Goal: Task Accomplishment & Management: Manage account settings

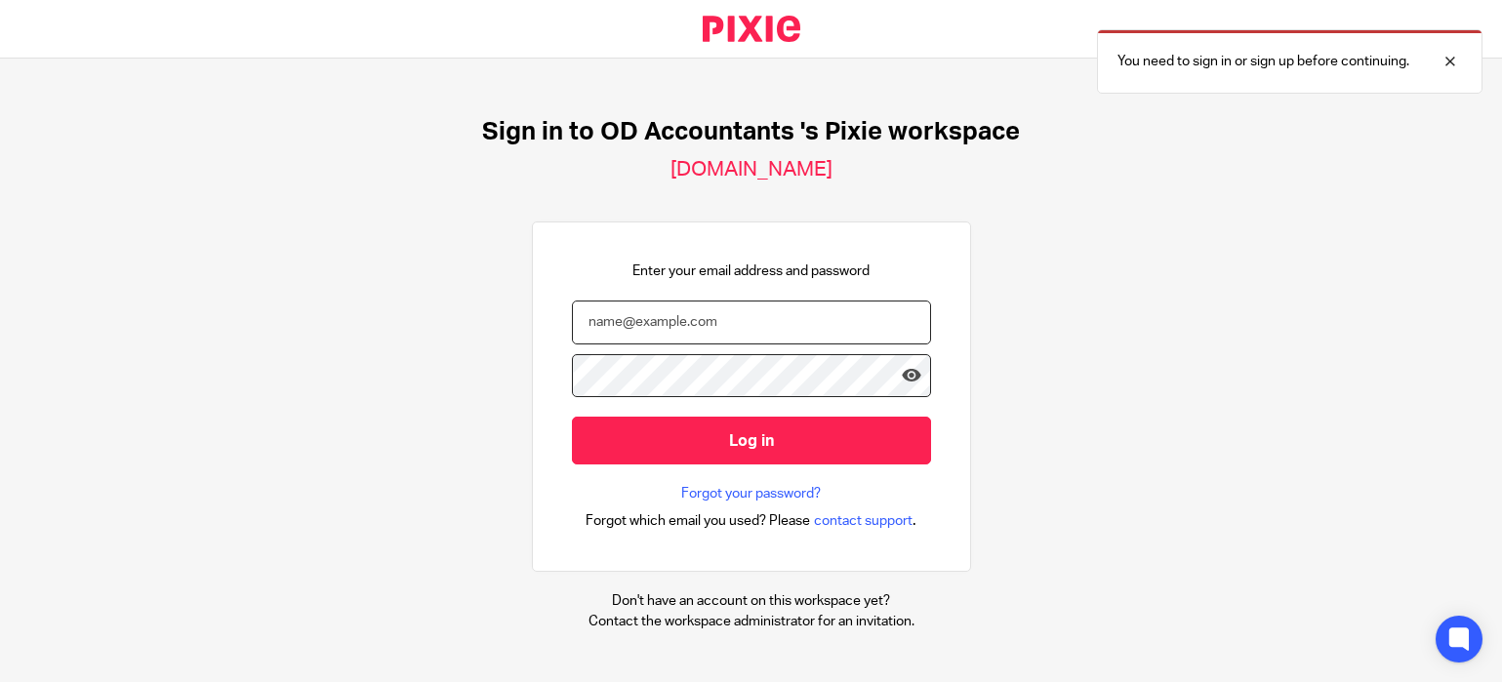
type input "niall@odaccountants.co.uk"
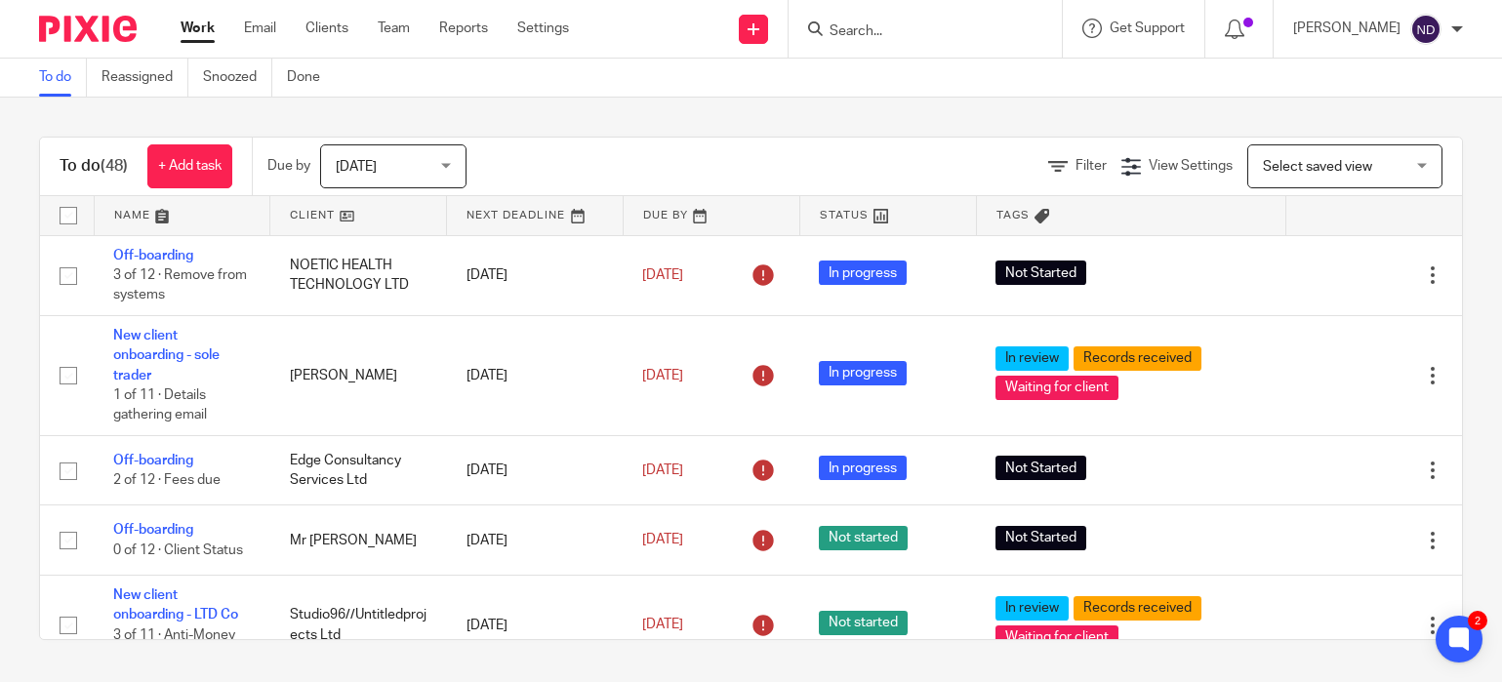
click at [867, 35] on input "Search" at bounding box center [915, 32] width 176 height 18
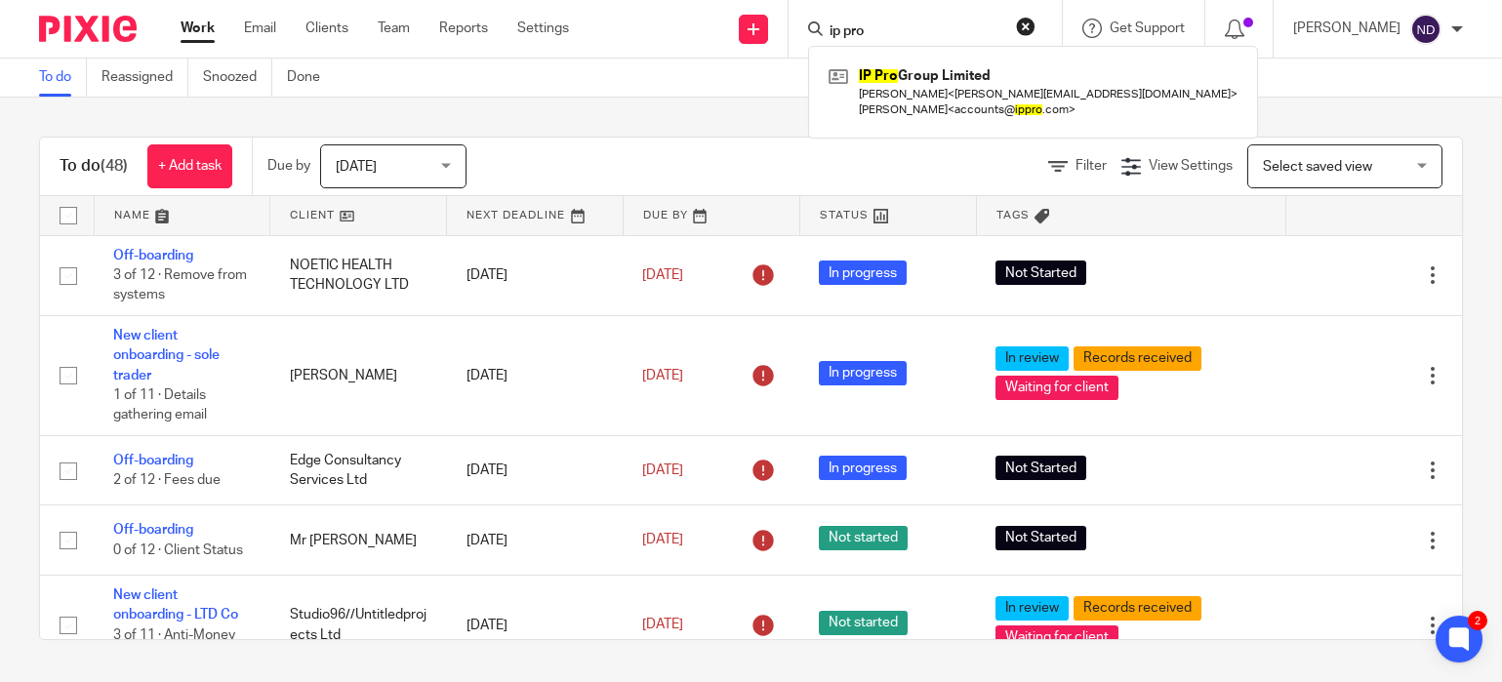
type input "ip pro"
click button "submit" at bounding box center [0, 0] width 0 height 0
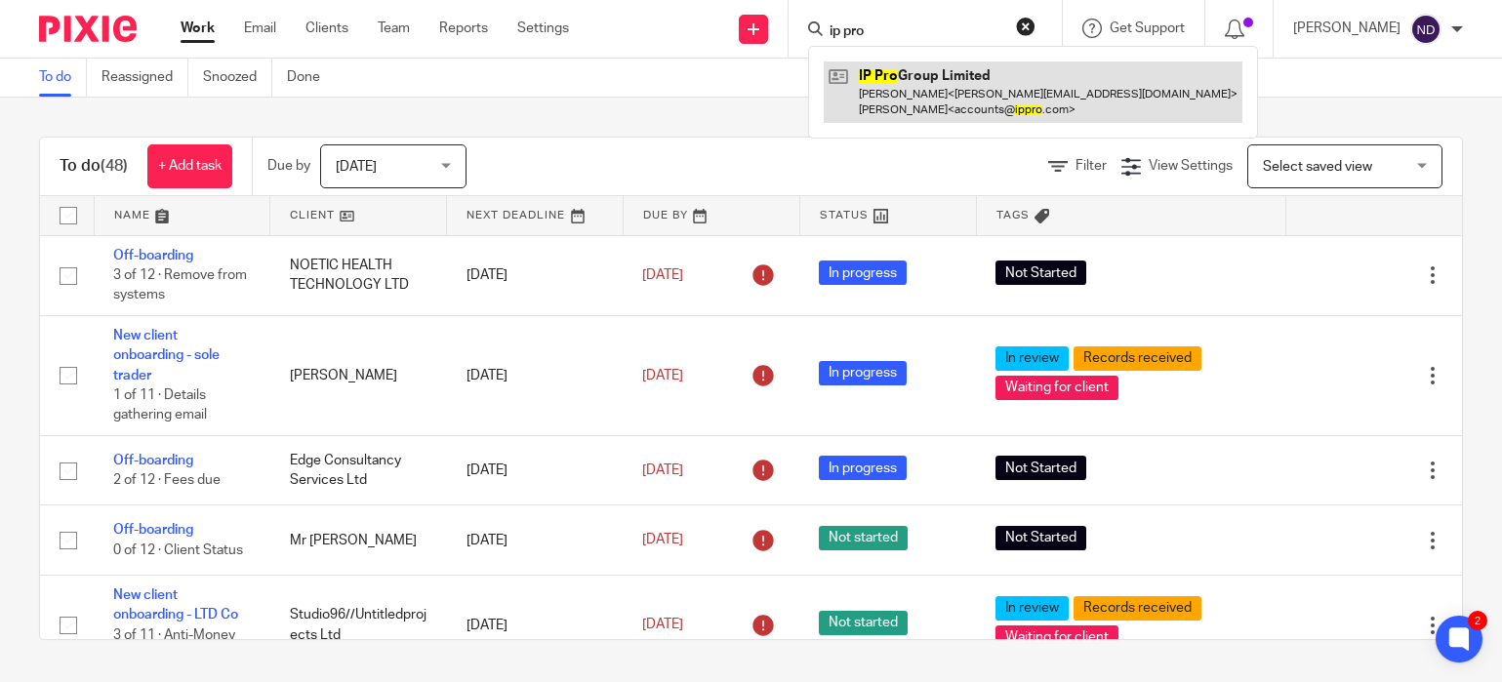
click at [917, 98] on link at bounding box center [1032, 91] width 419 height 60
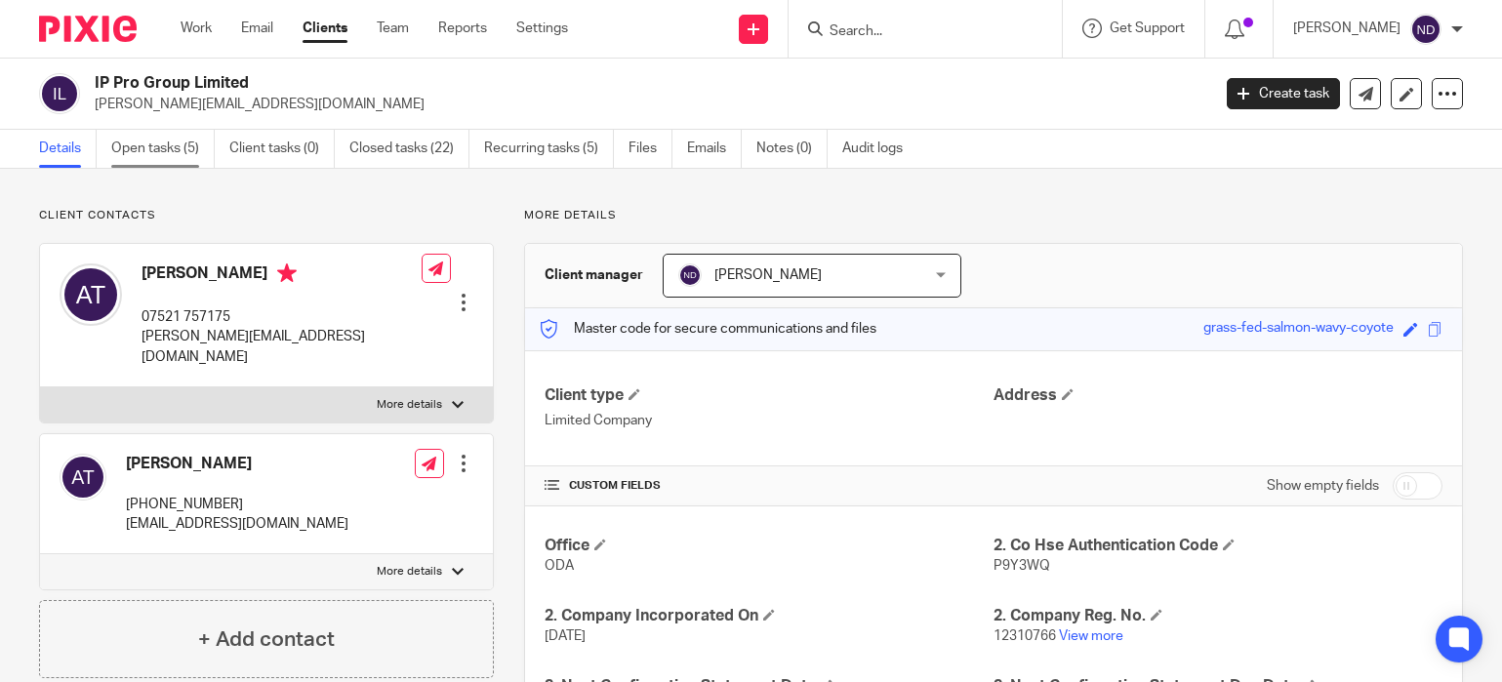
click at [149, 156] on link "Open tasks (5)" at bounding box center [162, 149] width 103 height 38
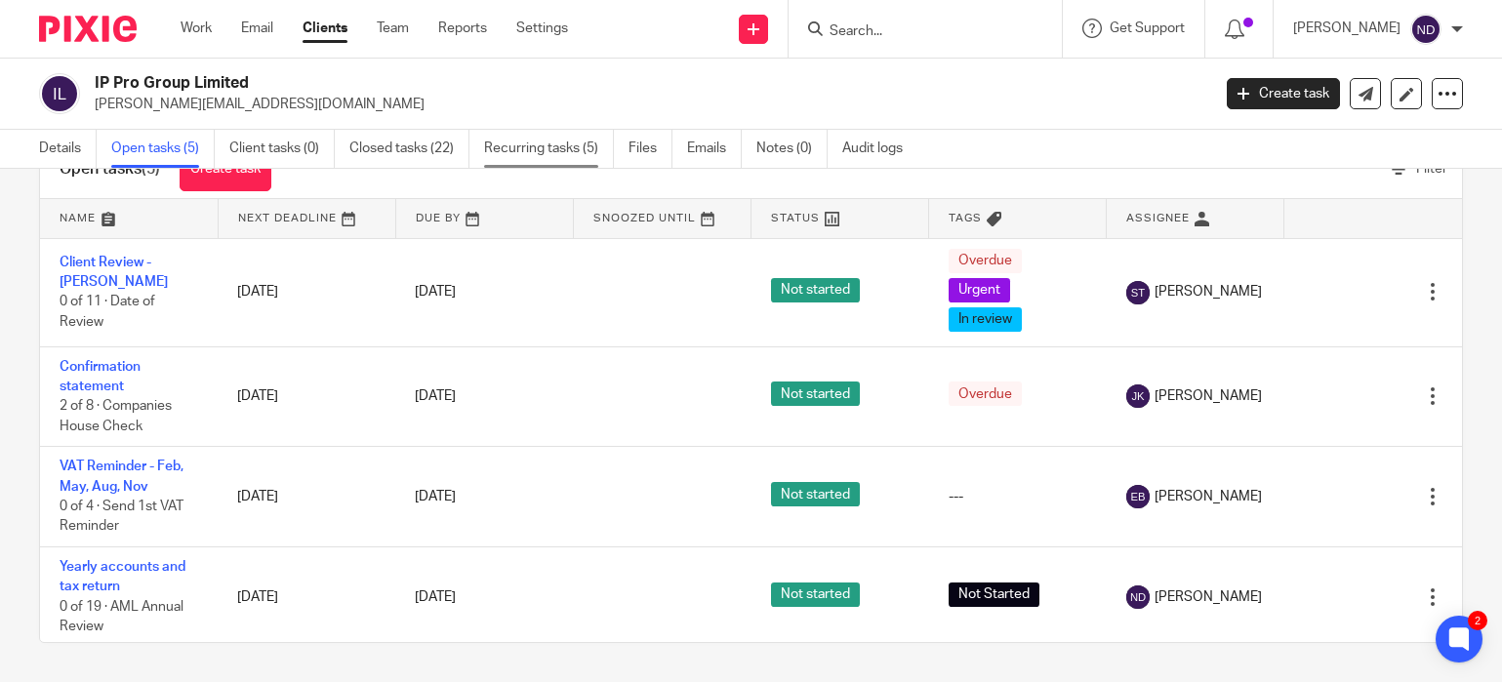
click at [542, 147] on link "Recurring tasks (5)" at bounding box center [549, 149] width 130 height 38
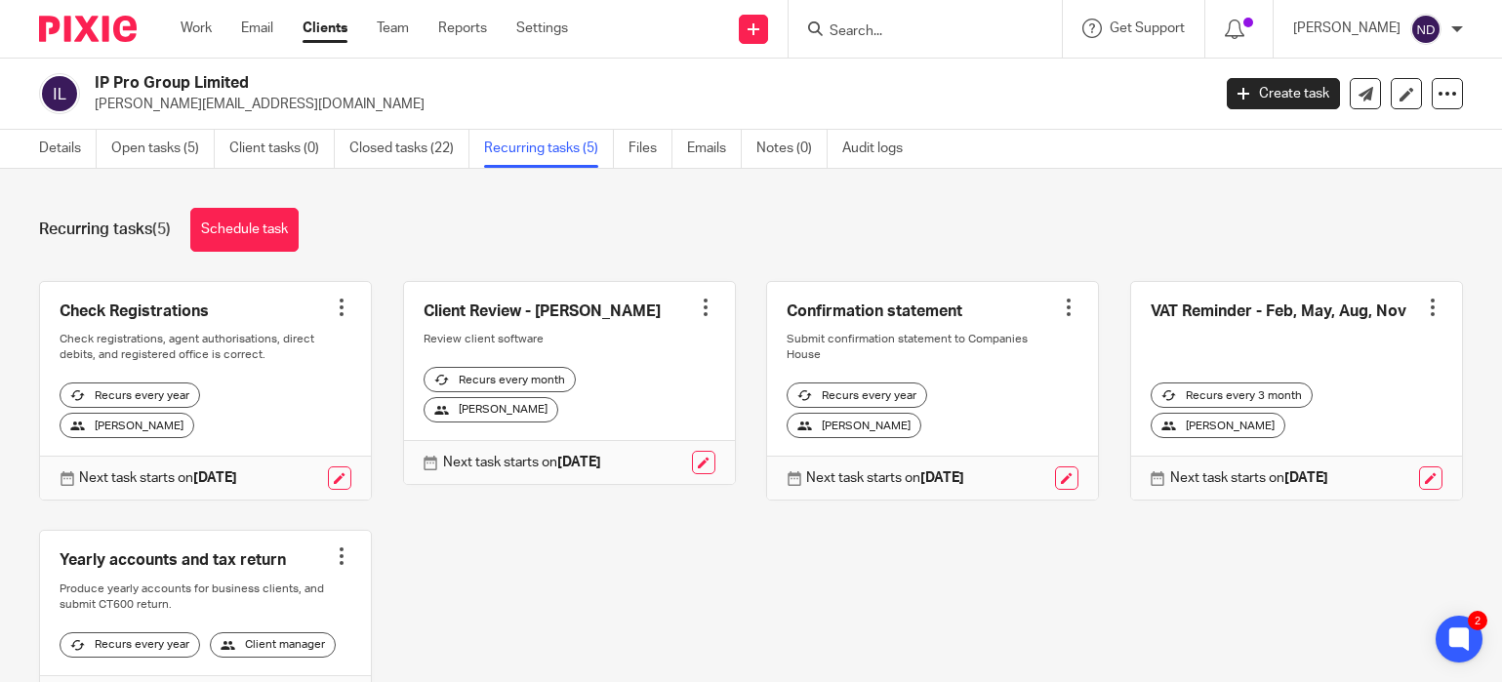
click at [706, 303] on div at bounding box center [706, 308] width 20 height 20
click at [610, 434] on span "Cancel schedule" at bounding box center [633, 431] width 102 height 14
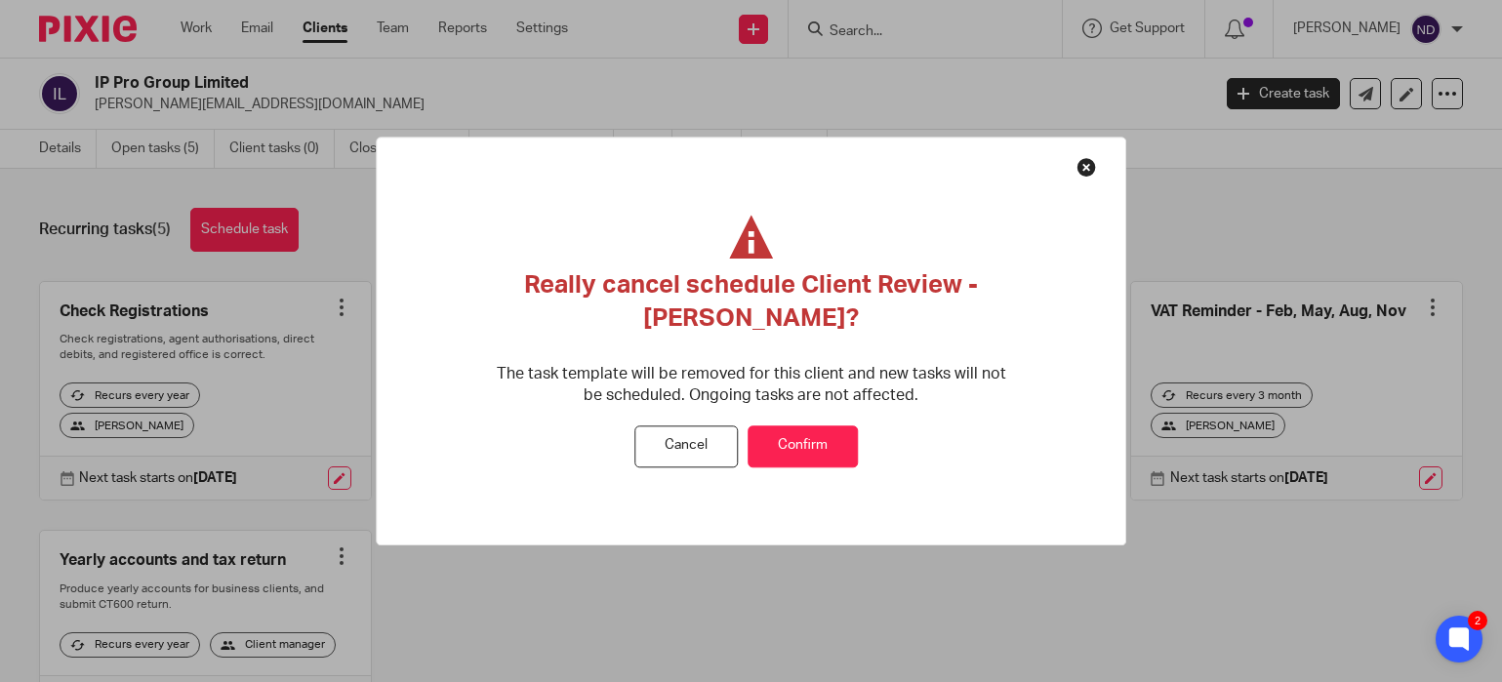
click at [784, 443] on button "Confirm" at bounding box center [802, 446] width 110 height 42
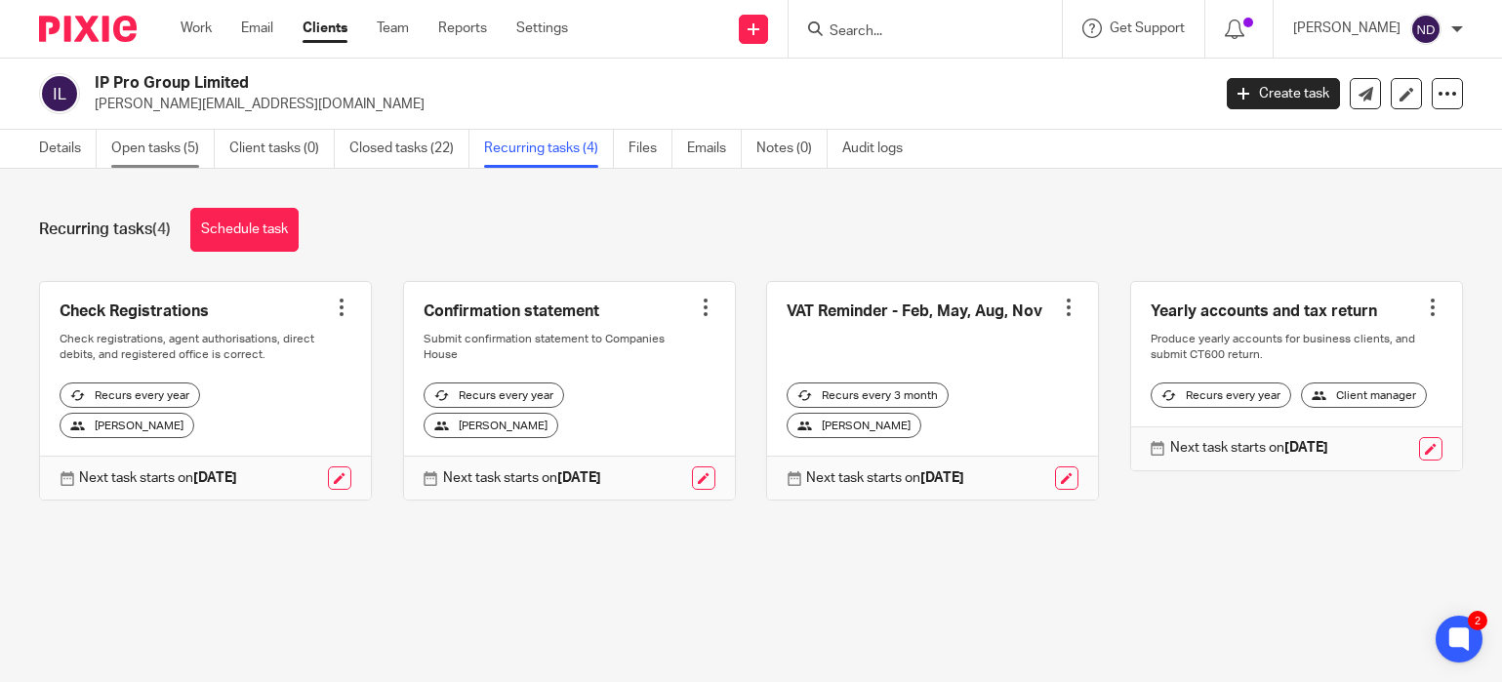
click at [160, 148] on link "Open tasks (5)" at bounding box center [162, 149] width 103 height 38
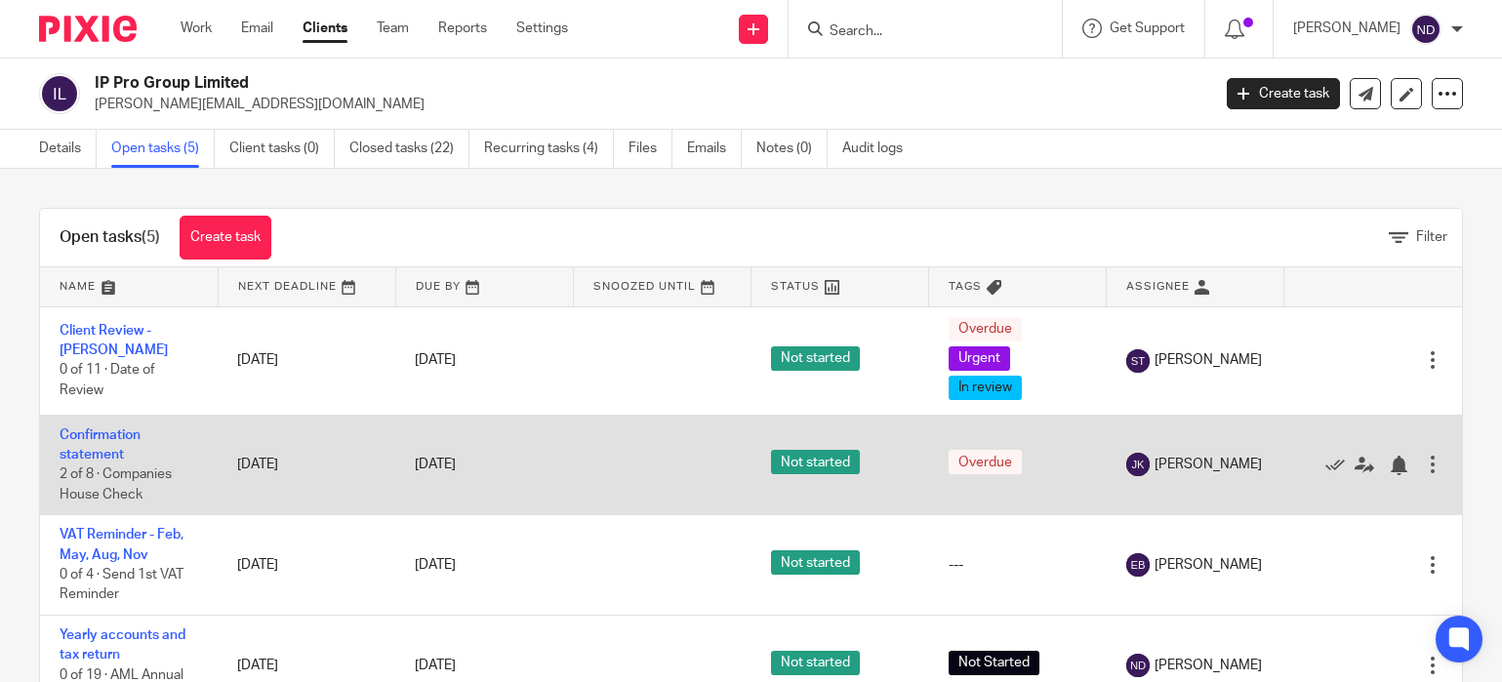
scroll to position [93, 0]
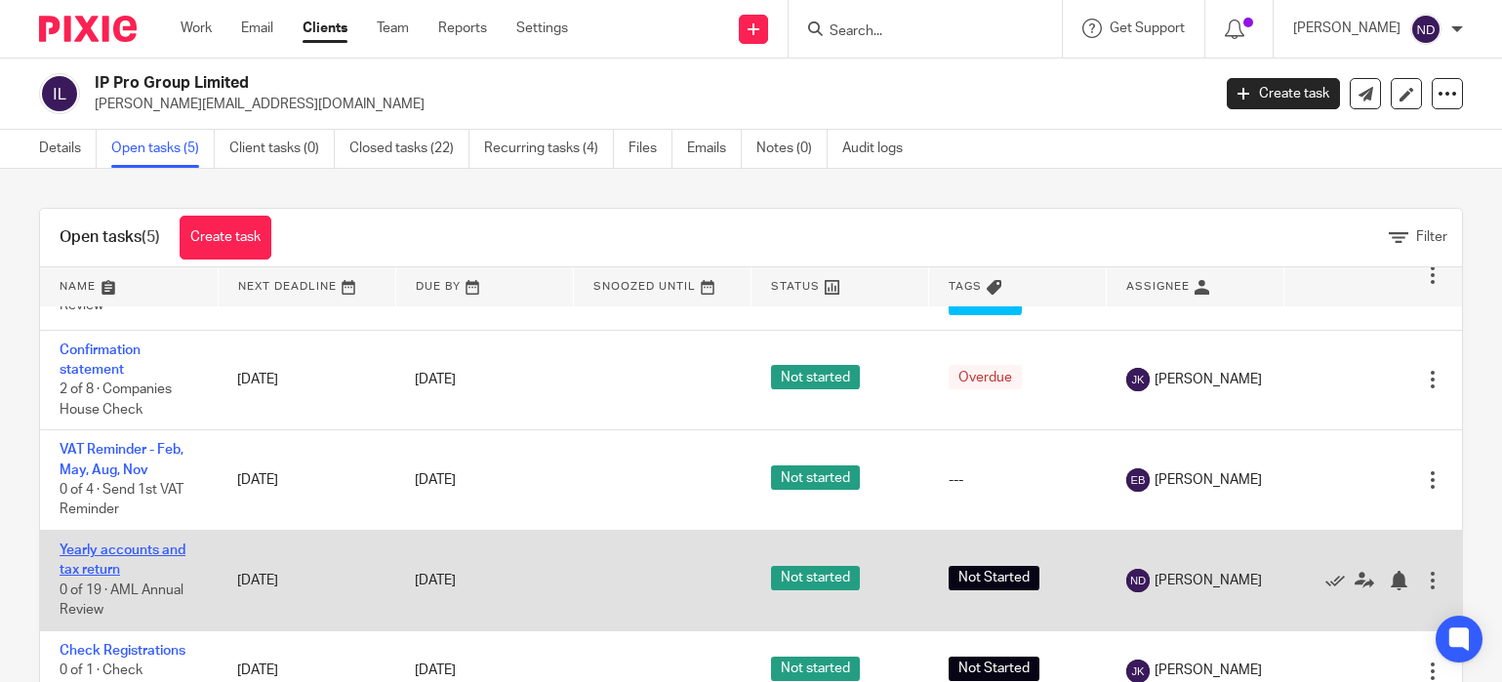
click at [112, 544] on link "Yearly accounts and tax return" at bounding box center [123, 559] width 126 height 33
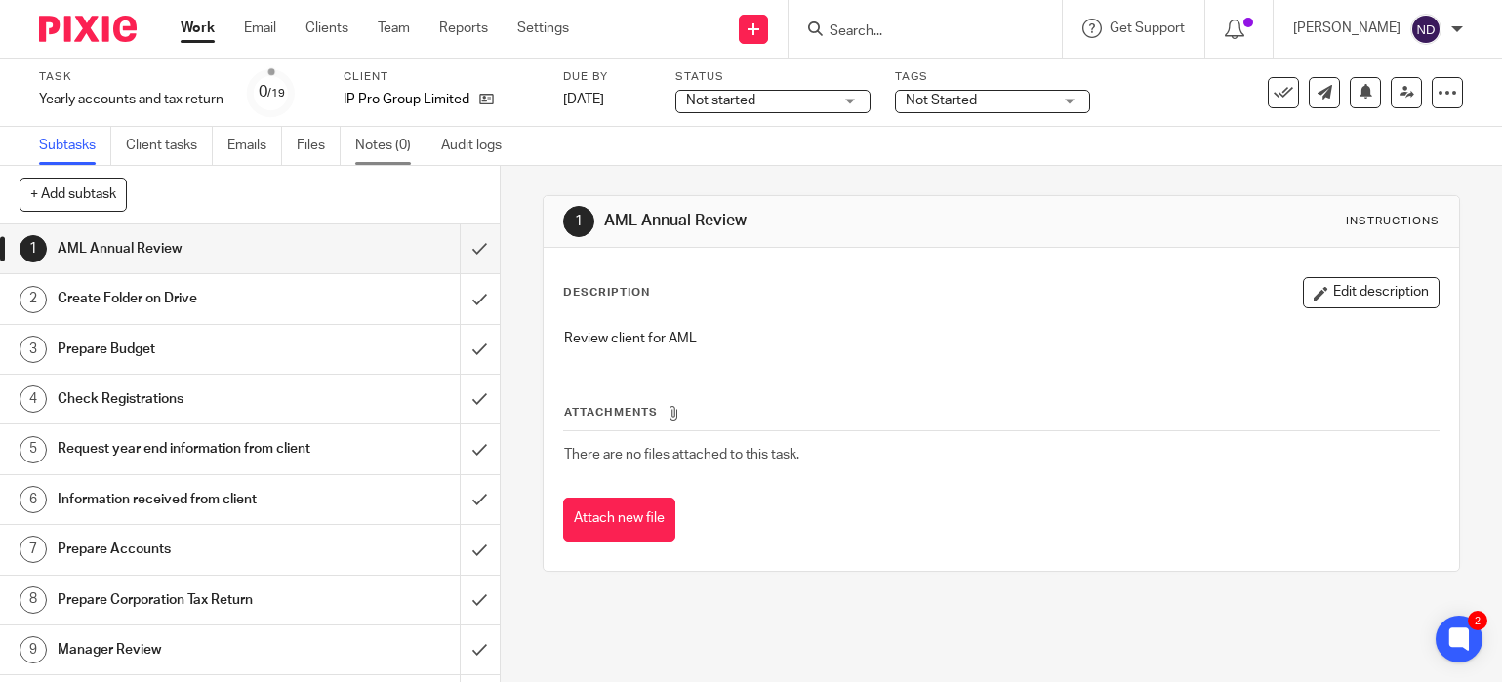
click at [389, 147] on link "Notes (0)" at bounding box center [390, 146] width 71 height 38
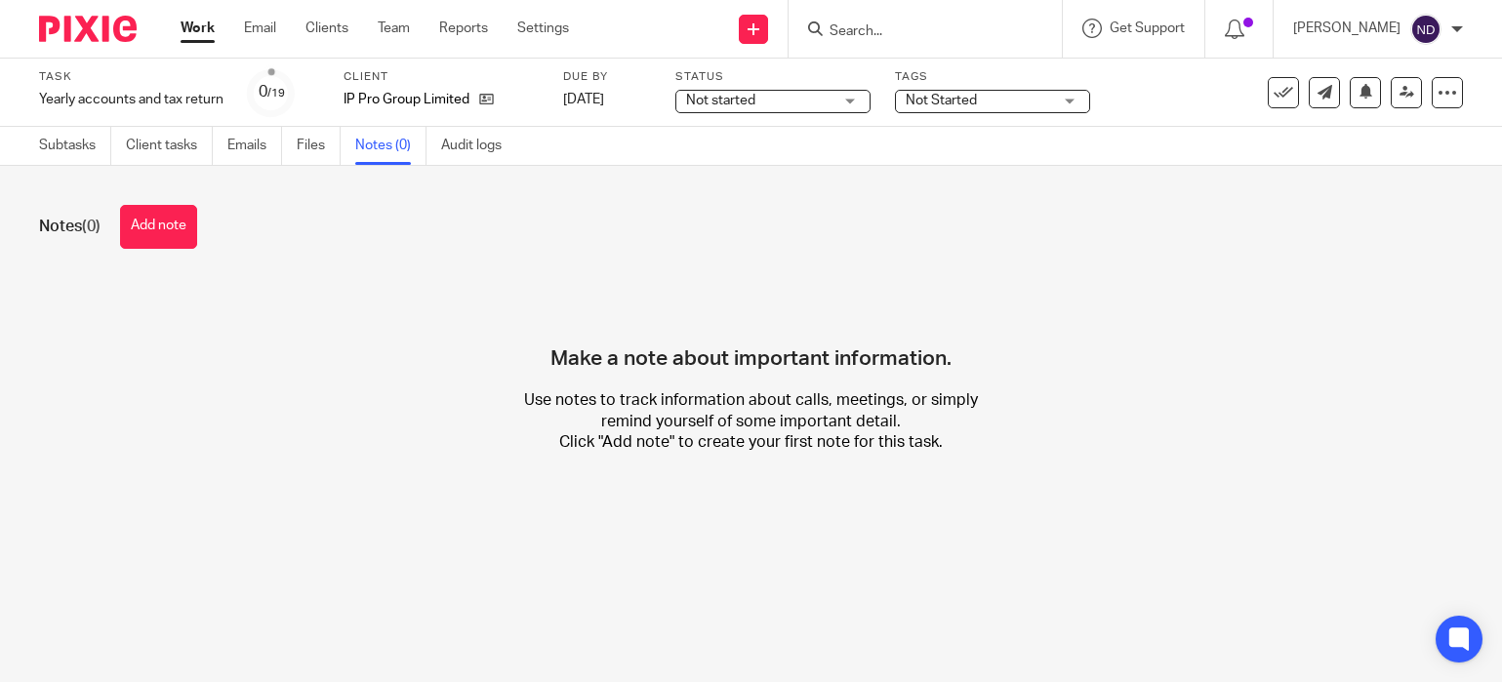
click at [172, 230] on button "Add note" at bounding box center [158, 227] width 77 height 44
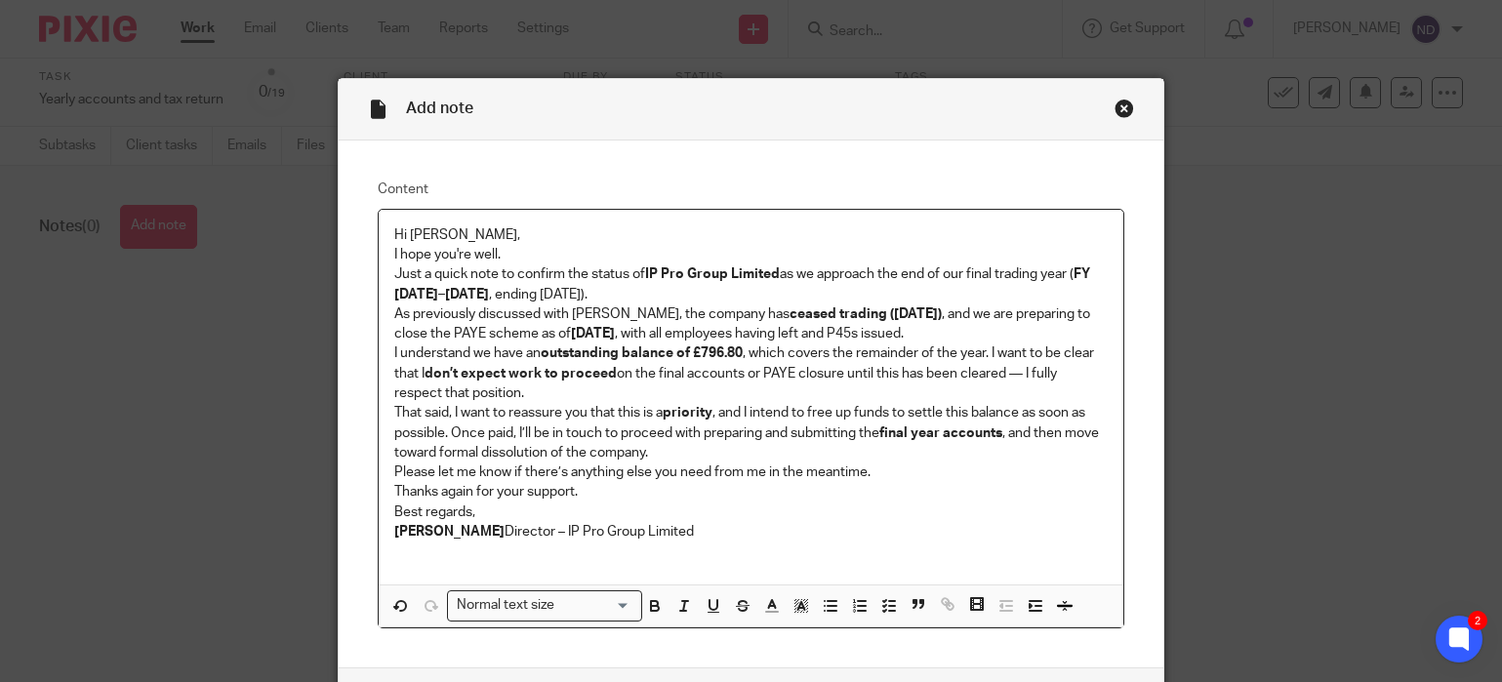
scroll to position [147, 0]
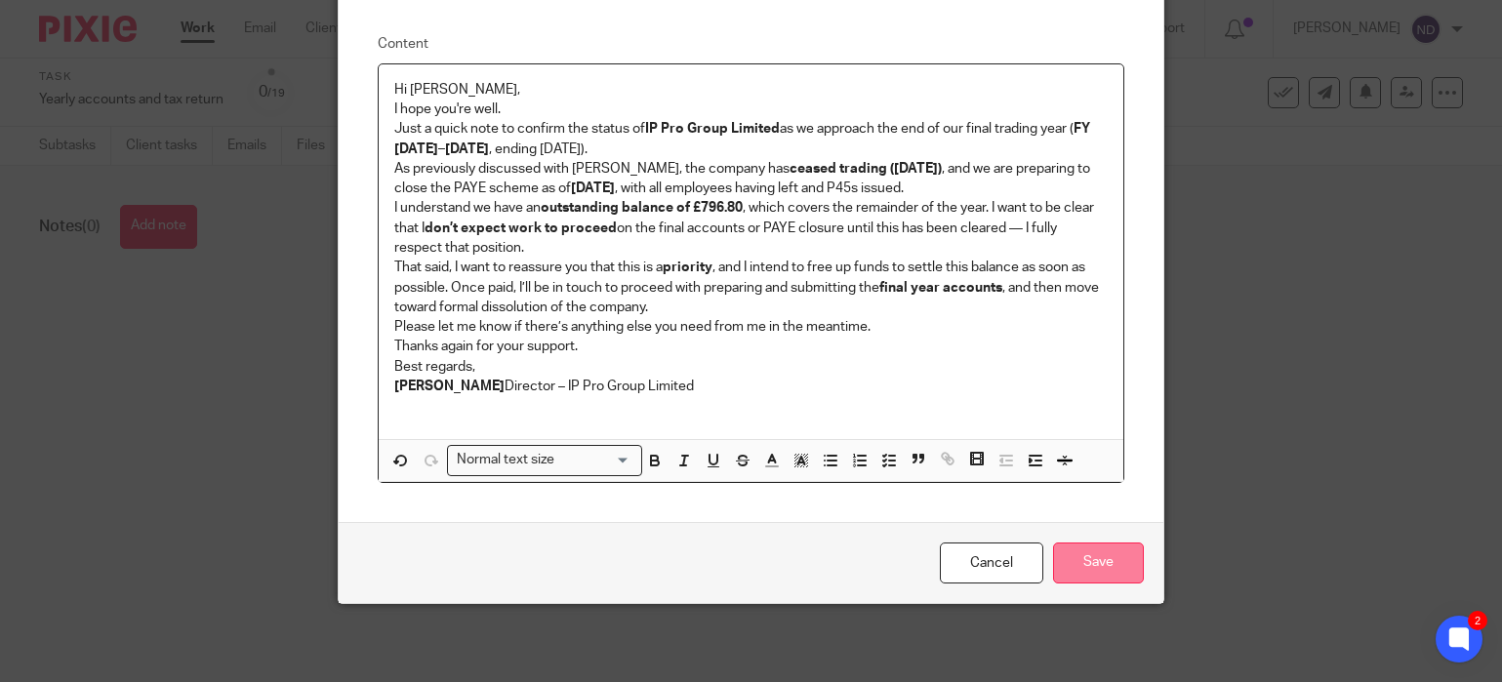
click at [1093, 571] on input "Save" at bounding box center [1098, 563] width 91 height 42
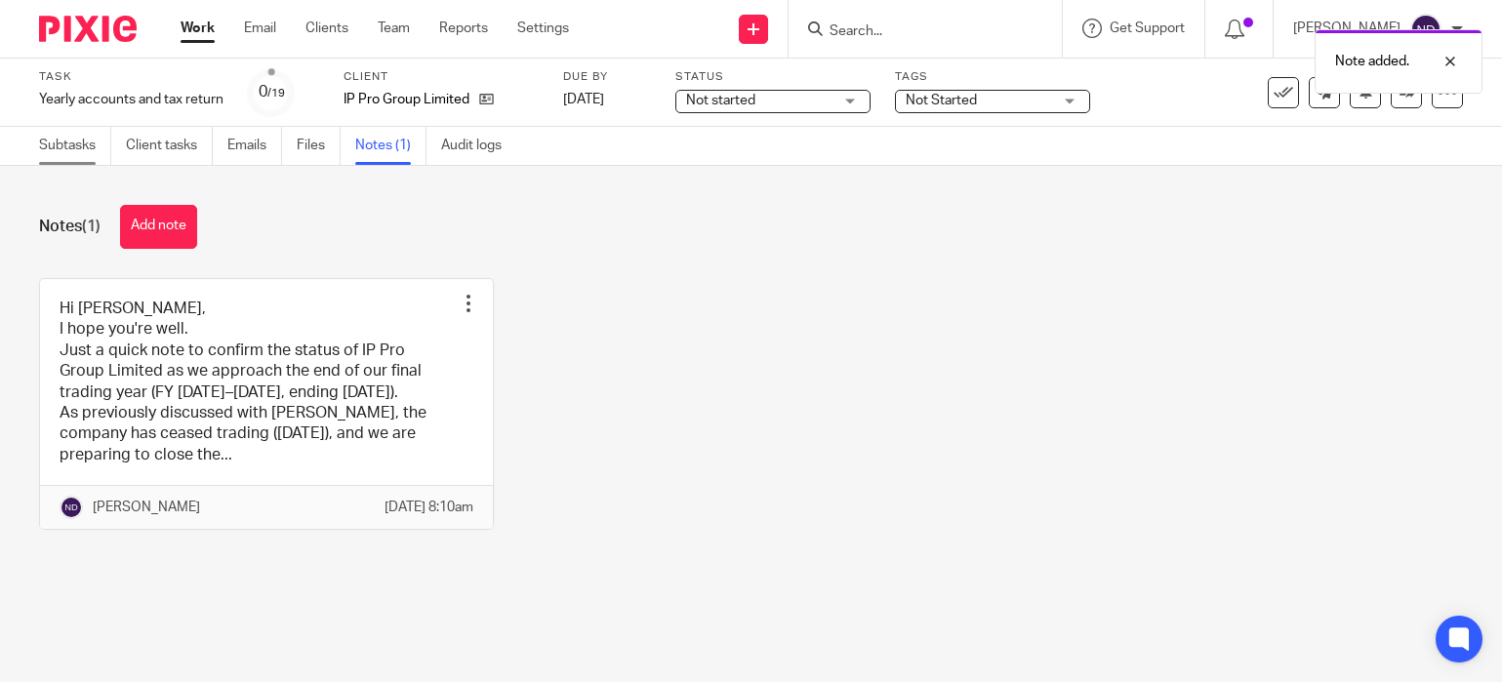
click at [57, 142] on link "Subtasks" at bounding box center [75, 146] width 72 height 38
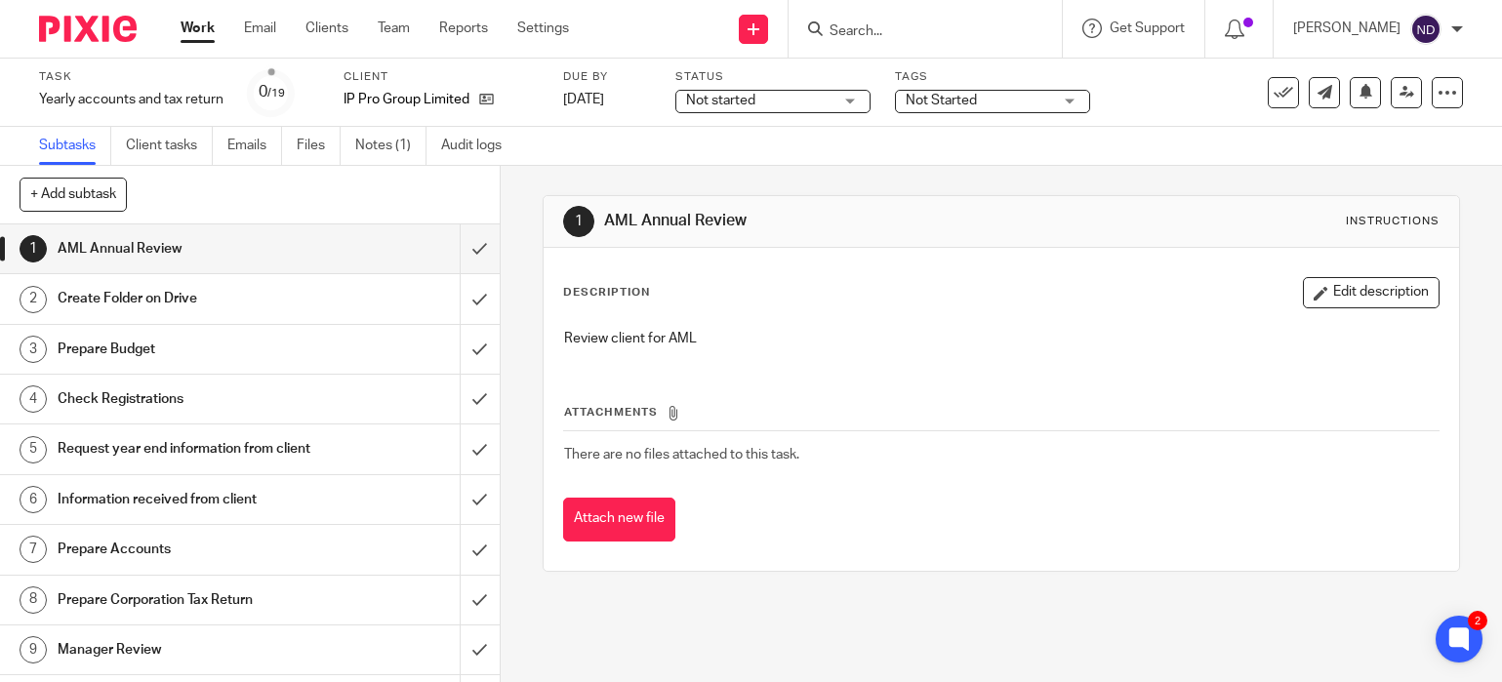
click at [864, 30] on input "Search" at bounding box center [915, 32] width 176 height 18
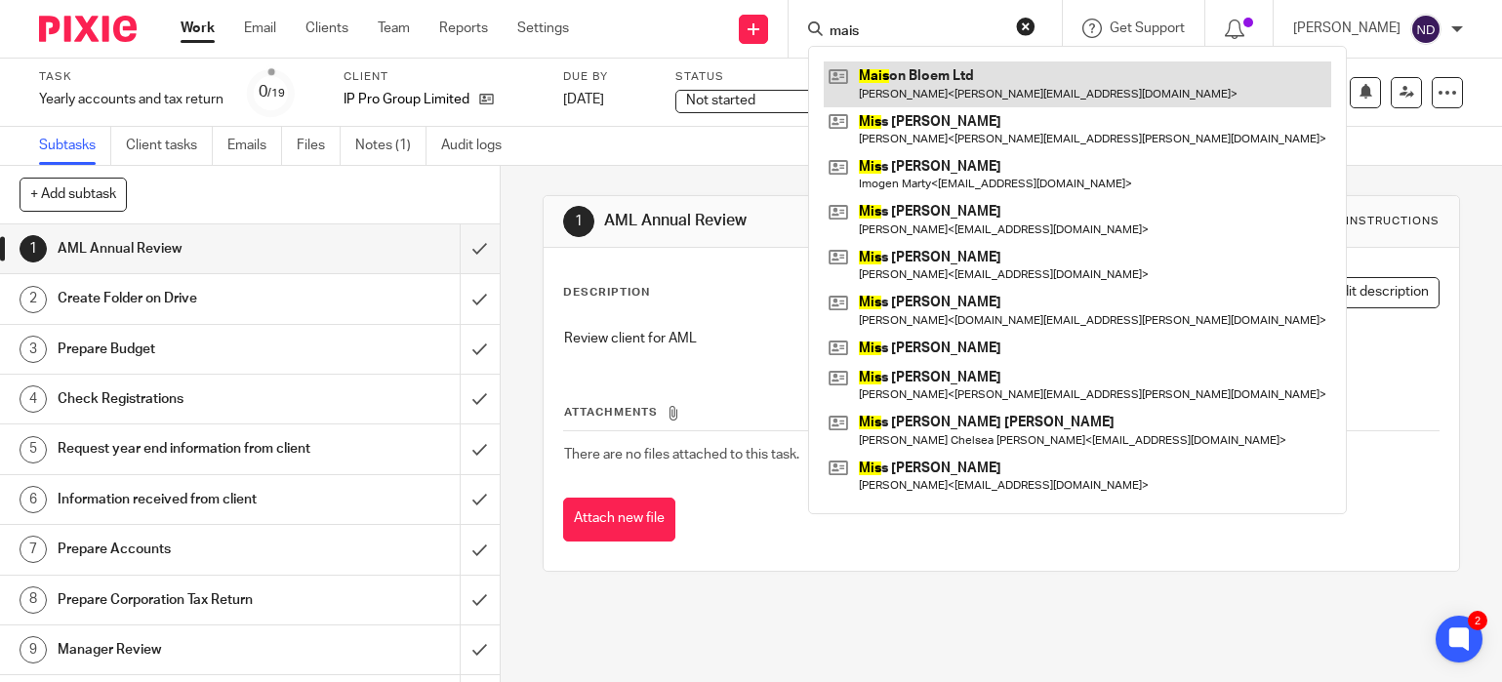
type input "mais"
click at [938, 85] on link at bounding box center [1076, 83] width 507 height 45
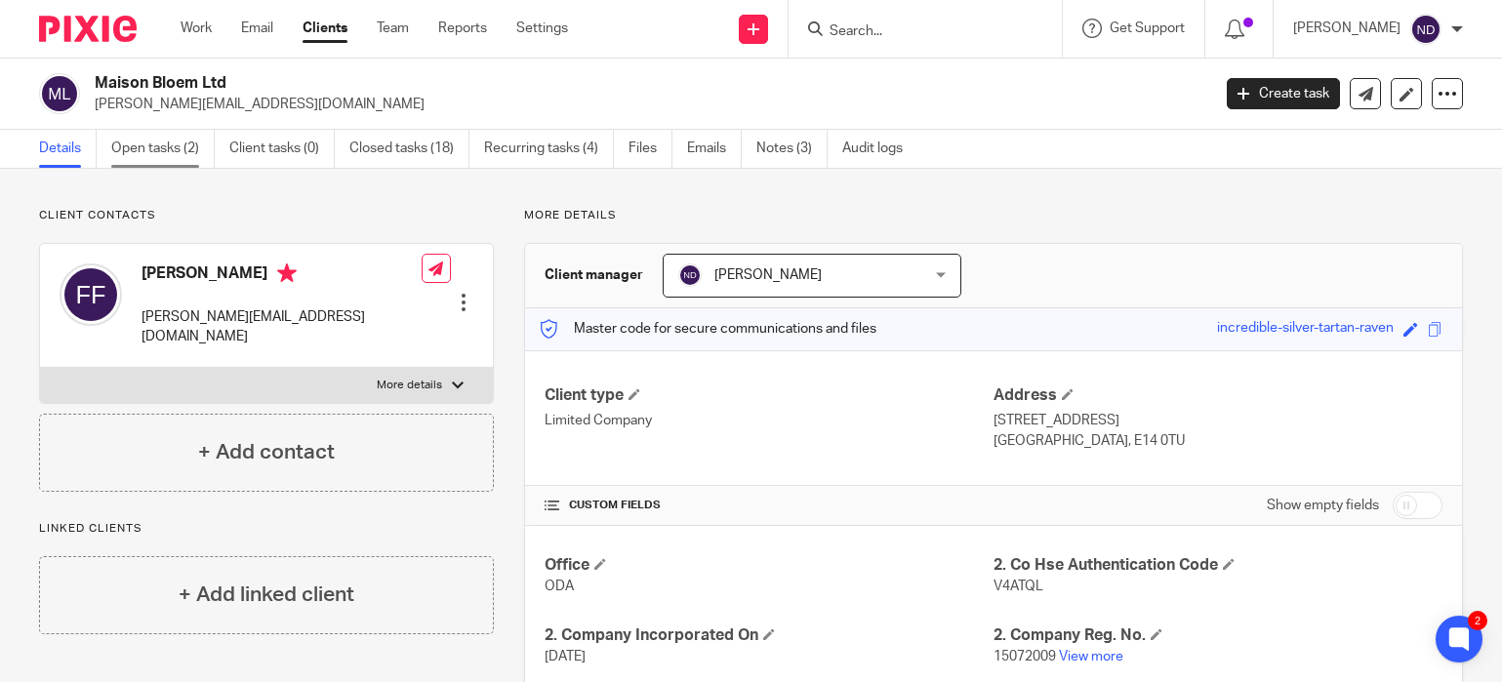
click at [148, 148] on link "Open tasks (2)" at bounding box center [162, 149] width 103 height 38
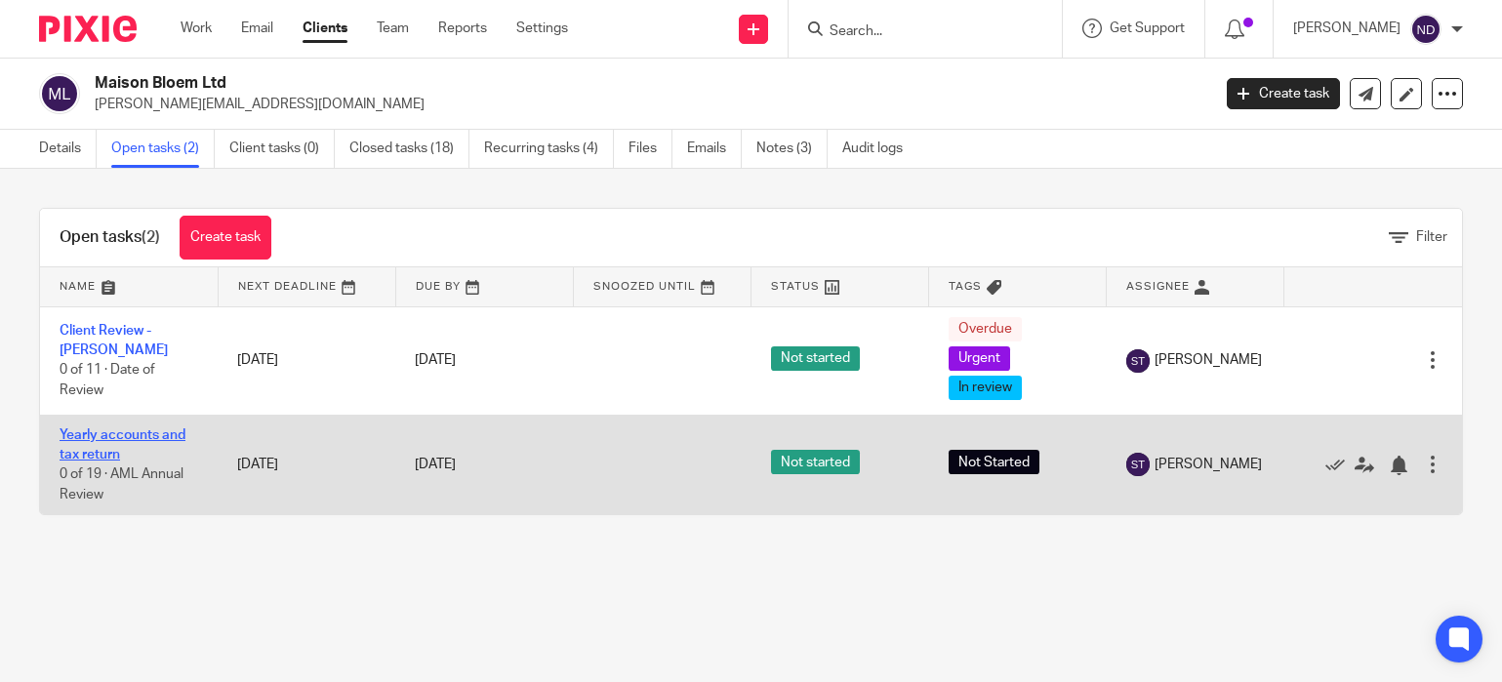
click at [108, 440] on link "Yearly accounts and tax return" at bounding box center [123, 444] width 126 height 33
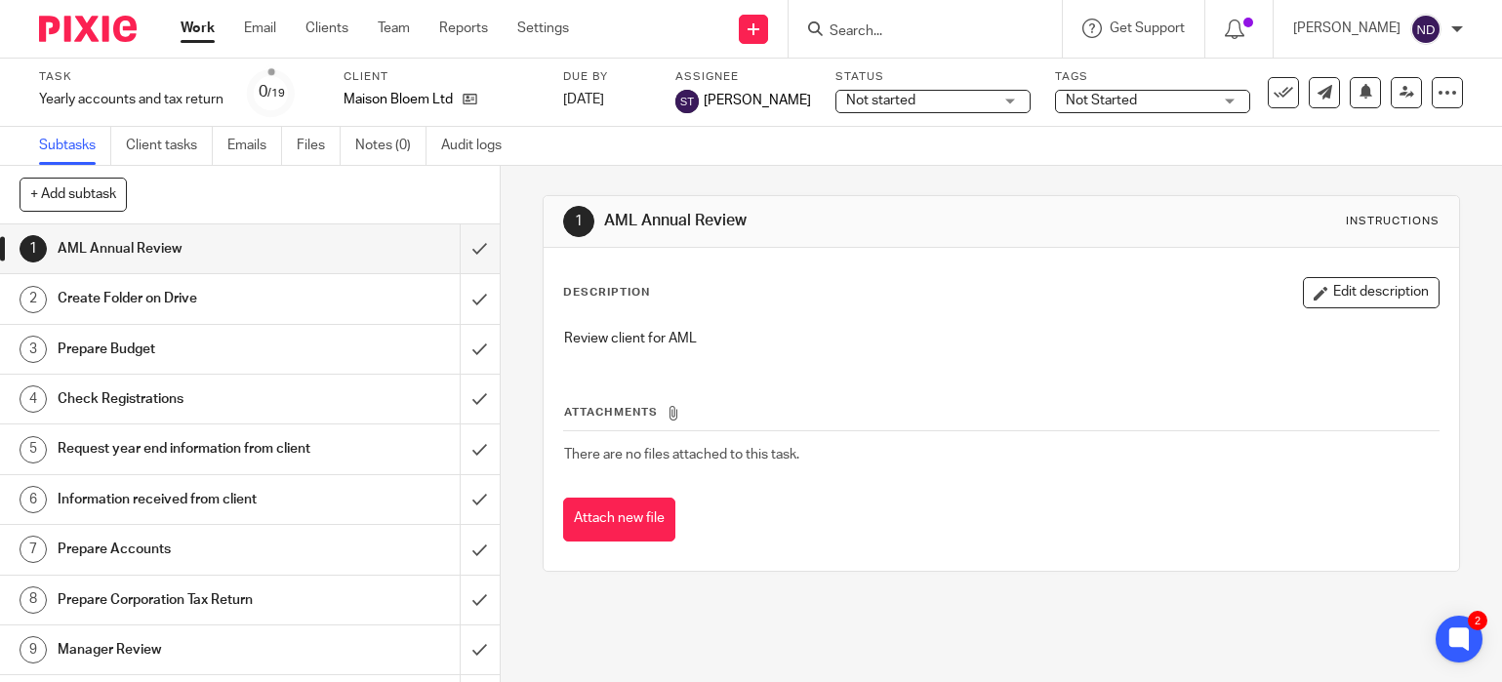
click at [244, 355] on h1 "Prepare Budget" at bounding box center [186, 349] width 256 height 29
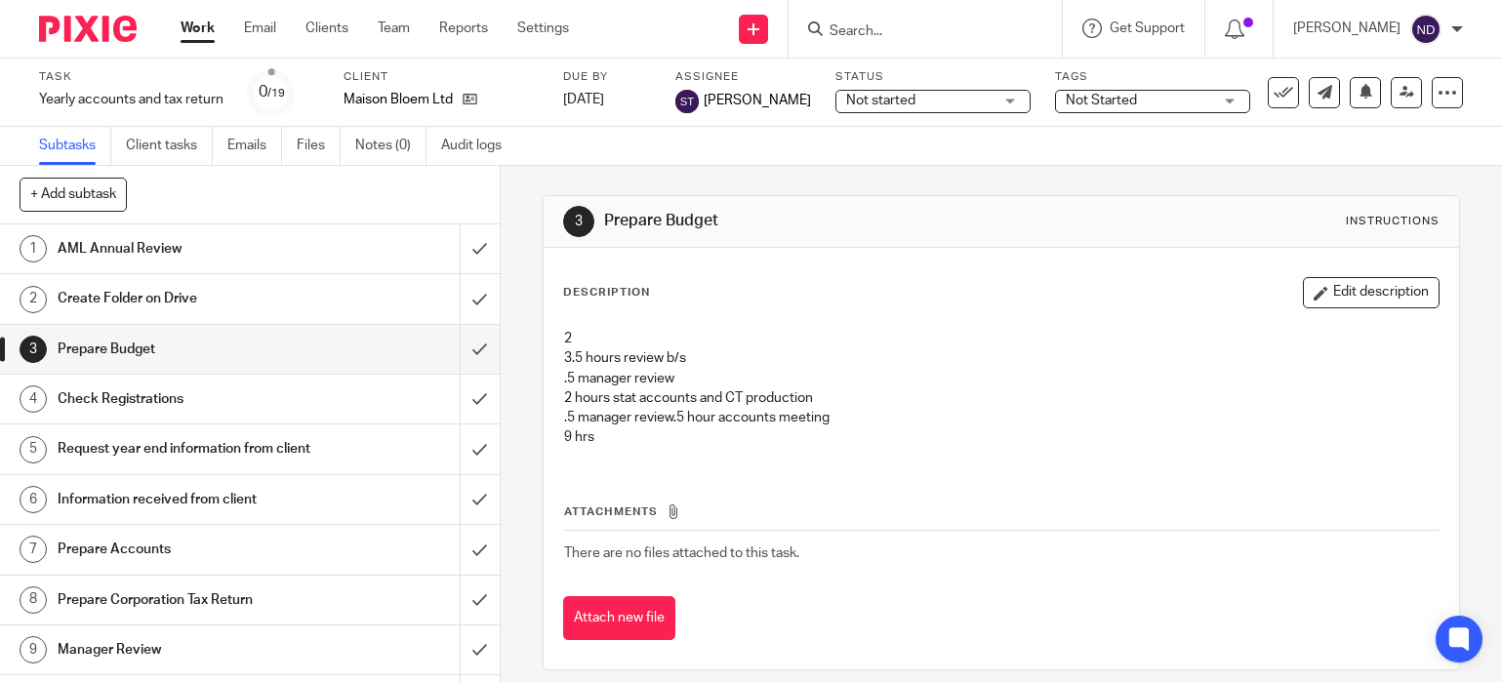
click at [1363, 289] on button "Edit description" at bounding box center [1371, 292] width 137 height 31
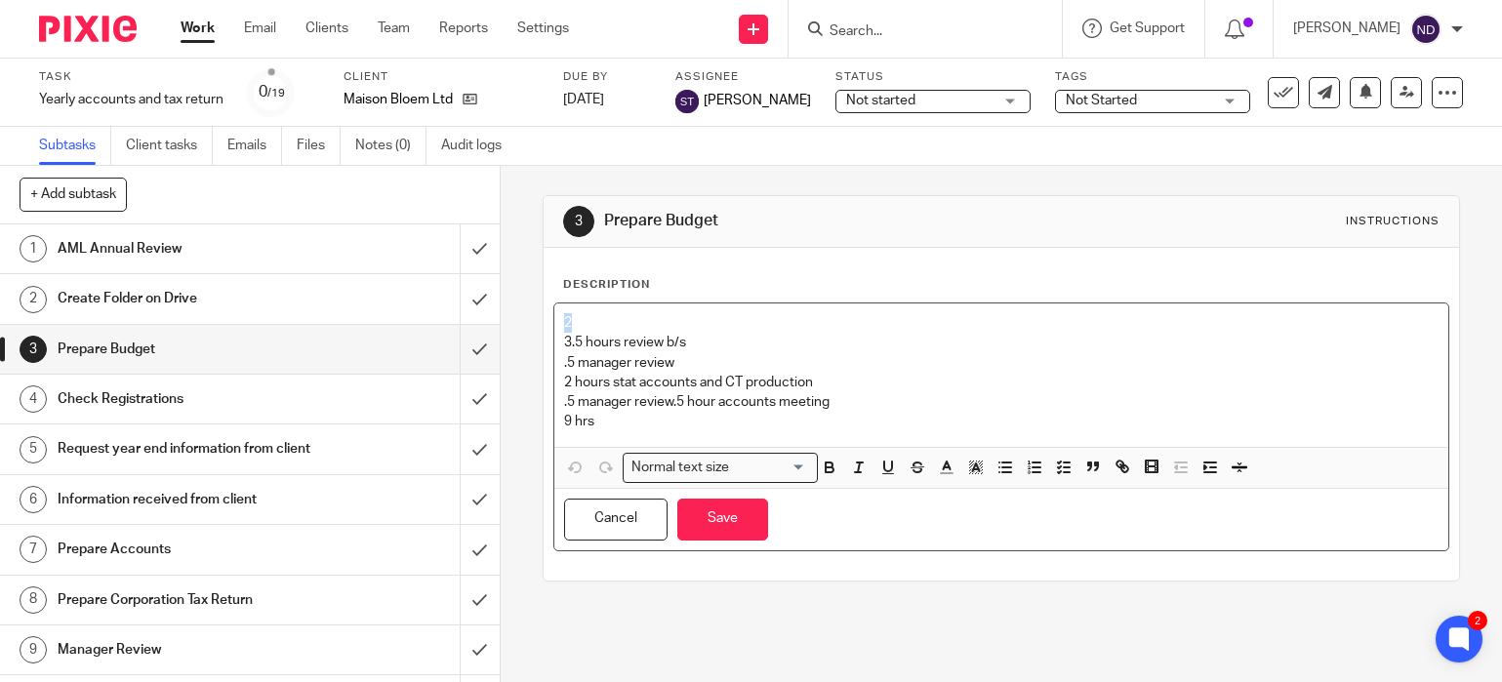
drag, startPoint x: 591, startPoint y: 325, endPoint x: 562, endPoint y: 328, distance: 29.4
click at [555, 326] on div "2 3.5 hours review b/s .5 manager review 2 hours stat accounts and CT productio…" at bounding box center [1001, 374] width 895 height 143
click at [596, 422] on p "9 hrs" at bounding box center [1001, 422] width 875 height 20
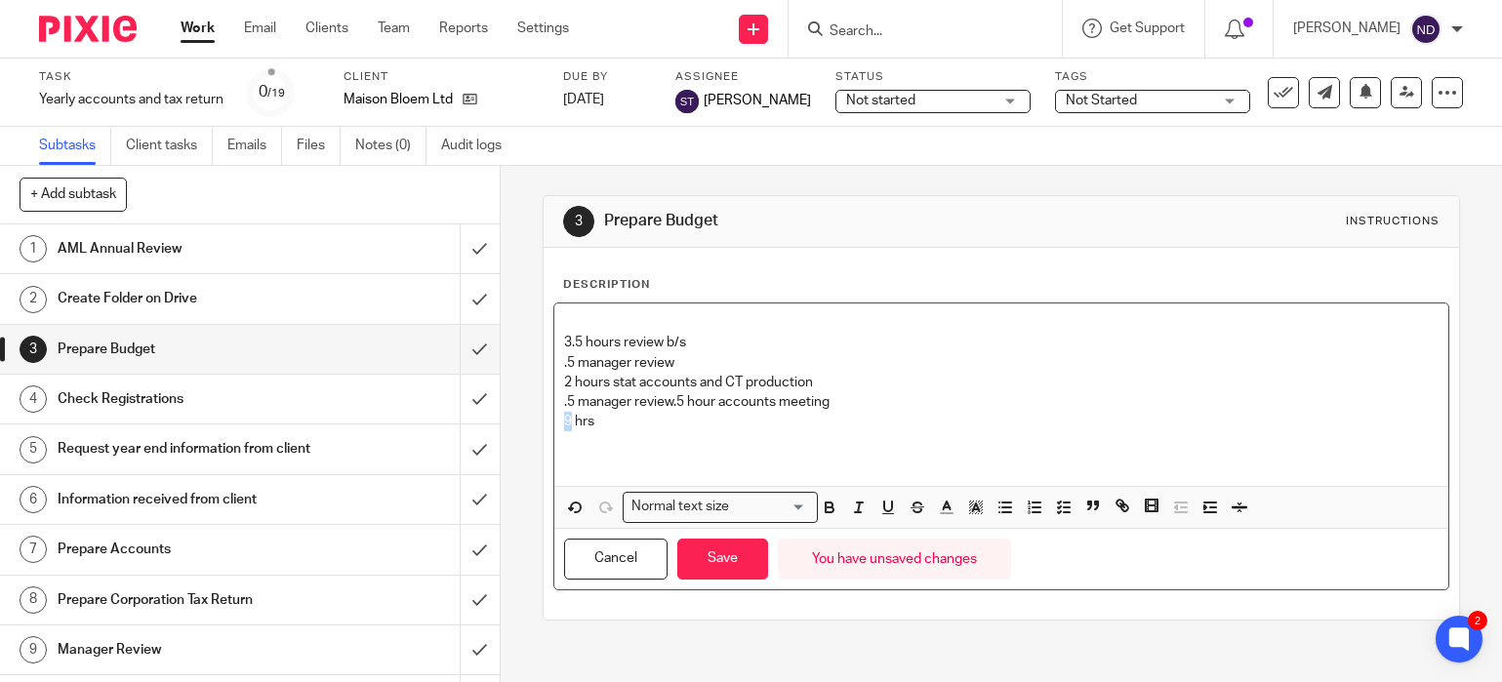
click at [563, 422] on div "3.5 hours review b/s .5 manager review 2 hours stat accounts and CT production …" at bounding box center [1001, 394] width 895 height 182
click at [624, 427] on p "7 hrs" at bounding box center [1001, 422] width 875 height 20
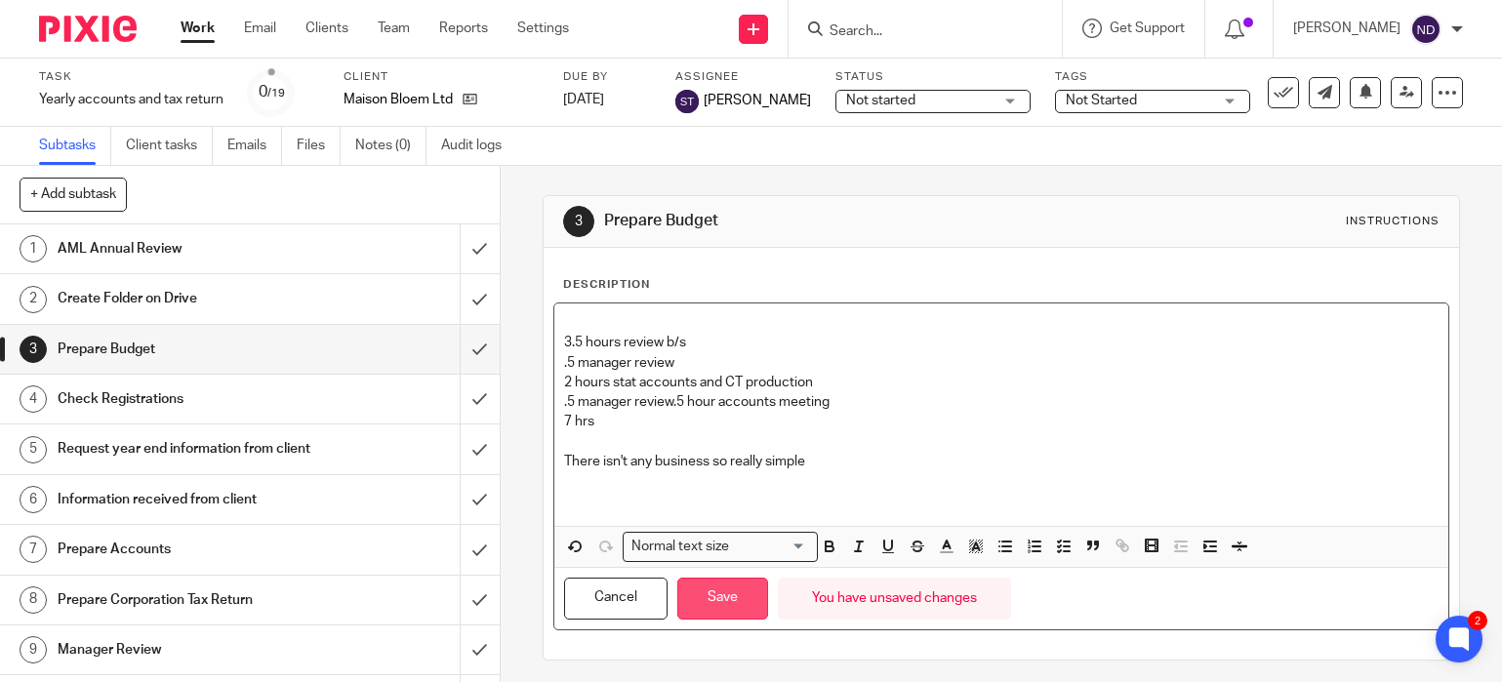
click at [723, 595] on button "Save" at bounding box center [722, 599] width 91 height 42
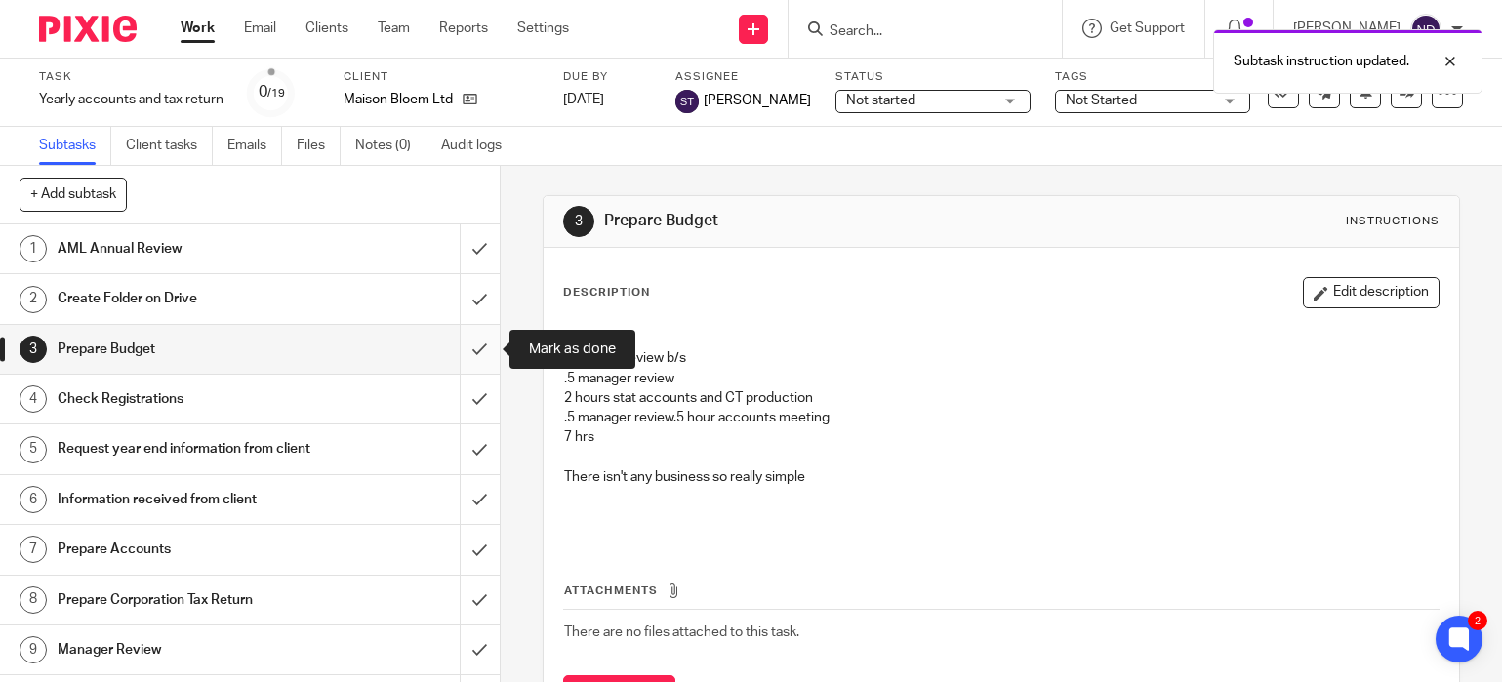
click at [485, 345] on input "submit" at bounding box center [250, 349] width 500 height 49
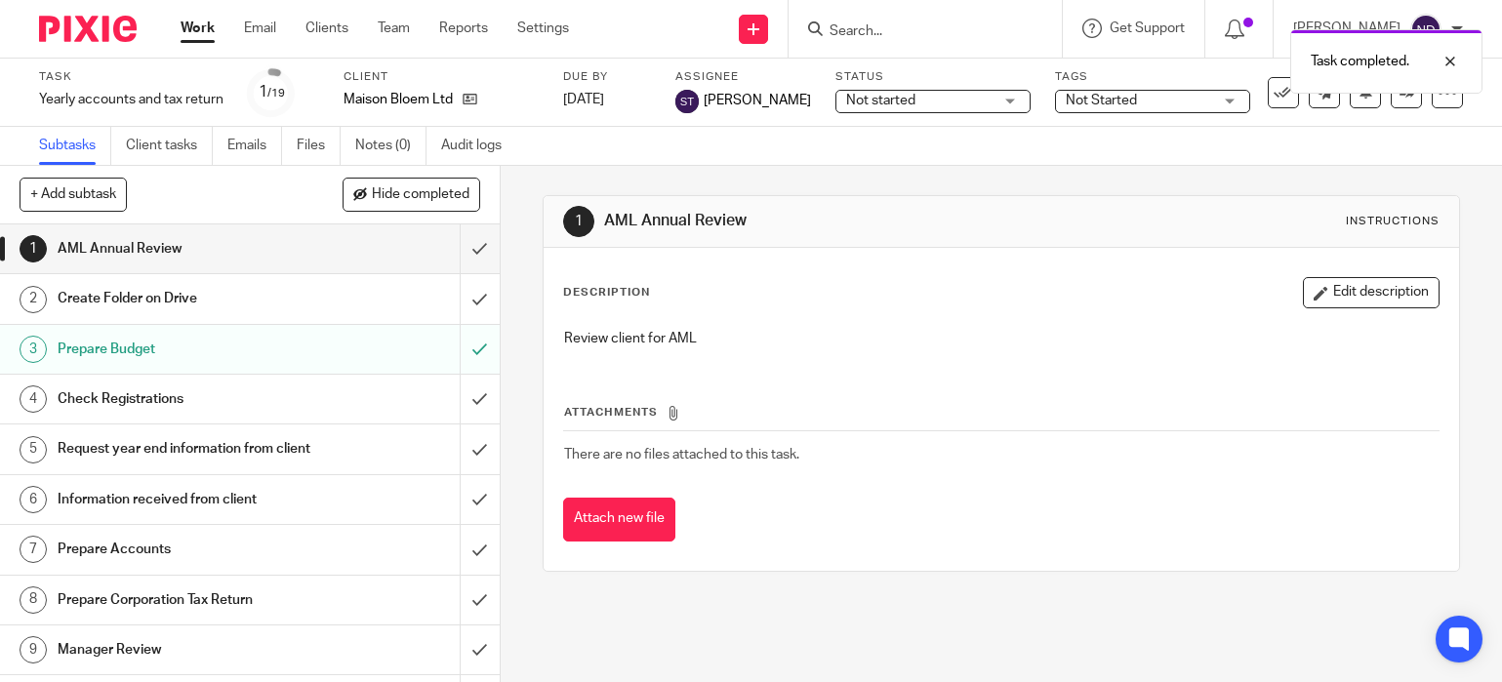
click at [385, 456] on div "Request year end information from client" at bounding box center [249, 448] width 382 height 29
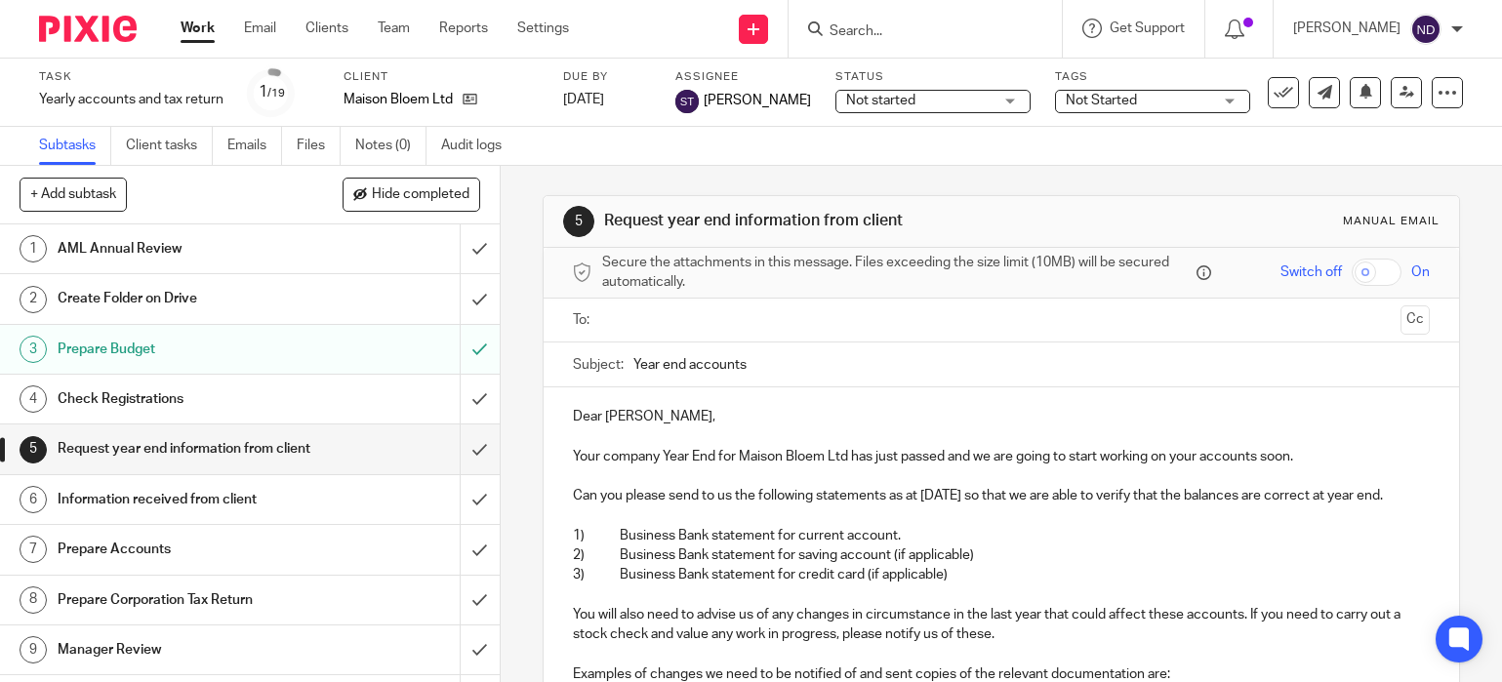
click at [623, 320] on input "text" at bounding box center [1000, 320] width 783 height 22
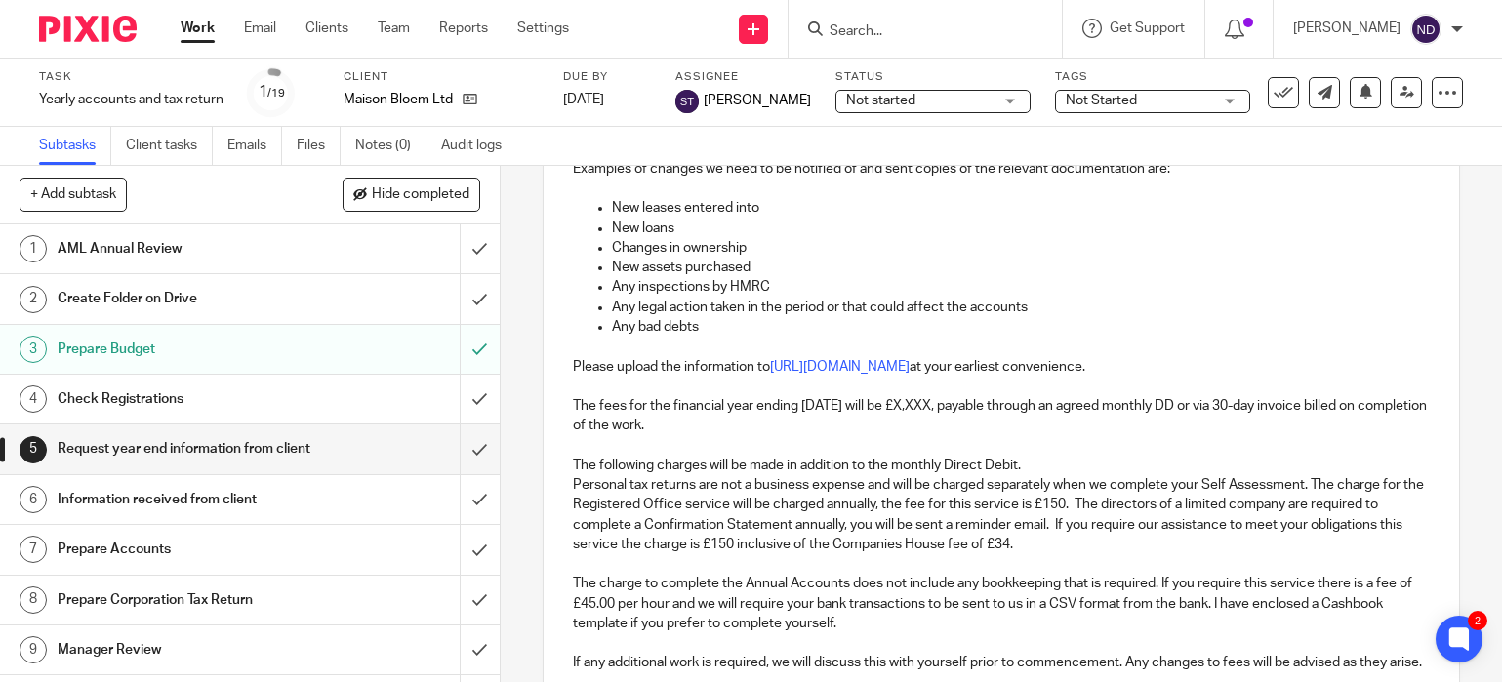
scroll to position [520, 0]
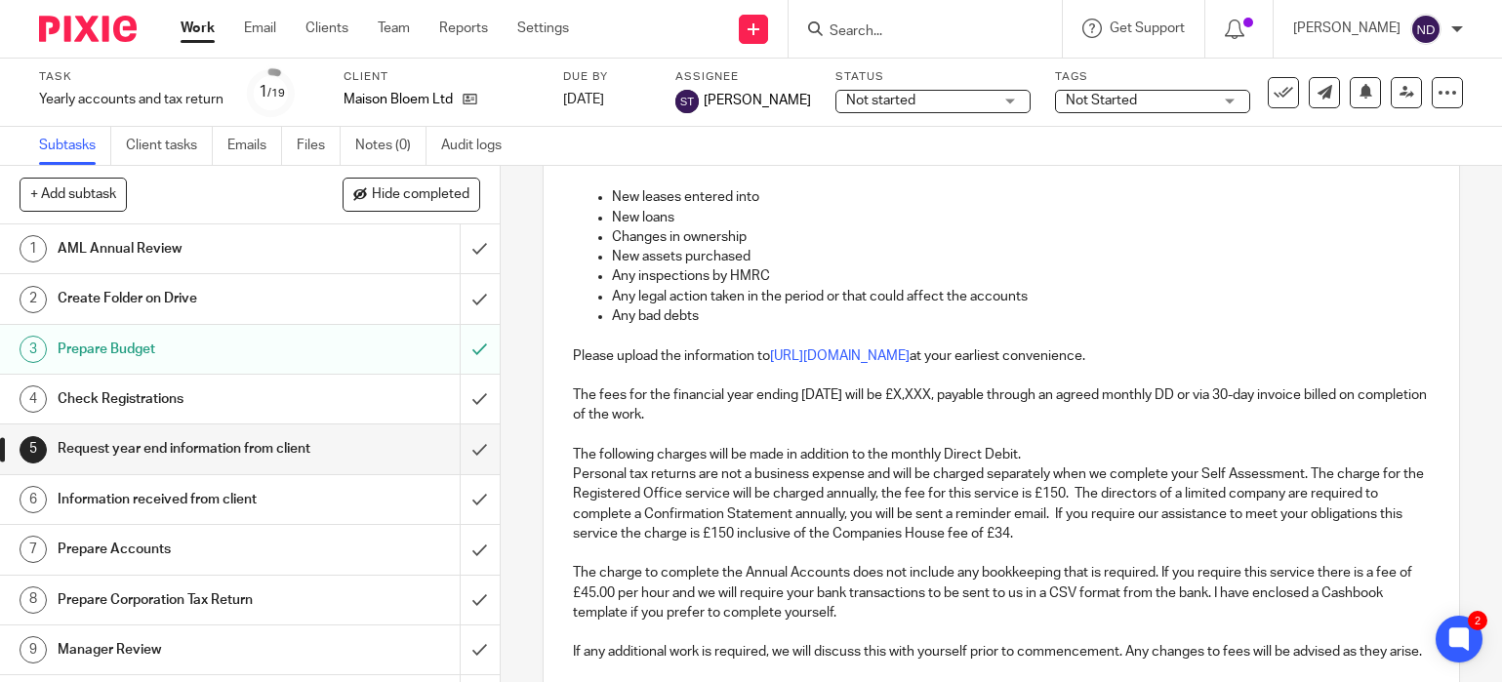
click at [916, 395] on p "The fees for the financial year ending 31 Aug 2025 will be £X,XXX, payable thro…" at bounding box center [1002, 405] width 858 height 40
drag, startPoint x: 922, startPoint y: 395, endPoint x: 960, endPoint y: 402, distance: 38.7
click at [960, 402] on p "The fees for the financial year ending 31 Aug 2025 will be £X,XXX, payable thro…" at bounding box center [1002, 406] width 858 height 40
drag, startPoint x: 1242, startPoint y: 395, endPoint x: 1250, endPoint y: 408, distance: 14.9
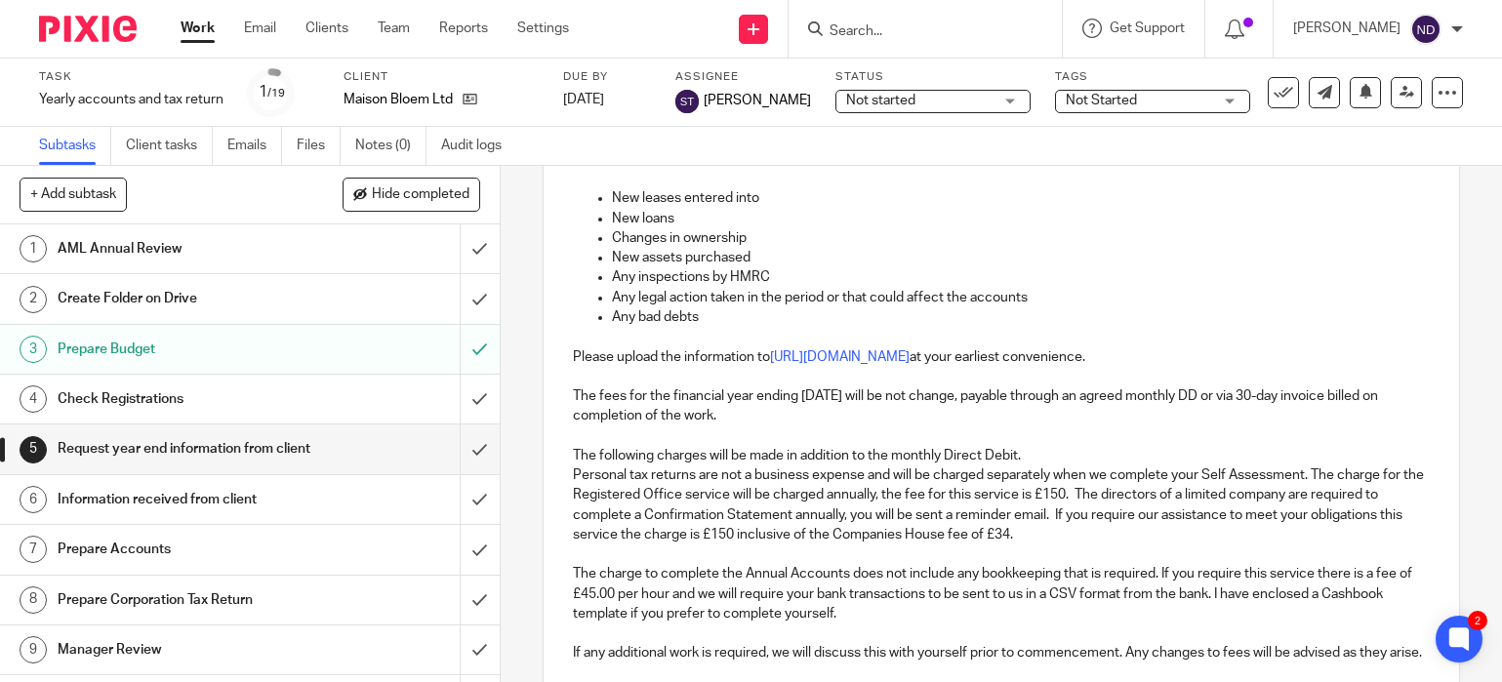
click at [1249, 408] on p "The fees for the financial year ending 31 Aug 2025 will be not change, payable …" at bounding box center [1002, 406] width 858 height 40
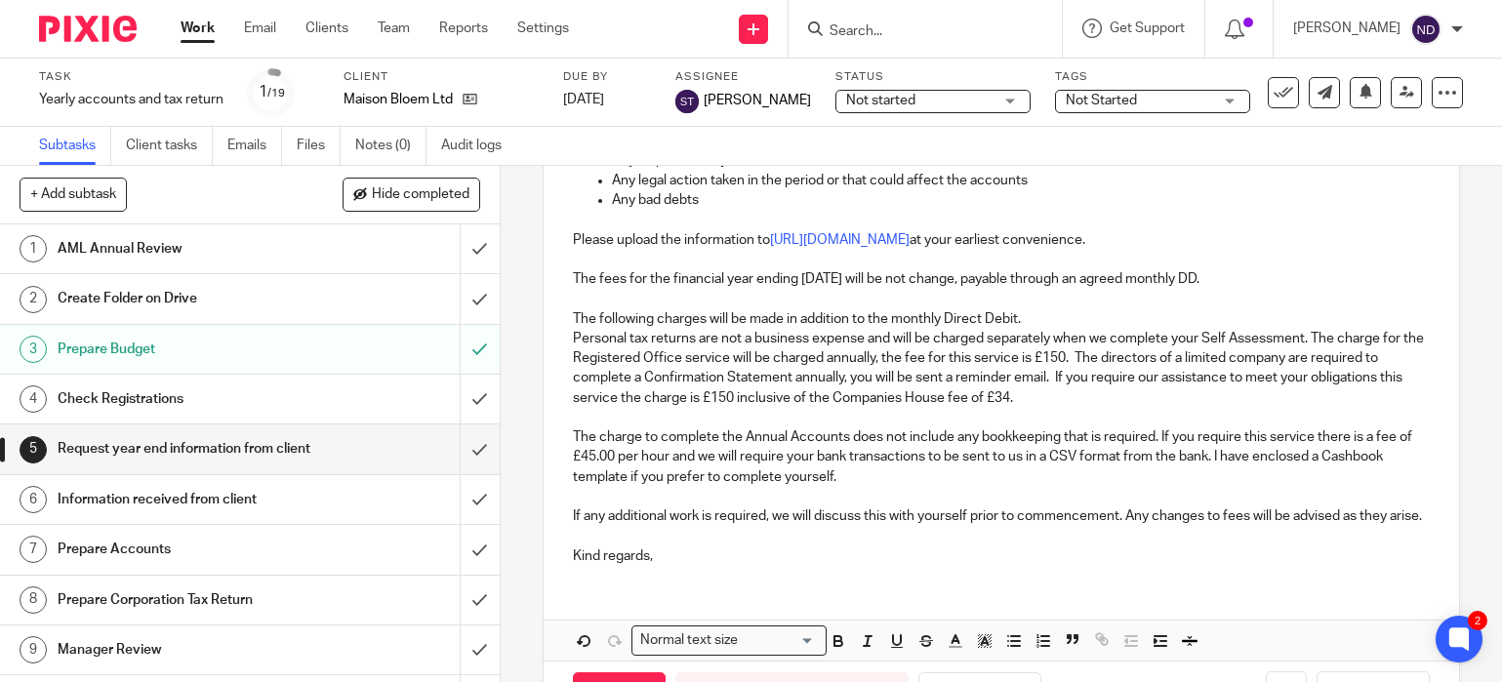
scroll to position [646, 0]
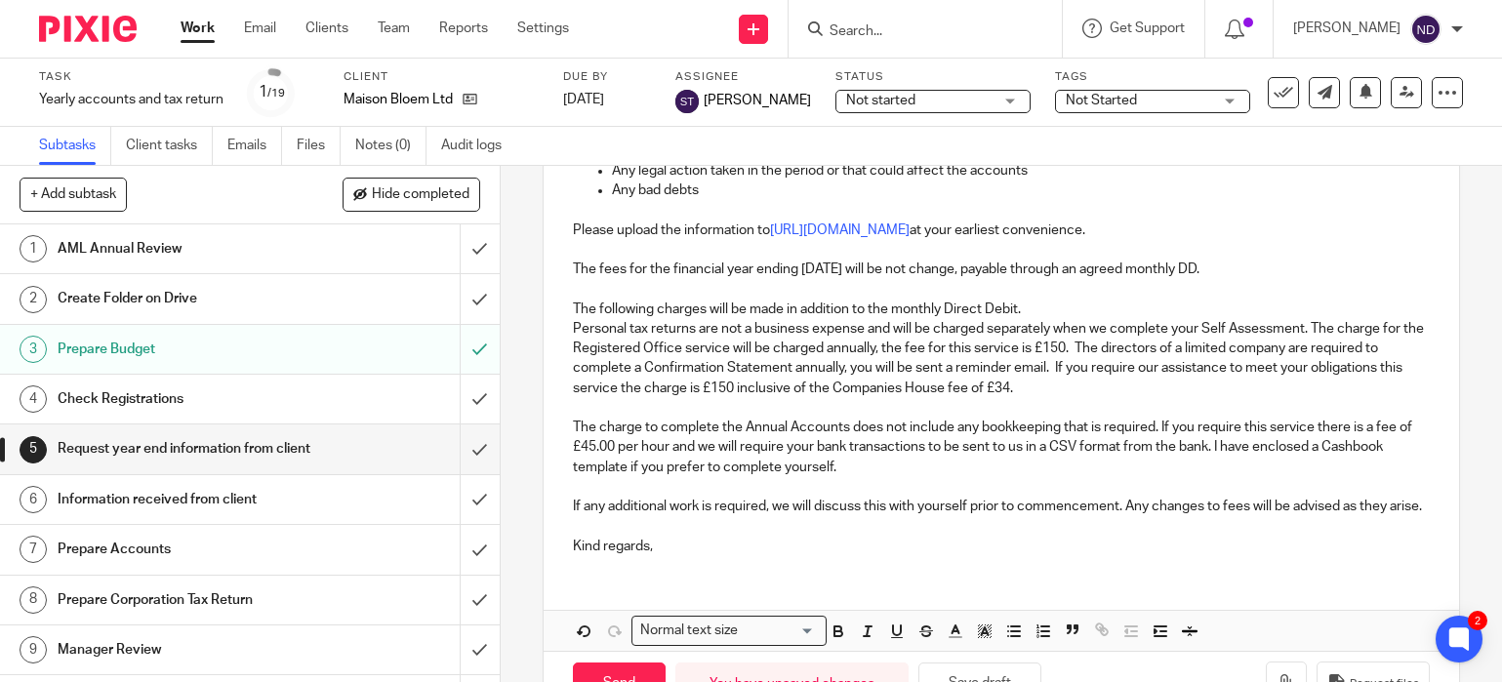
click at [686, 453] on p "The charge to complete the Annual Accounts does not include any bookkeeping tha…" at bounding box center [1002, 448] width 858 height 60
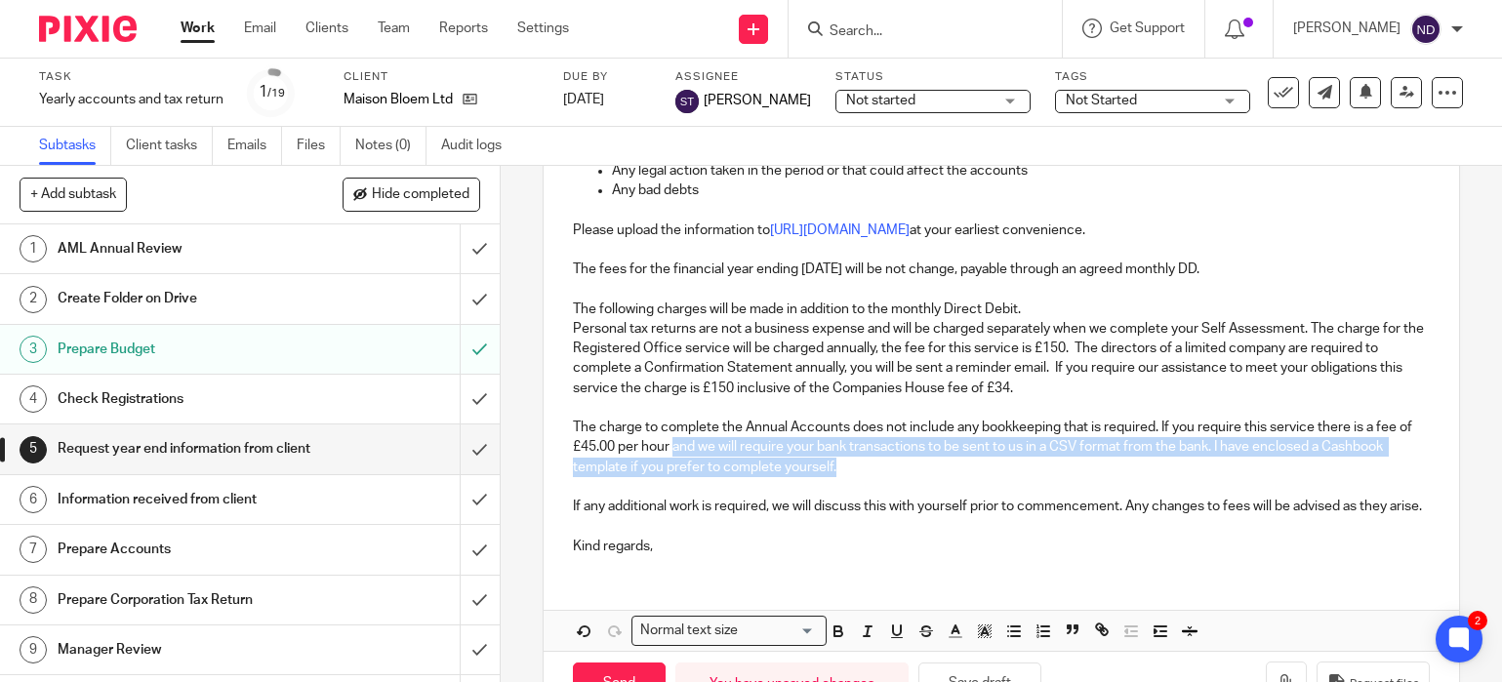
drag, startPoint x: 672, startPoint y: 448, endPoint x: 882, endPoint y: 458, distance: 210.0
click at [882, 458] on p "The charge to complete the Annual Accounts does not include any bookkeeping tha…" at bounding box center [1002, 448] width 858 height 60
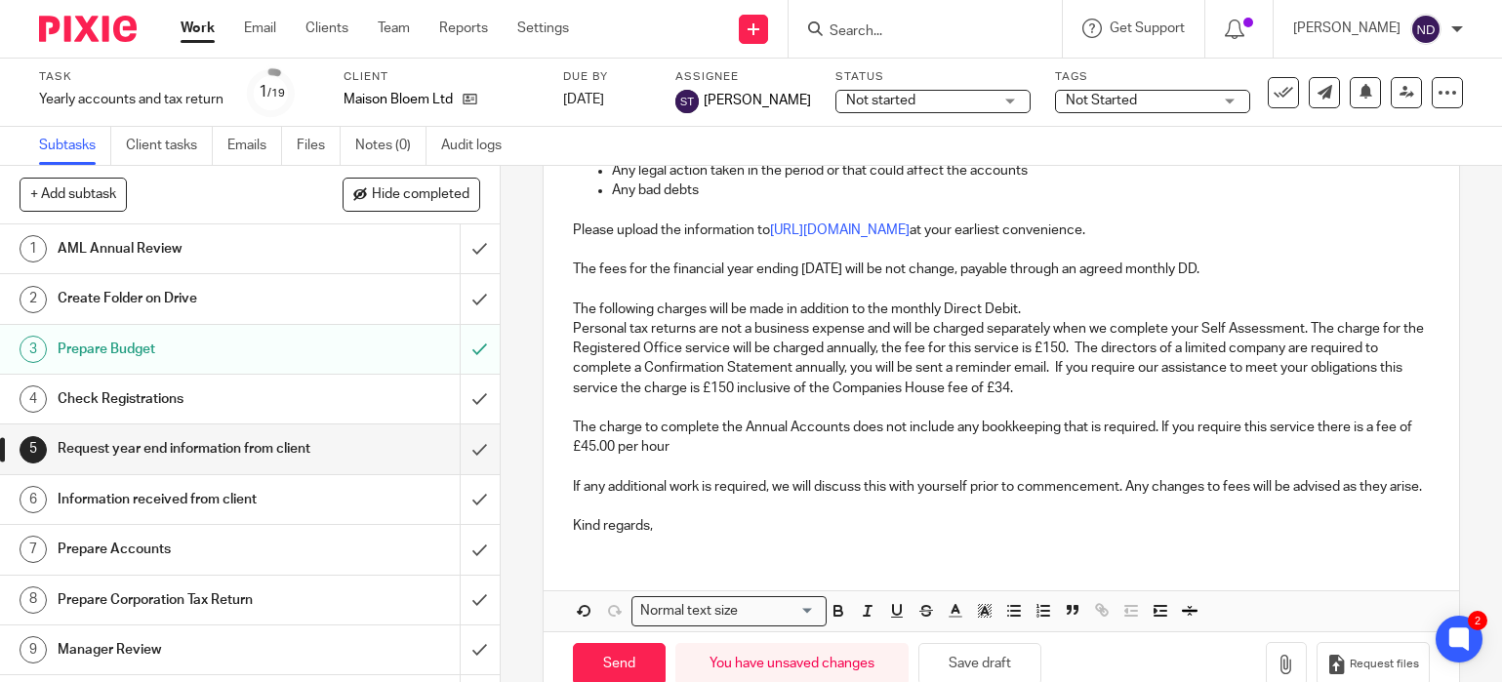
click at [573, 487] on p "If any additional work is required, we will discuss this with yourself prior to…" at bounding box center [1002, 487] width 858 height 20
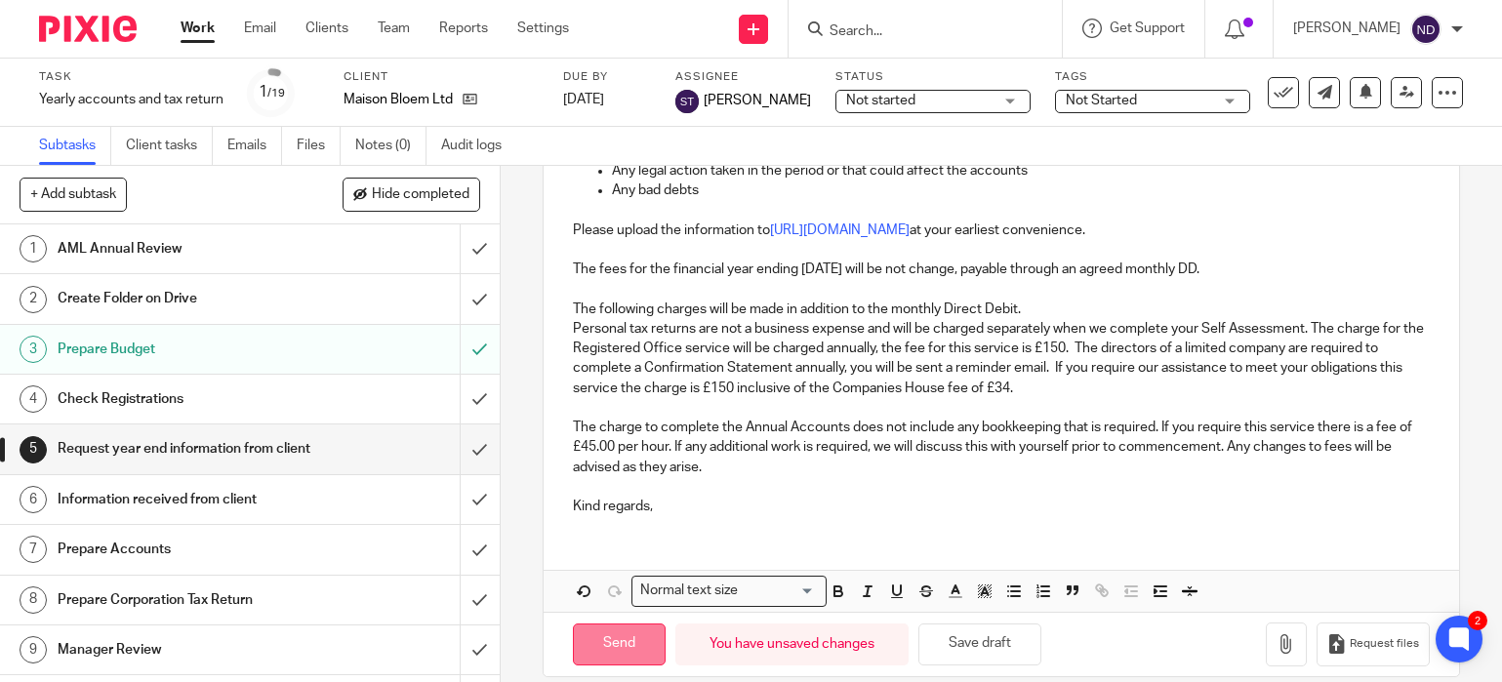
click at [612, 639] on input "Send" at bounding box center [619, 644] width 93 height 42
type input "Sent"
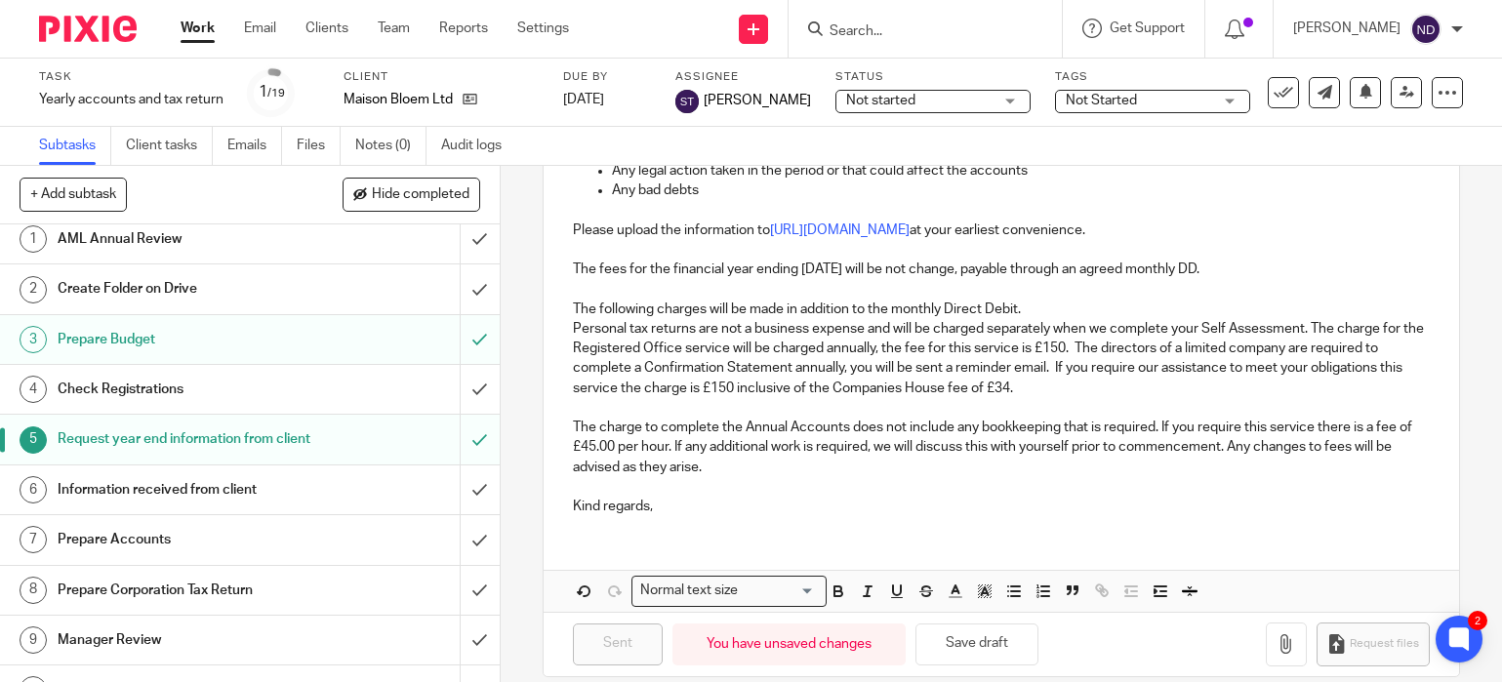
scroll to position [0, 0]
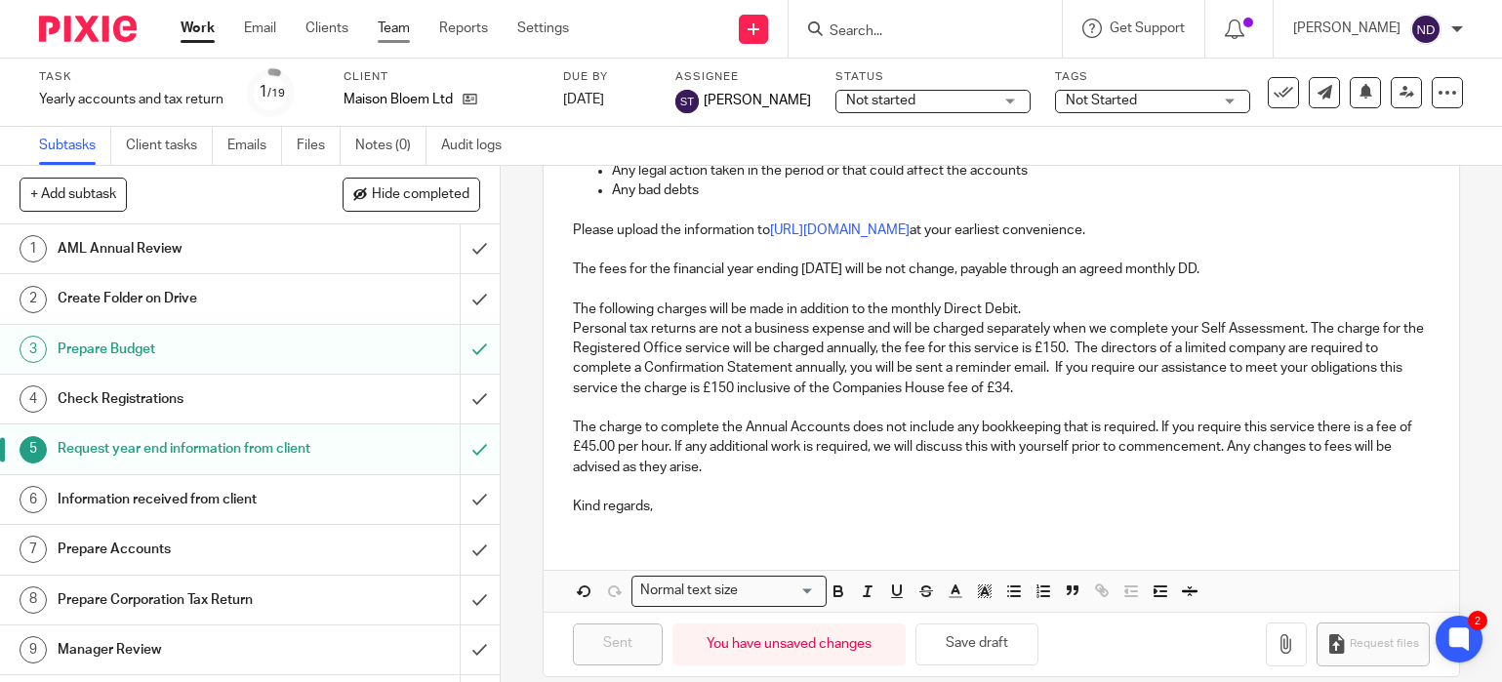
click at [394, 28] on link "Team" at bounding box center [394, 29] width 32 height 20
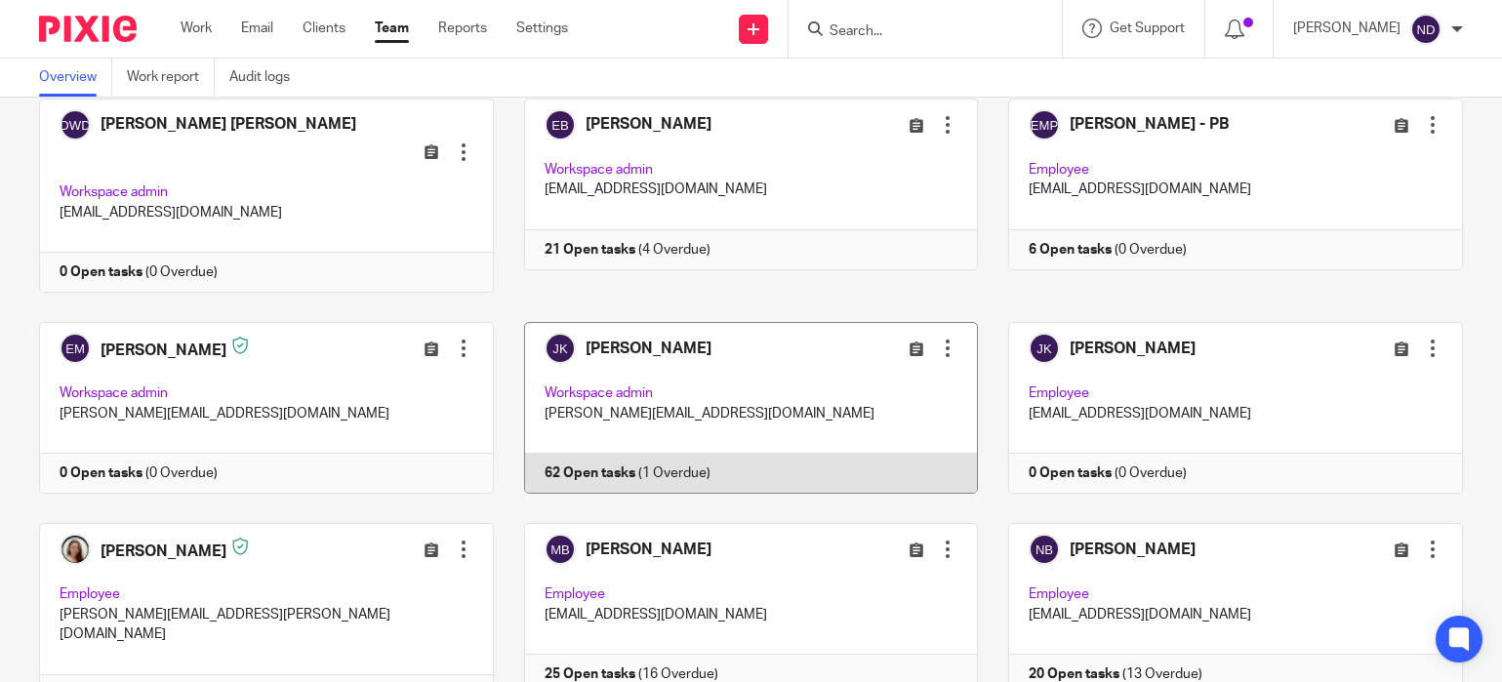
scroll to position [315, 0]
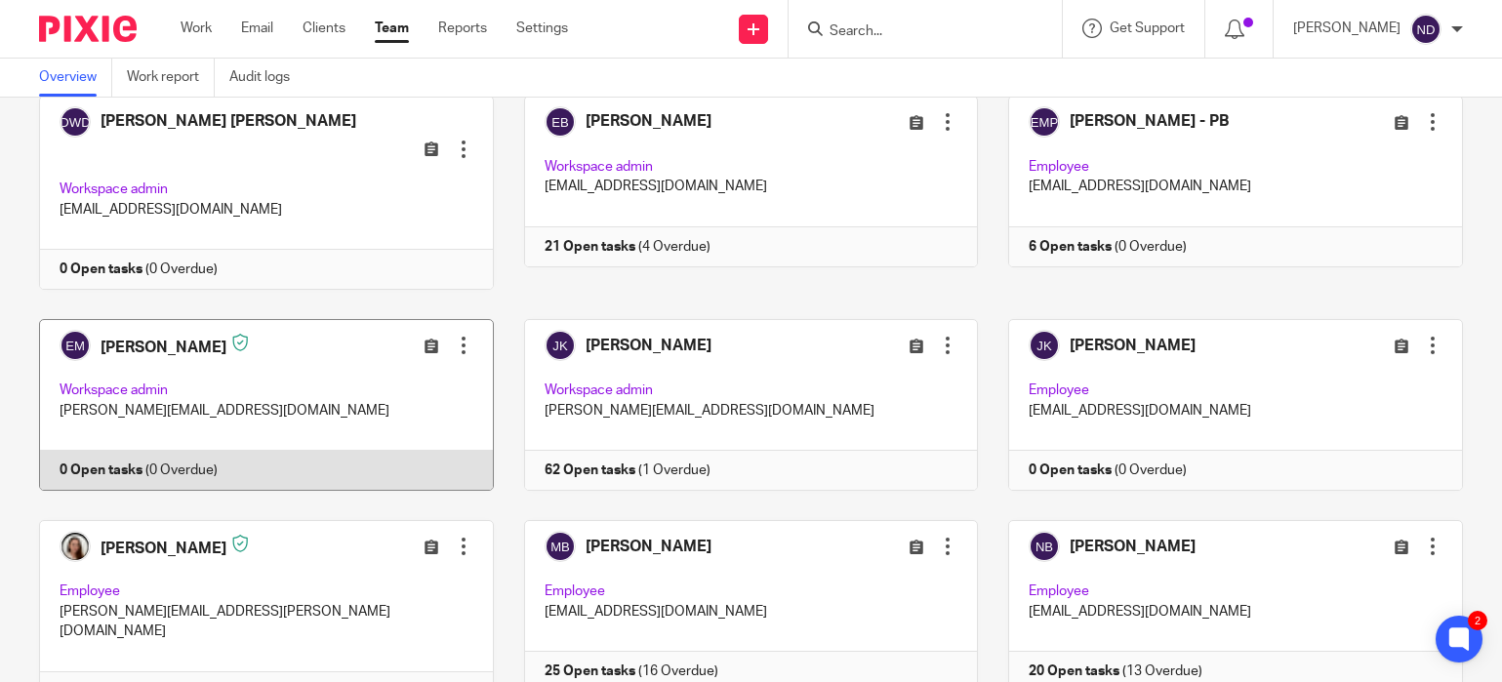
click at [459, 336] on div at bounding box center [464, 346] width 20 height 20
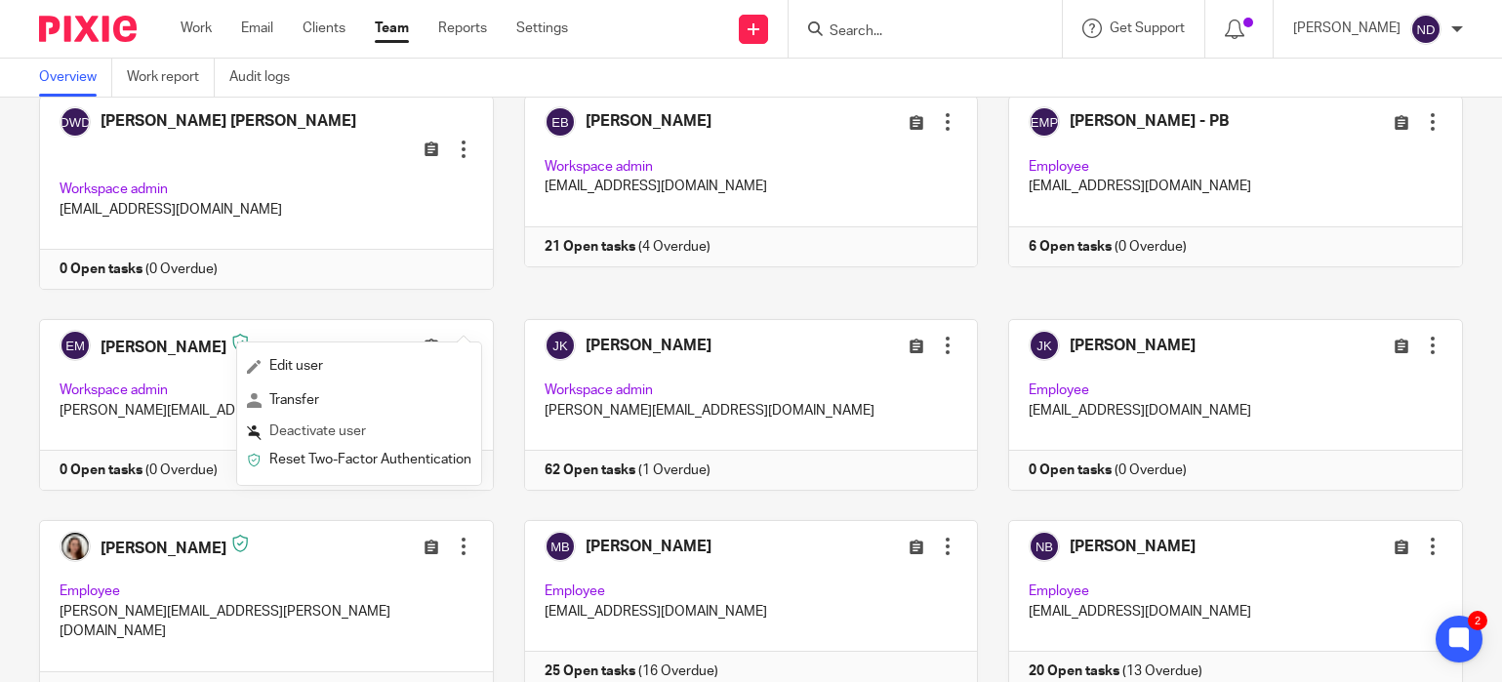
click at [306, 431] on span "Deactivate user" at bounding box center [317, 431] width 97 height 14
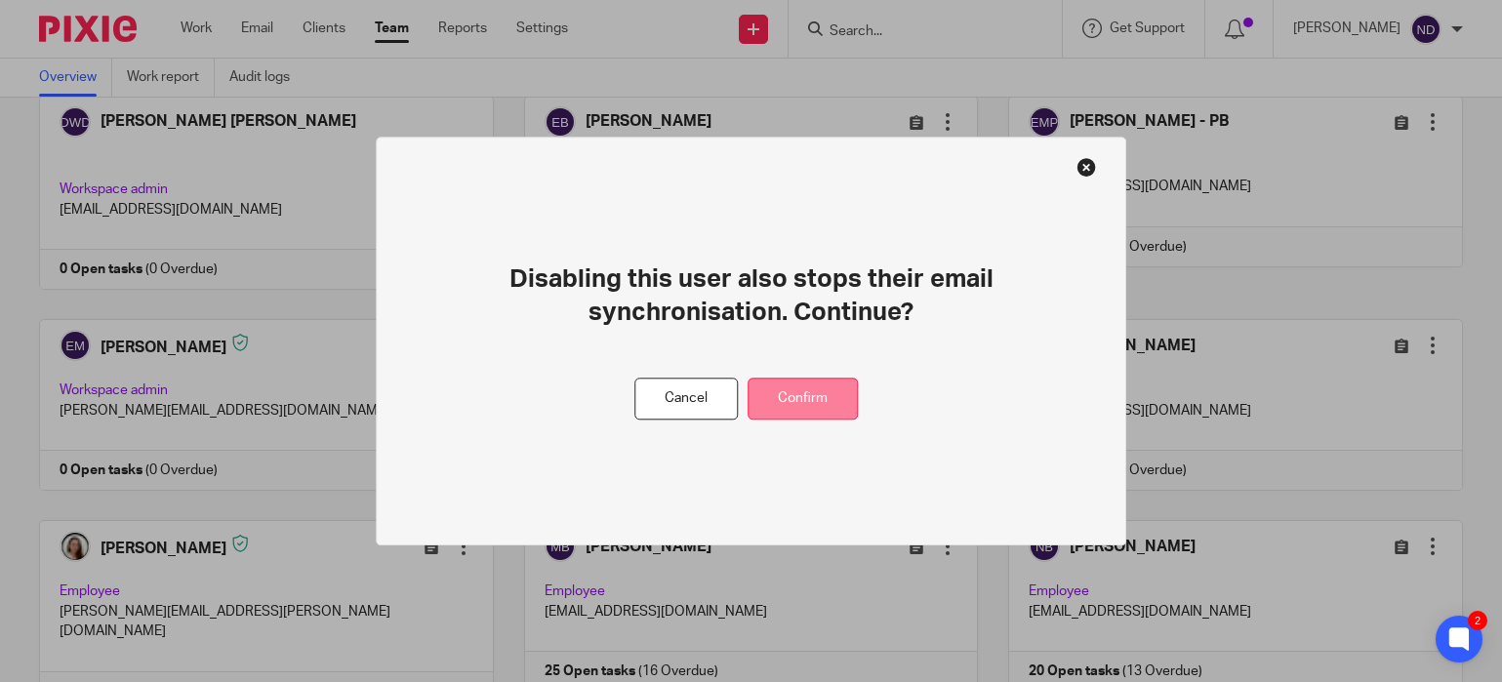
click at [809, 396] on button "Confirm" at bounding box center [802, 399] width 110 height 42
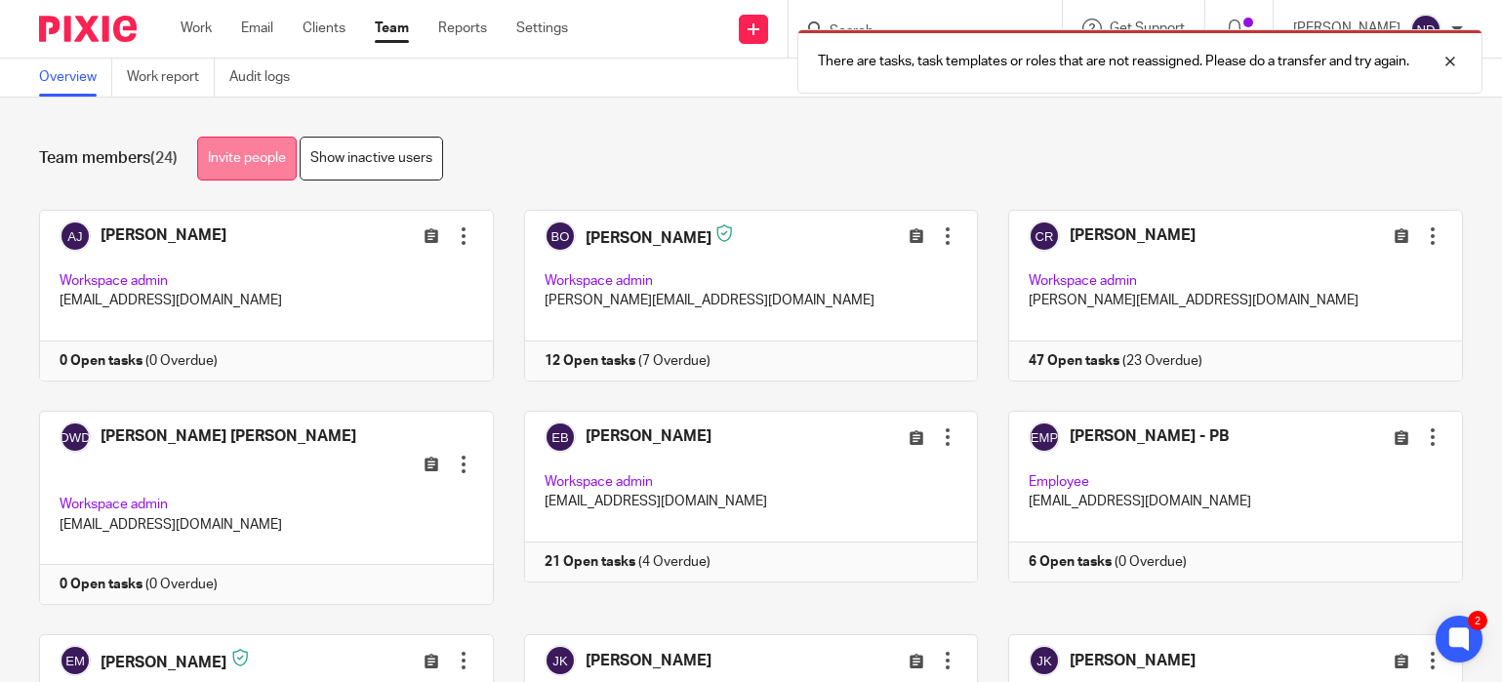
click at [257, 159] on link "Invite people" at bounding box center [247, 159] width 100 height 44
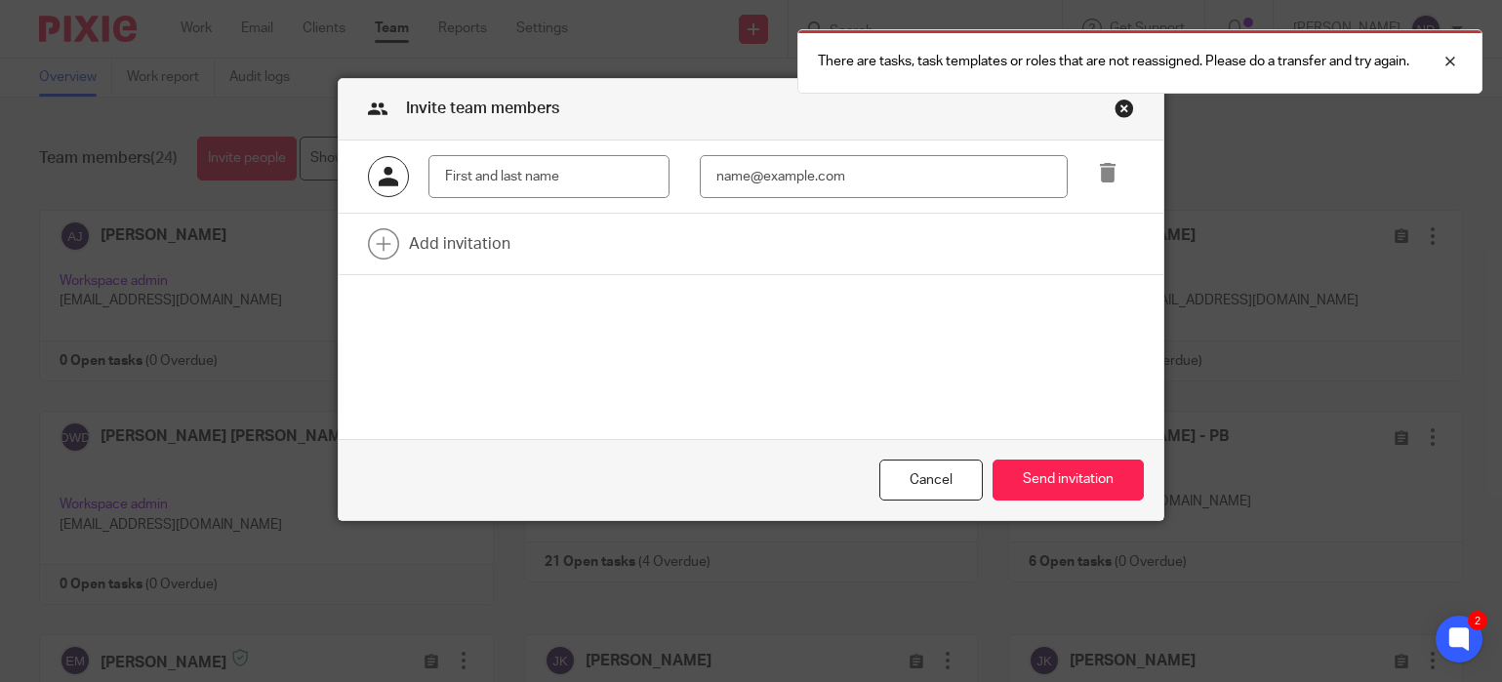
click at [488, 180] on input "text" at bounding box center [548, 177] width 241 height 44
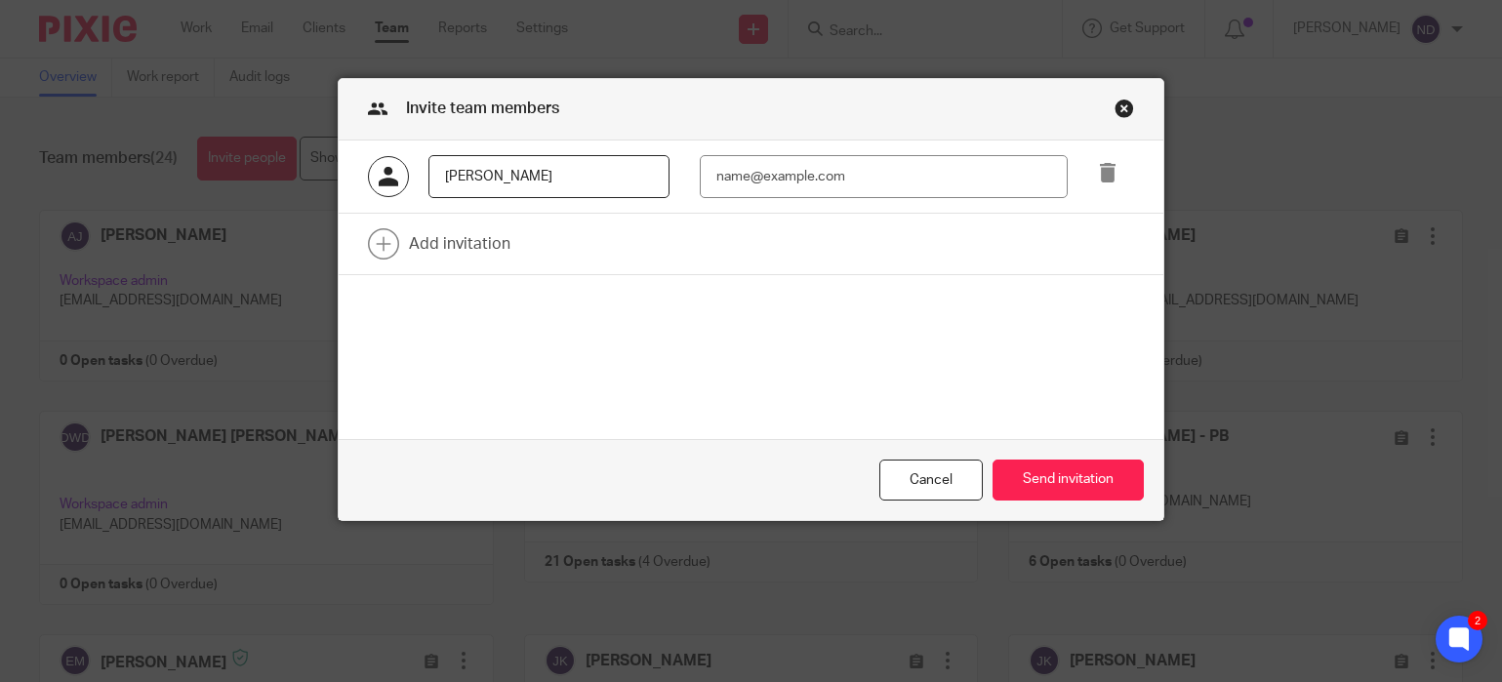
type input "[PERSON_NAME]"
type input "[PERSON_NAME][EMAIL_ADDRESS][DOMAIN_NAME]"
click at [531, 181] on input "Sukanyaa" at bounding box center [548, 177] width 241 height 44
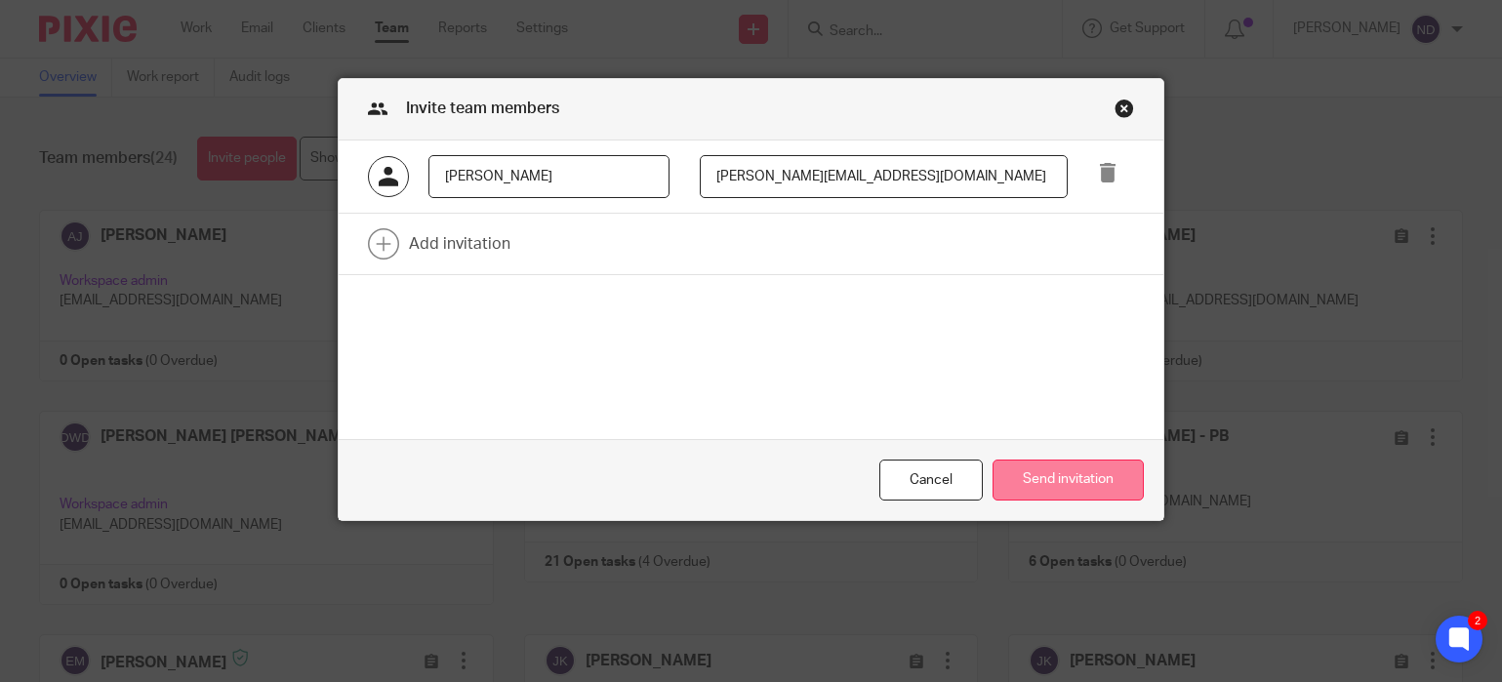
type input "Sukanyaa Gopal"
click at [1051, 474] on button "Send invitation" at bounding box center [1067, 481] width 151 height 42
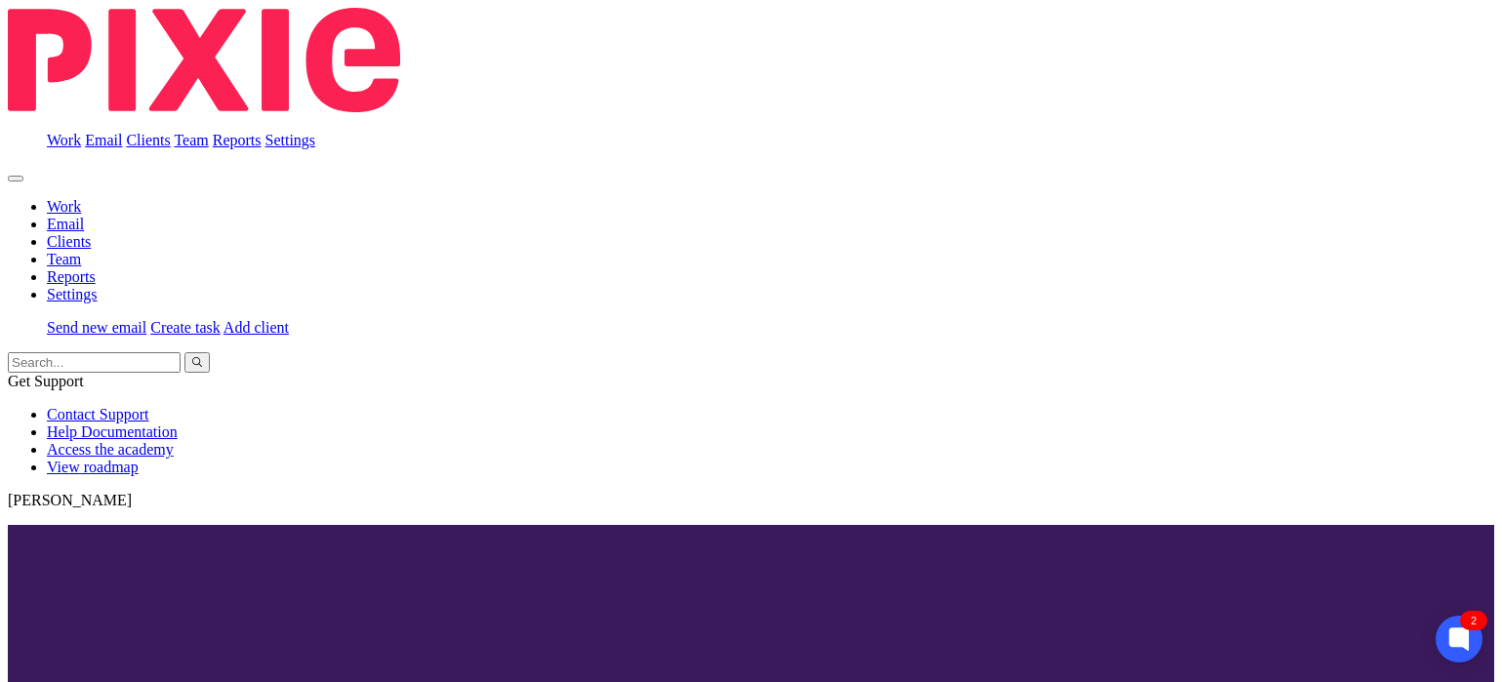
scroll to position [237, 0]
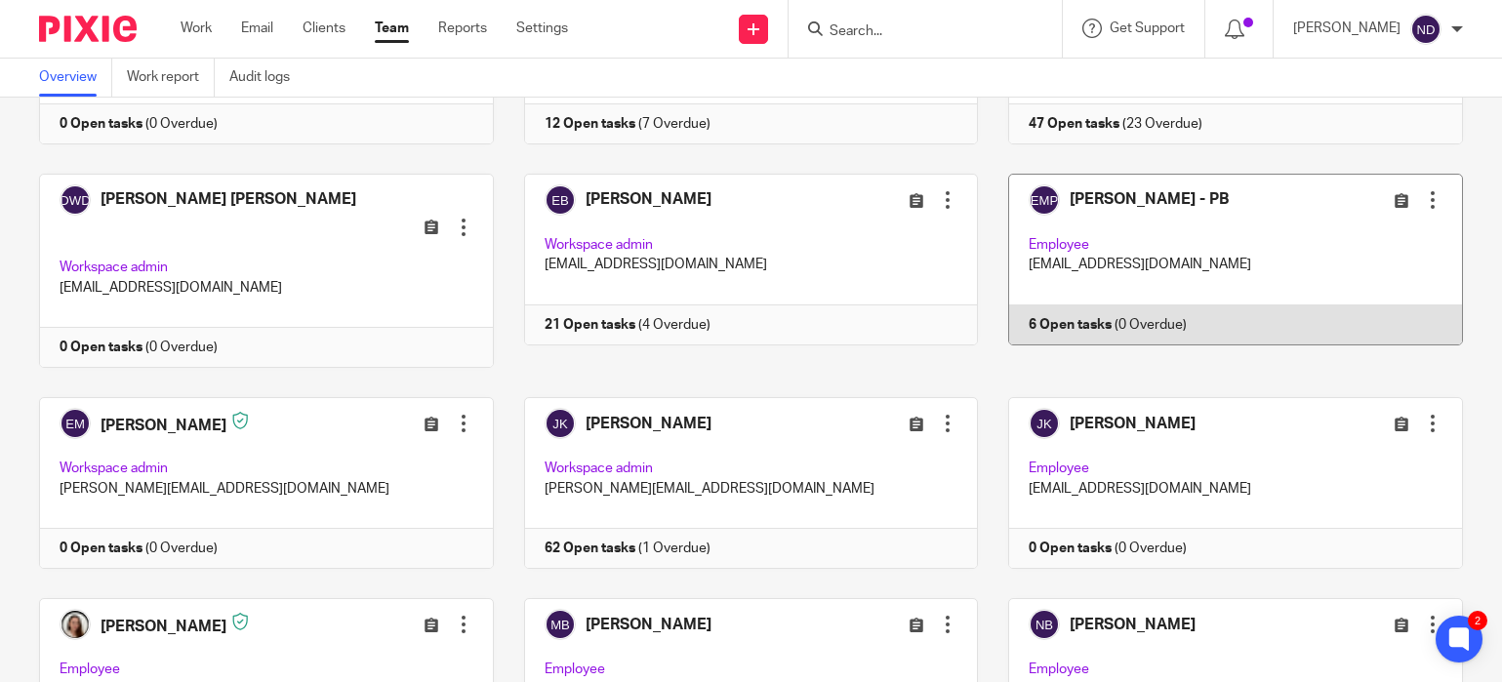
click at [1184, 260] on link at bounding box center [1220, 271] width 485 height 195
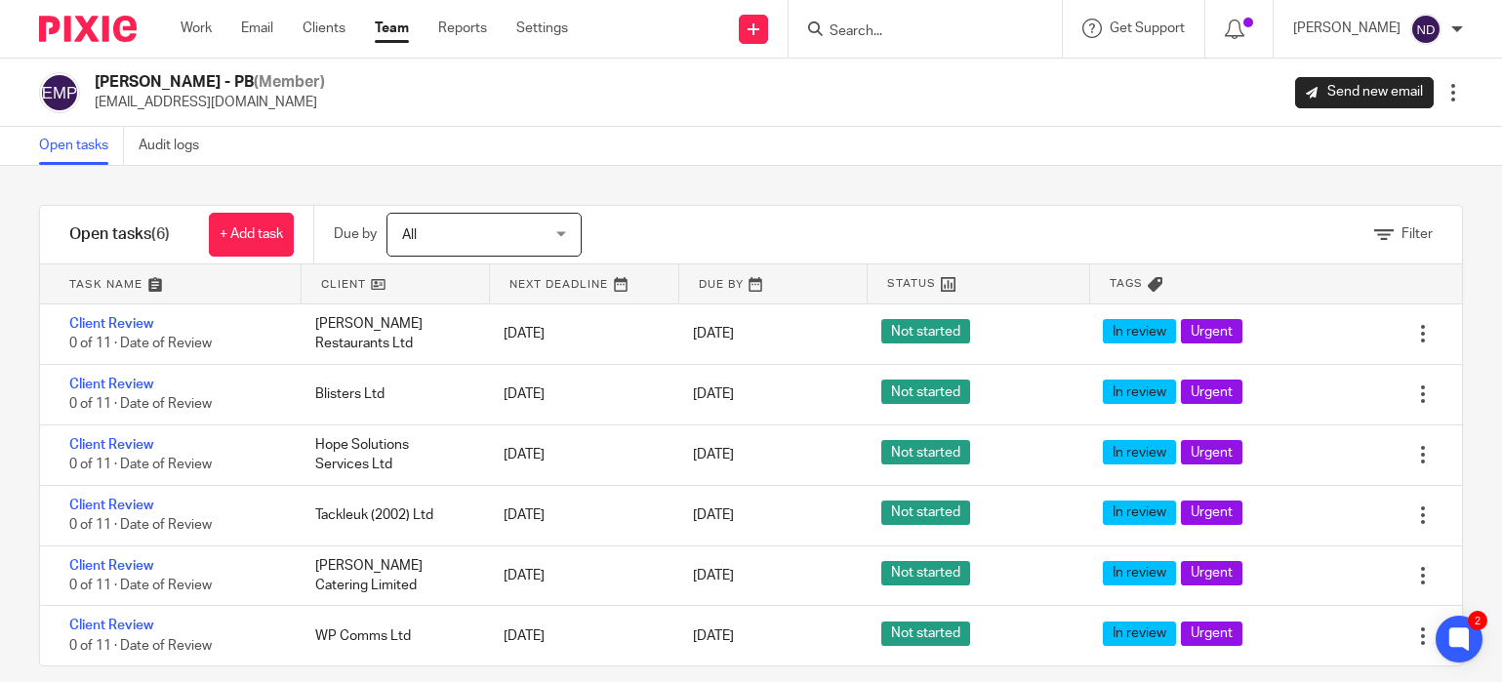
click at [393, 28] on link "Team" at bounding box center [392, 29] width 34 height 20
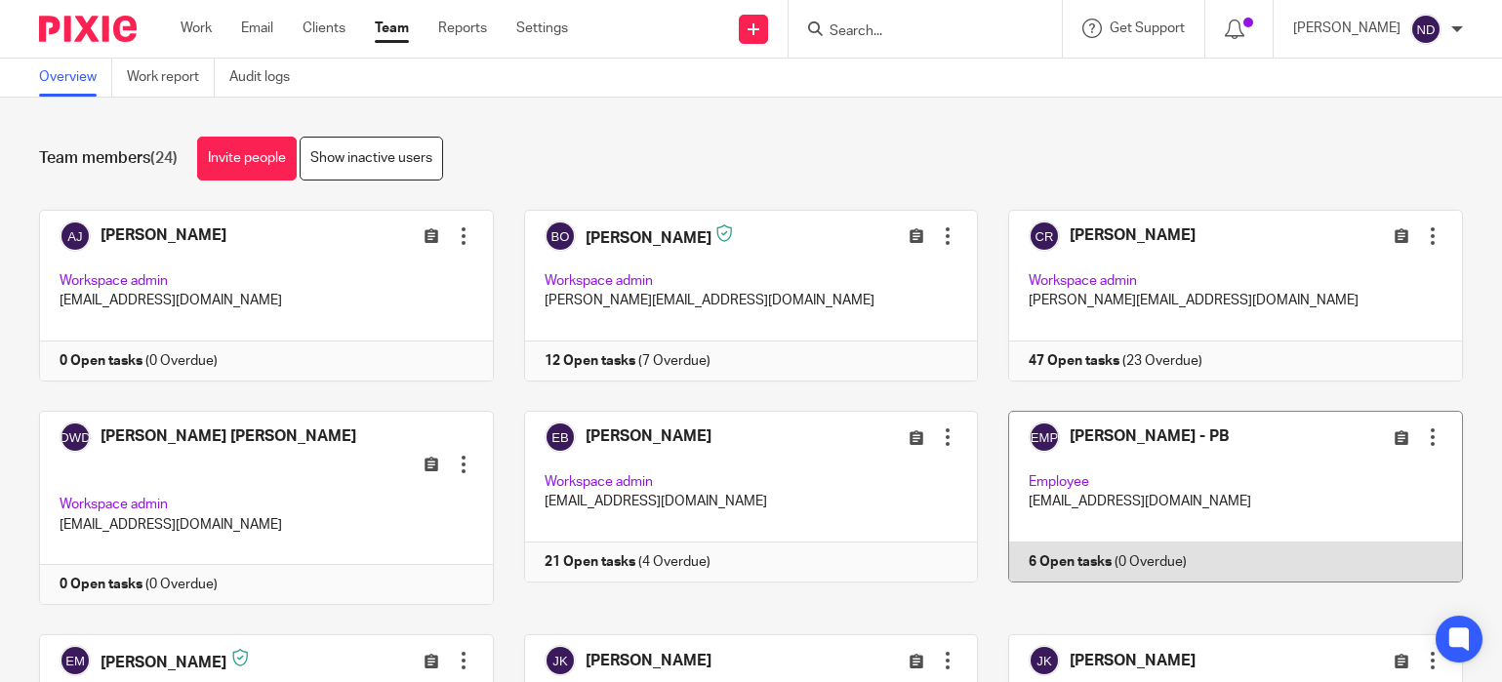
click at [1426, 440] on div at bounding box center [1433, 437] width 20 height 20
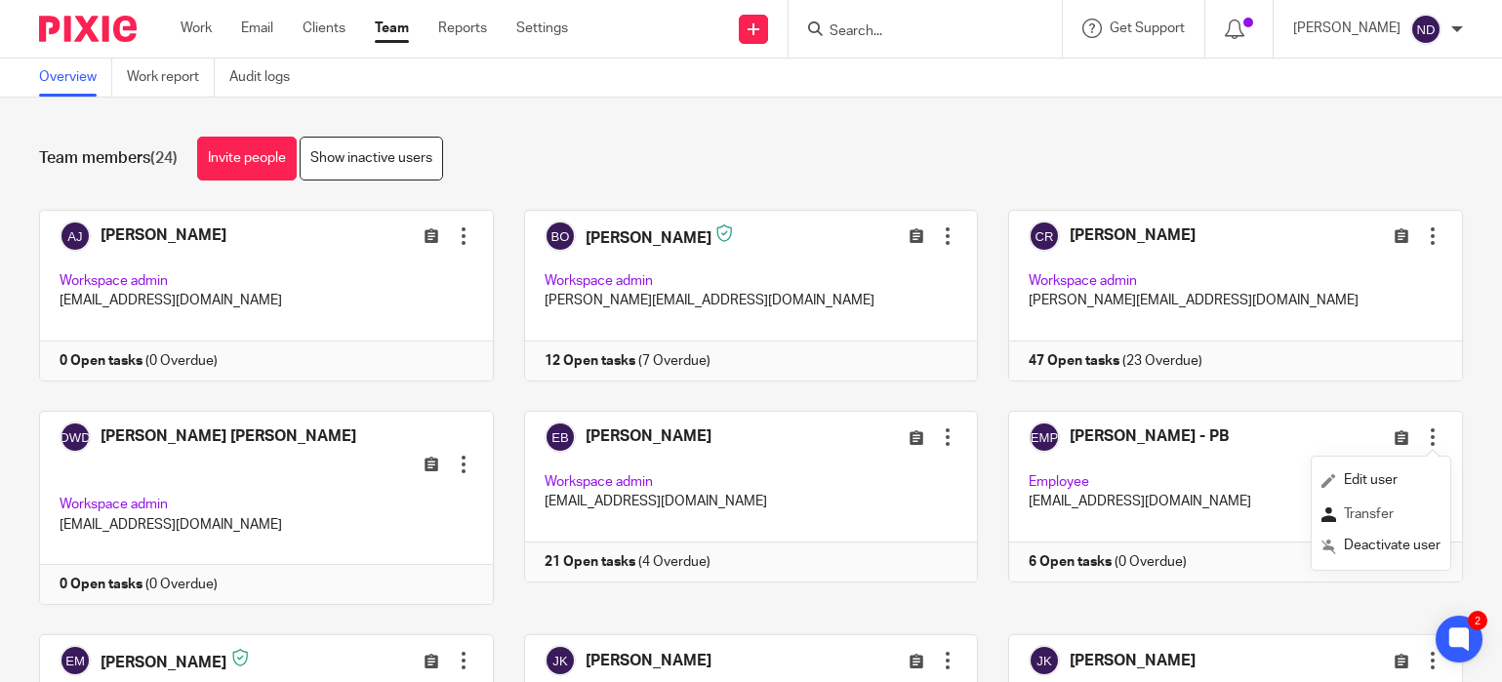
click at [1359, 513] on span "Transfer" at bounding box center [1369, 514] width 50 height 14
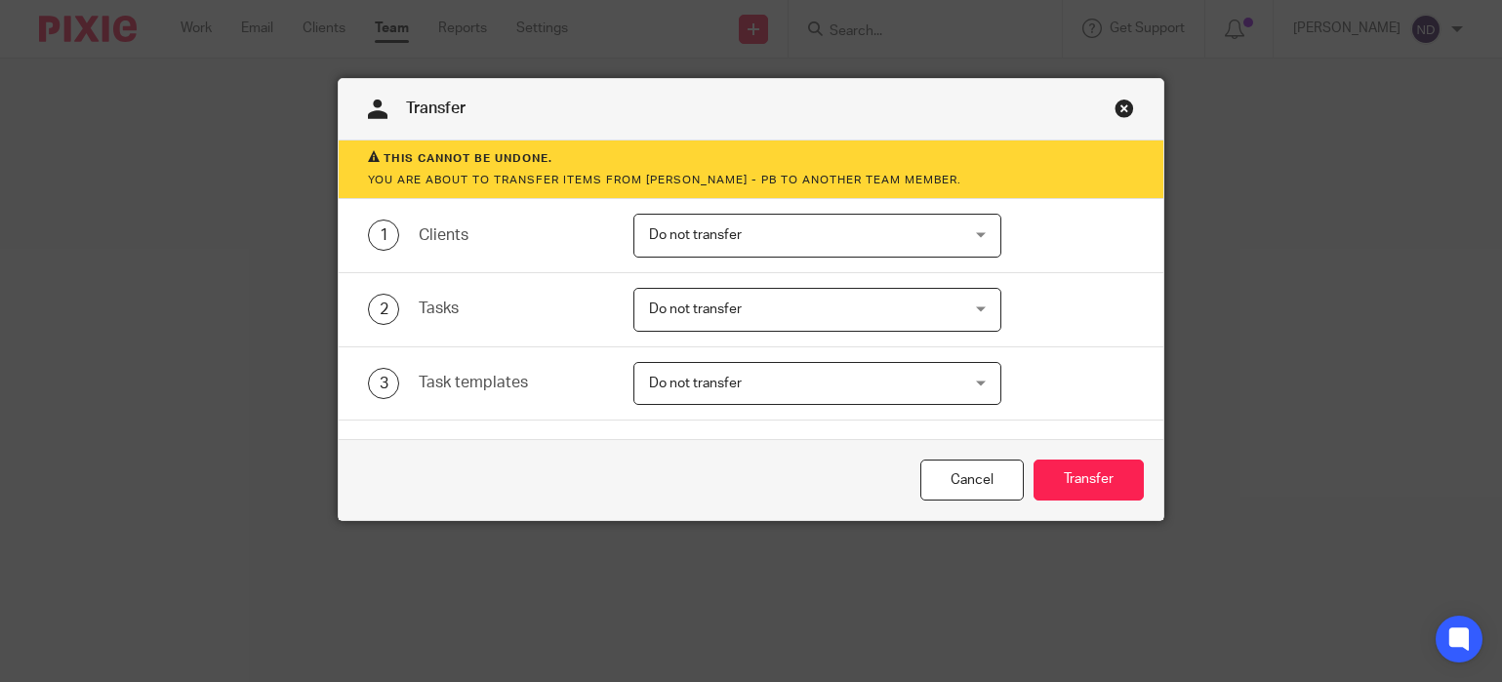
click at [758, 241] on span "Do not transfer" at bounding box center [789, 235] width 281 height 41
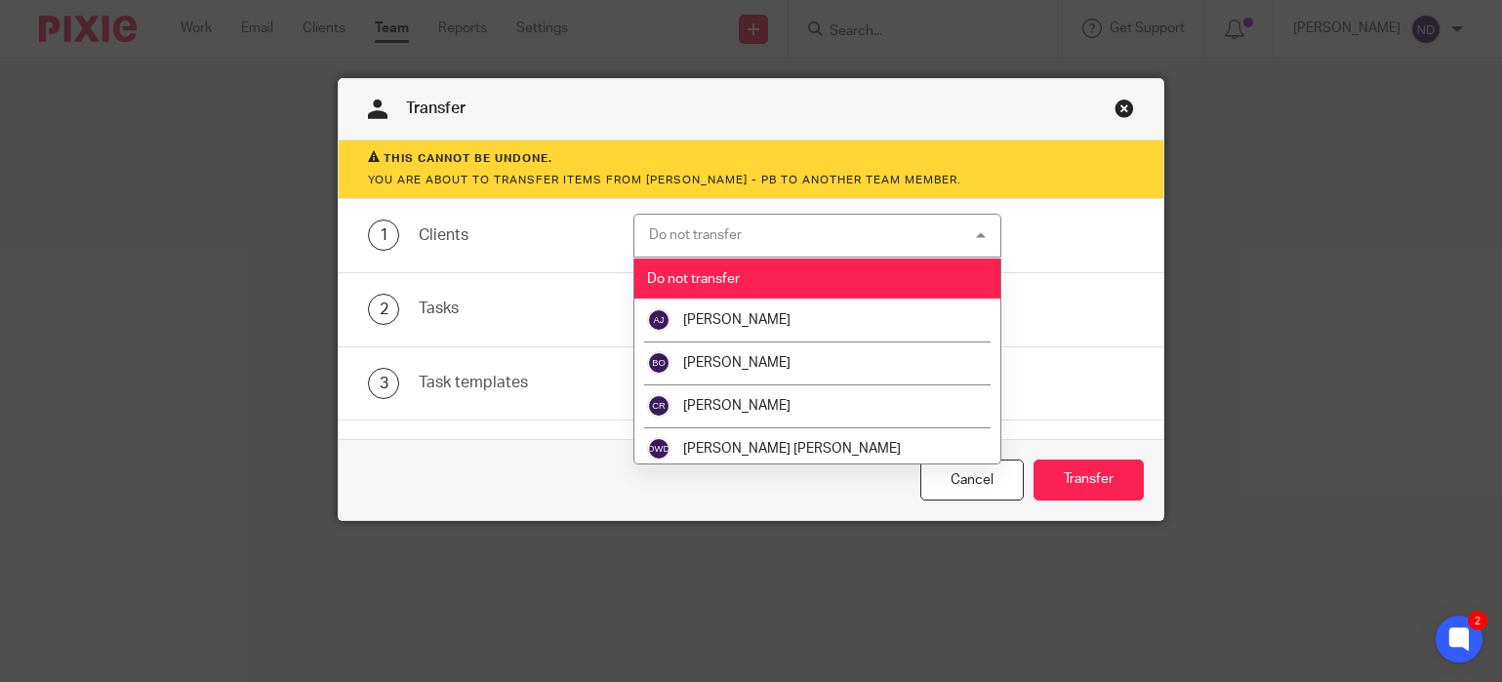
click at [758, 241] on div "Do not transfer Do not transfer" at bounding box center [817, 236] width 368 height 44
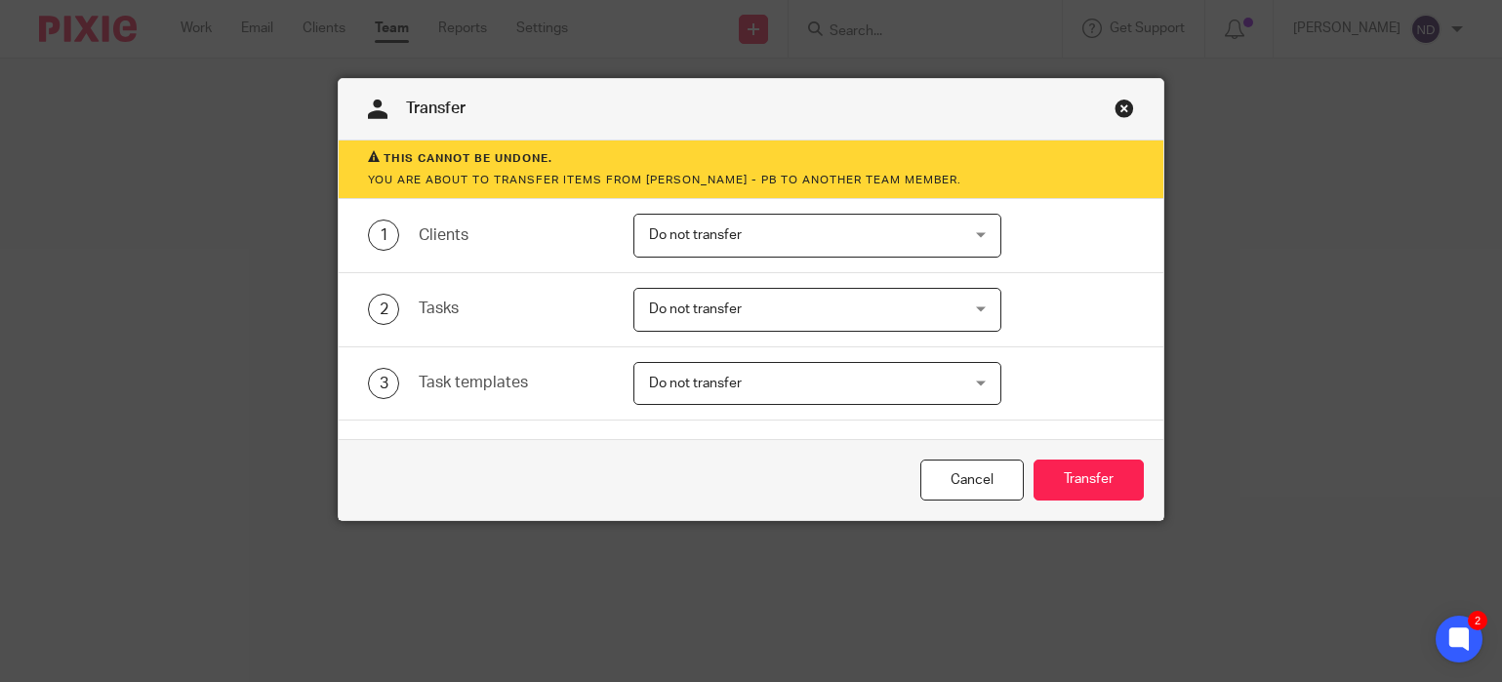
click at [758, 241] on span "Do not transfer" at bounding box center [789, 235] width 281 height 41
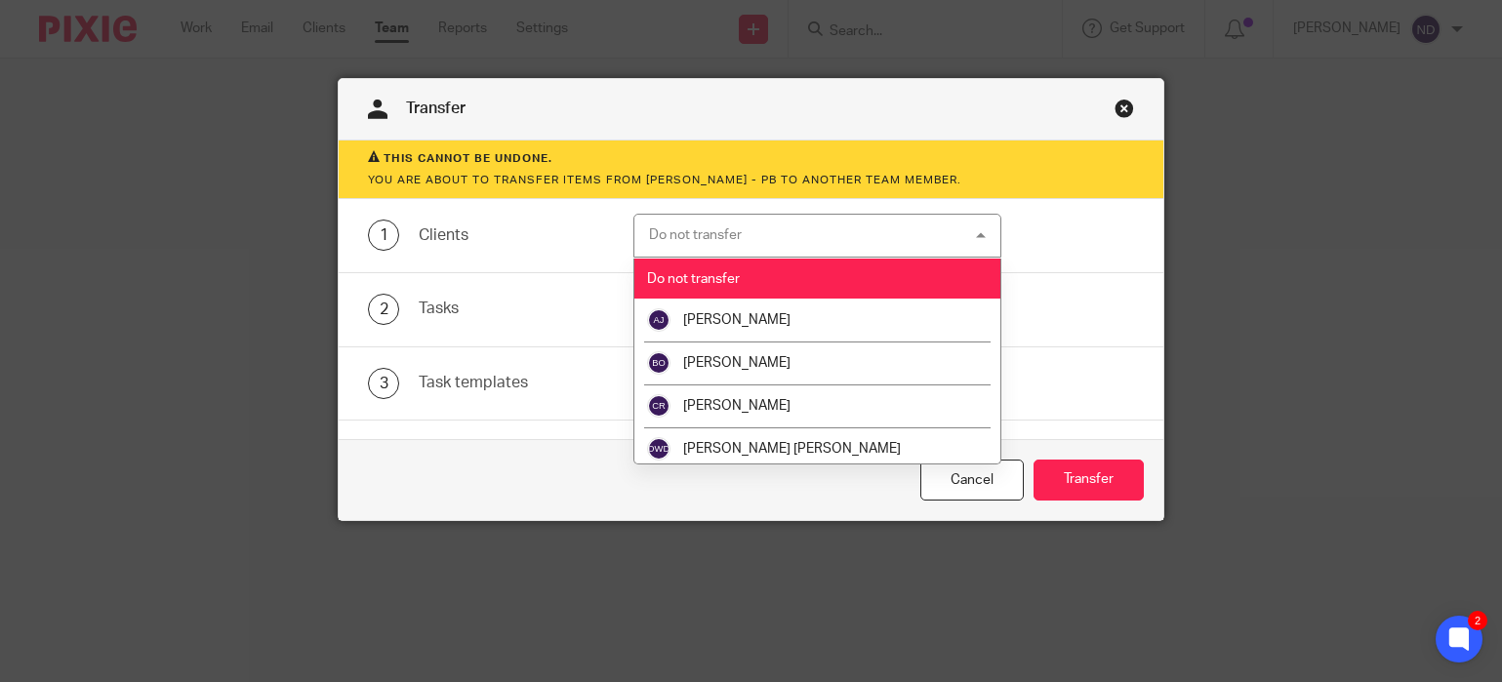
click at [860, 114] on div "Transfer" at bounding box center [750, 109] width 823 height 61
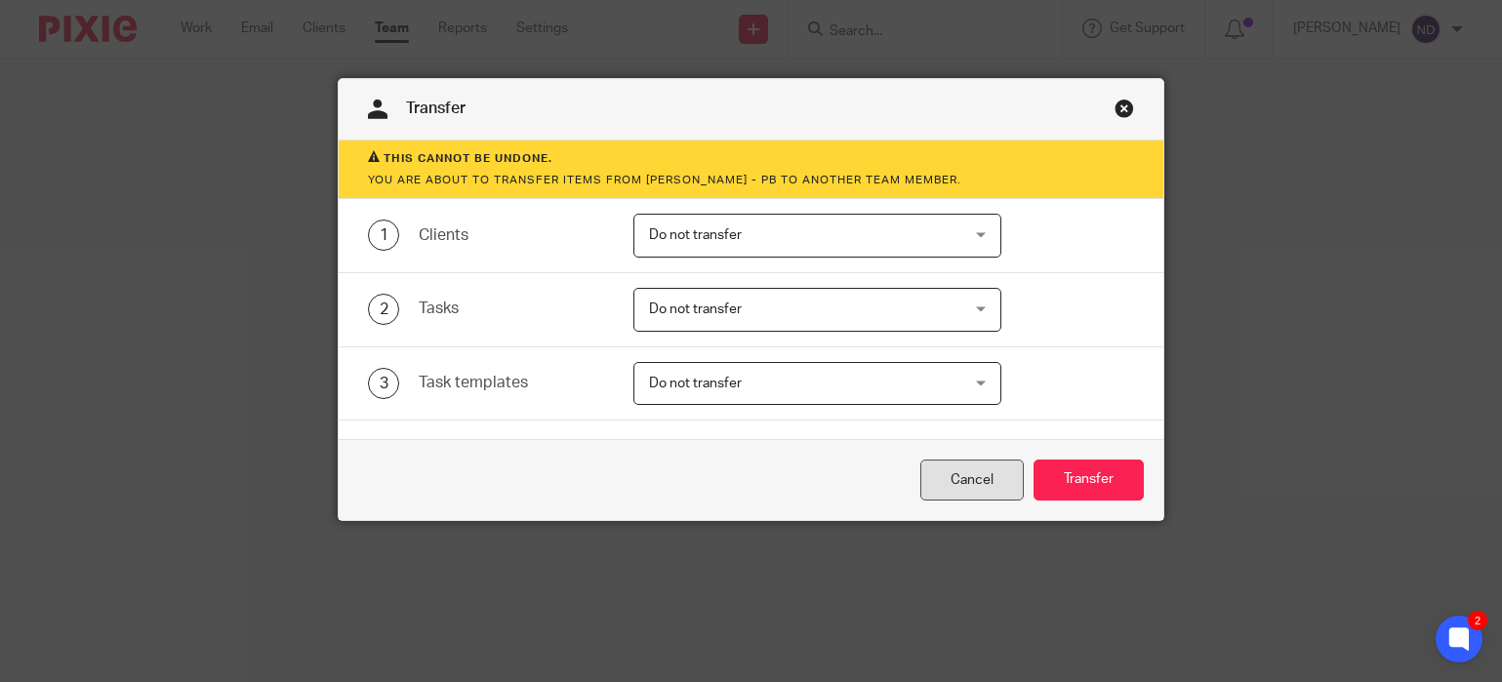
click at [966, 471] on link "Cancel" at bounding box center [971, 481] width 103 height 42
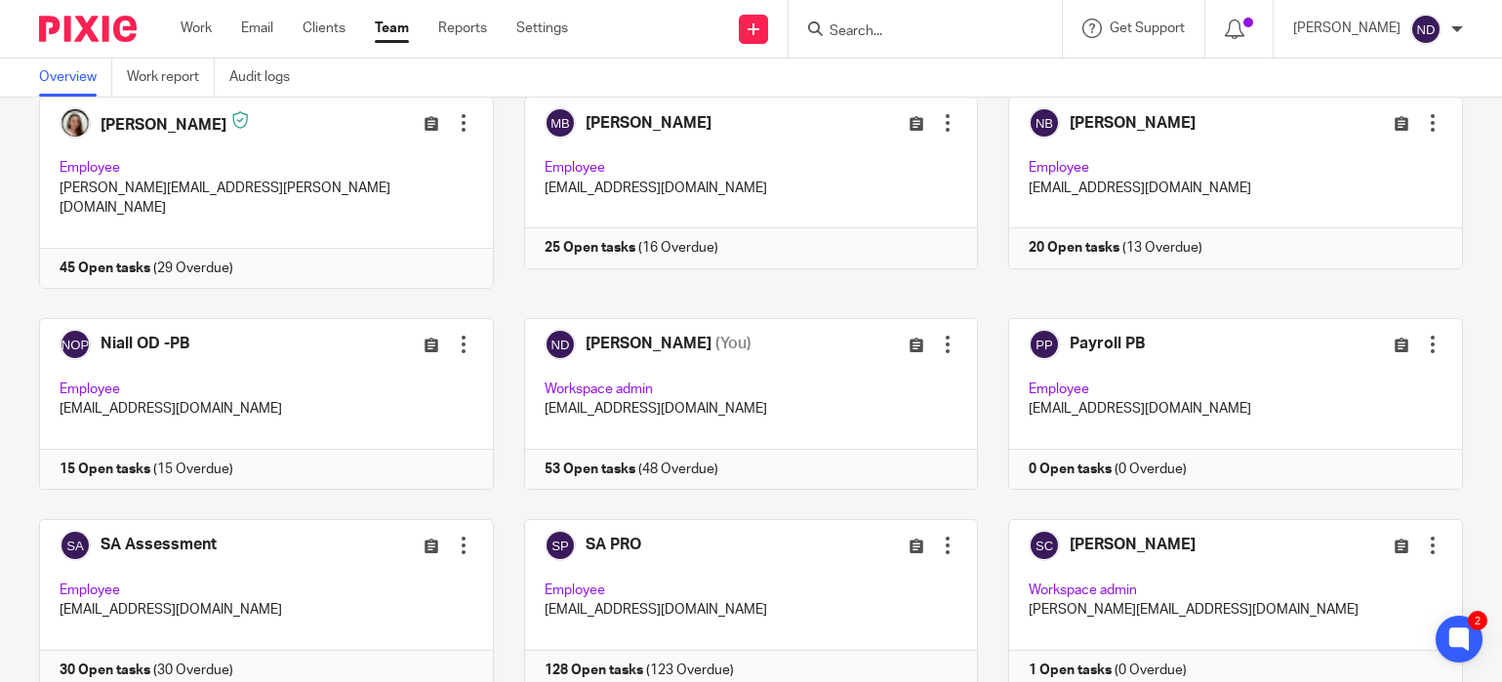
scroll to position [757, 0]
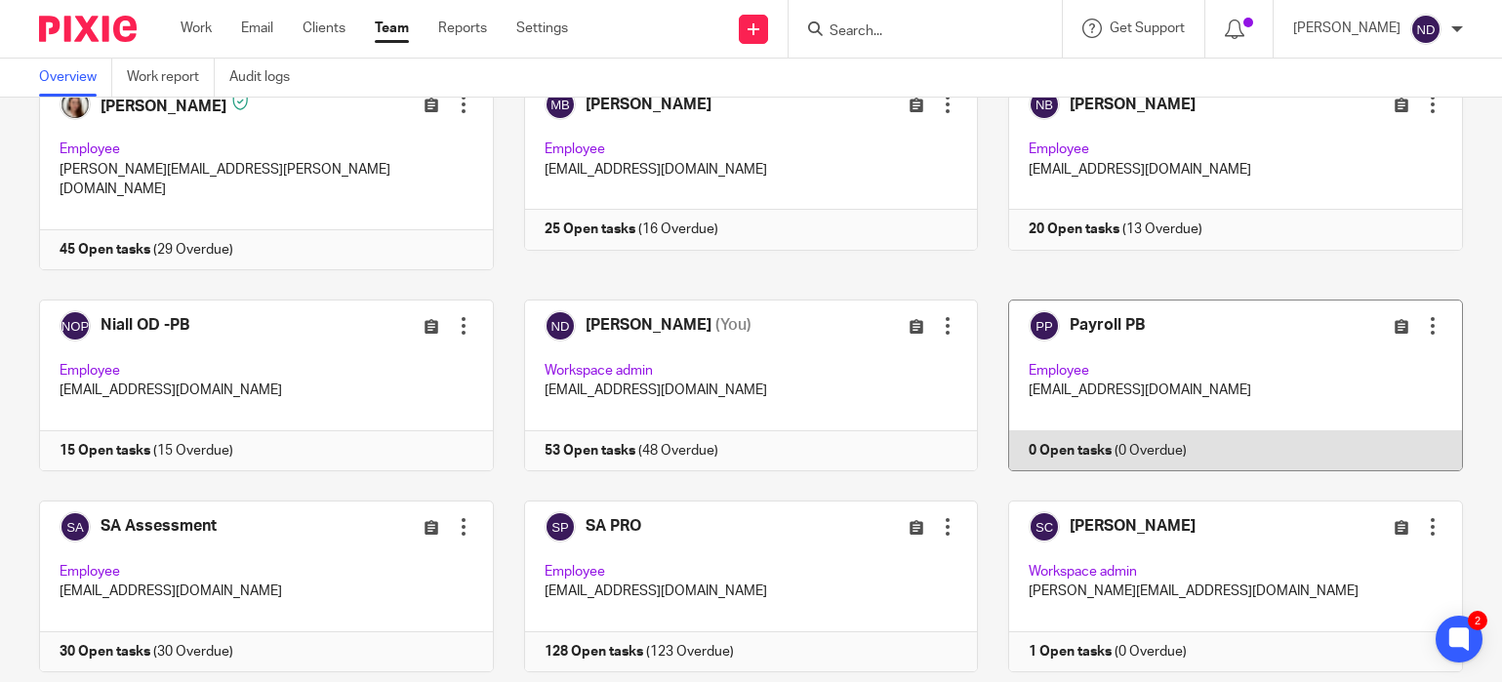
click at [1435, 316] on div at bounding box center [1433, 326] width 20 height 20
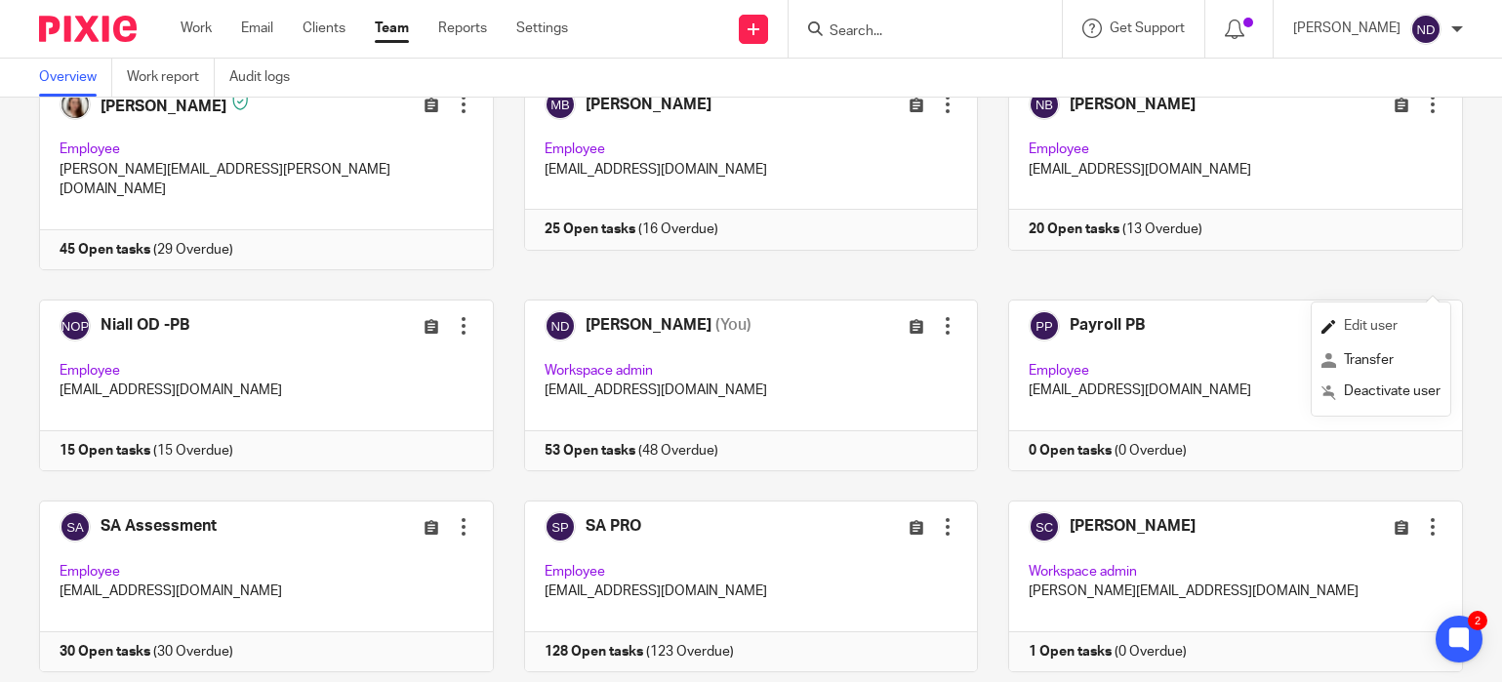
click at [1376, 328] on span "Edit user" at bounding box center [1371, 326] width 54 height 14
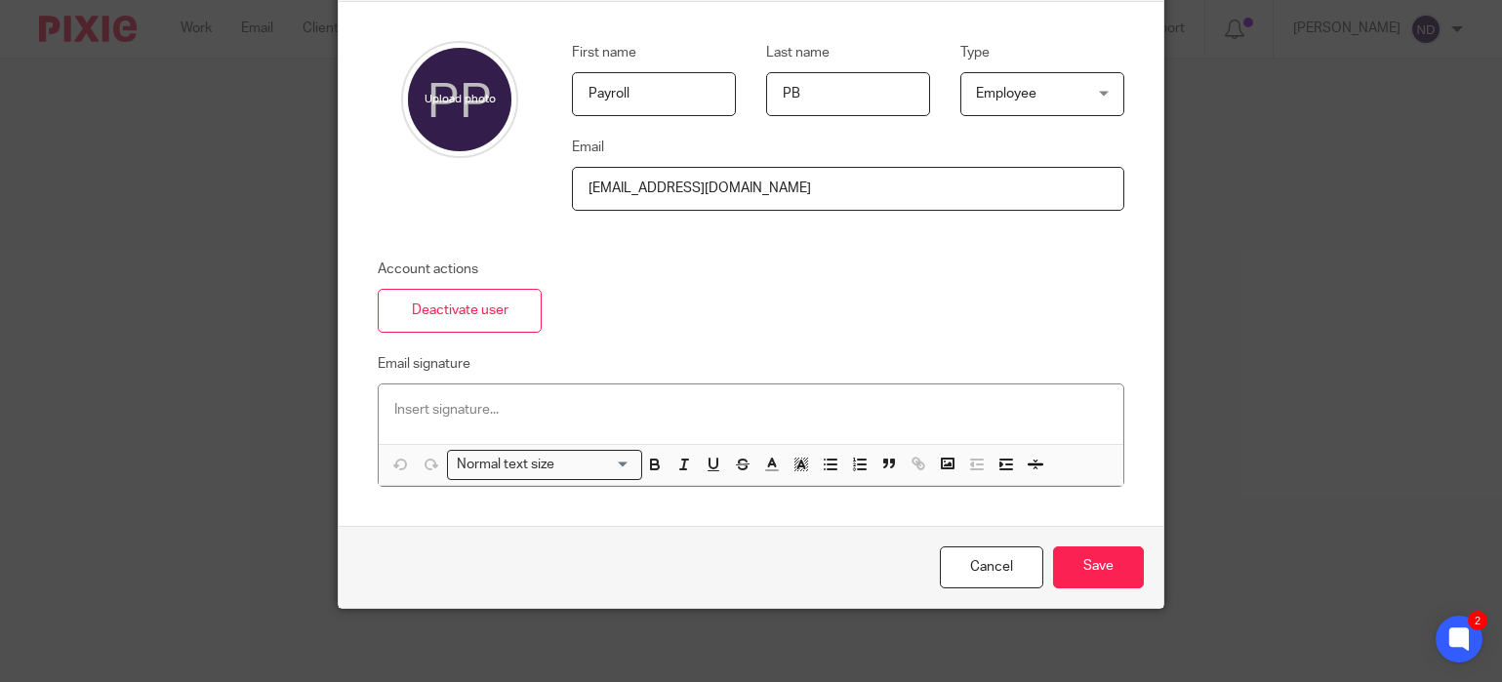
scroll to position [145, 0]
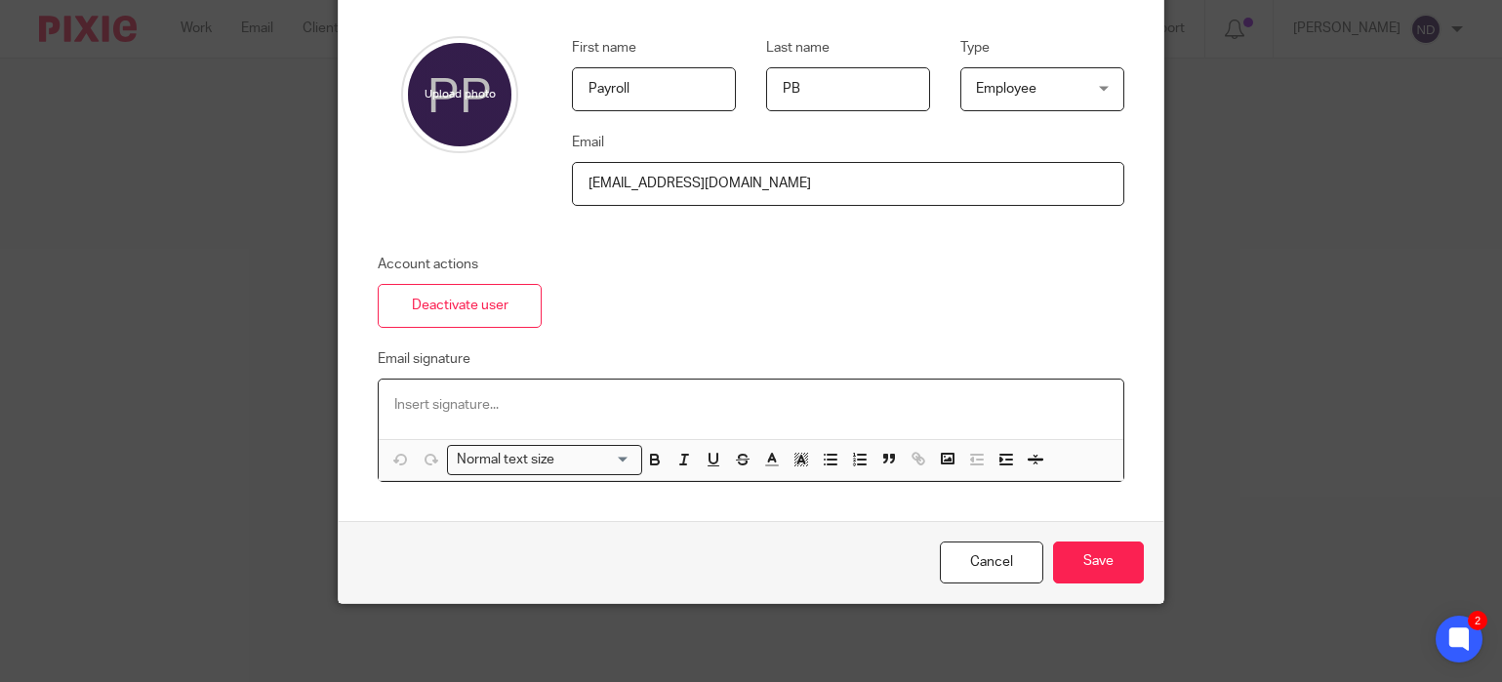
click at [432, 403] on p at bounding box center [750, 405] width 712 height 20
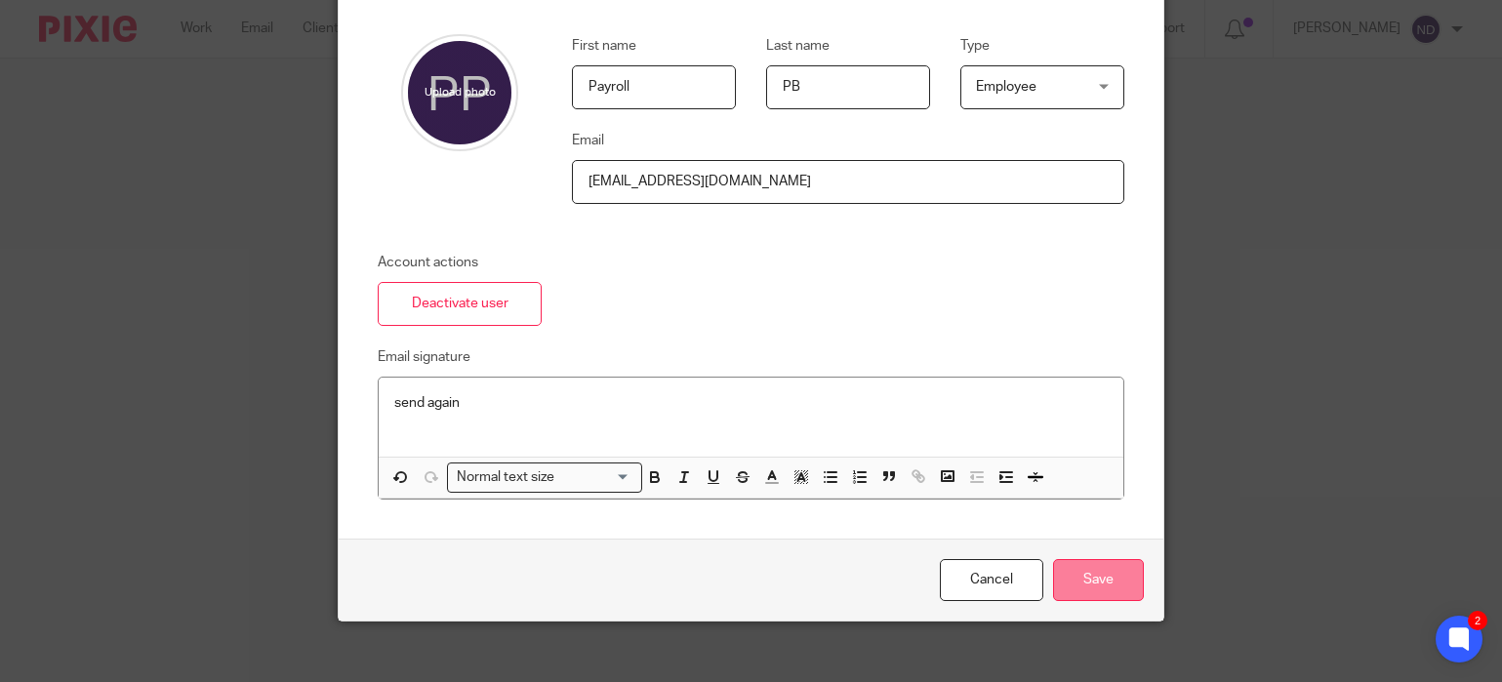
click at [1097, 589] on input "Save" at bounding box center [1098, 580] width 91 height 42
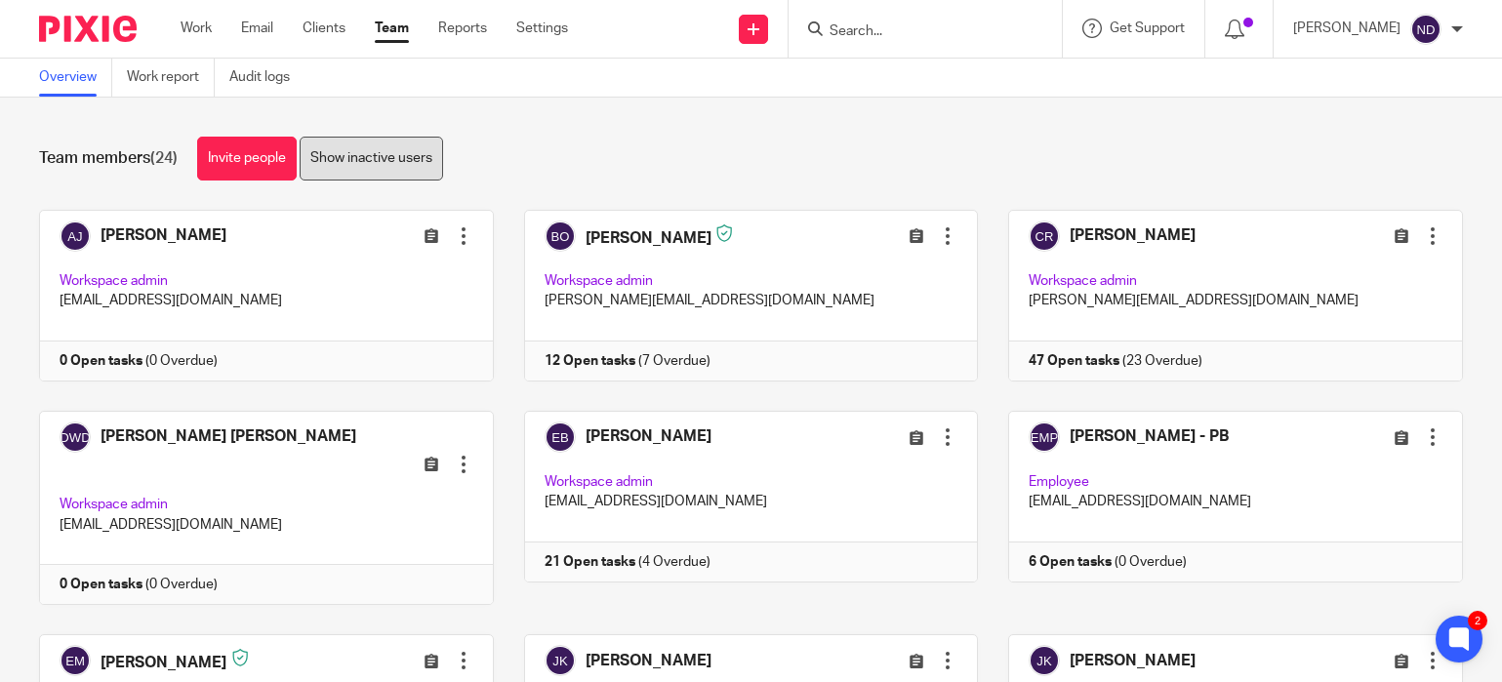
click at [379, 156] on link "Show inactive users" at bounding box center [371, 159] width 143 height 44
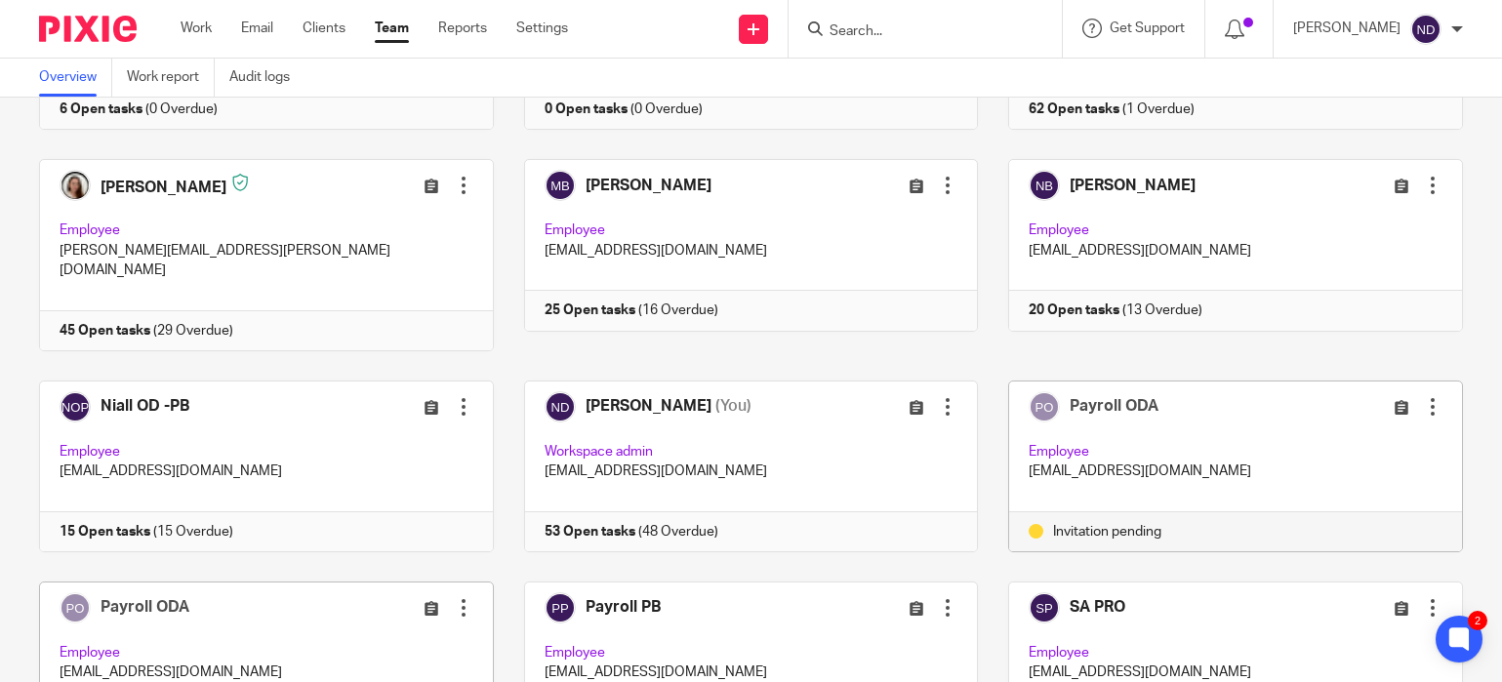
scroll to position [678, 0]
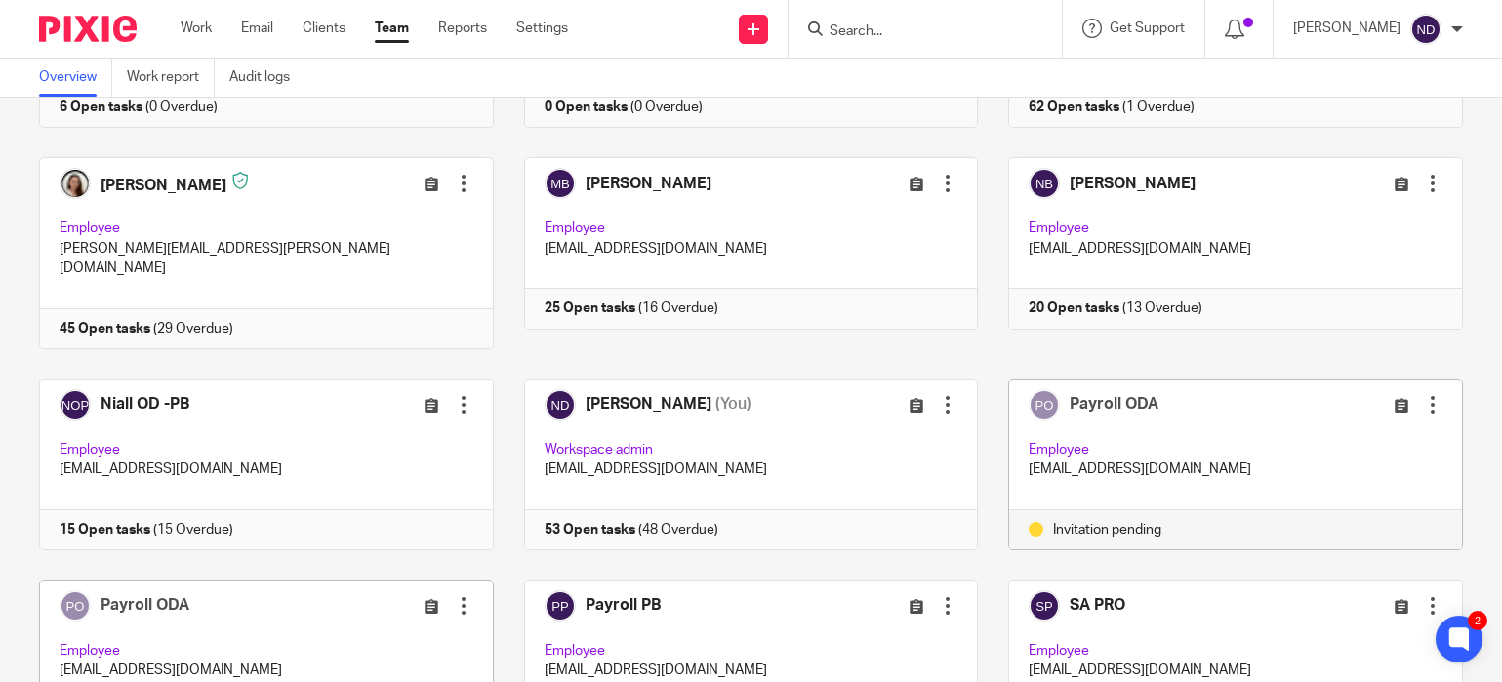
click at [1432, 395] on div at bounding box center [1433, 405] width 20 height 20
click at [1354, 408] on span "Edit user" at bounding box center [1362, 405] width 54 height 14
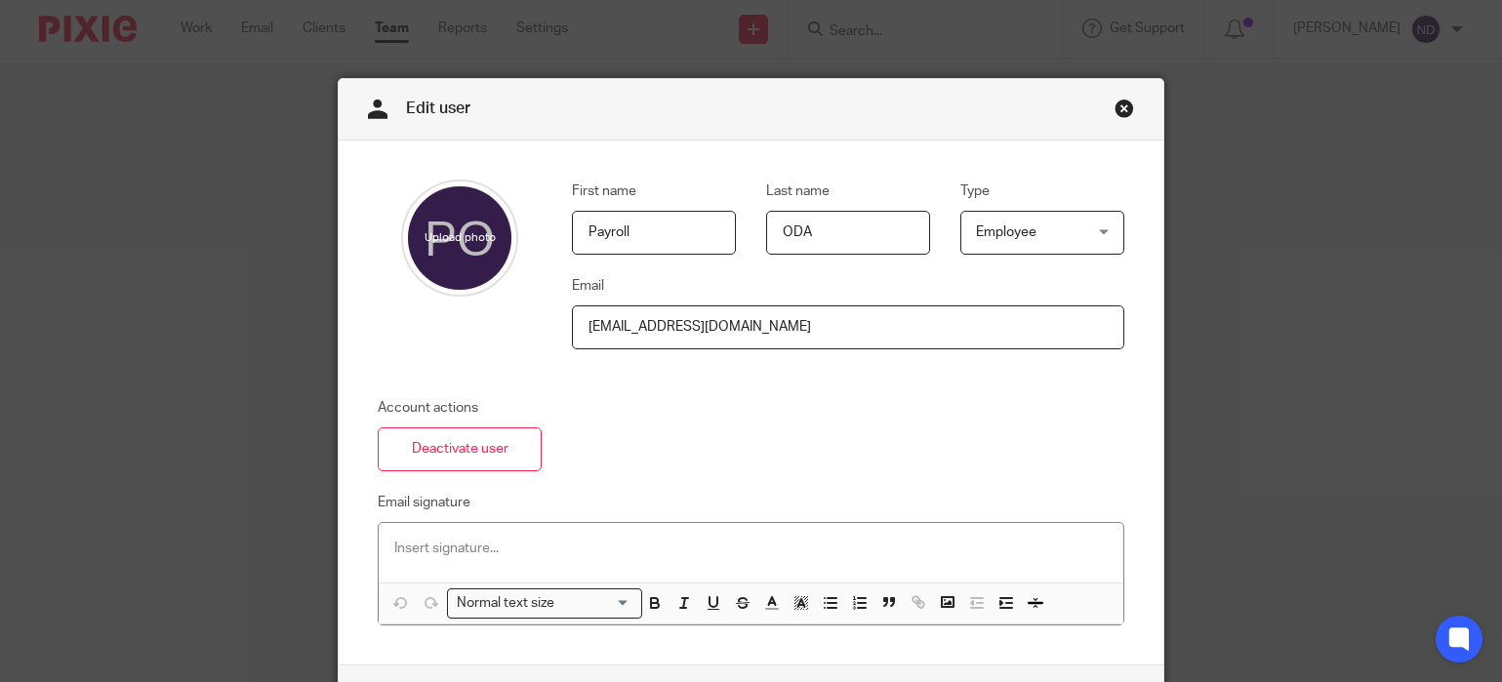
click at [693, 329] on input "payroll@odaccoiuntants.co.uk" at bounding box center [848, 327] width 552 height 44
click at [810, 335] on input "payroll@odaccountants.co.uk" at bounding box center [848, 327] width 552 height 44
type input "payroll@odaccountants.co.uk"
click at [494, 358] on div at bounding box center [459, 274] width 117 height 189
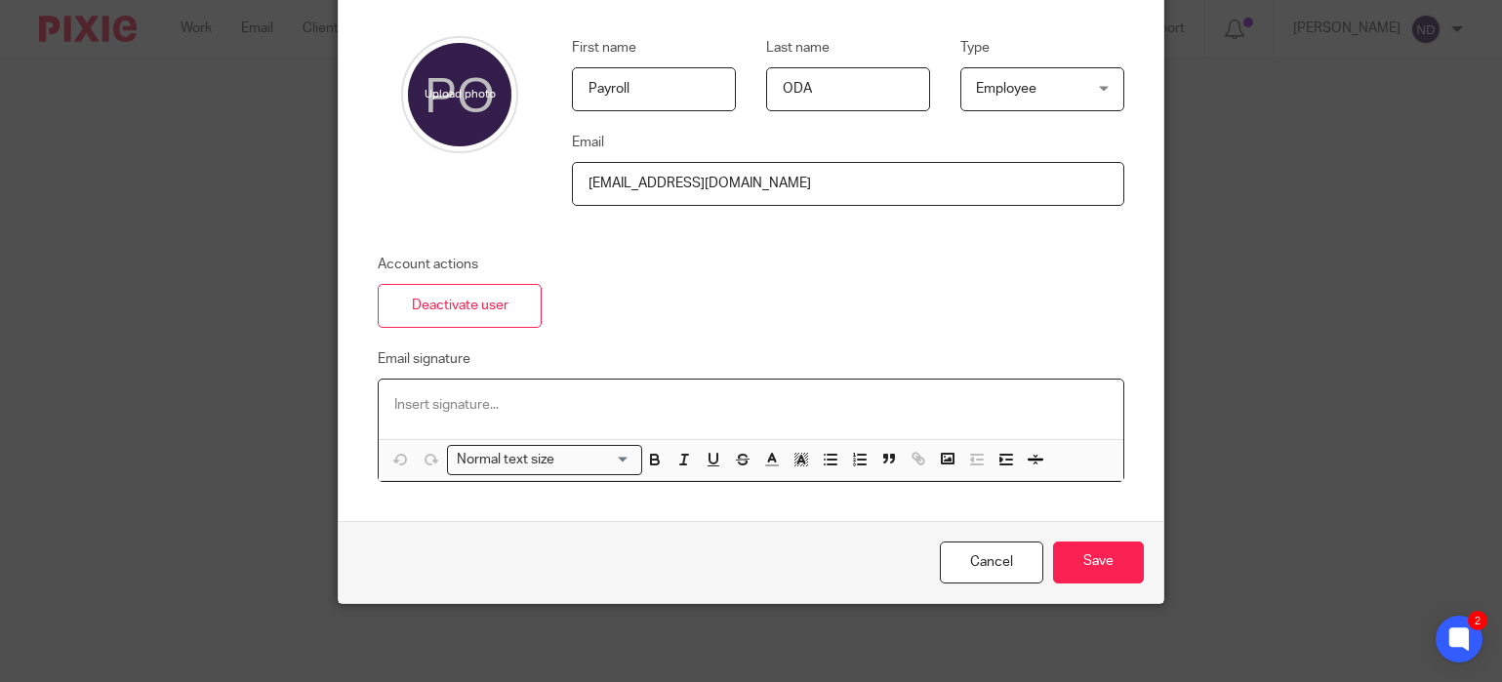
click at [453, 396] on p at bounding box center [750, 405] width 712 height 20
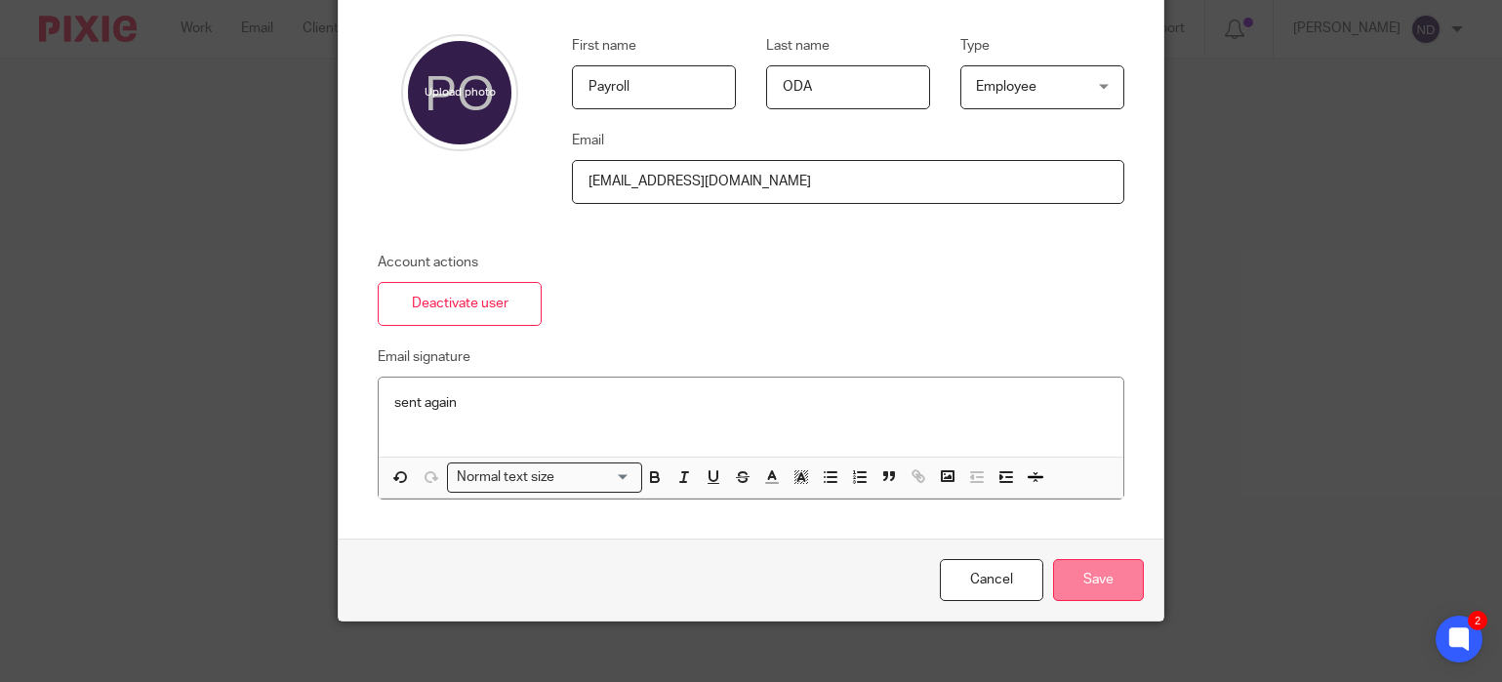
click at [1092, 581] on input "Save" at bounding box center [1098, 580] width 91 height 42
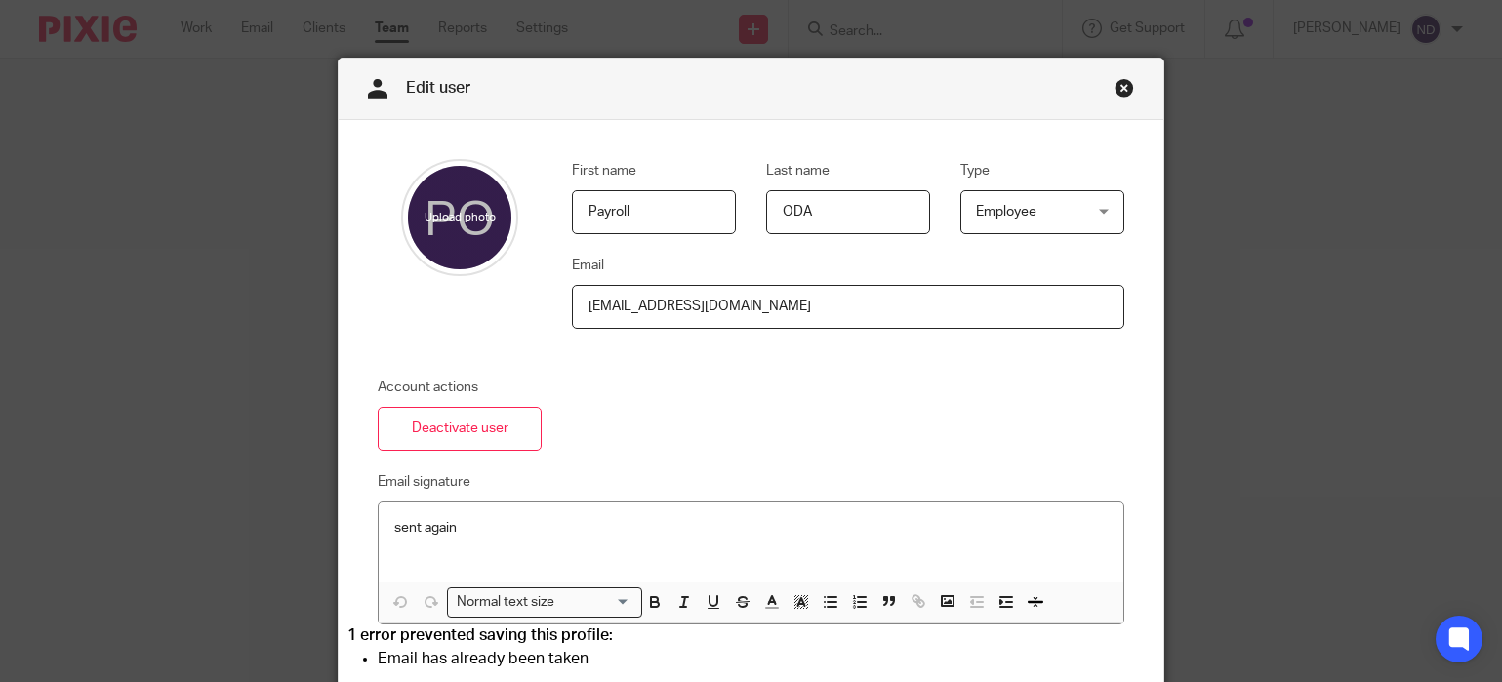
scroll to position [27, 0]
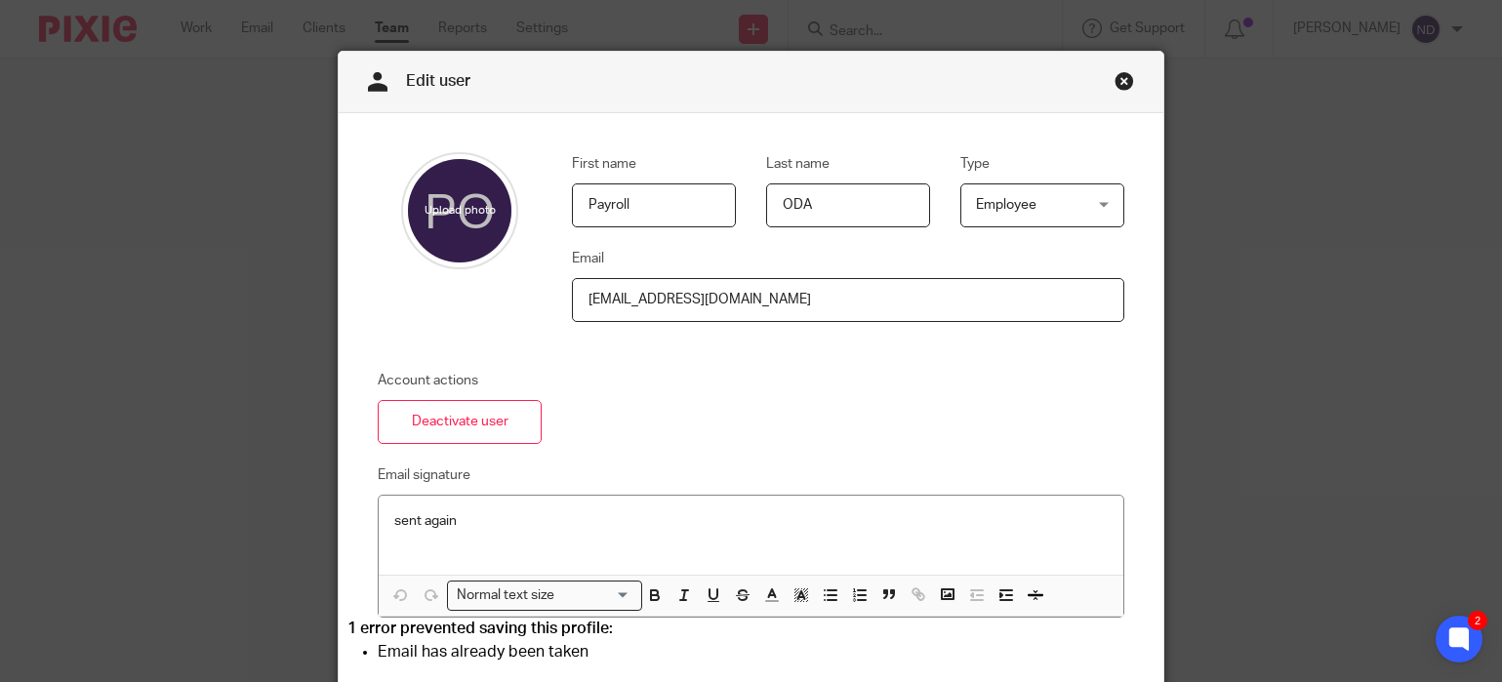
click at [1122, 80] on link "Close this dialog window" at bounding box center [1124, 84] width 20 height 26
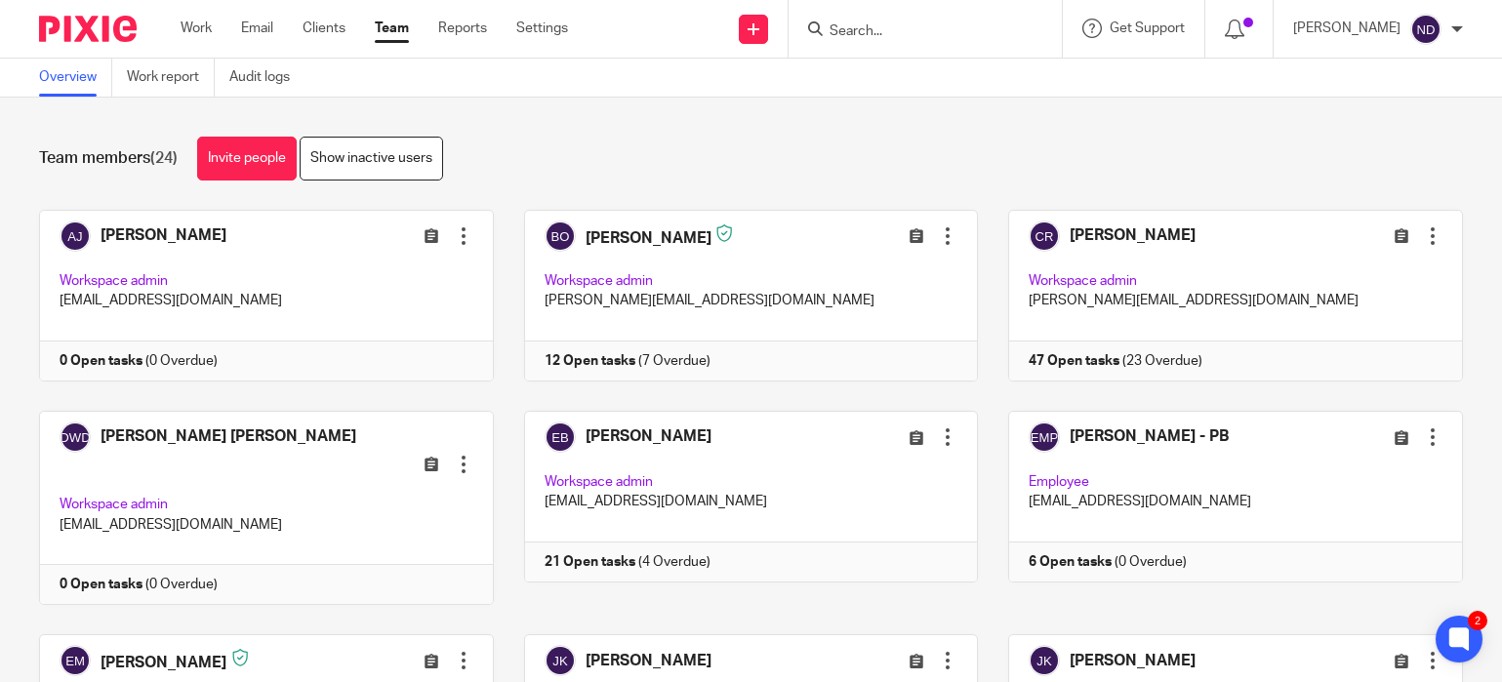
drag, startPoint x: 634, startPoint y: 138, endPoint x: 582, endPoint y: 139, distance: 52.7
click at [634, 138] on div "Team members (24) Invite people Show inactive users" at bounding box center [751, 159] width 1424 height 44
click at [383, 150] on link "Show inactive users" at bounding box center [371, 159] width 143 height 44
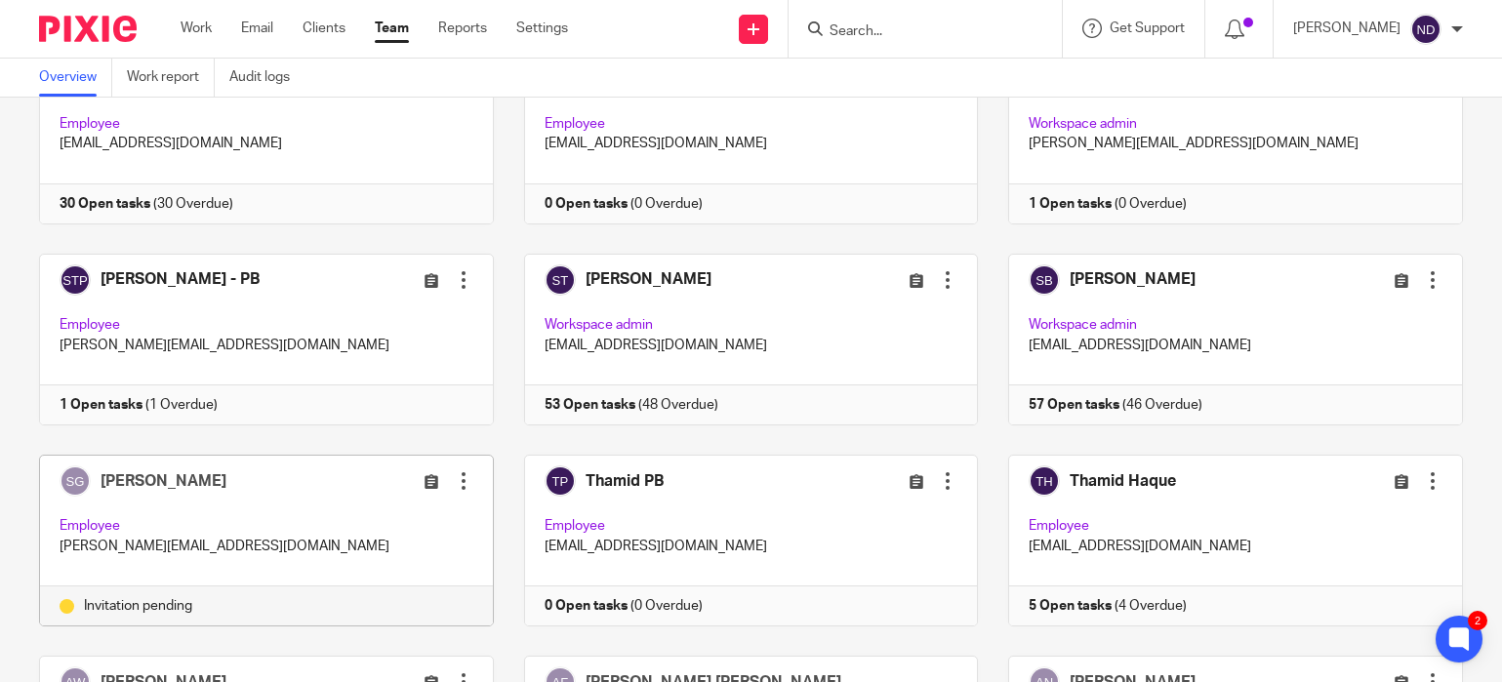
scroll to position [1407, 0]
click at [253, 536] on p "[PERSON_NAME][EMAIL_ADDRESS][DOMAIN_NAME]" at bounding box center [267, 546] width 414 height 20
click at [462, 470] on div at bounding box center [464, 480] width 20 height 20
click at [406, 516] on span "Resend invitation" at bounding box center [418, 514] width 105 height 14
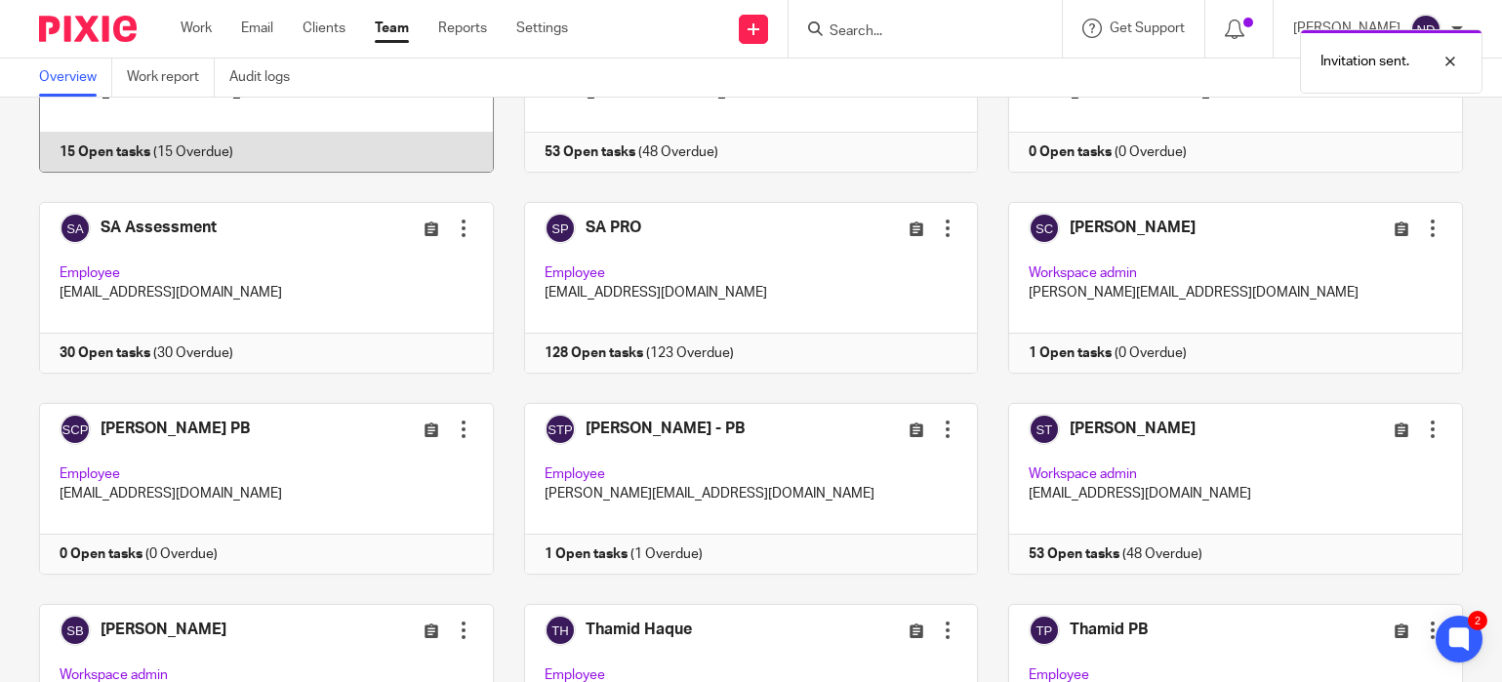
scroll to position [1055, 0]
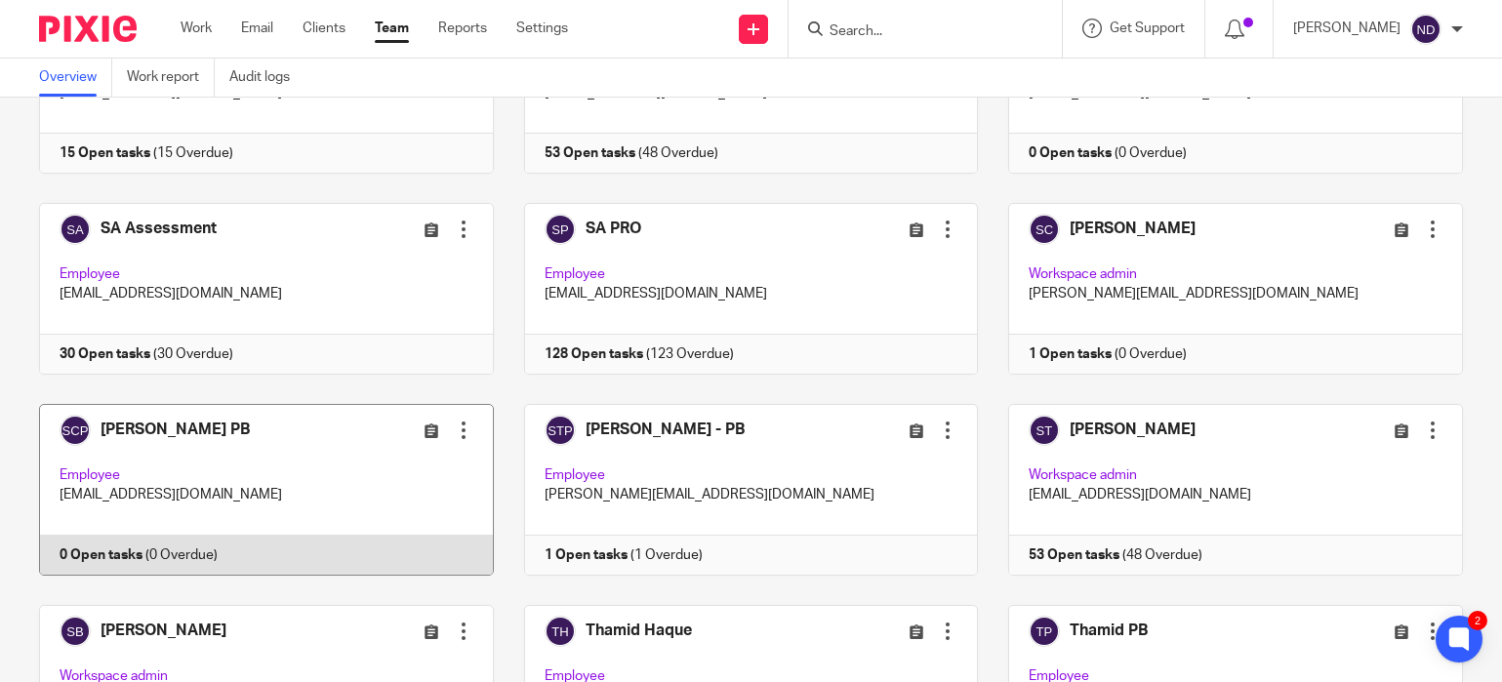
click at [464, 421] on div at bounding box center [464, 431] width 20 height 20
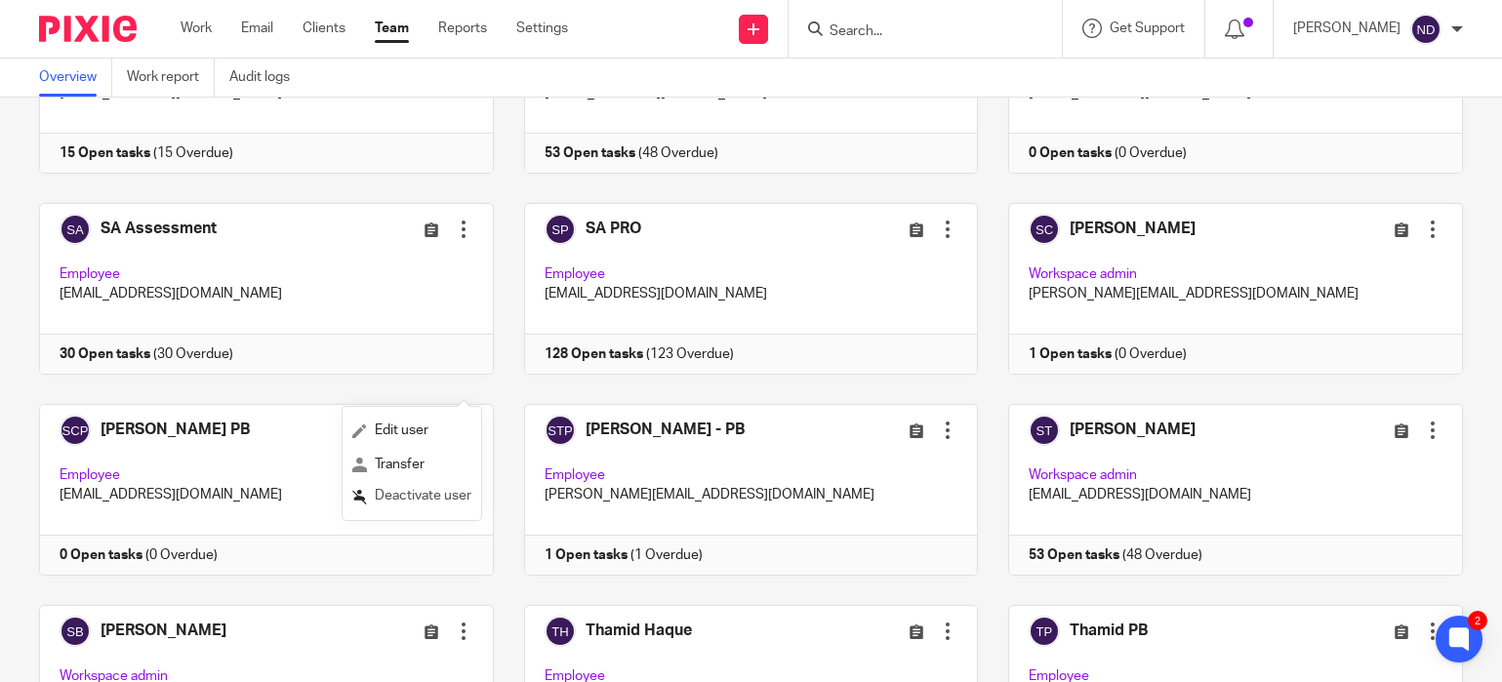
click at [409, 497] on span "Deactivate user" at bounding box center [423, 496] width 97 height 14
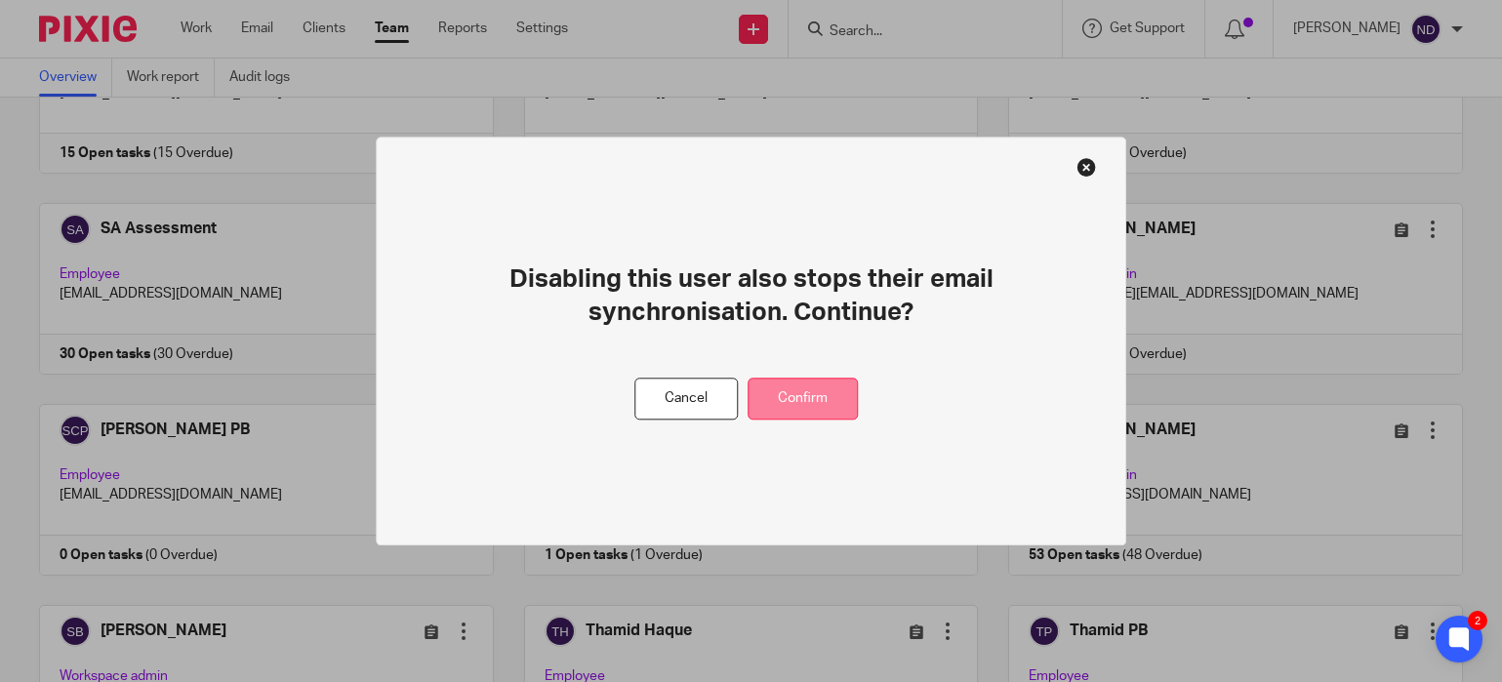
click at [814, 399] on button "Confirm" at bounding box center [802, 399] width 110 height 42
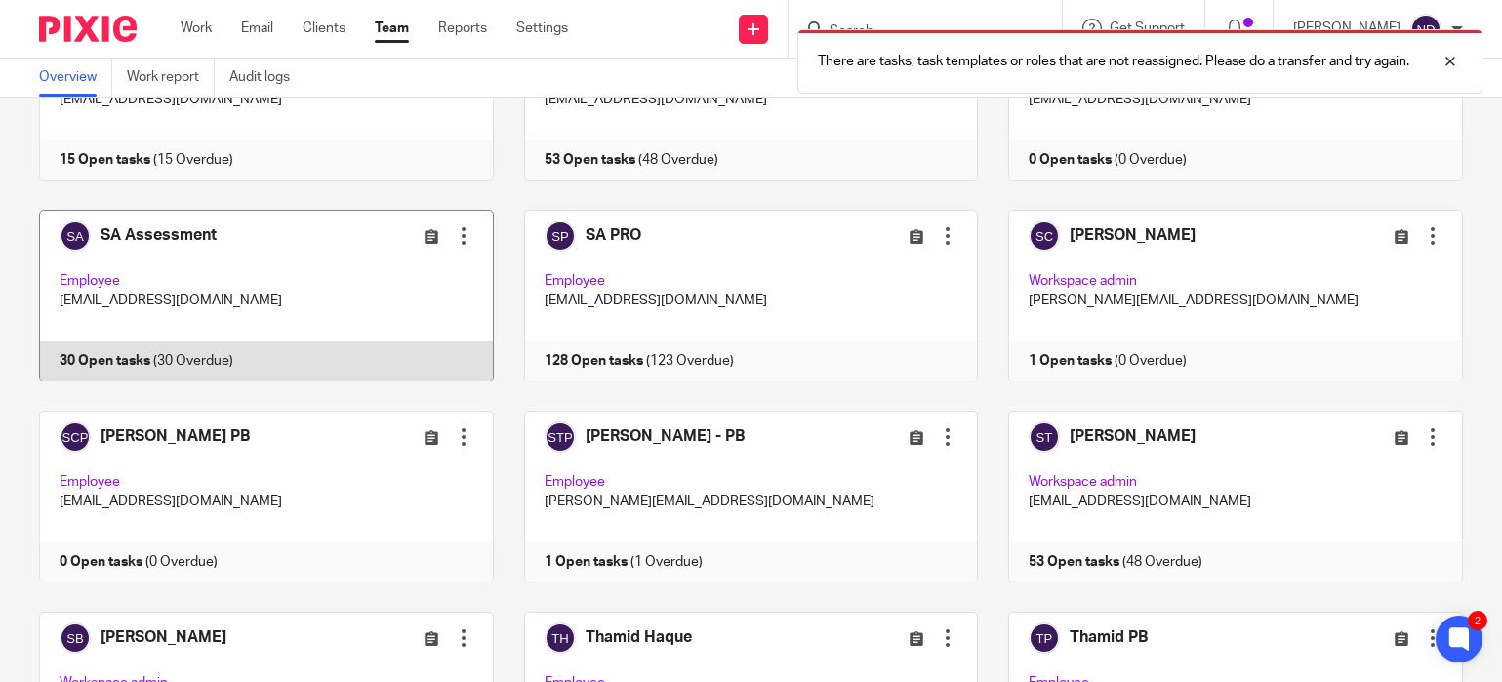
scroll to position [1049, 0]
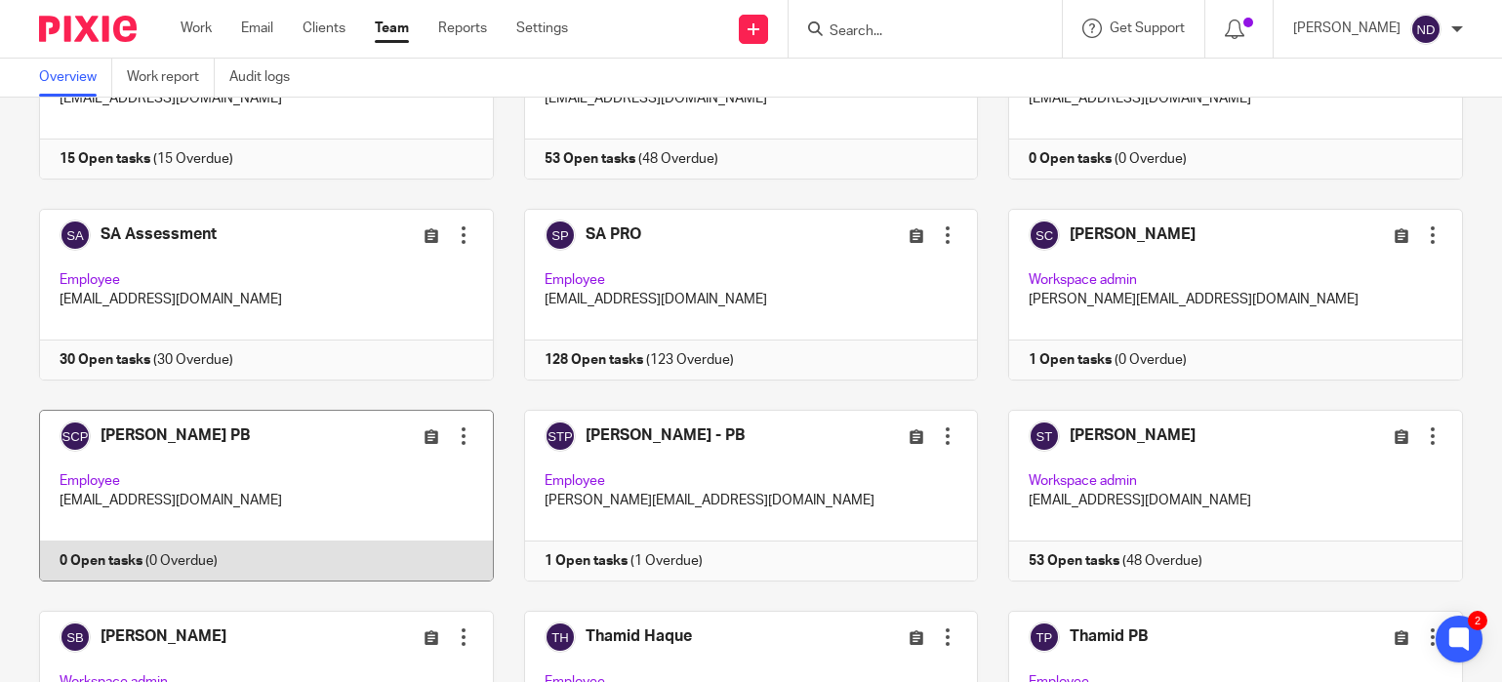
click at [460, 426] on div at bounding box center [464, 436] width 20 height 20
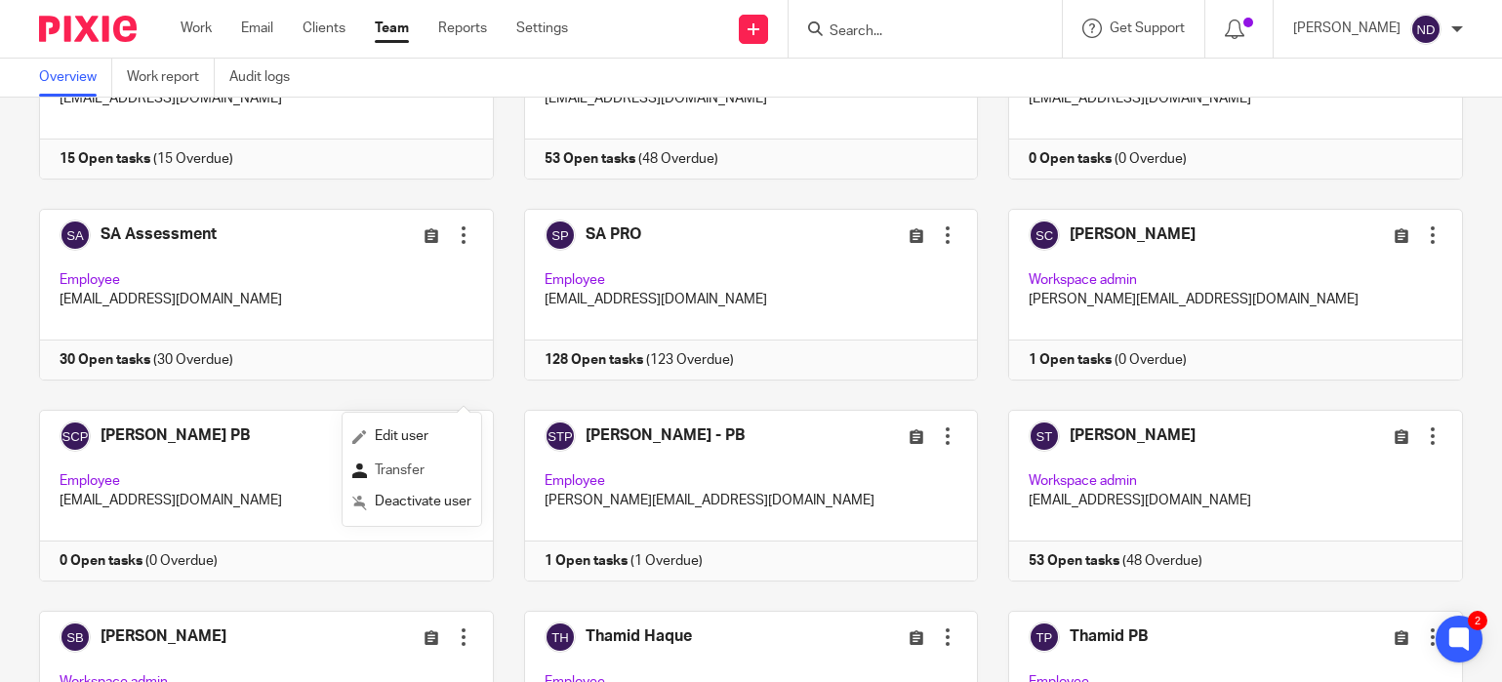
click at [399, 475] on span "Transfer" at bounding box center [400, 470] width 50 height 14
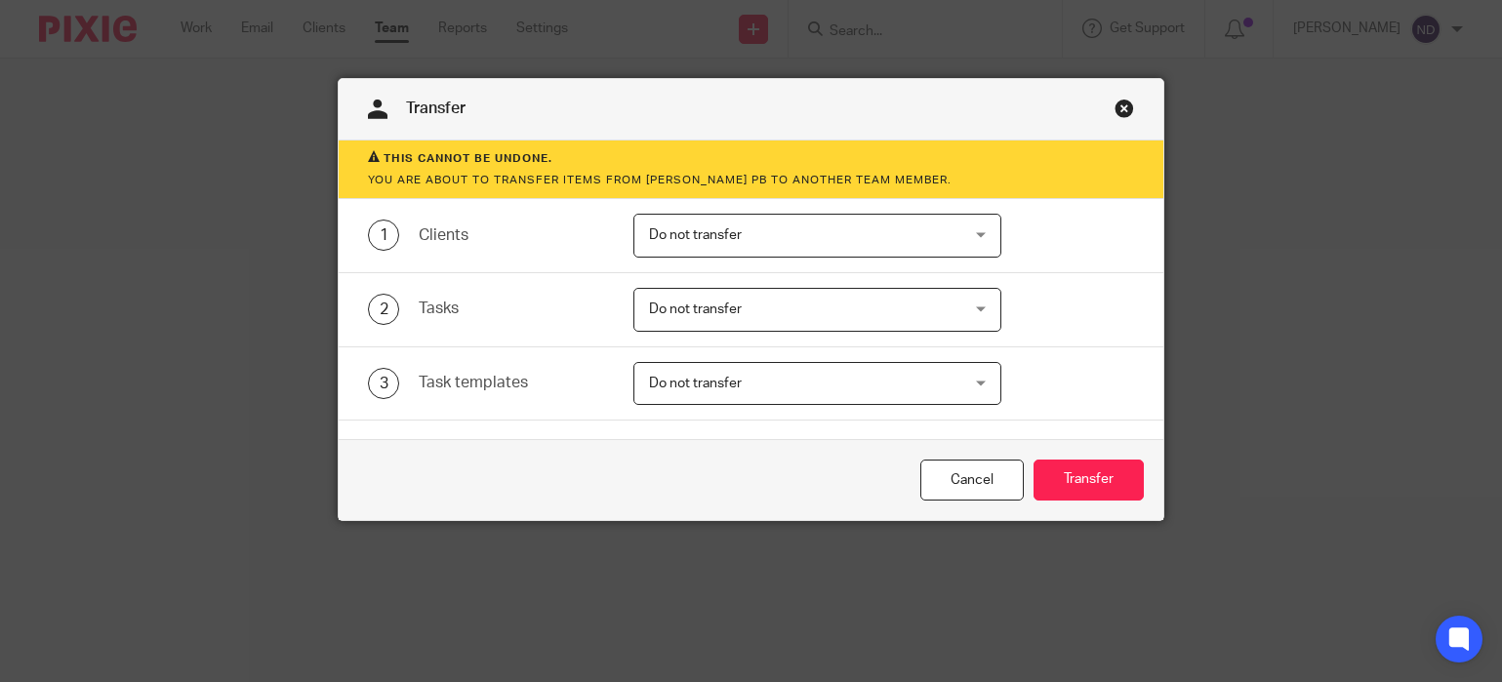
click at [691, 242] on span "Do not transfer" at bounding box center [695, 235] width 93 height 14
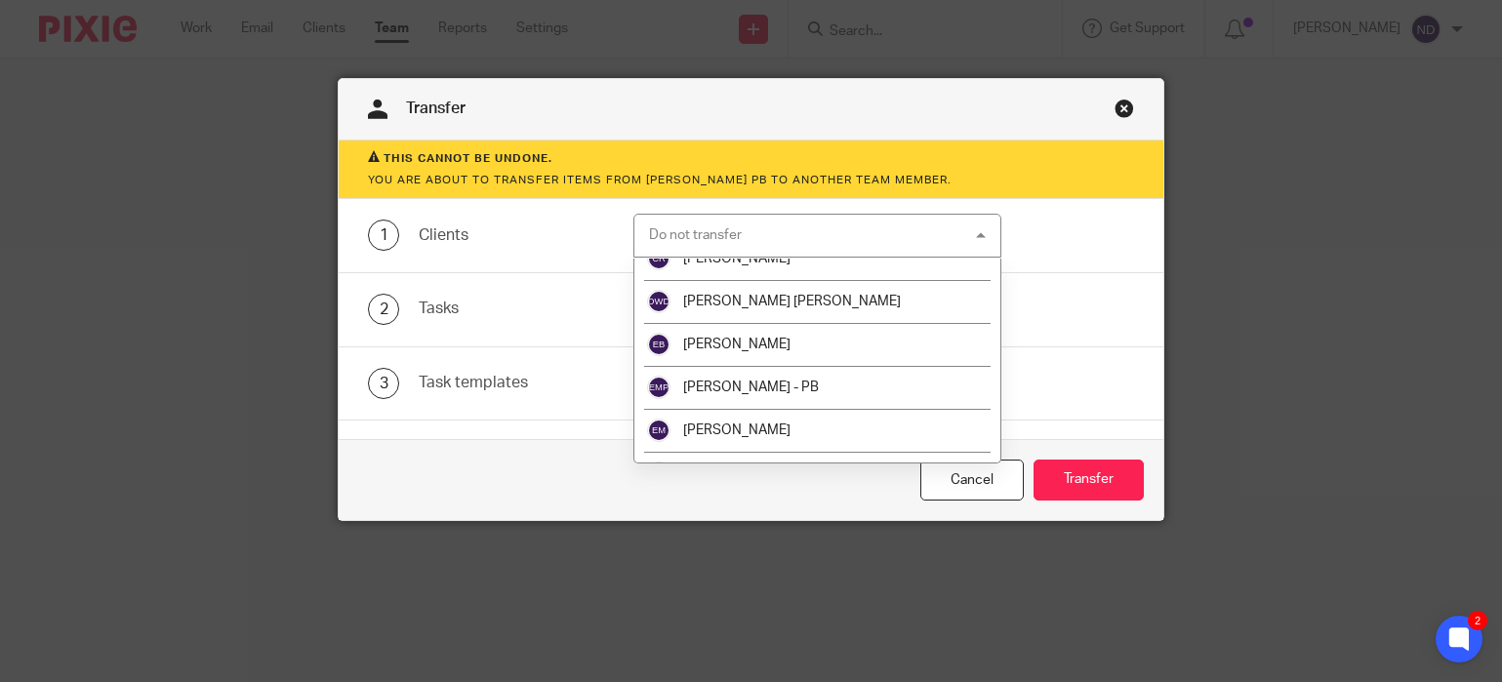
scroll to position [147, 0]
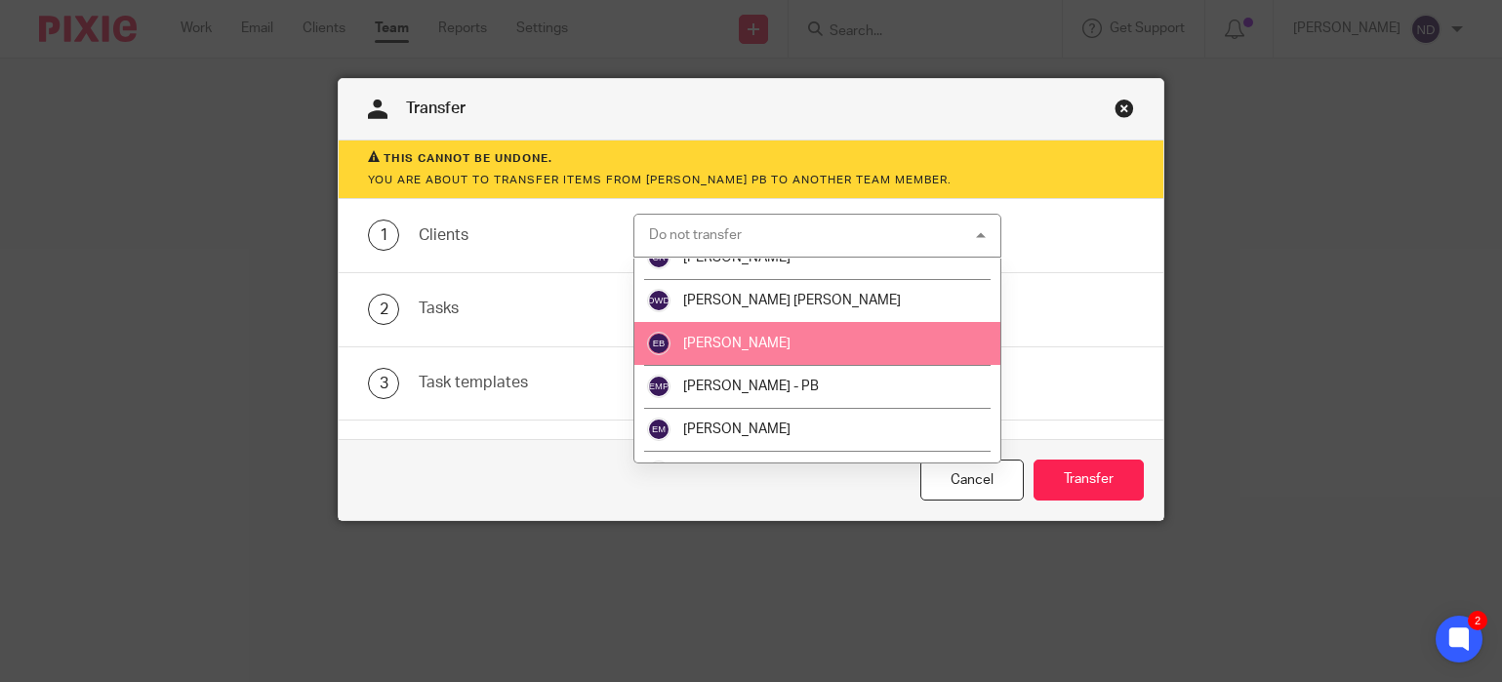
click at [713, 343] on span "[PERSON_NAME]" at bounding box center [736, 344] width 107 height 14
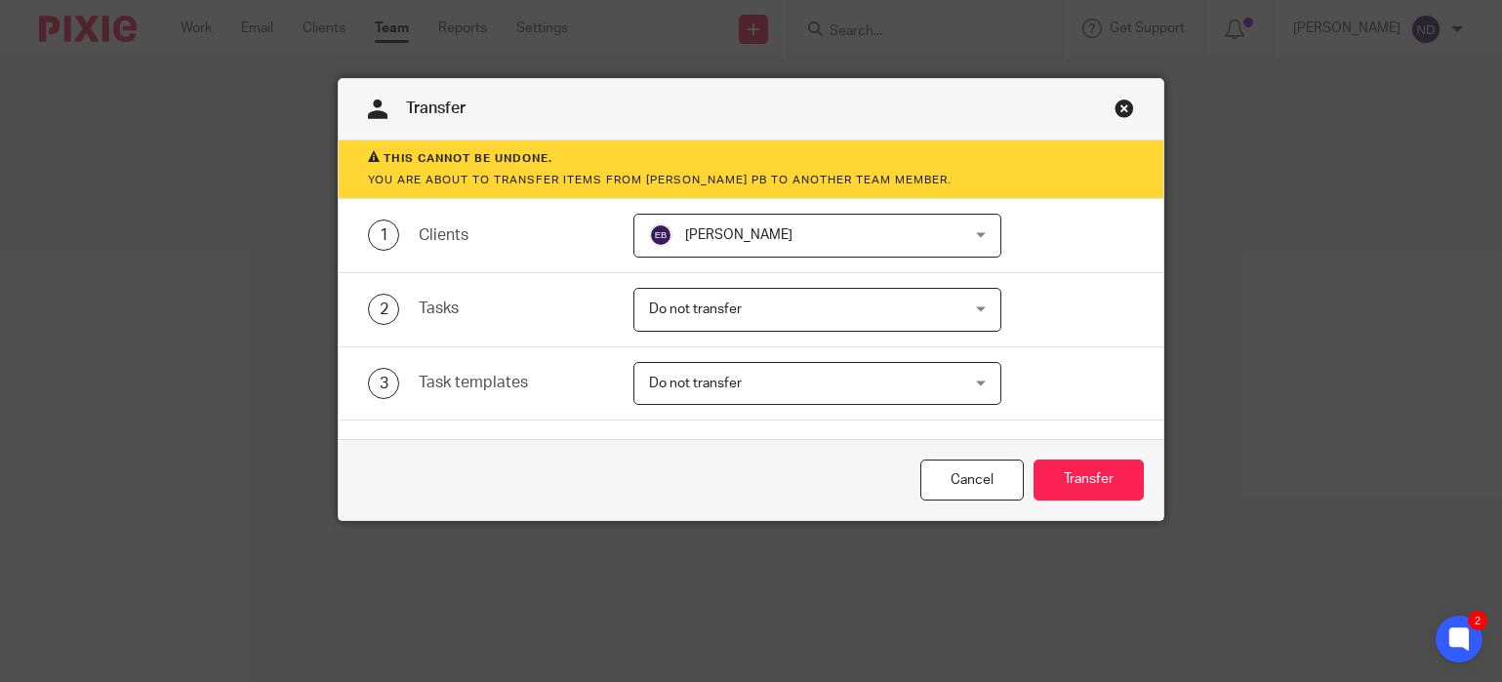
click at [722, 311] on span "Do not transfer" at bounding box center [695, 309] width 93 height 14
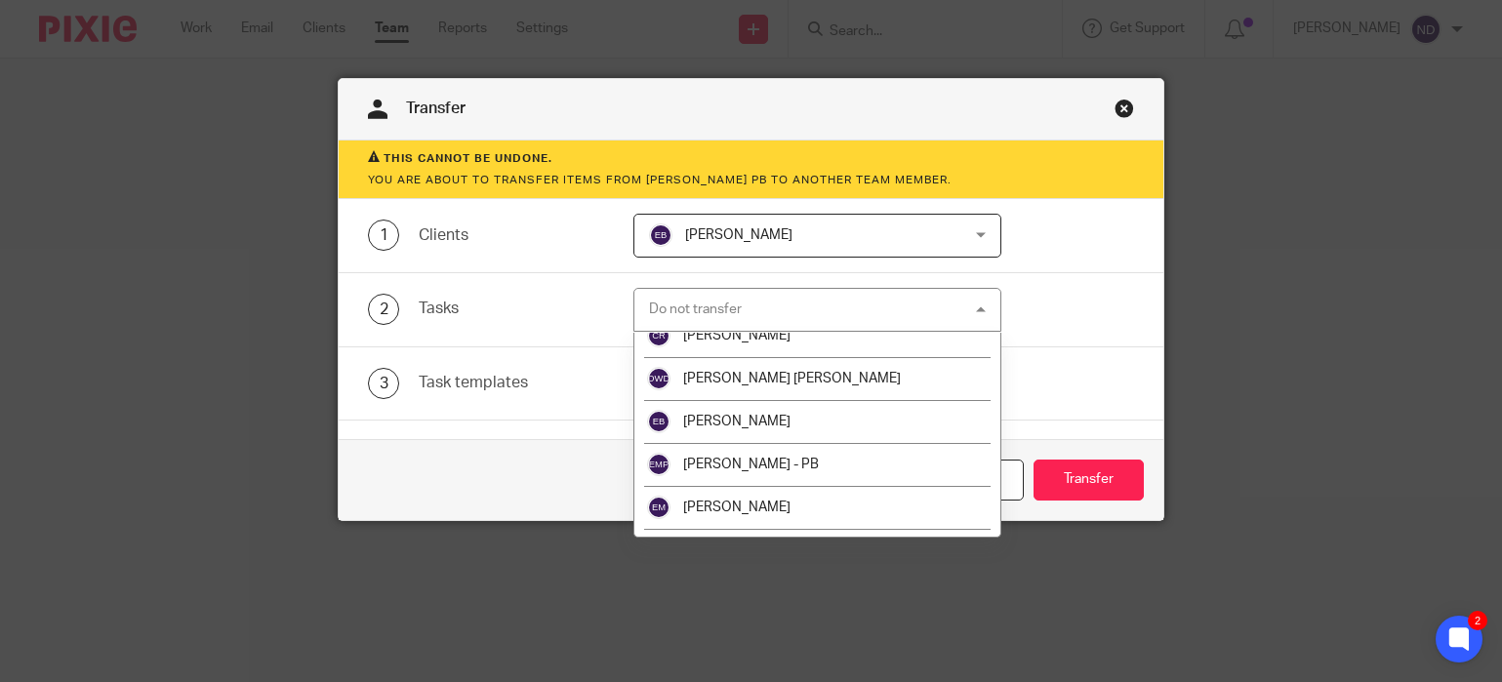
scroll to position [158, 0]
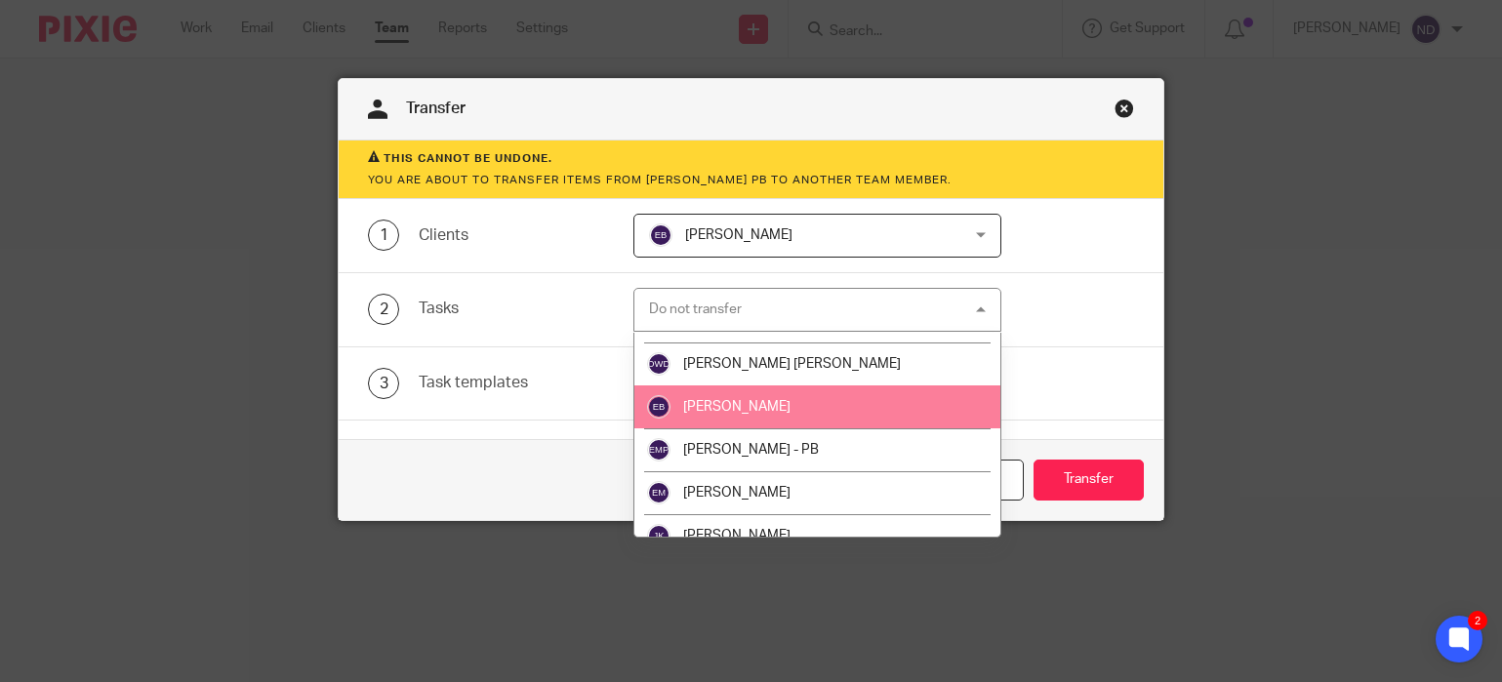
click at [718, 404] on span "[PERSON_NAME]" at bounding box center [736, 407] width 107 height 14
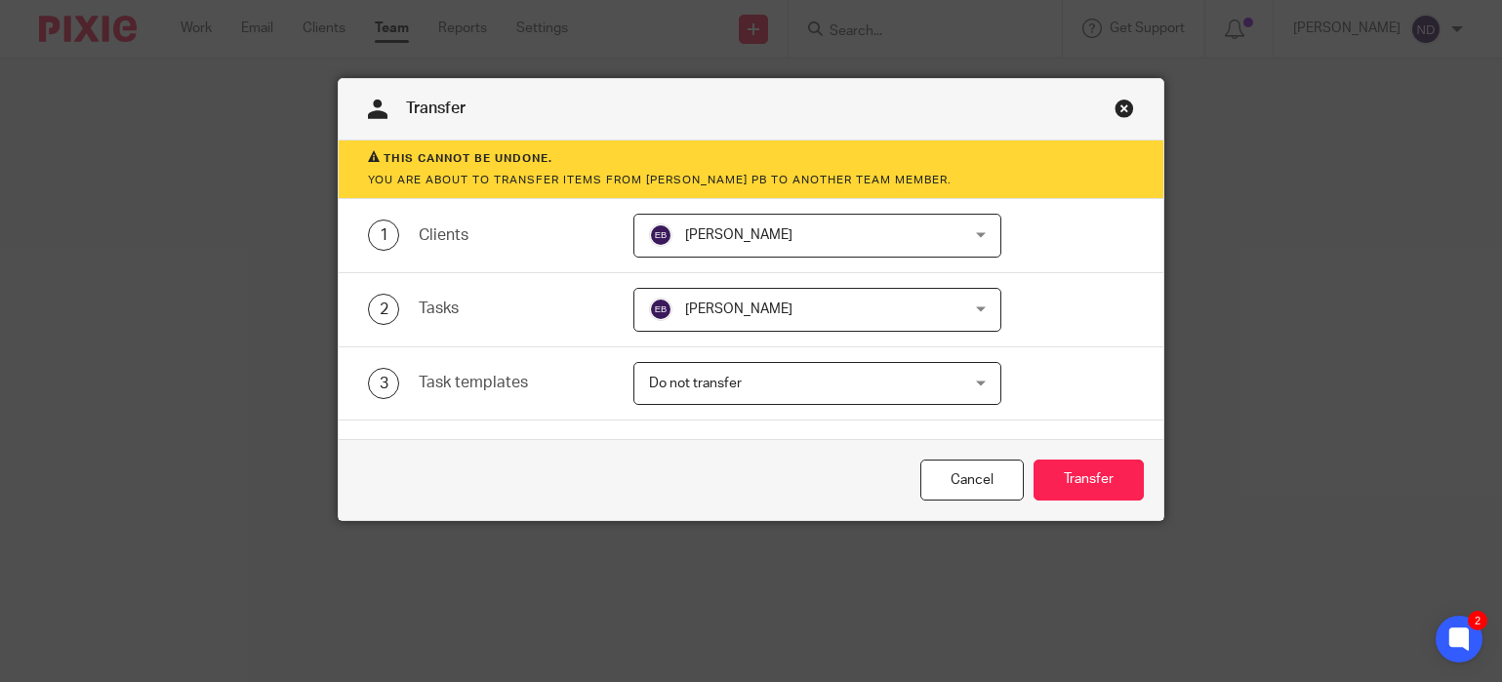
click at [718, 393] on span "Do not transfer" at bounding box center [789, 383] width 281 height 41
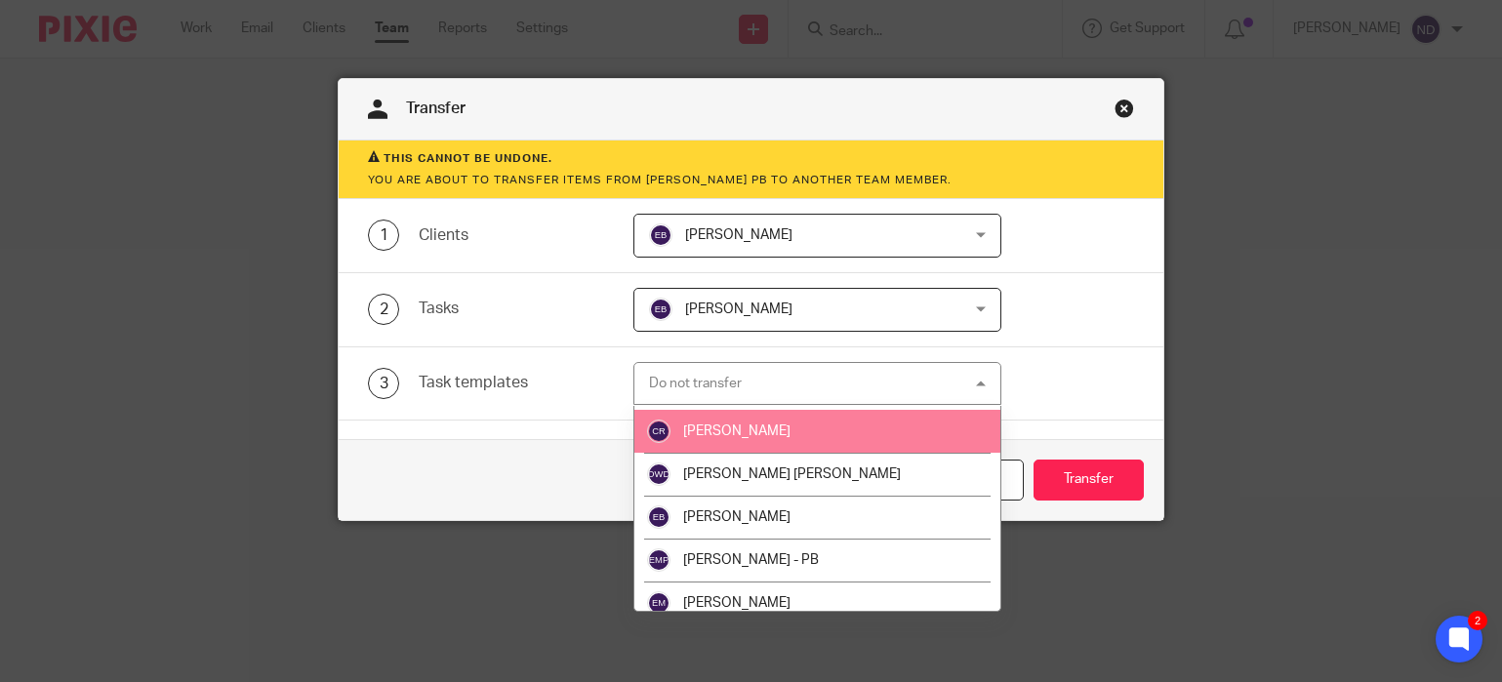
scroll to position [126, 0]
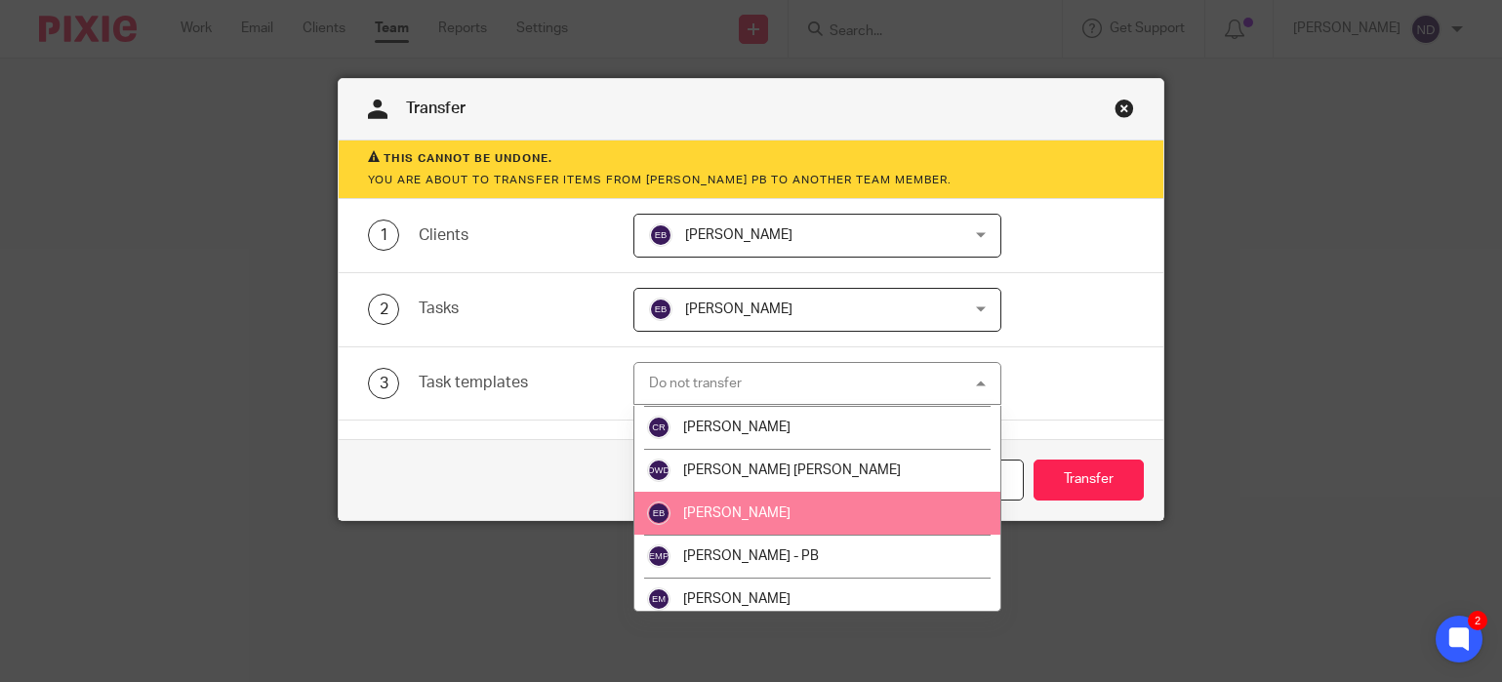
click at [725, 515] on span "[PERSON_NAME]" at bounding box center [736, 513] width 107 height 14
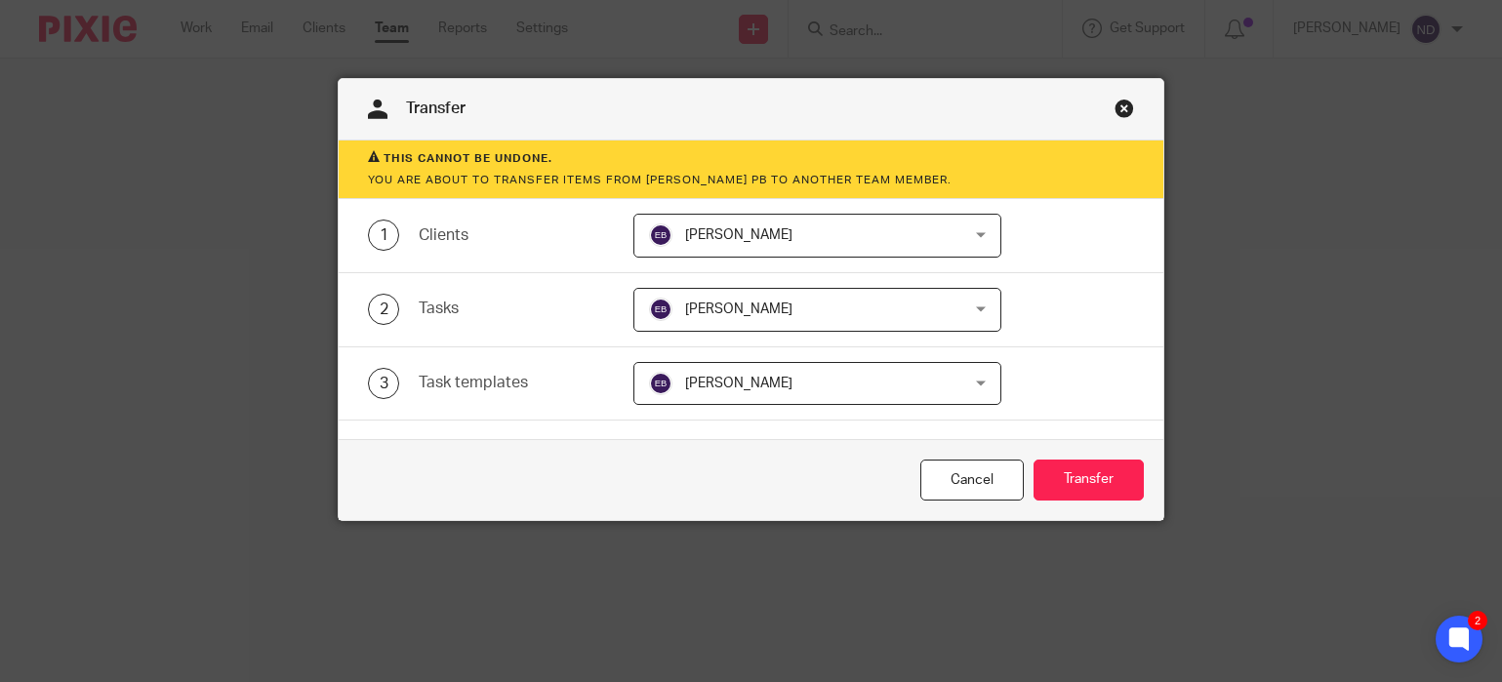
drag, startPoint x: 605, startPoint y: 453, endPoint x: 654, endPoint y: 452, distance: 48.8
click at [618, 454] on div "Cancel Transfer" at bounding box center [750, 480] width 823 height 82
click at [1080, 487] on button "Transfer" at bounding box center [1088, 481] width 110 height 42
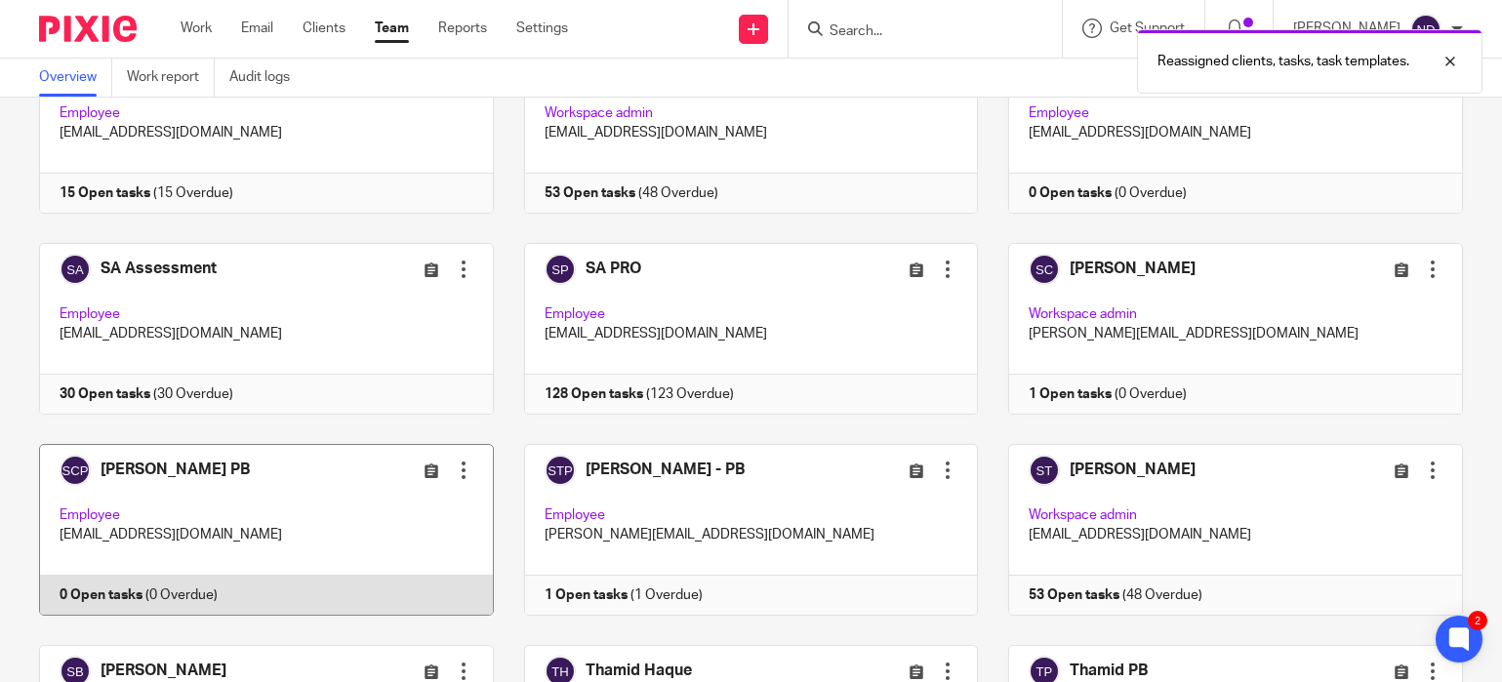
scroll to position [1025, 0]
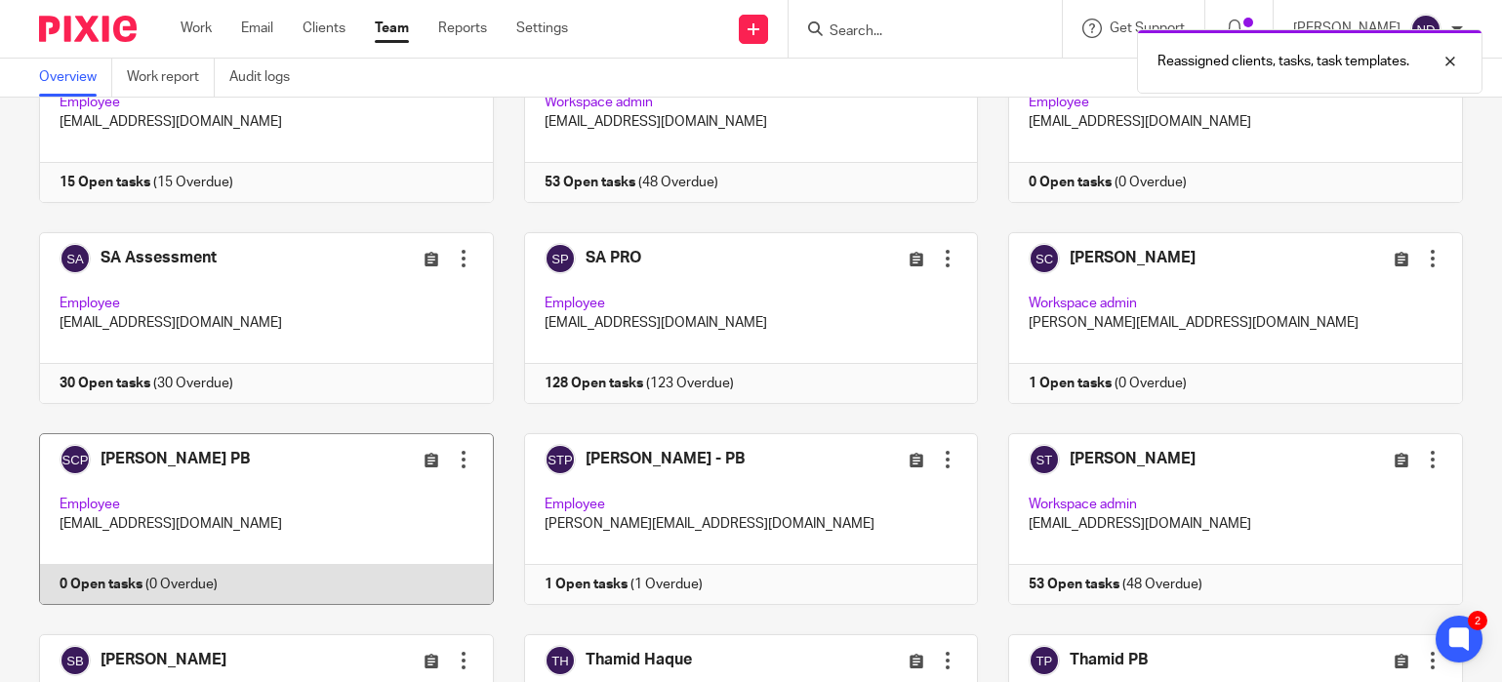
click at [461, 450] on div at bounding box center [464, 460] width 20 height 20
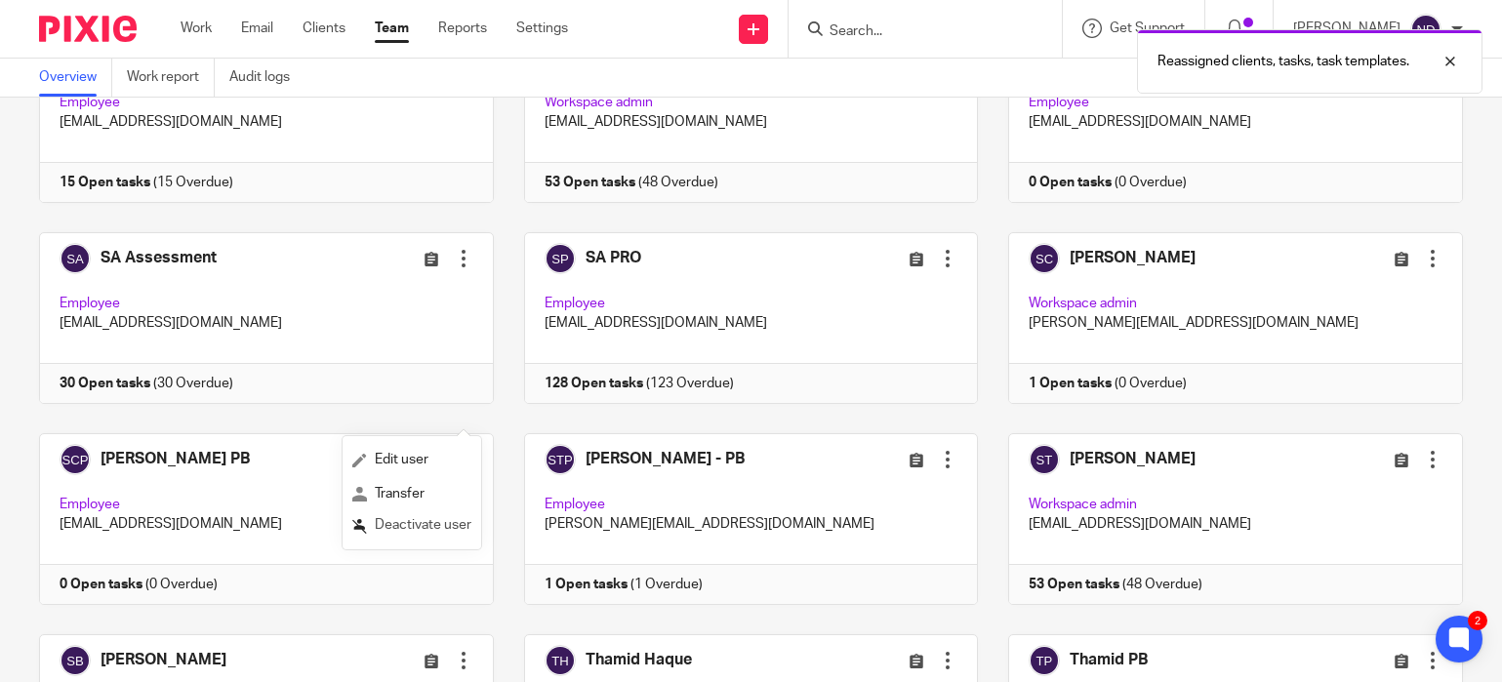
click at [401, 530] on span "Deactivate user" at bounding box center [423, 525] width 97 height 14
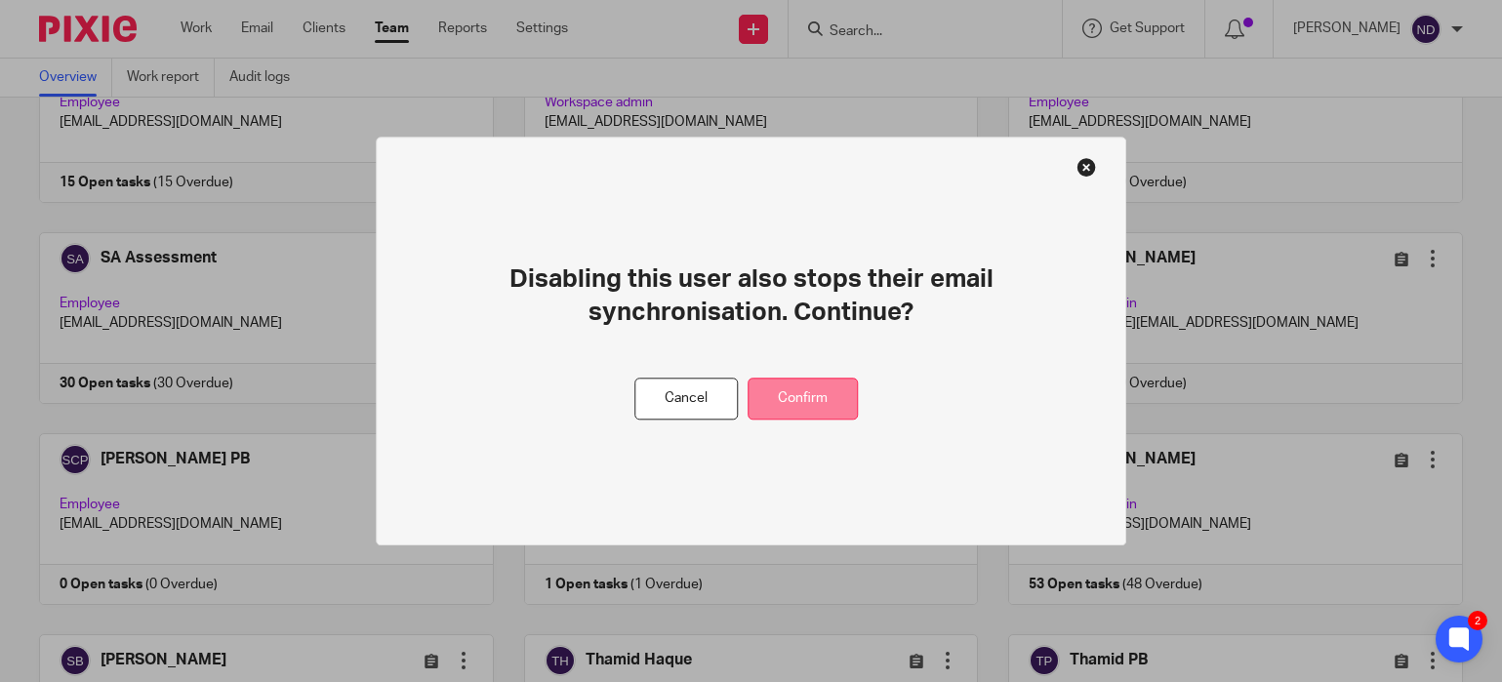
click at [804, 396] on button "Confirm" at bounding box center [802, 399] width 110 height 42
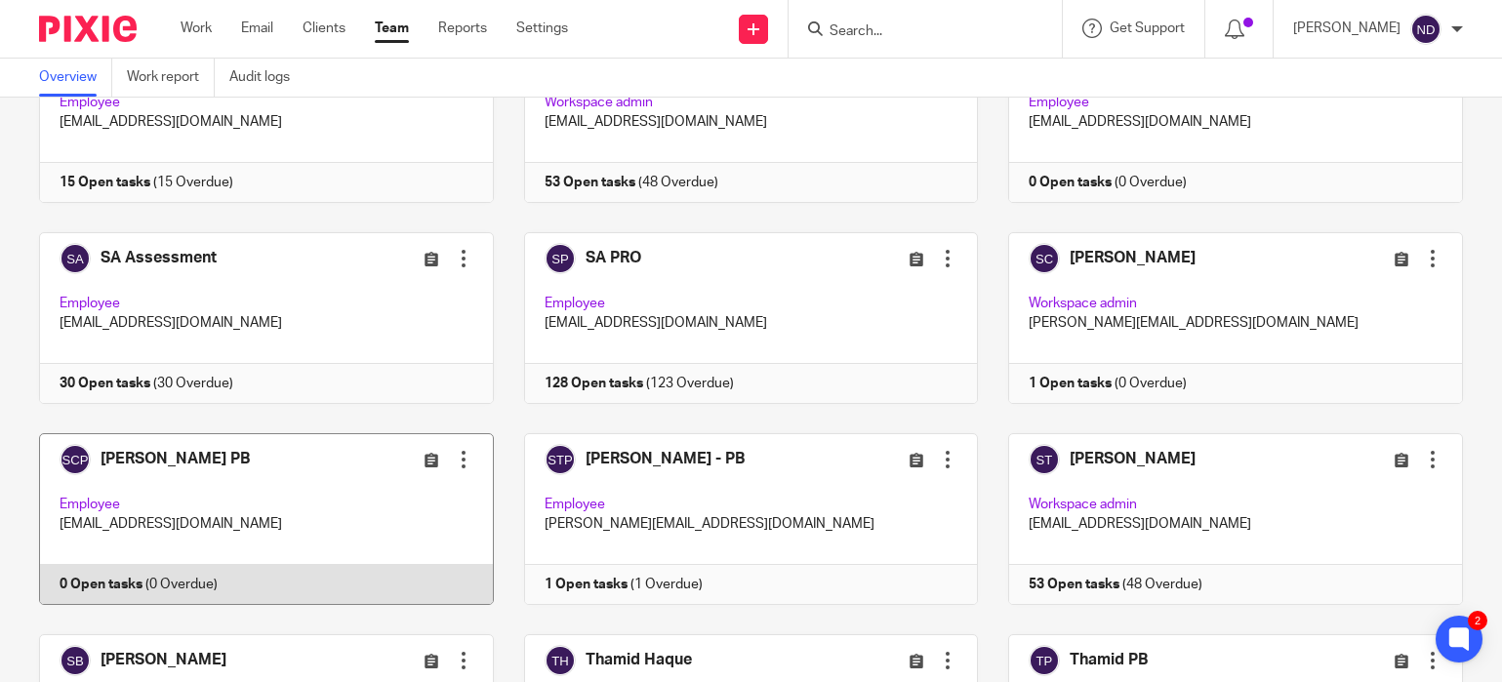
scroll to position [1061, 0]
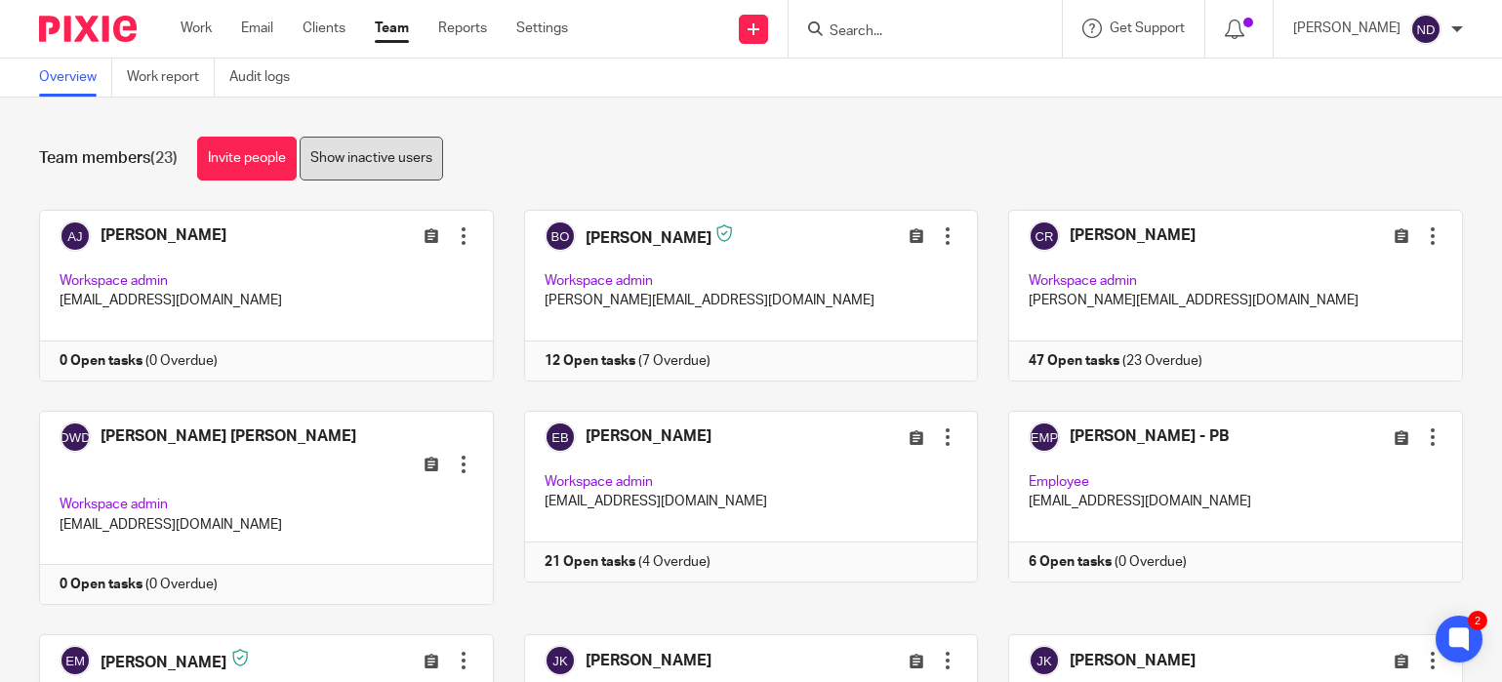
click at [366, 164] on link "Show inactive users" at bounding box center [371, 159] width 143 height 44
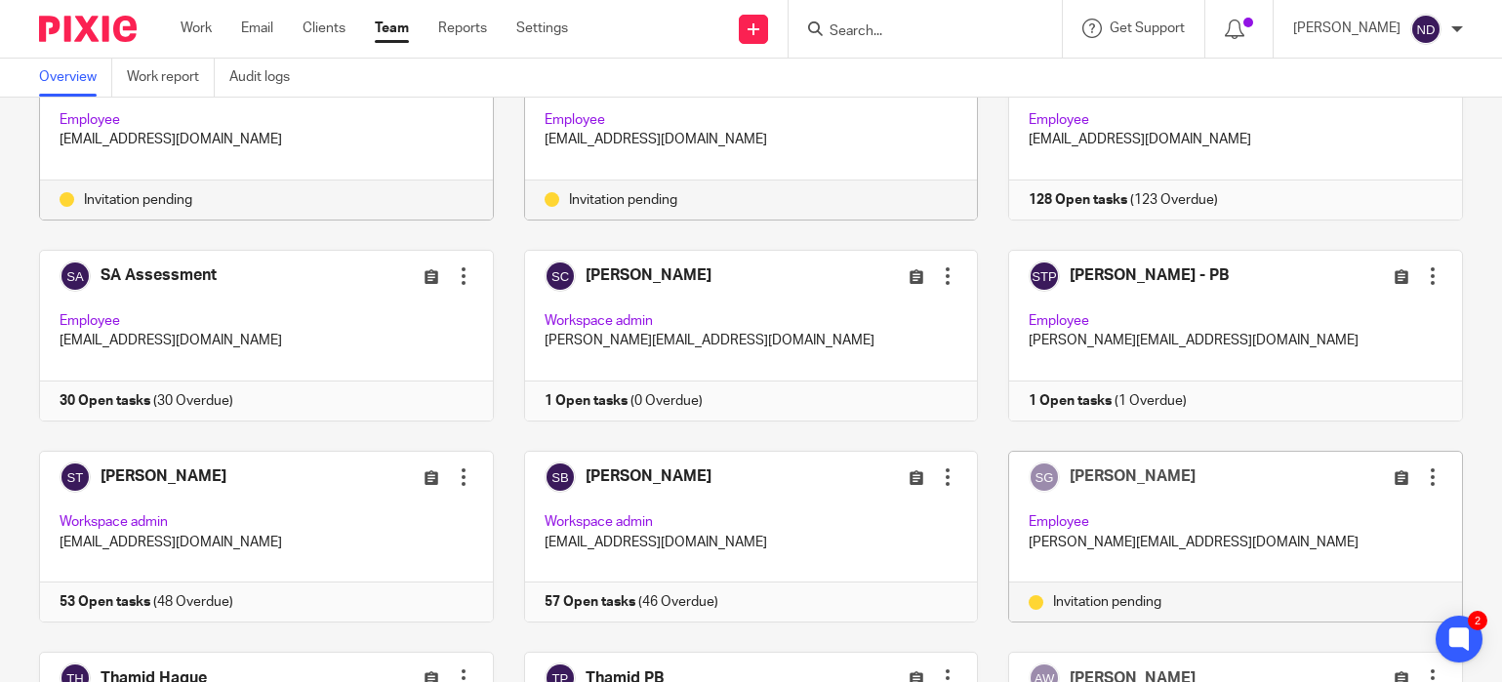
scroll to position [1210, 0]
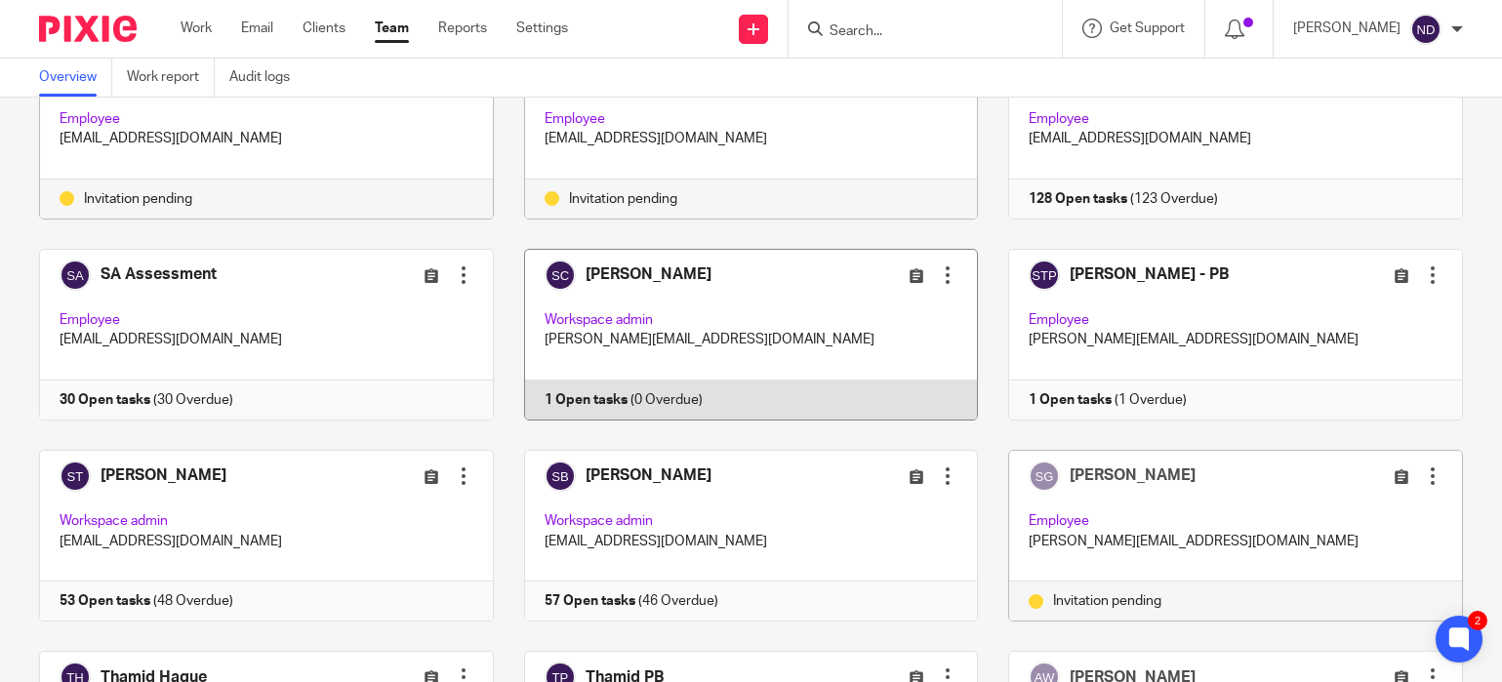
click at [949, 265] on div at bounding box center [948, 275] width 20 height 20
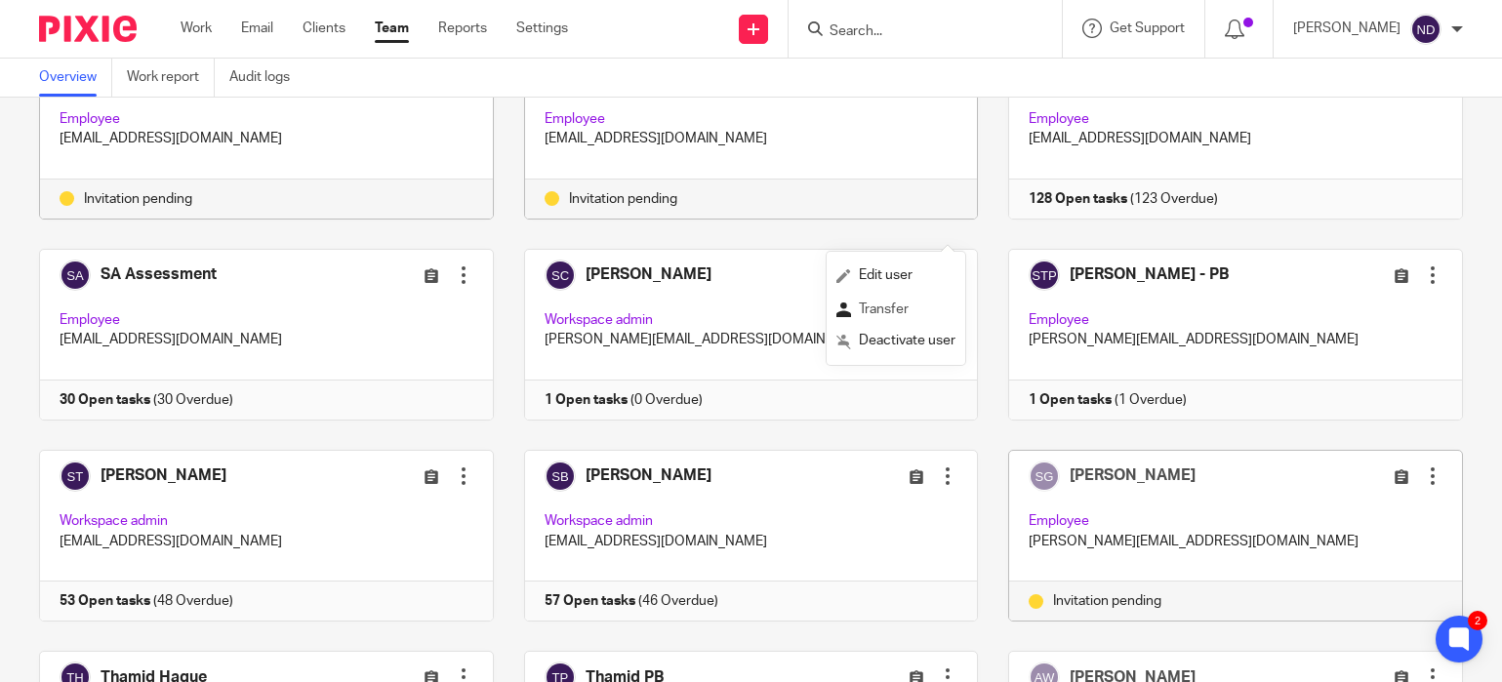
click at [875, 315] on span "Transfer" at bounding box center [884, 309] width 50 height 14
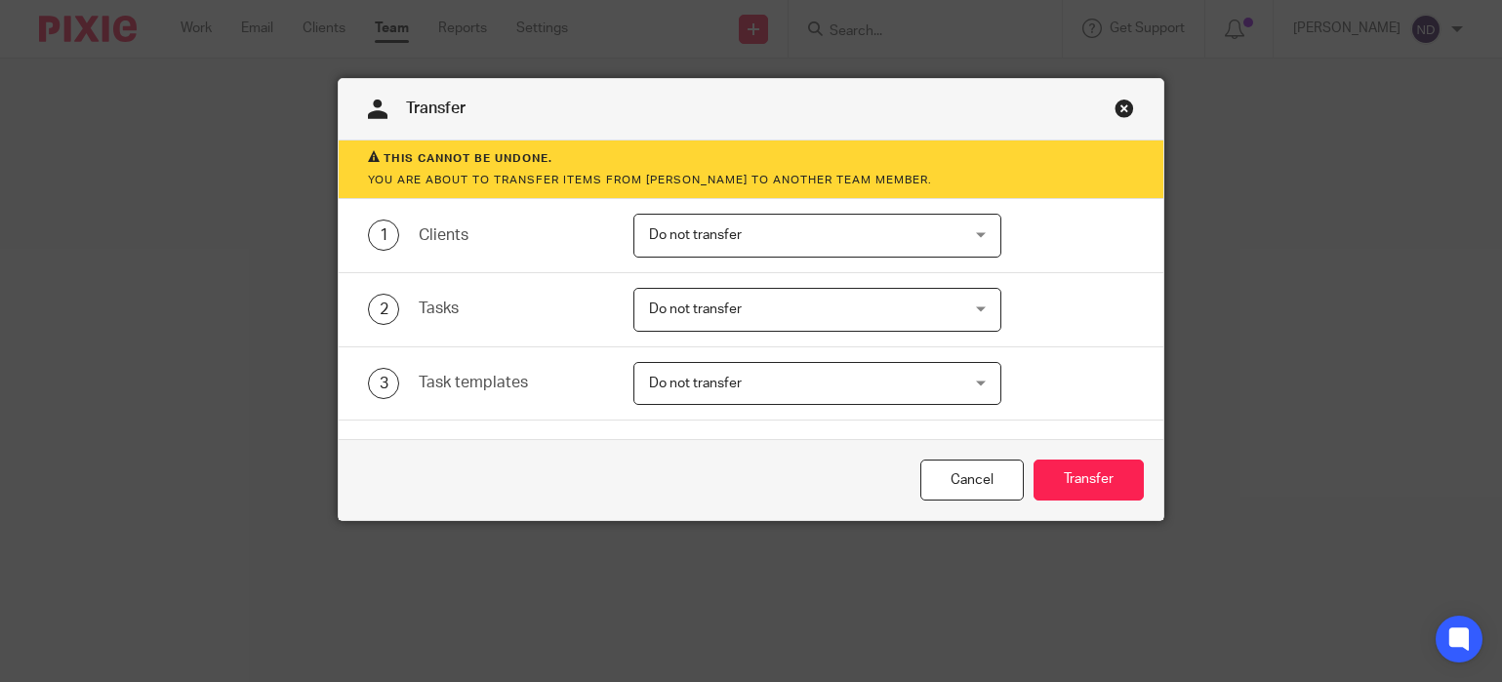
click at [683, 234] on span "Do not transfer" at bounding box center [695, 235] width 93 height 14
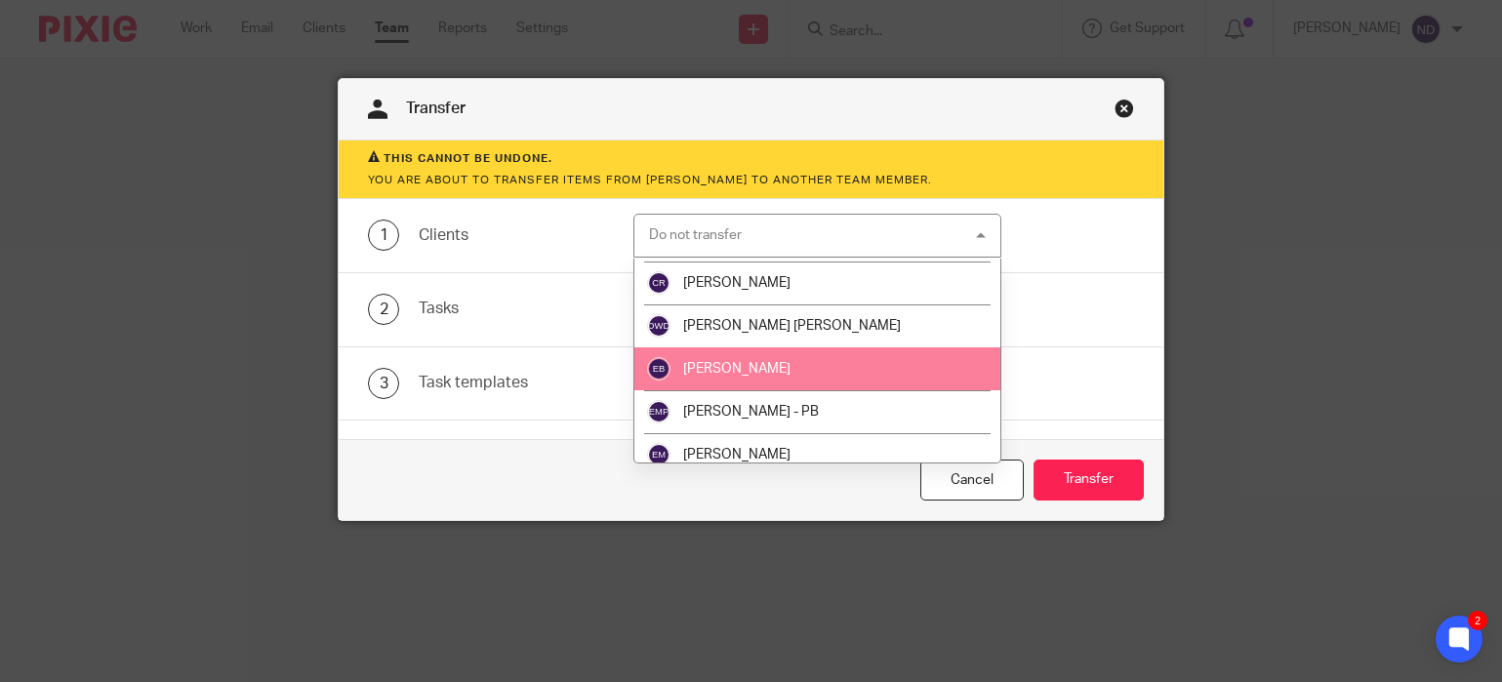
scroll to position [133, 0]
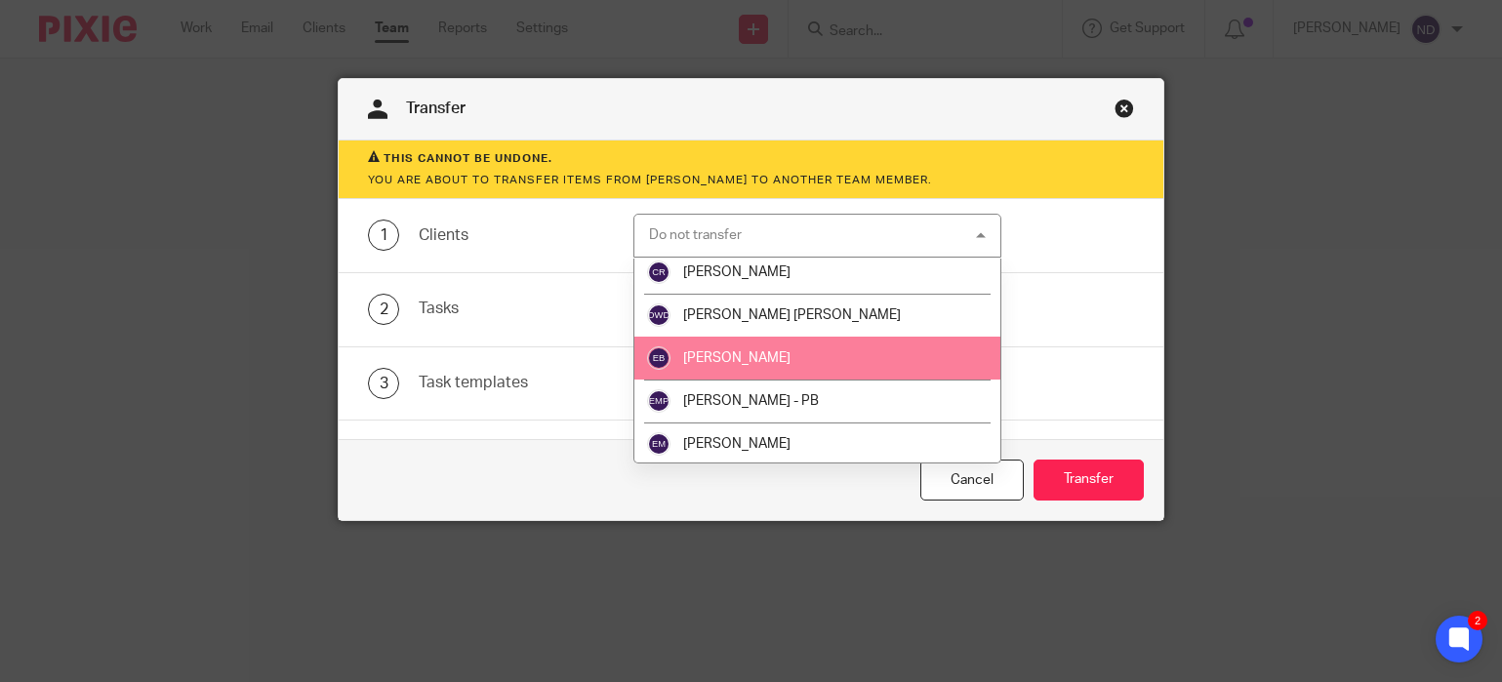
click at [707, 356] on span "[PERSON_NAME]" at bounding box center [736, 358] width 107 height 14
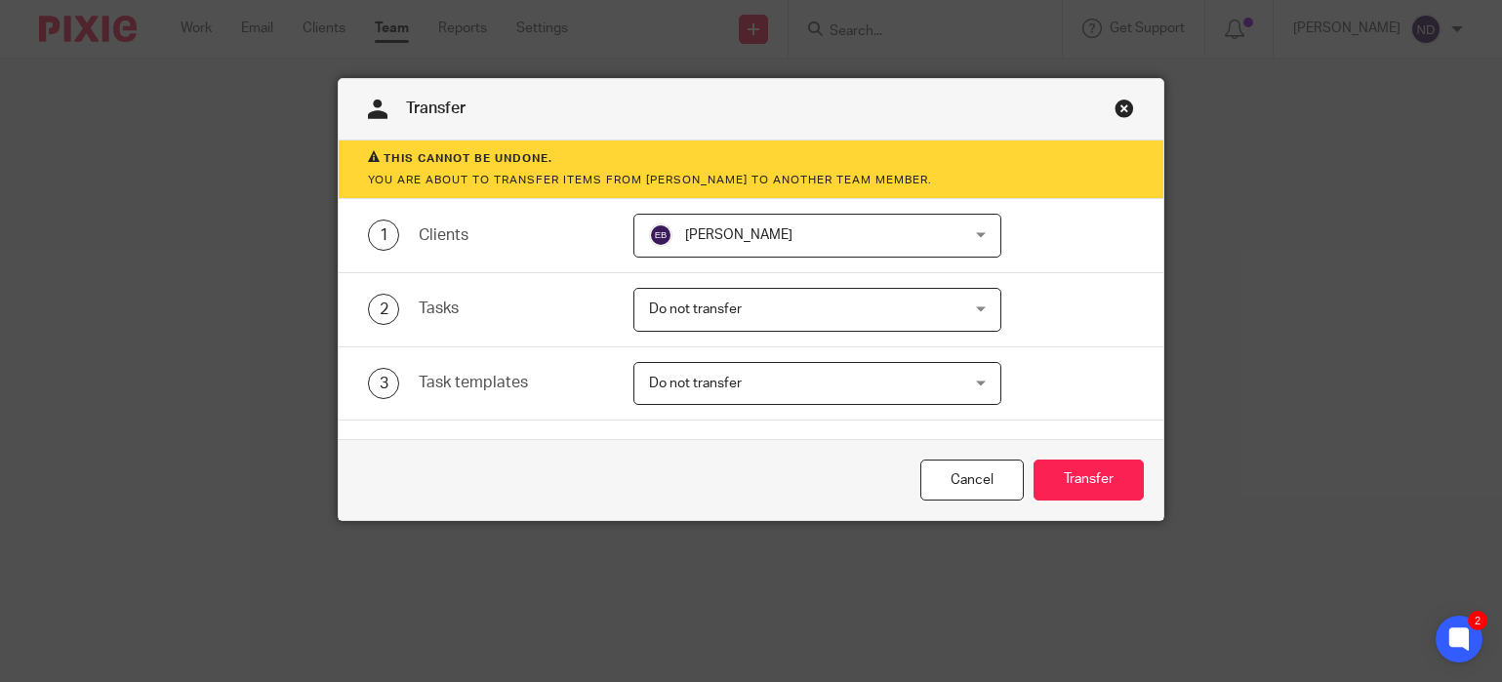
click at [698, 322] on span "Do not transfer" at bounding box center [789, 309] width 281 height 41
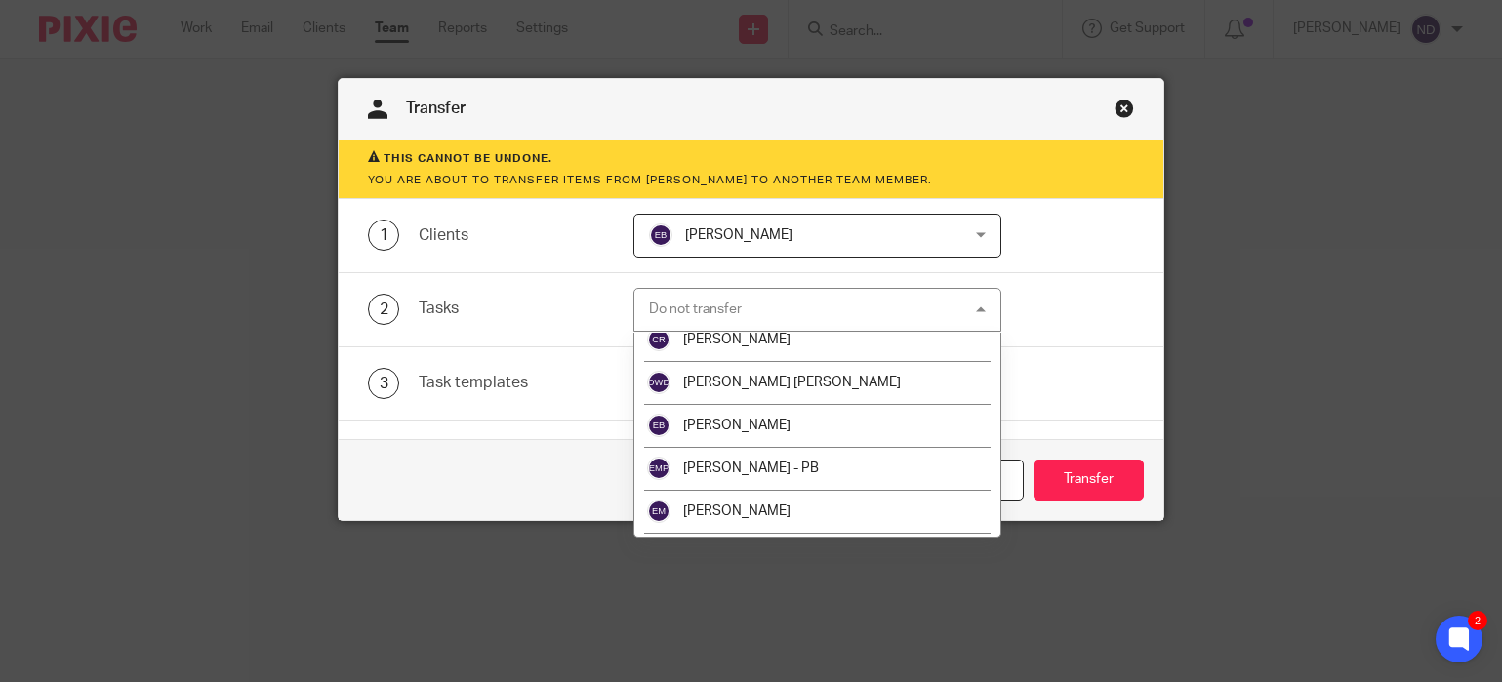
scroll to position [147, 0]
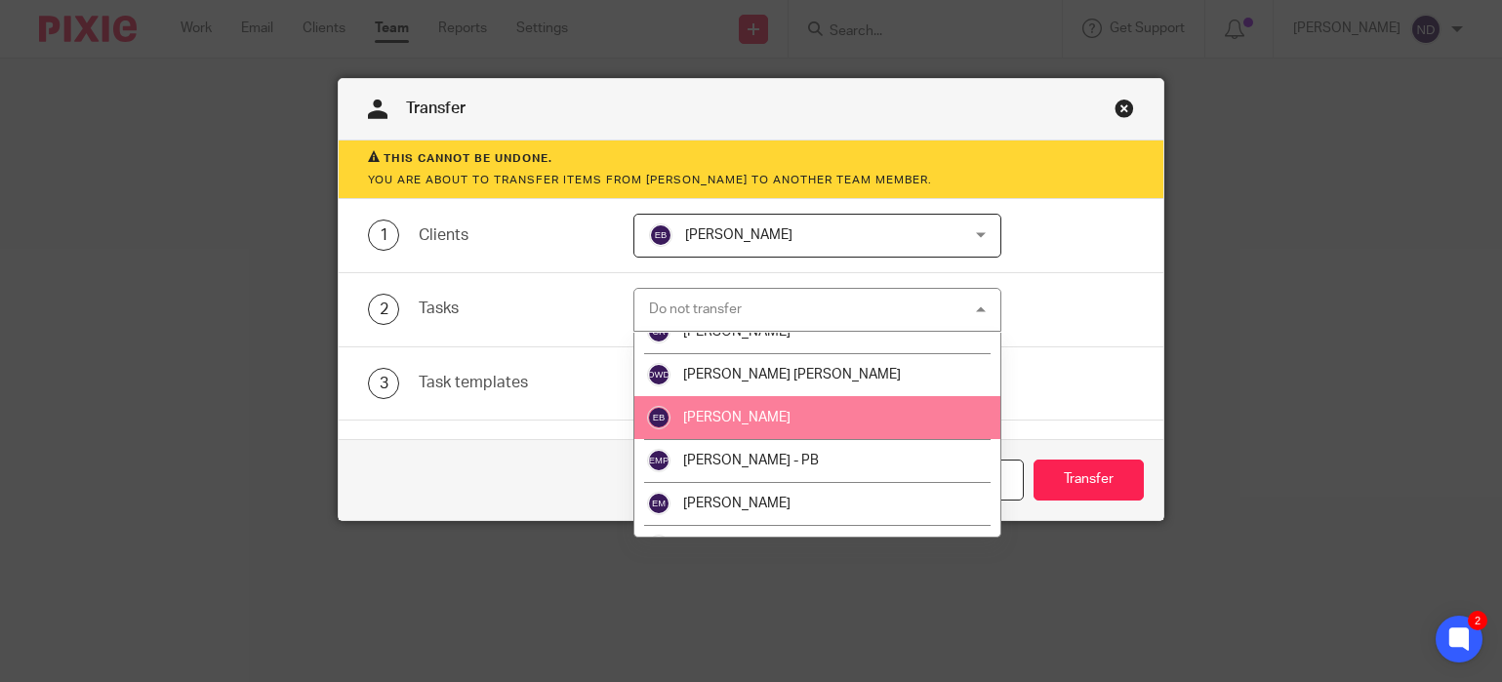
click at [711, 422] on span "[PERSON_NAME]" at bounding box center [736, 418] width 107 height 14
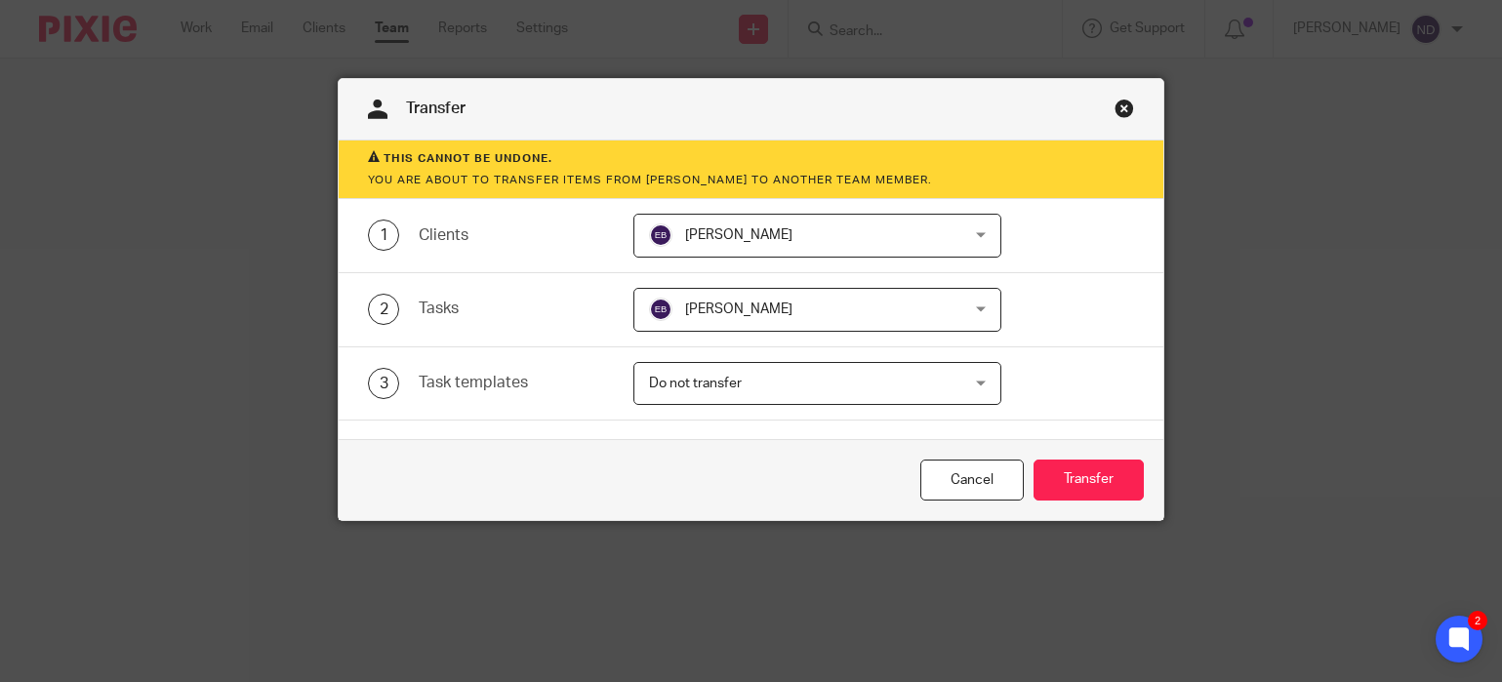
click at [717, 388] on span "Do not transfer" at bounding box center [695, 384] width 93 height 14
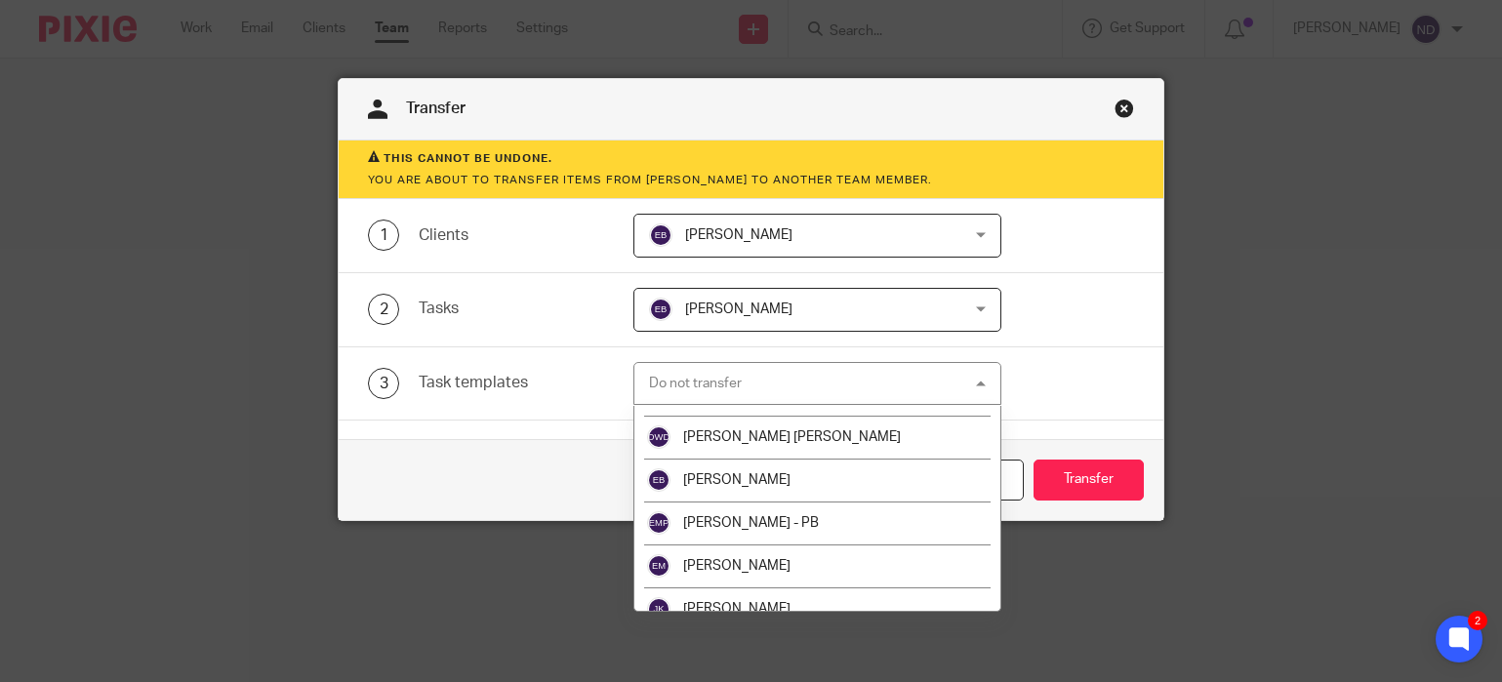
scroll to position [165, 0]
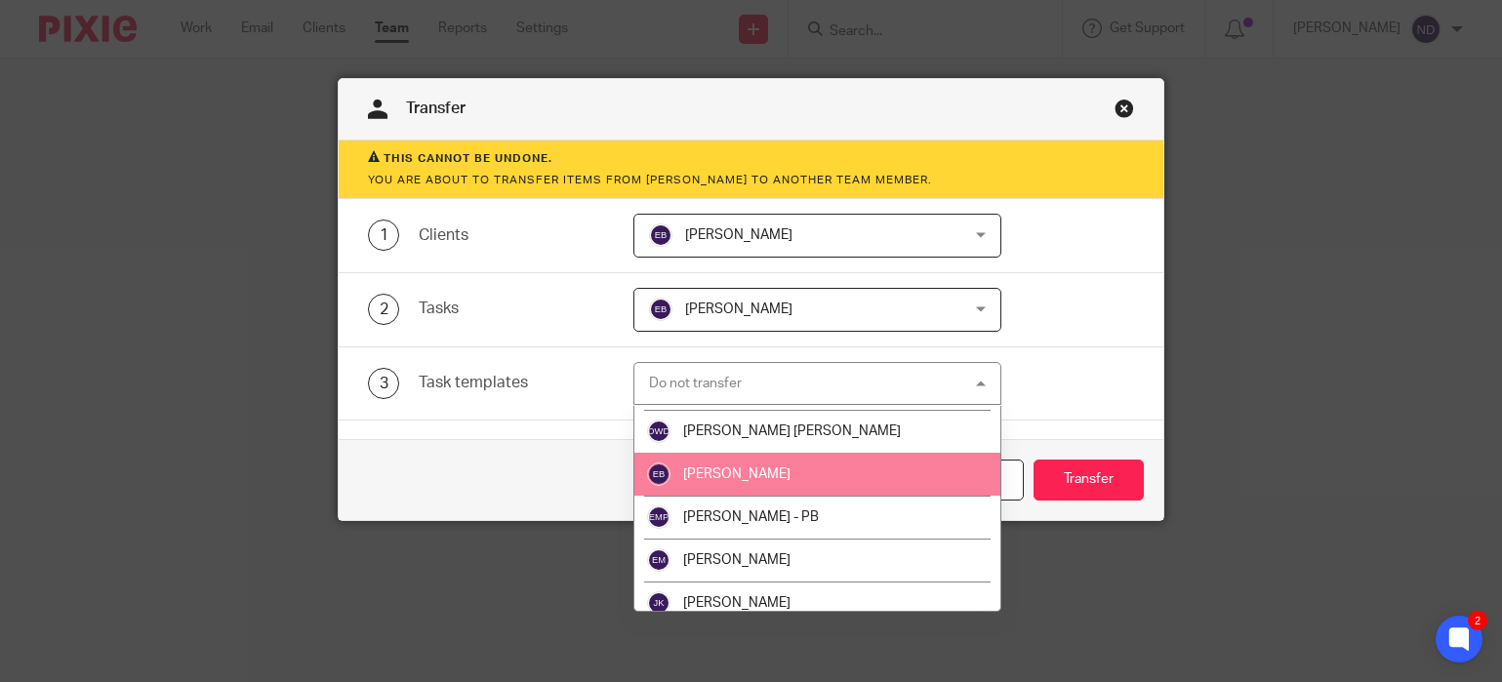
click at [721, 477] on span "[PERSON_NAME]" at bounding box center [736, 474] width 107 height 14
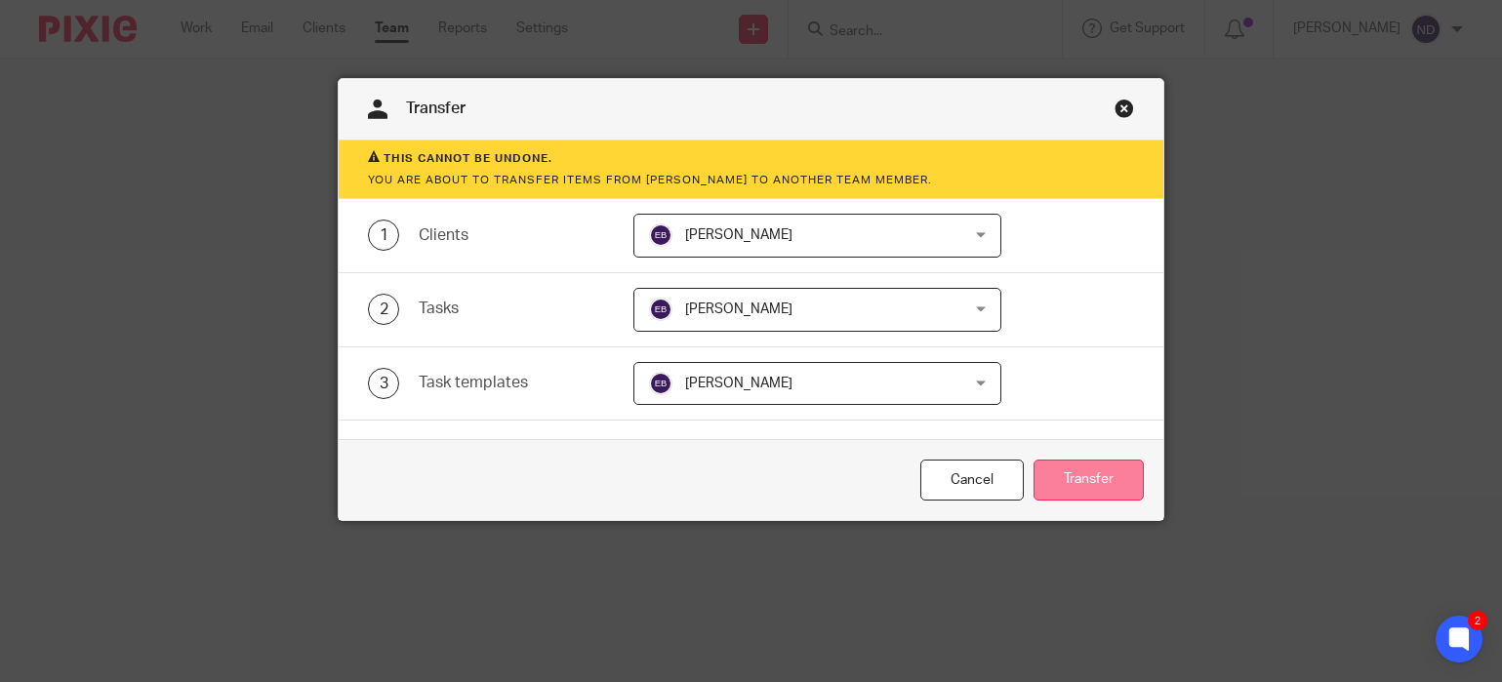
click at [1121, 472] on button "Transfer" at bounding box center [1088, 481] width 110 height 42
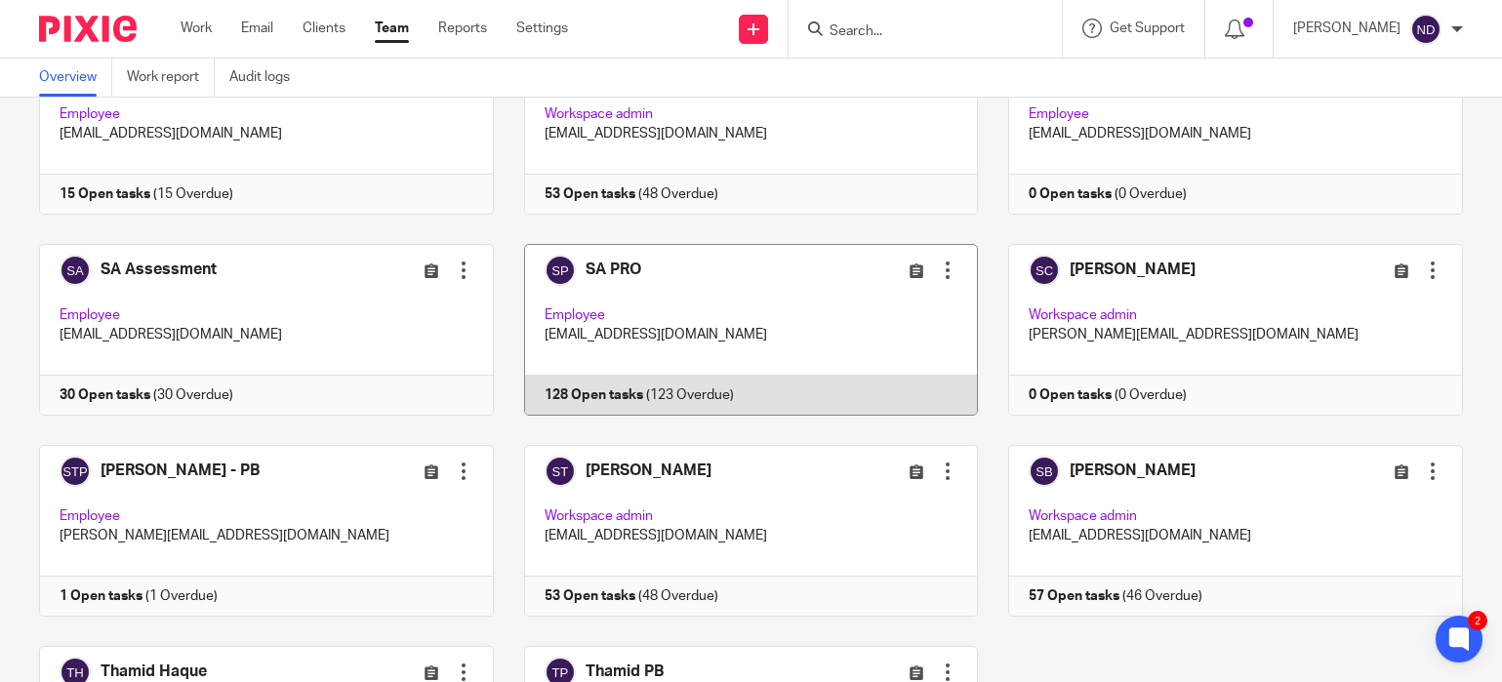
scroll to position [998, 0]
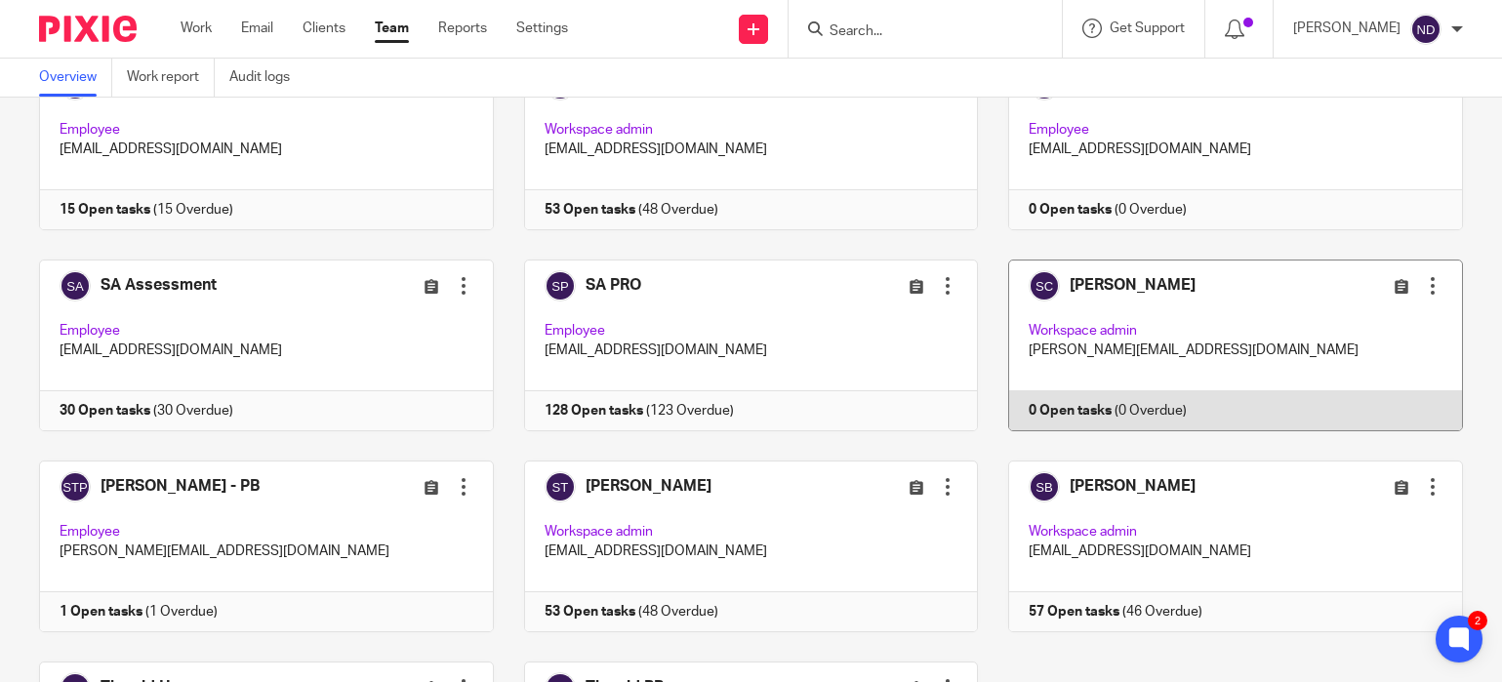
click at [1433, 276] on div at bounding box center [1433, 286] width 20 height 20
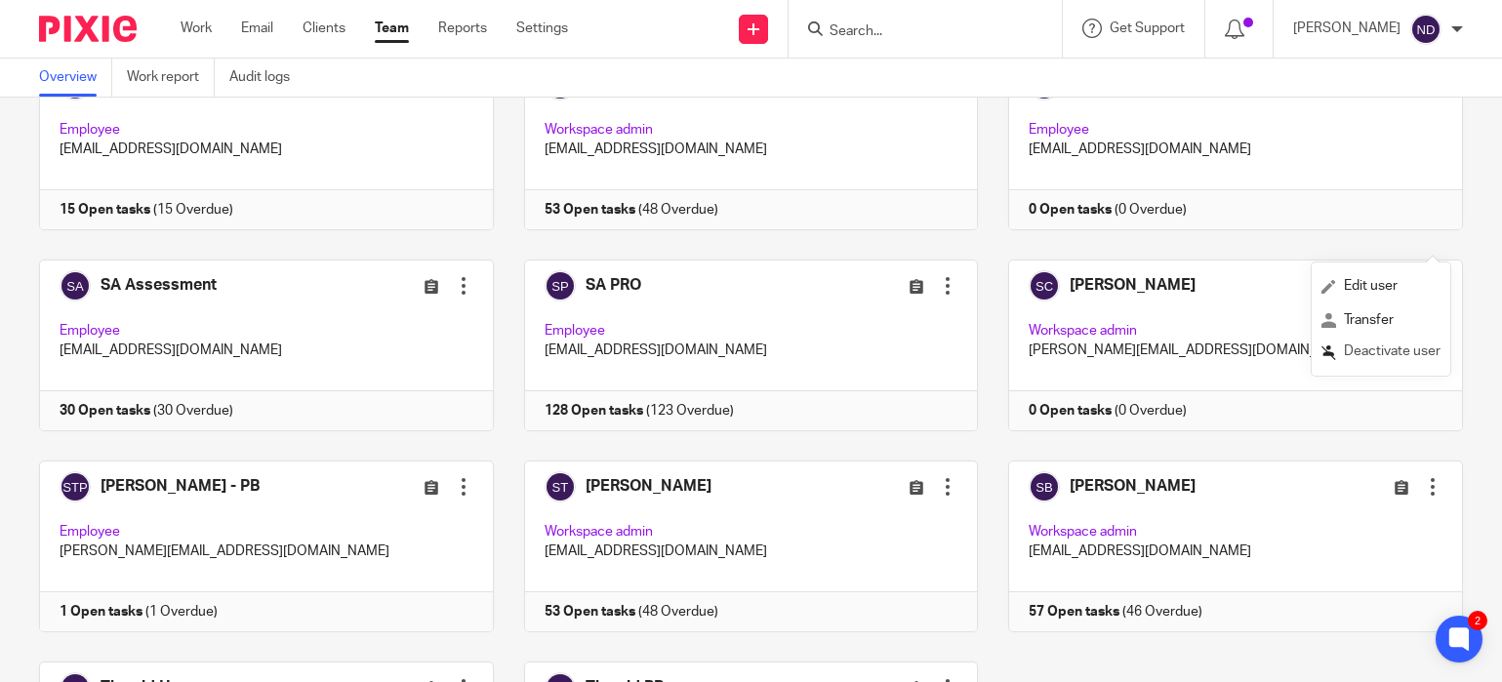
click at [1361, 356] on span "Deactivate user" at bounding box center [1392, 351] width 97 height 14
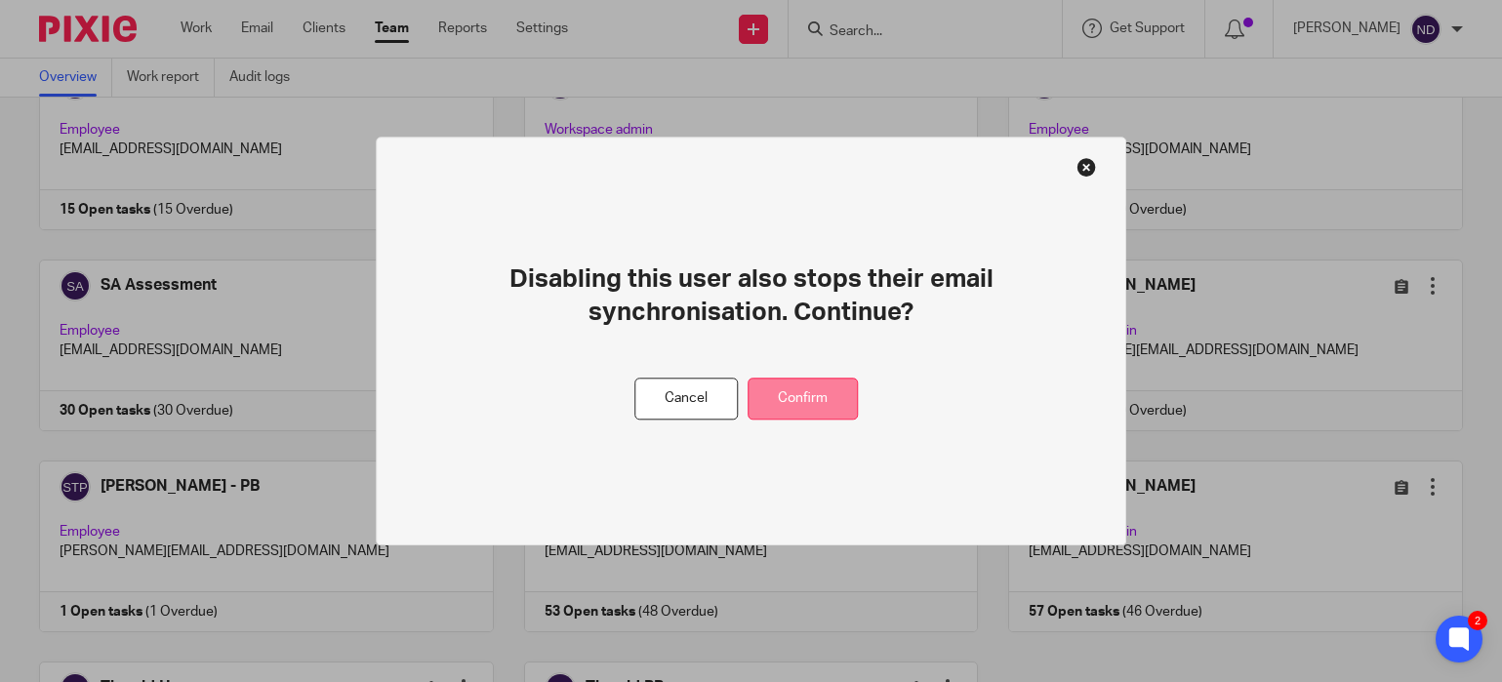
click at [794, 405] on button "Confirm" at bounding box center [802, 399] width 110 height 42
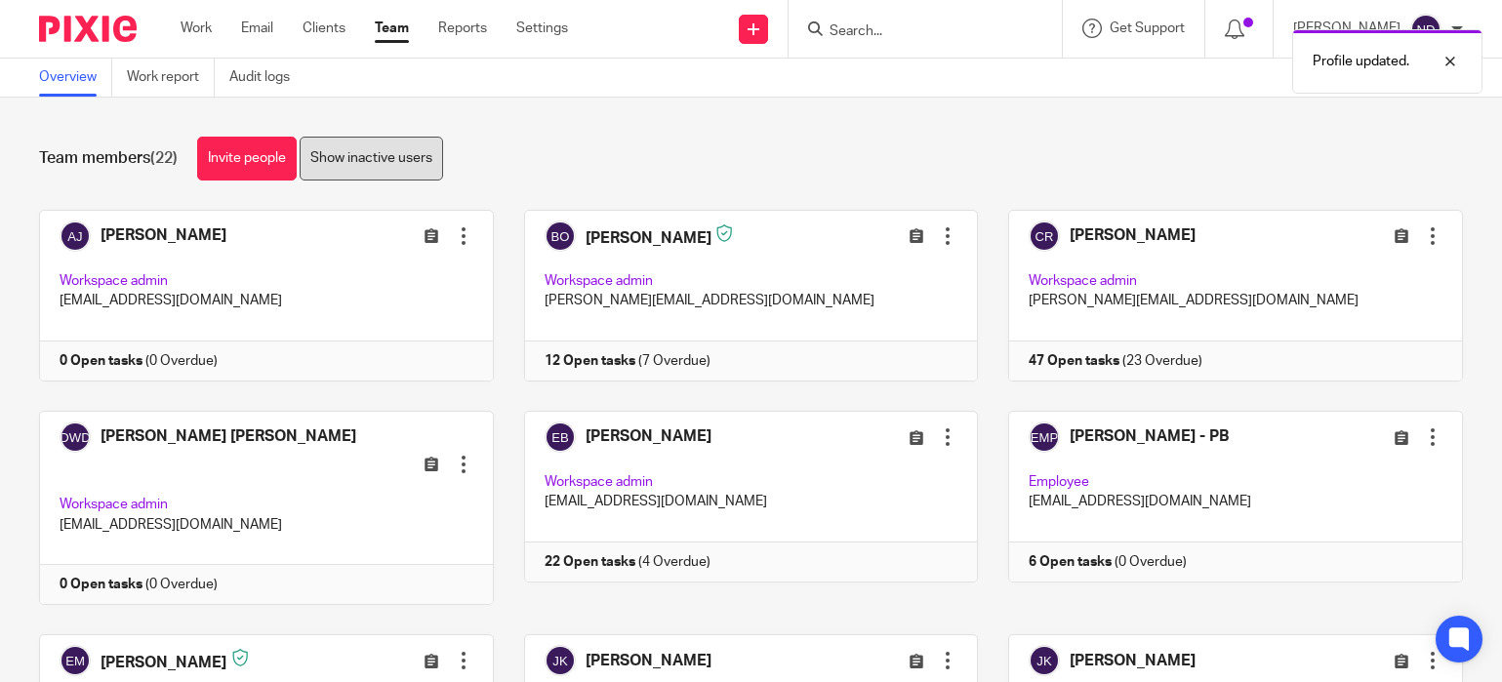
click at [394, 153] on link "Show inactive users" at bounding box center [371, 159] width 143 height 44
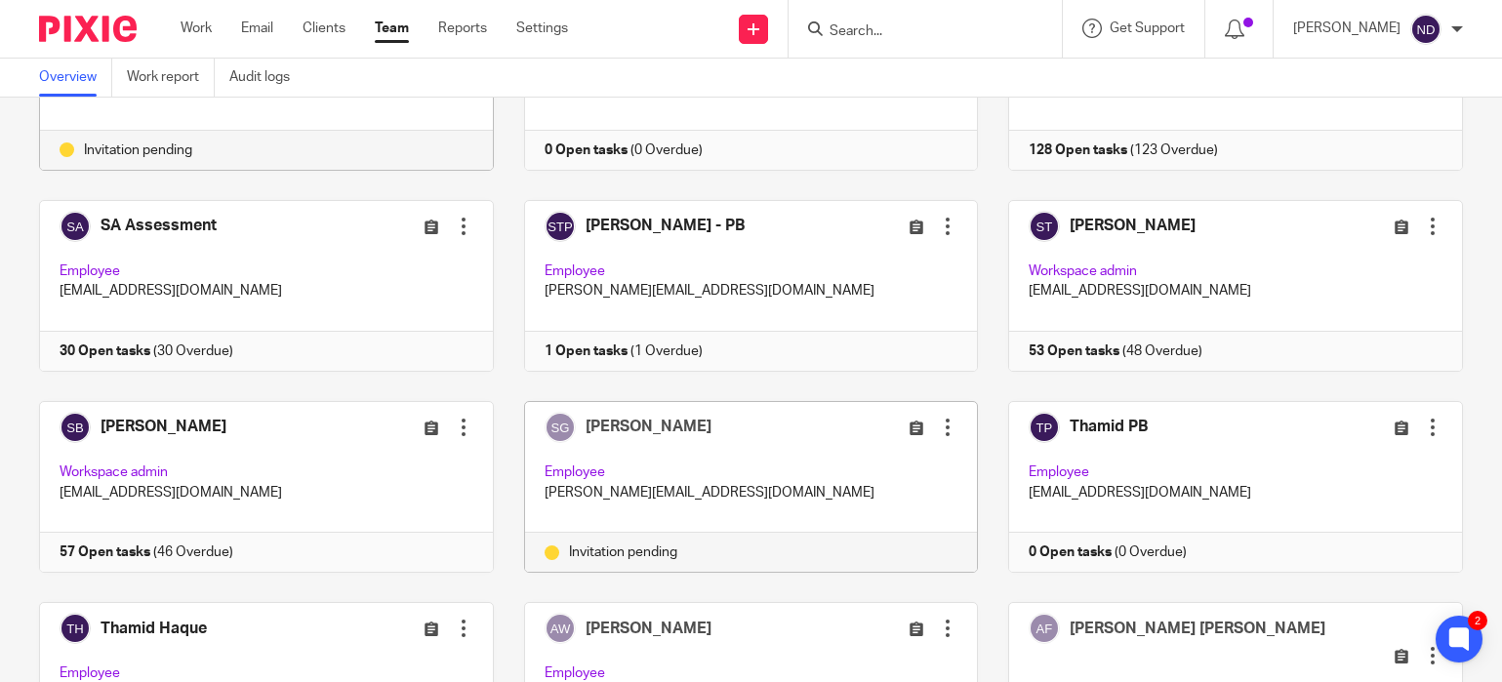
scroll to position [1252, 0]
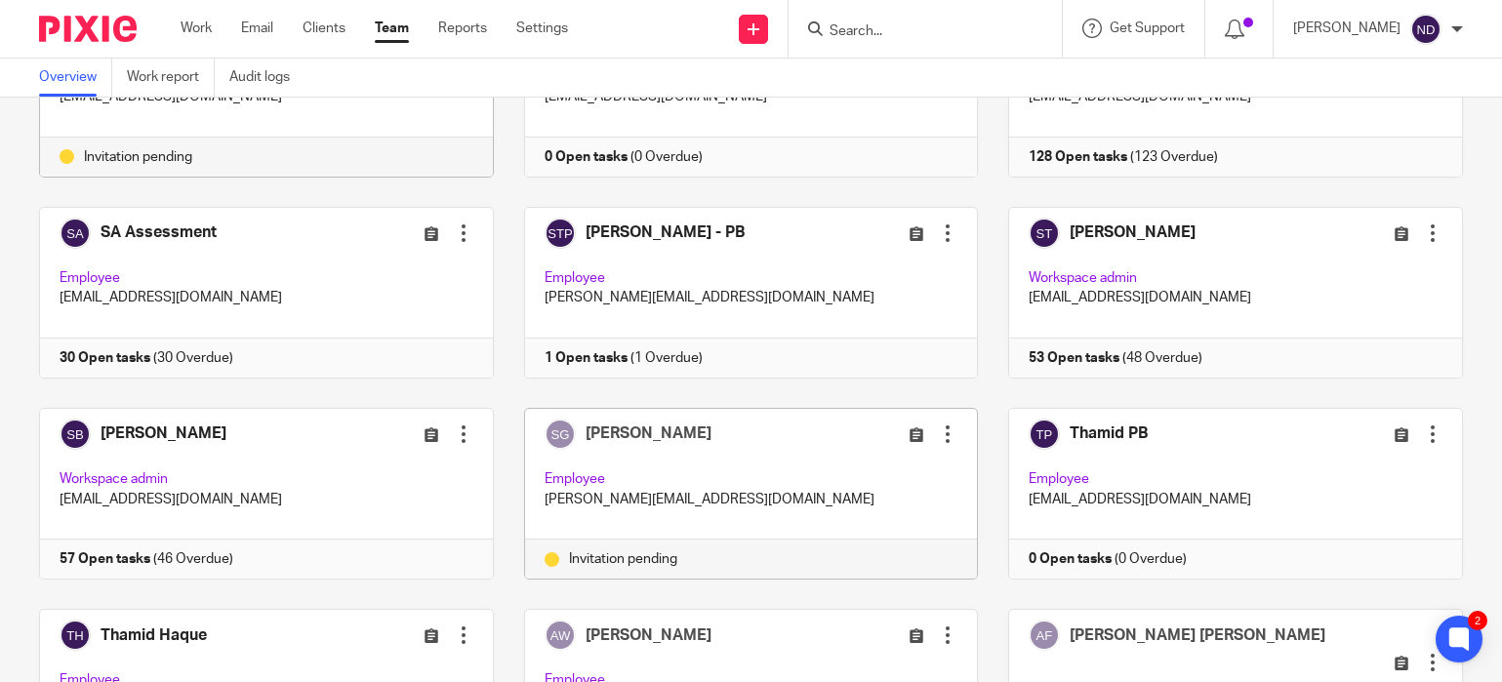
click at [947, 424] on div at bounding box center [948, 434] width 20 height 20
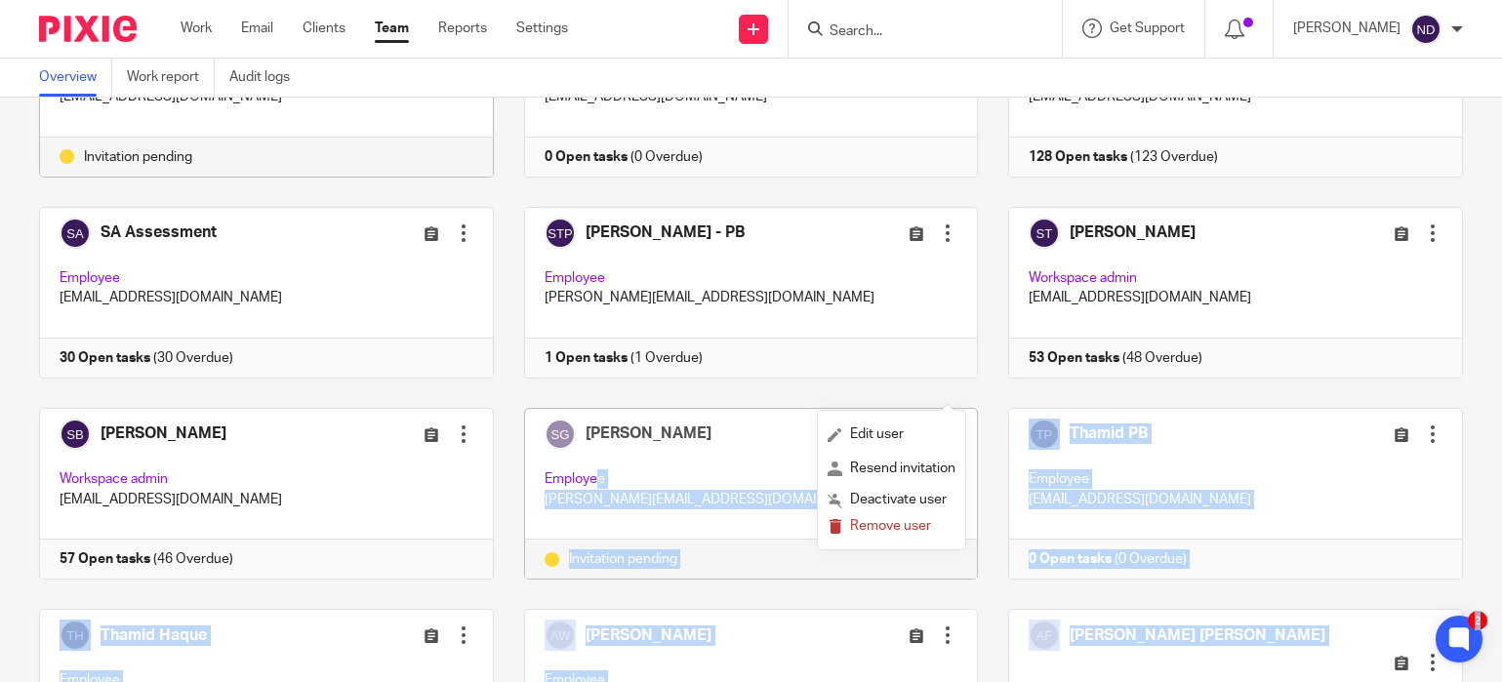
click at [946, 396] on body "Work Email Clients Team Reports Settings Work Email Clients Team Reports Settin…" at bounding box center [751, 341] width 1502 height 682
click at [947, 424] on div at bounding box center [948, 434] width 20 height 20
click at [879, 436] on span "Edit user" at bounding box center [877, 434] width 54 height 14
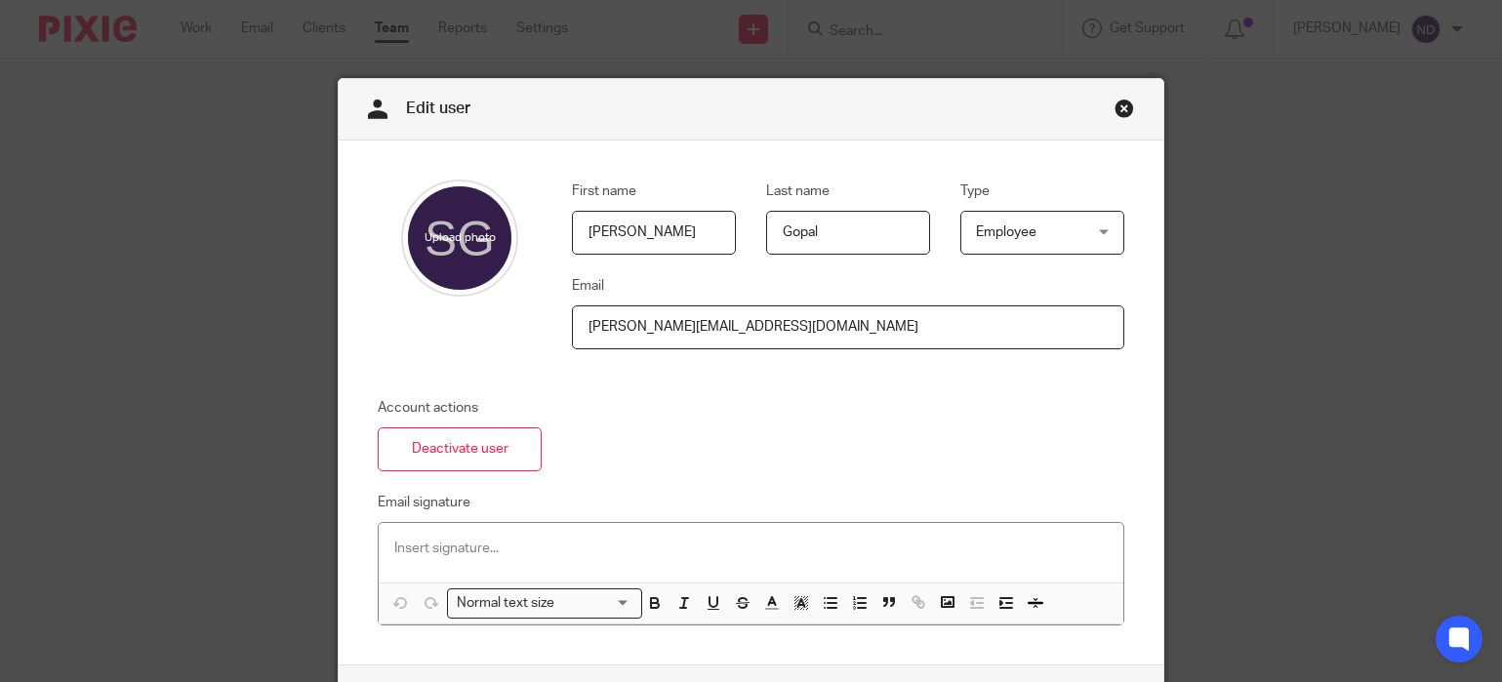
drag, startPoint x: 807, startPoint y: 331, endPoint x: 553, endPoint y: 317, distance: 254.1
click at [553, 317] on div "First name [PERSON_NAME] Last name [GEOGRAPHIC_DATA] Type Employee Employee Emp…" at bounding box center [833, 274] width 582 height 189
click at [771, 422] on div "Account actions Deactivate user Email signature Normal text size Loading... Rem…" at bounding box center [735, 511] width 777 height 227
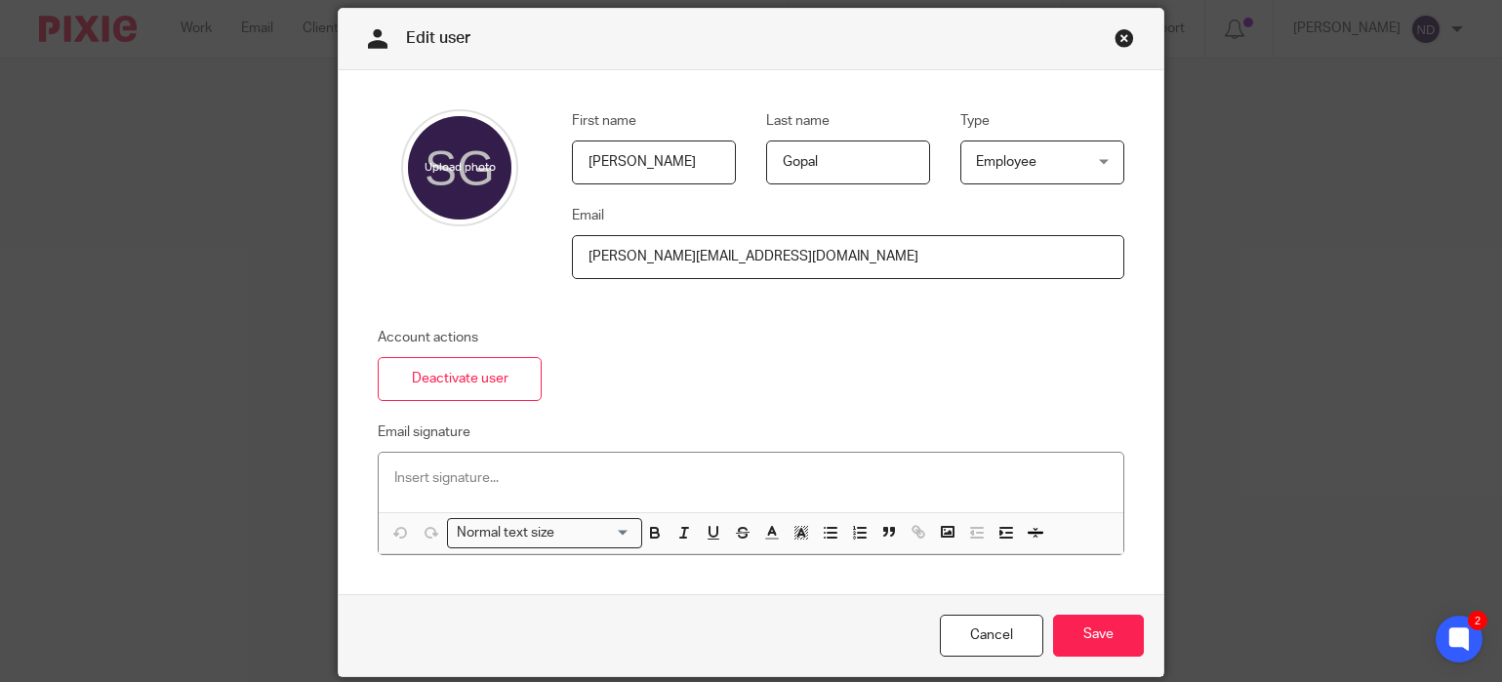
scroll to position [144, 0]
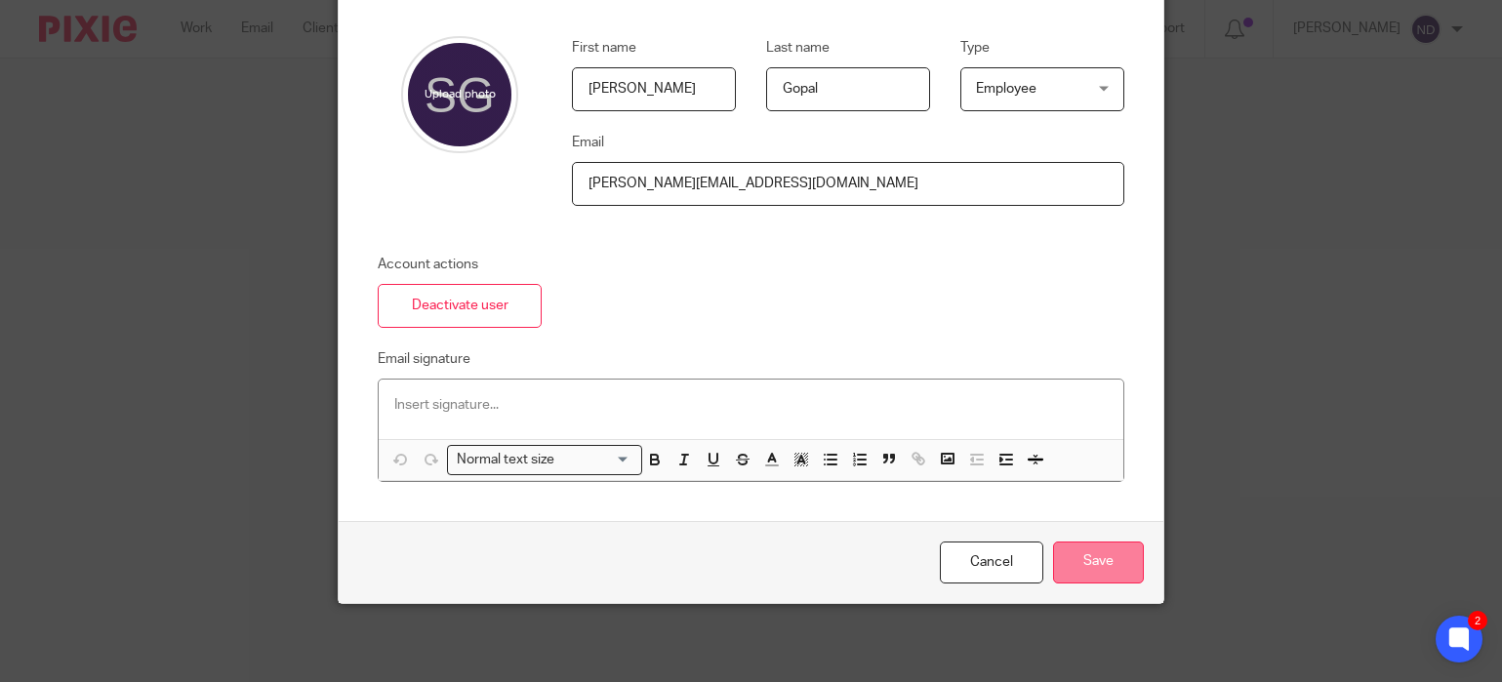
click at [1092, 566] on input "Save" at bounding box center [1098, 563] width 91 height 42
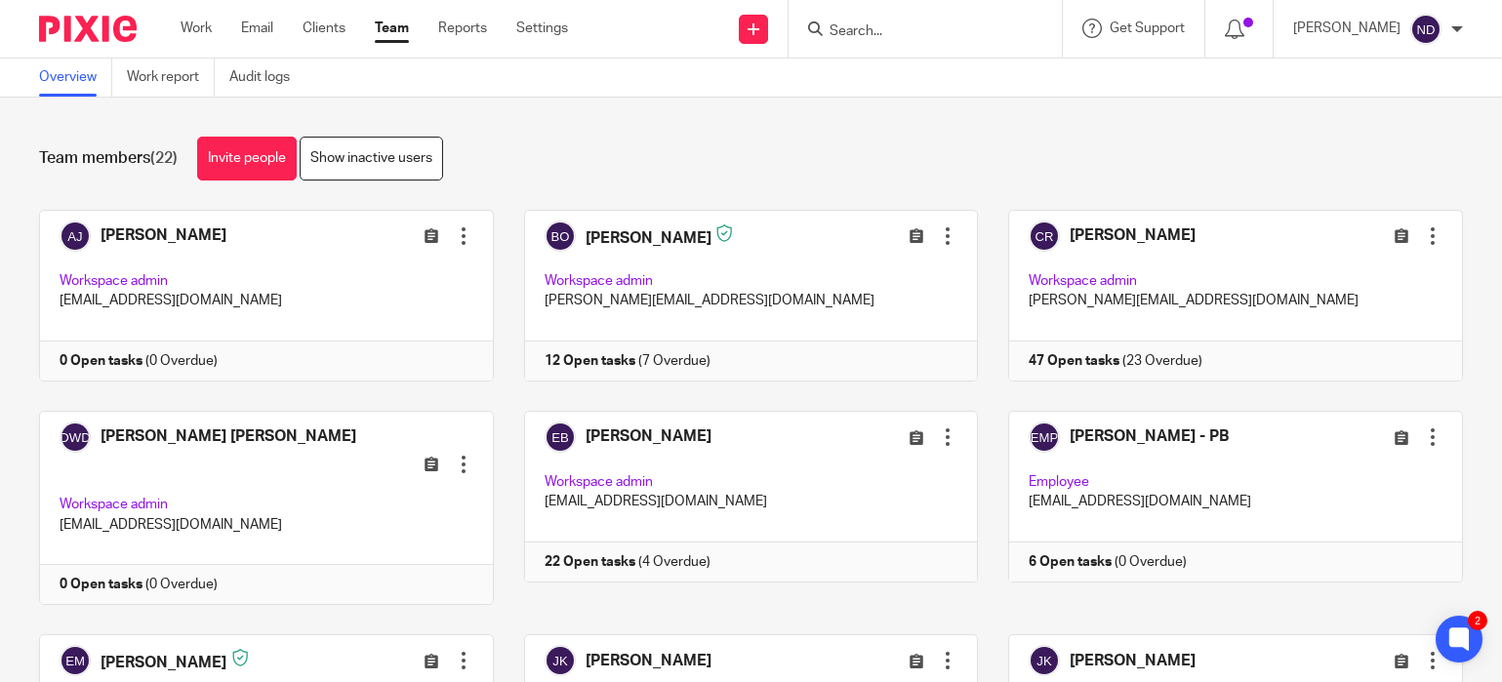
click at [75, 81] on link "Overview" at bounding box center [75, 78] width 73 height 38
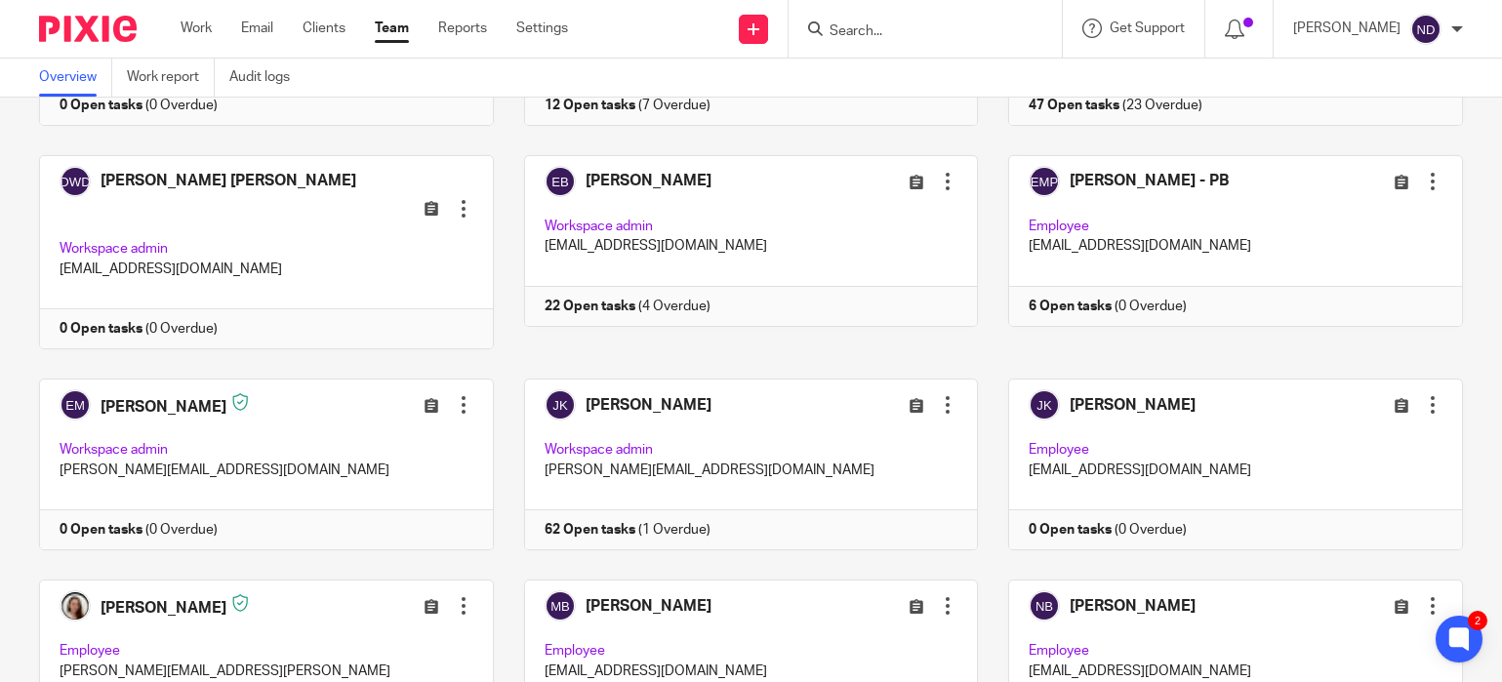
scroll to position [253, 0]
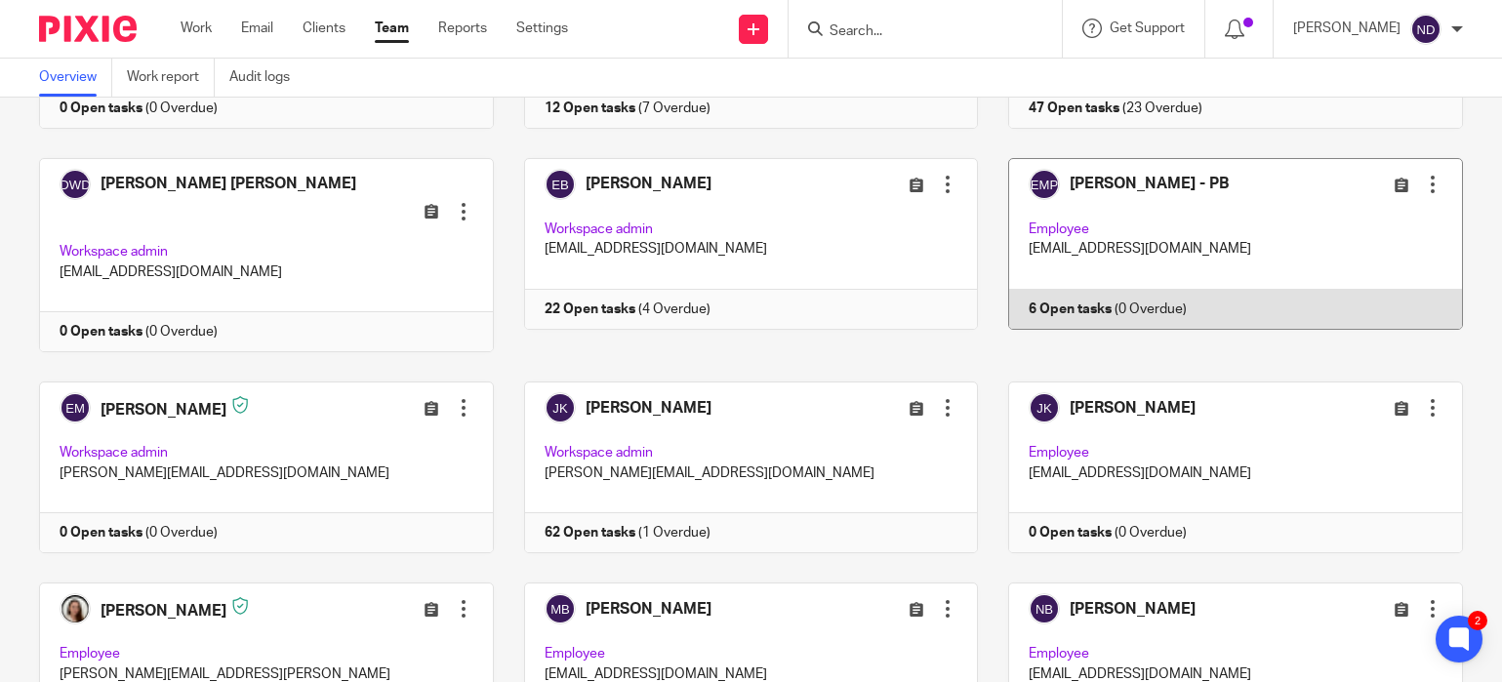
click at [1428, 189] on div at bounding box center [1433, 185] width 20 height 20
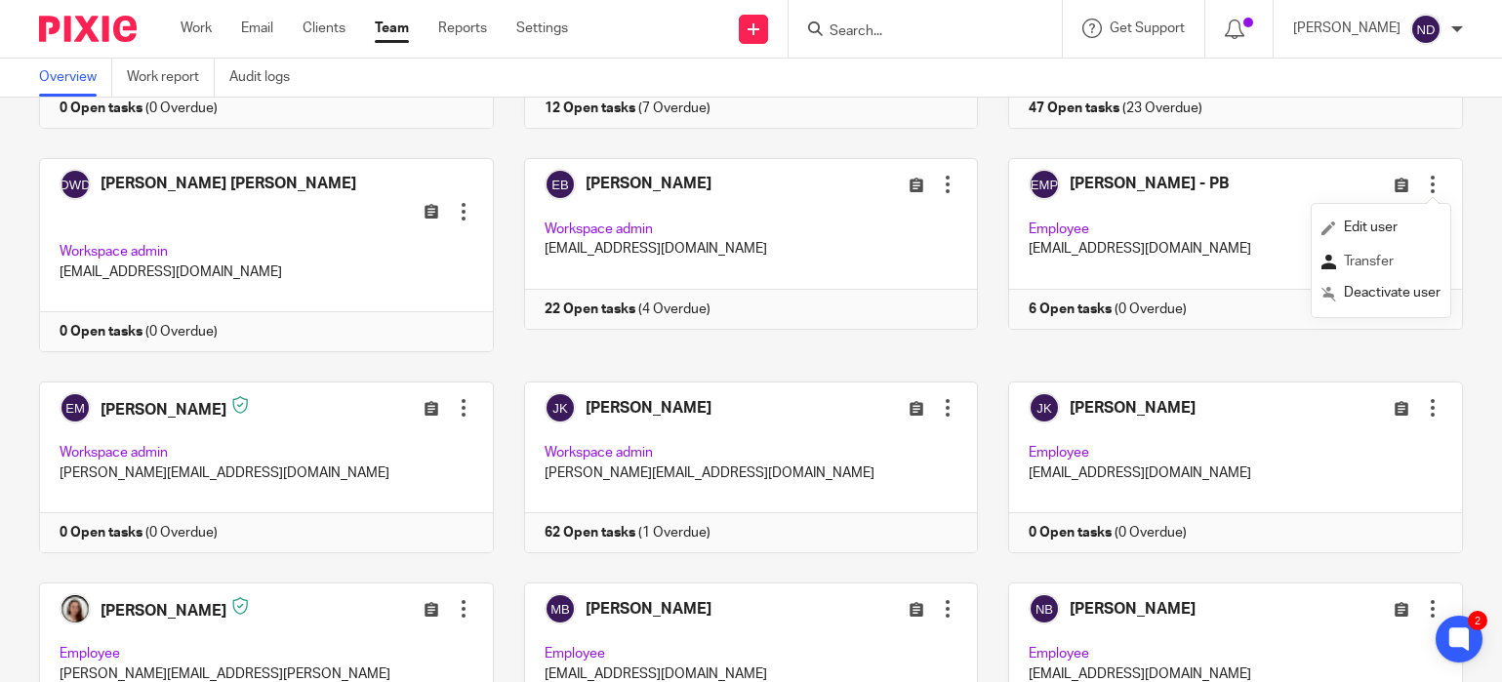
click at [1363, 263] on span "Transfer" at bounding box center [1369, 262] width 50 height 14
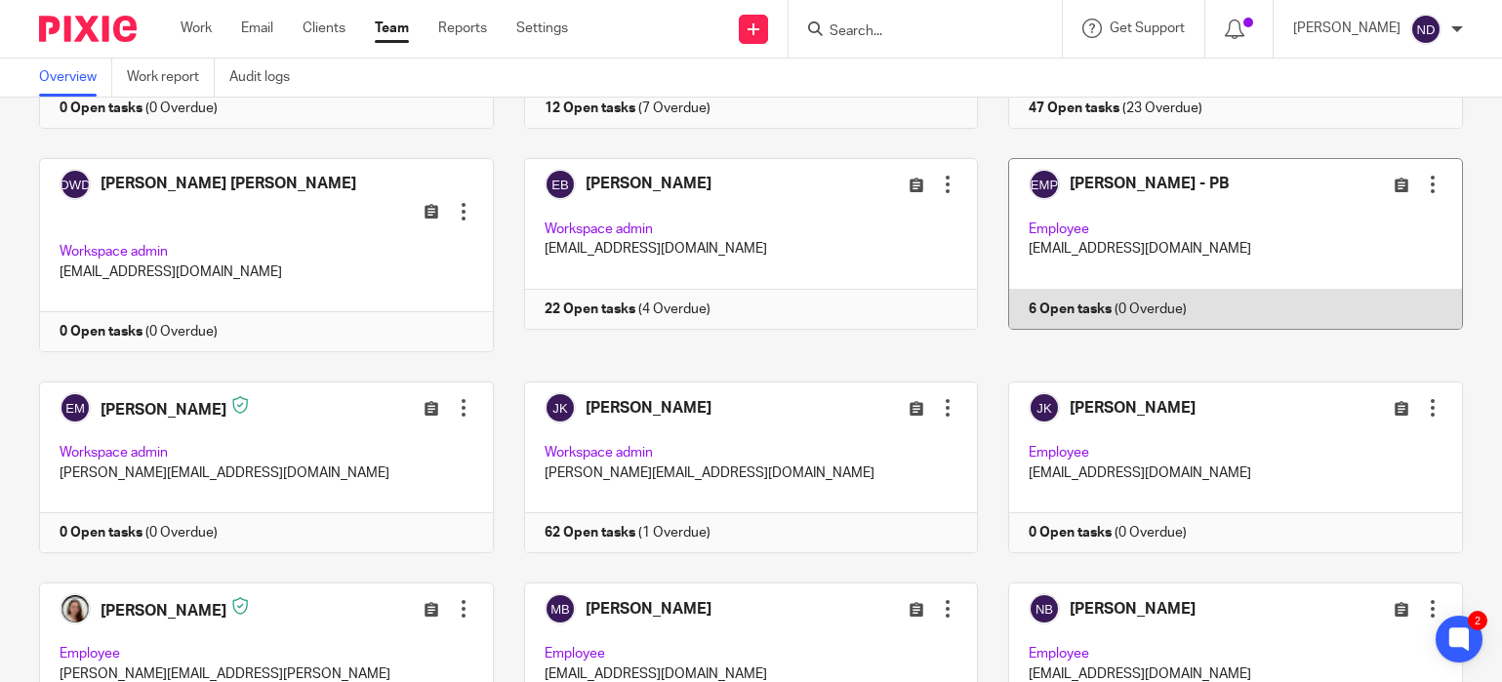
scroll to position [263, 0]
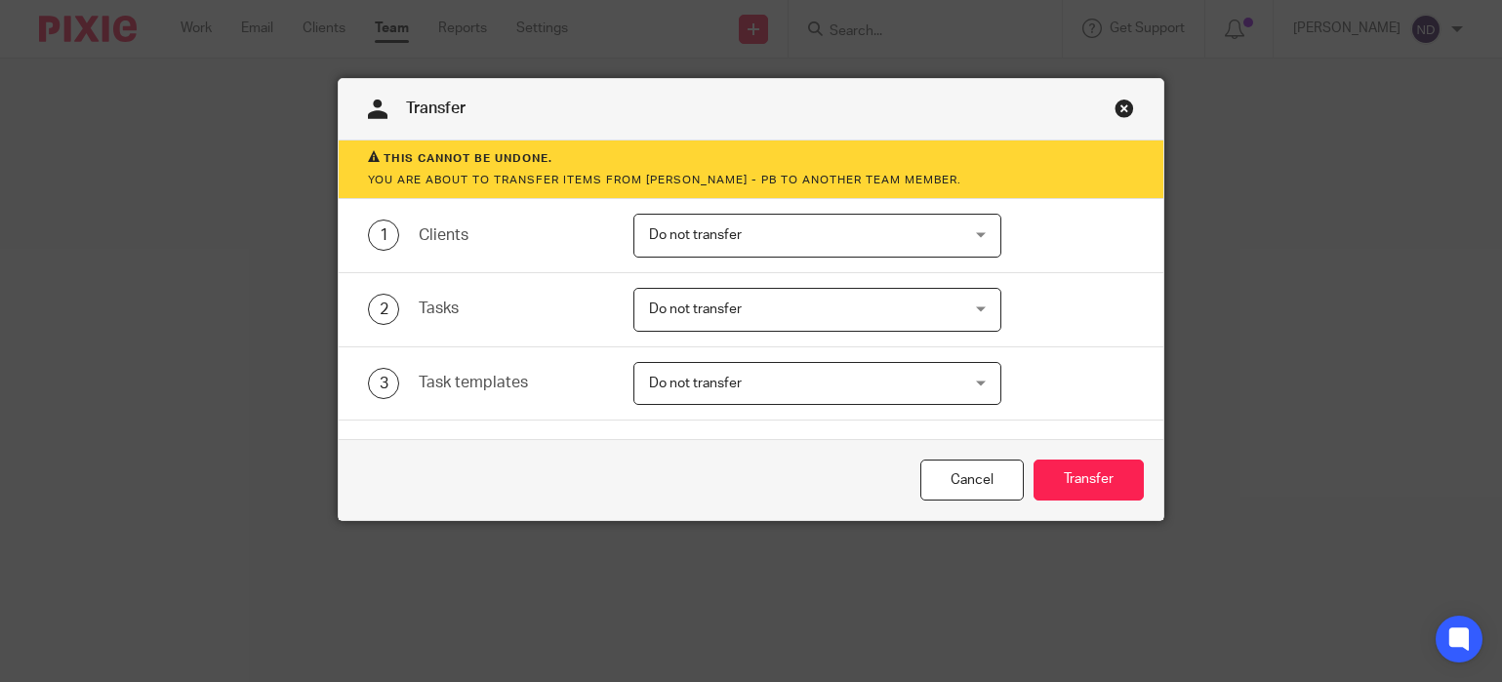
click at [697, 235] on span "Do not transfer" at bounding box center [695, 235] width 93 height 14
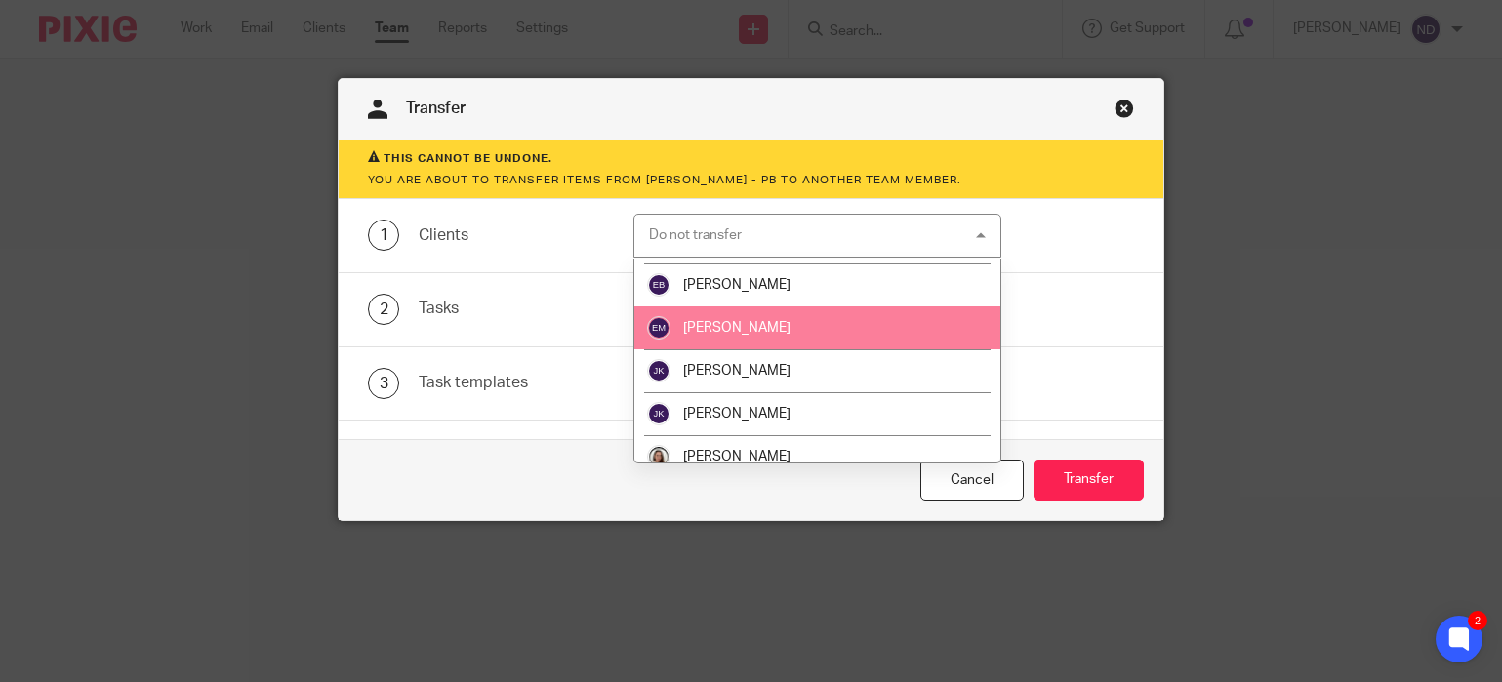
scroll to position [202, 0]
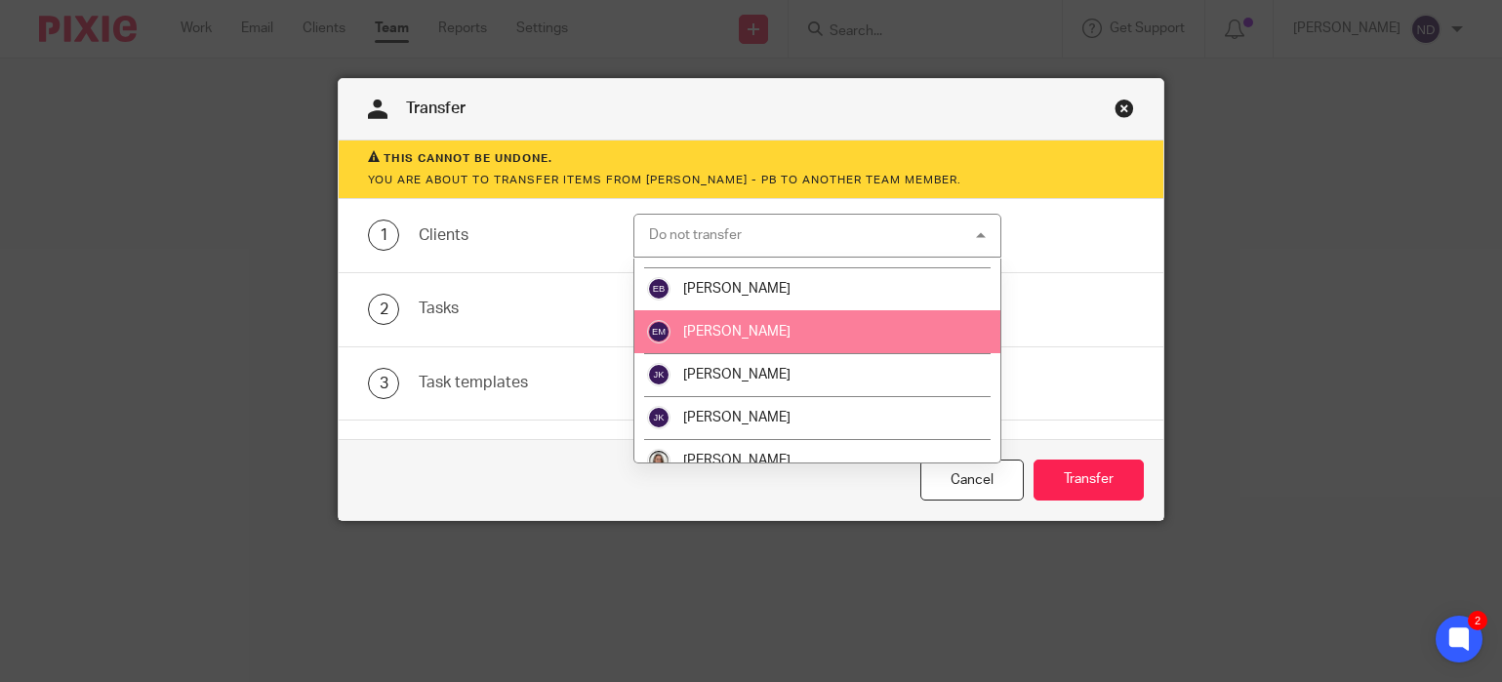
click at [721, 329] on span "[PERSON_NAME]" at bounding box center [736, 332] width 107 height 14
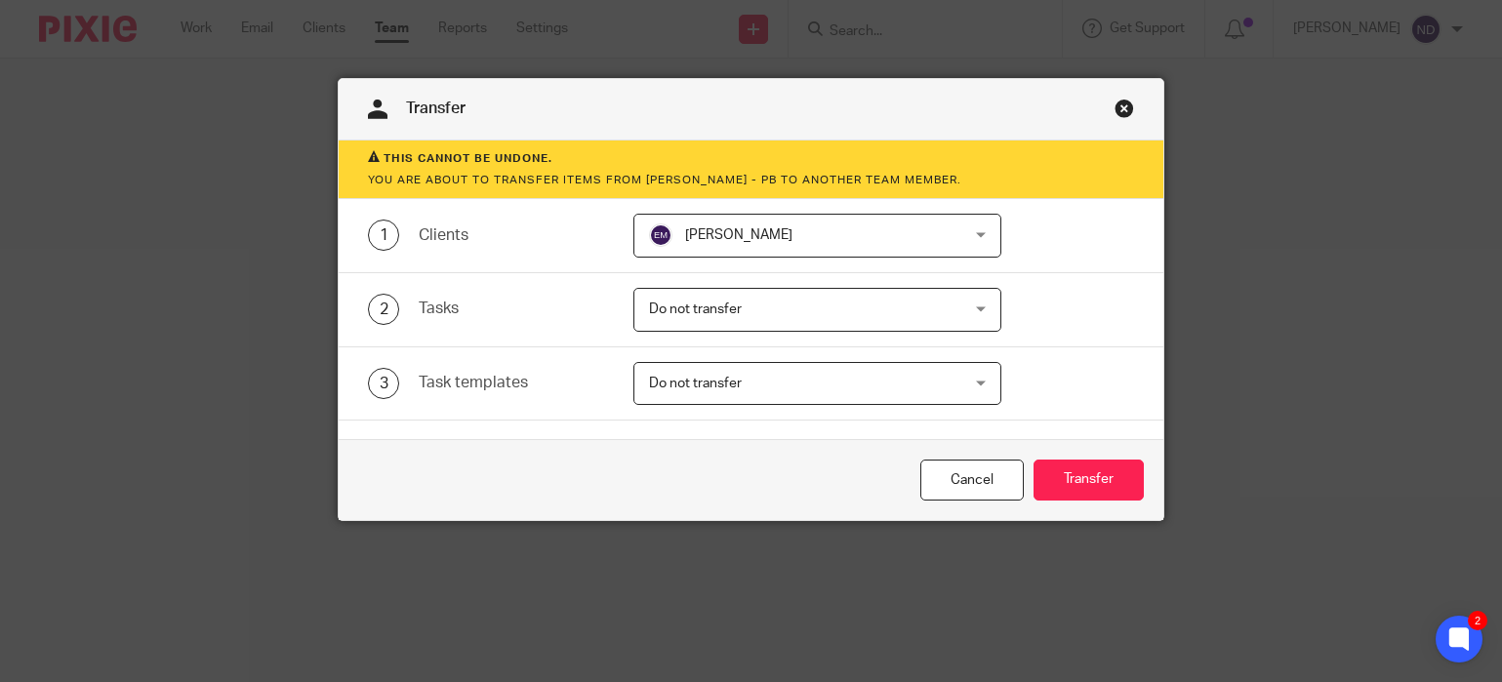
click at [724, 242] on span "[PERSON_NAME]" at bounding box center [738, 235] width 107 height 14
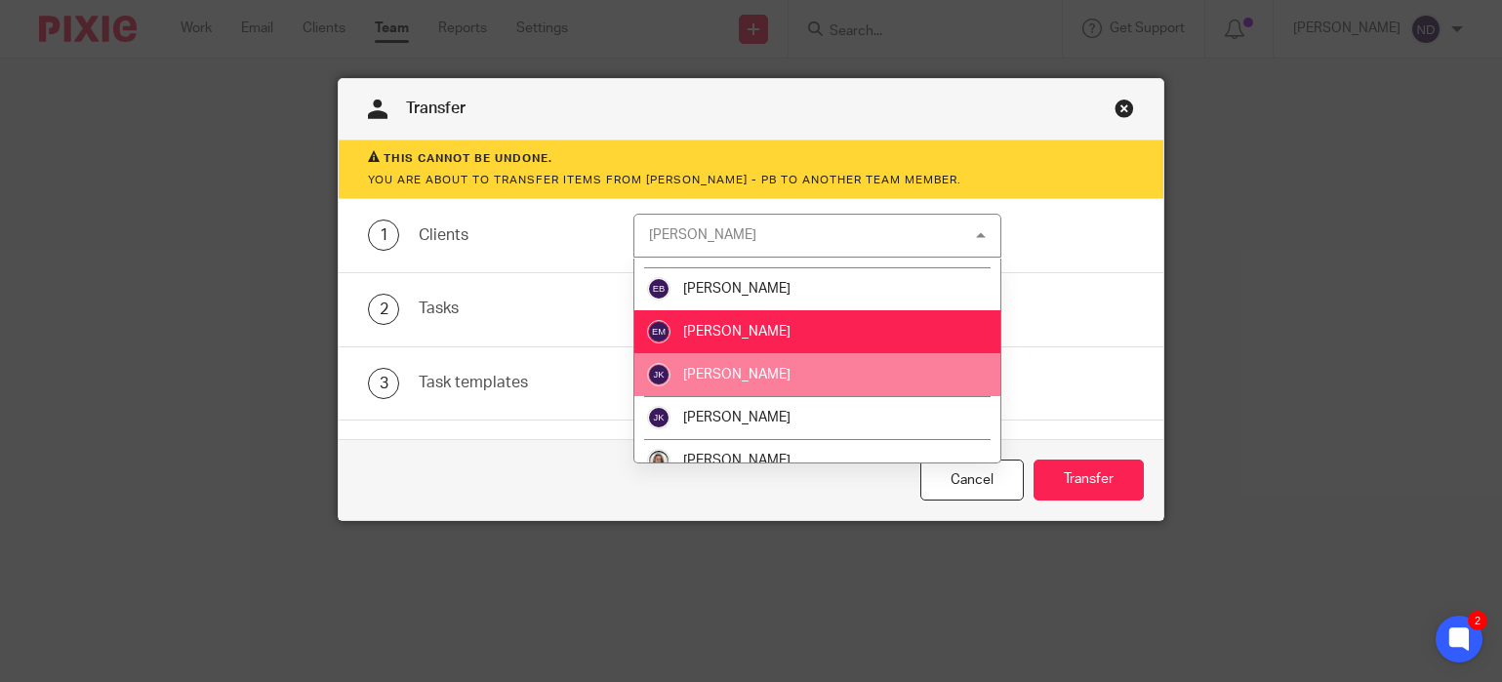
scroll to position [781, 0]
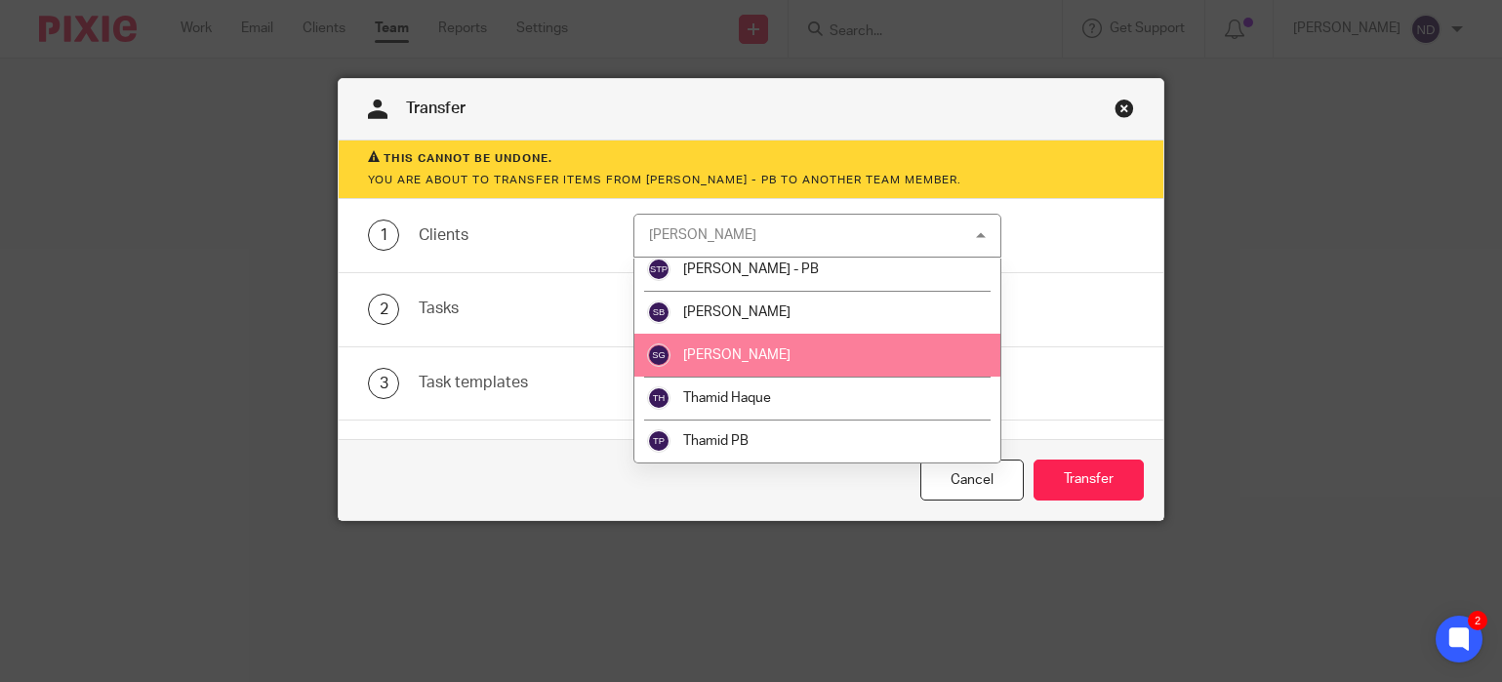
click at [722, 351] on span "[PERSON_NAME]" at bounding box center [736, 355] width 107 height 14
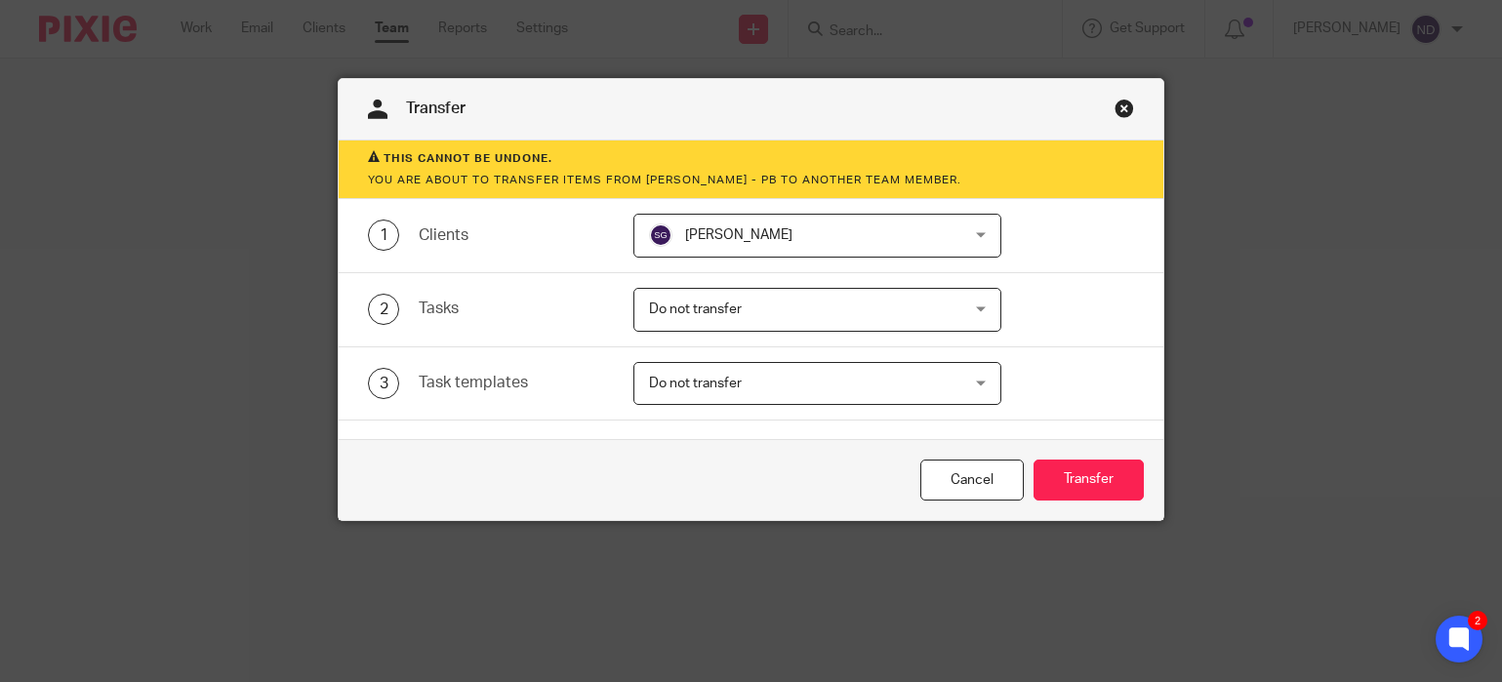
click at [707, 316] on span "Do not transfer" at bounding box center [695, 309] width 93 height 14
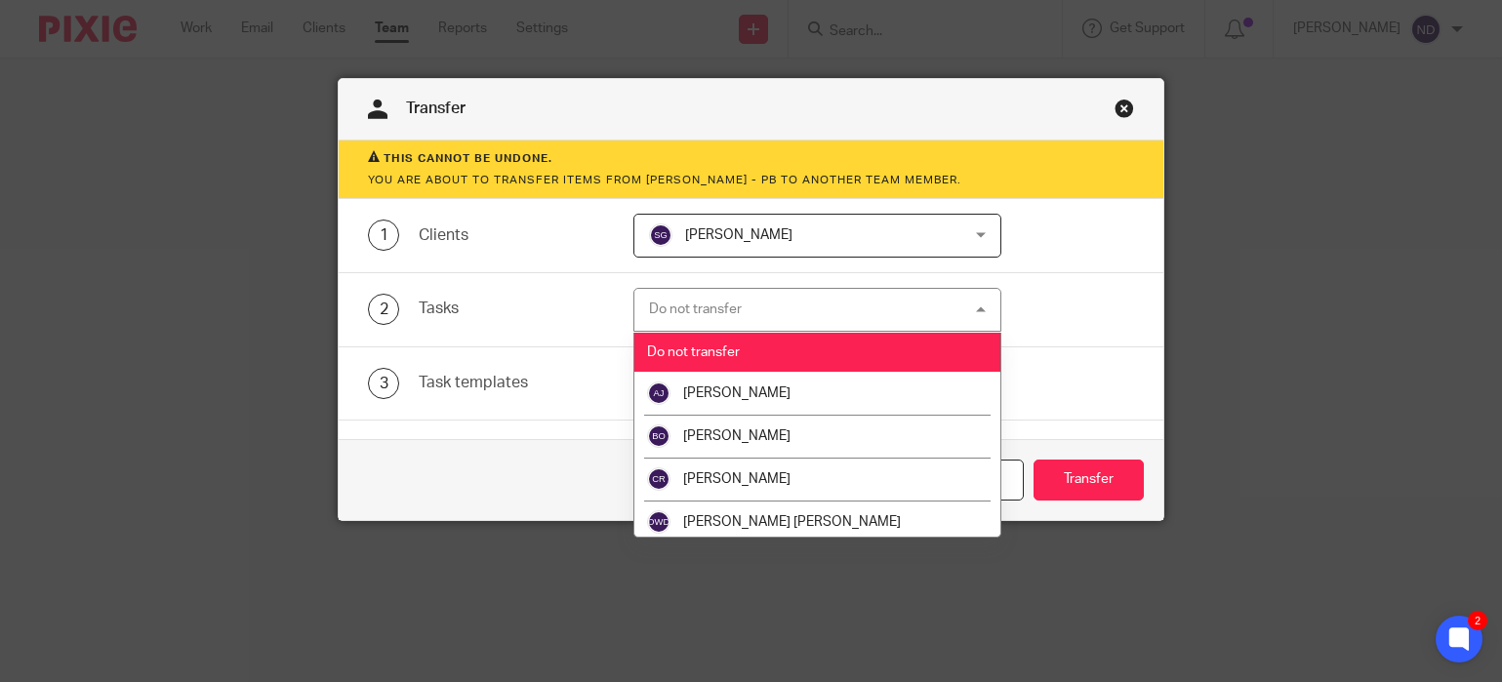
click at [715, 242] on span "[PERSON_NAME]" at bounding box center [738, 235] width 107 height 14
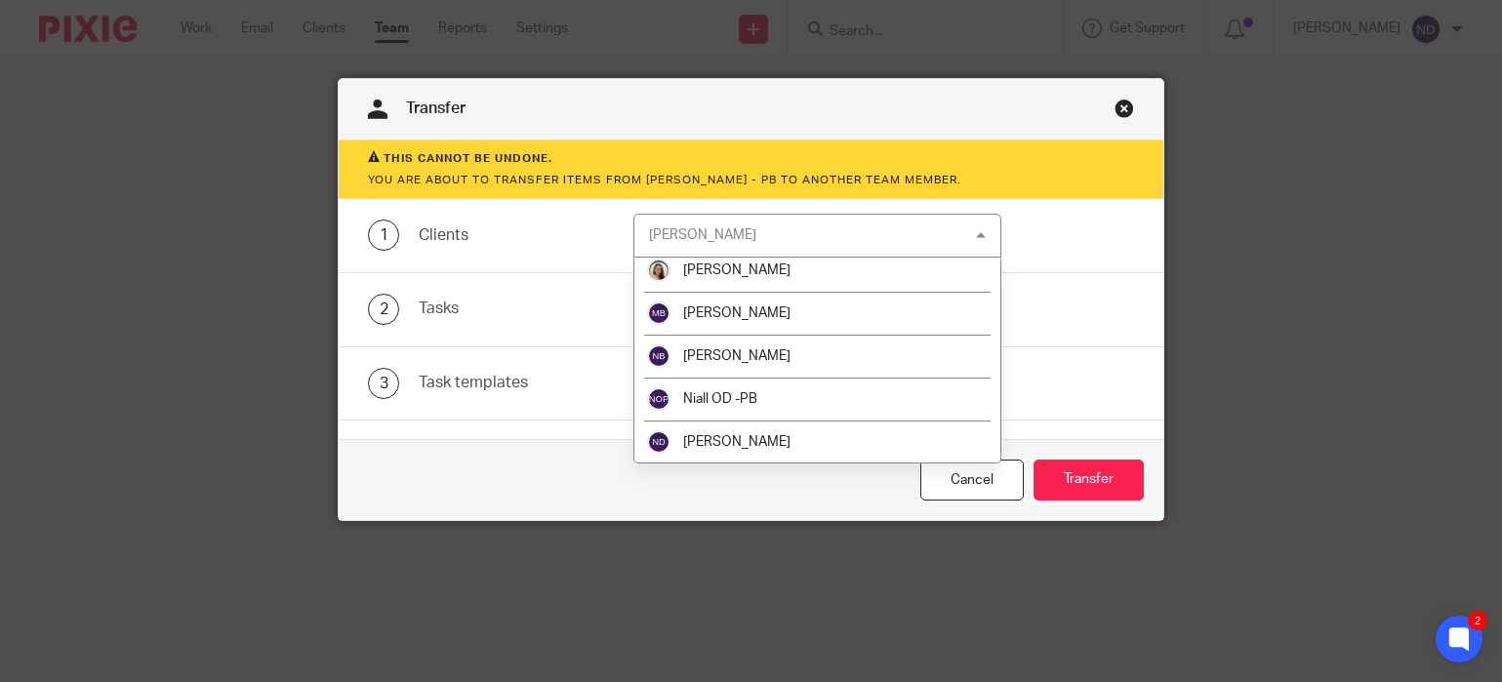
scroll to position [381, 0]
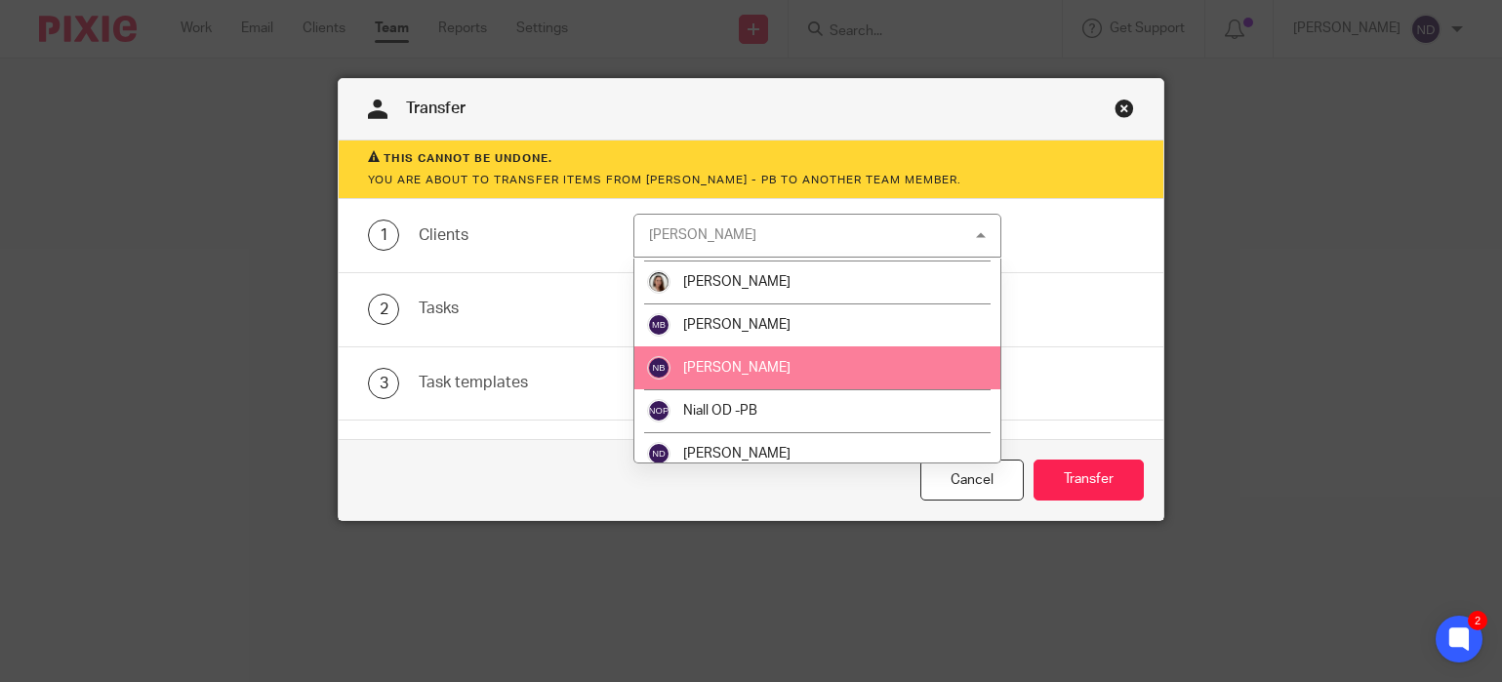
click at [713, 368] on span "[PERSON_NAME]" at bounding box center [736, 368] width 107 height 14
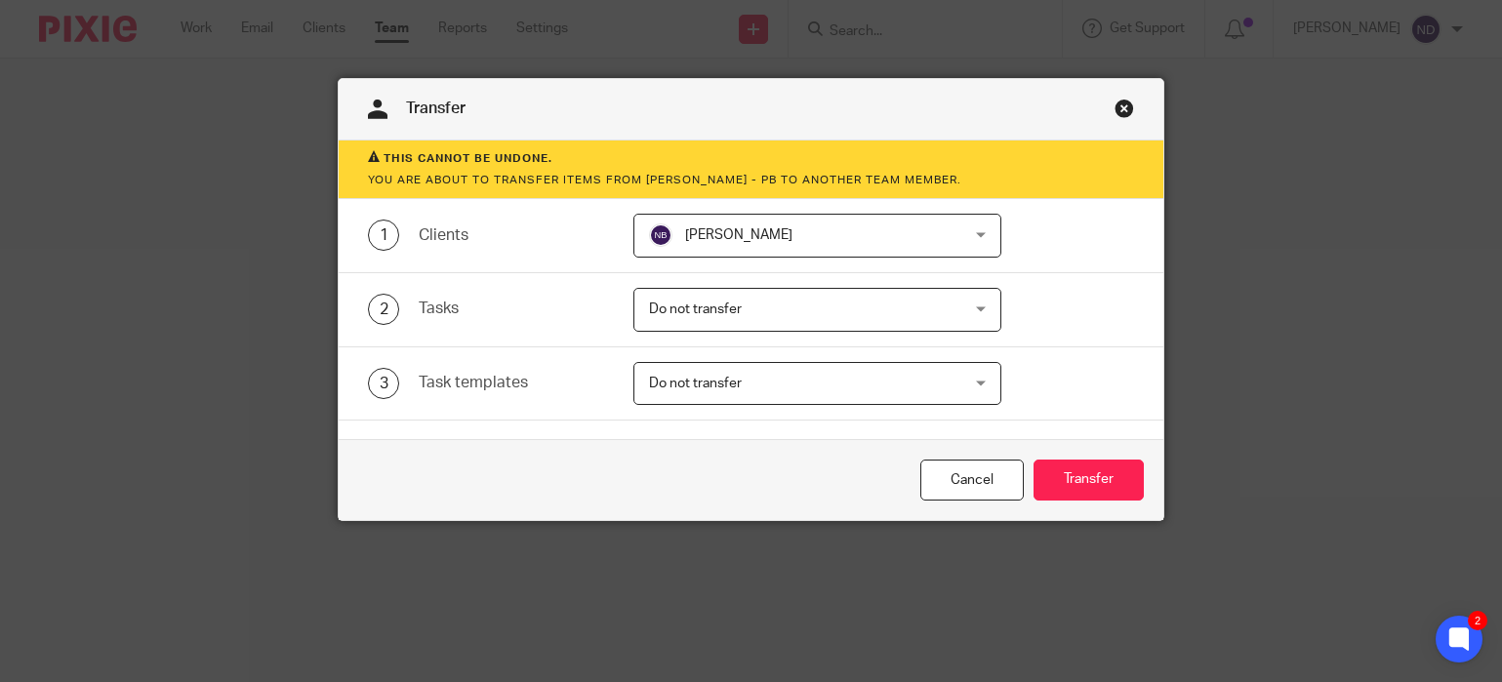
click at [692, 313] on span "Do not transfer" at bounding box center [695, 309] width 93 height 14
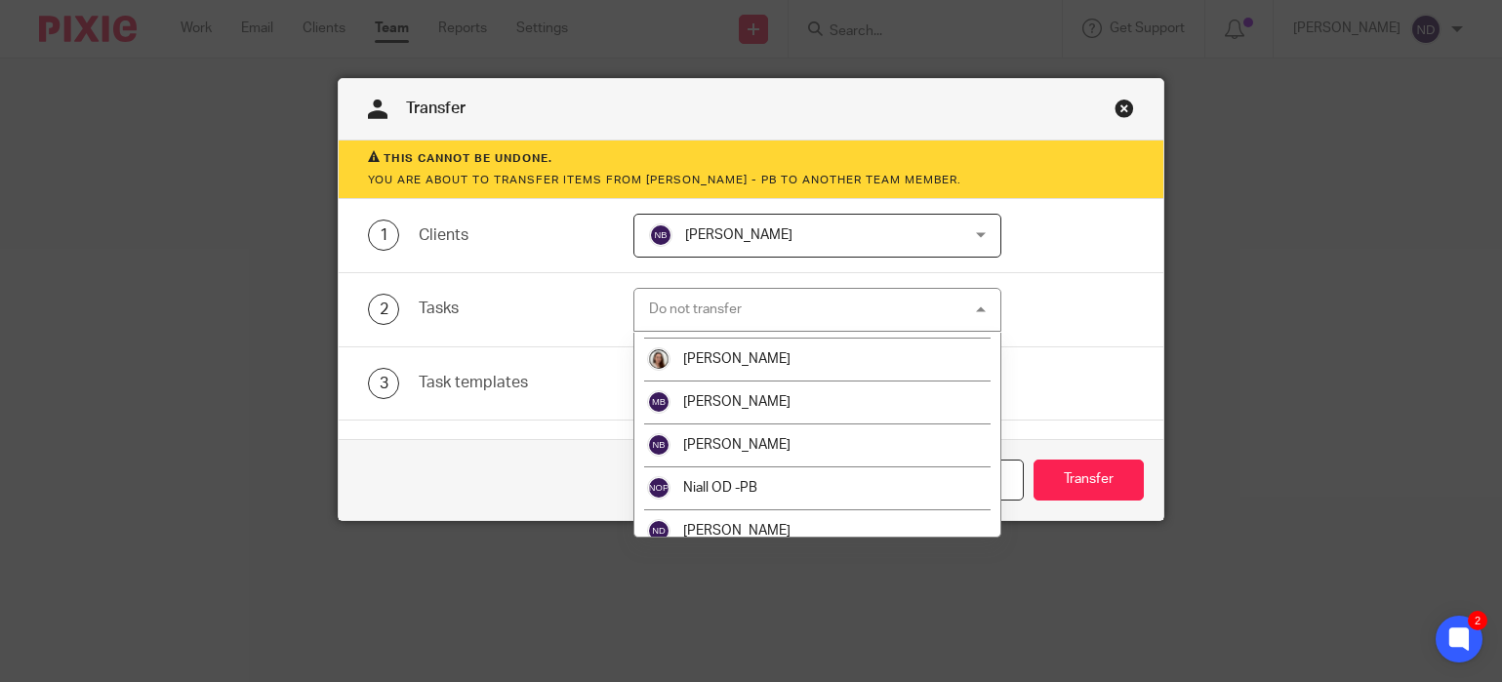
scroll to position [382, 0]
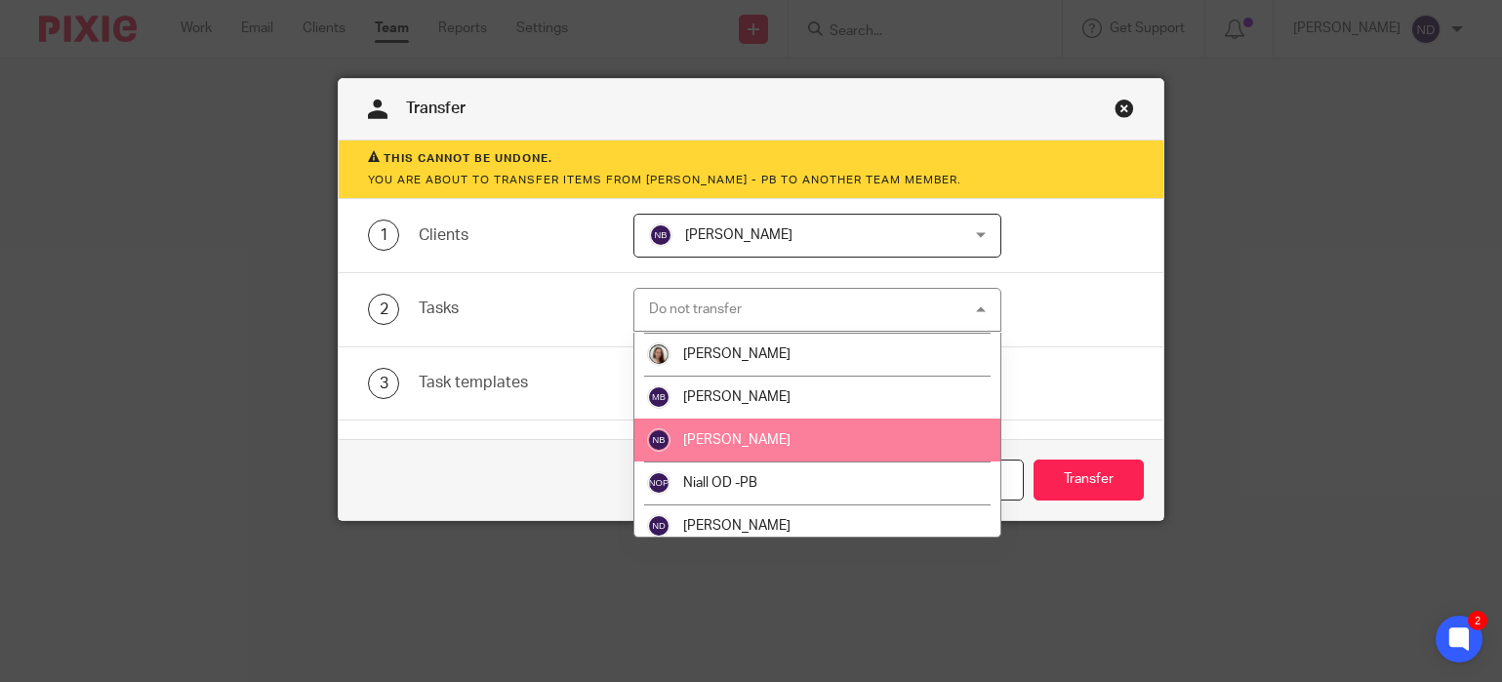
click at [722, 437] on span "[PERSON_NAME]" at bounding box center [736, 440] width 107 height 14
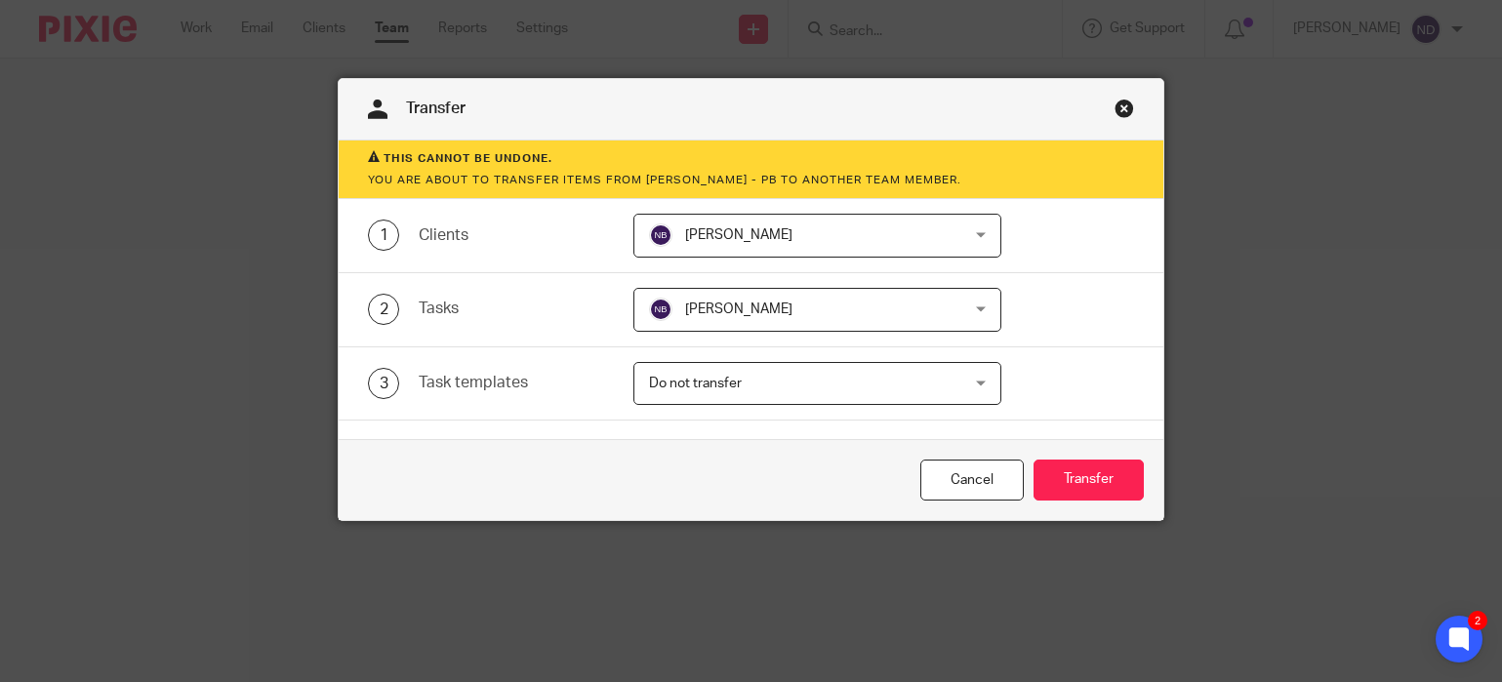
click at [719, 396] on span "Do not transfer" at bounding box center [789, 383] width 281 height 41
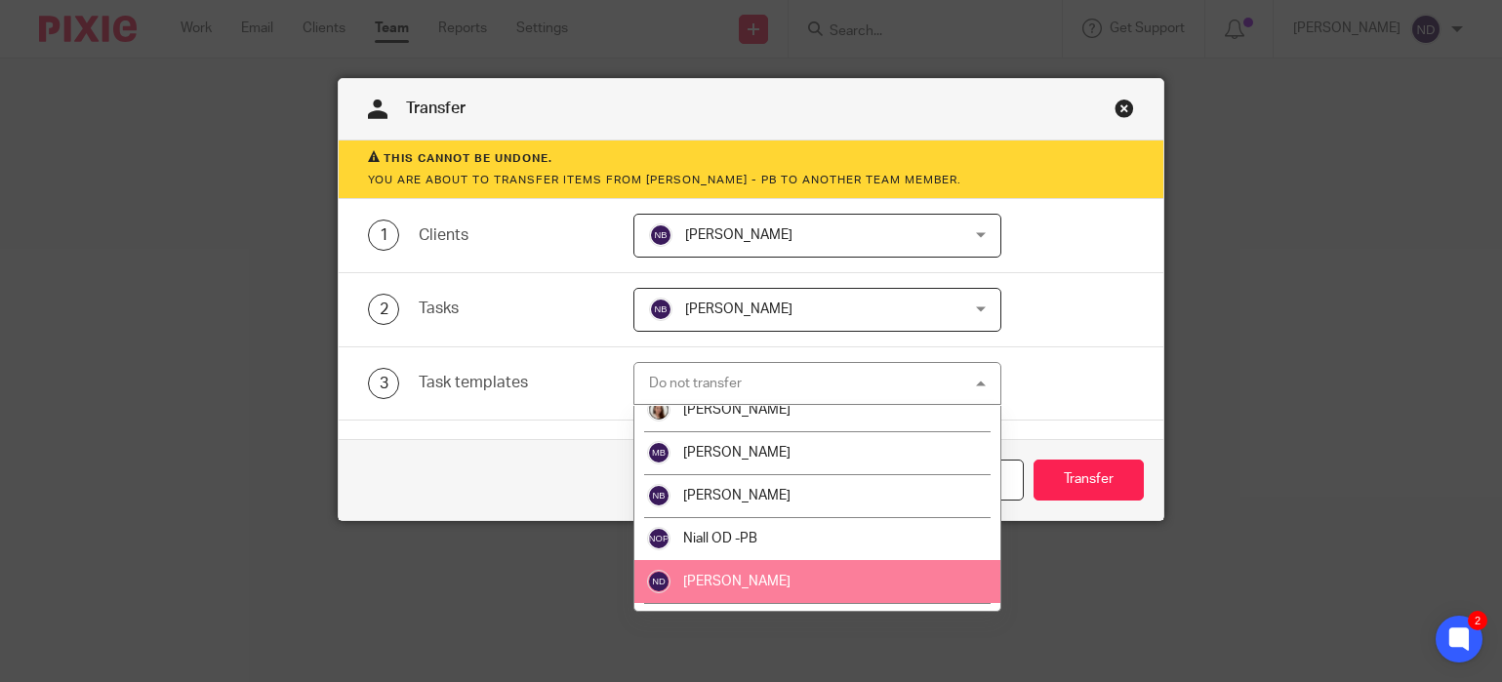
scroll to position [395, 0]
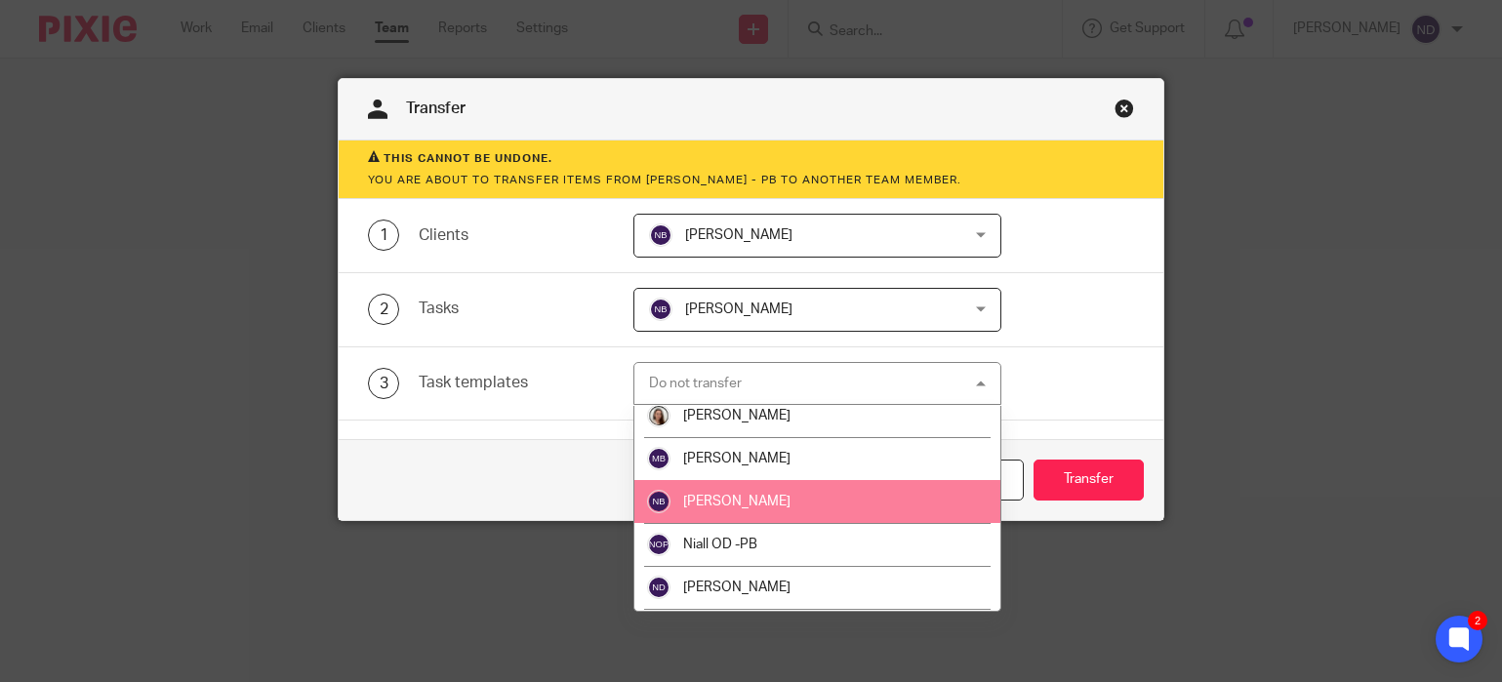
click at [700, 503] on span "[PERSON_NAME]" at bounding box center [736, 502] width 107 height 14
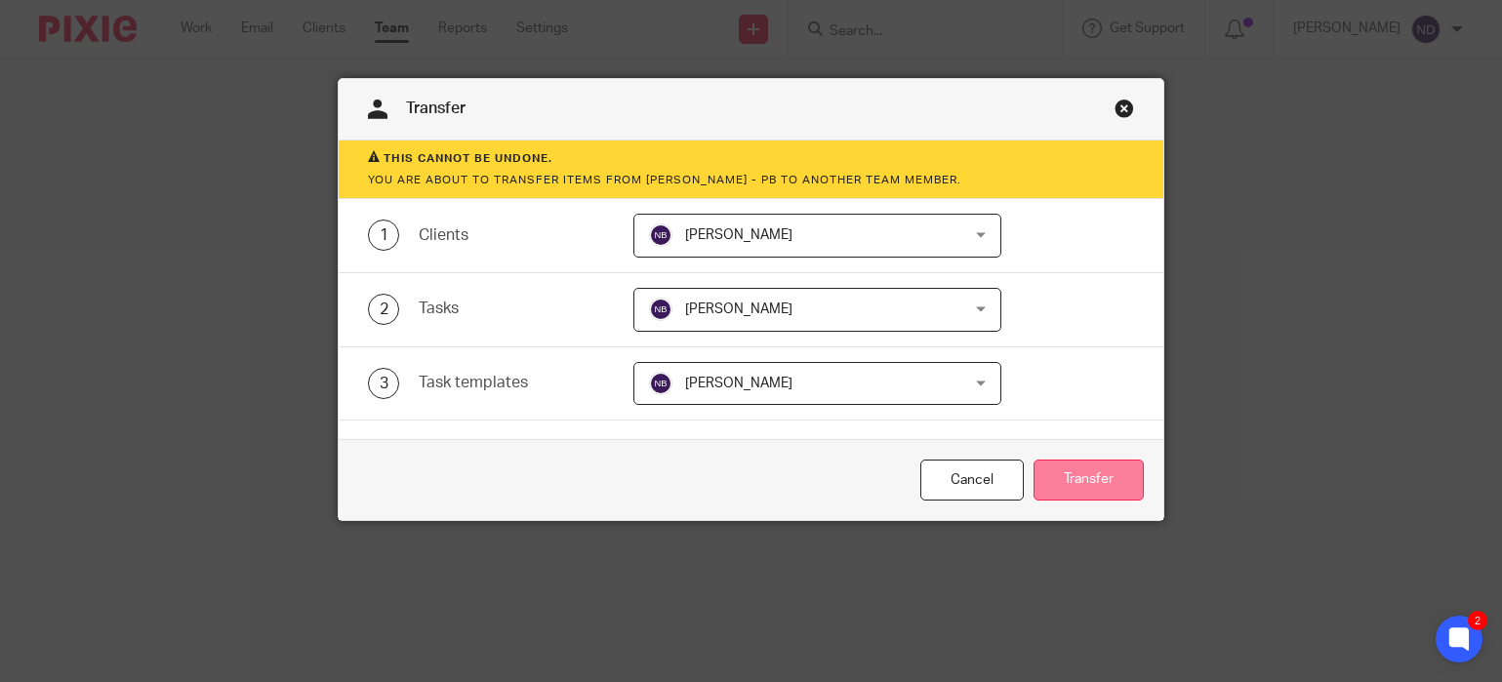
click at [1097, 477] on button "Transfer" at bounding box center [1088, 481] width 110 height 42
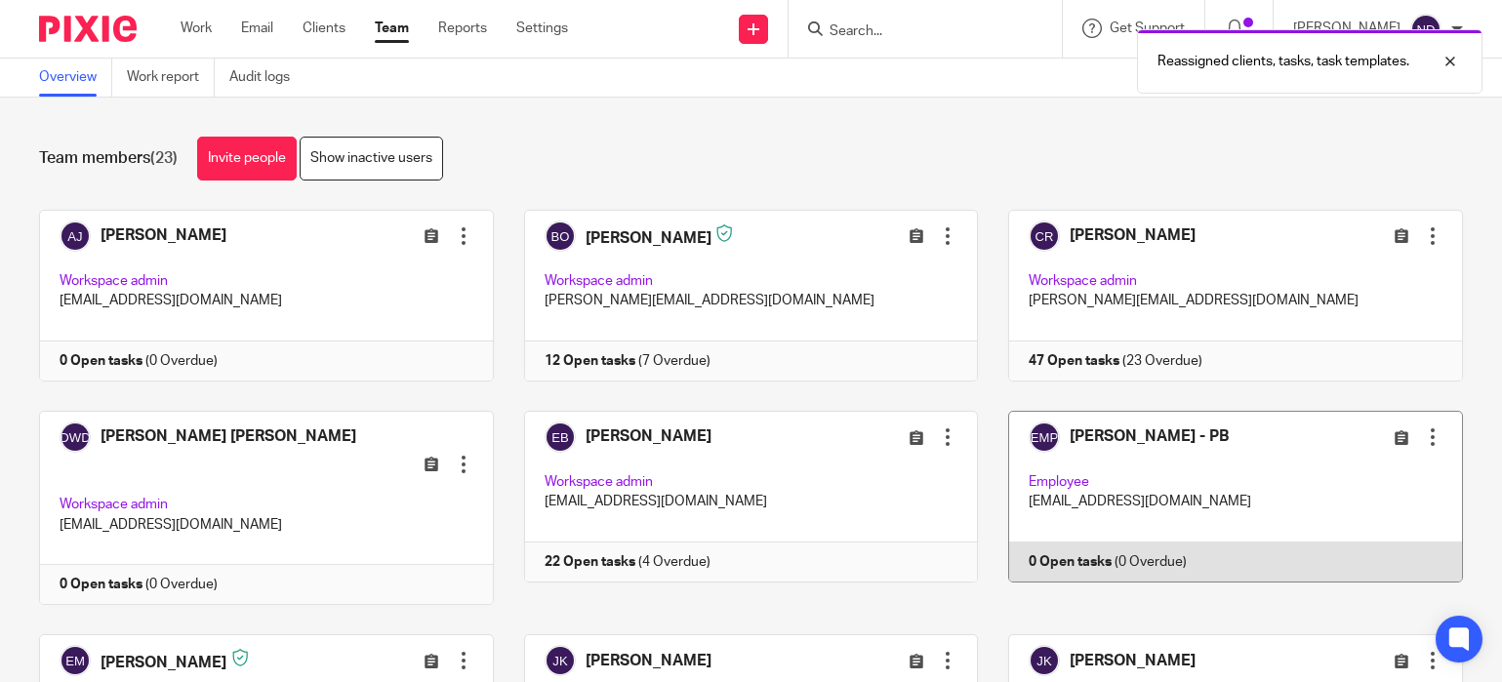
click at [1433, 445] on div at bounding box center [1433, 437] width 20 height 20
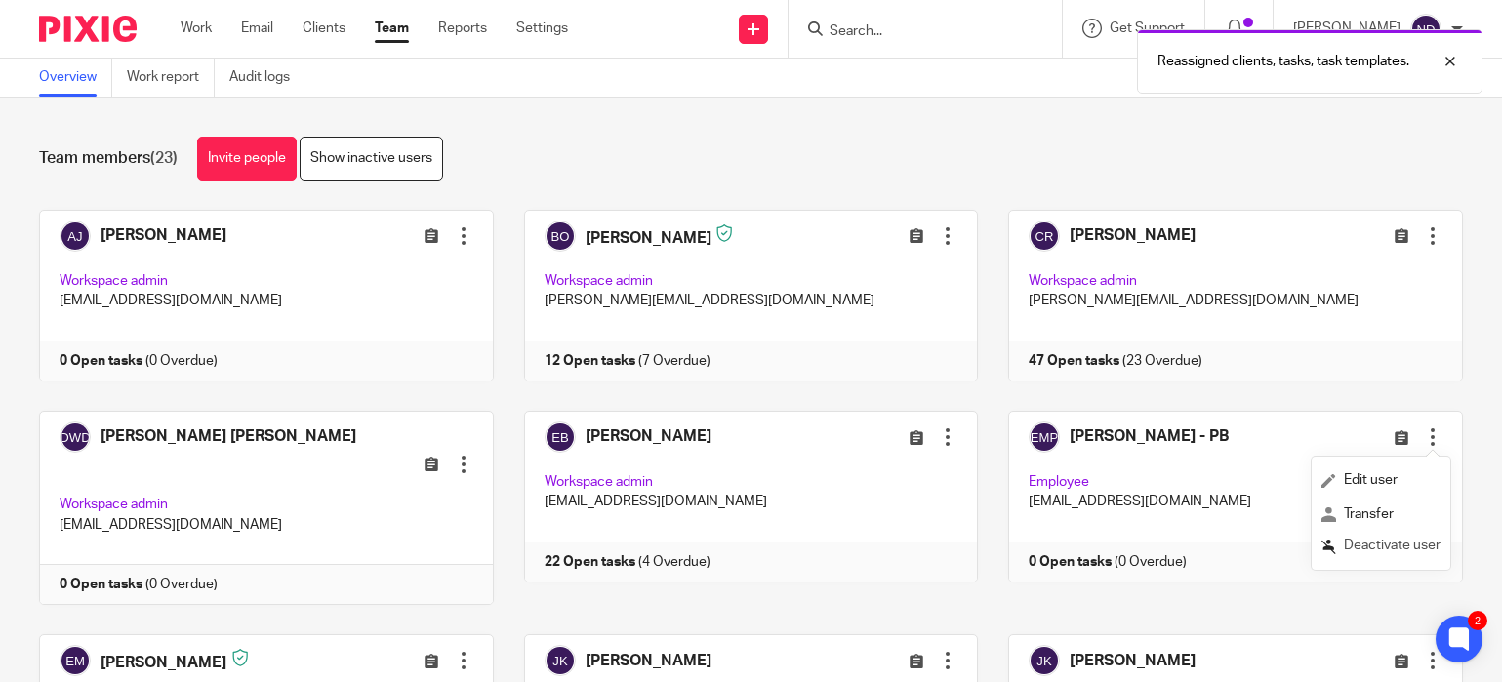
click at [1359, 545] on span "Deactivate user" at bounding box center [1392, 546] width 97 height 14
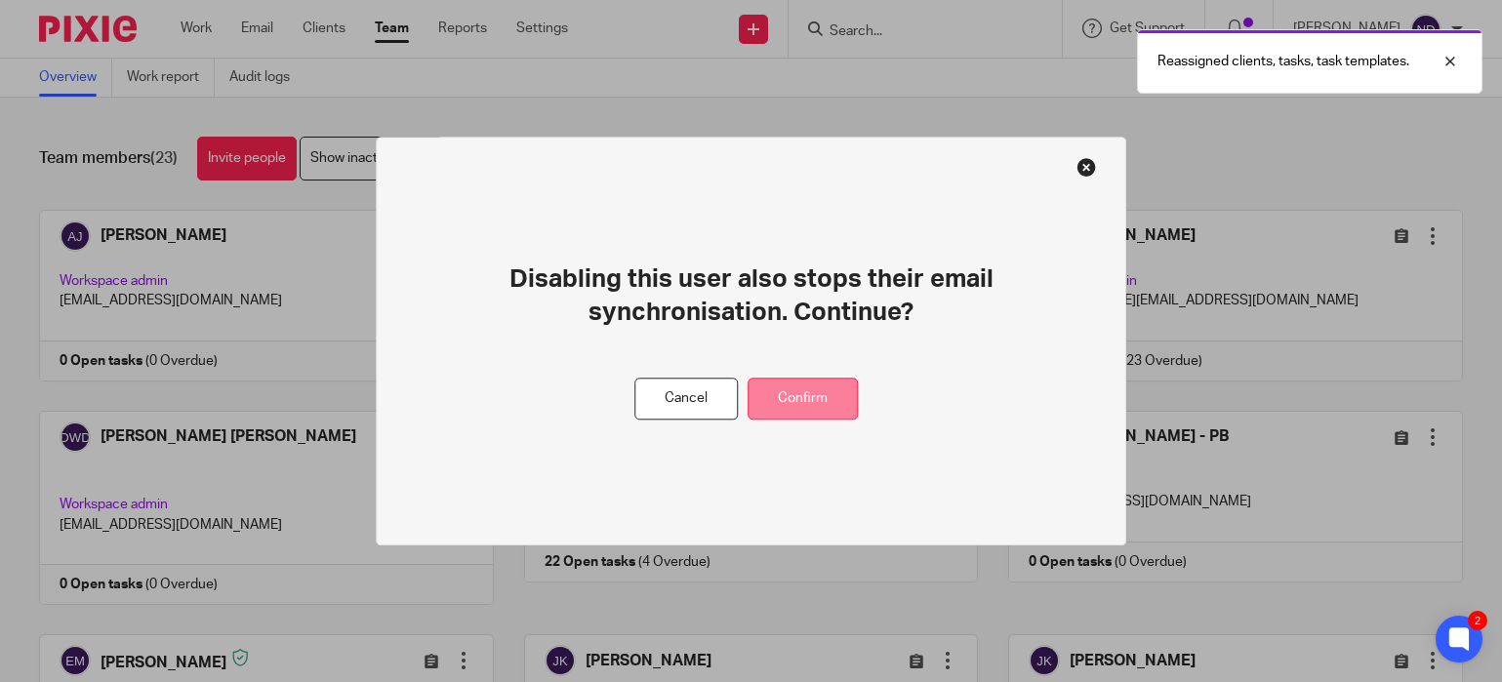
click at [764, 399] on button "Confirm" at bounding box center [802, 399] width 110 height 42
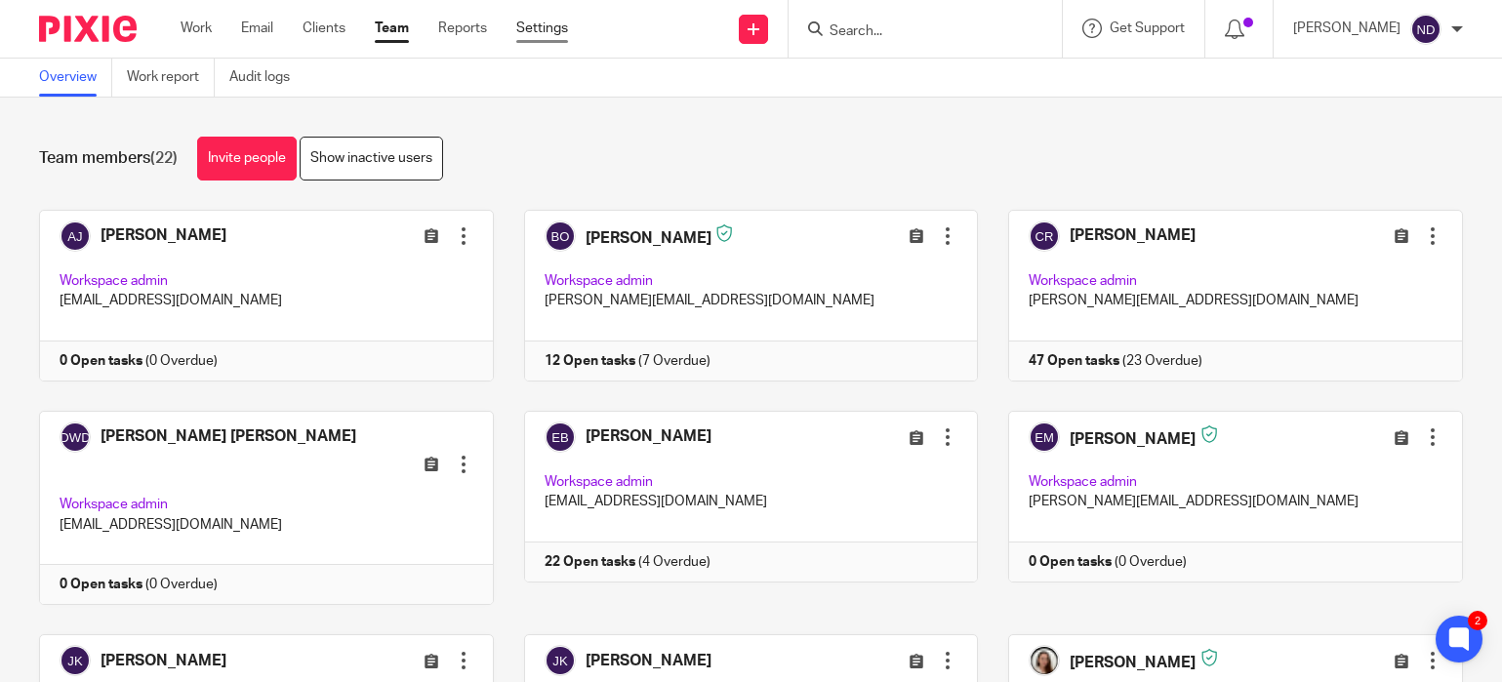
click at [556, 22] on link "Settings" at bounding box center [542, 29] width 52 height 20
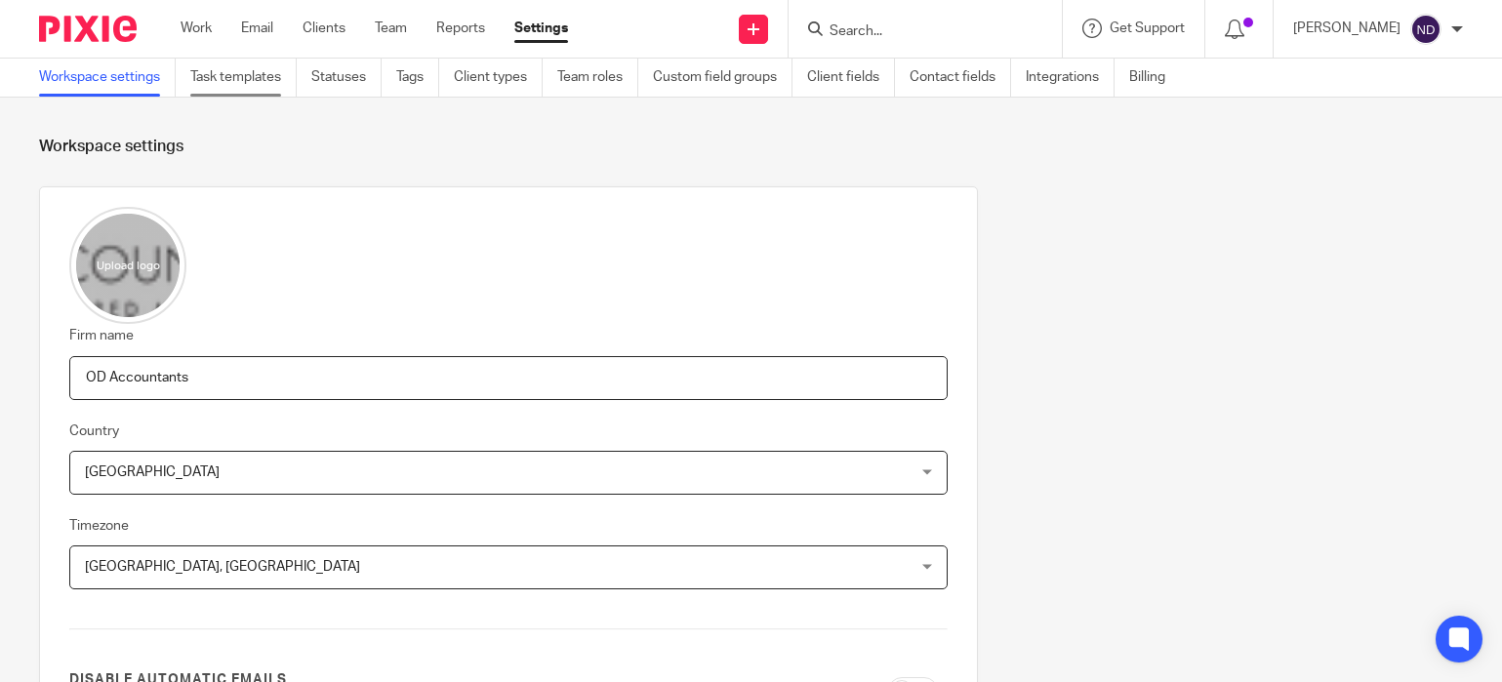
click at [234, 82] on link "Task templates" at bounding box center [243, 78] width 106 height 38
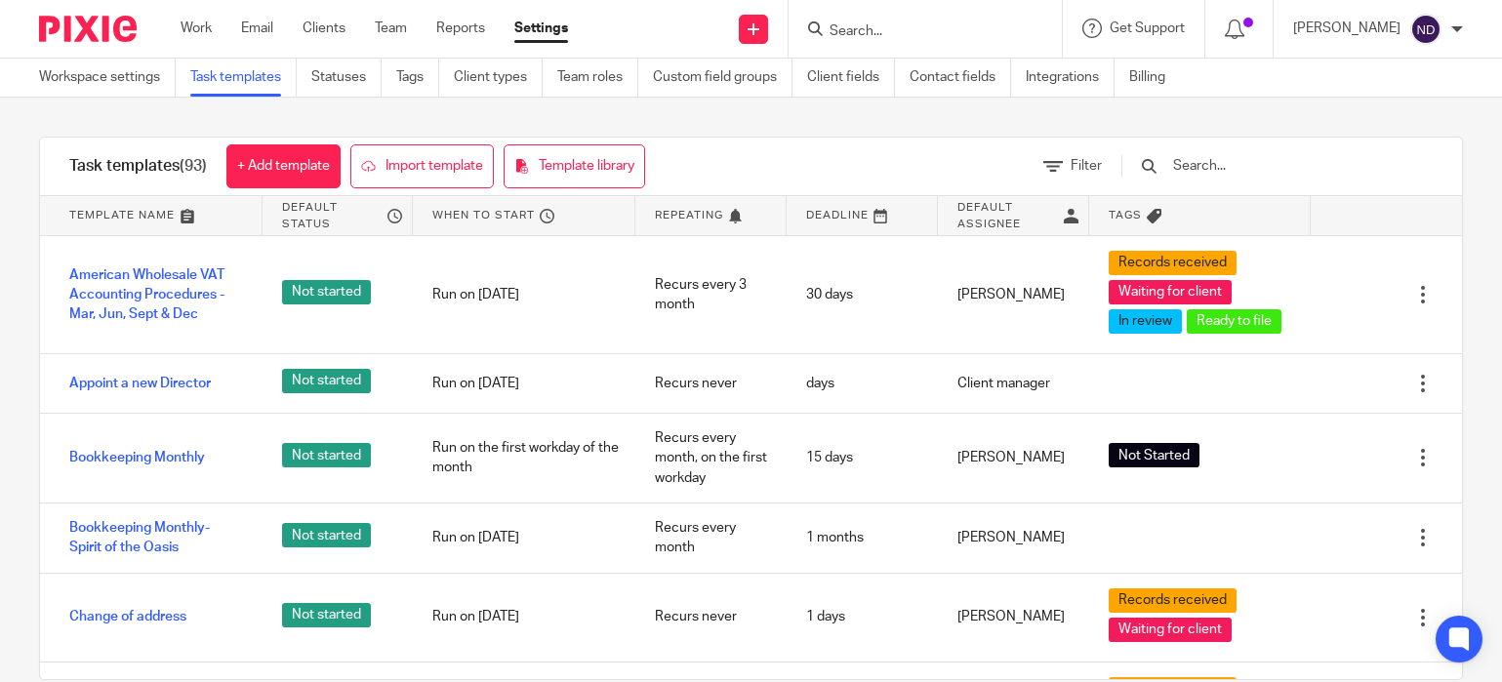
click at [1256, 168] on input "text" at bounding box center [1284, 165] width 227 height 21
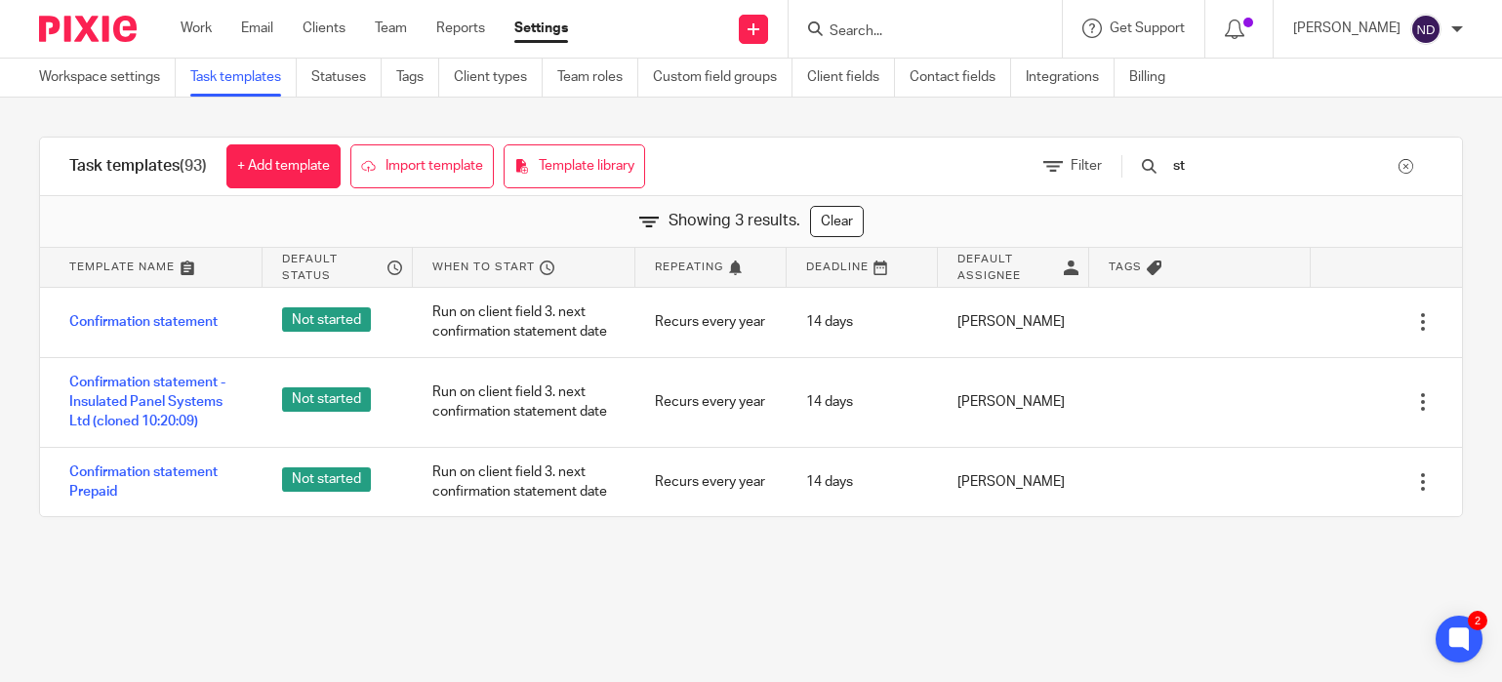
type input "s"
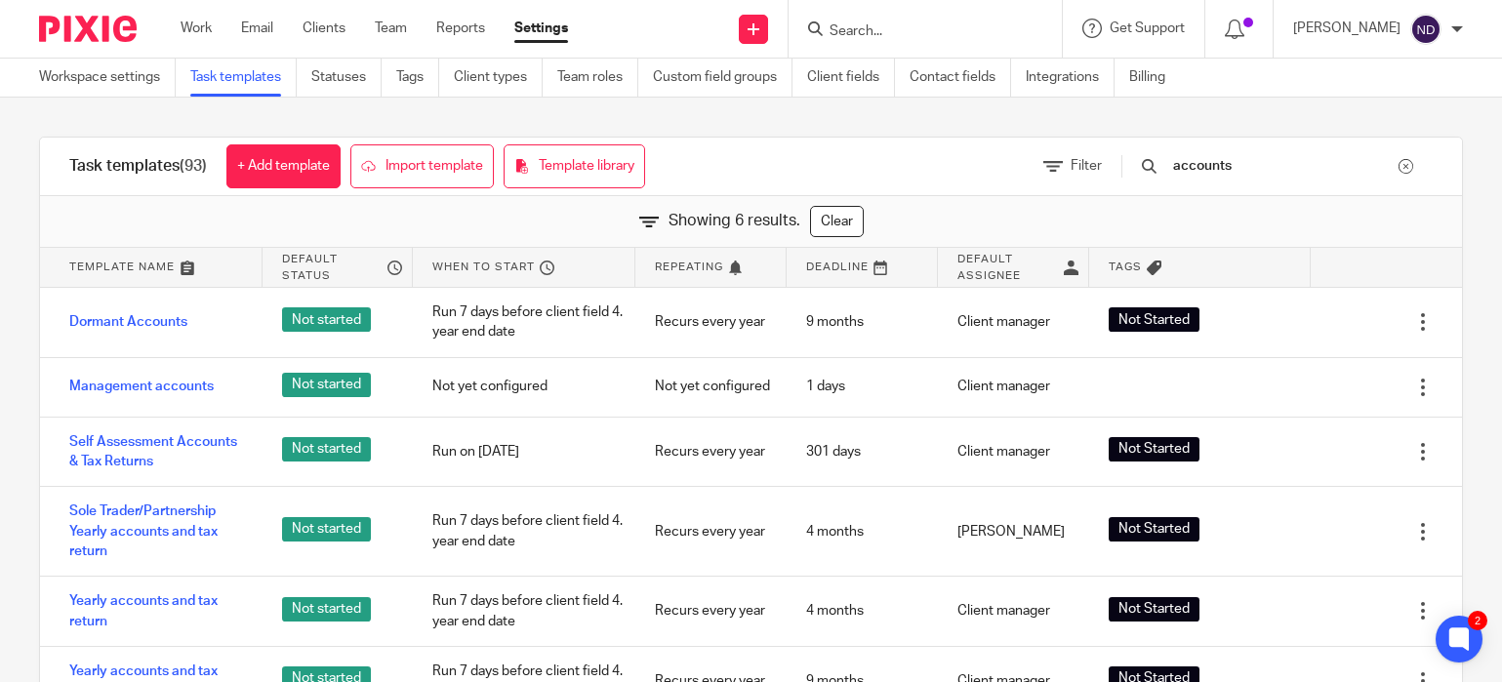
type input "accounts"
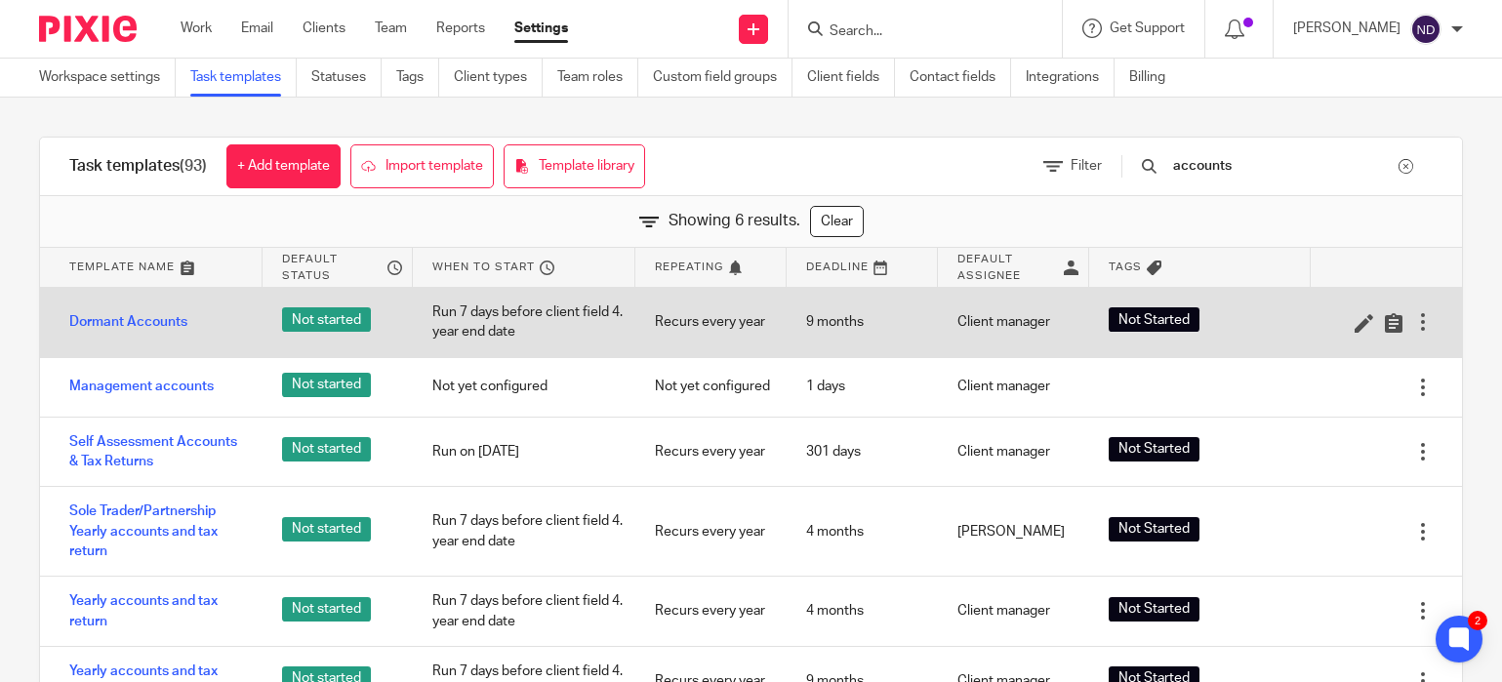
scroll to position [73, 0]
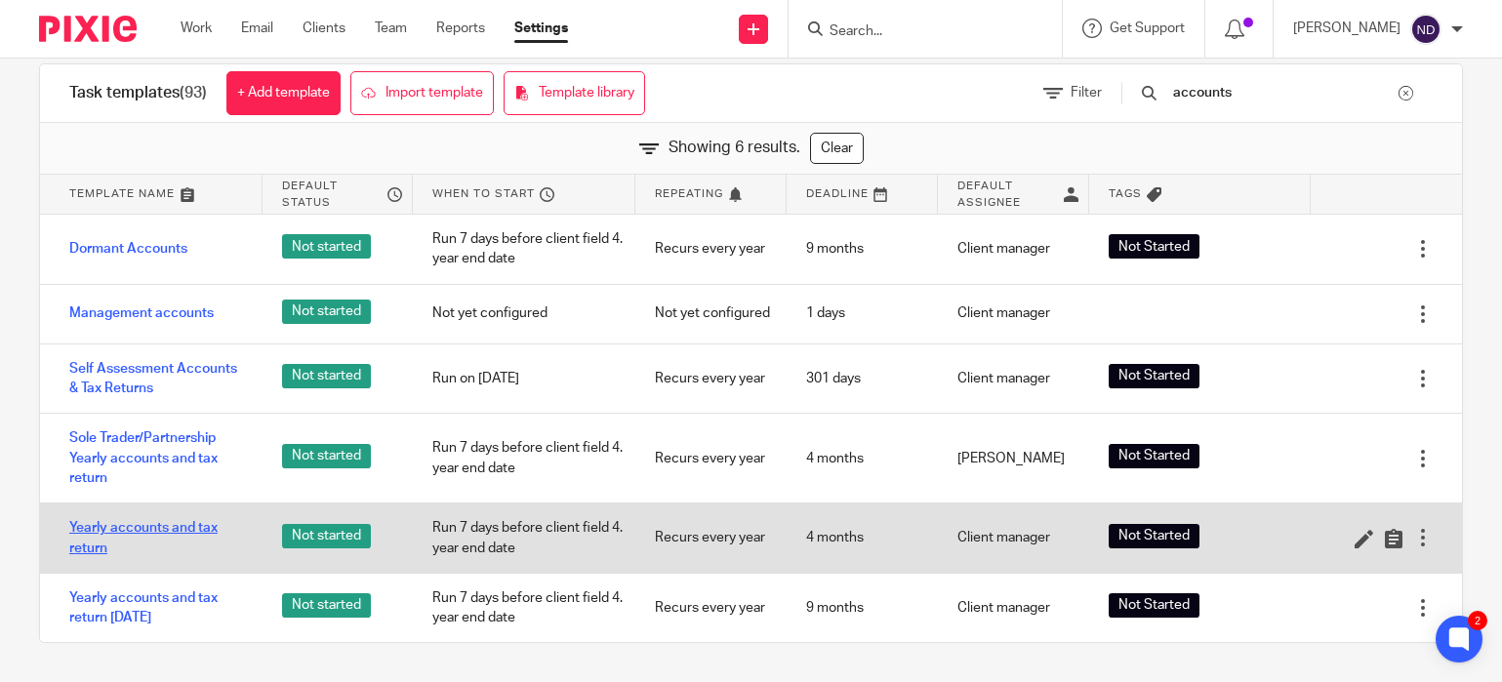
click at [112, 528] on link "Yearly accounts and tax return" at bounding box center [156, 538] width 174 height 40
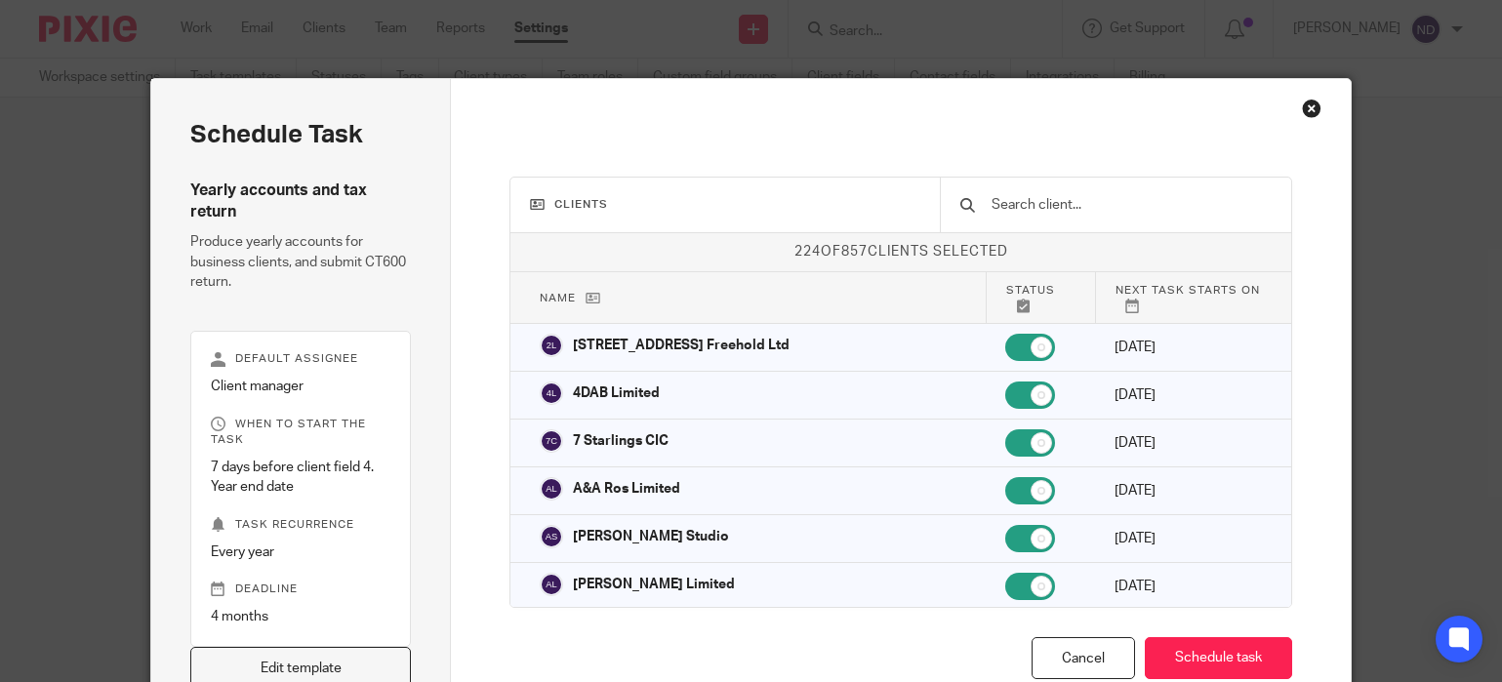
scroll to position [129, 0]
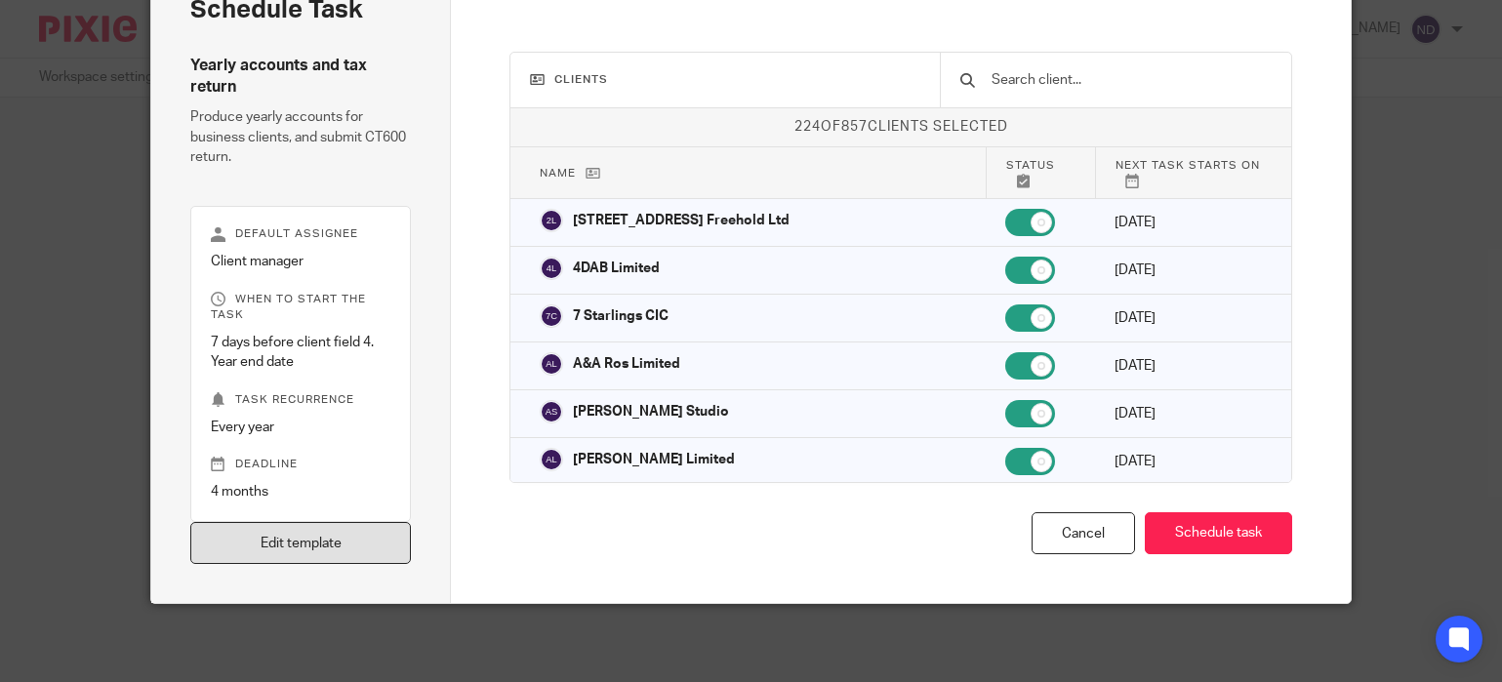
click at [301, 541] on link "Edit template" at bounding box center [300, 543] width 221 height 42
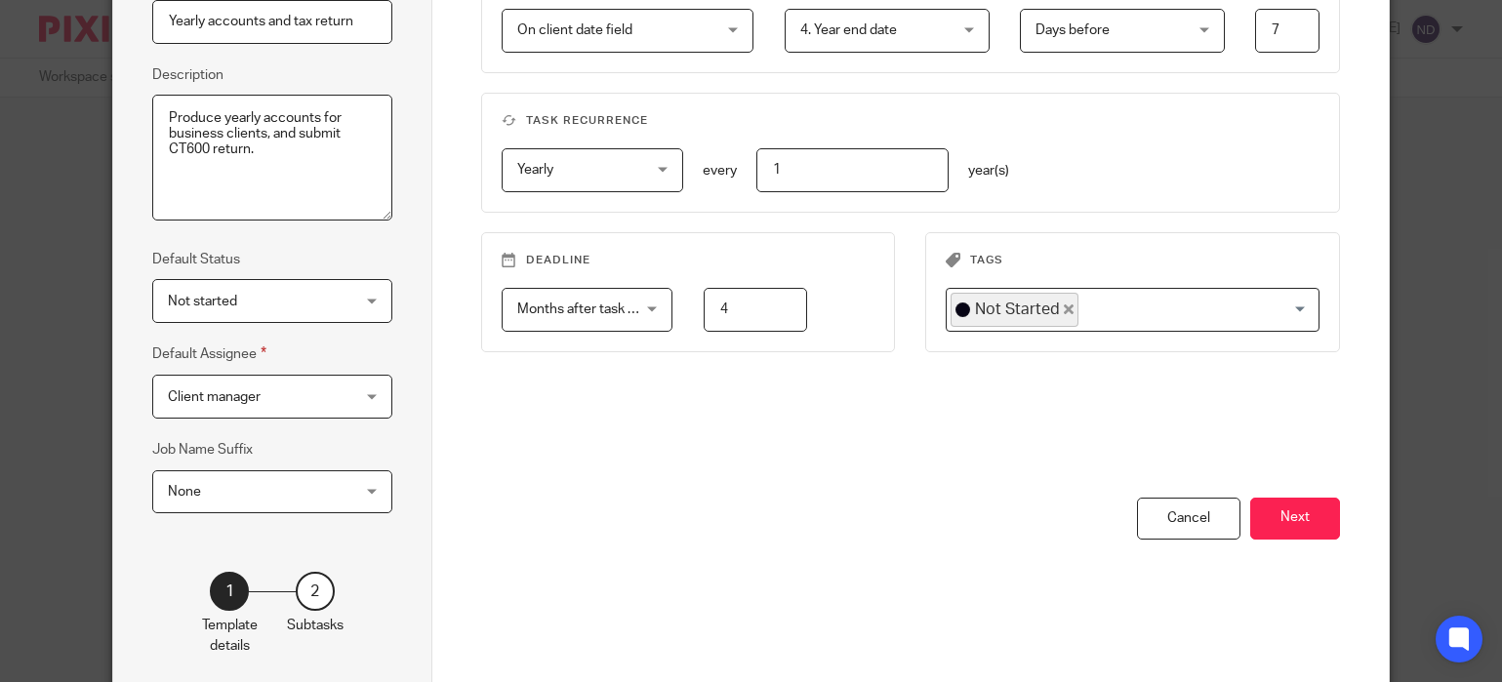
scroll to position [315, 0]
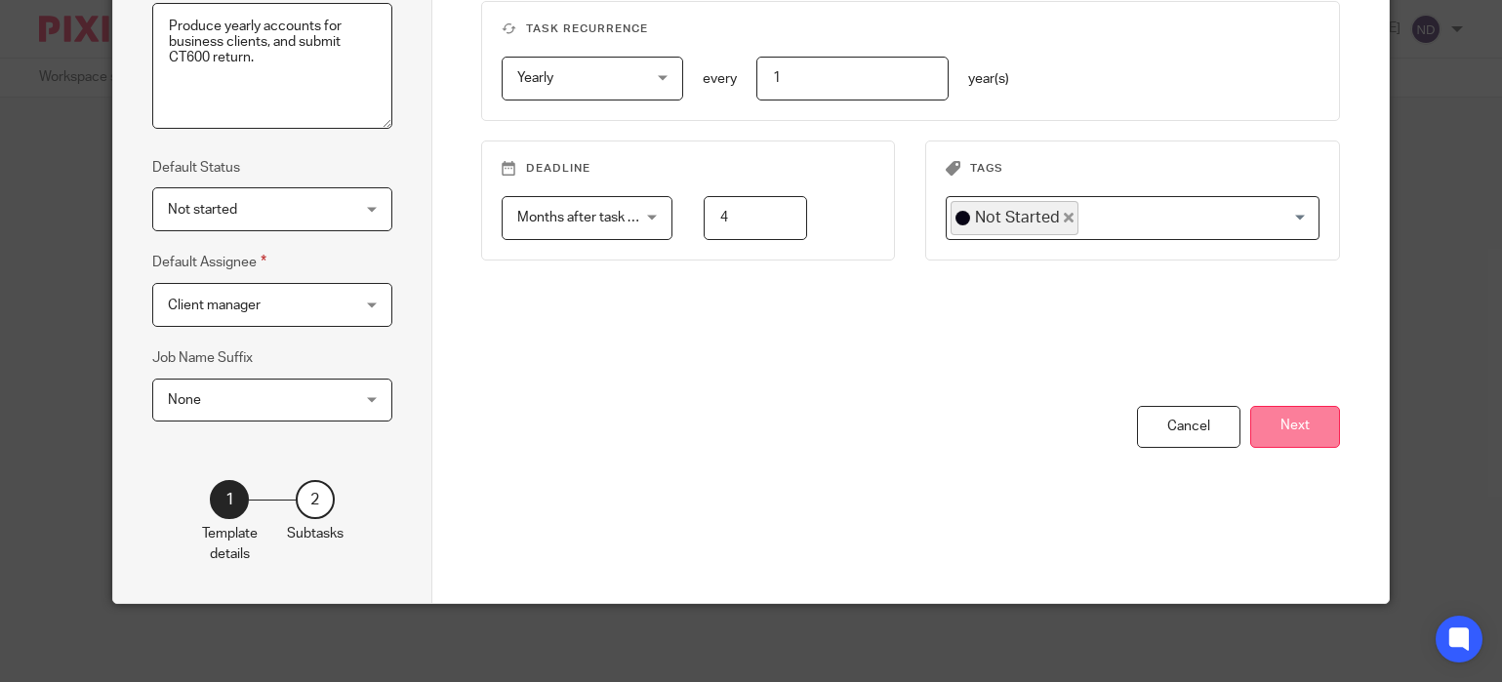
click at [1315, 425] on button "Next" at bounding box center [1295, 427] width 90 height 42
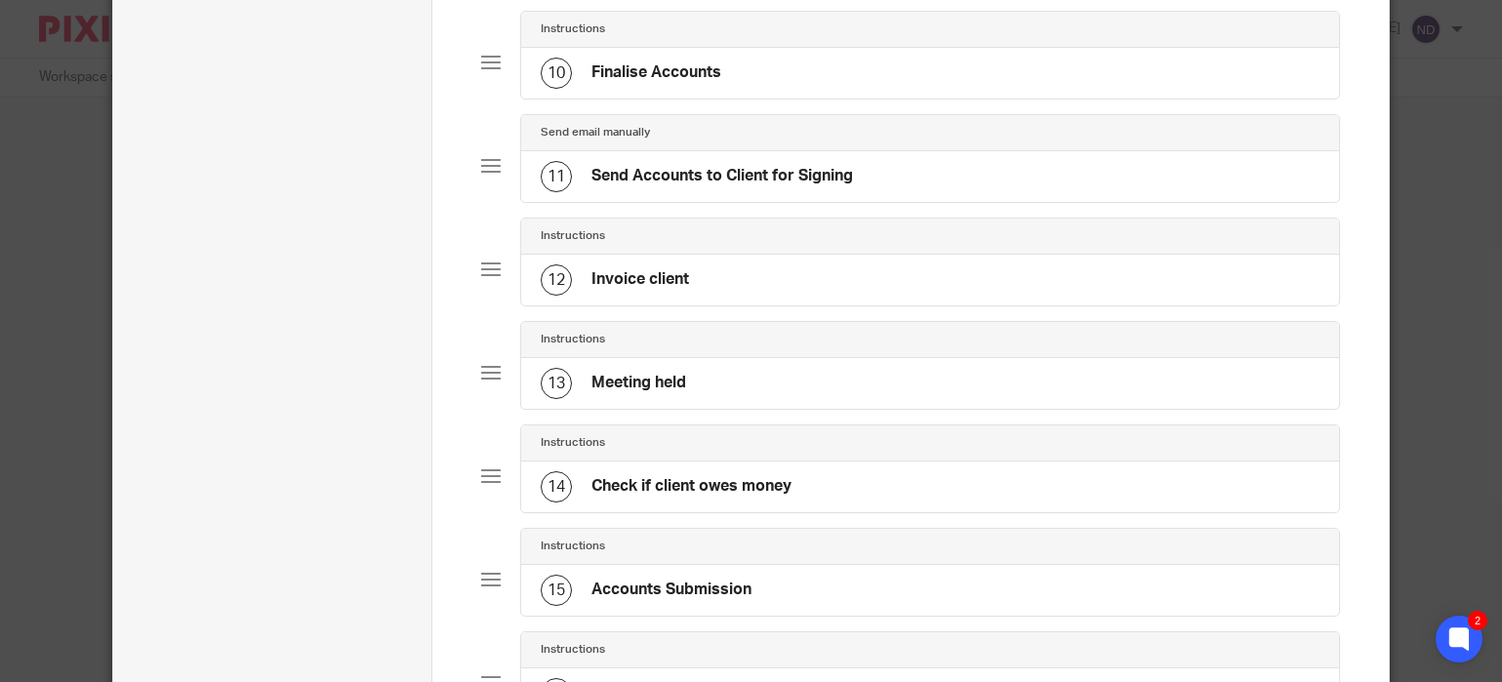
scroll to position [1112, 0]
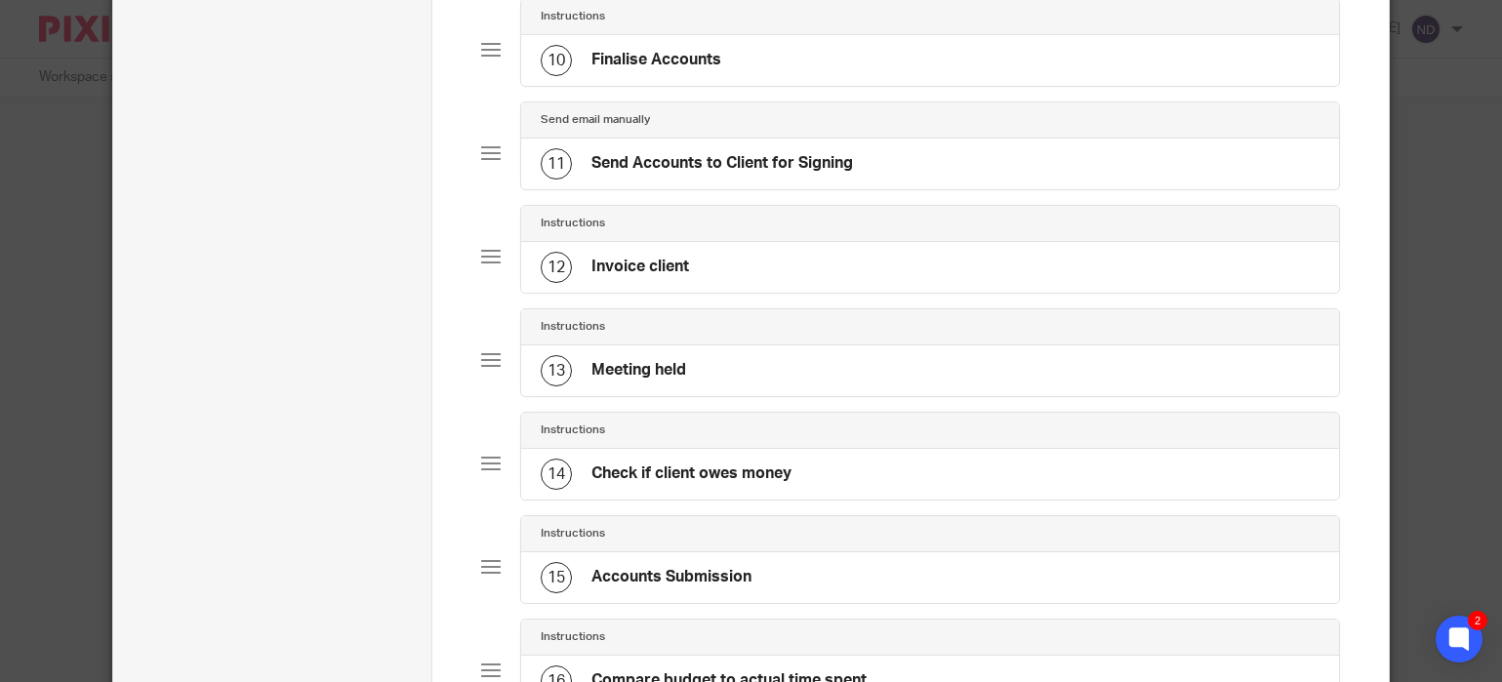
click at [683, 270] on h4 "Invoice client" at bounding box center [640, 267] width 98 height 20
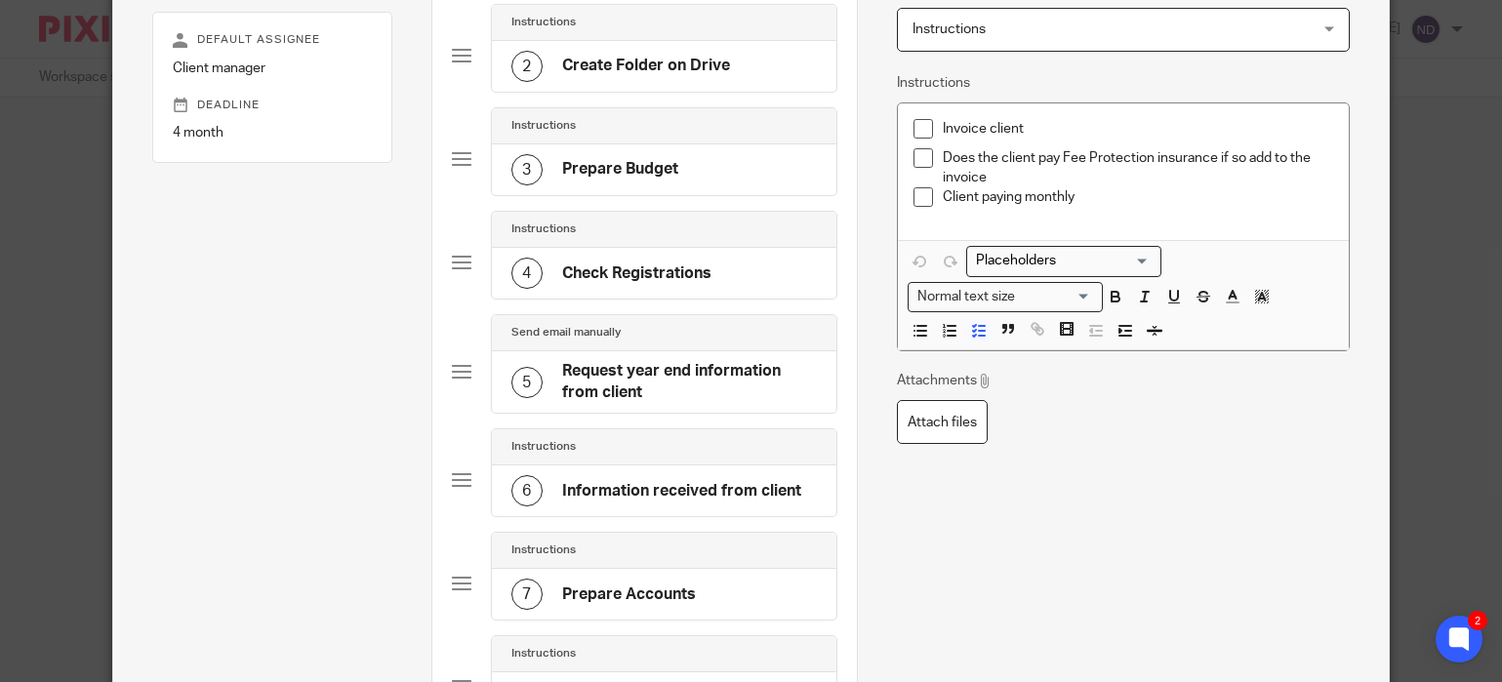
scroll to position [280, 0]
click at [656, 368] on h4 "Request year end information from client" at bounding box center [689, 380] width 255 height 42
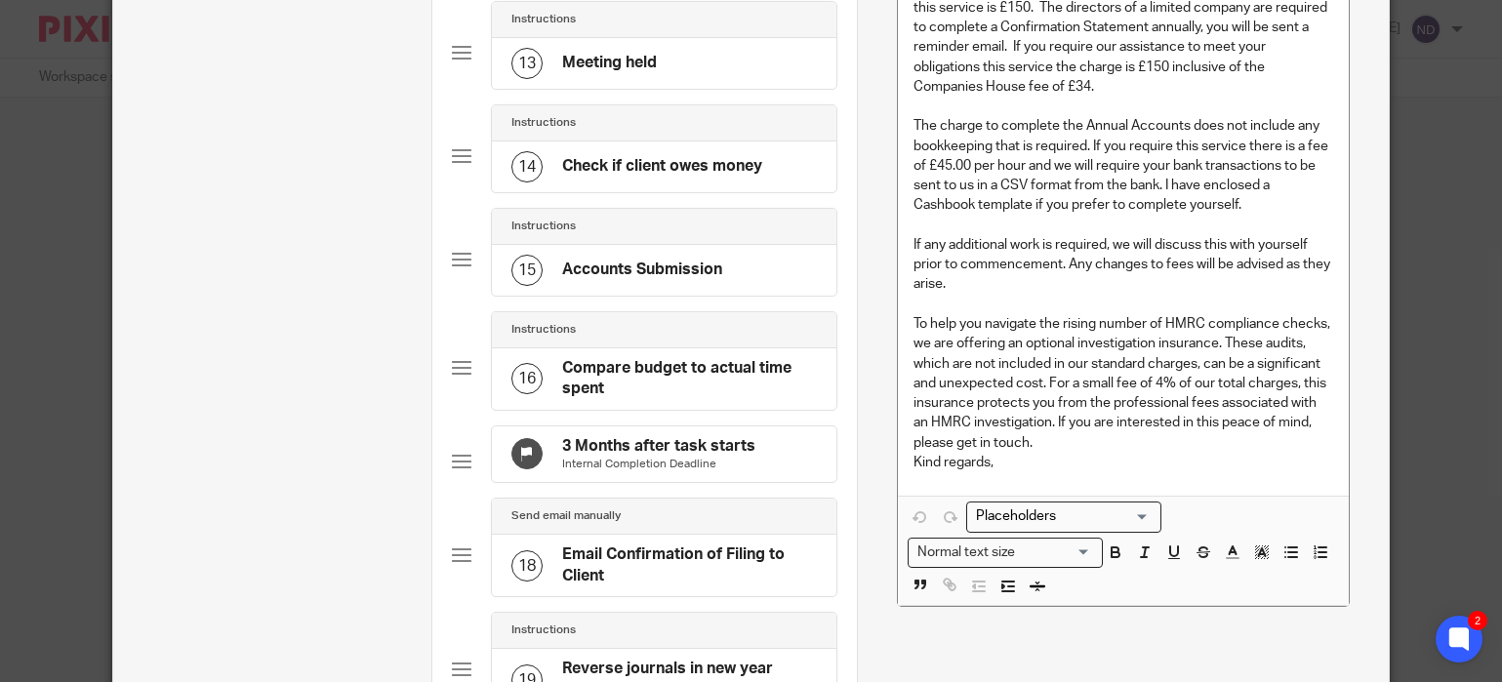
scroll to position [1443, 0]
click at [1164, 393] on p "To help you navigate the rising number of HMRC compliance checks, we are offeri…" at bounding box center [1122, 381] width 419 height 139
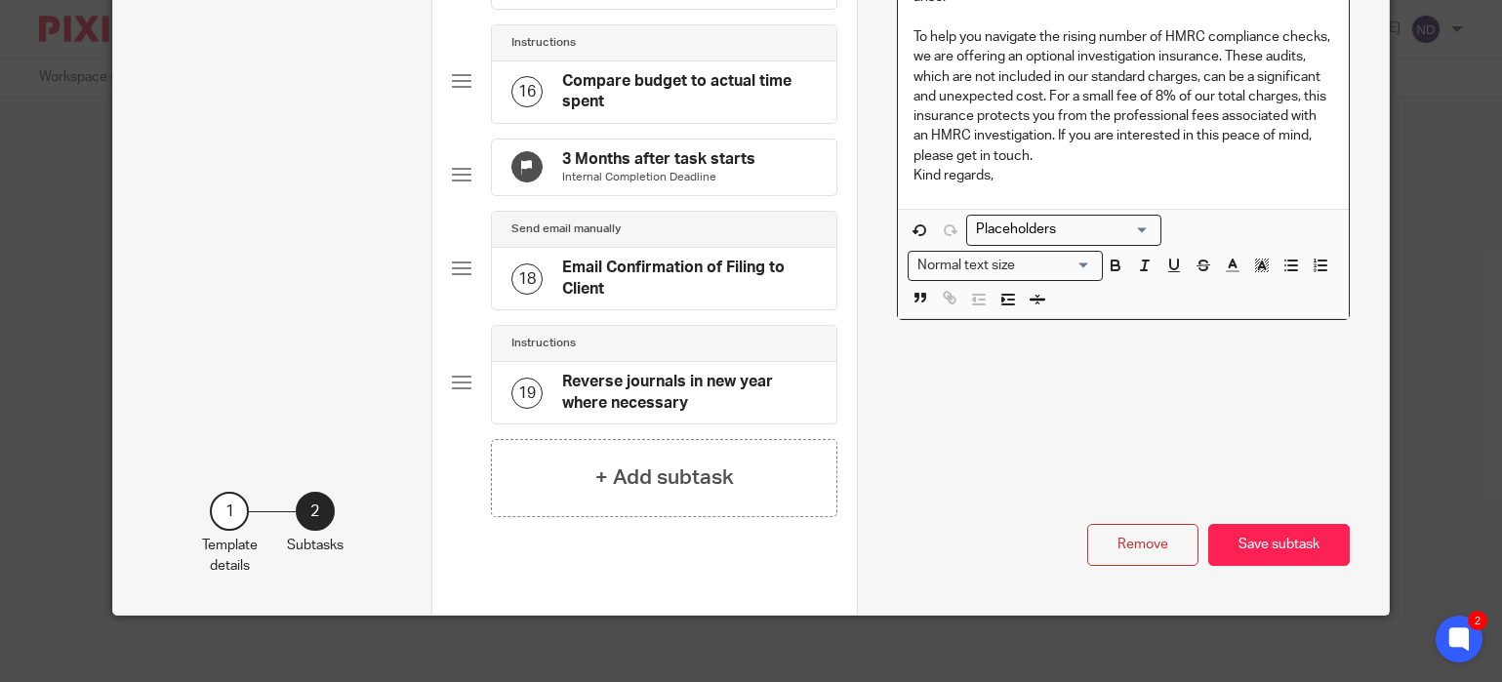
scroll to position [1755, 0]
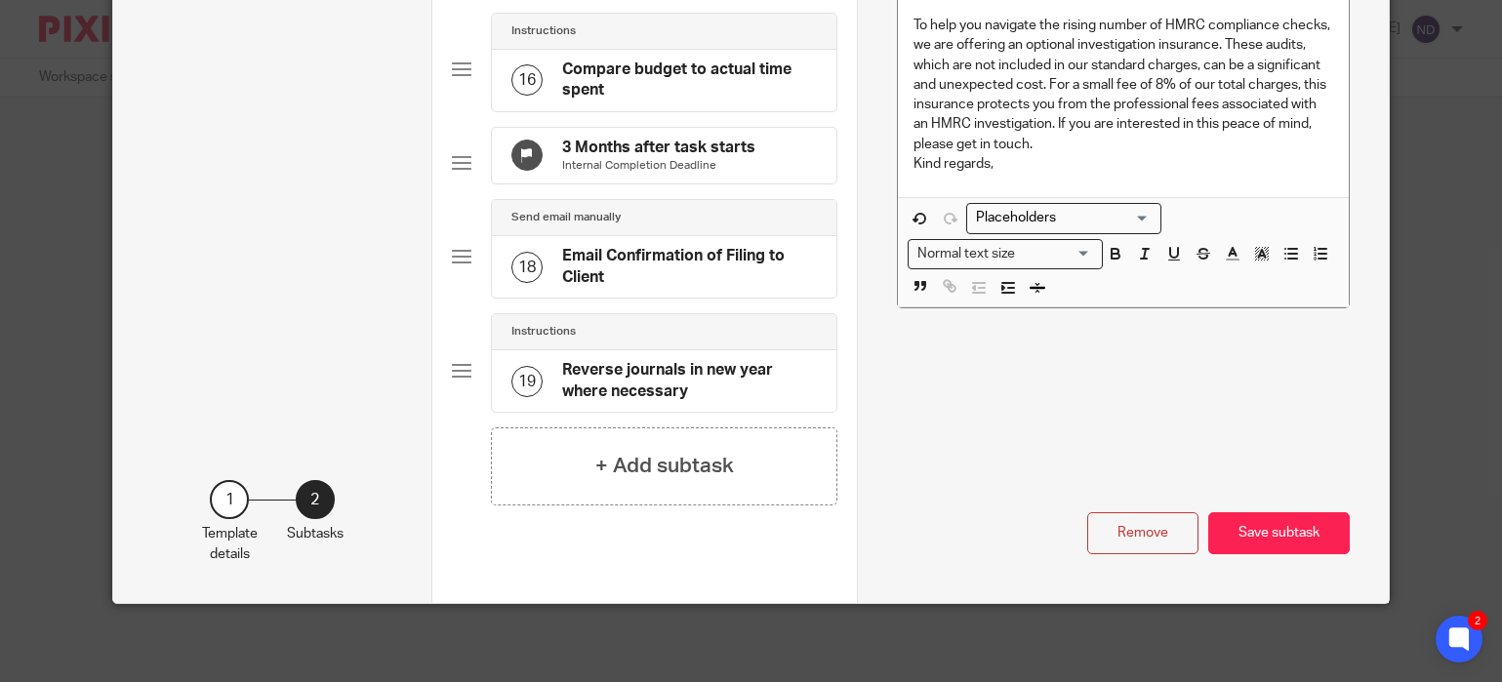
click at [1292, 524] on button "Save subtask" at bounding box center [1278, 533] width 141 height 42
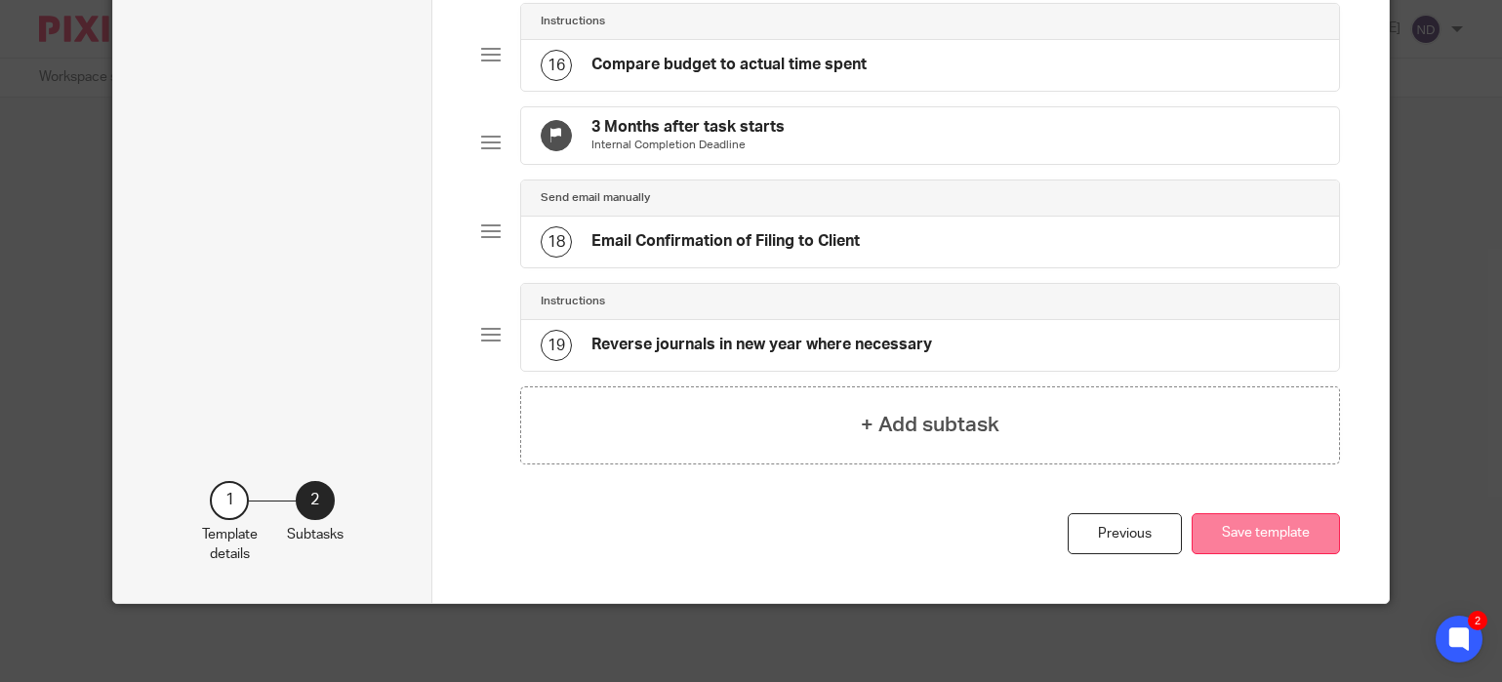
scroll to position [1744, 0]
click at [1262, 539] on button "Save template" at bounding box center [1265, 534] width 148 height 42
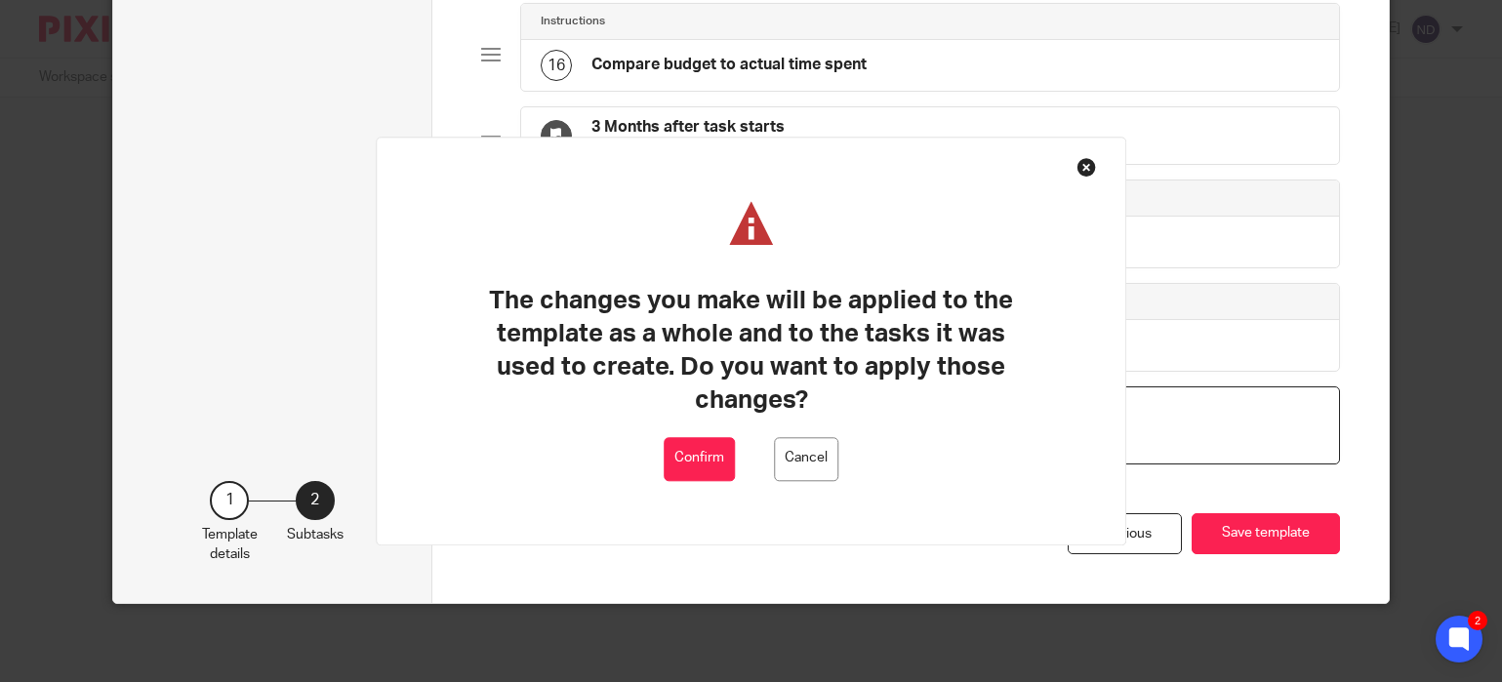
click at [681, 461] on button "Confirm" at bounding box center [698, 459] width 71 height 44
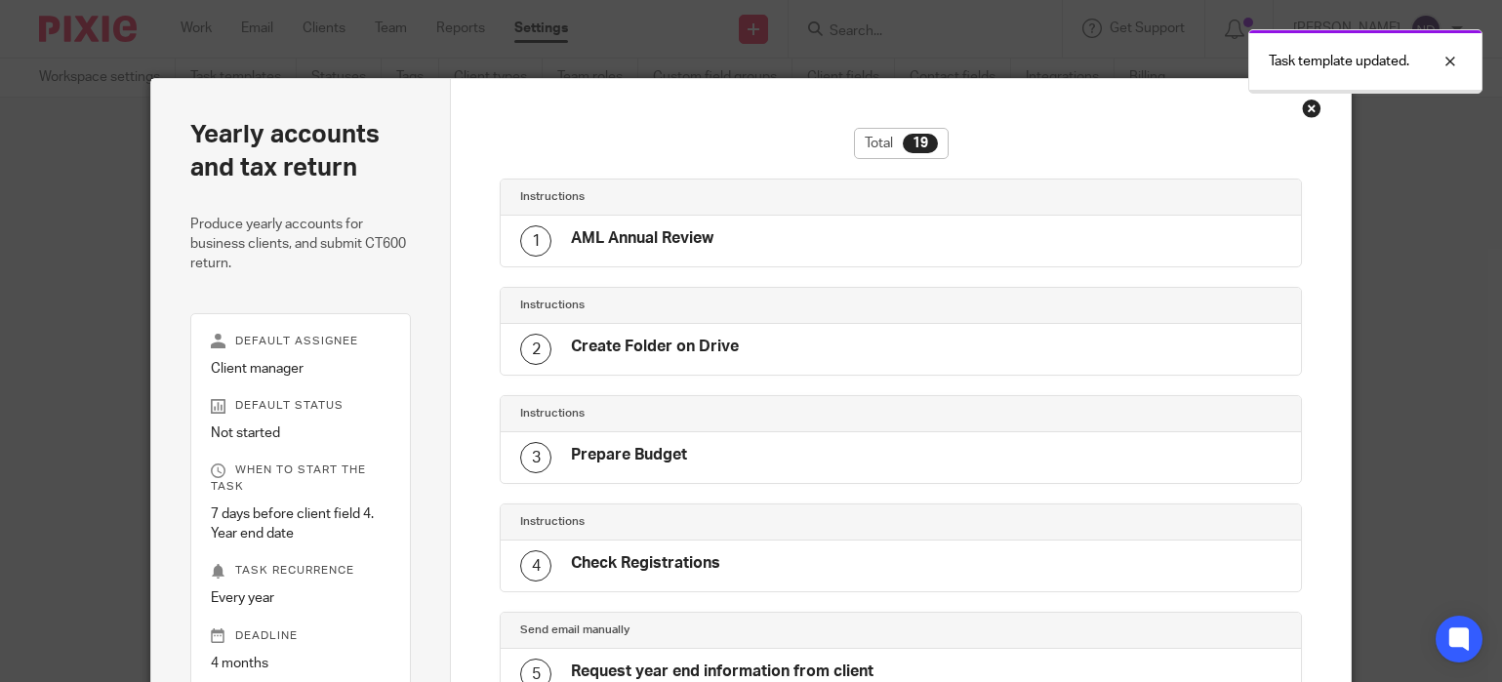
scroll to position [1710, 0]
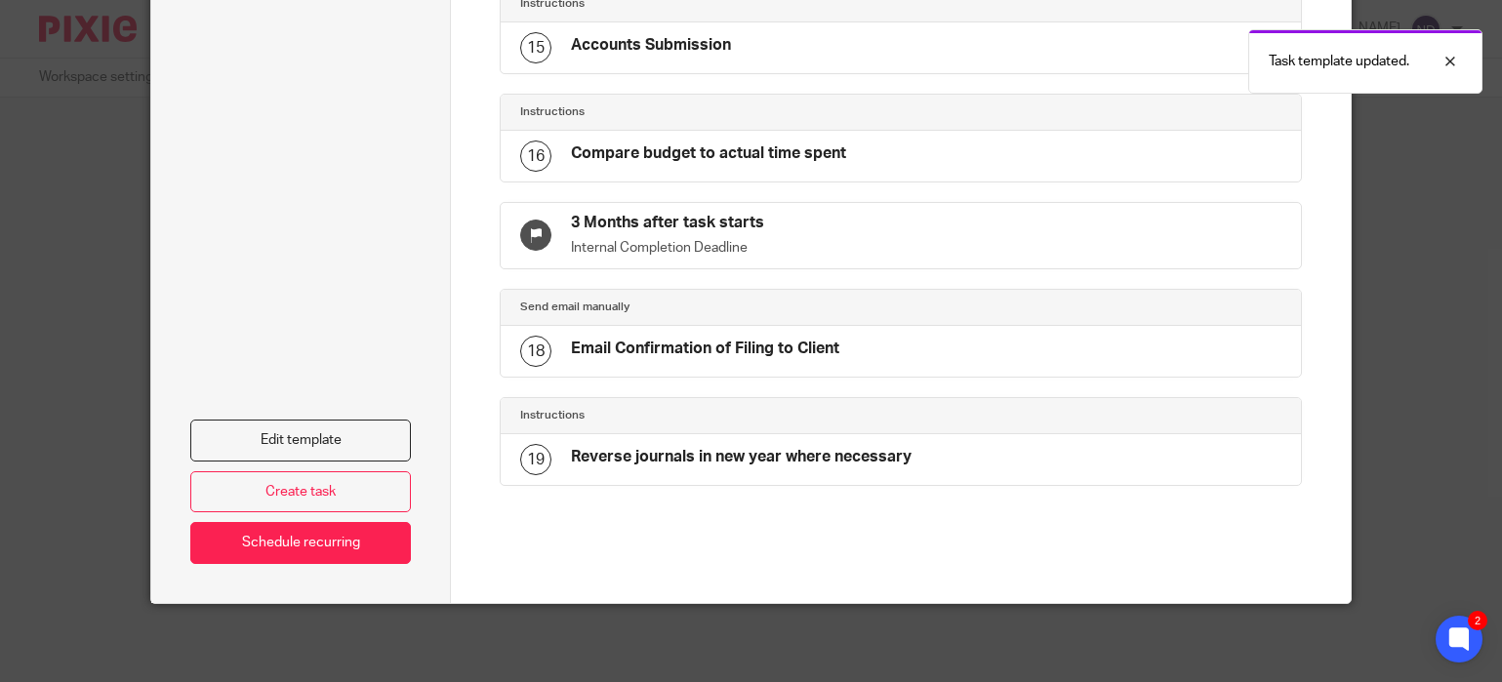
click at [670, 555] on div at bounding box center [901, 578] width 802 height 49
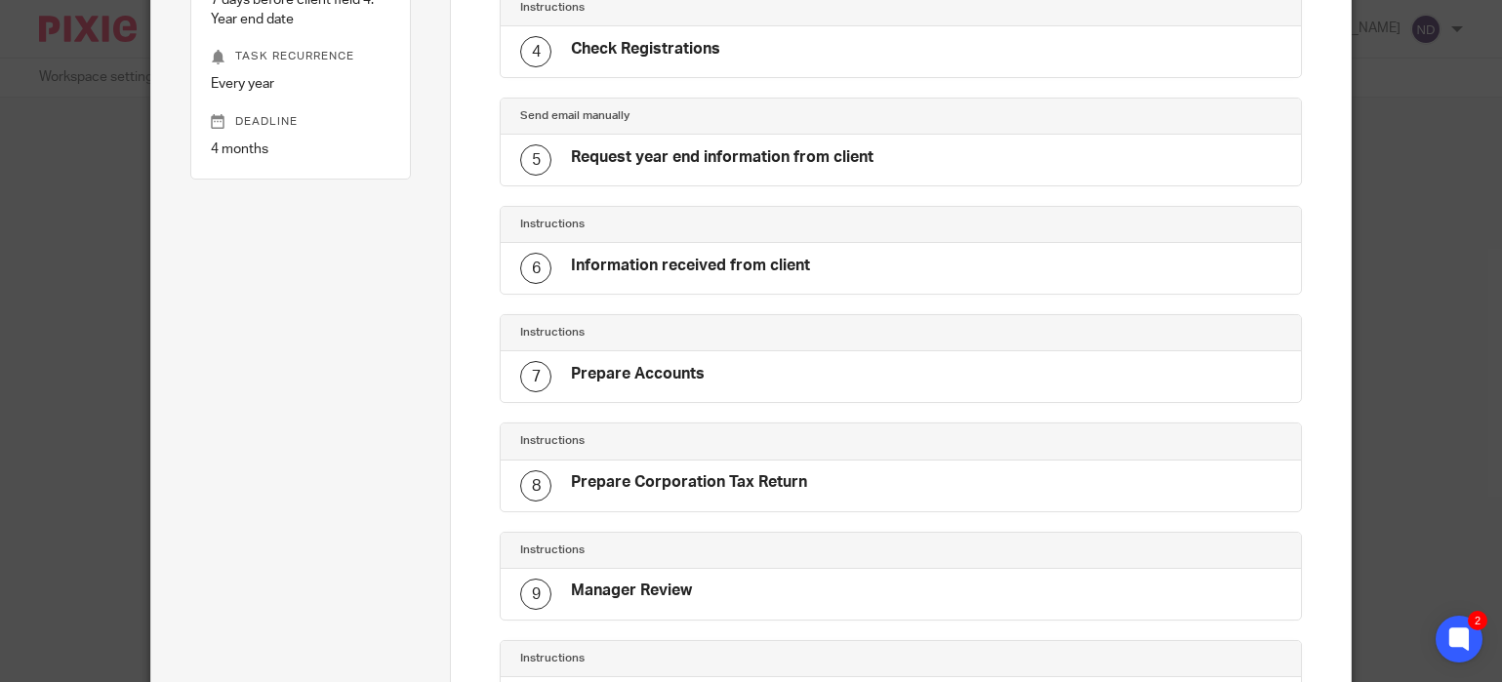
scroll to position [502, 0]
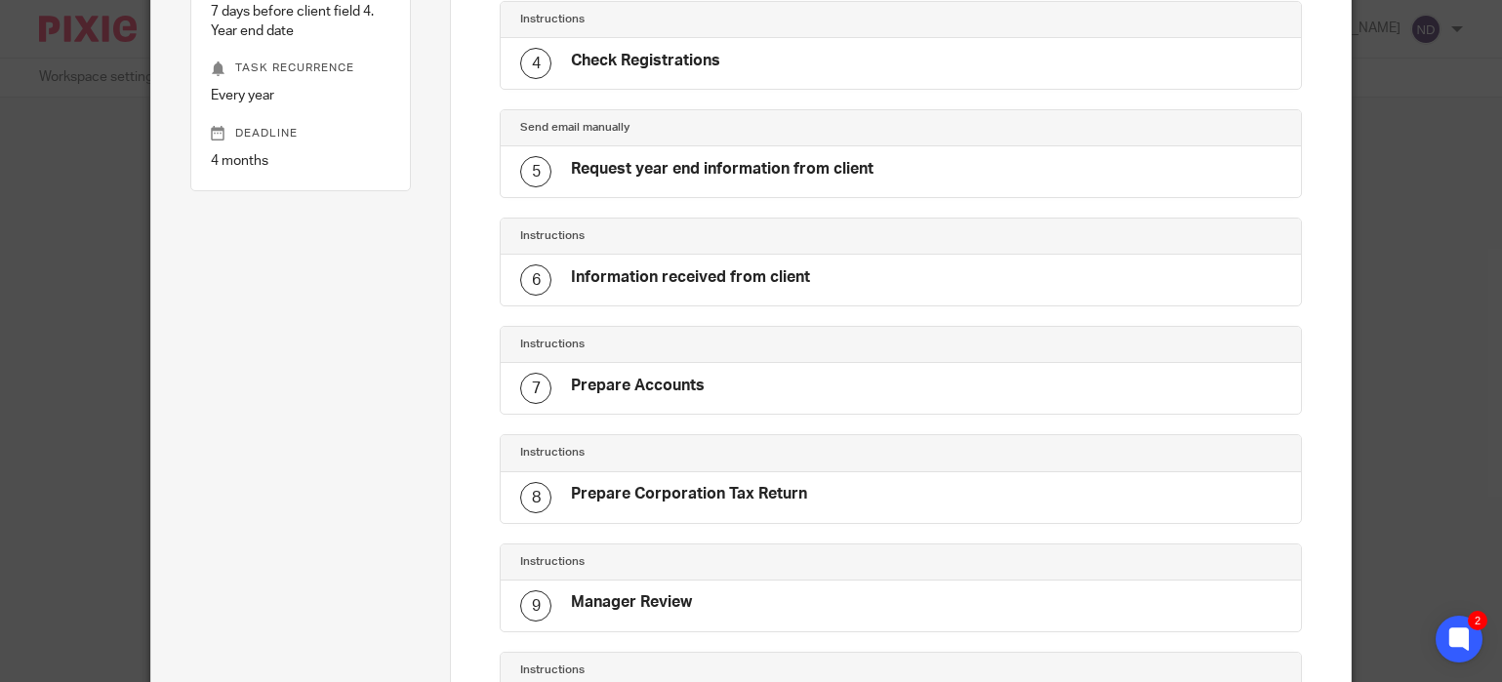
click at [674, 187] on div "5 Request year end information from client" at bounding box center [696, 171] width 353 height 31
click at [677, 174] on h4 "Request year end information from client" at bounding box center [722, 169] width 302 height 20
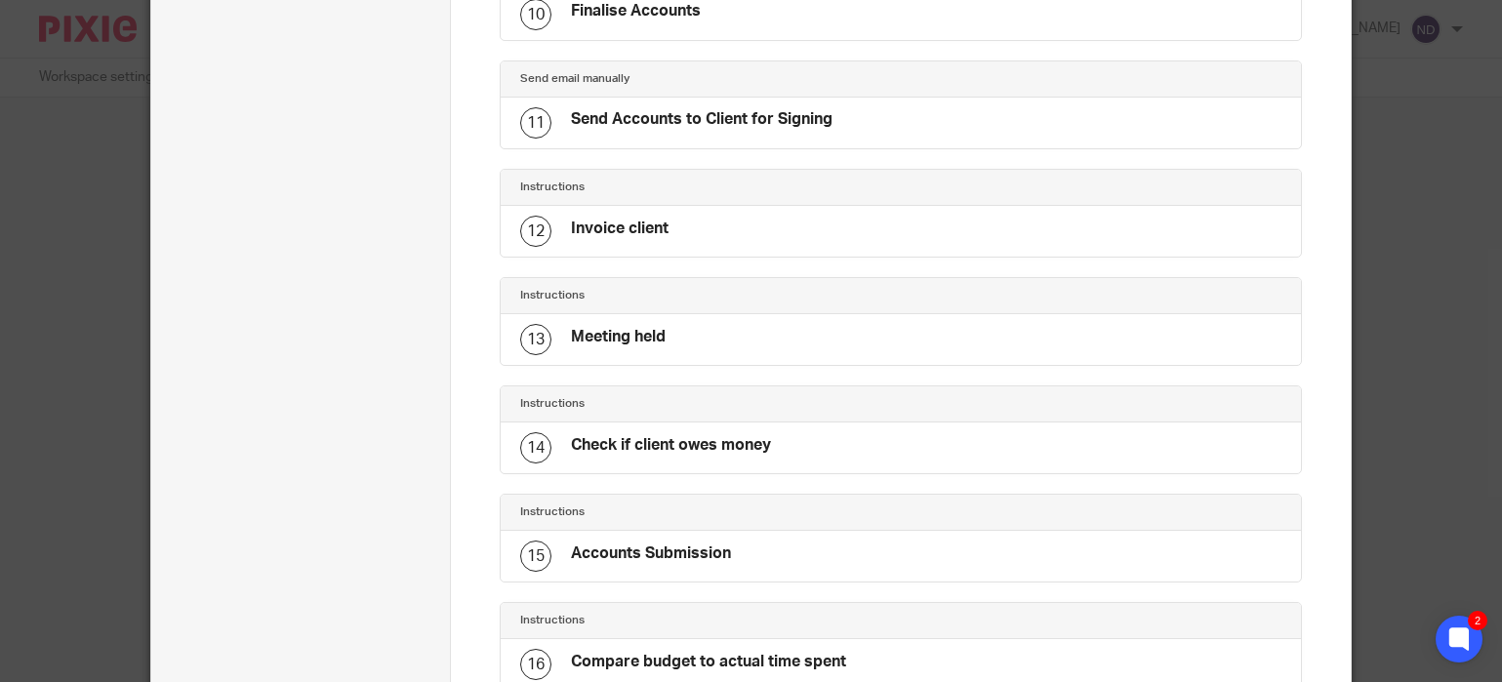
scroll to position [1710, 0]
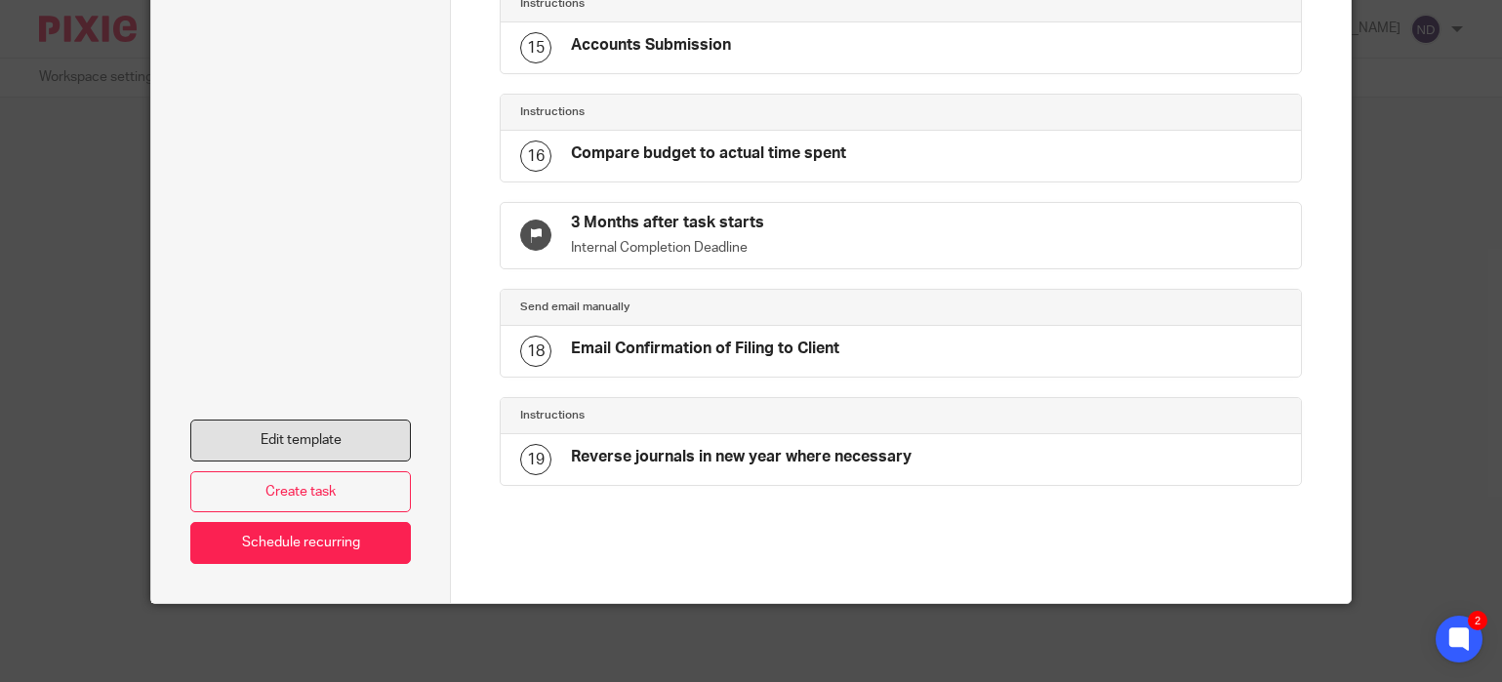
click at [305, 441] on link "Edit template" at bounding box center [300, 441] width 221 height 42
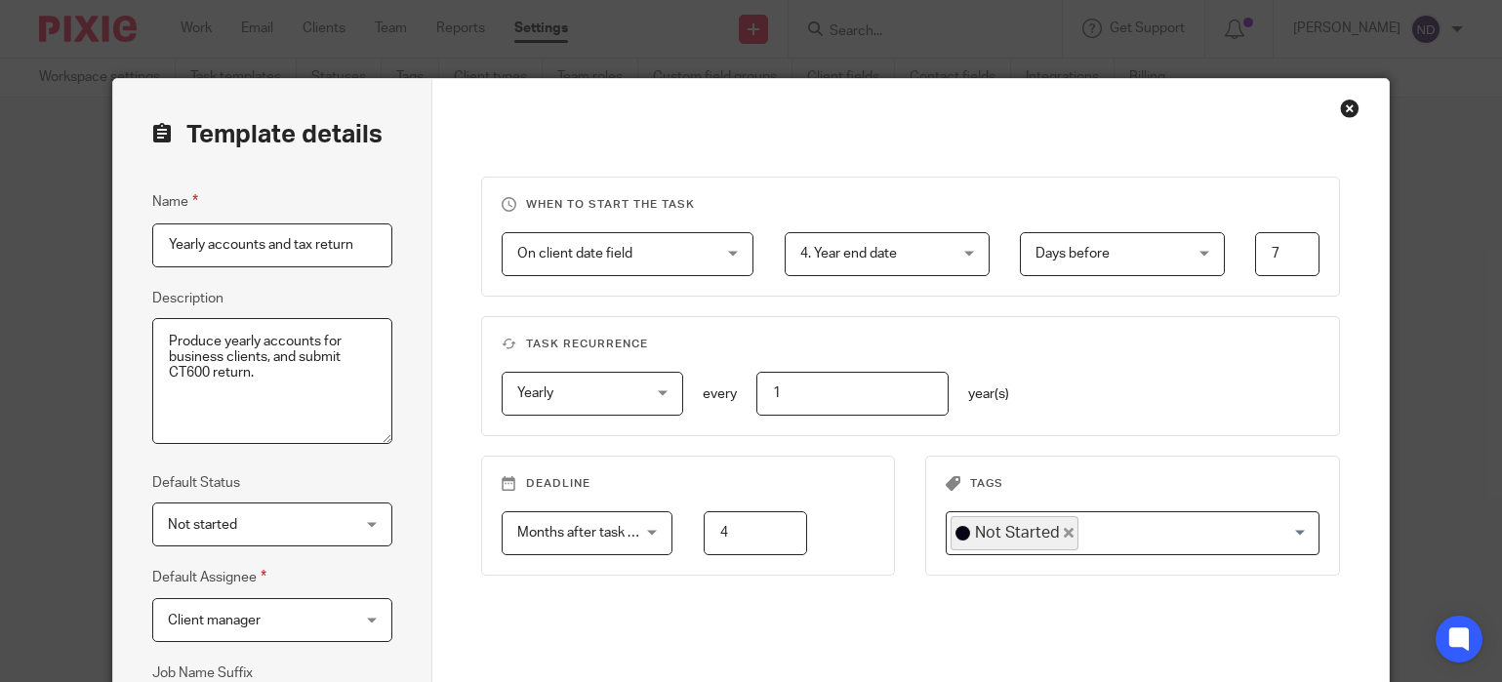
scroll to position [315, 0]
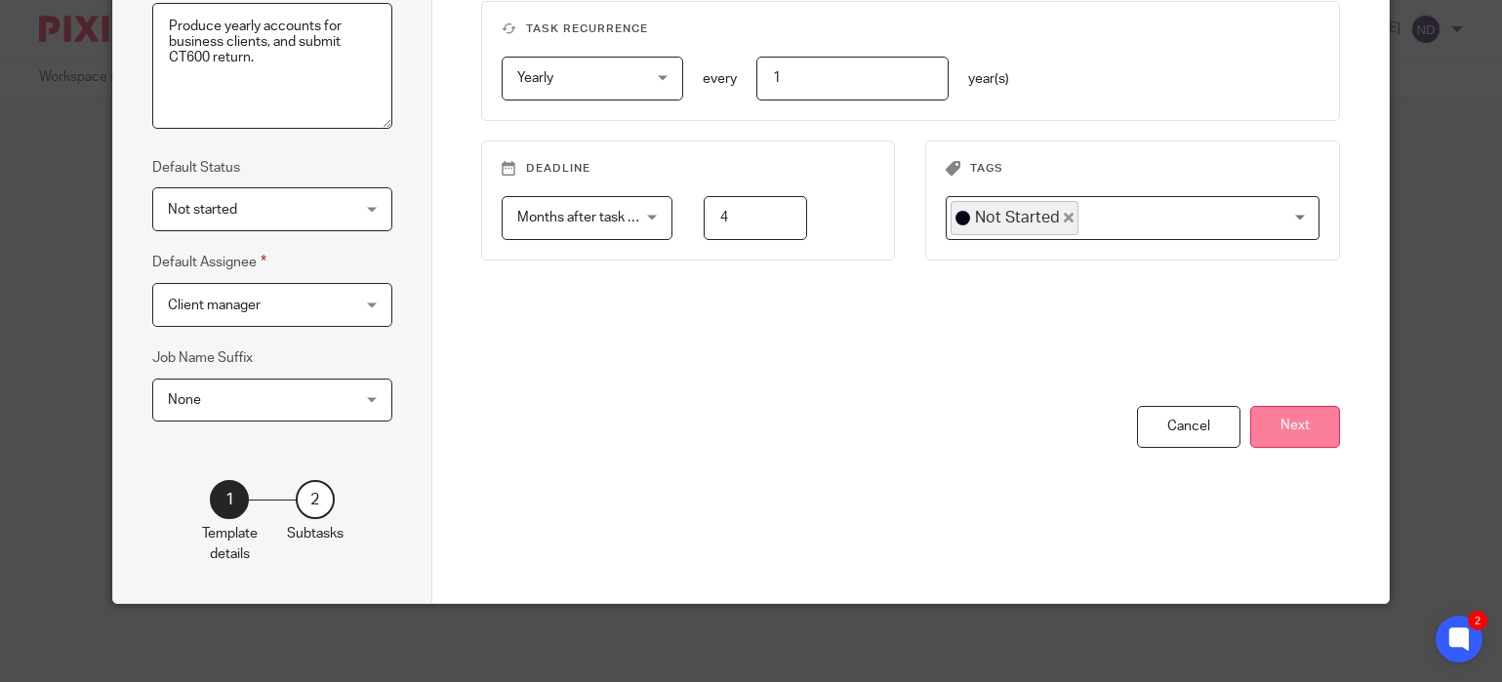
click at [1298, 426] on button "Next" at bounding box center [1295, 427] width 90 height 42
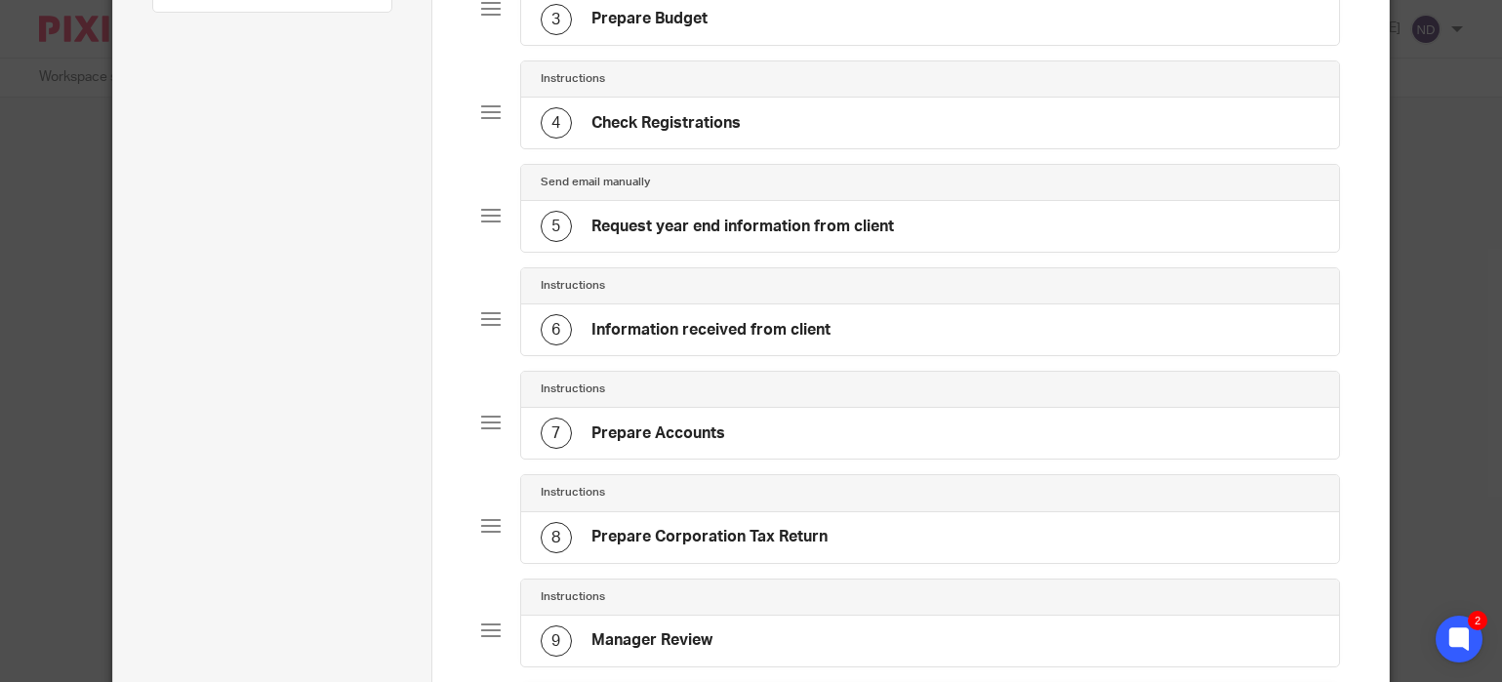
scroll to position [445, 0]
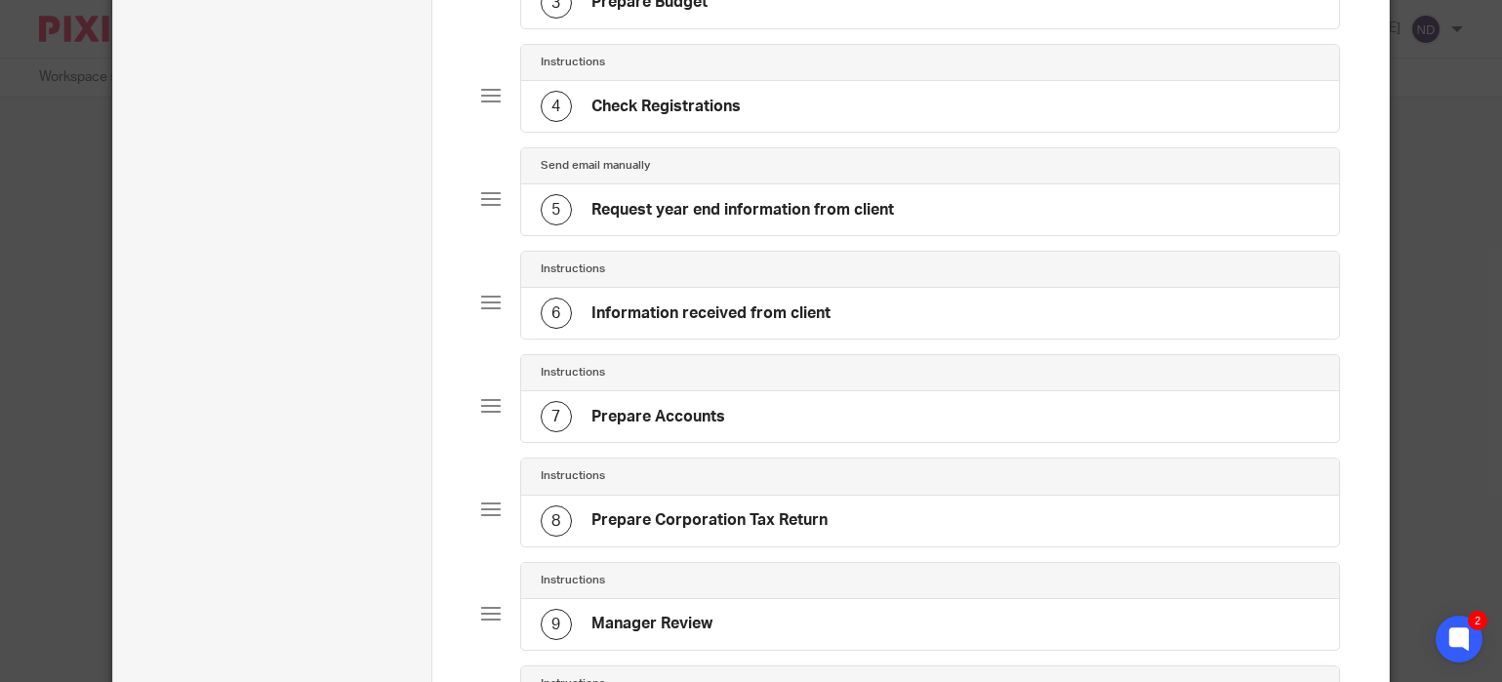
click at [695, 217] on h4 "Request year end information from client" at bounding box center [742, 210] width 302 height 20
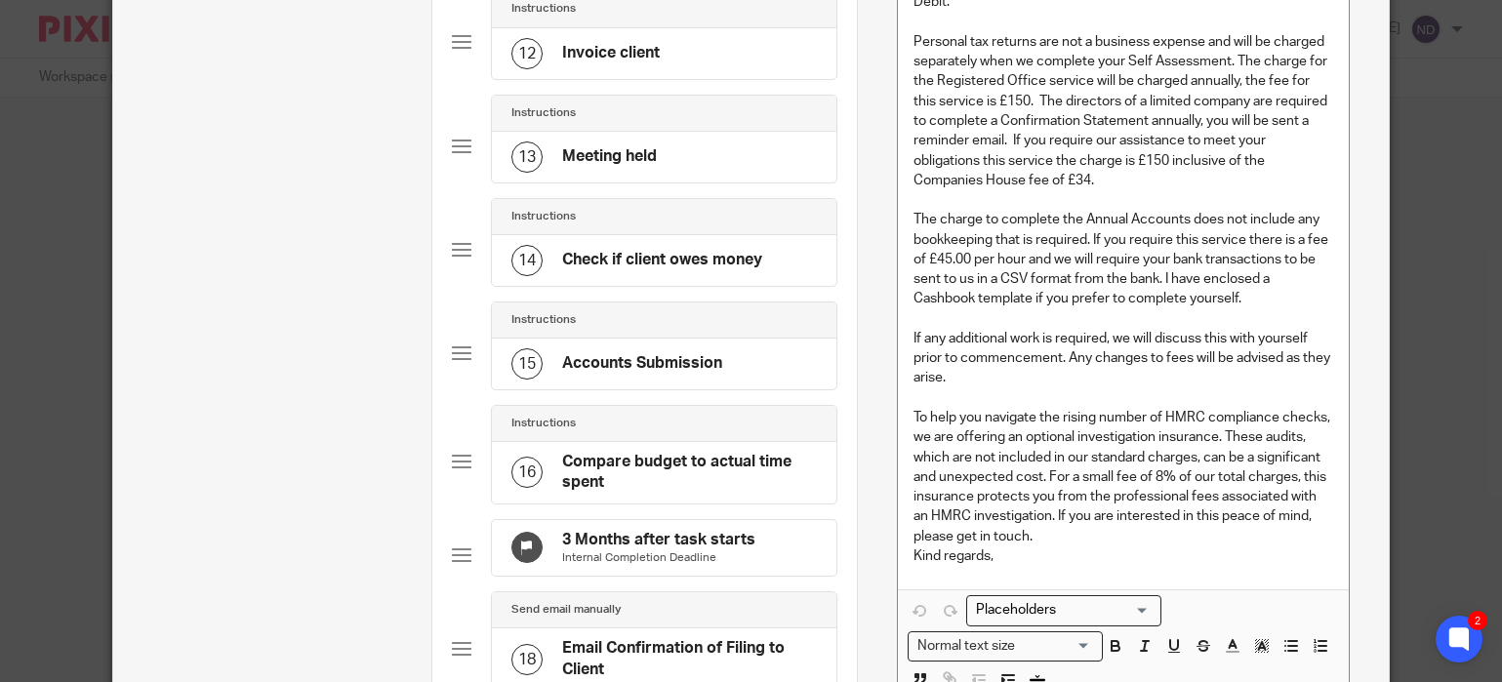
scroll to position [1350, 0]
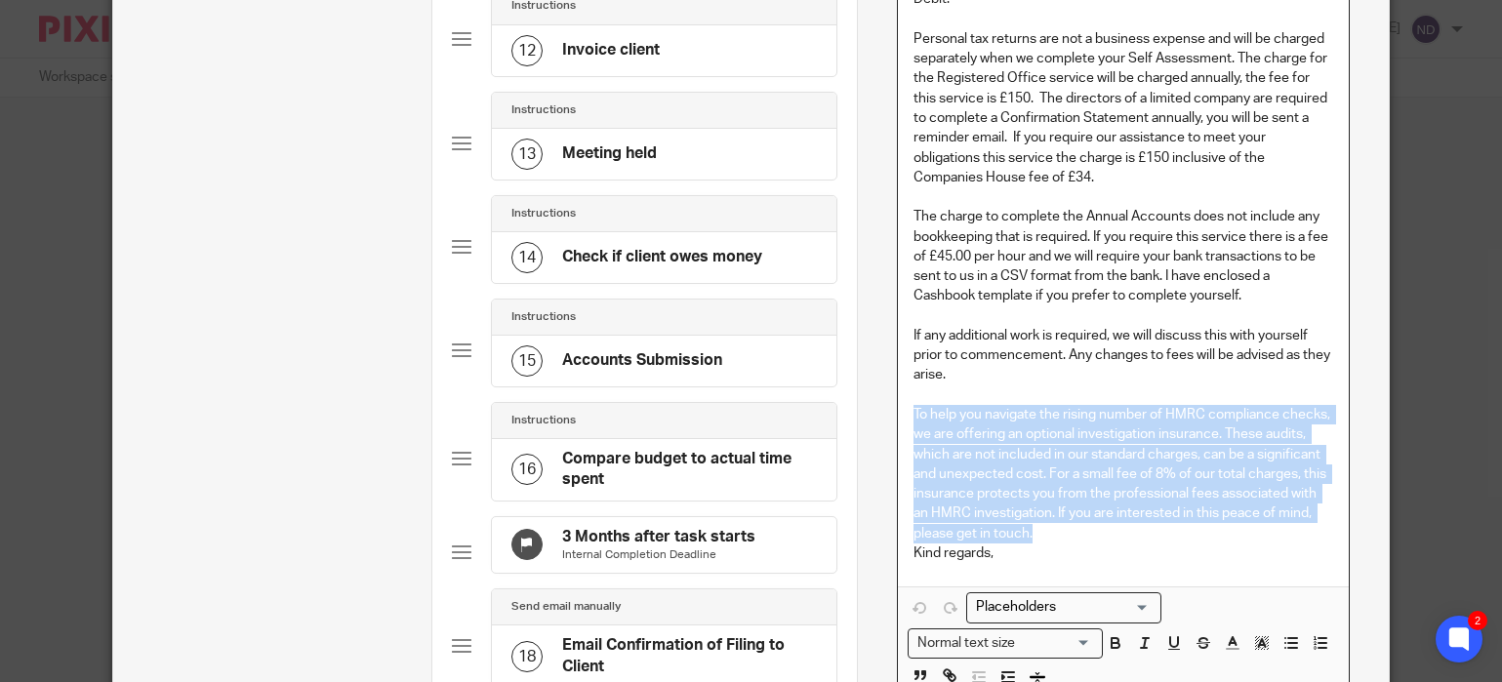
drag, startPoint x: 913, startPoint y: 423, endPoint x: 1097, endPoint y: 546, distance: 220.8
click at [1097, 543] on p "To help you navigate the rising number of HMRC compliance checks, we are offeri…" at bounding box center [1122, 474] width 419 height 139
copy p "To help you navigate the rising number of HMRC compliance checks, we are offeri…"
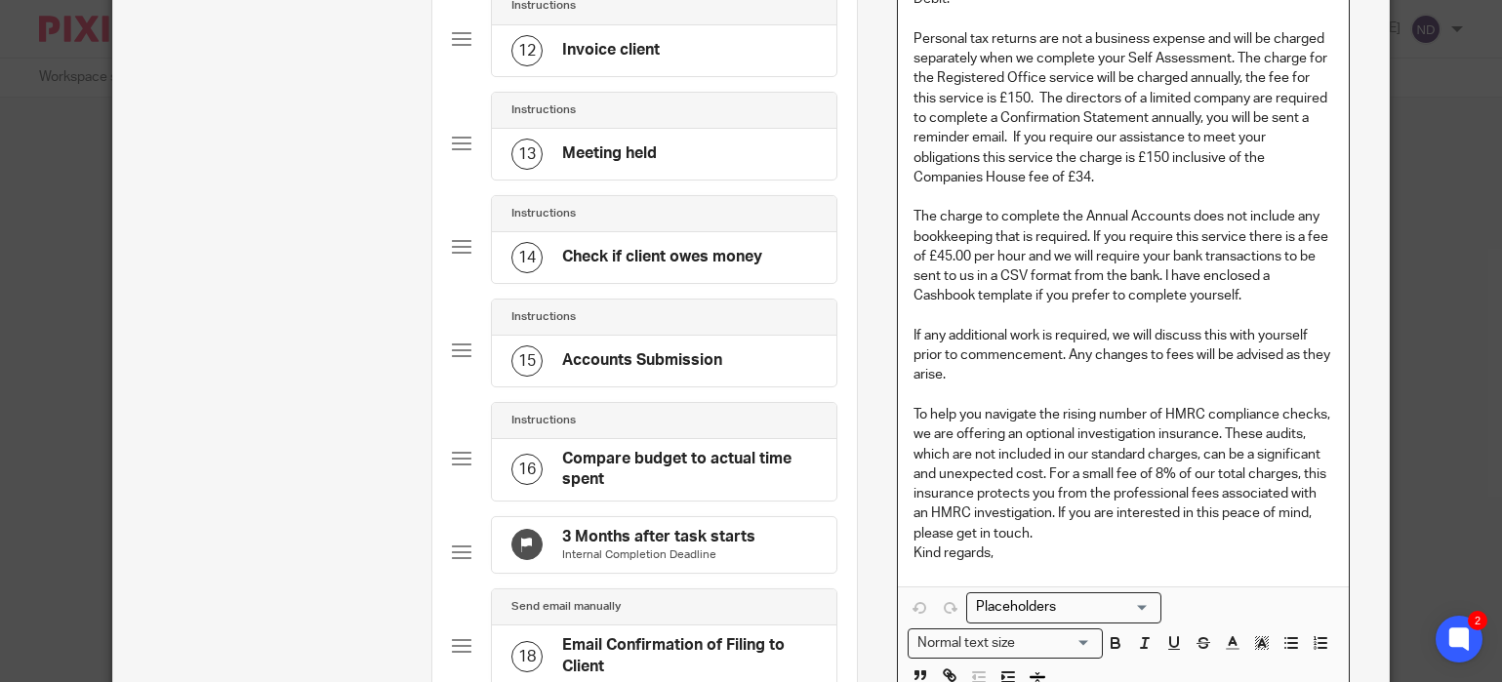
click at [1014, 563] on p "Kind regards," at bounding box center [1122, 553] width 419 height 20
click at [1047, 543] on p "To help you navigate the rising number of HMRC compliance checks, we are offeri…" at bounding box center [1122, 474] width 419 height 139
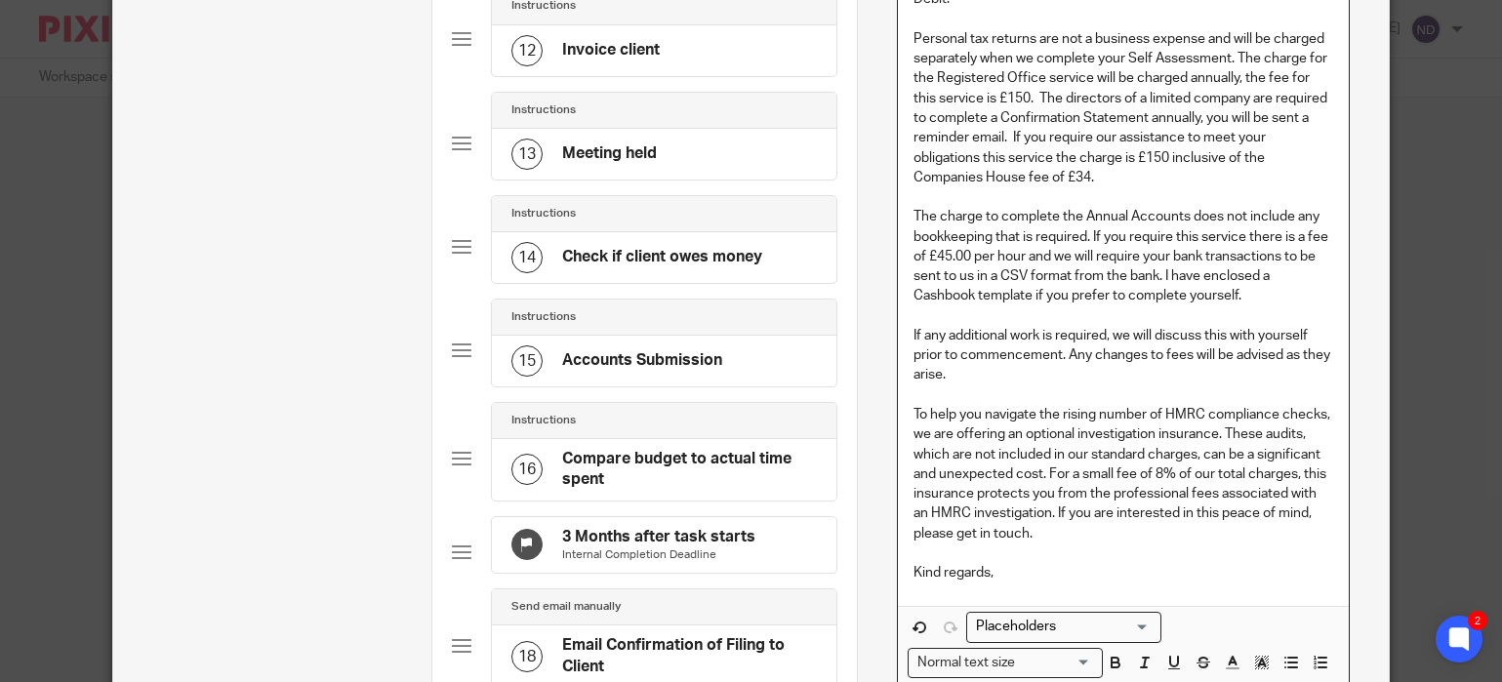
scroll to position [1755, 0]
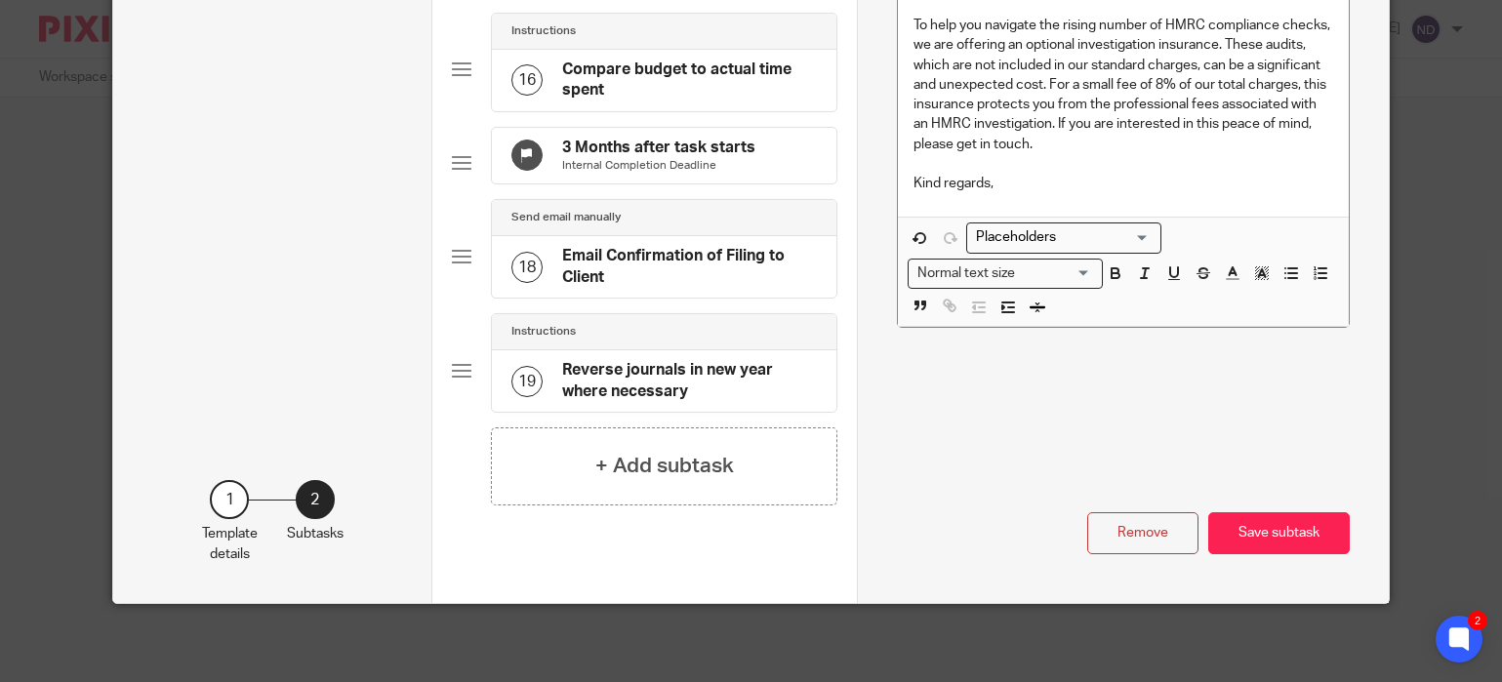
click at [1283, 533] on button "Save subtask" at bounding box center [1278, 533] width 141 height 42
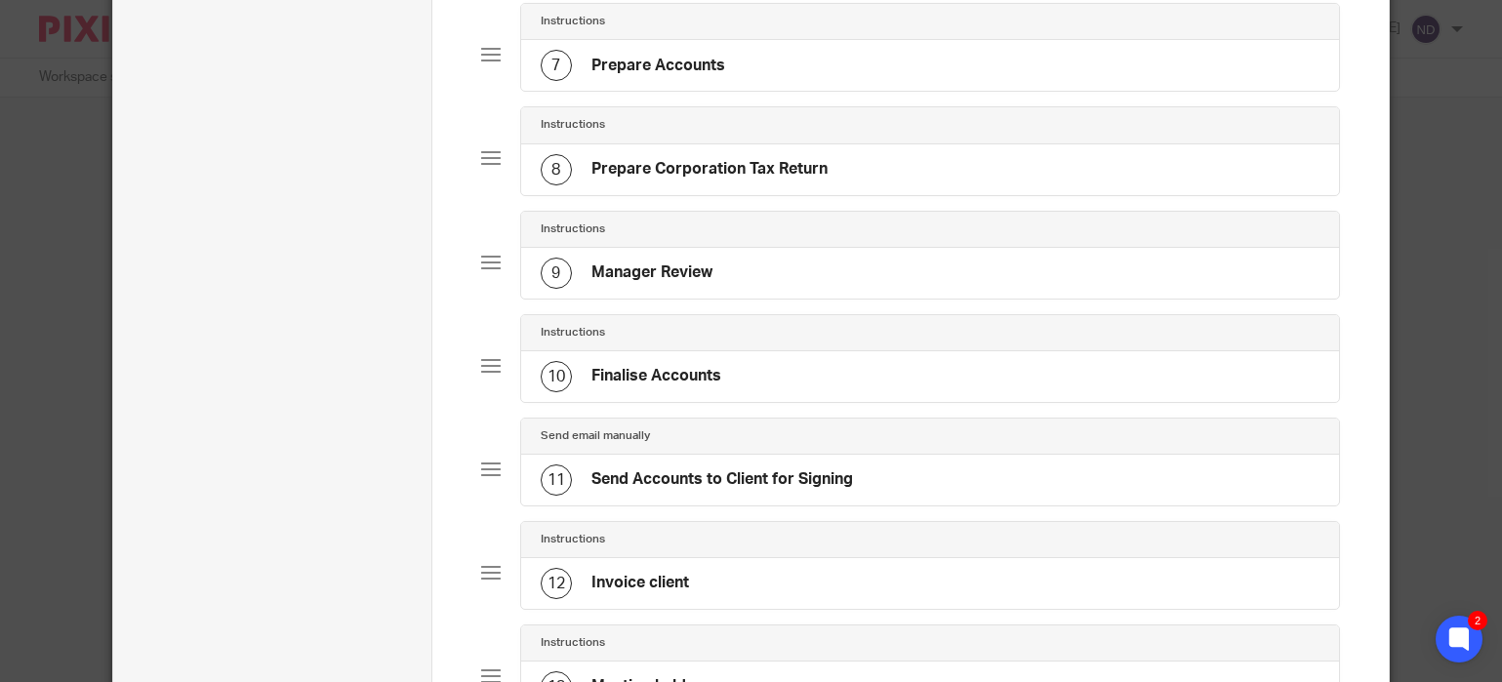
scroll to position [0, 0]
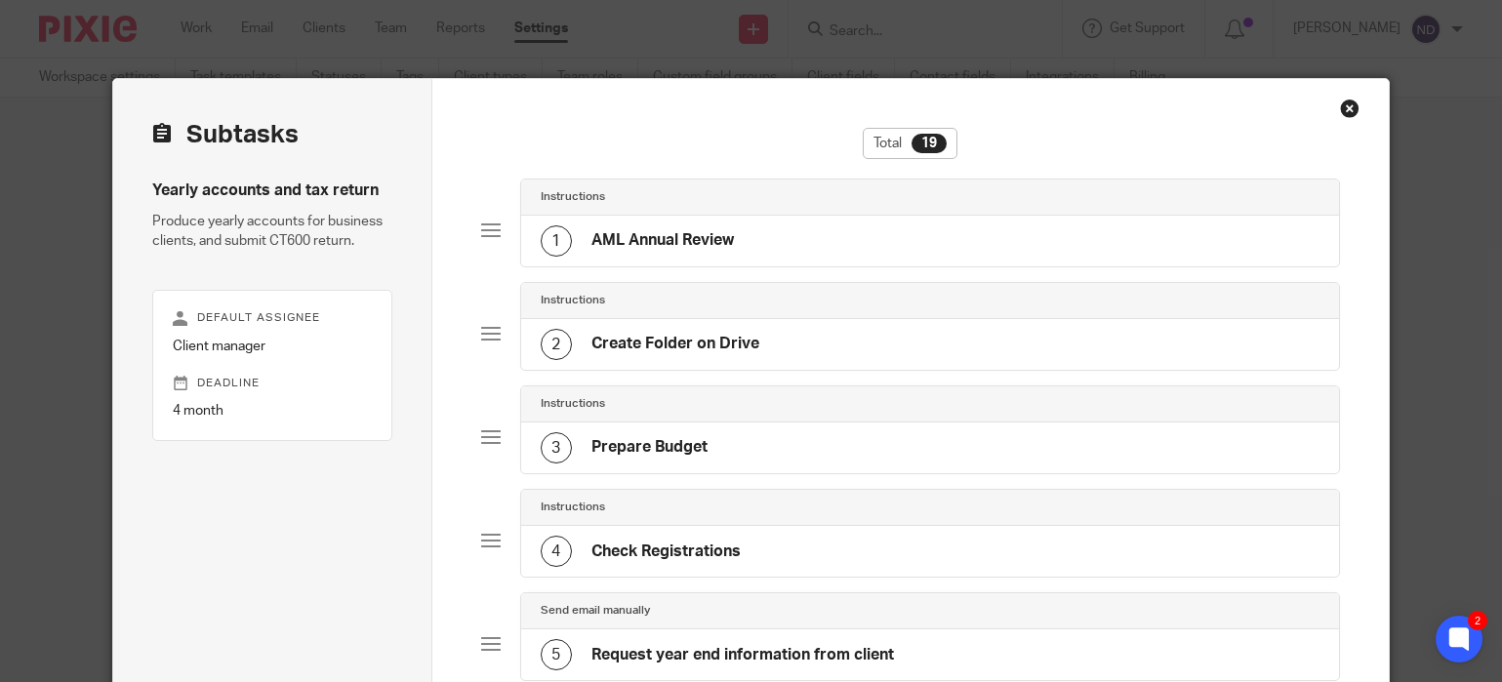
click at [1347, 106] on div "Close this dialog window" at bounding box center [1350, 109] width 20 height 20
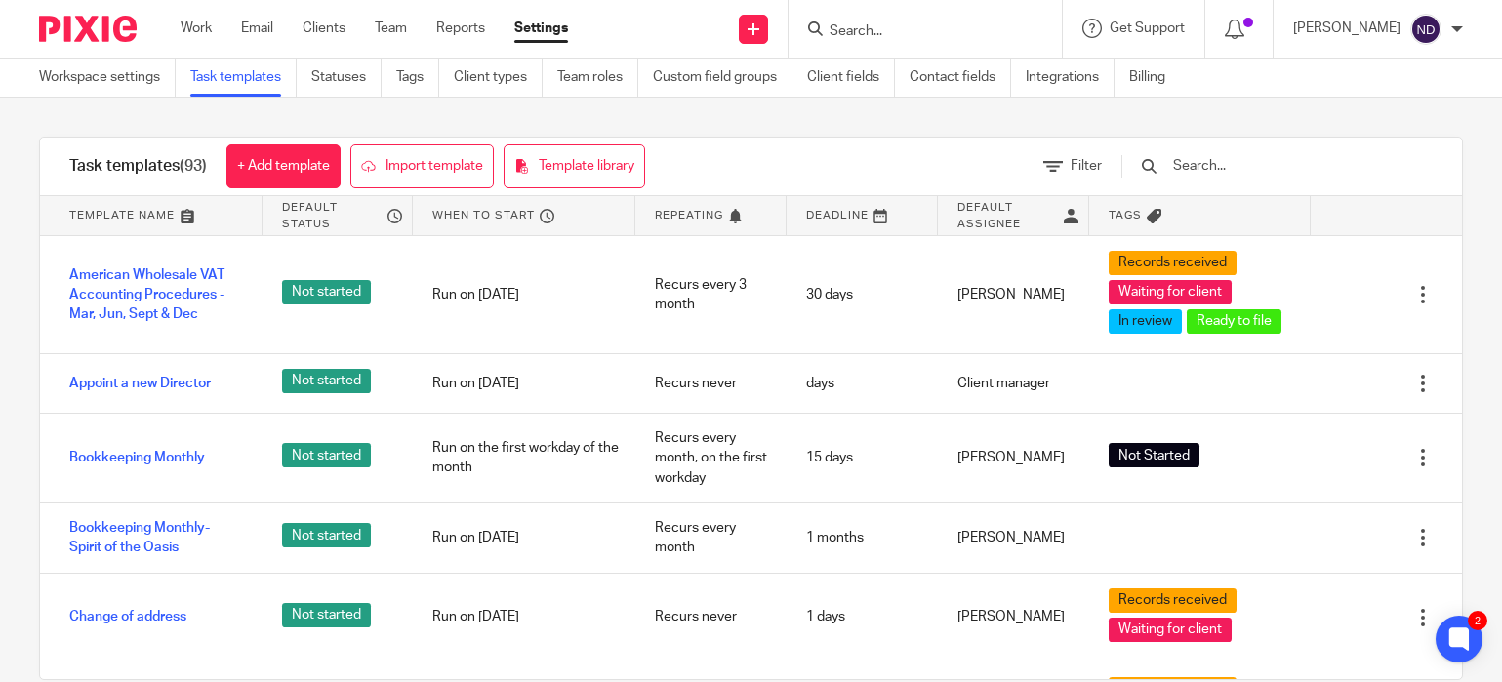
scroll to position [1, 0]
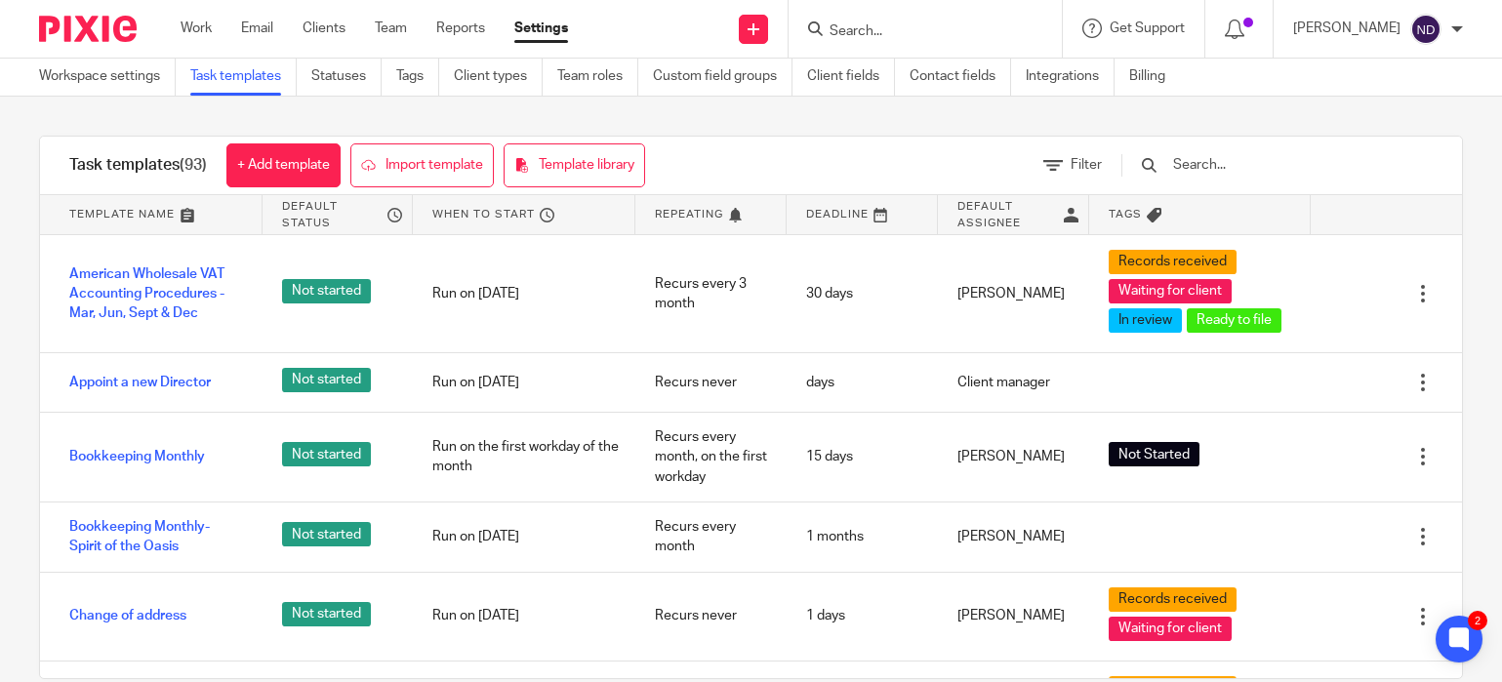
click at [1279, 161] on input "text" at bounding box center [1284, 164] width 227 height 21
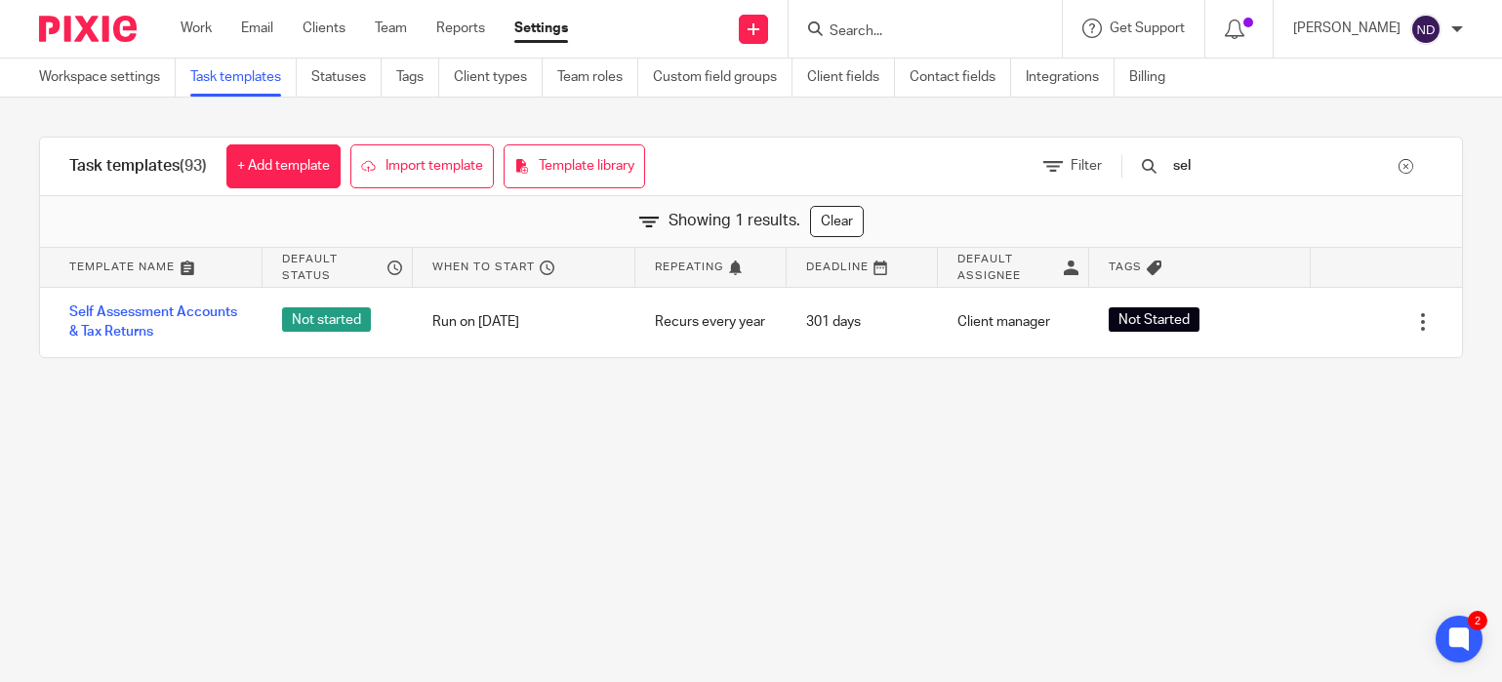
scroll to position [0, 0]
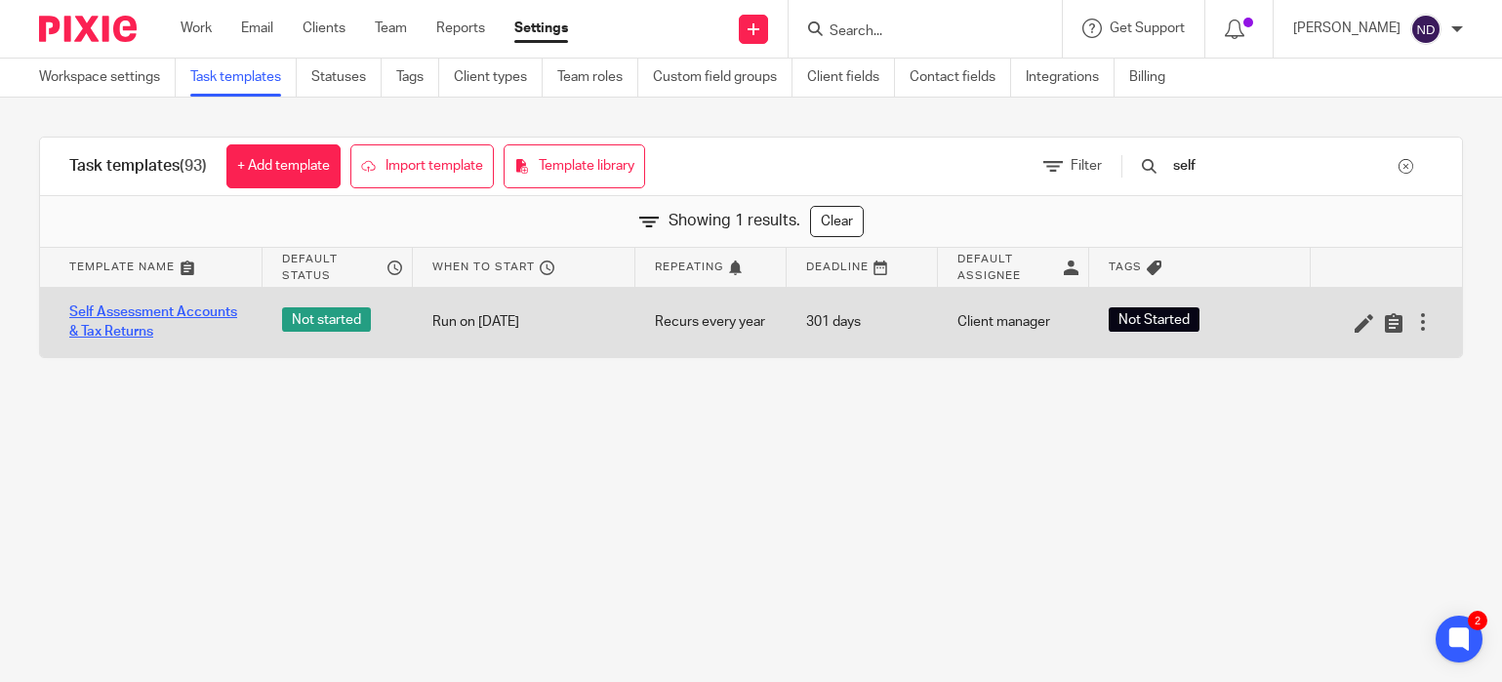
type input "self"
click at [94, 321] on link "Self Assessment Accounts & Tax Returns" at bounding box center [156, 322] width 174 height 40
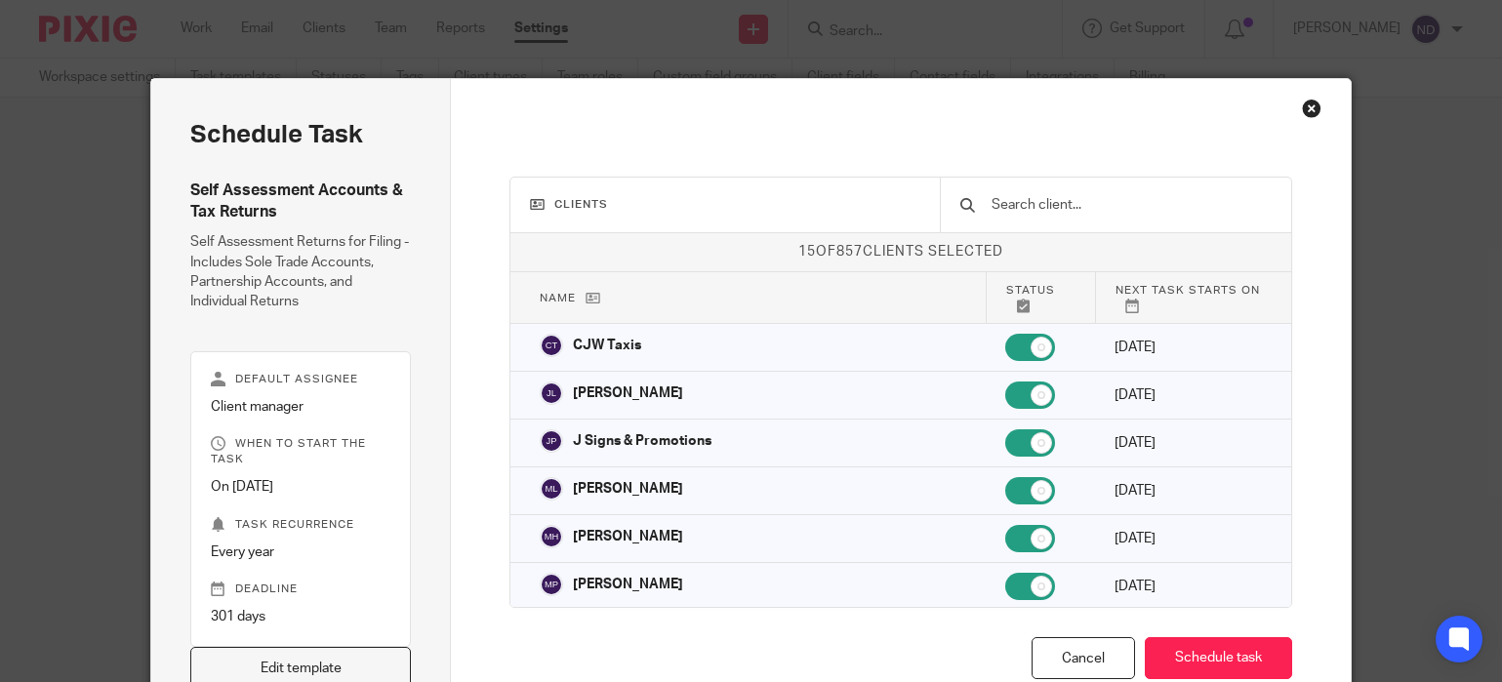
scroll to position [129, 0]
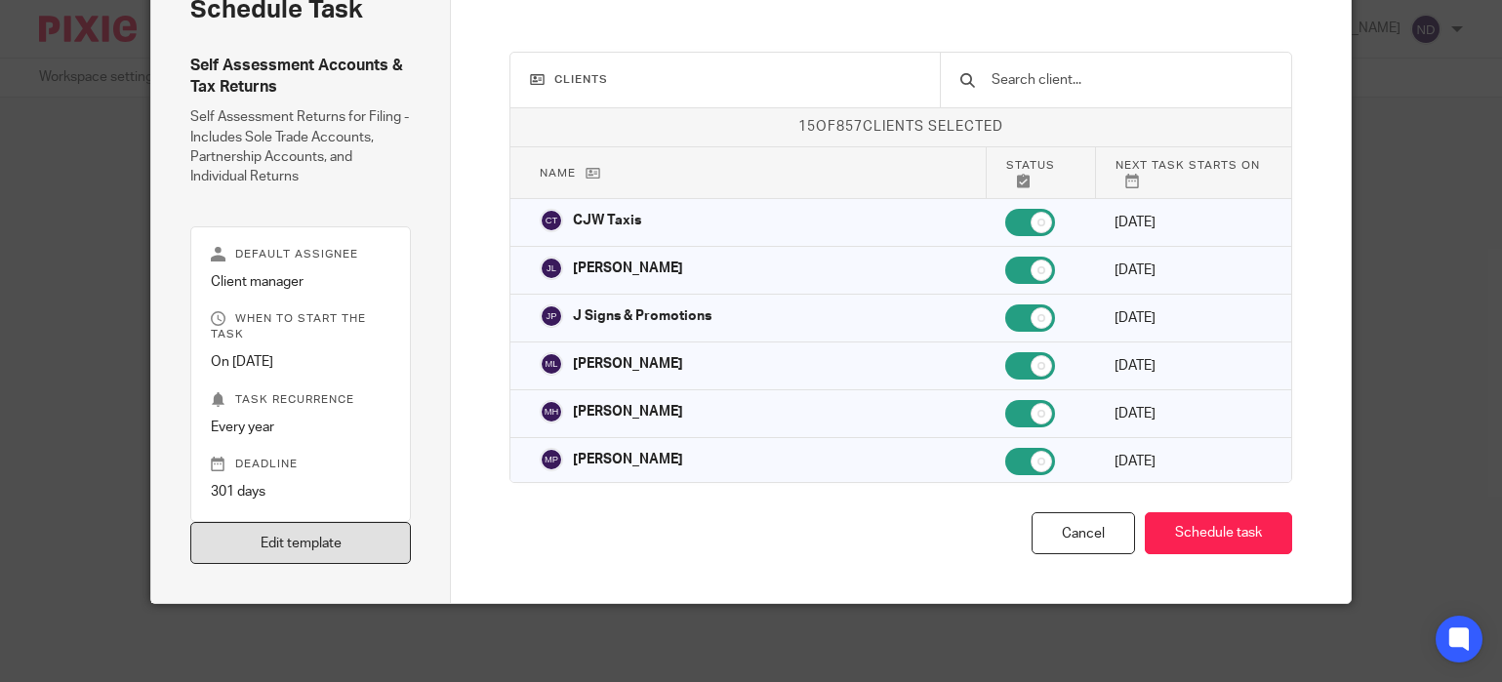
click at [299, 548] on link "Edit template" at bounding box center [300, 543] width 221 height 42
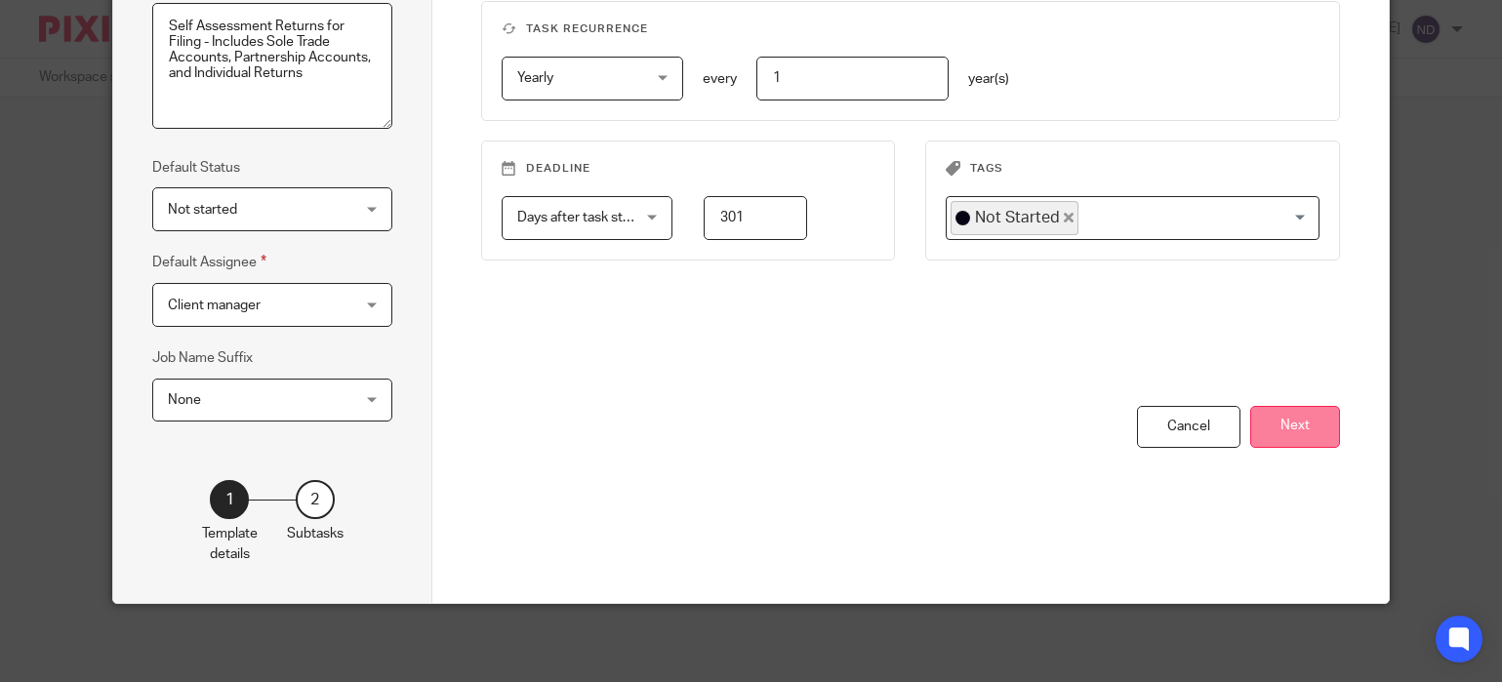
click at [1320, 423] on button "Next" at bounding box center [1295, 427] width 90 height 42
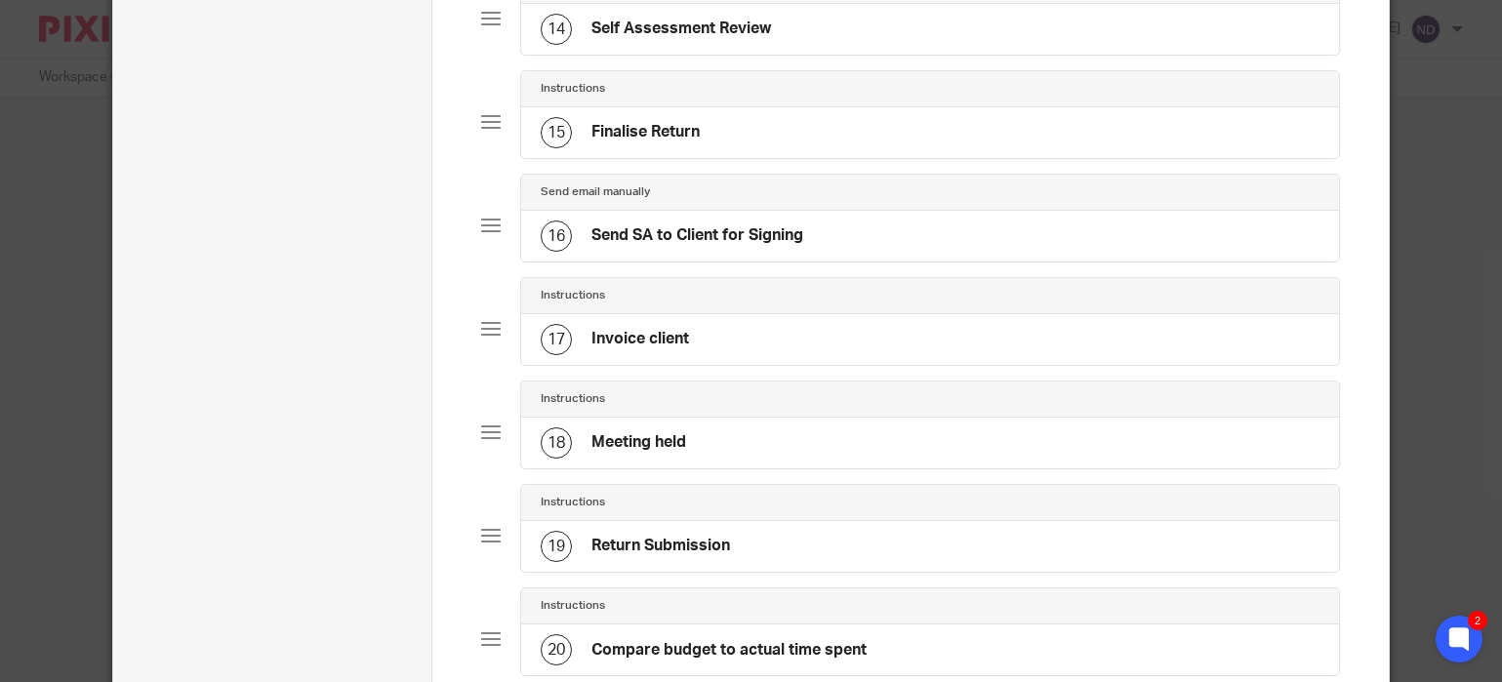
scroll to position [1568, 0]
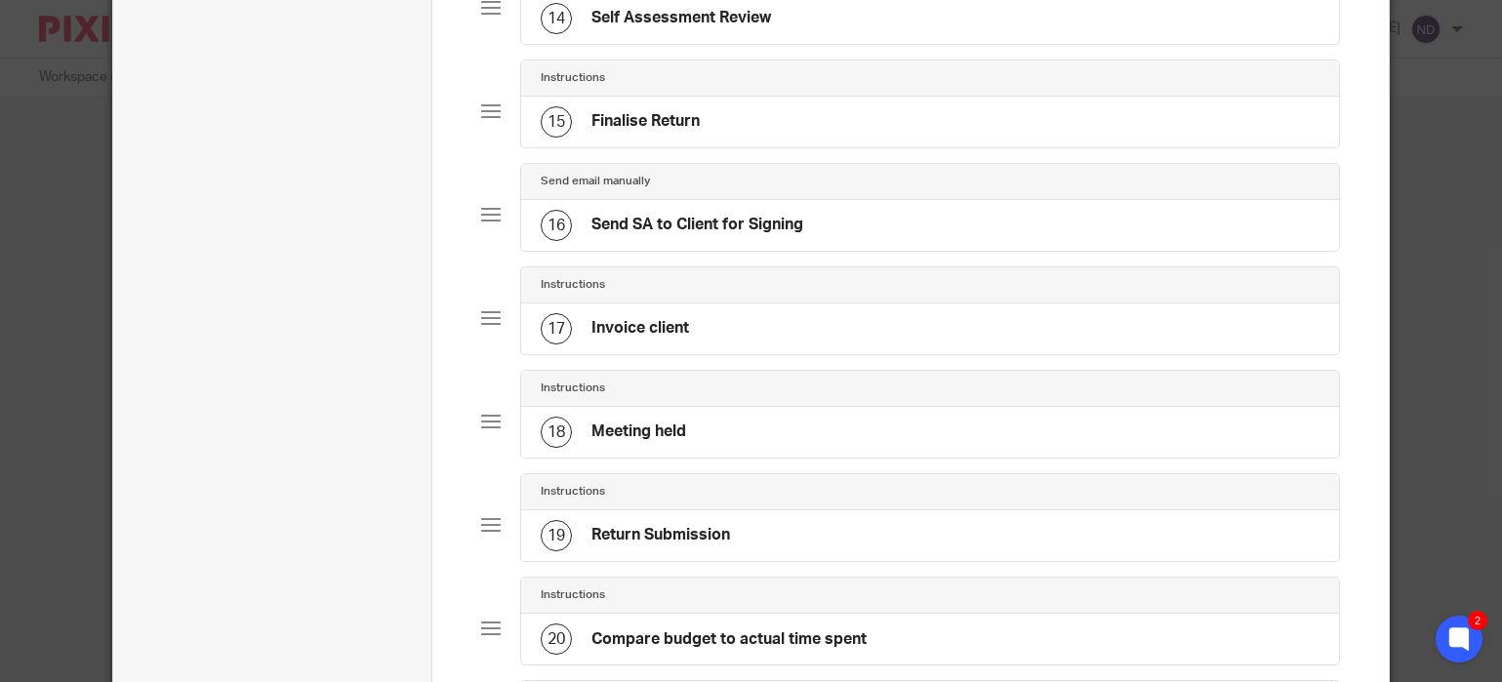
click at [657, 340] on div "17 Invoice client" at bounding box center [615, 328] width 148 height 31
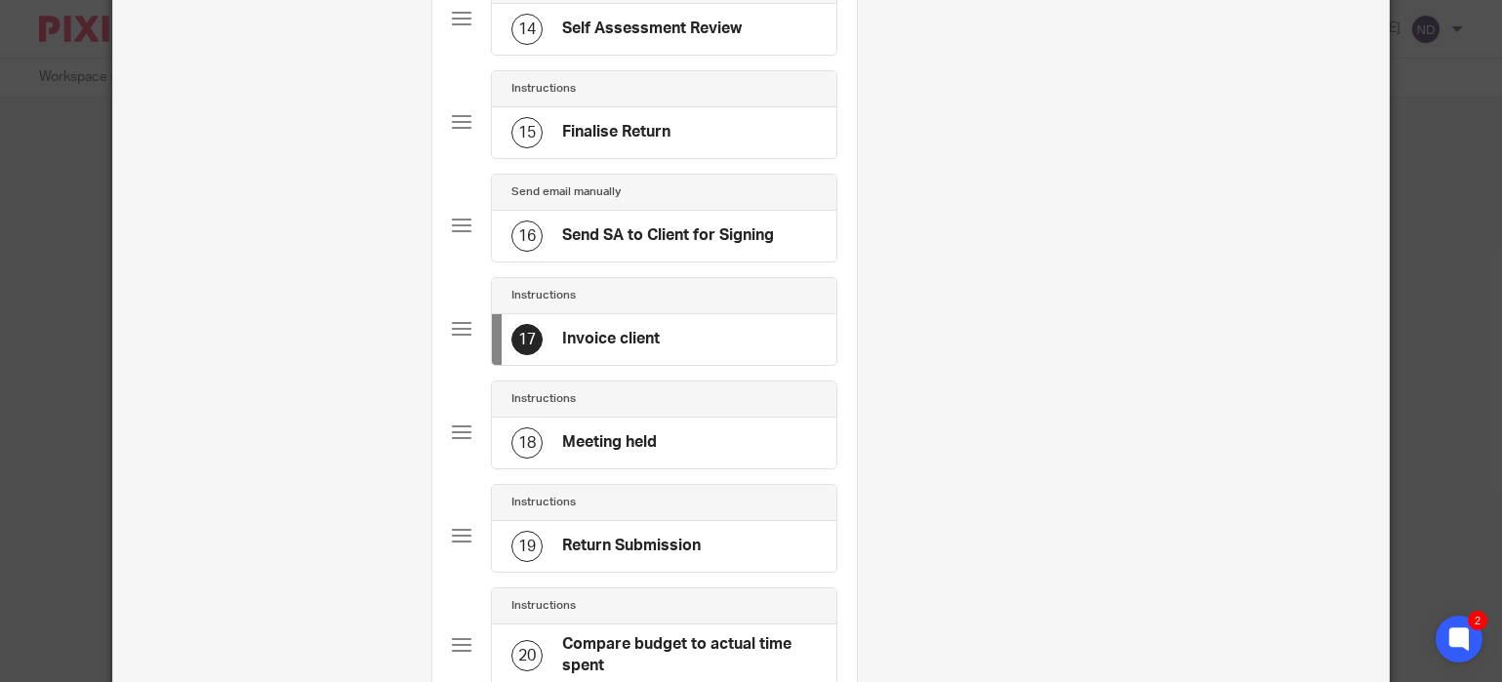
scroll to position [0, 0]
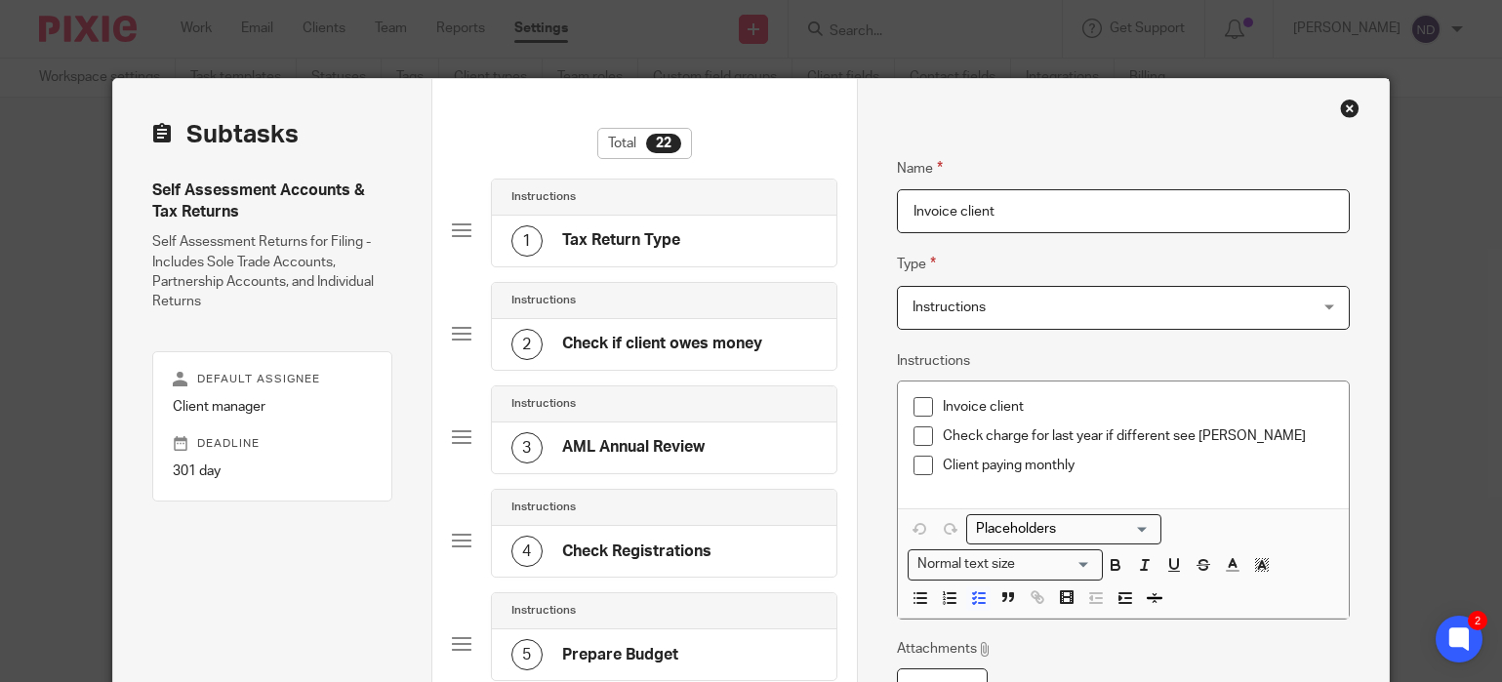
click at [1236, 442] on p "Check charge for last year if different see Niall" at bounding box center [1137, 436] width 389 height 20
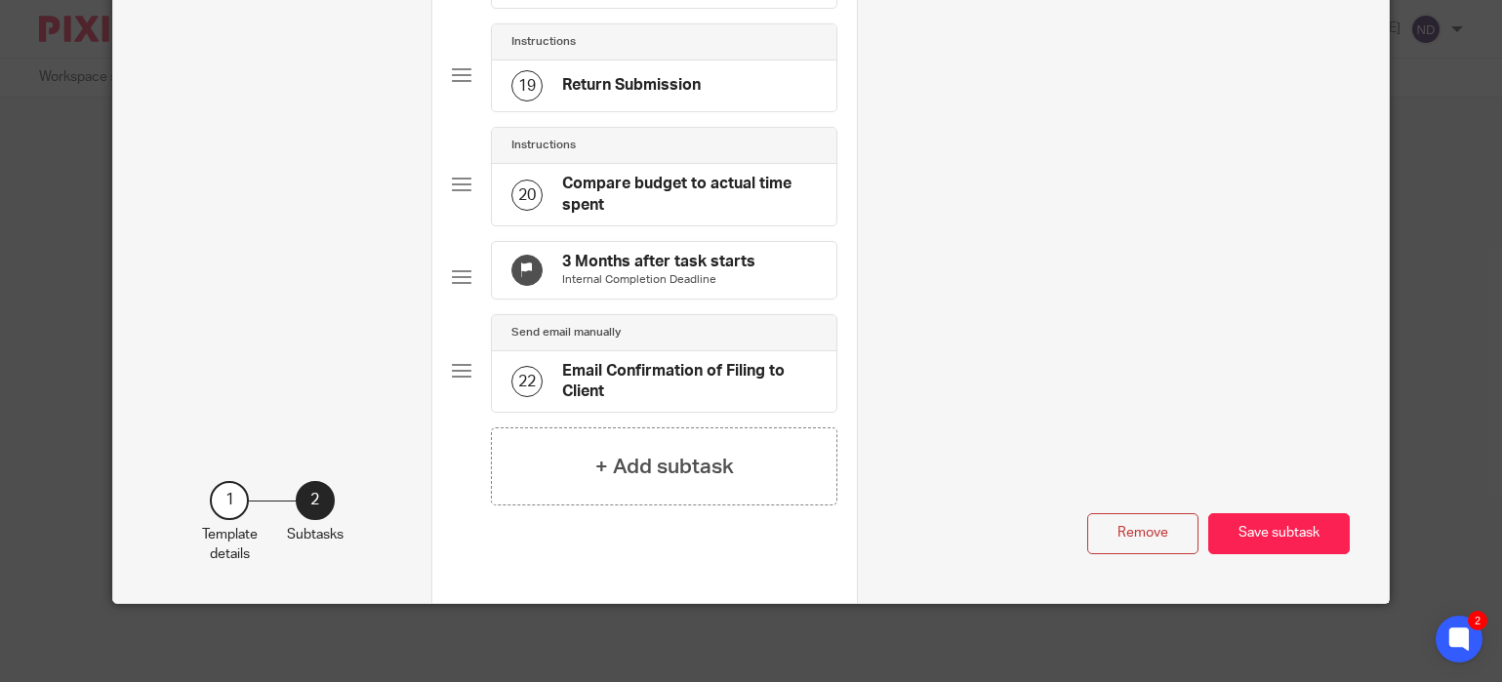
scroll to position [2044, 0]
click at [1276, 532] on button "Save subtask" at bounding box center [1278, 534] width 141 height 42
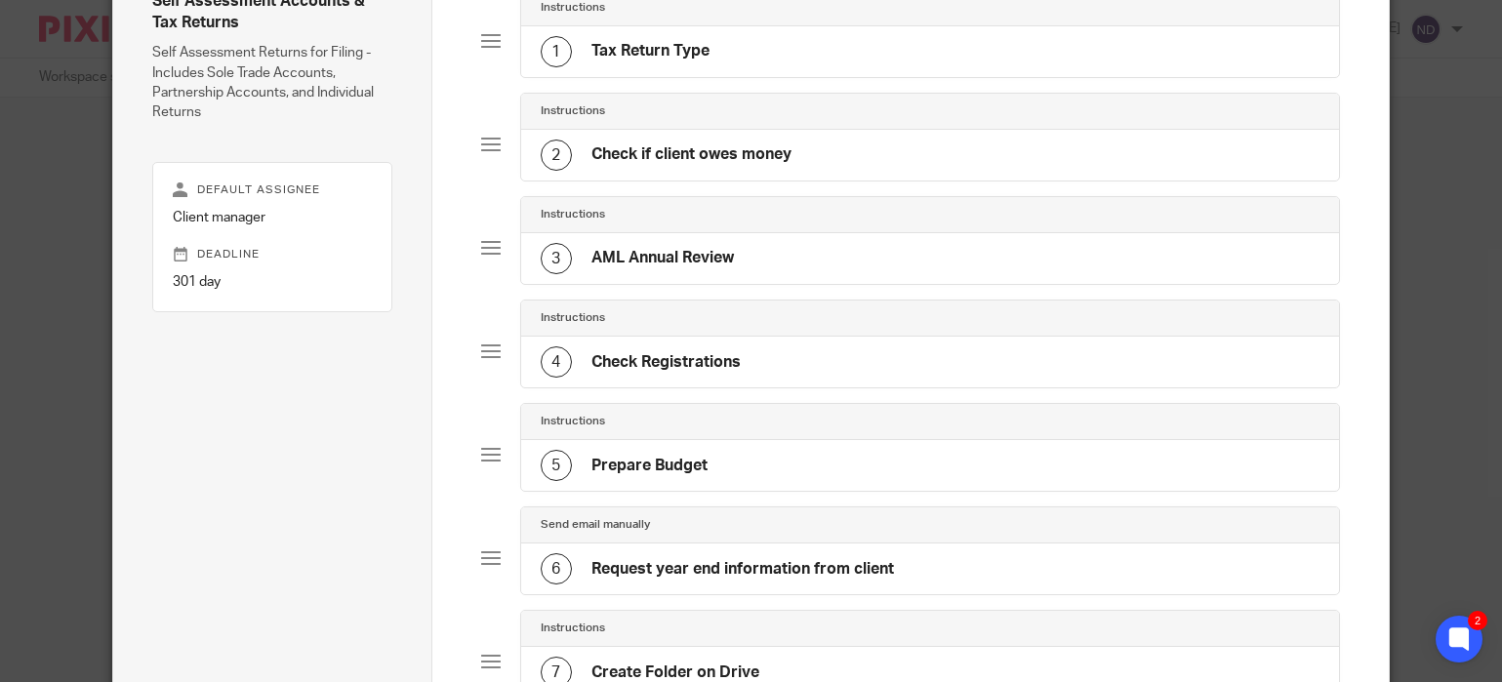
scroll to position [0, 0]
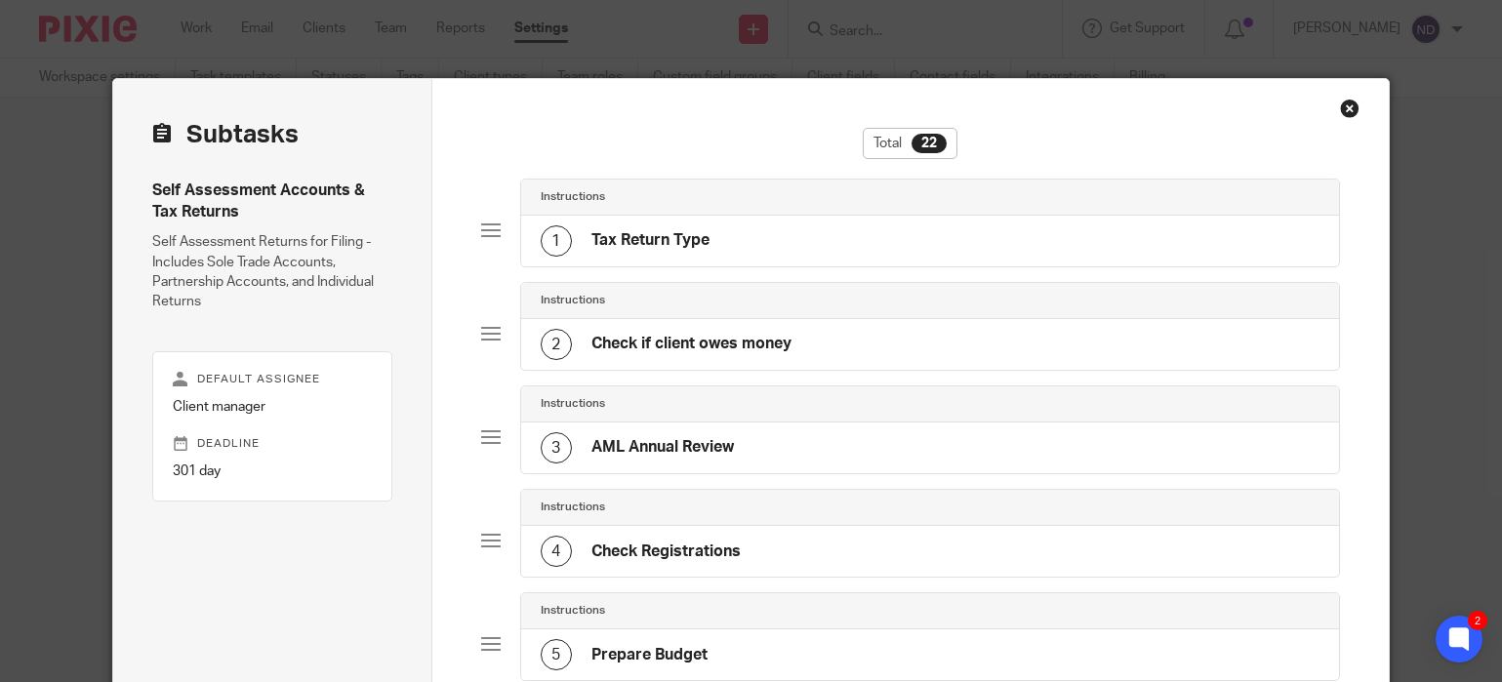
click at [1354, 105] on div "Close this dialog window" at bounding box center [1350, 109] width 20 height 20
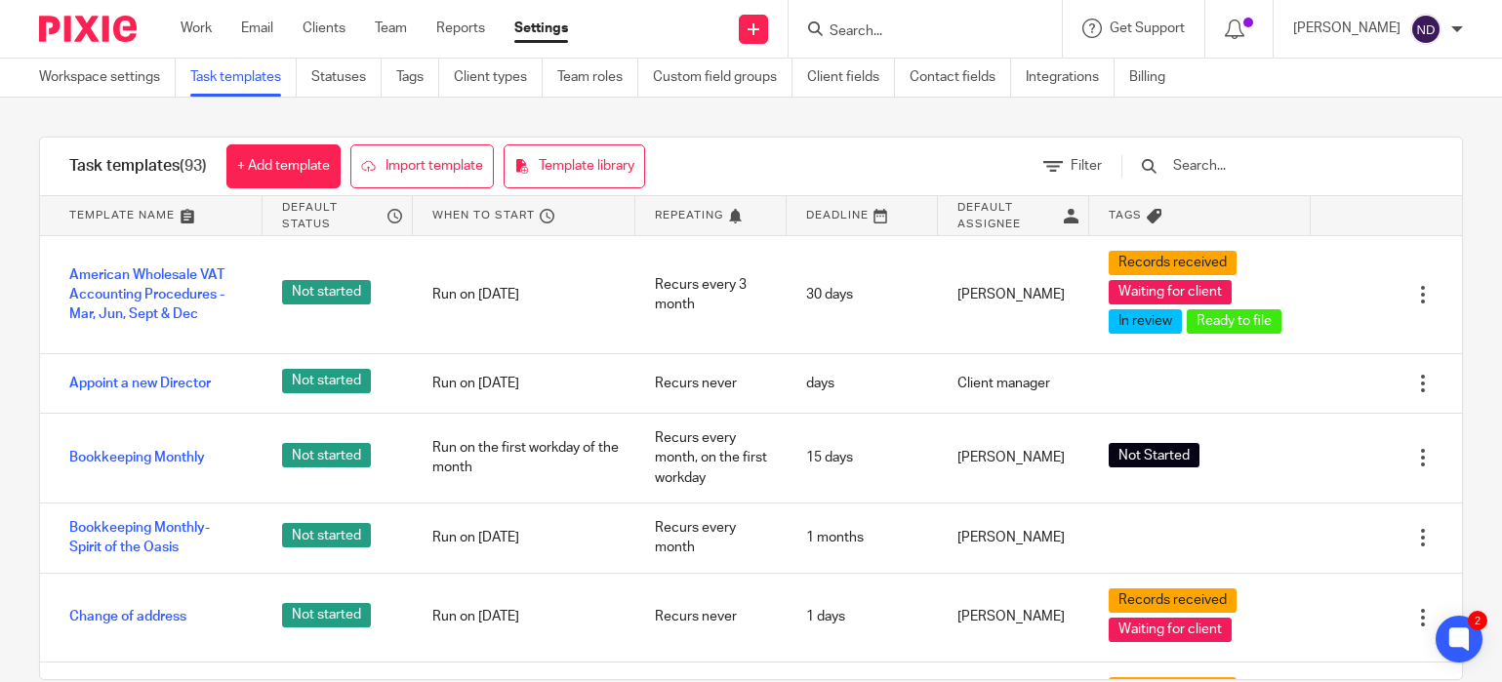
click at [1262, 172] on input "text" at bounding box center [1284, 165] width 227 height 21
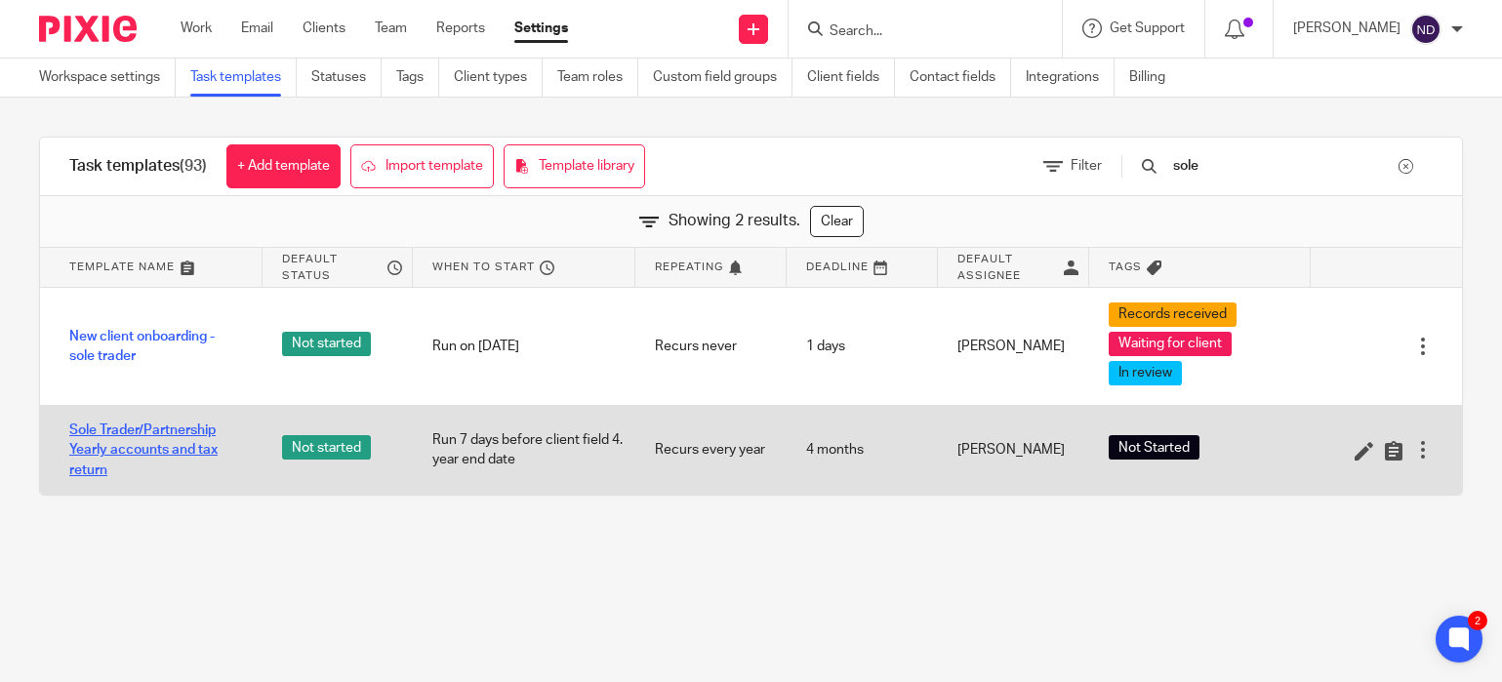
type input "sole"
click at [107, 442] on link "Sole Trader/Partnership Yearly accounts and tax return" at bounding box center [156, 451] width 174 height 60
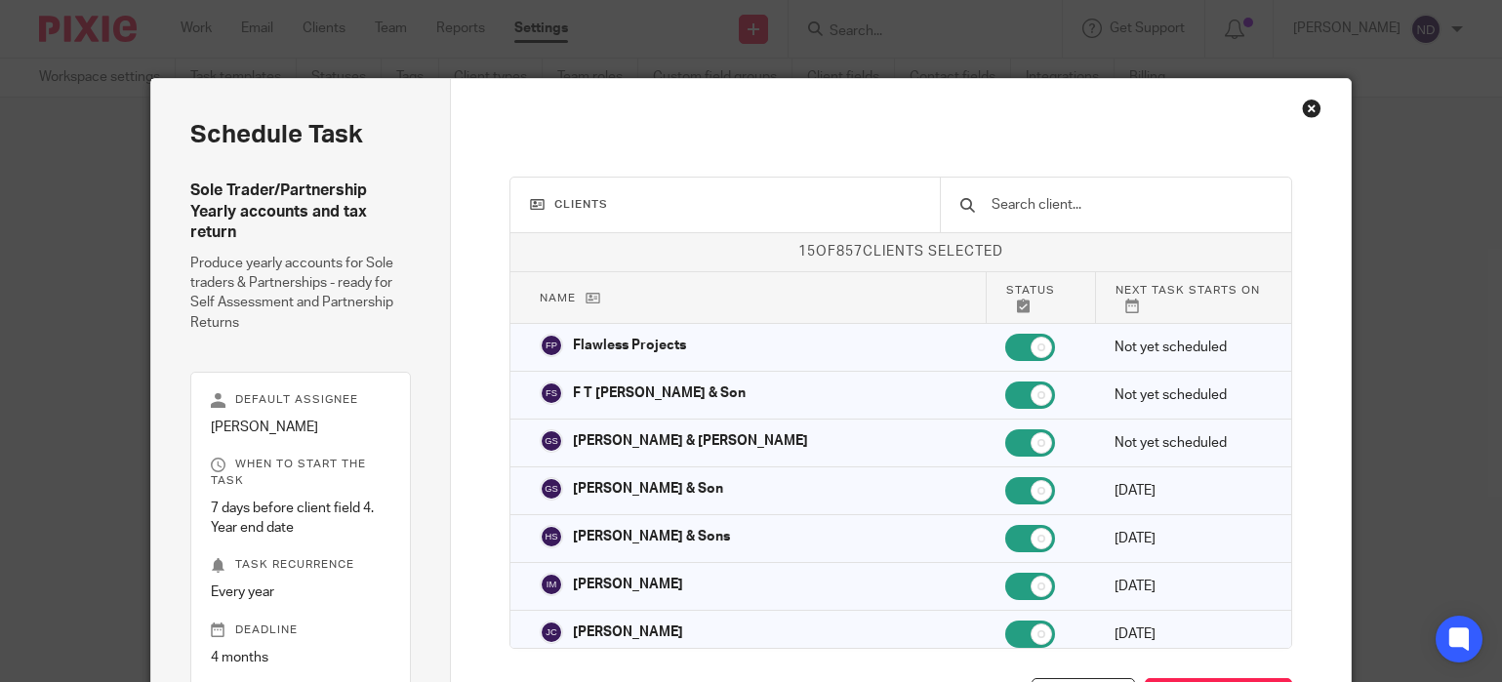
scroll to position [169, 0]
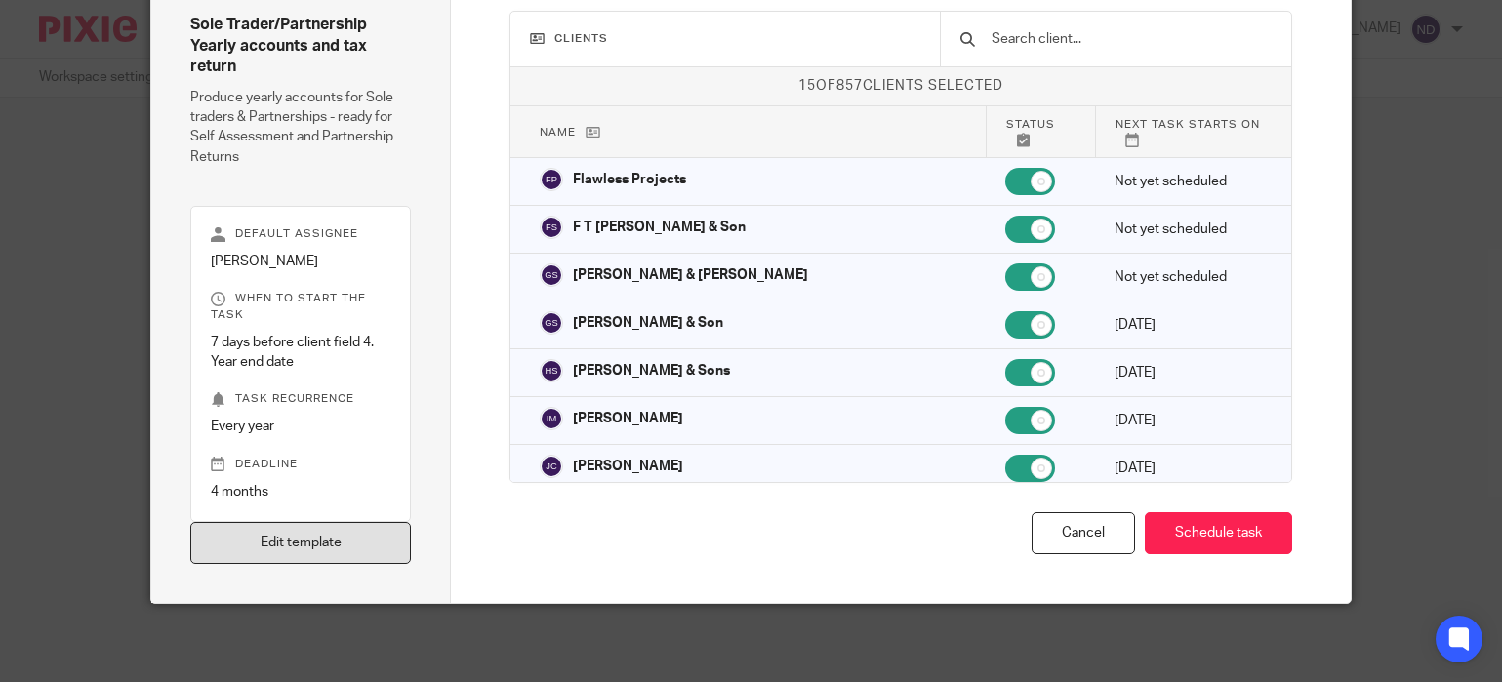
click at [280, 535] on link "Edit template" at bounding box center [300, 543] width 221 height 42
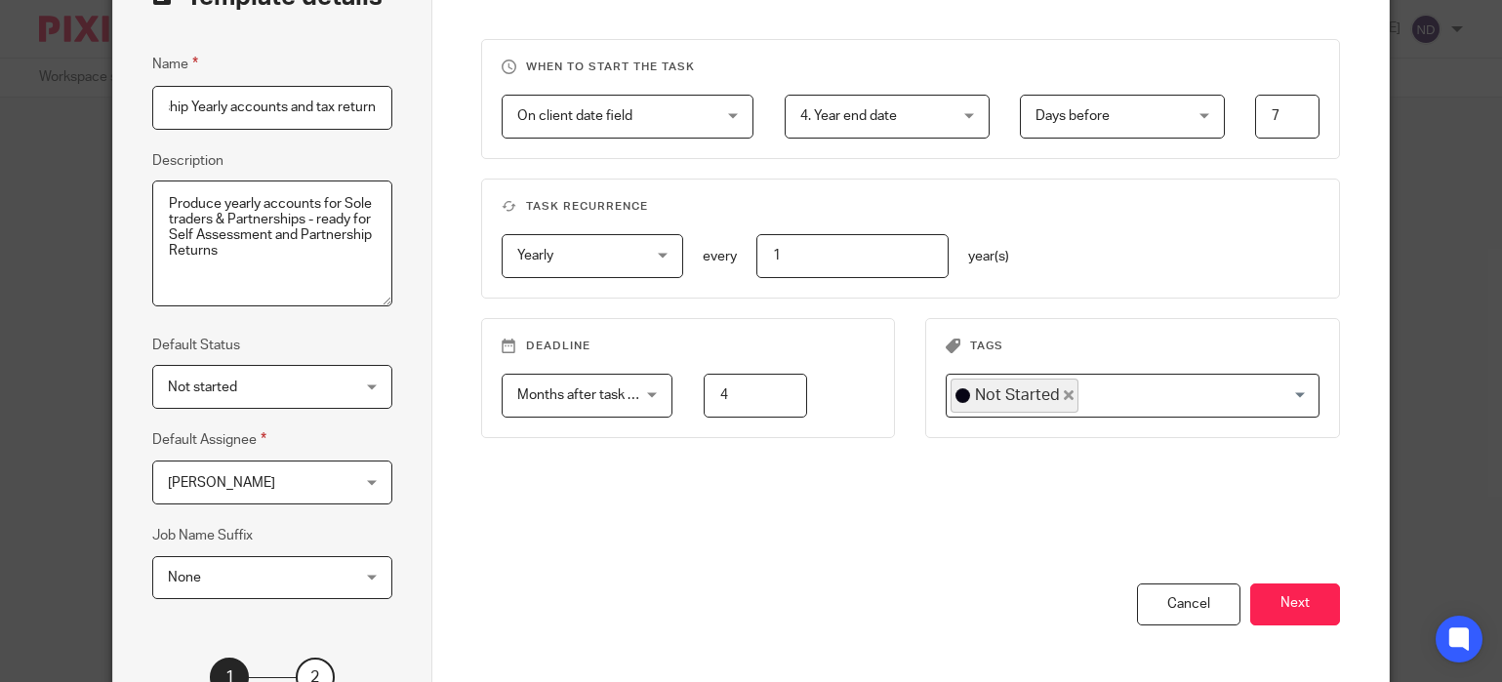
scroll to position [315, 0]
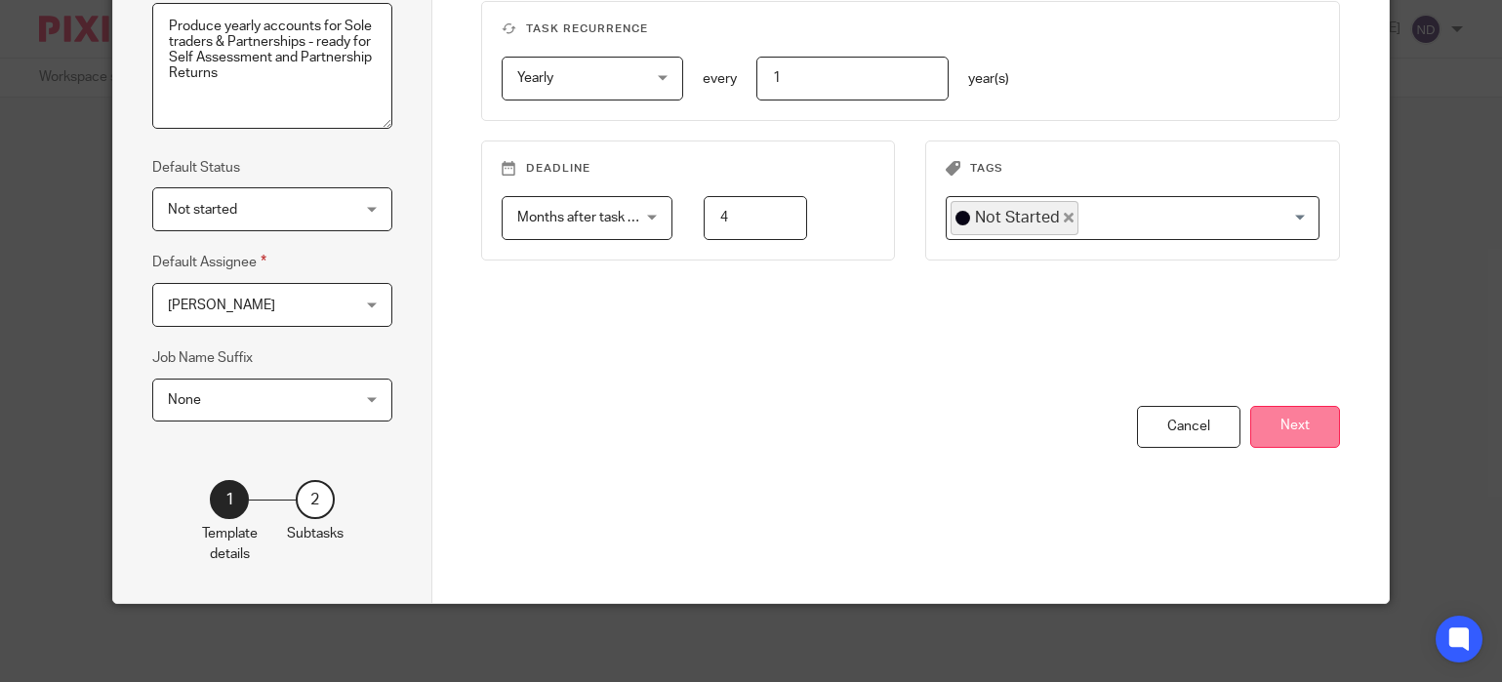
click at [1295, 429] on button "Next" at bounding box center [1295, 427] width 90 height 42
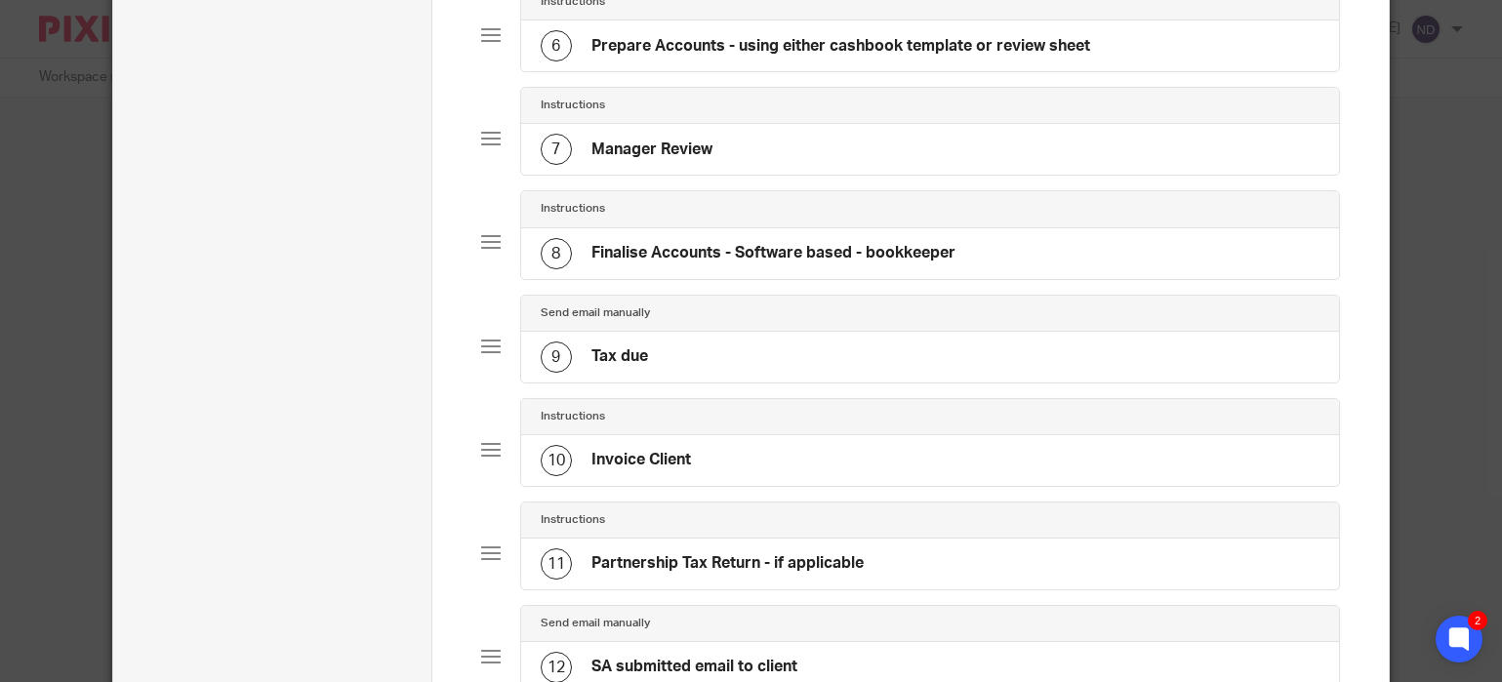
scroll to position [759, 0]
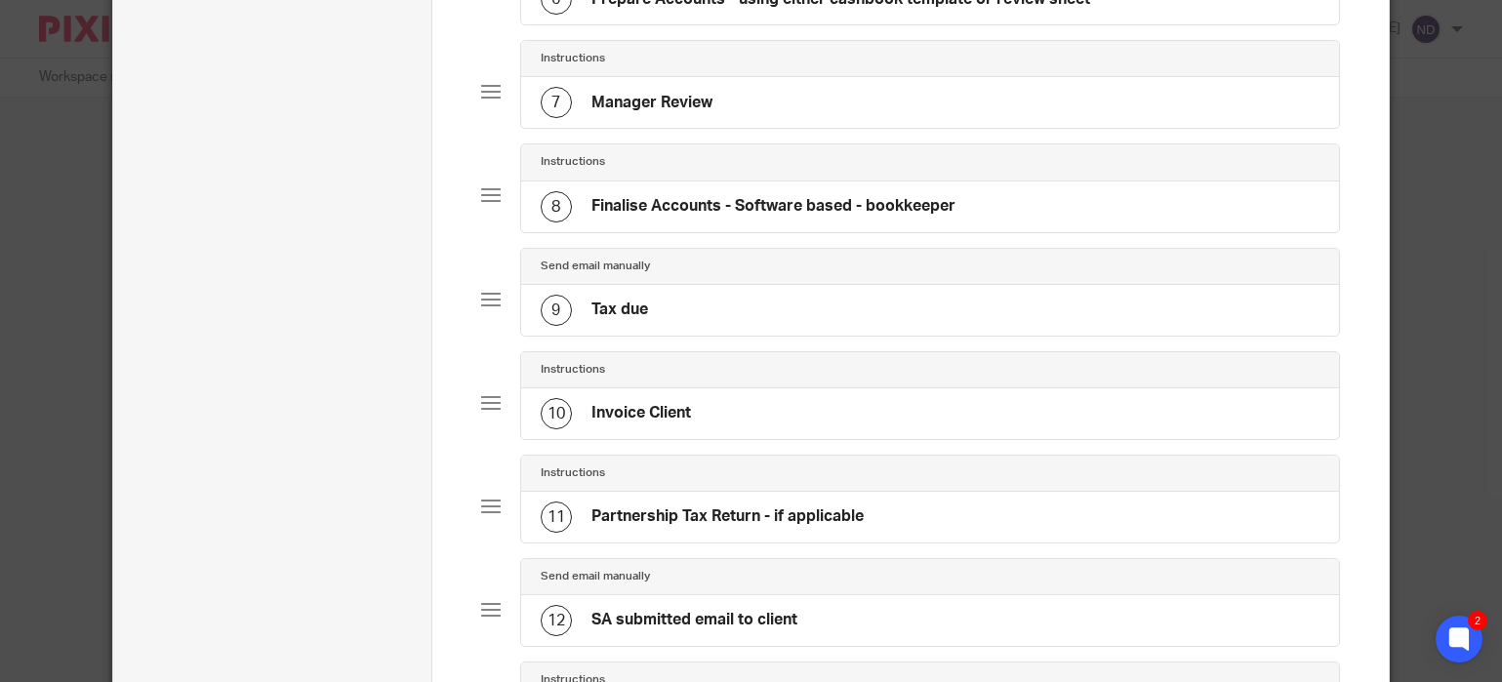
click at [698, 422] on div "10 Invoice Client" at bounding box center [930, 413] width 818 height 51
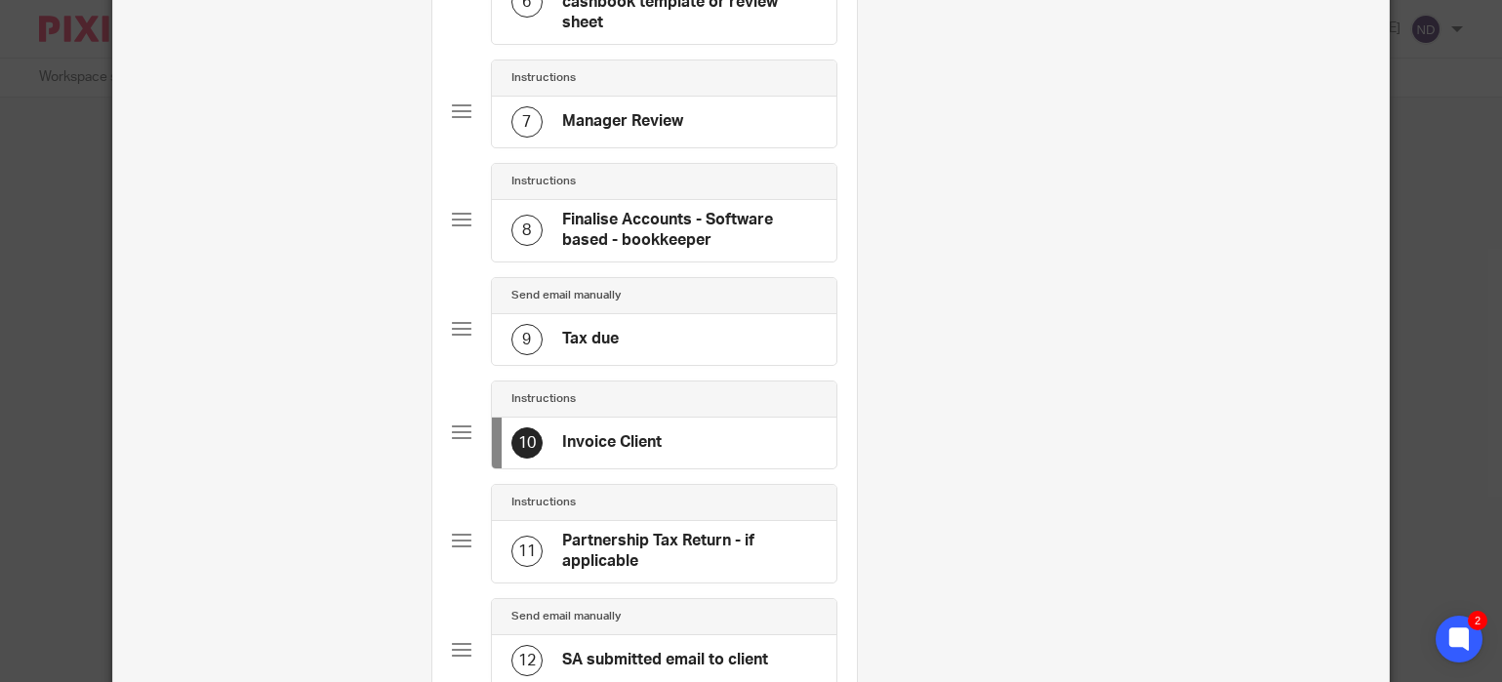
scroll to position [796, 0]
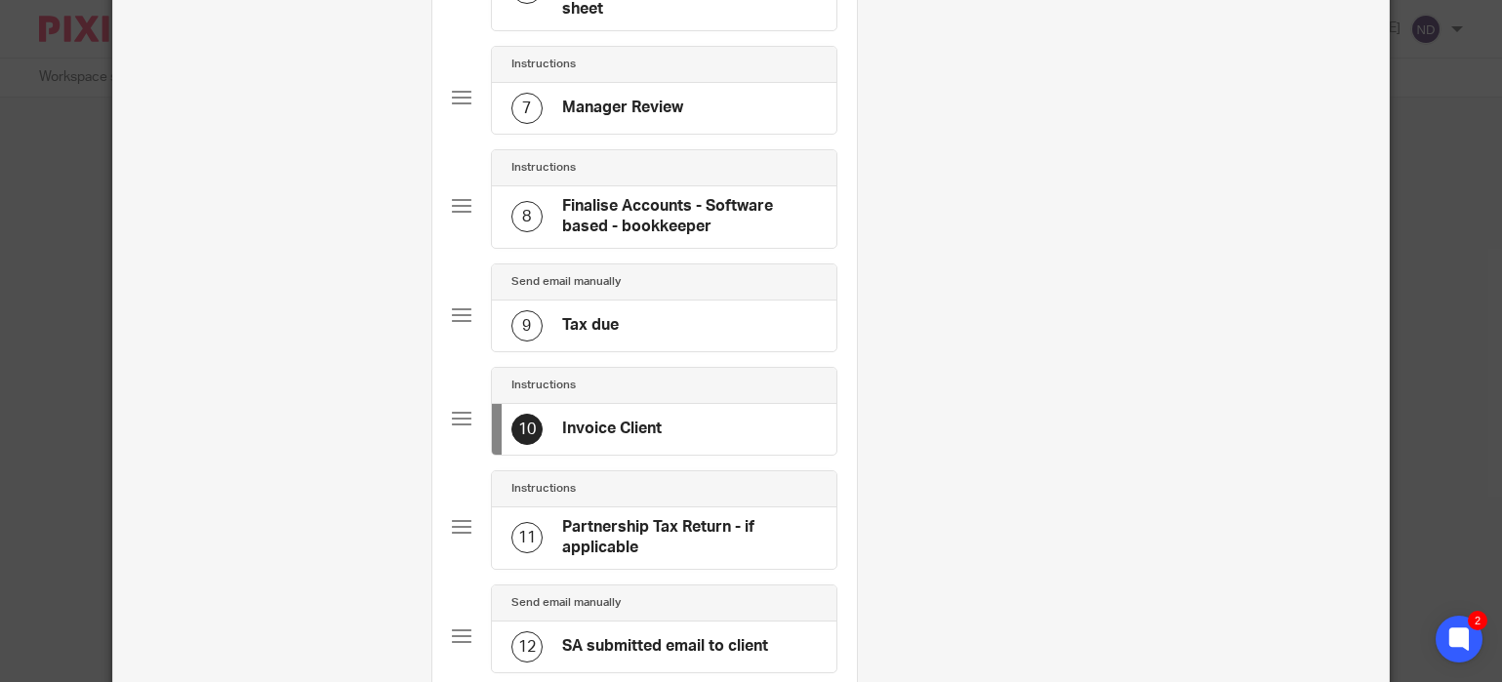
click at [689, 424] on div "10 Invoice Client" at bounding box center [664, 429] width 344 height 51
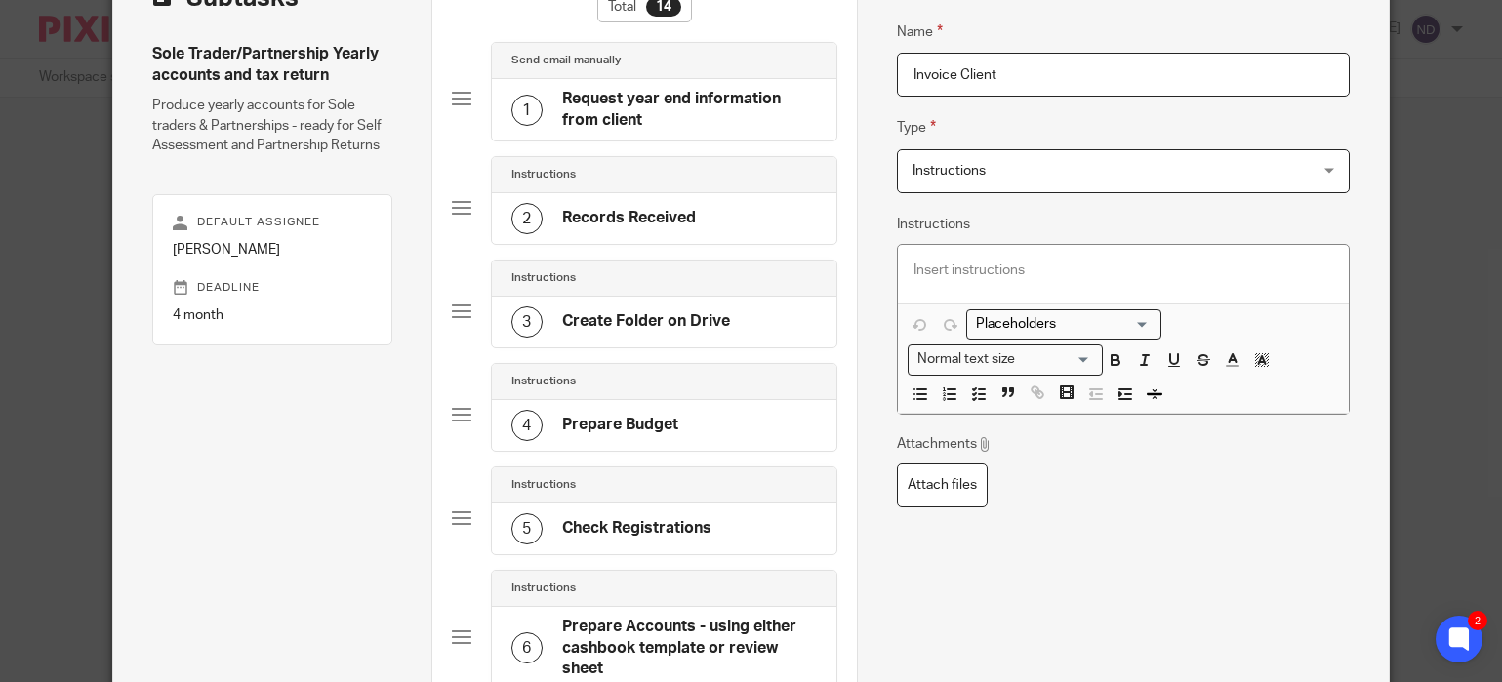
scroll to position [142, 0]
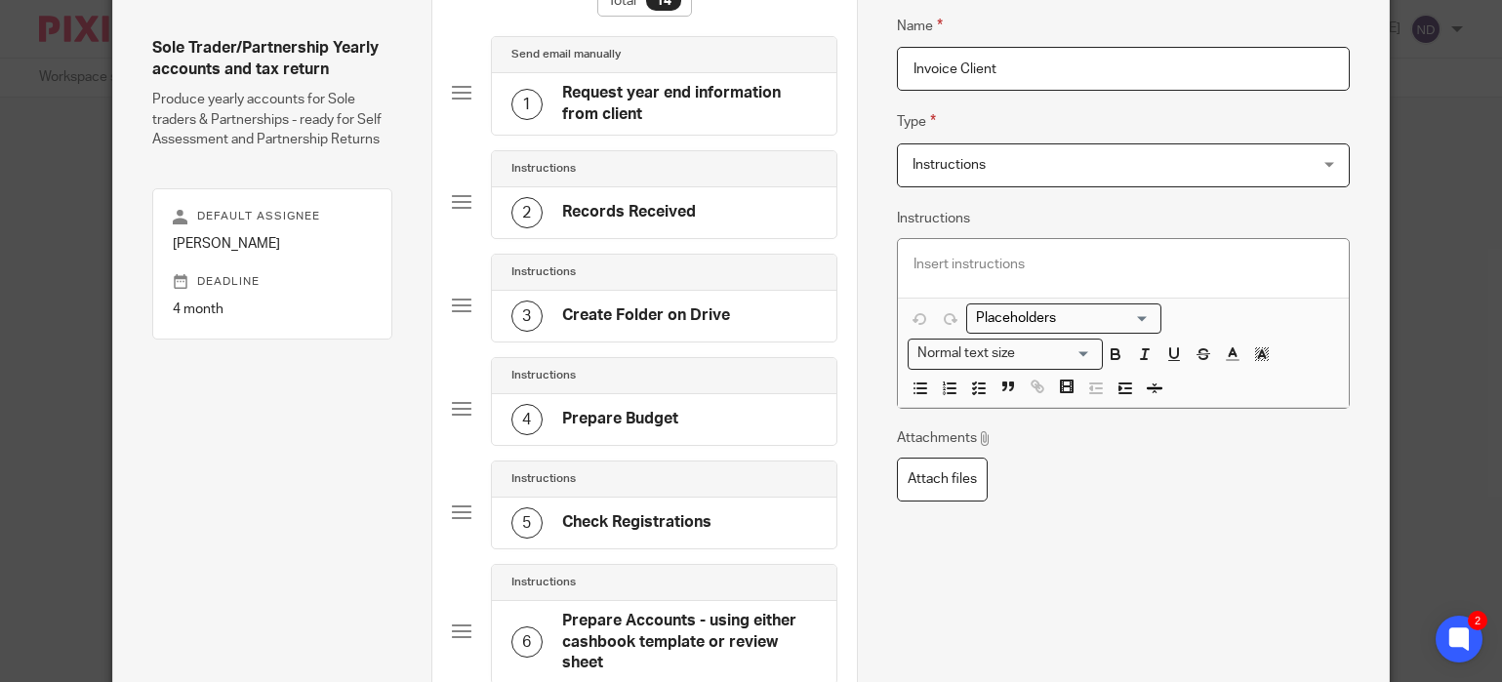
click at [955, 270] on p at bounding box center [1122, 265] width 419 height 20
click at [979, 394] on icon "button" at bounding box center [979, 389] width 18 height 18
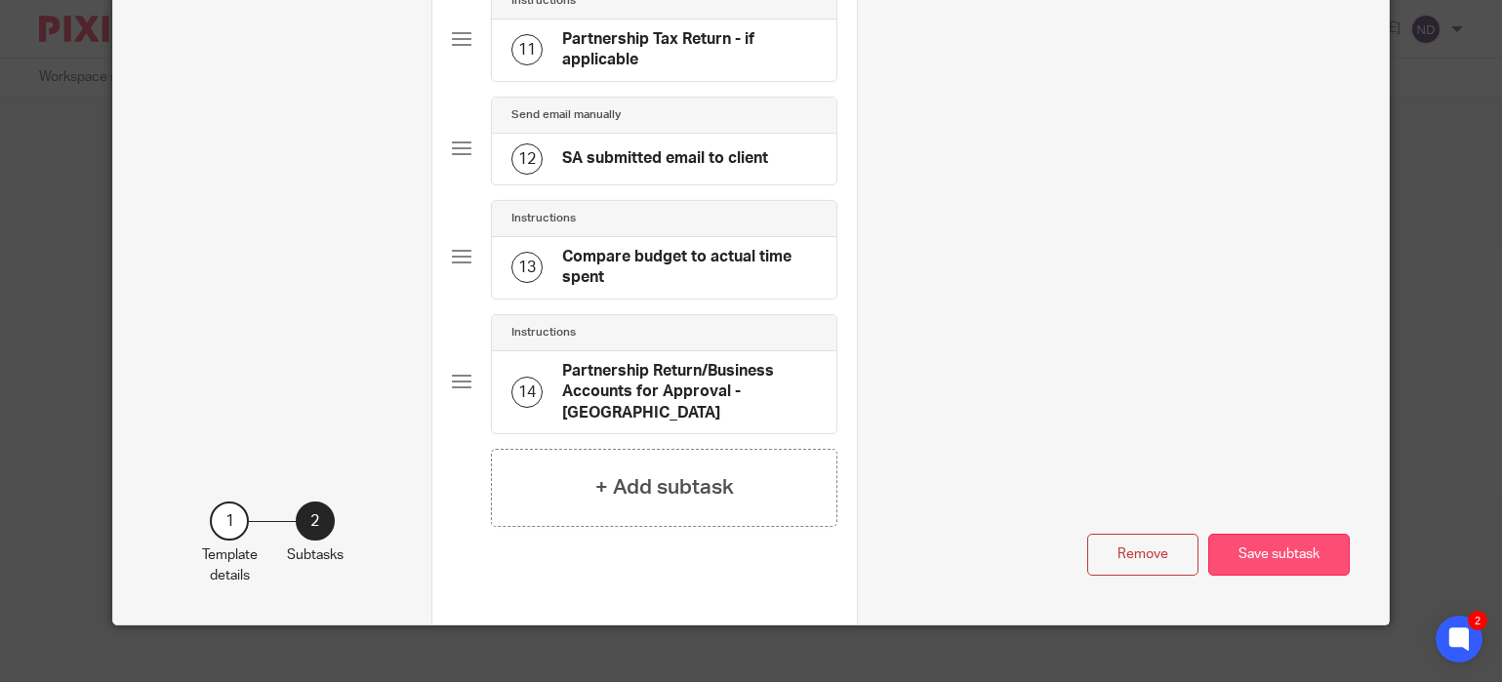
click at [1289, 535] on button "Save subtask" at bounding box center [1278, 555] width 141 height 42
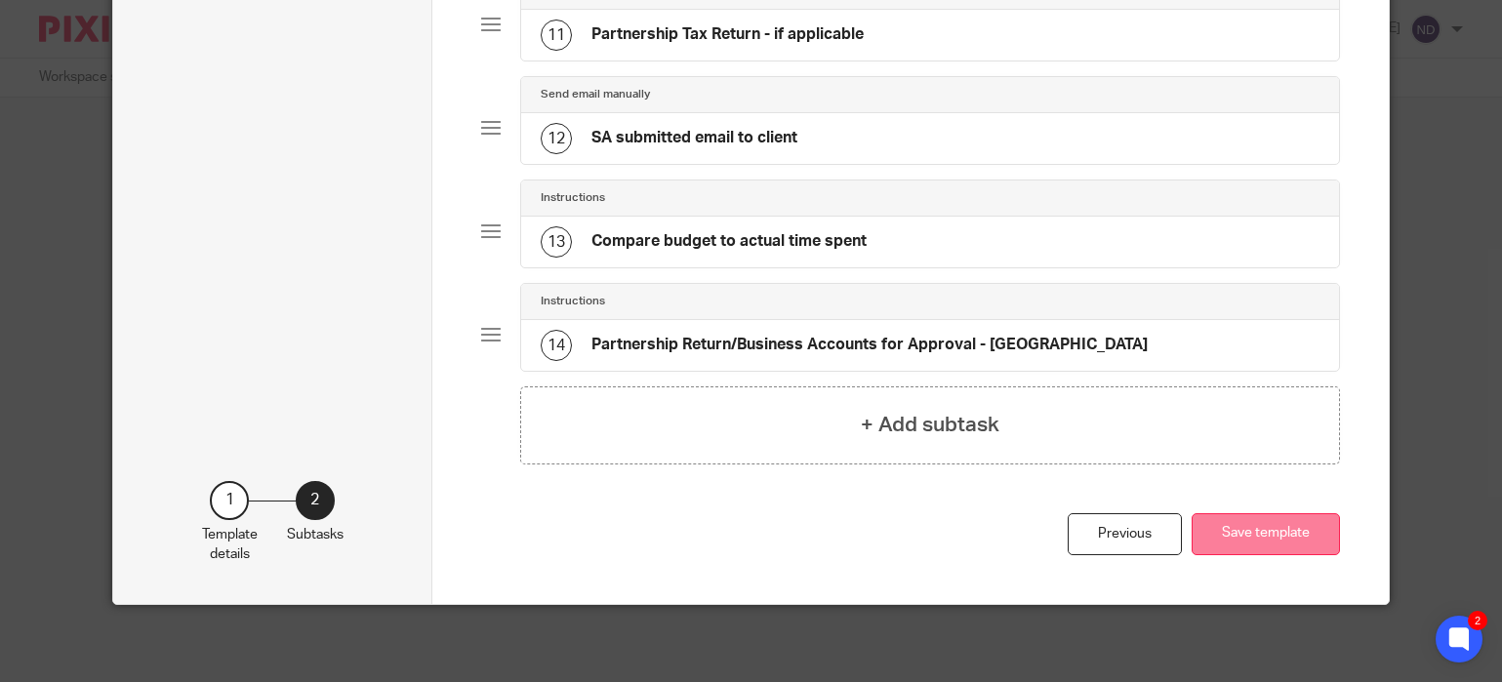
click at [1289, 535] on button "Save template" at bounding box center [1265, 534] width 148 height 42
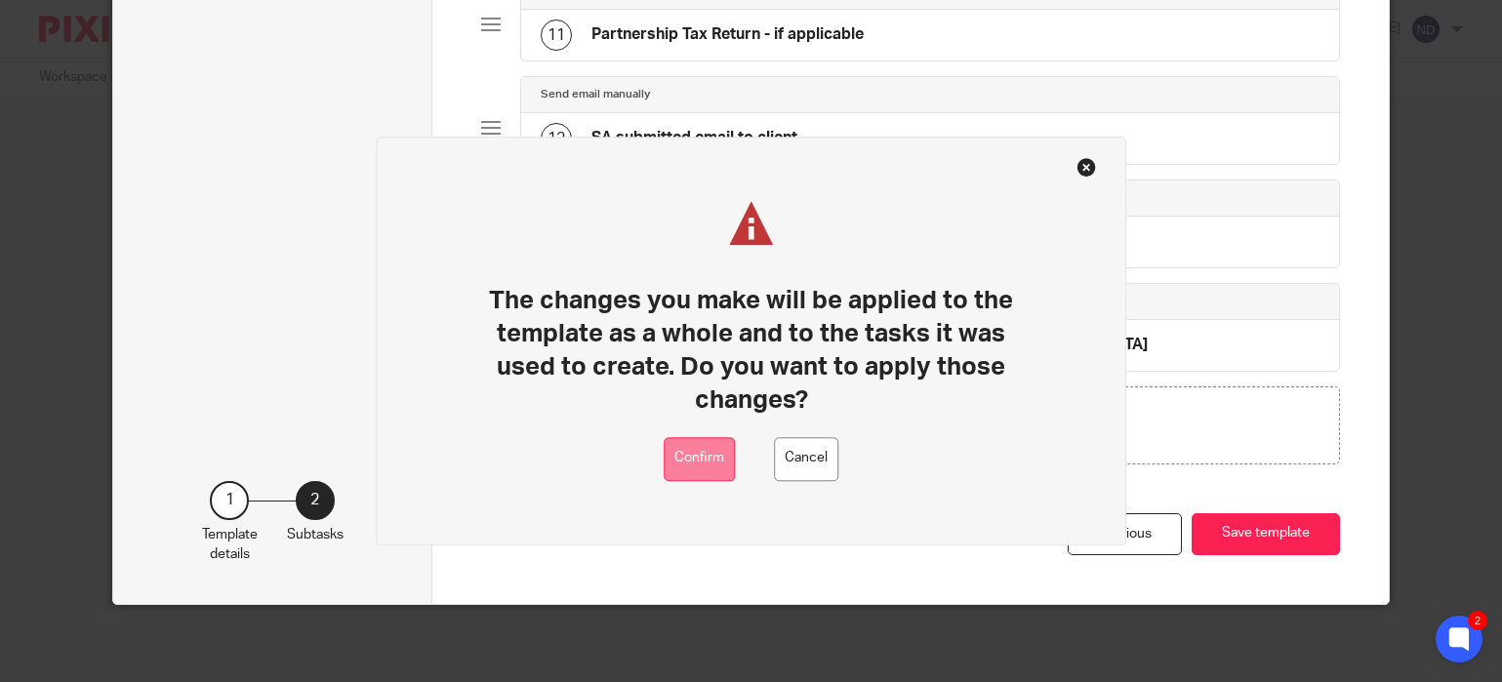
click at [704, 461] on button "Confirm" at bounding box center [698, 459] width 71 height 44
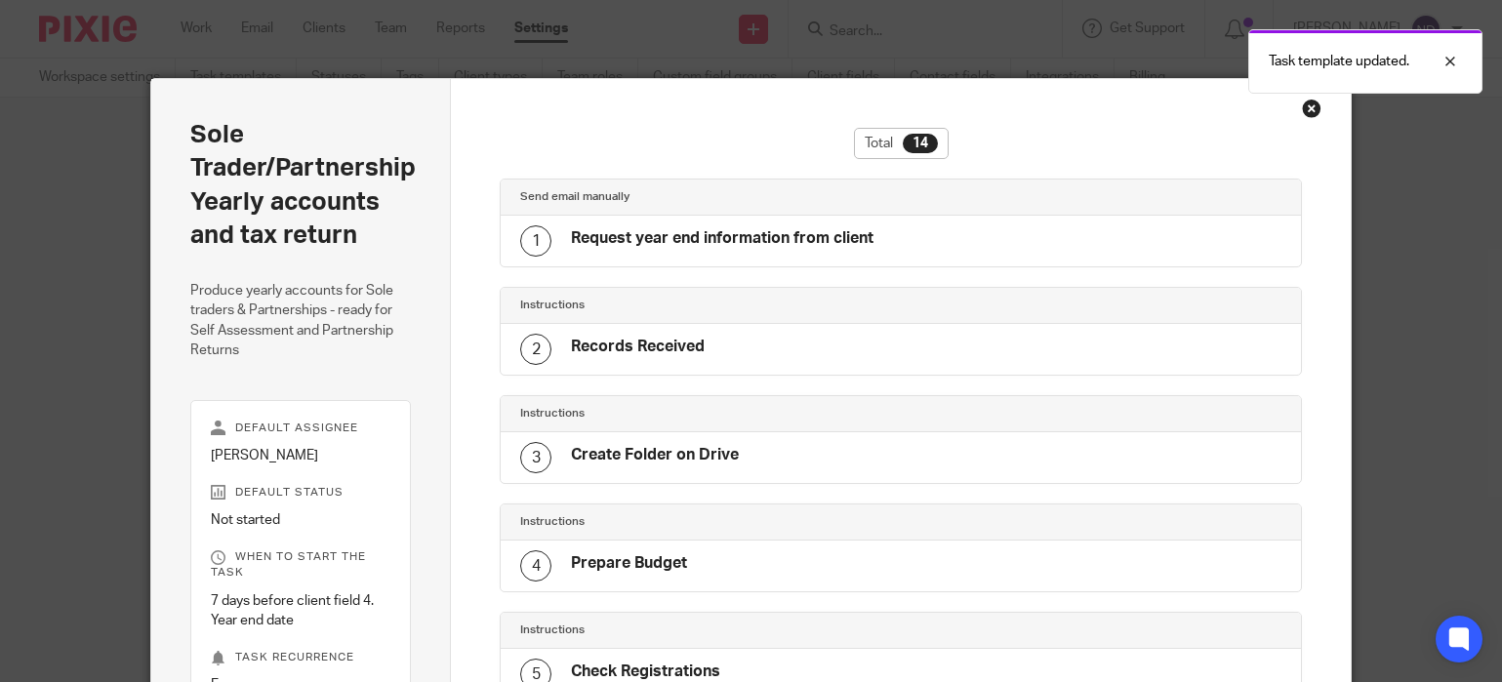
click at [1315, 104] on div "Close this dialog window" at bounding box center [1312, 109] width 20 height 20
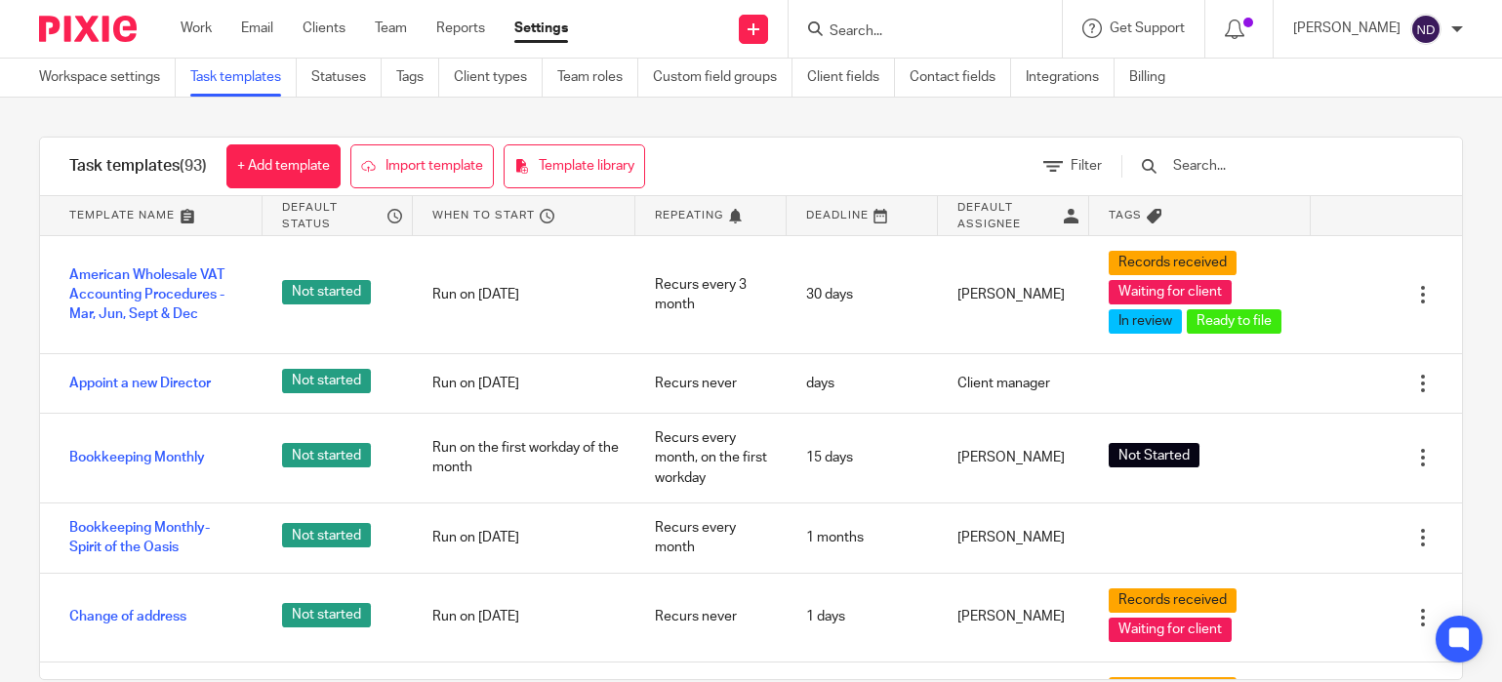
click at [1260, 168] on input "text" at bounding box center [1284, 165] width 227 height 21
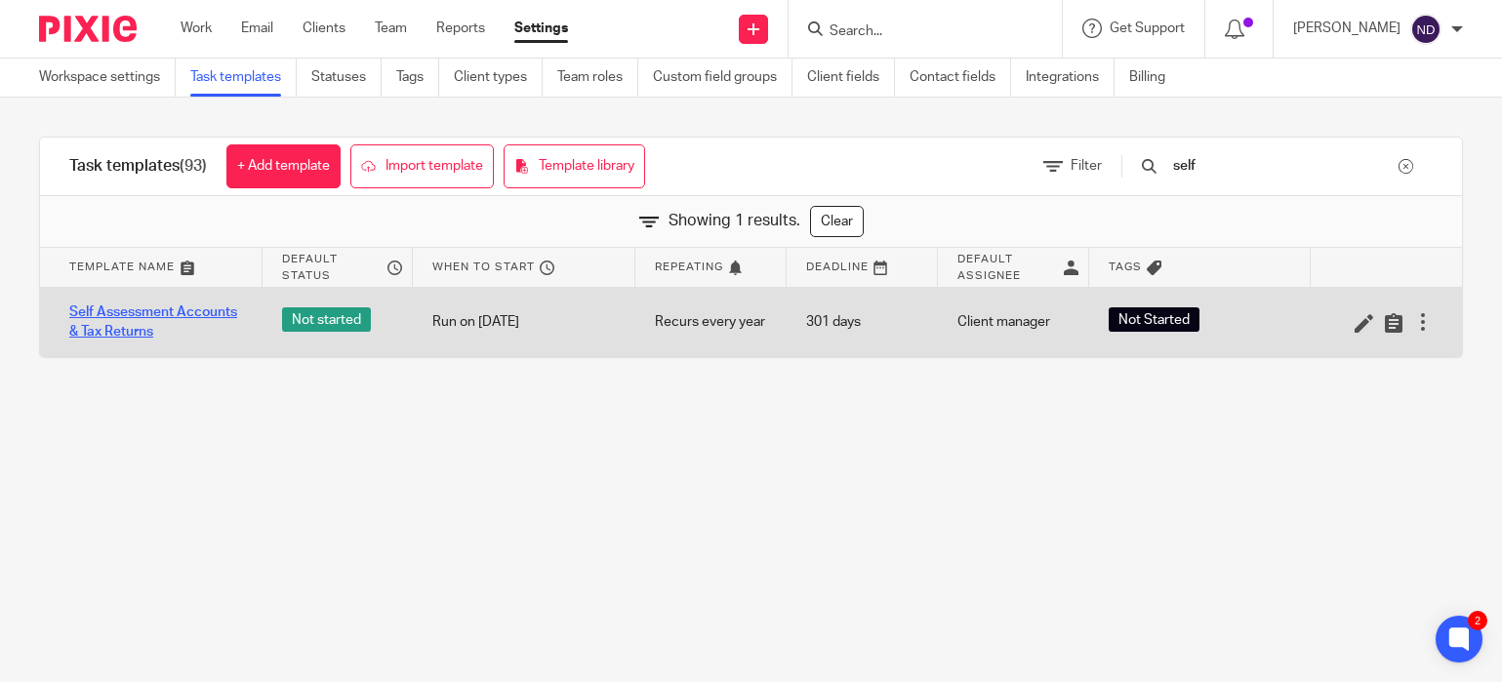
type input "self"
click at [135, 308] on link "Self Assessment Accounts & Tax Returns" at bounding box center [156, 322] width 174 height 40
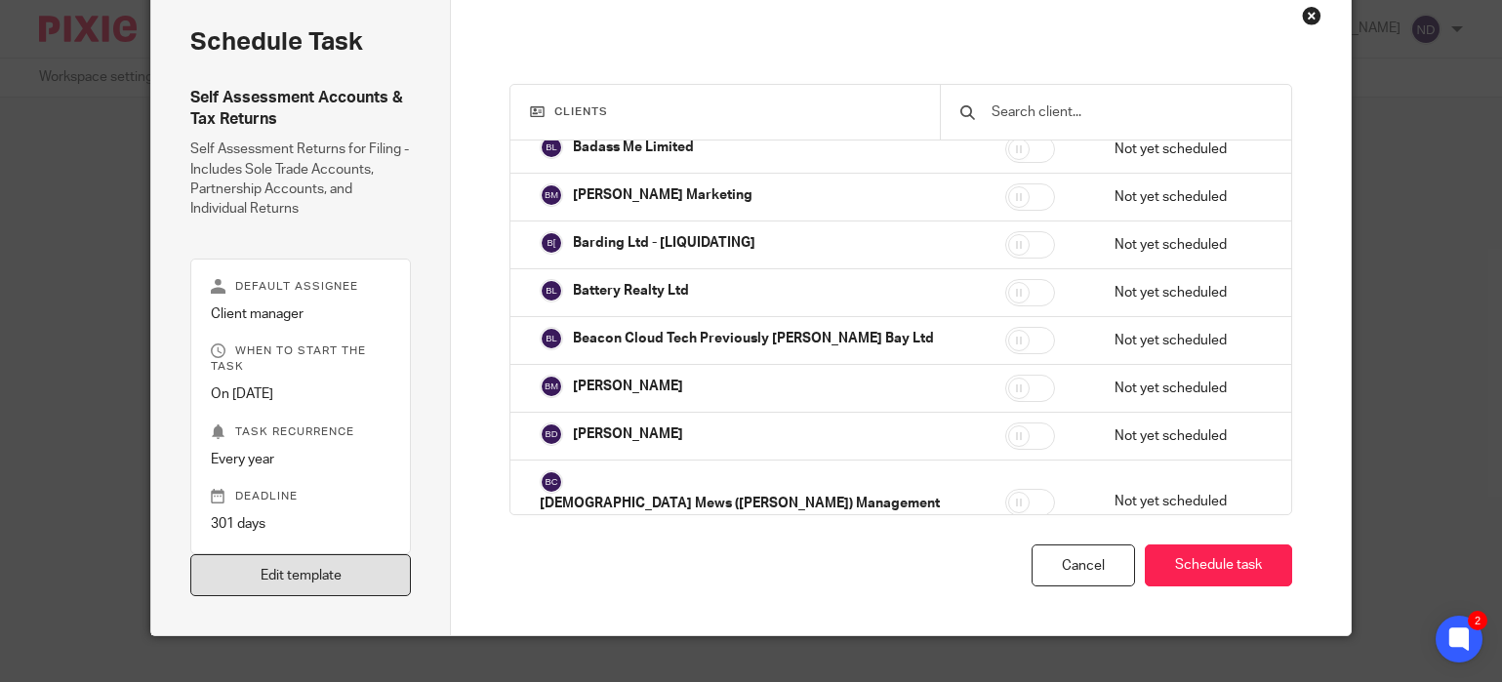
scroll to position [129, 0]
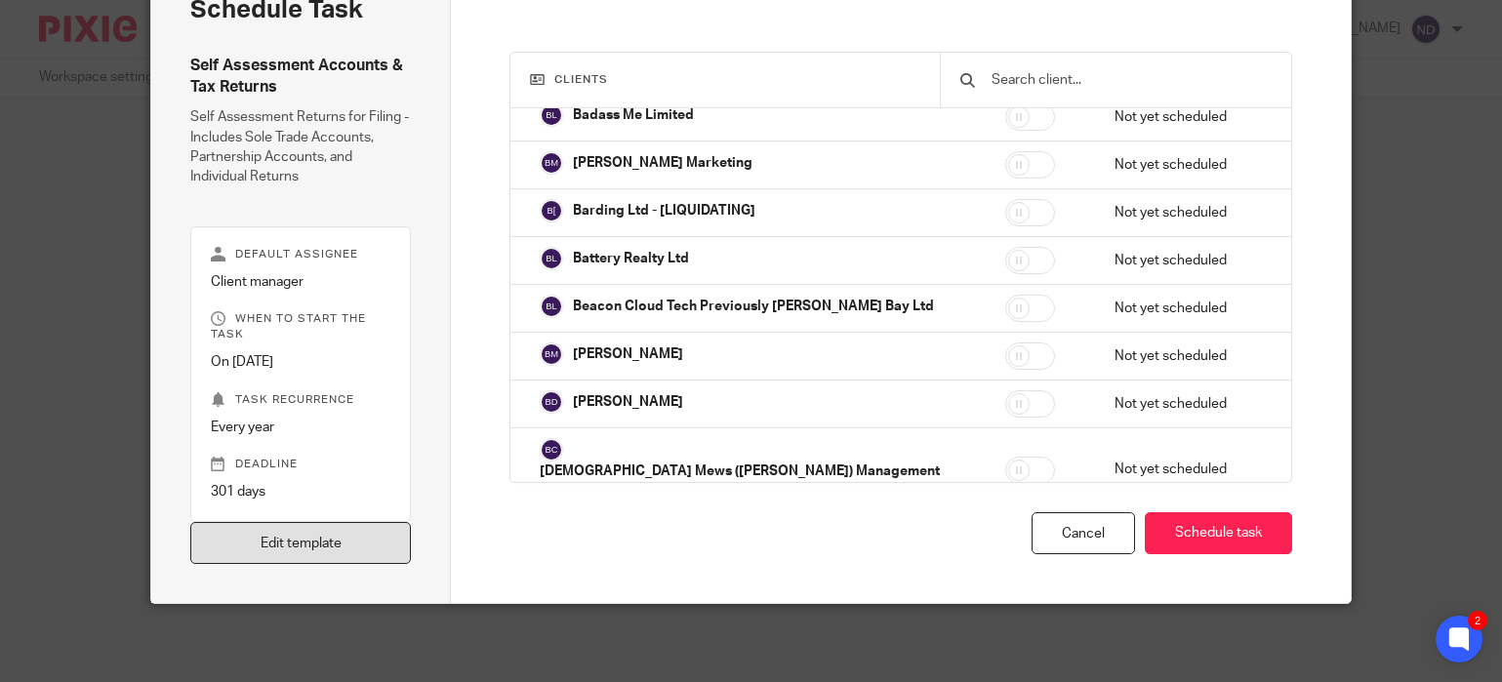
click at [297, 538] on link "Edit template" at bounding box center [300, 543] width 221 height 42
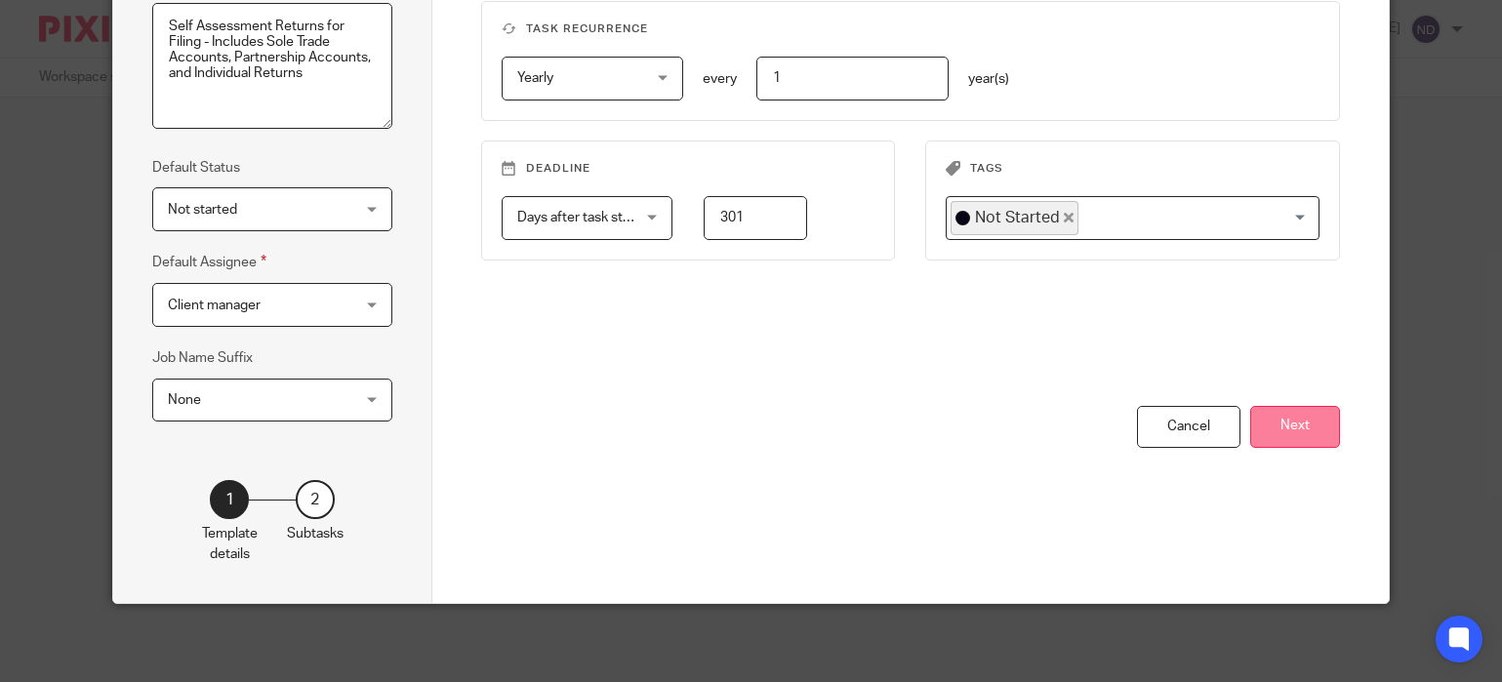
click at [1298, 428] on button "Next" at bounding box center [1295, 427] width 90 height 42
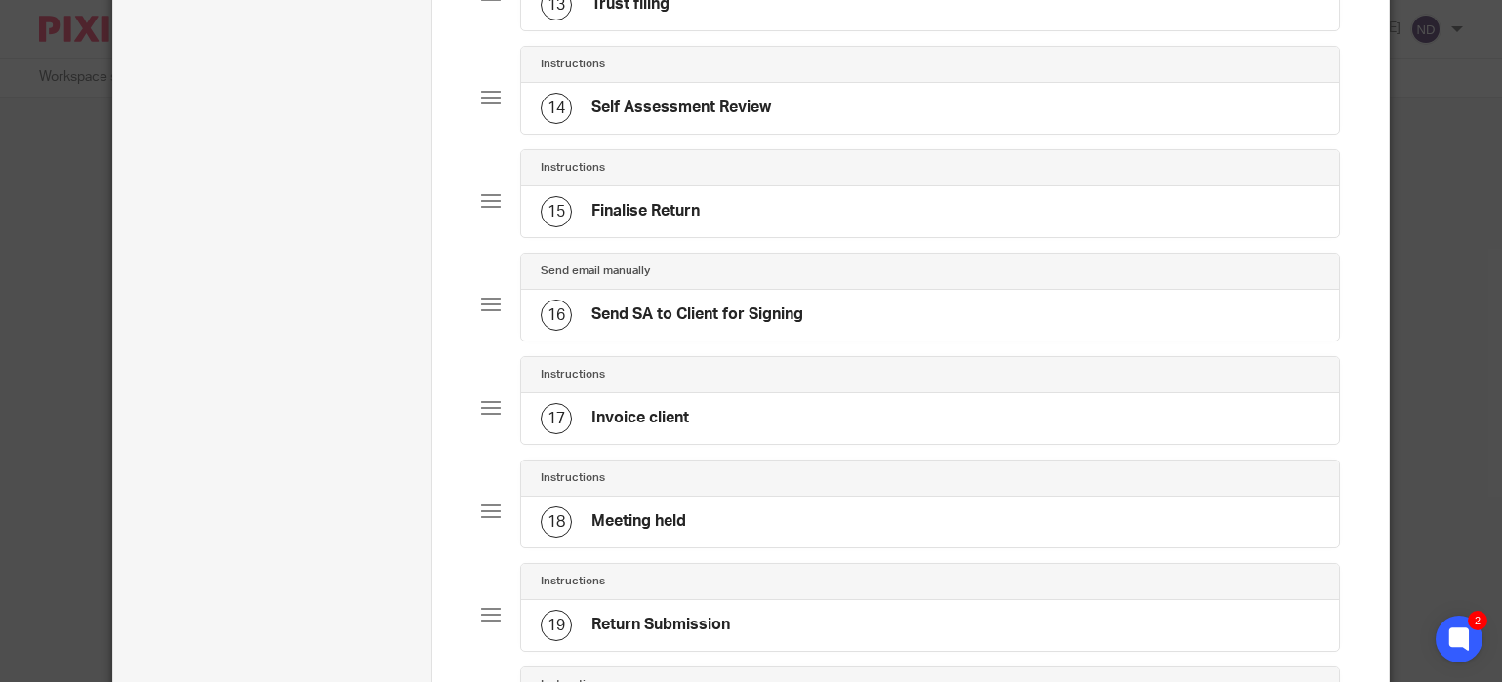
scroll to position [1482, 0]
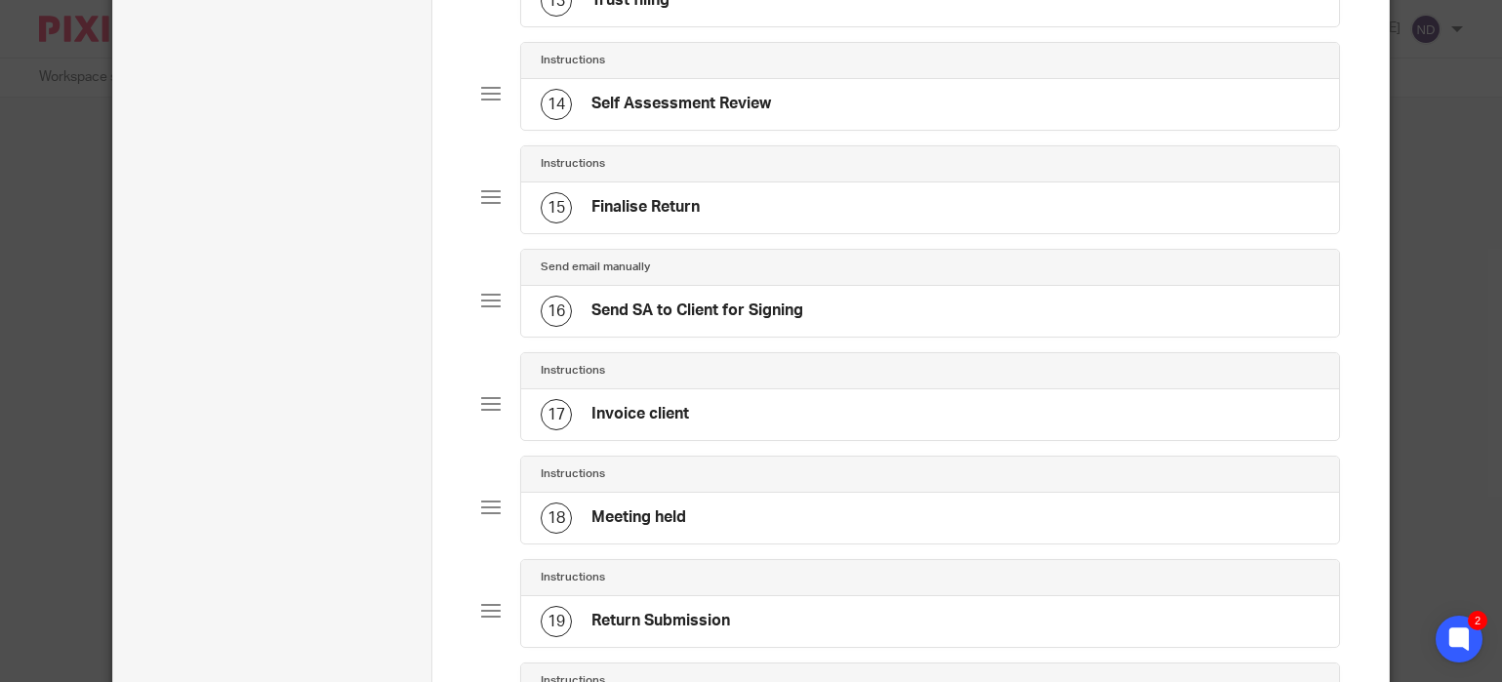
click at [659, 408] on h4 "Invoice client" at bounding box center [640, 414] width 98 height 20
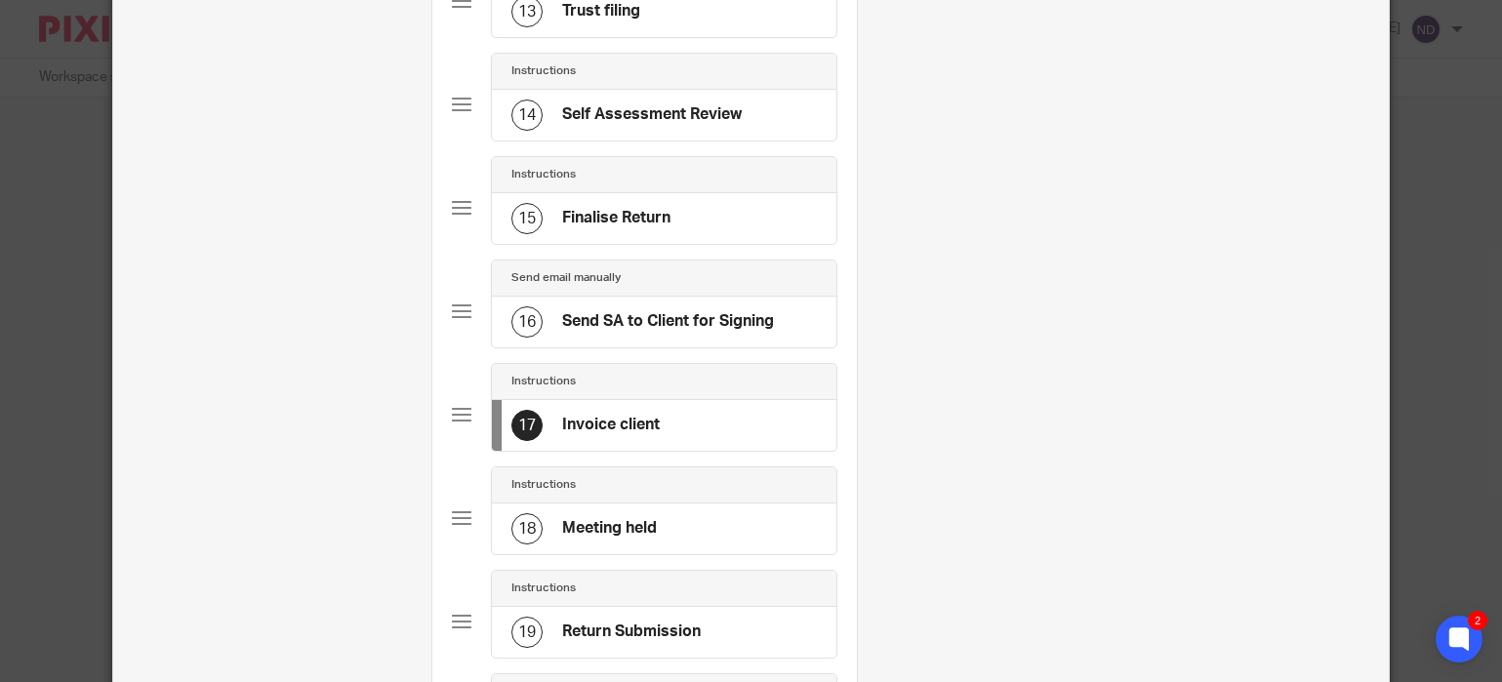
scroll to position [0, 0]
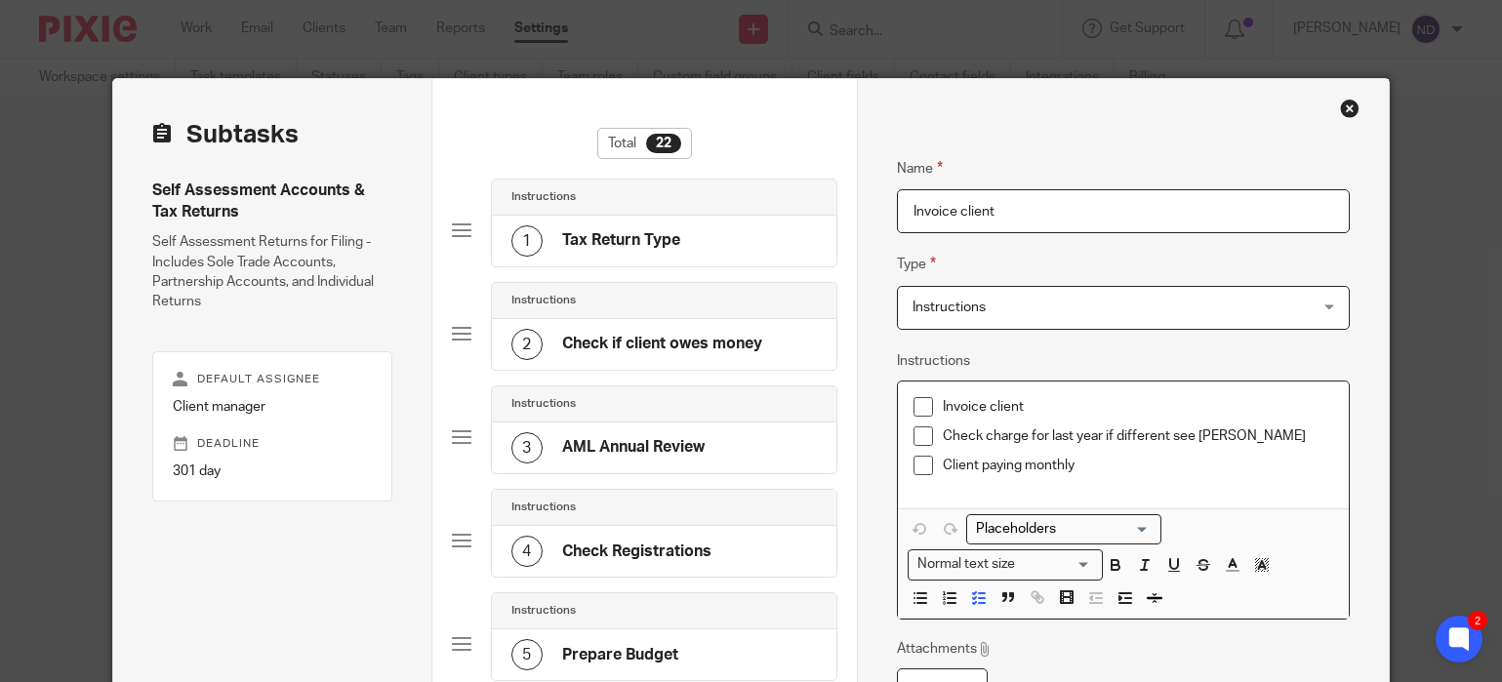
click at [1242, 435] on p "Check charge for last year if different see Niall" at bounding box center [1137, 436] width 389 height 20
click at [1040, 402] on p "Invoice client" at bounding box center [1137, 407] width 389 height 20
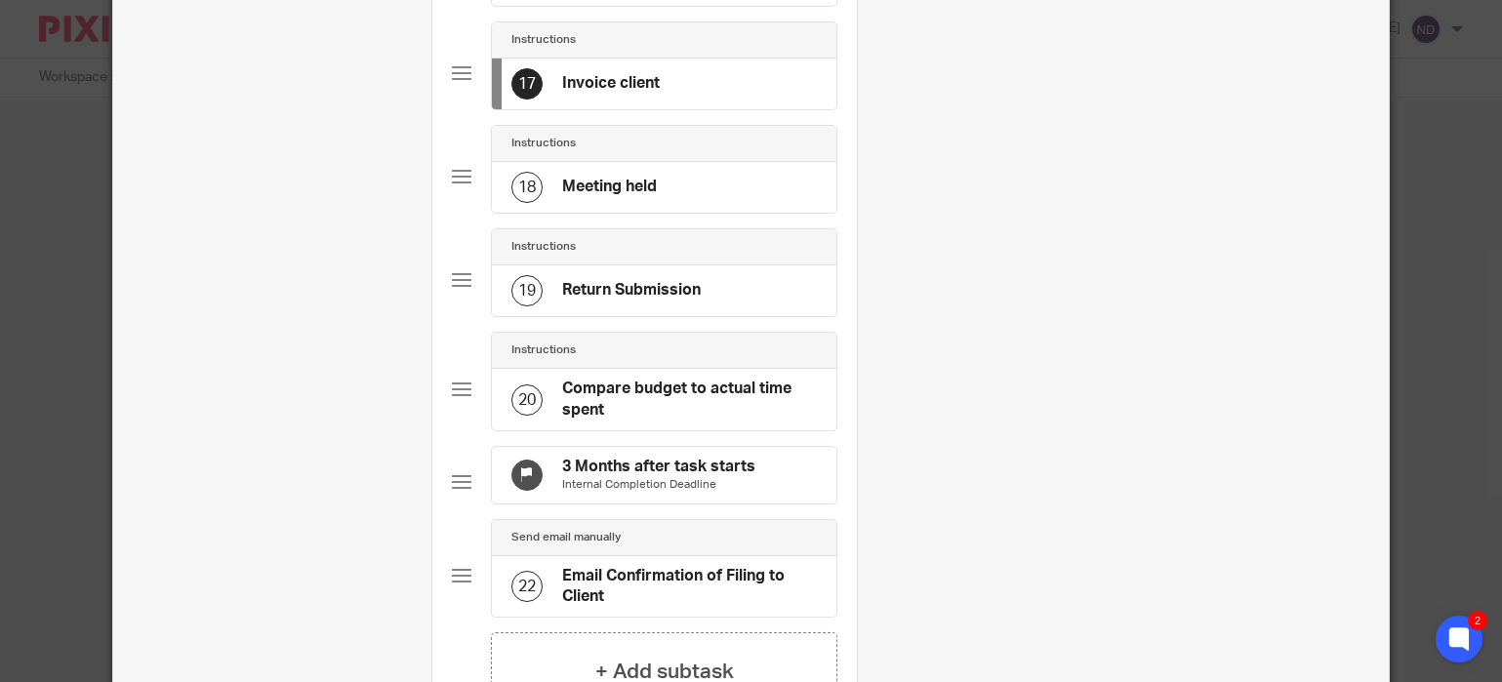
scroll to position [2044, 0]
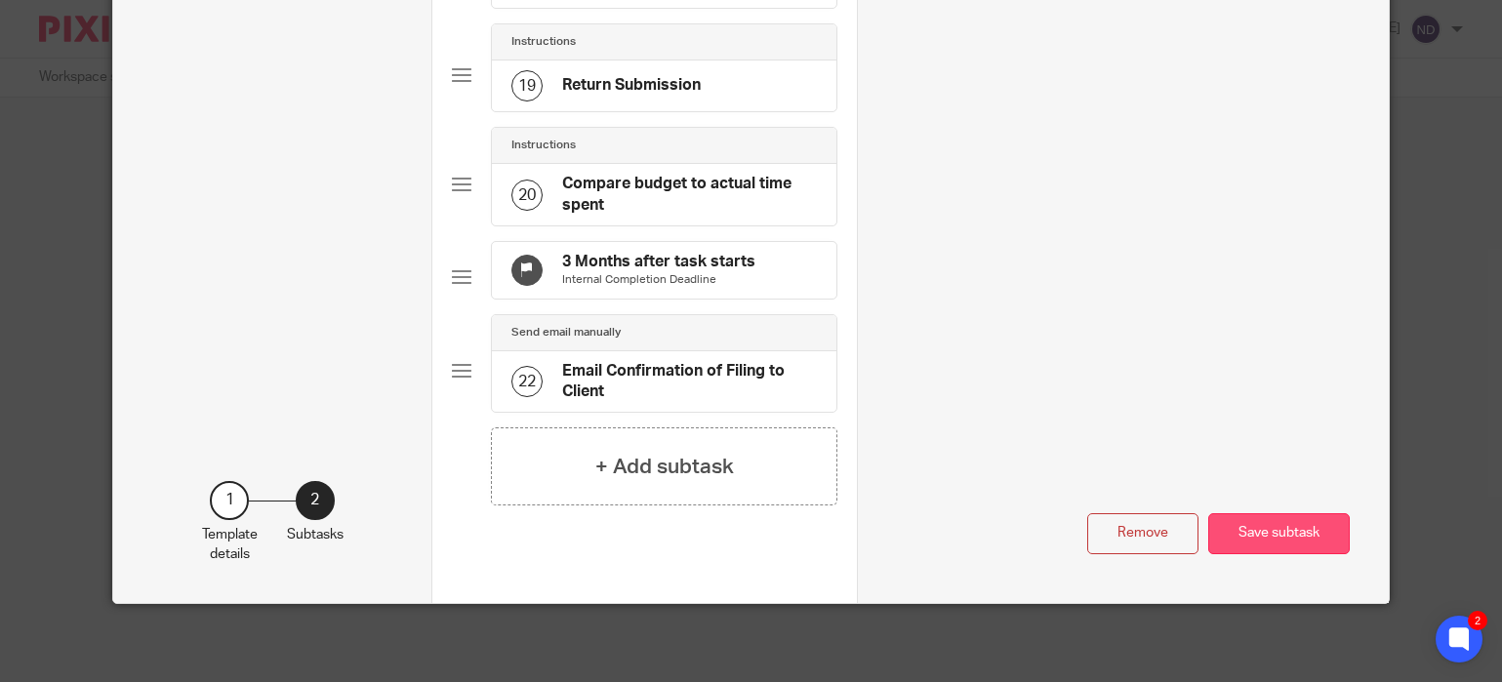
click at [1271, 535] on button "Save subtask" at bounding box center [1278, 534] width 141 height 42
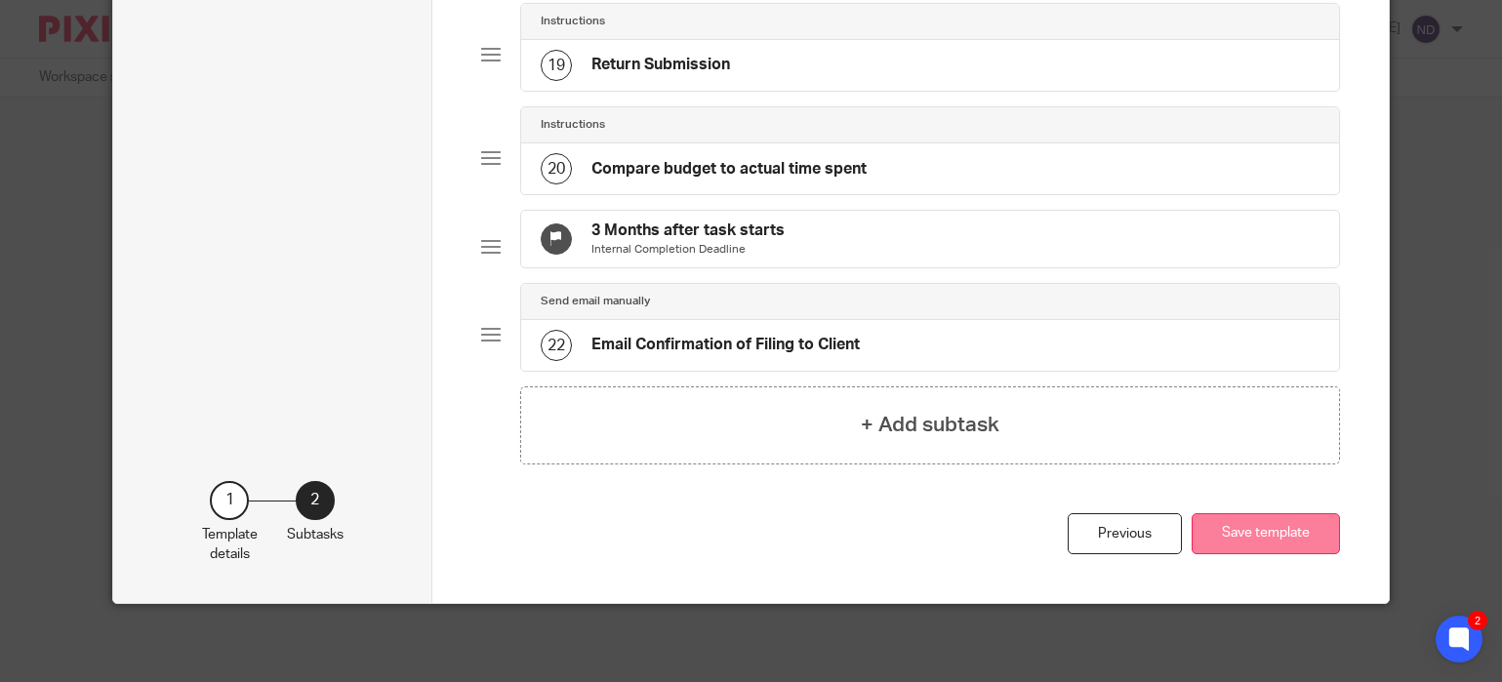
click at [1268, 550] on button "Save template" at bounding box center [1265, 534] width 148 height 42
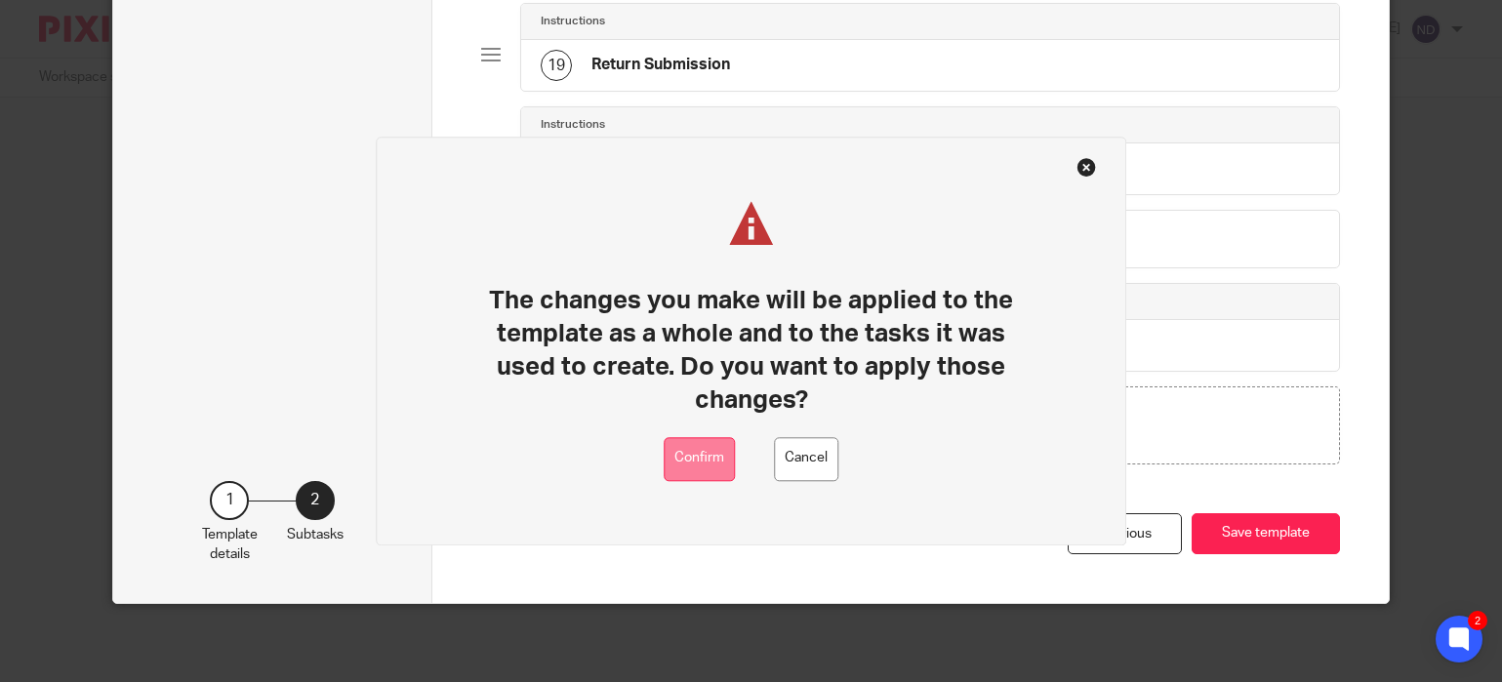
click at [692, 459] on button "Confirm" at bounding box center [698, 459] width 71 height 44
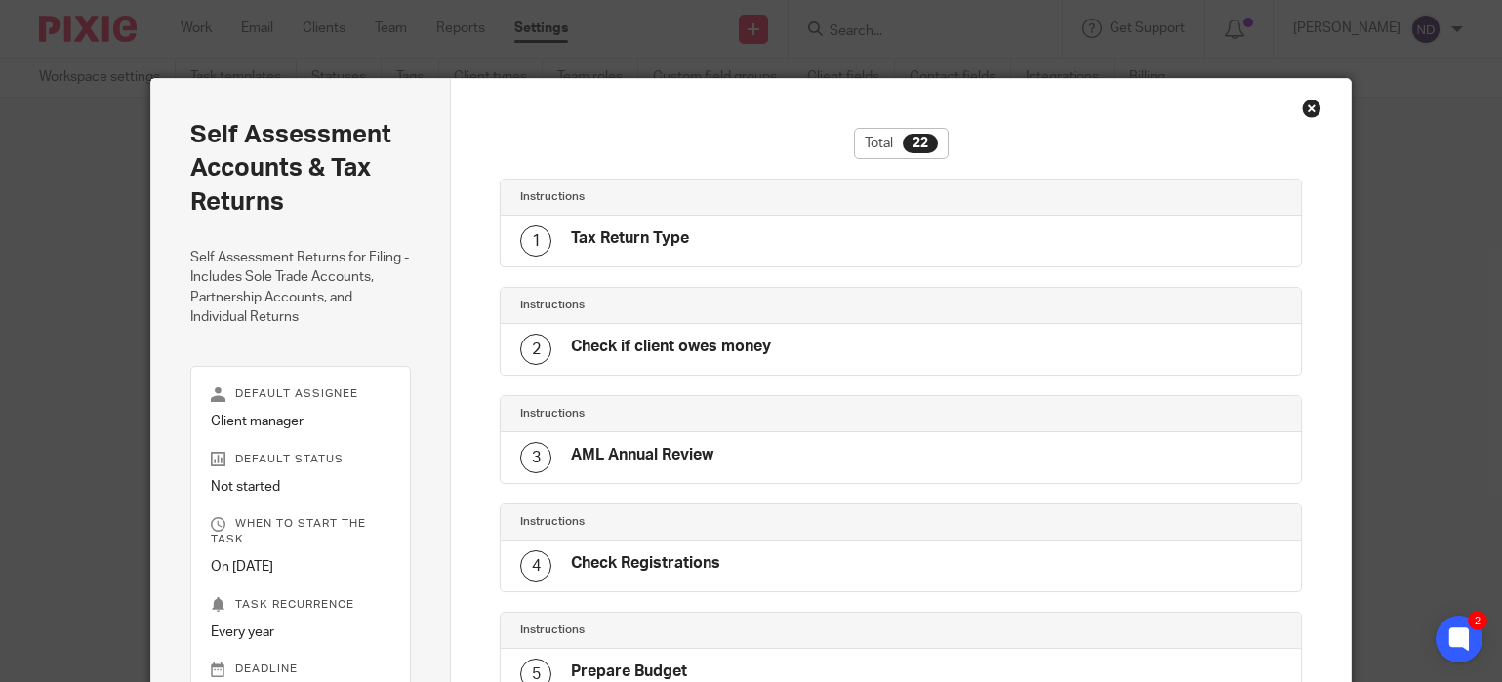
click at [1307, 107] on div "Close this dialog window" at bounding box center [1312, 109] width 20 height 20
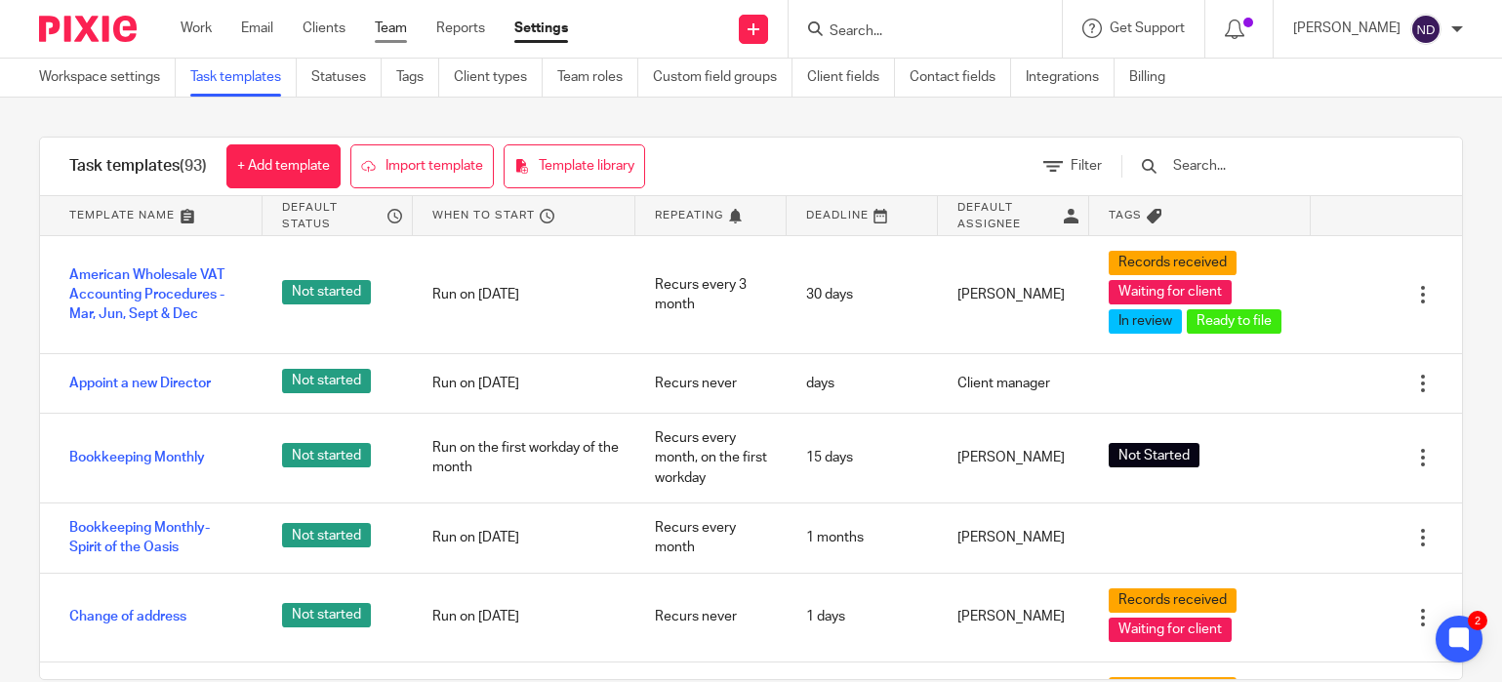
click at [400, 31] on link "Team" at bounding box center [391, 29] width 32 height 20
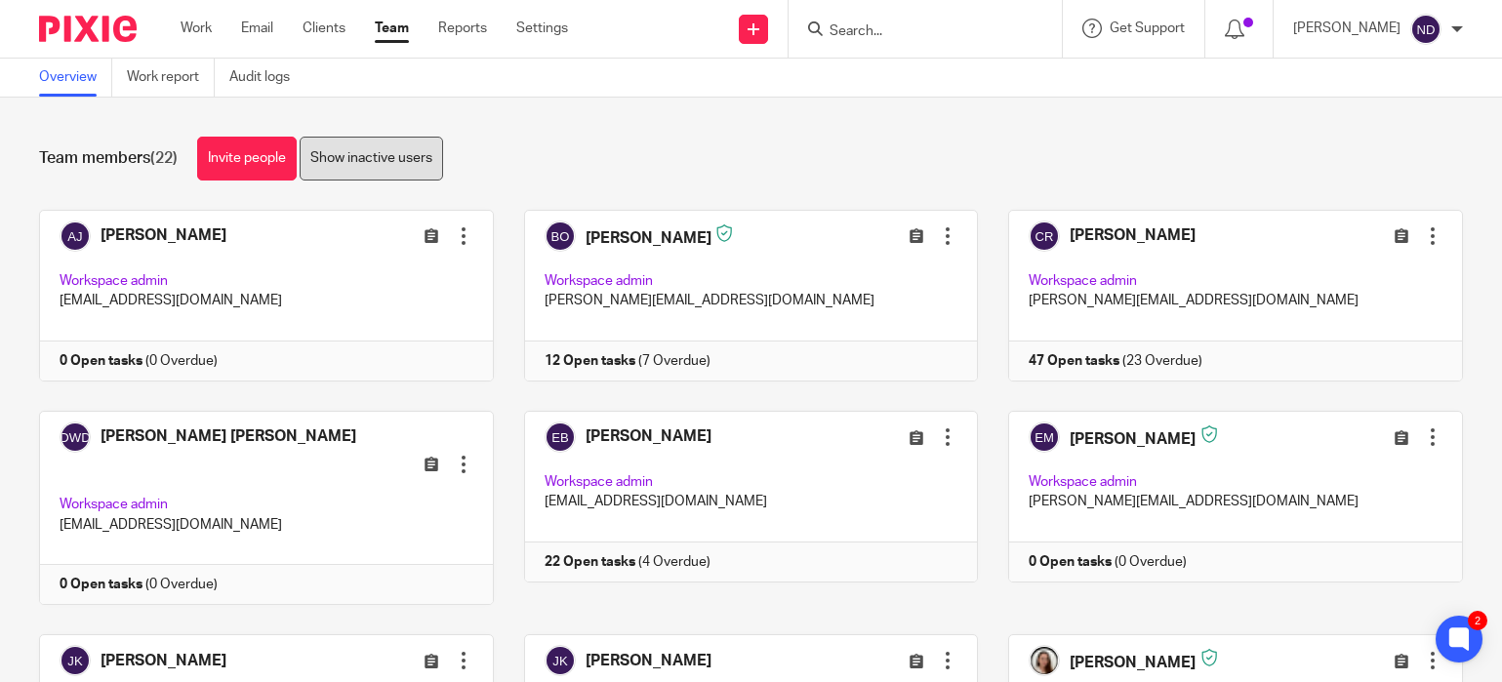
click at [381, 172] on link "Show inactive users" at bounding box center [371, 159] width 143 height 44
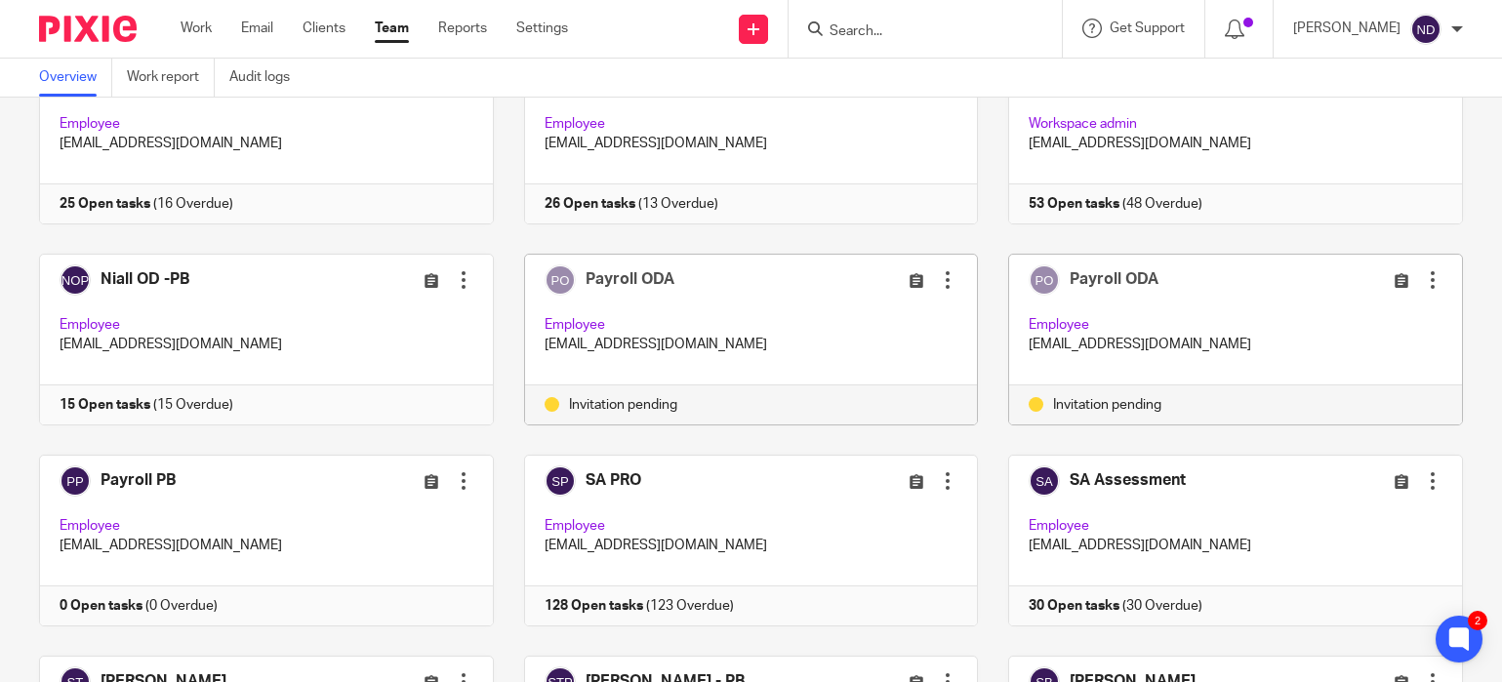
scroll to position [802, 0]
click at [1430, 271] on div at bounding box center [1433, 281] width 20 height 20
click at [1373, 378] on span "Remove user" at bounding box center [1375, 373] width 81 height 14
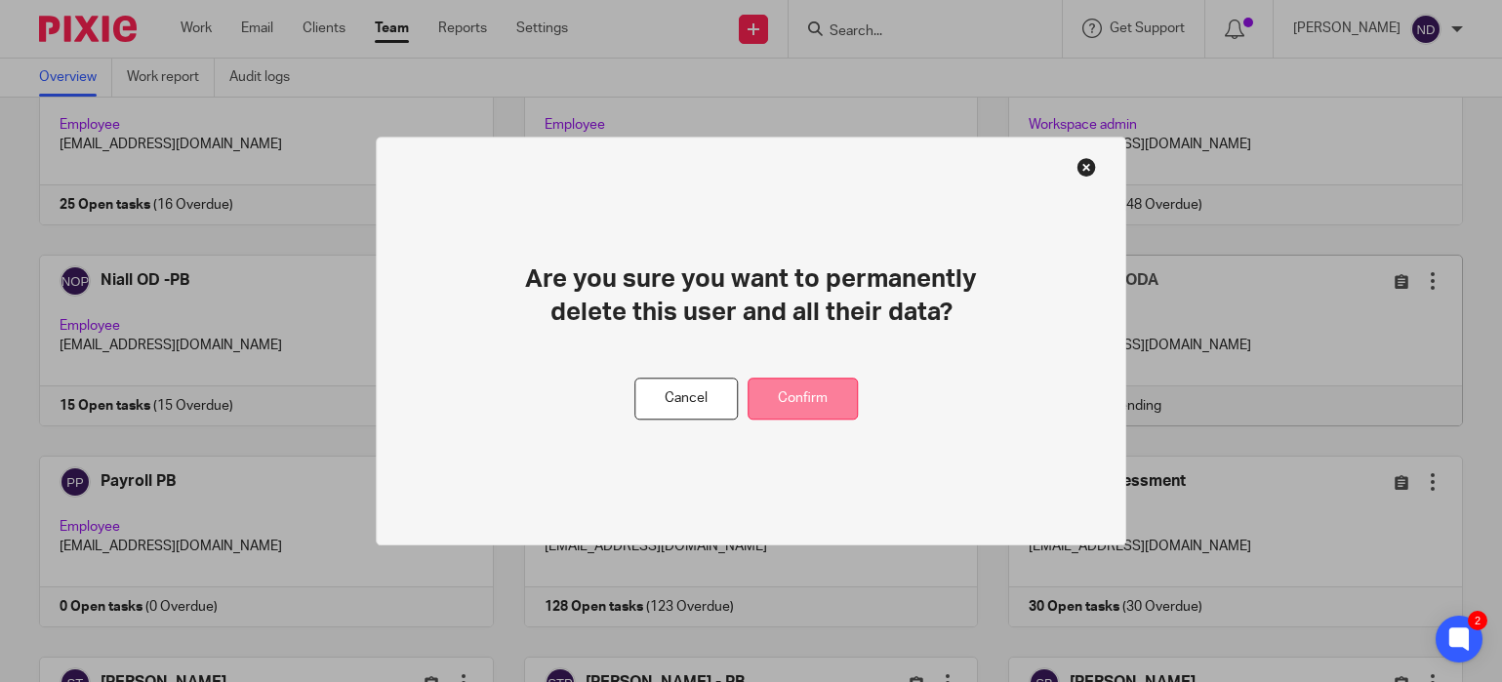
click at [792, 400] on button "Confirm" at bounding box center [802, 399] width 110 height 42
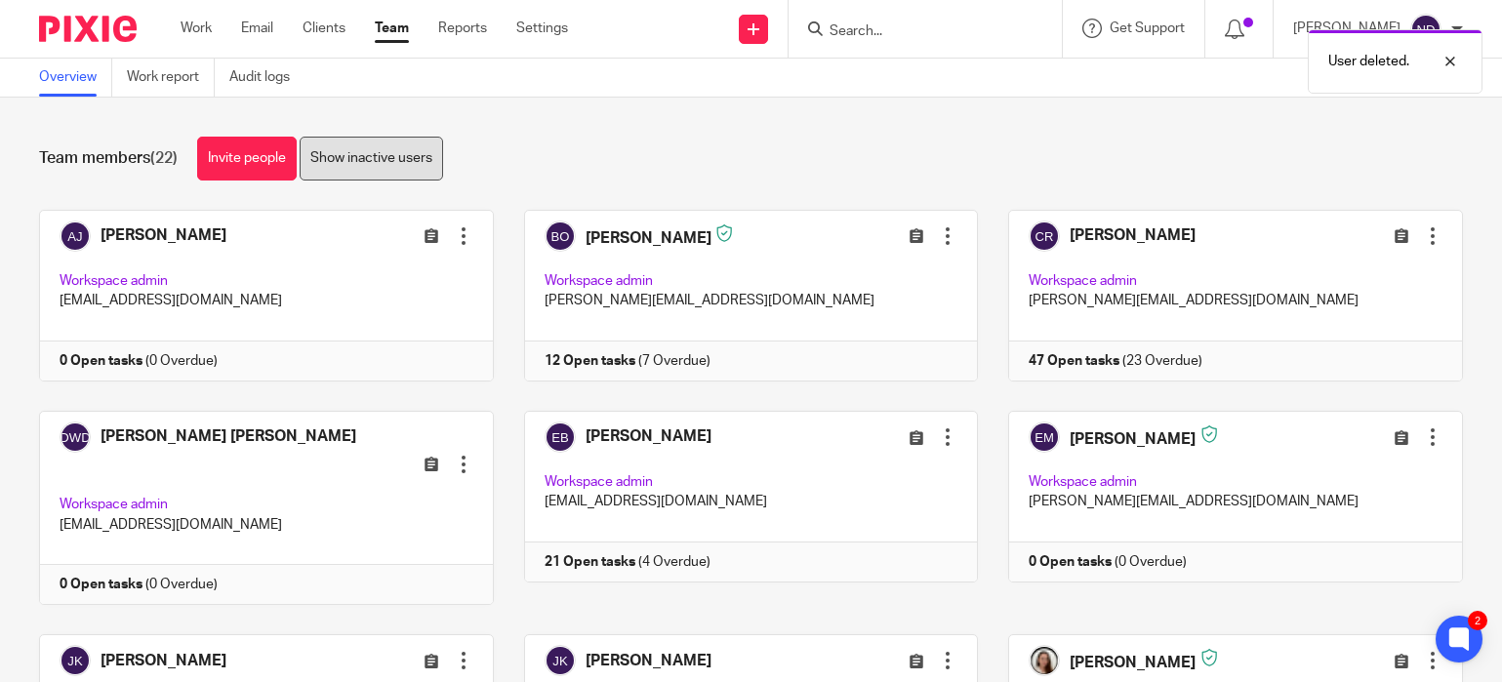
click at [378, 162] on link "Show inactive users" at bounding box center [371, 159] width 143 height 44
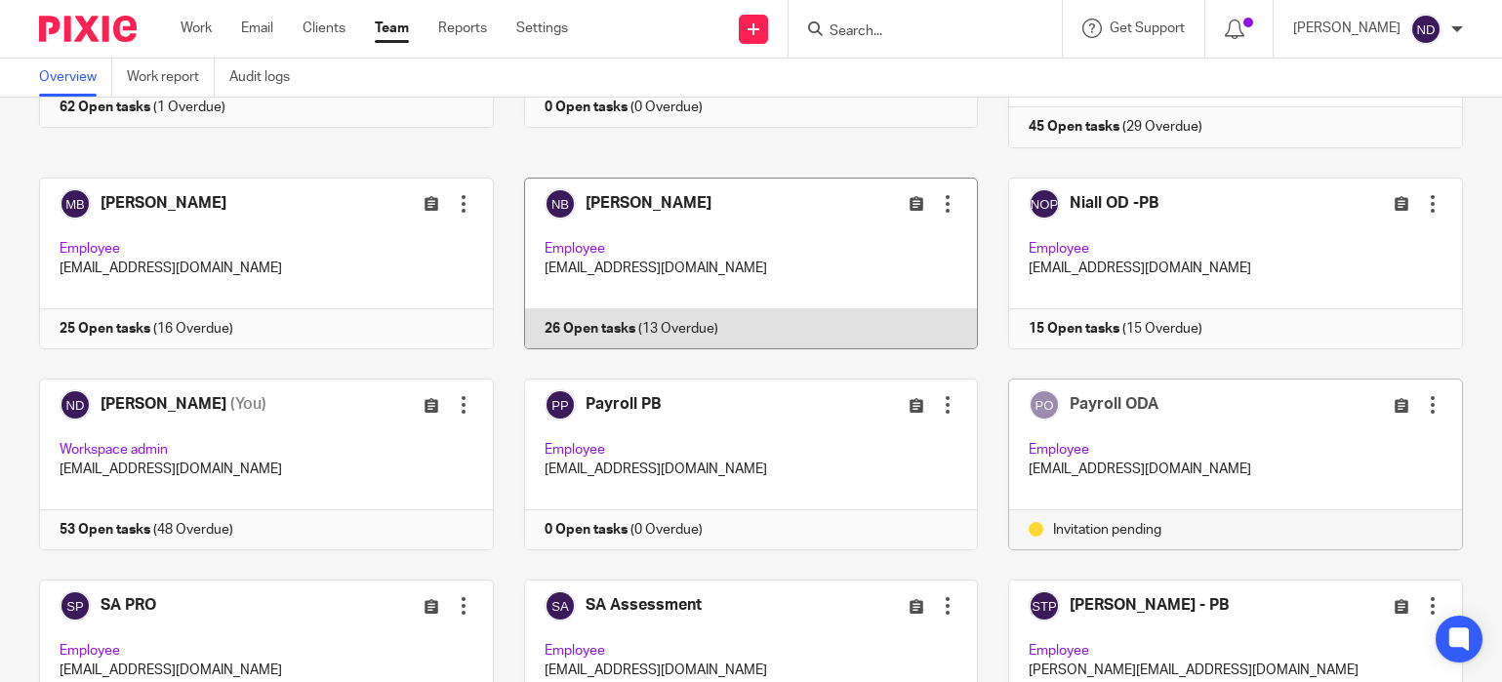
scroll to position [680, 0]
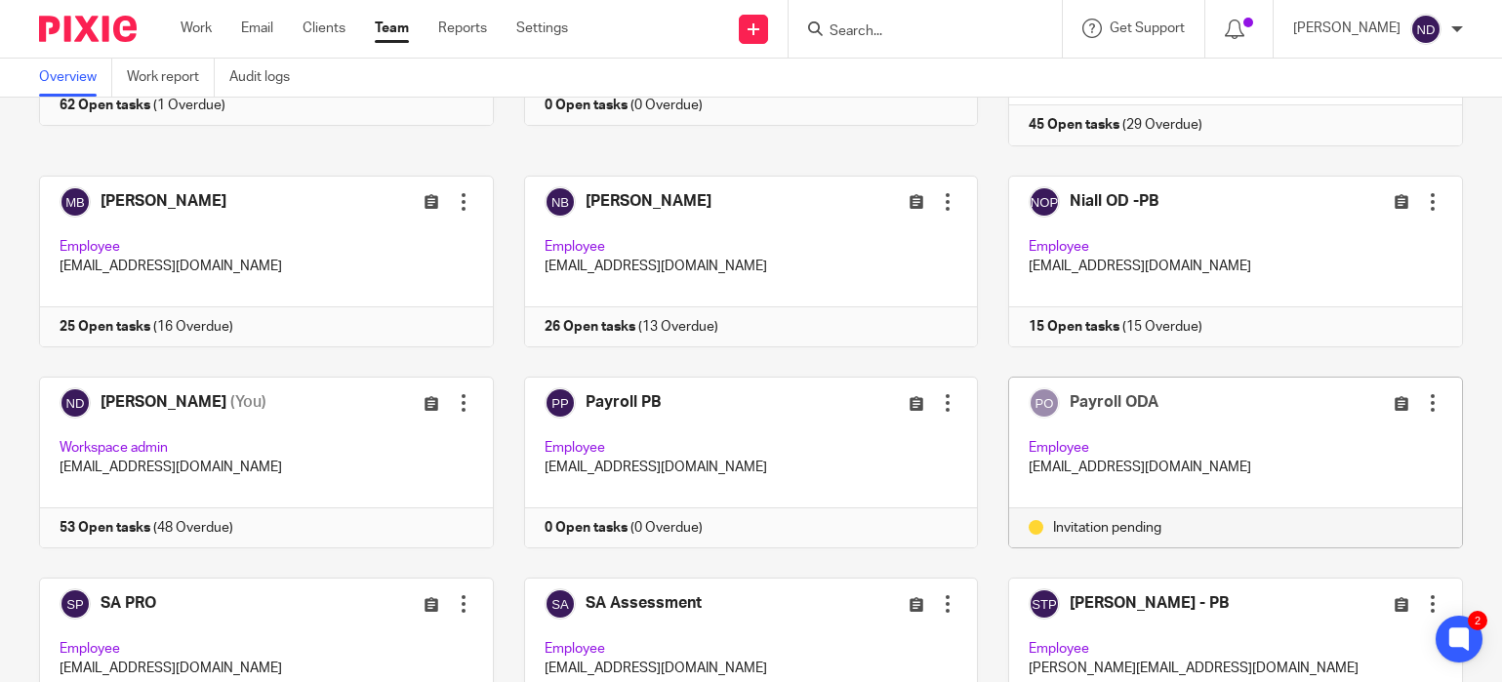
click at [1435, 393] on div at bounding box center [1433, 403] width 20 height 20
click at [1367, 440] on span "Resend invitation" at bounding box center [1387, 437] width 105 height 14
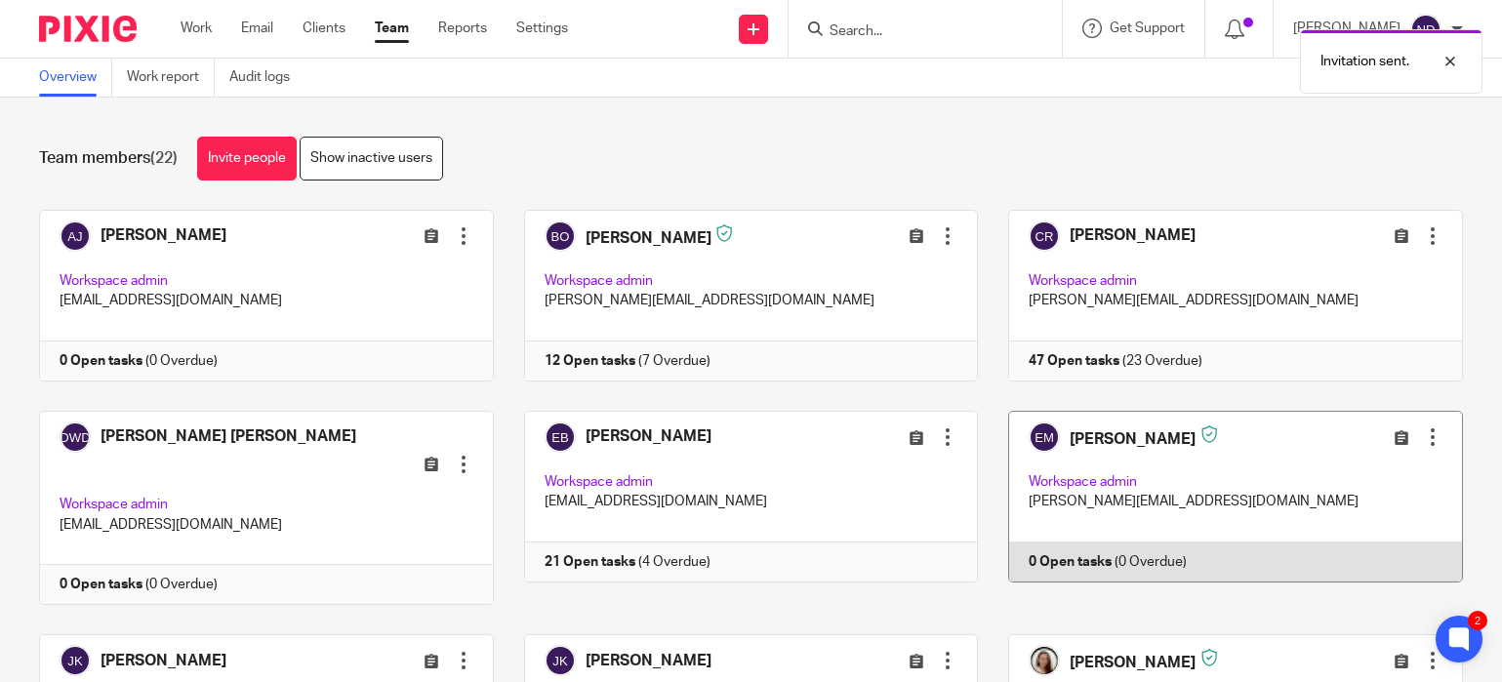
click at [1432, 437] on div at bounding box center [1433, 437] width 20 height 20
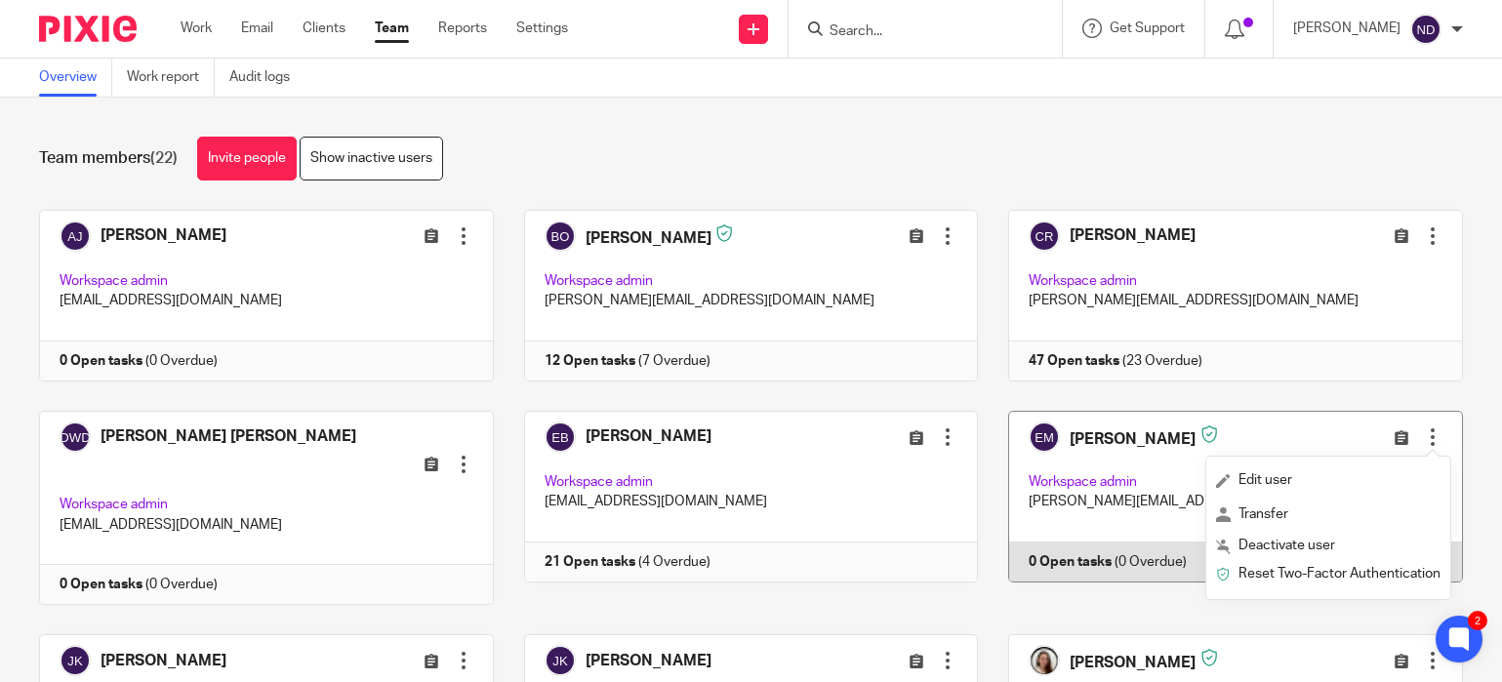
click at [1211, 428] on link at bounding box center [1220, 508] width 485 height 195
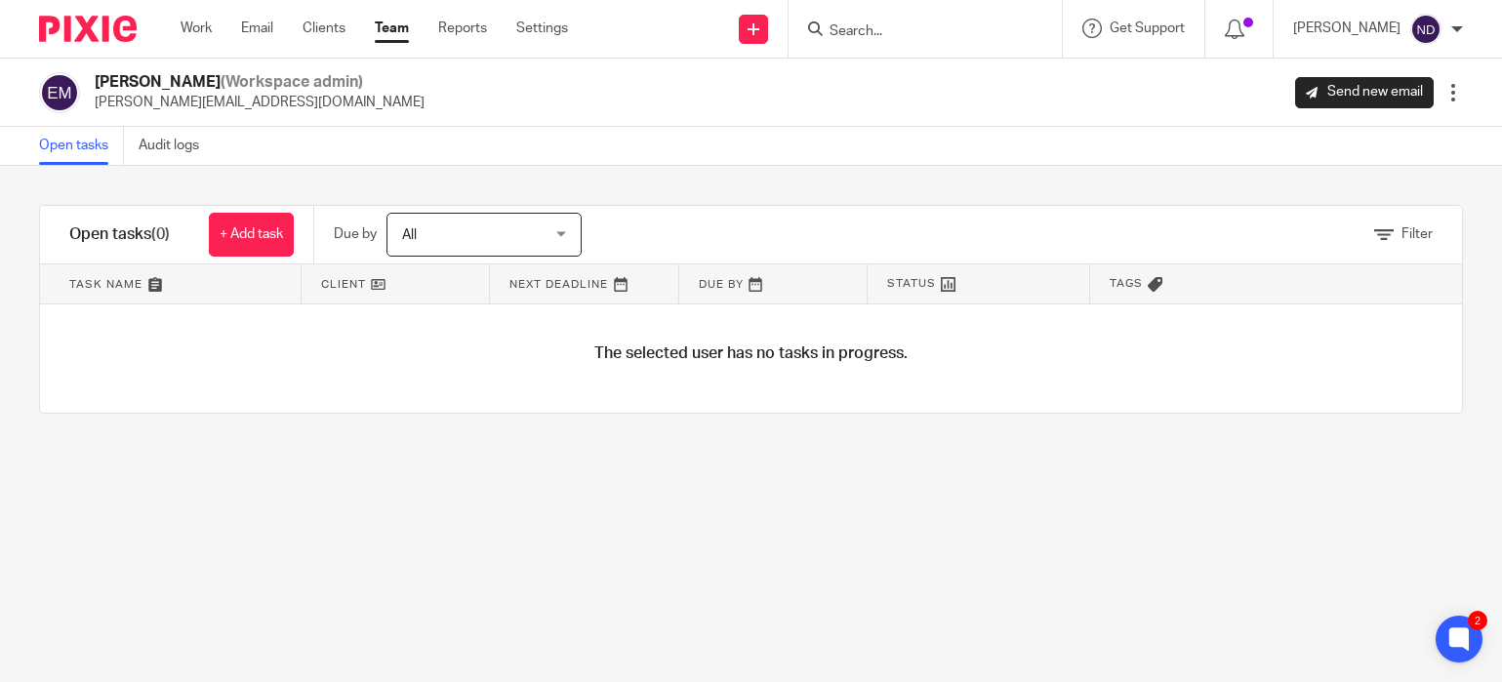
click at [395, 29] on link "Team" at bounding box center [392, 29] width 34 height 20
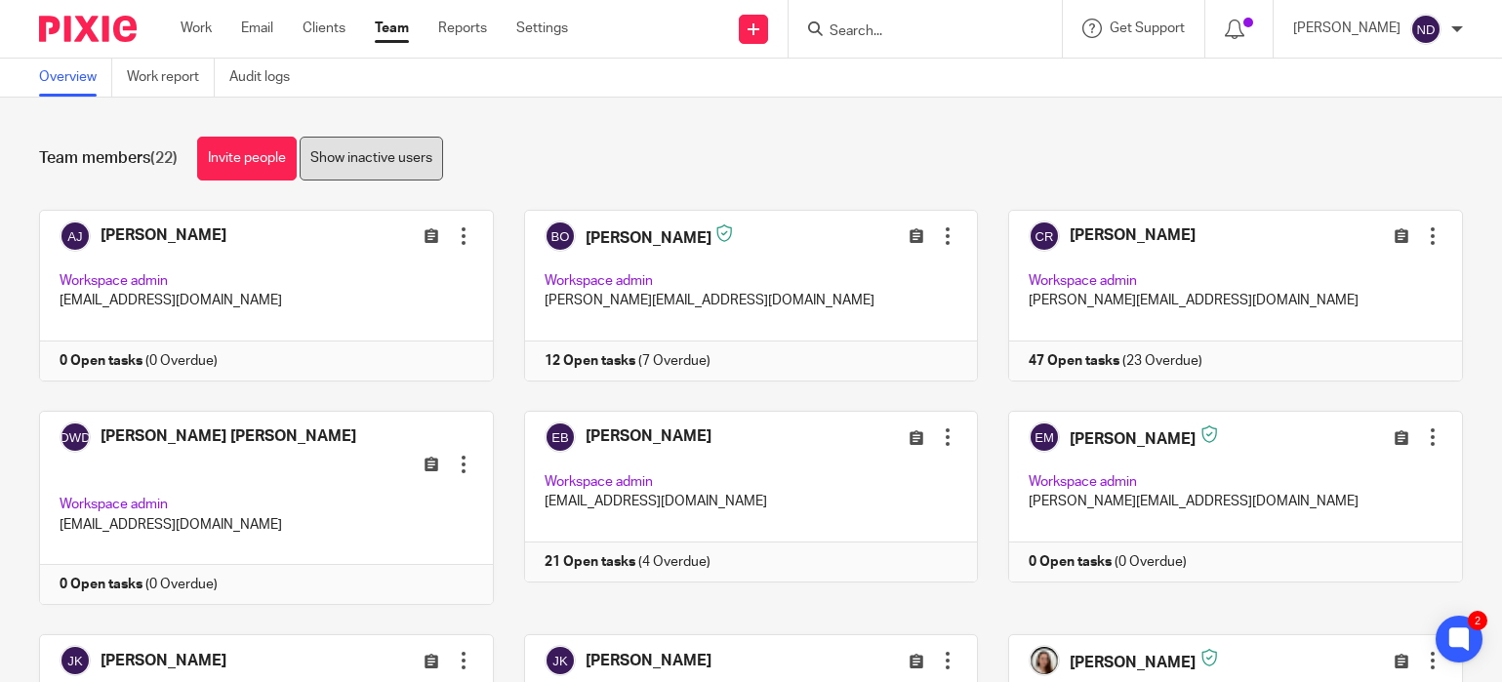
scroll to position [1, 0]
click at [380, 151] on link "Show inactive users" at bounding box center [371, 158] width 143 height 44
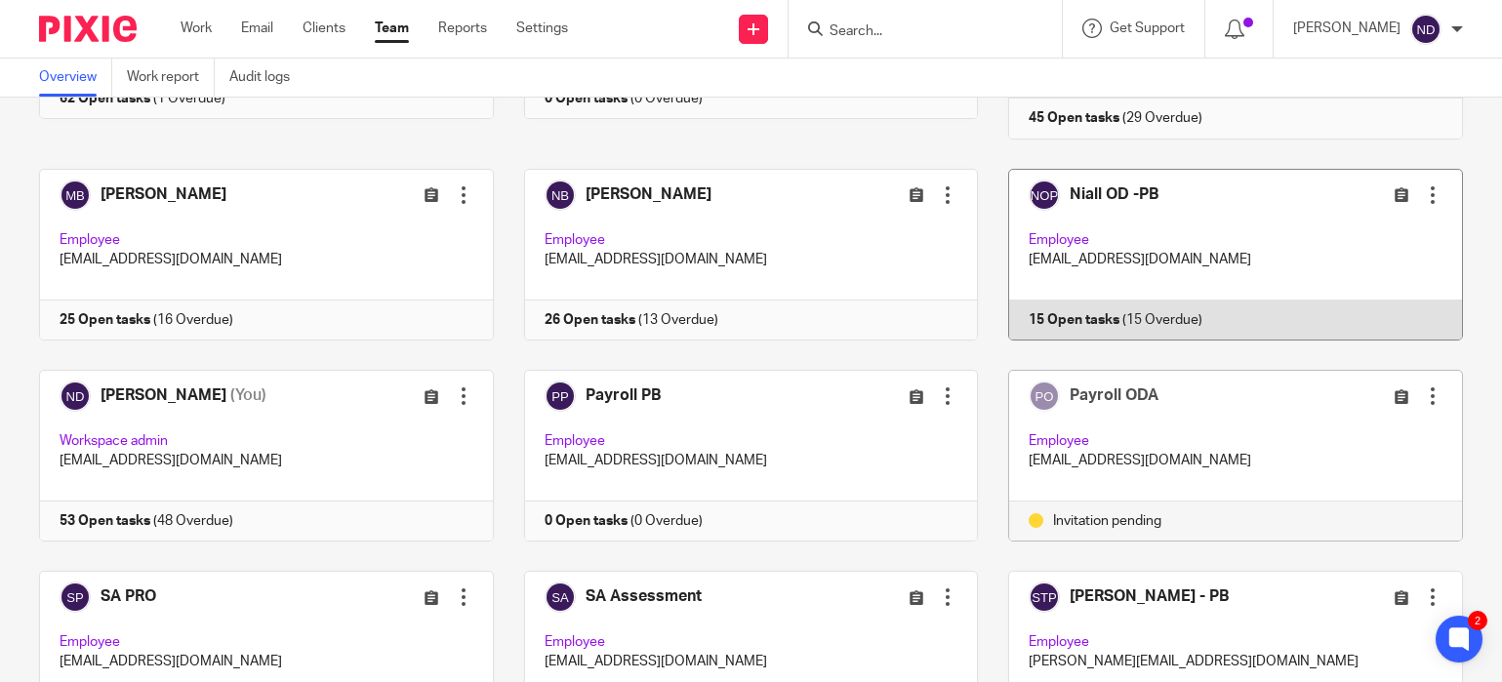
scroll to position [689, 0]
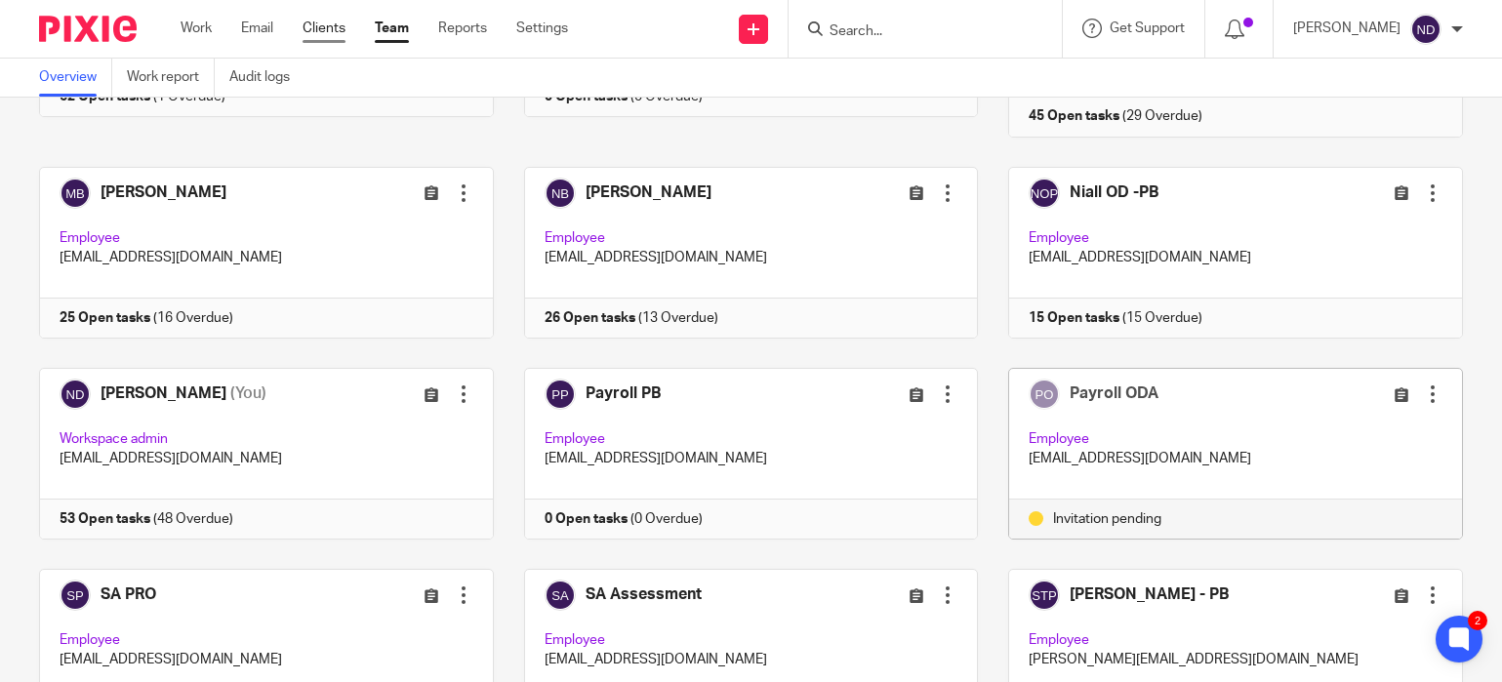
click at [317, 31] on link "Clients" at bounding box center [323, 29] width 43 height 20
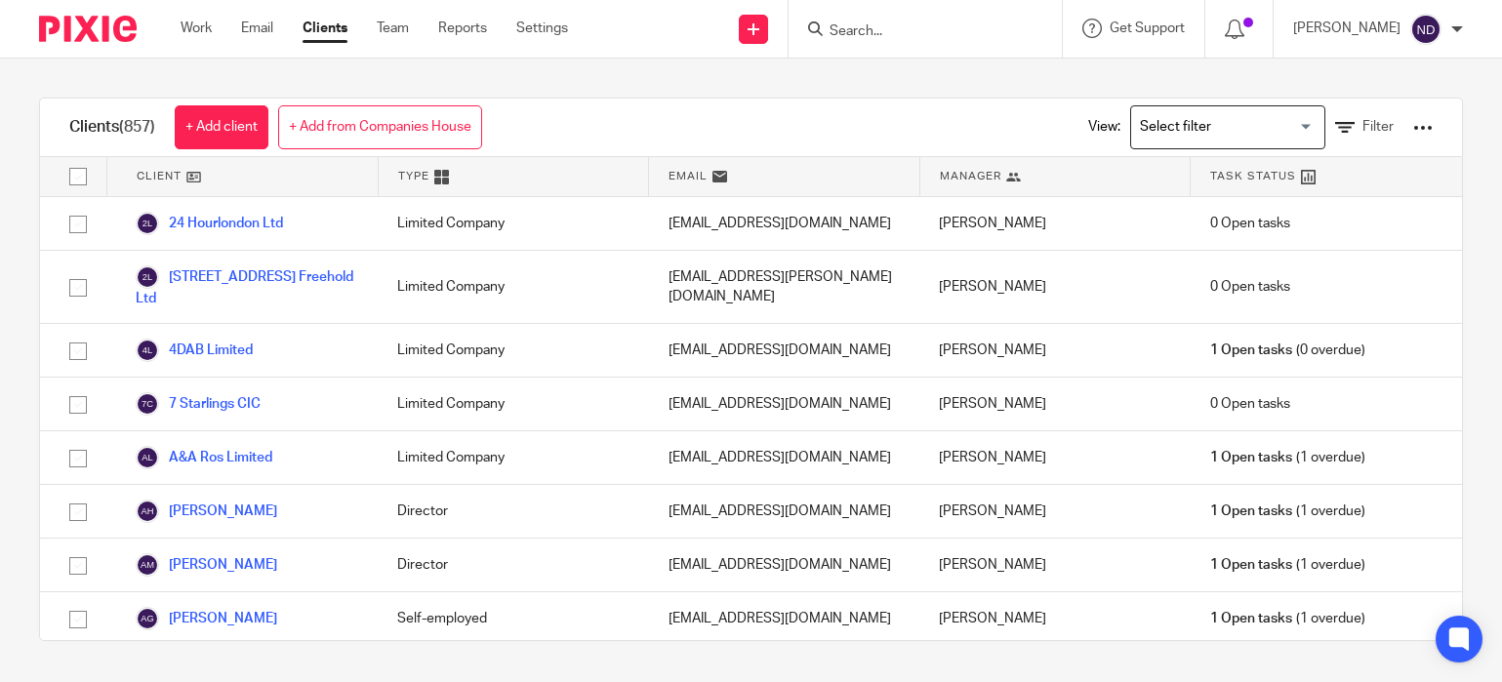
click at [880, 31] on input "Search" at bounding box center [915, 32] width 176 height 18
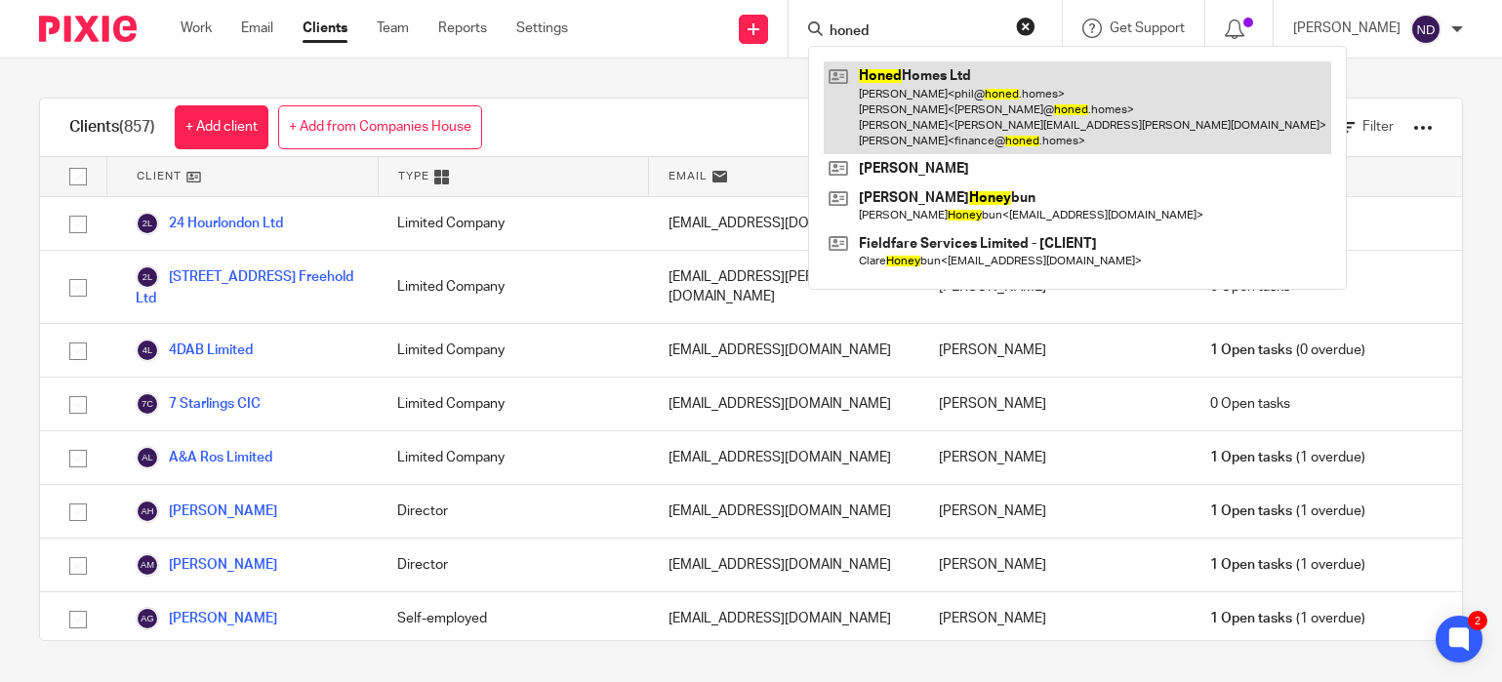
type input "honed"
click at [954, 99] on link at bounding box center [1076, 107] width 507 height 93
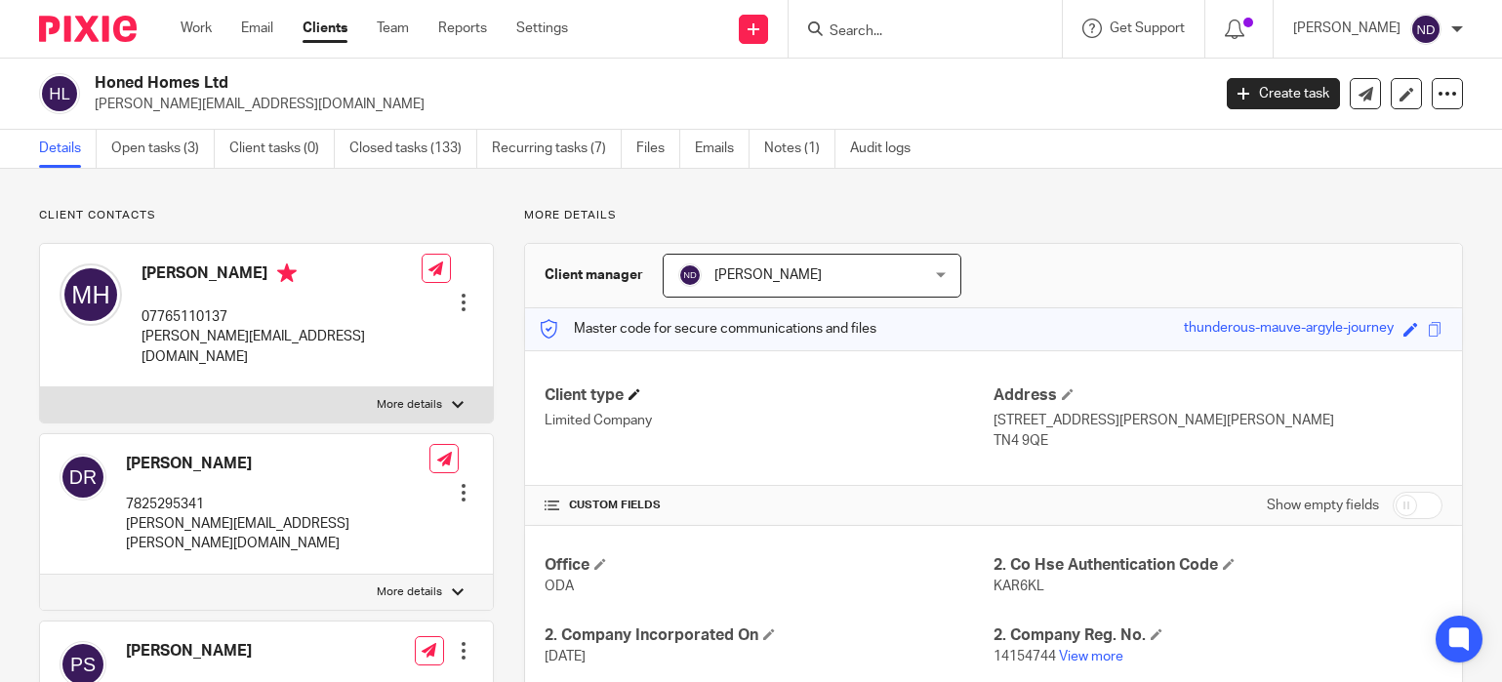
scroll to position [463, 0]
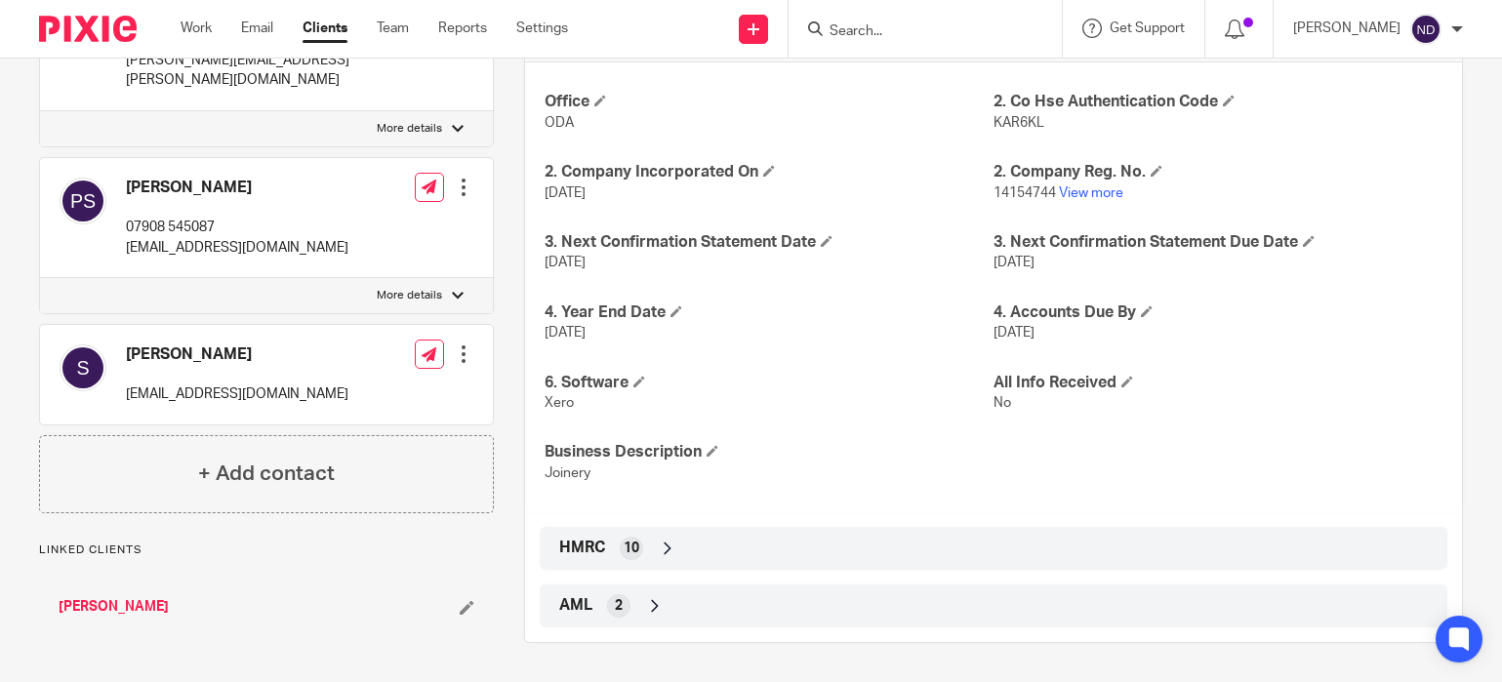
click at [670, 555] on icon at bounding box center [668, 549] width 20 height 20
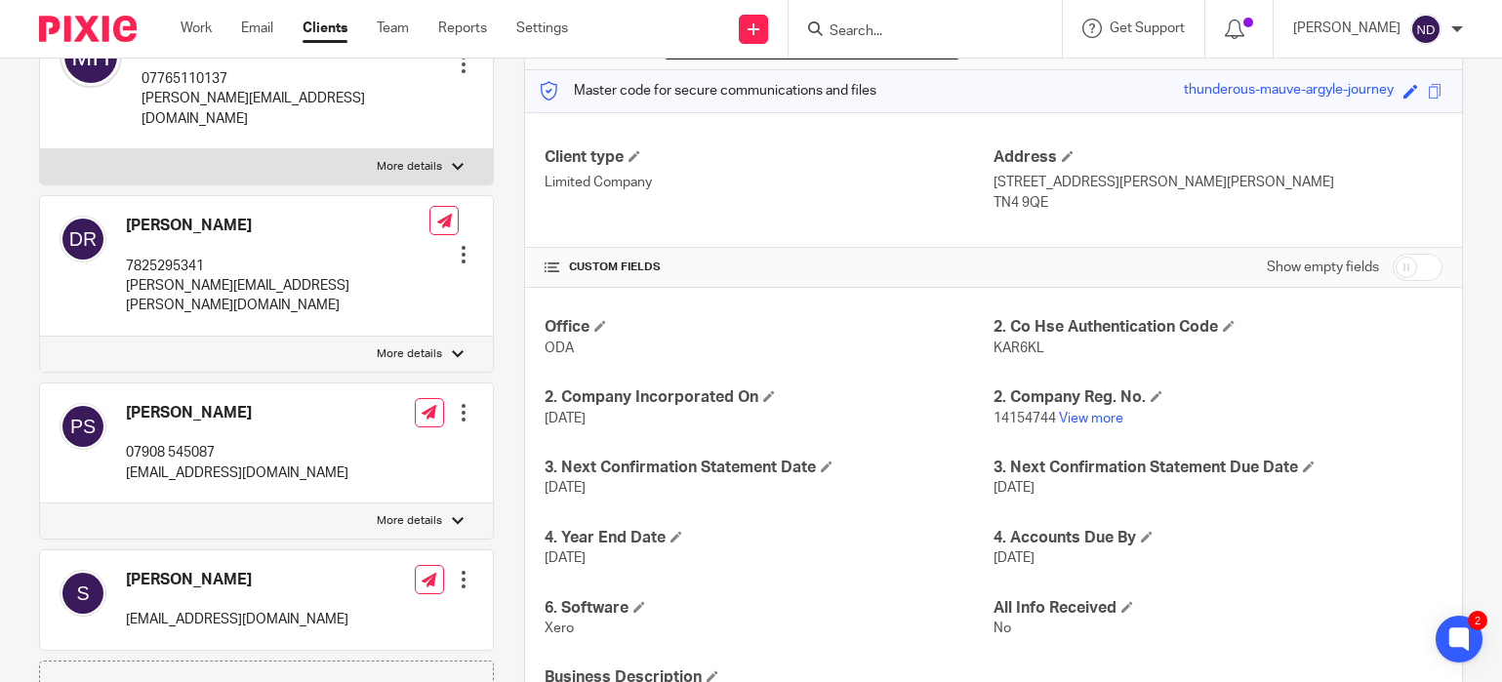
scroll to position [234, 0]
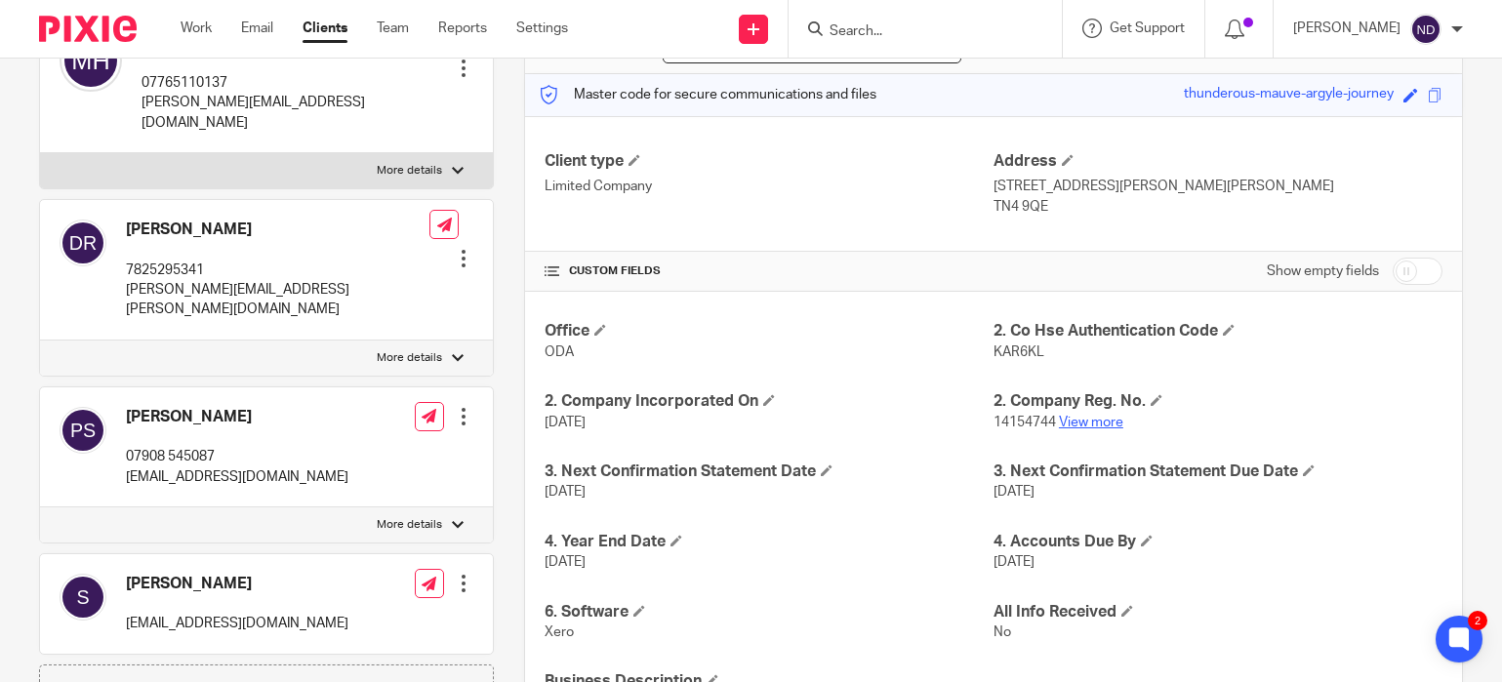
click at [1088, 419] on link "View more" at bounding box center [1091, 423] width 64 height 14
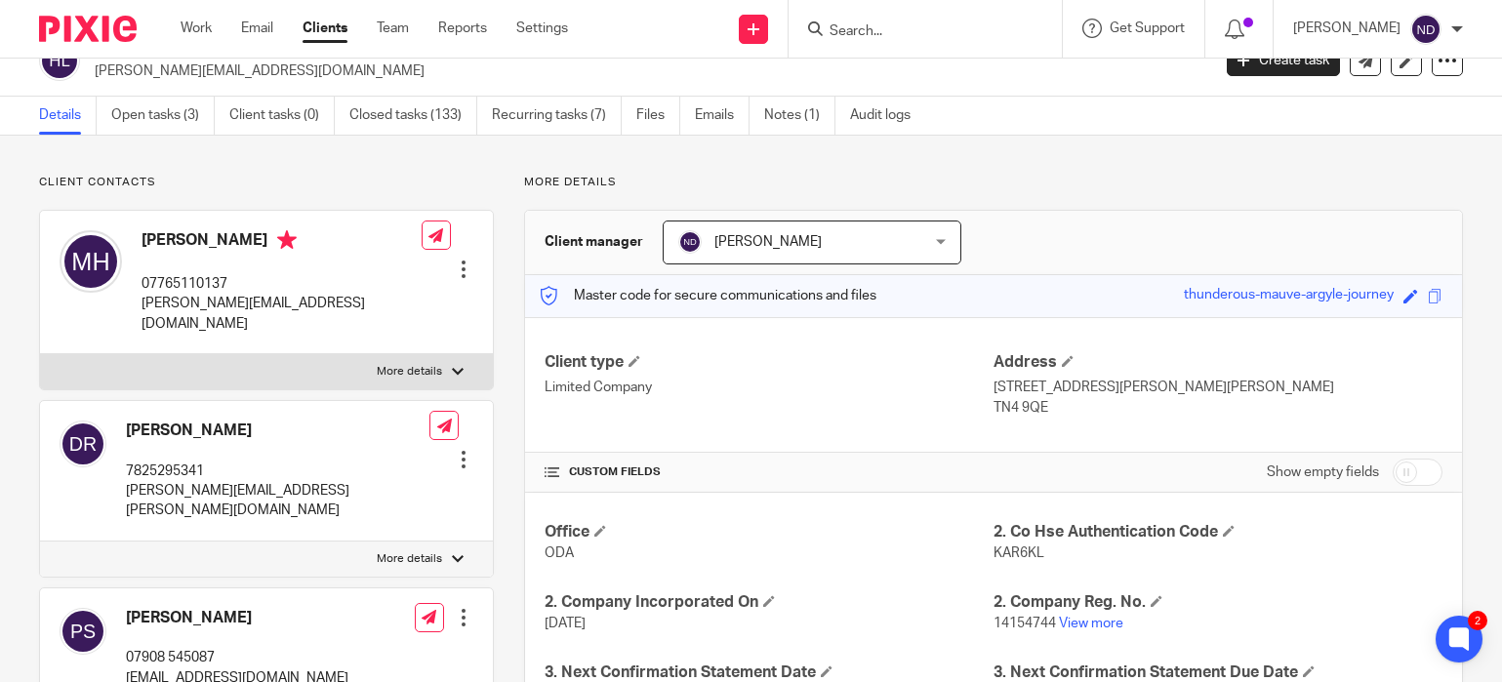
scroll to position [0, 0]
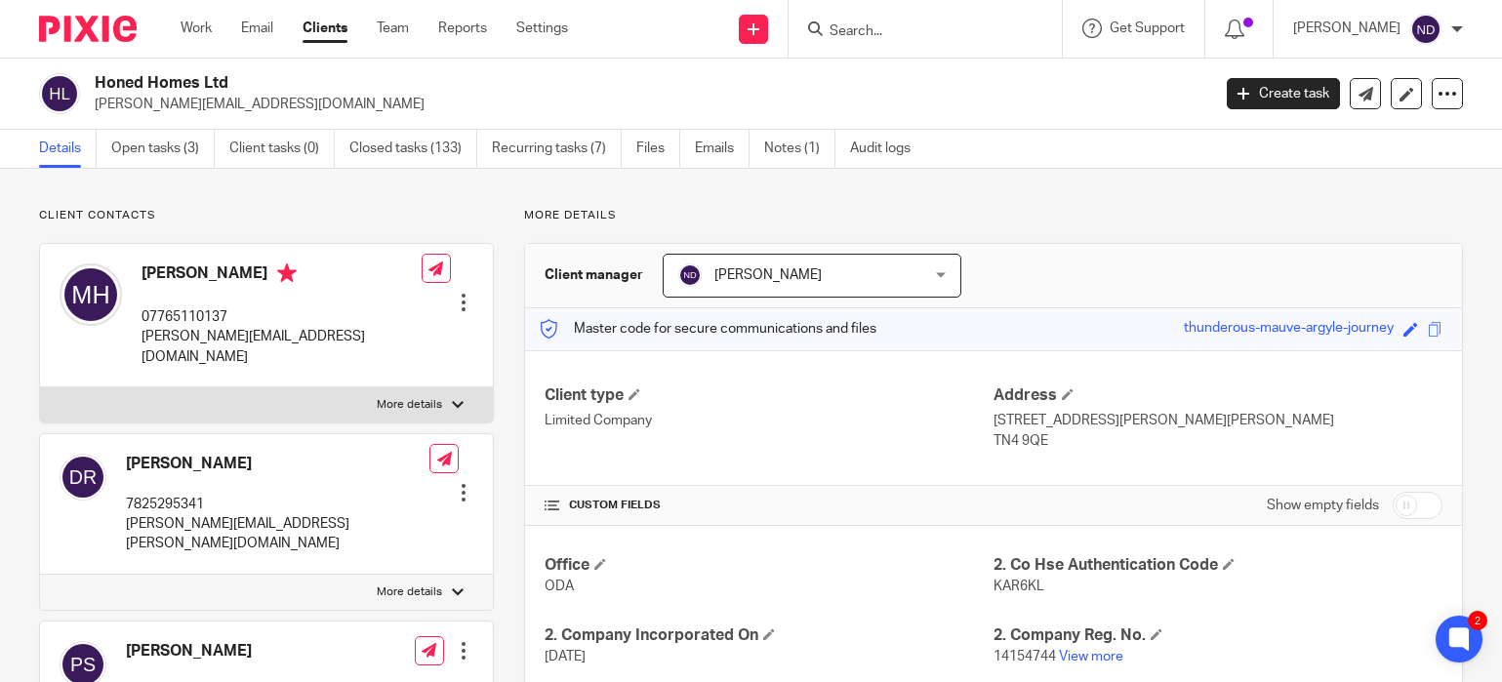
click at [269, 83] on h2 "Honed Homes Ltd" at bounding box center [536, 83] width 882 height 20
click at [389, 25] on link "Team" at bounding box center [393, 29] width 32 height 20
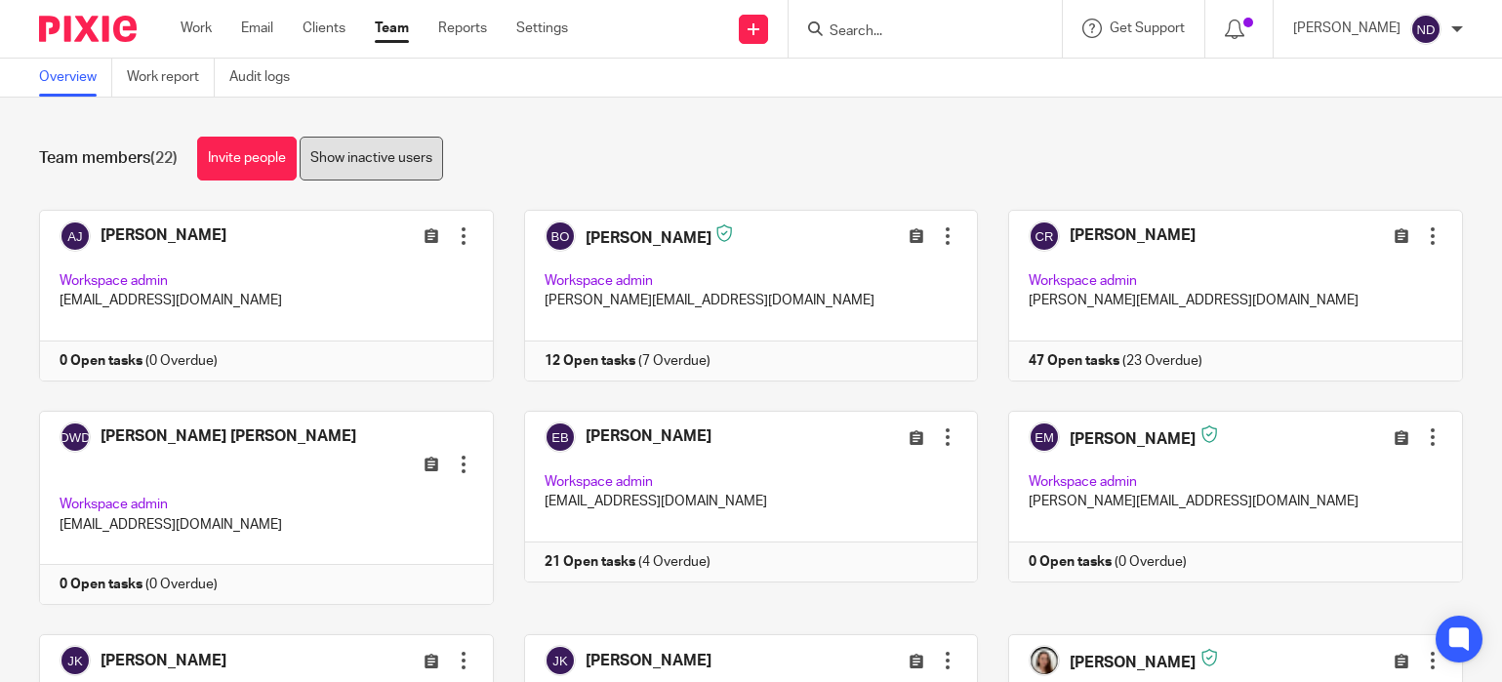
click at [372, 155] on link "Show inactive users" at bounding box center [371, 159] width 143 height 44
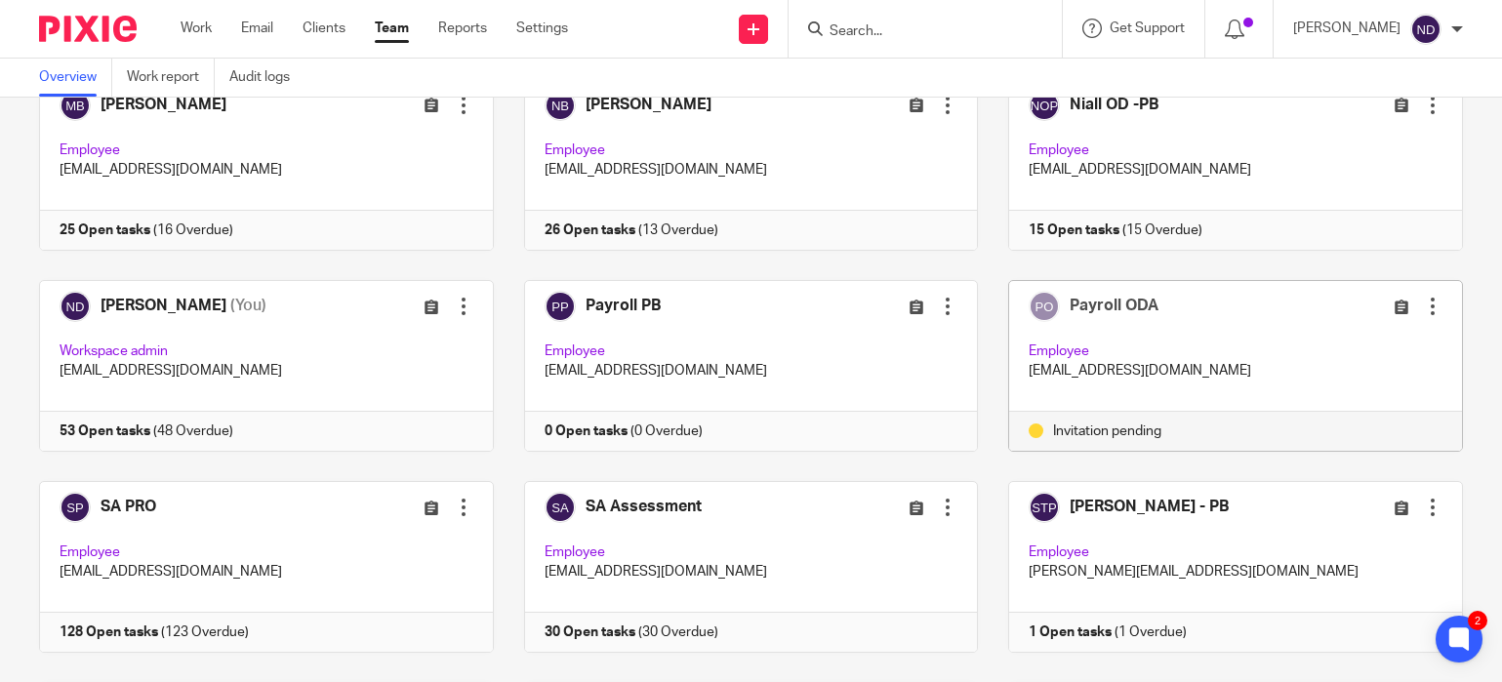
scroll to position [786, 0]
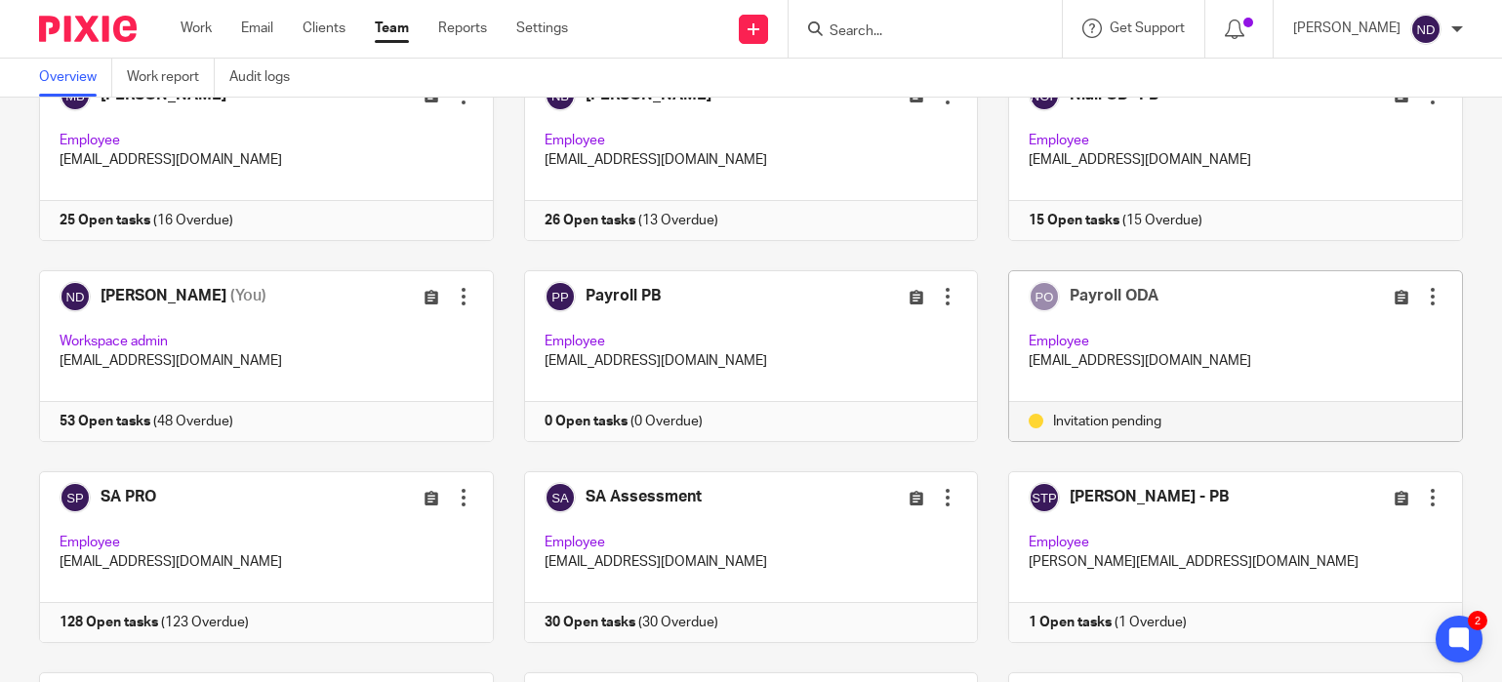
click at [1434, 287] on div at bounding box center [1433, 297] width 20 height 20
click at [1365, 298] on span "Edit user" at bounding box center [1362, 297] width 54 height 14
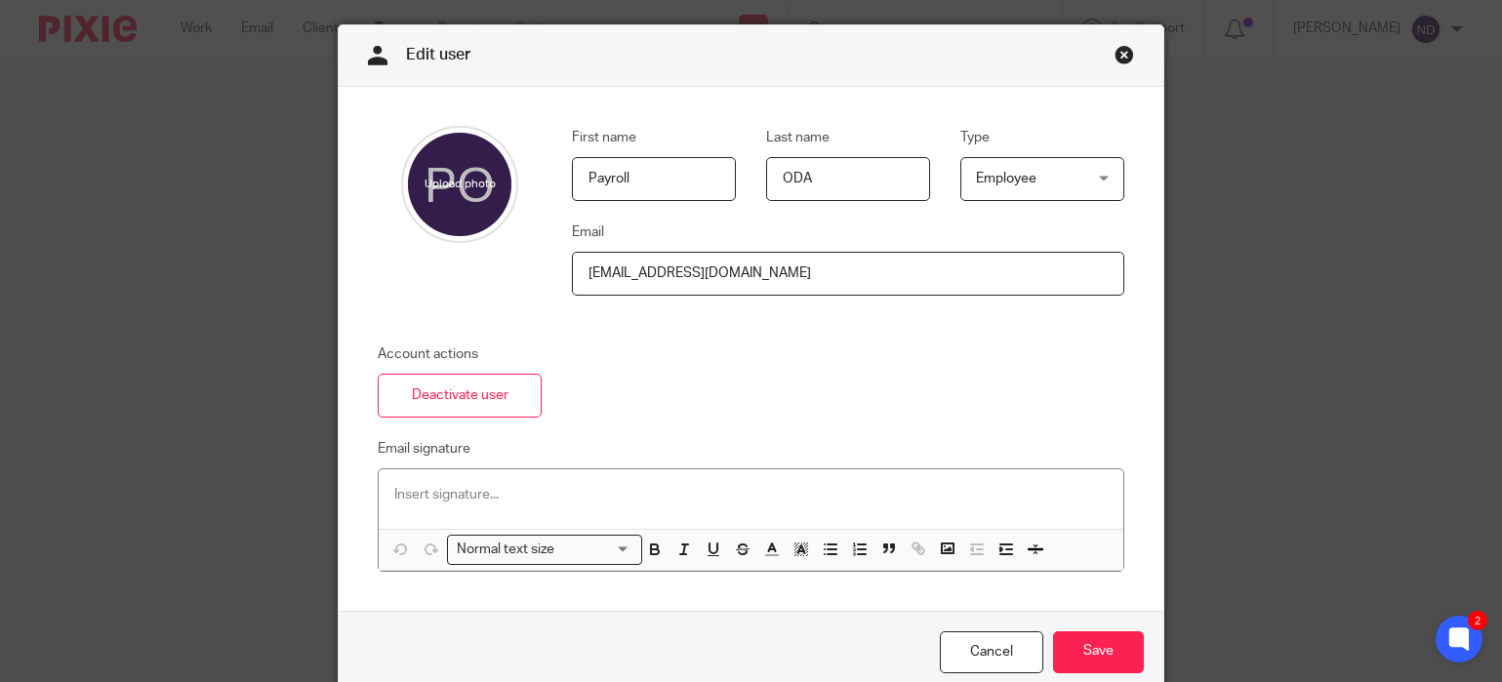
scroll to position [76, 0]
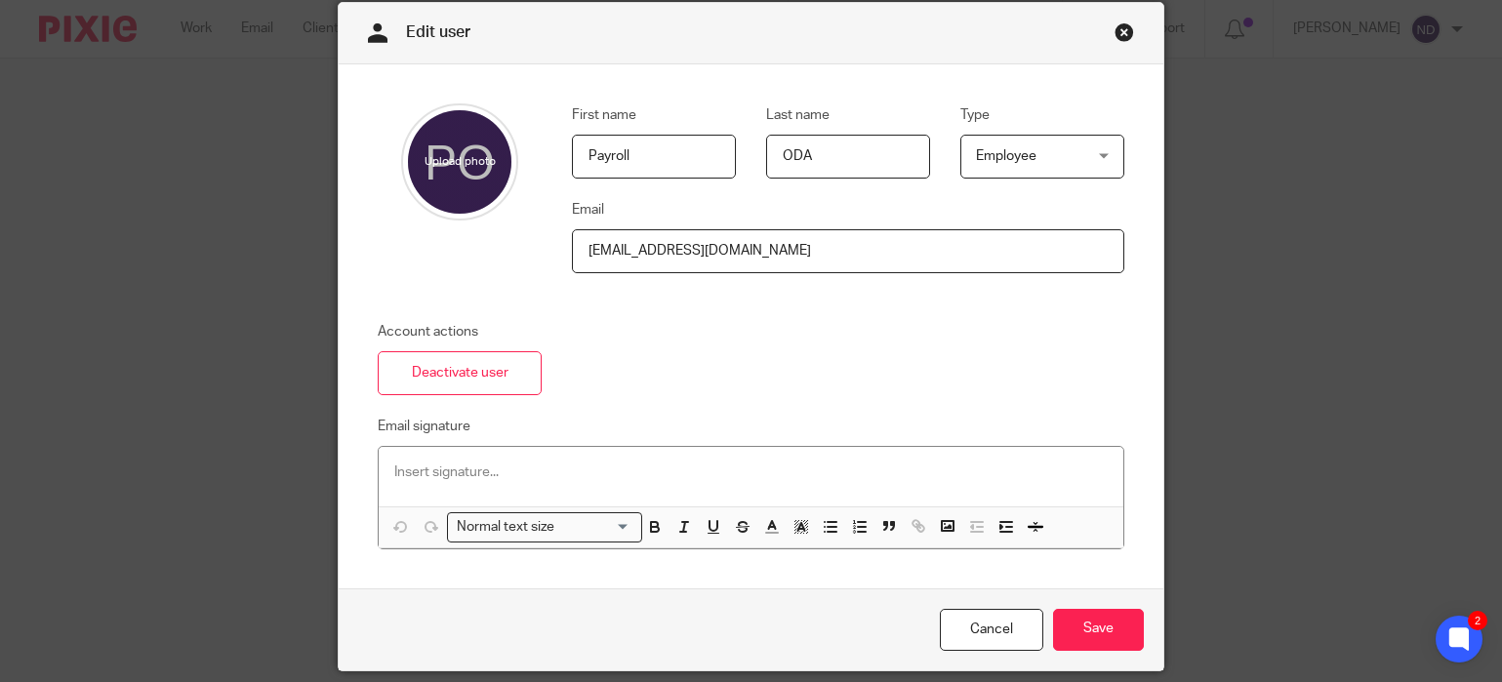
click at [595, 256] on input "[EMAIL_ADDRESS][DOMAIN_NAME]" at bounding box center [848, 251] width 552 height 44
type input "Payroll@ODAccountants.co.uk"
click at [767, 314] on div "First name Payroll Last name ODA Type Employee Employee Employee Workspace admi…" at bounding box center [750, 326] width 823 height 524
click at [1108, 632] on input "Save" at bounding box center [1098, 630] width 91 height 42
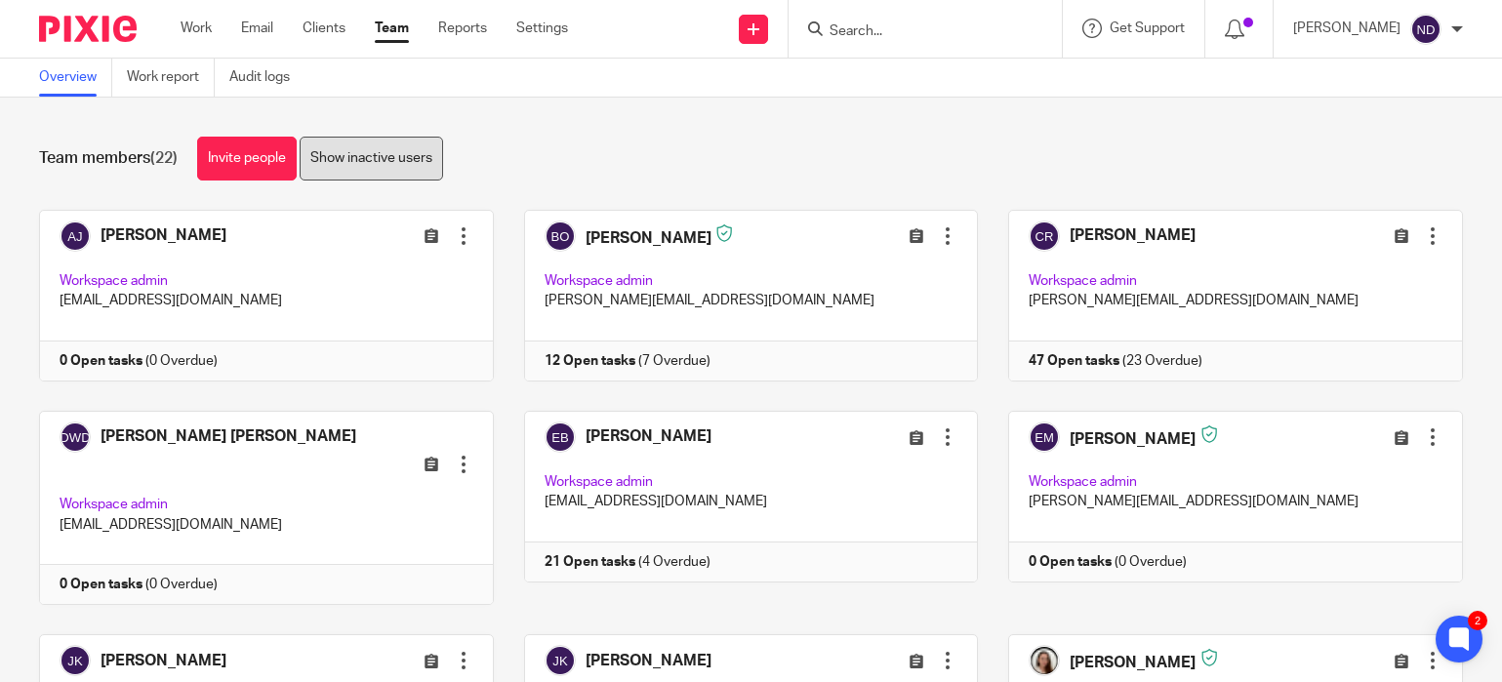
click at [336, 157] on link "Show inactive users" at bounding box center [371, 159] width 143 height 44
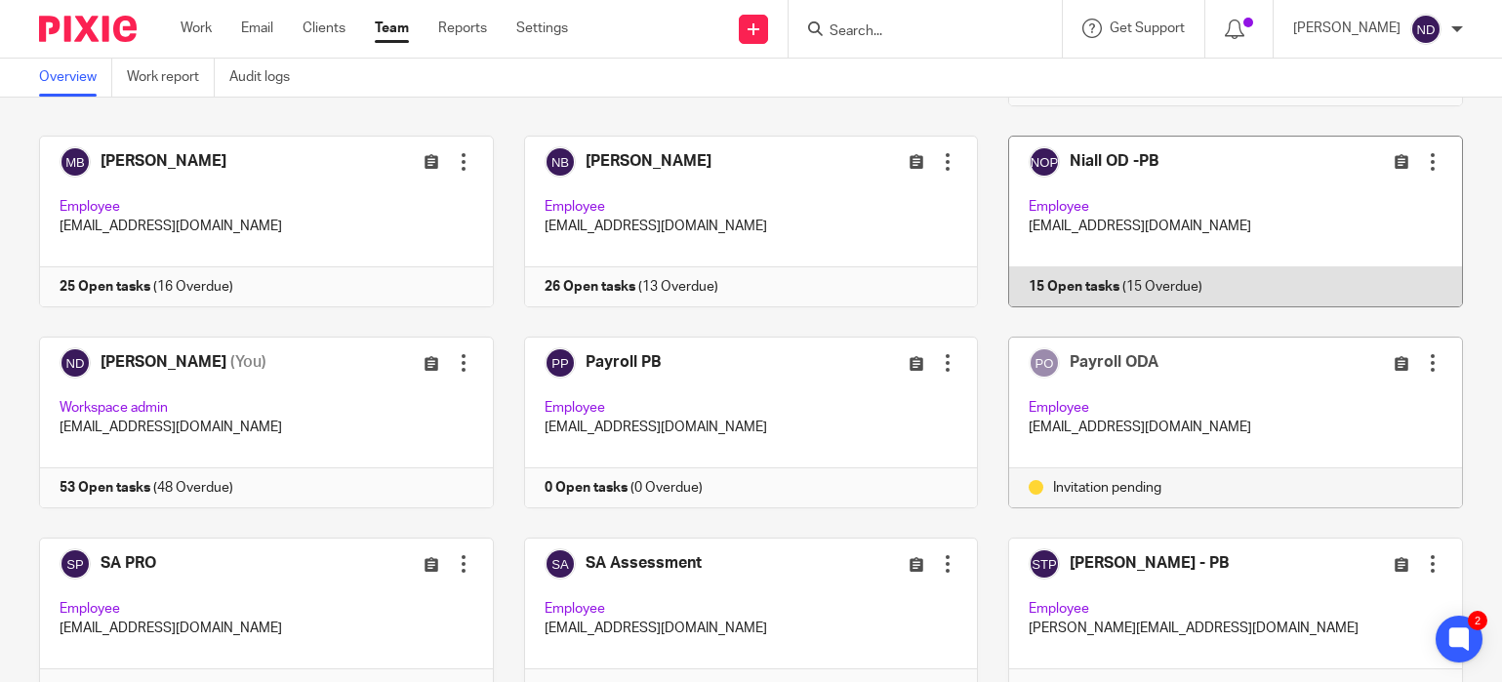
scroll to position [732, 0]
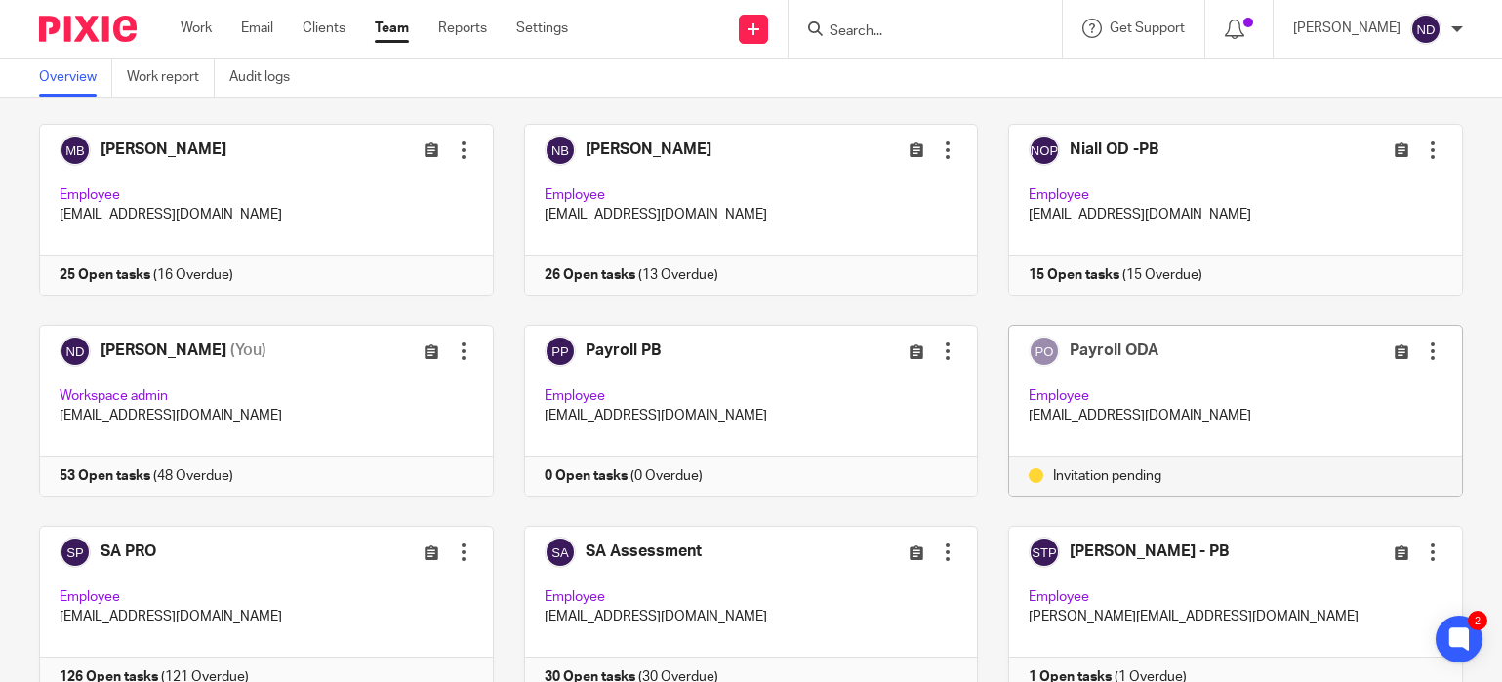
click at [1428, 341] on div at bounding box center [1433, 351] width 20 height 20
click at [1342, 352] on span "Edit user" at bounding box center [1362, 351] width 54 height 14
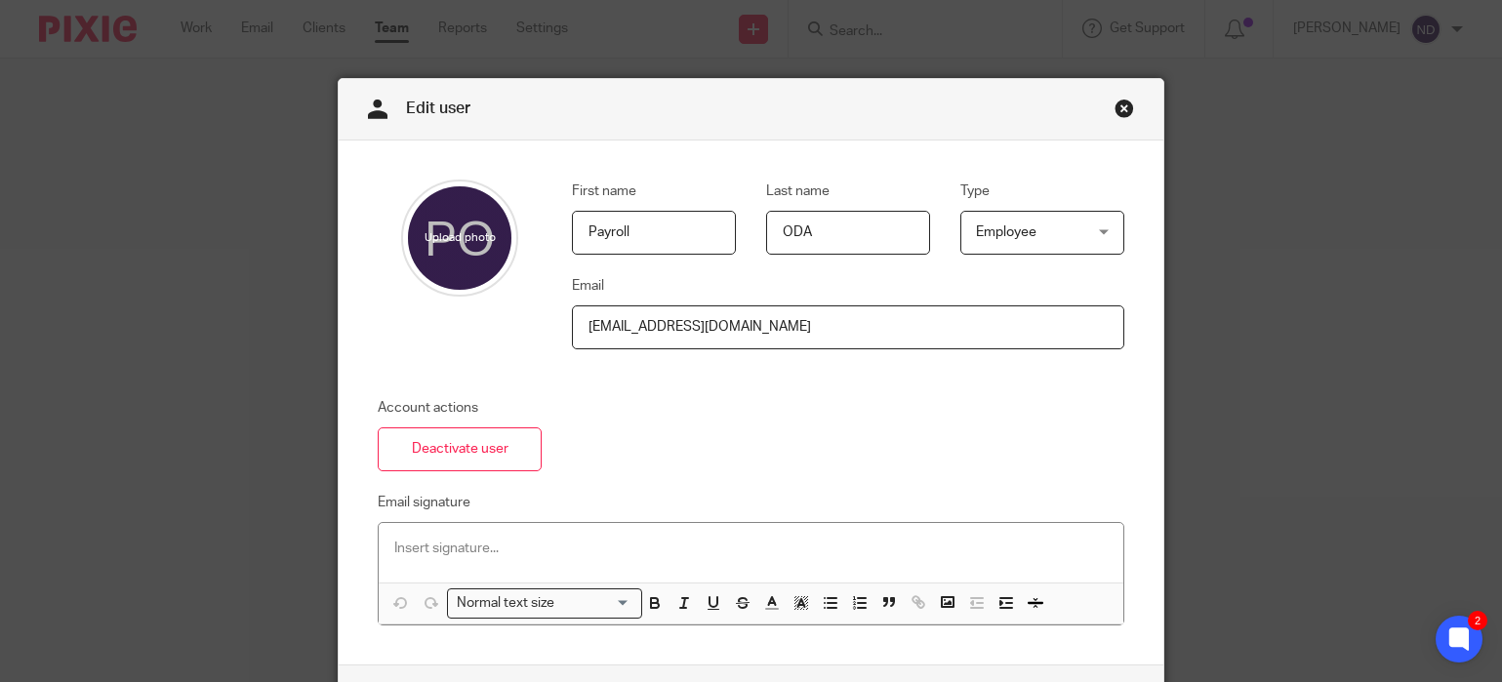
click at [599, 331] on input "[EMAIL_ADDRESS][DOMAIN_NAME]" at bounding box center [848, 327] width 552 height 44
type input "[EMAIL_ADDRESS][DOMAIN_NAME]"
click at [719, 417] on div "Account actions Deactivate user Email signature Normal text size Loading... Rem…" at bounding box center [735, 511] width 777 height 227
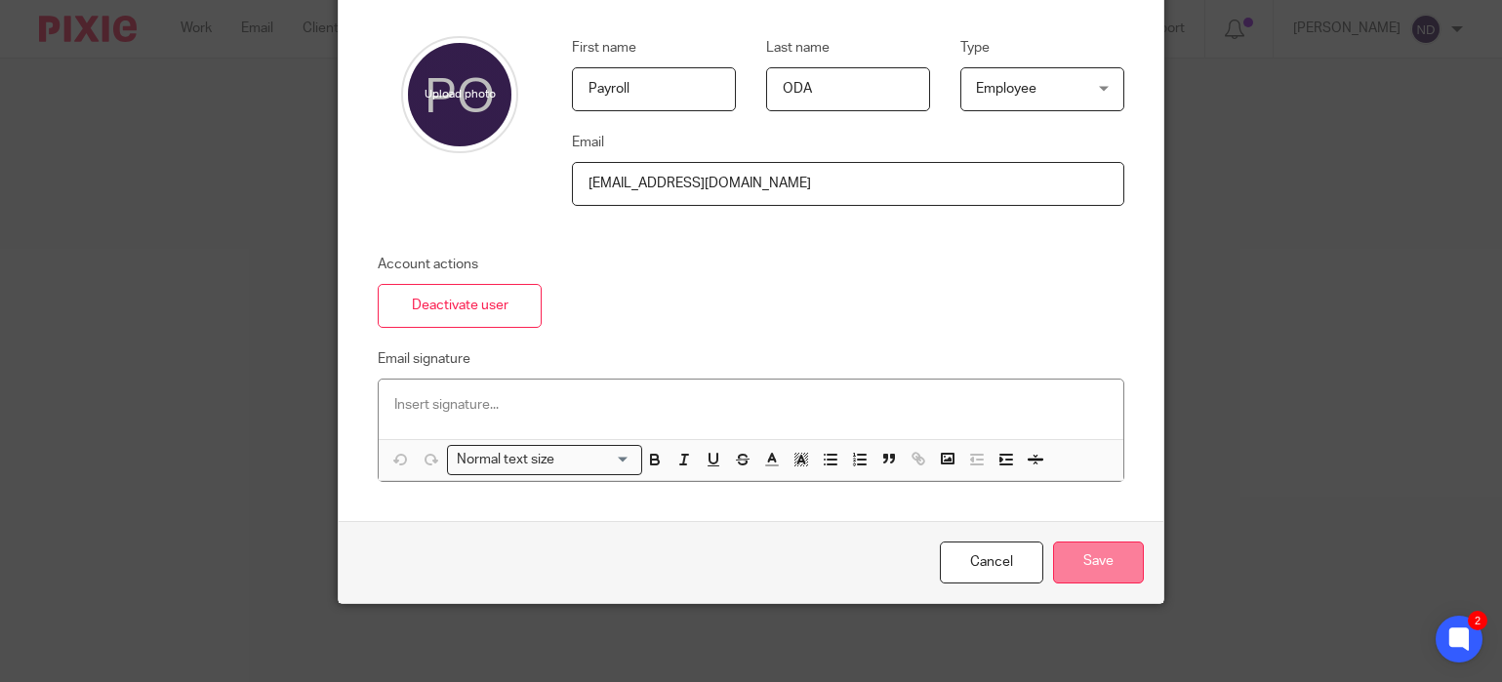
click at [1109, 560] on input "Save" at bounding box center [1098, 563] width 91 height 42
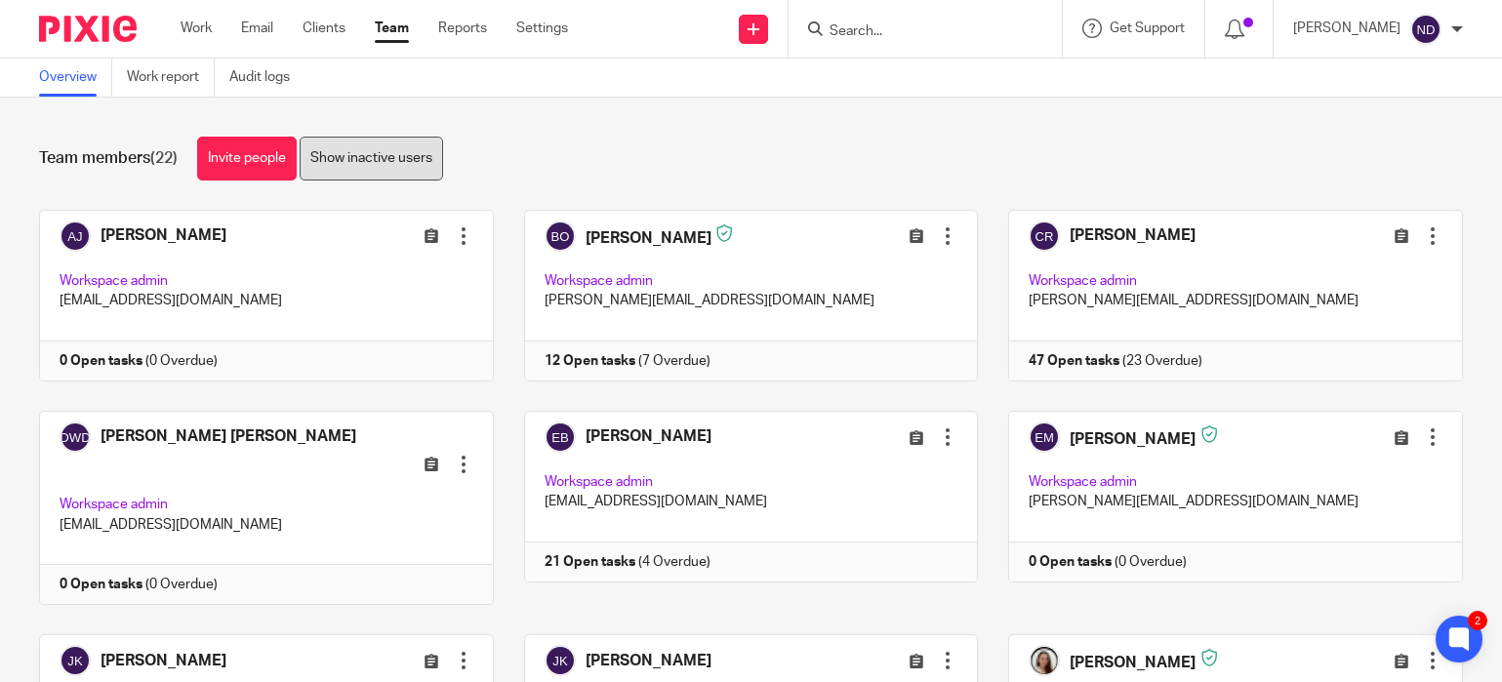
click at [379, 158] on link "Show inactive users" at bounding box center [371, 159] width 143 height 44
click at [378, 158] on link "Hide inactive users" at bounding box center [369, 159] width 138 height 44
click at [383, 160] on link "Show inactive users" at bounding box center [371, 159] width 143 height 44
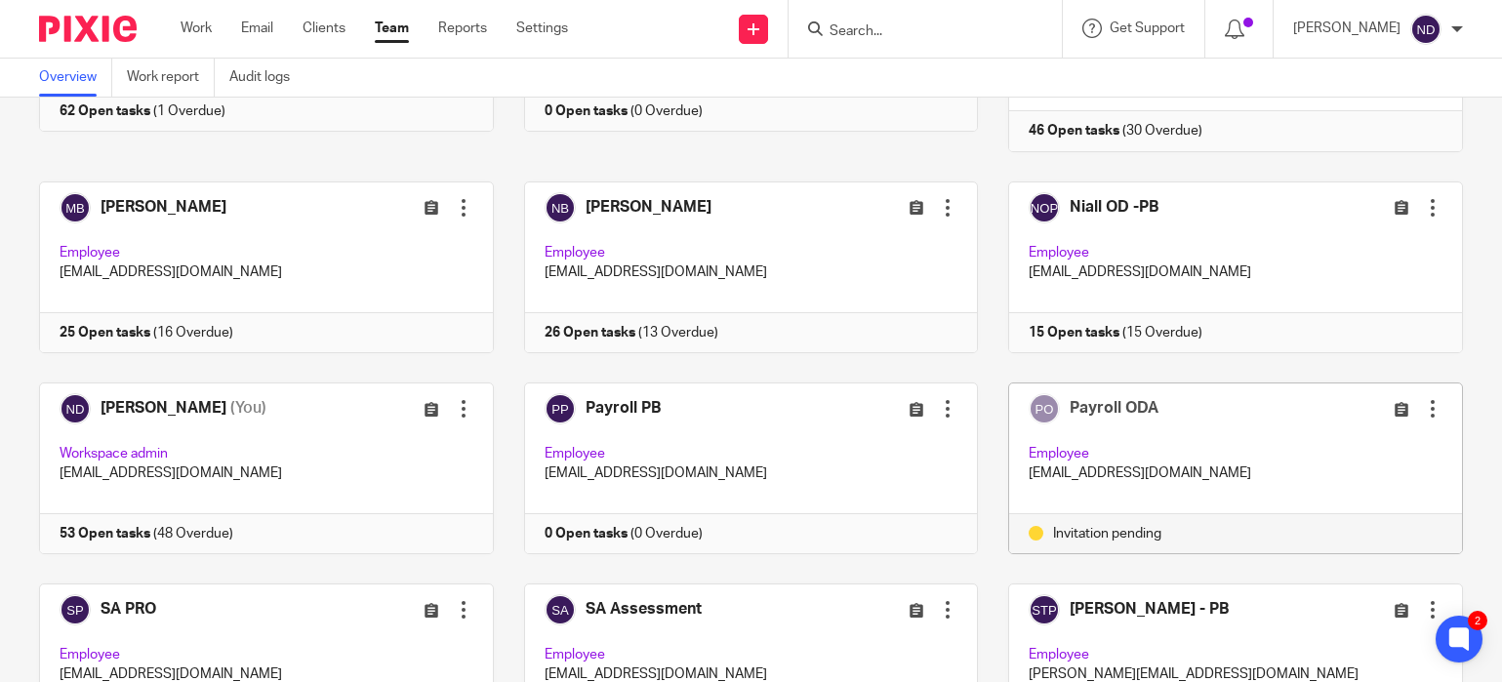
scroll to position [675, 0]
click at [1434, 398] on div at bounding box center [1433, 408] width 20 height 20
click at [1363, 408] on span "Edit user" at bounding box center [1362, 408] width 54 height 14
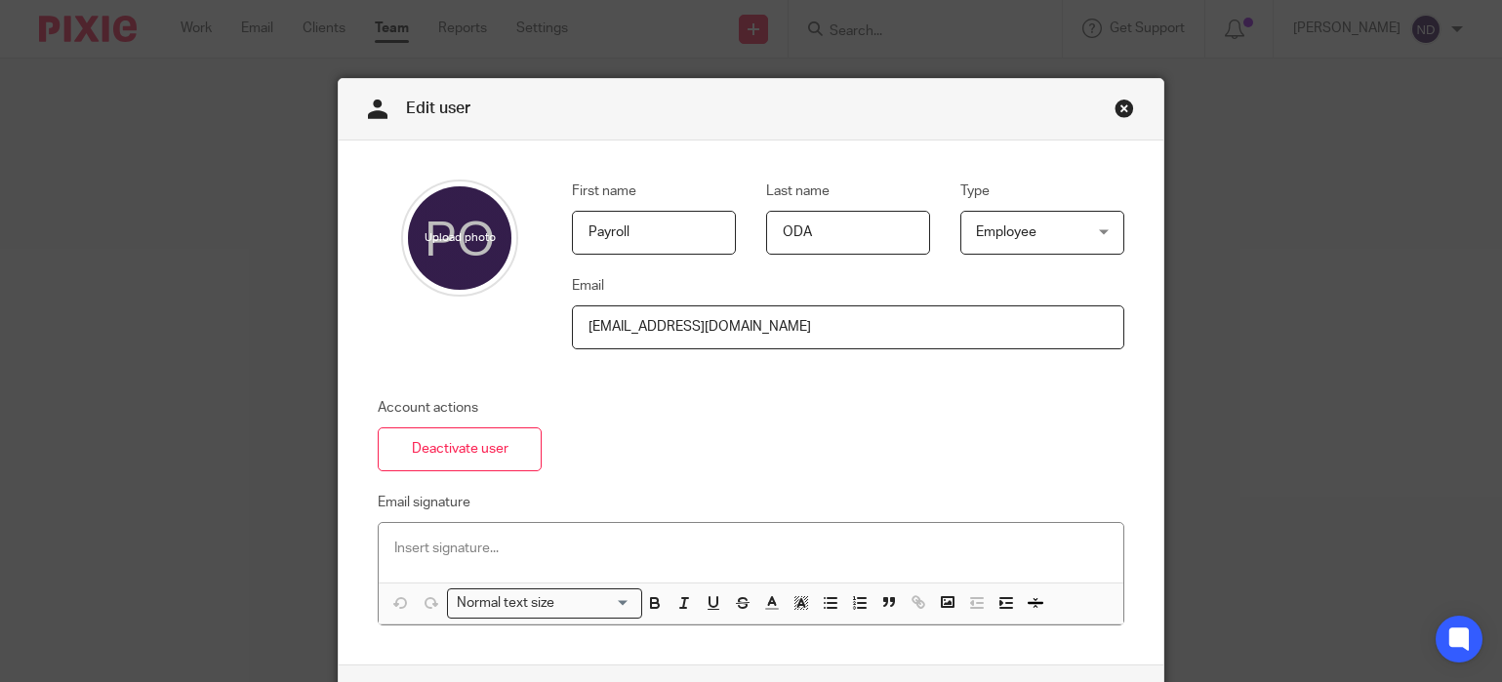
click at [1121, 104] on link "Close this dialog window" at bounding box center [1124, 112] width 20 height 26
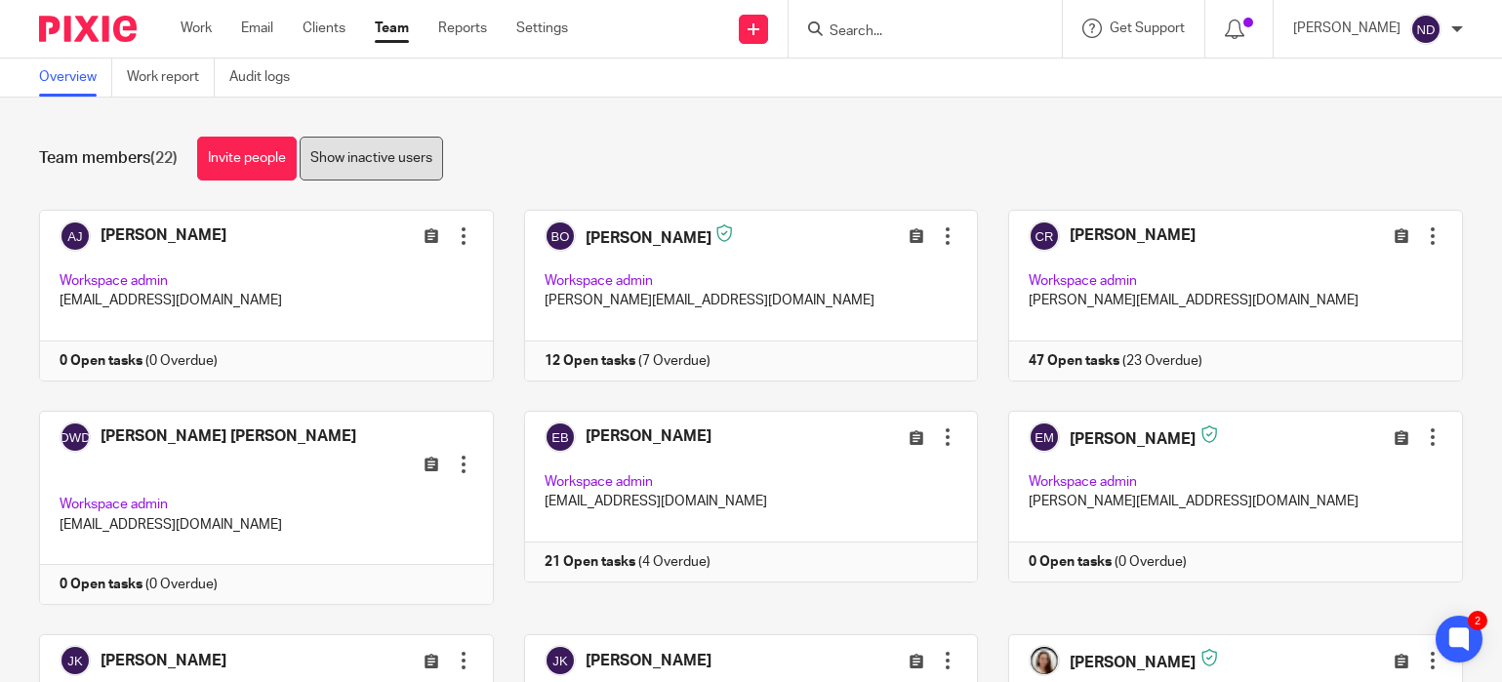
click at [357, 161] on link "Show inactive users" at bounding box center [371, 159] width 143 height 44
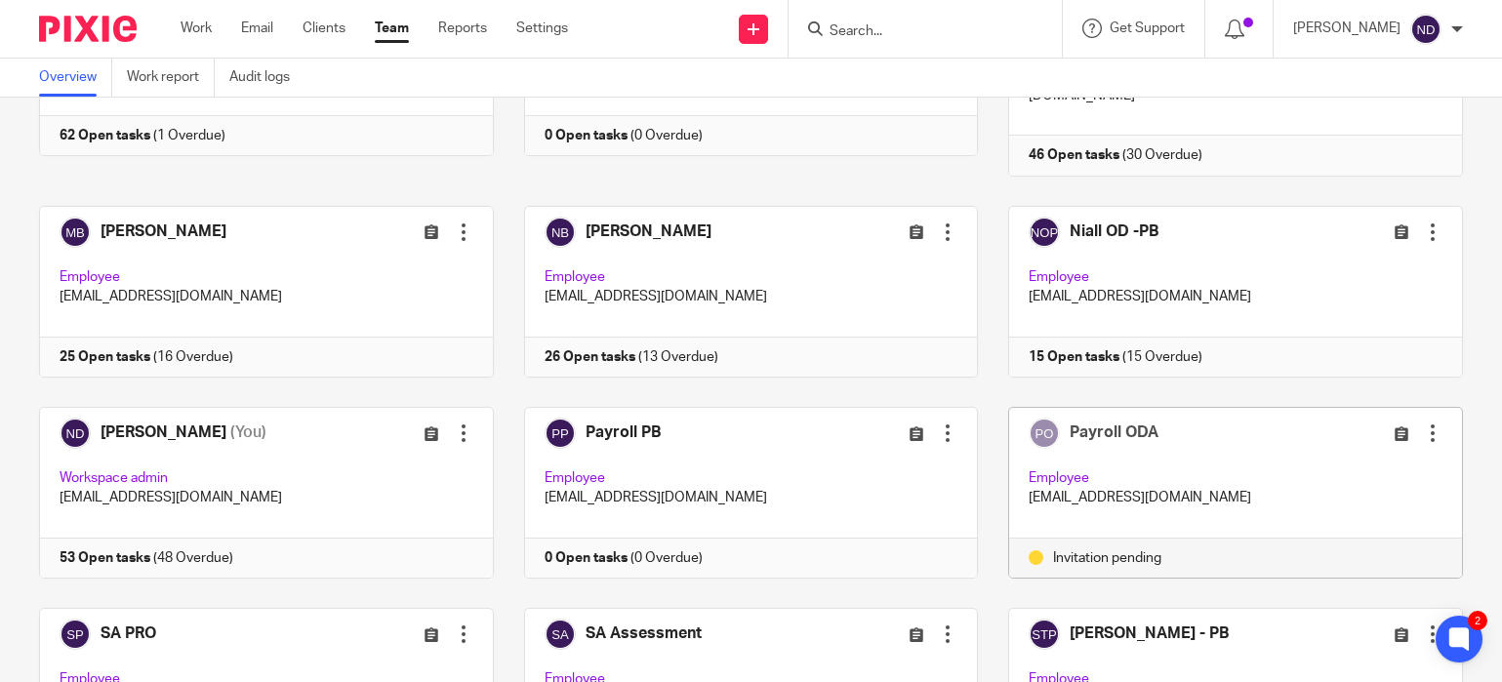
scroll to position [659, 0]
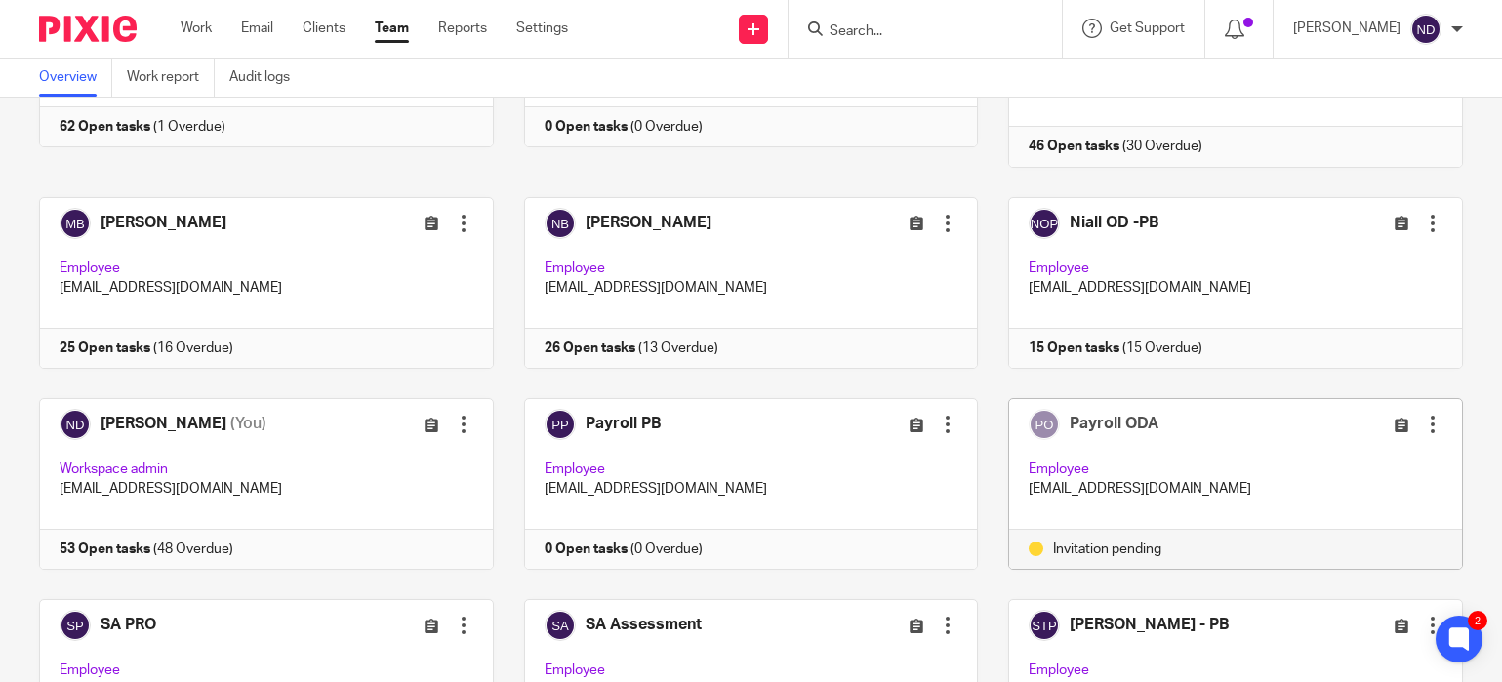
click at [1431, 415] on div at bounding box center [1433, 425] width 20 height 20
click at [1370, 523] on span "Remove user" at bounding box center [1375, 516] width 81 height 14
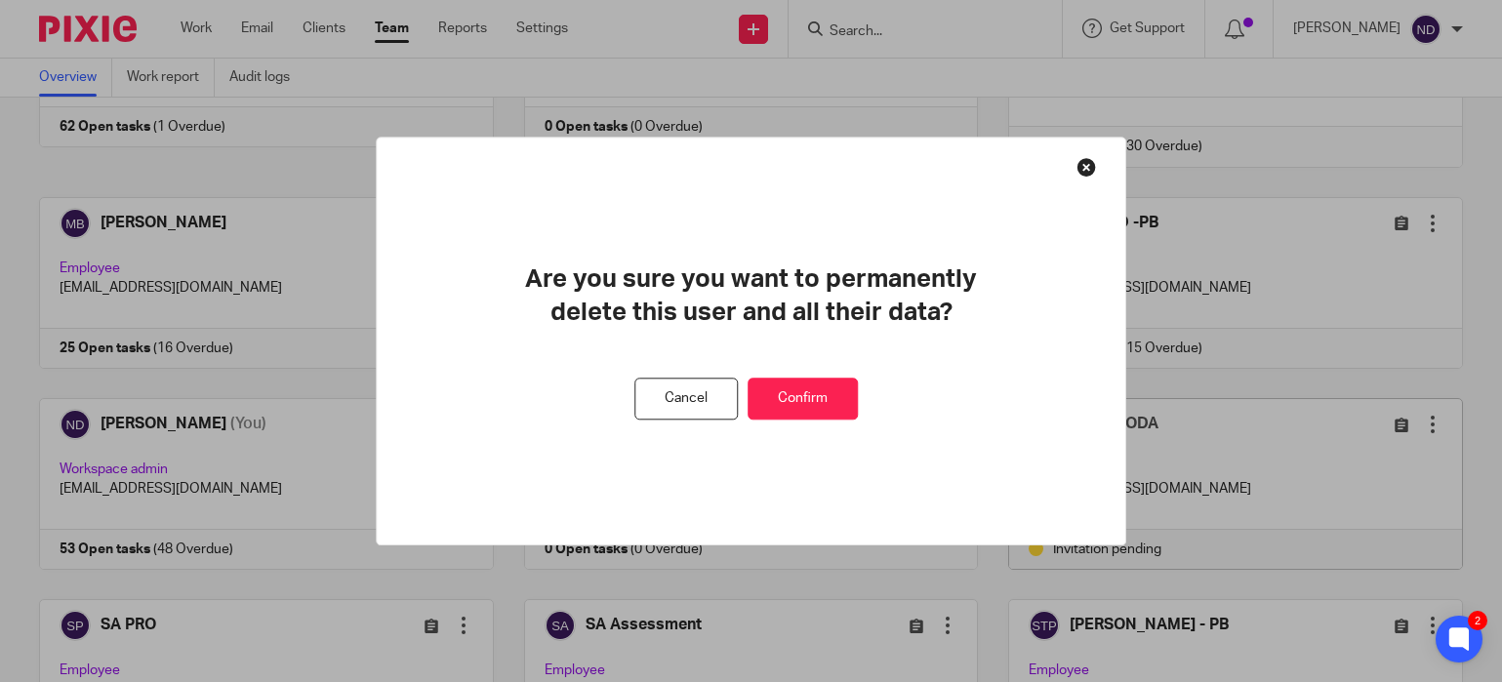
click at [806, 403] on button "Confirm" at bounding box center [802, 399] width 110 height 42
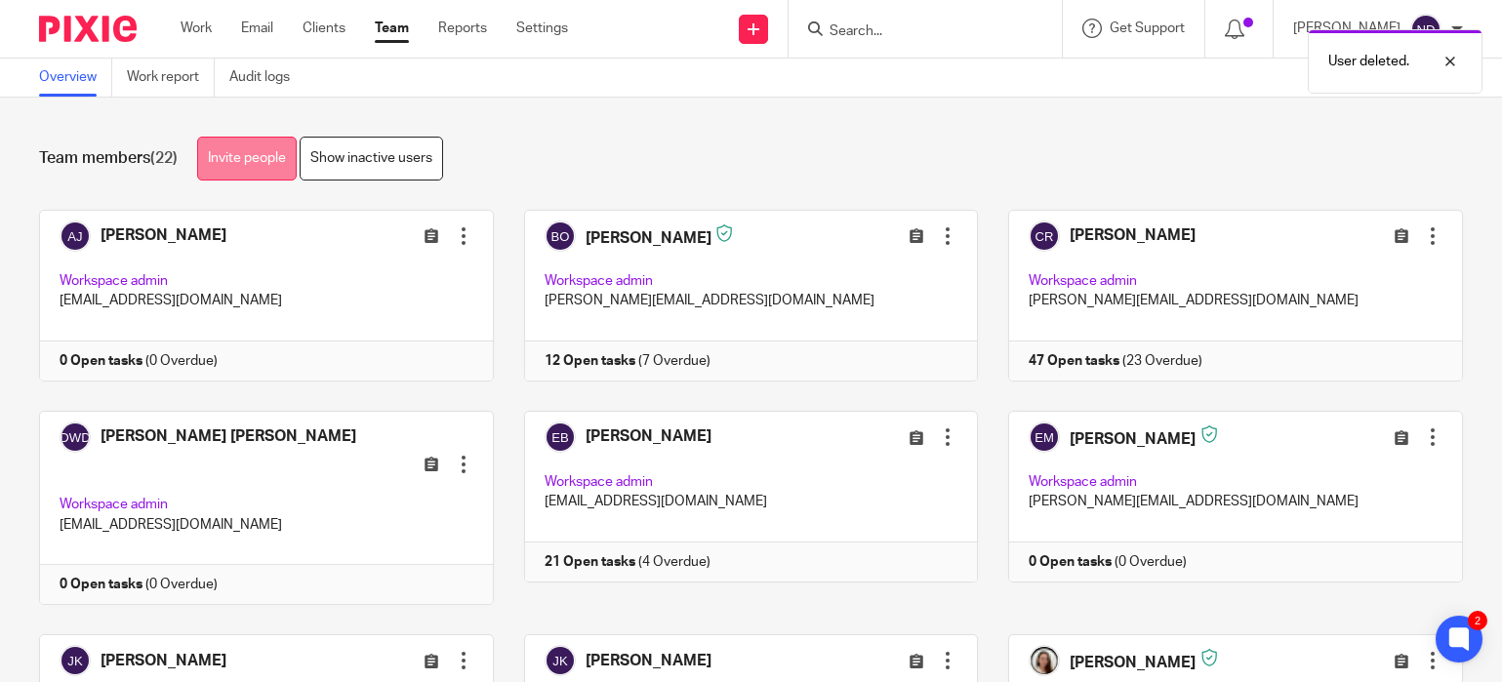
click at [263, 159] on link "Invite people" at bounding box center [247, 159] width 100 height 44
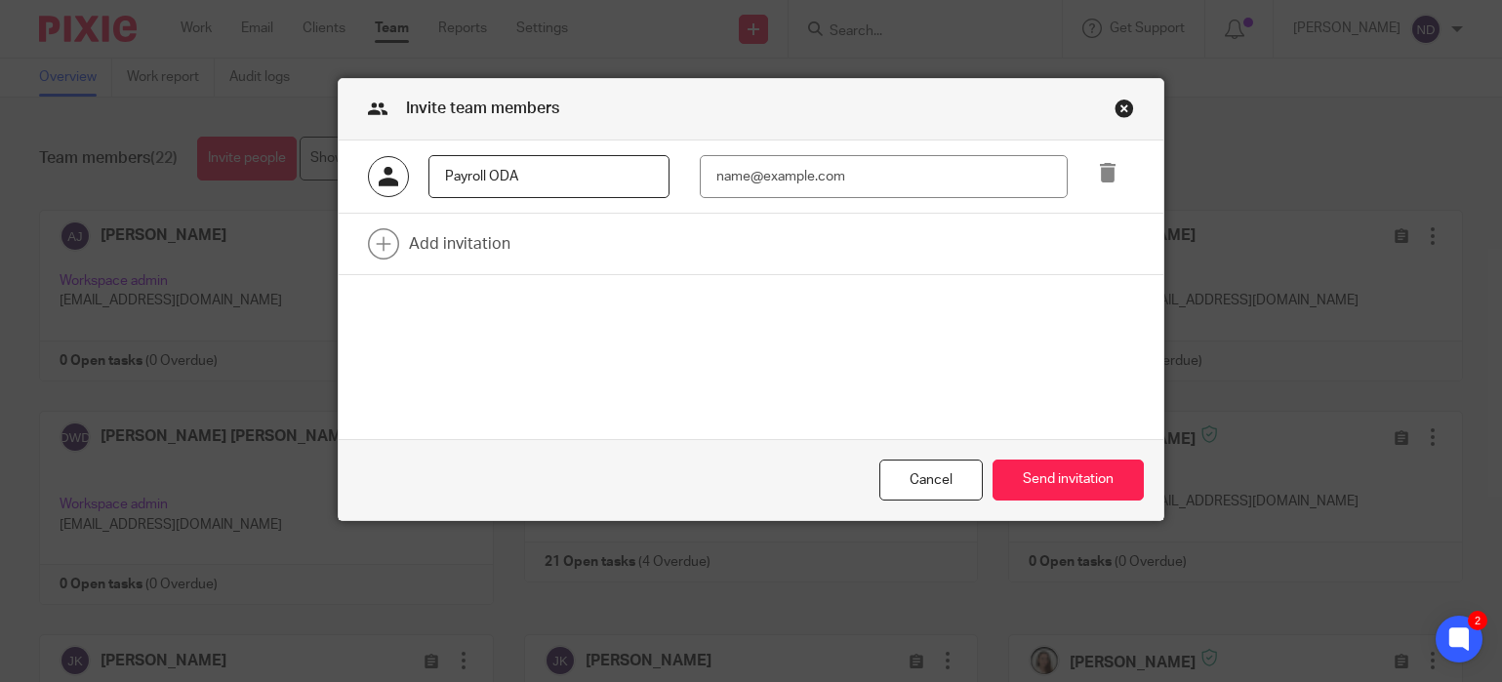
type input "Payroll ODA"
paste input "[EMAIL_ADDRESS][DOMAIN_NAME]"
type input "[EMAIL_ADDRESS][DOMAIN_NAME]"
click at [712, 372] on div "Payroll ODA payroll@odaccountants.co.uk Add invitation" at bounding box center [750, 290] width 823 height 299
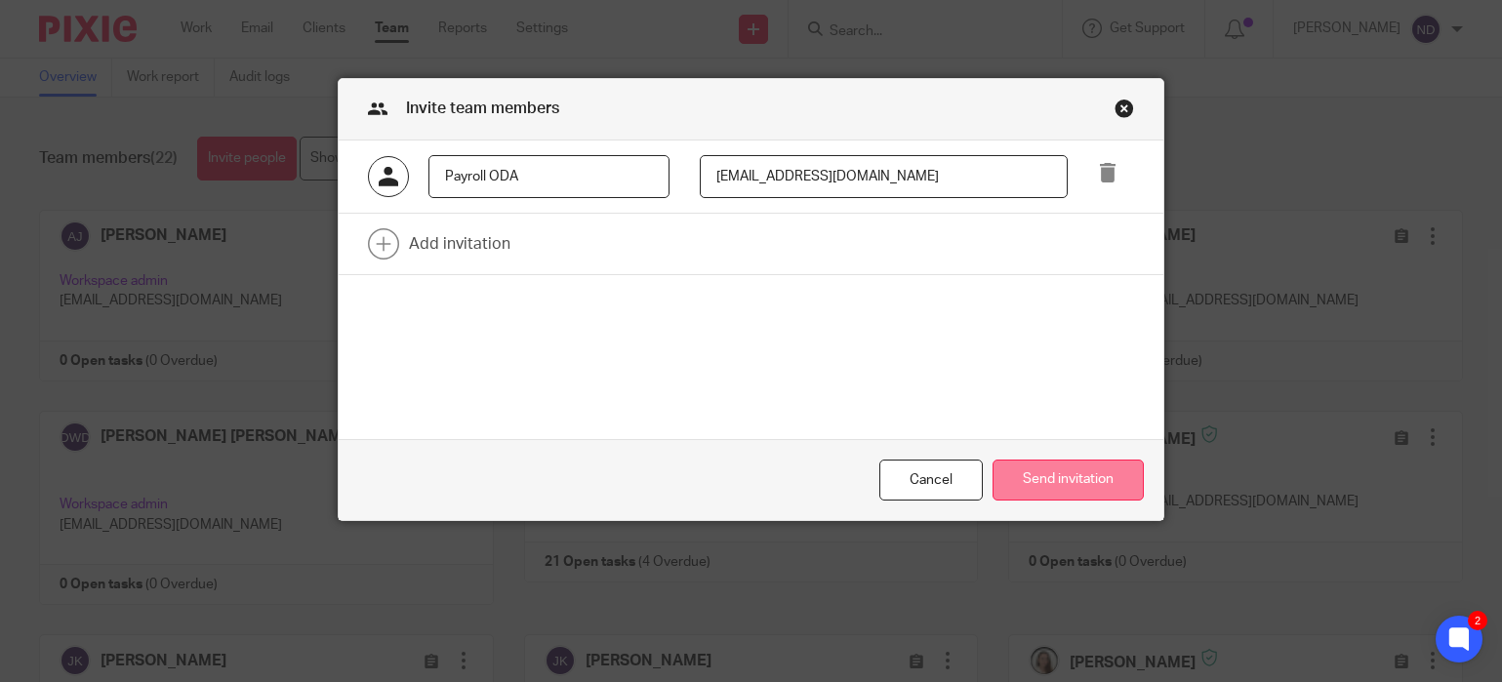
click at [1105, 478] on button "Send invitation" at bounding box center [1067, 481] width 151 height 42
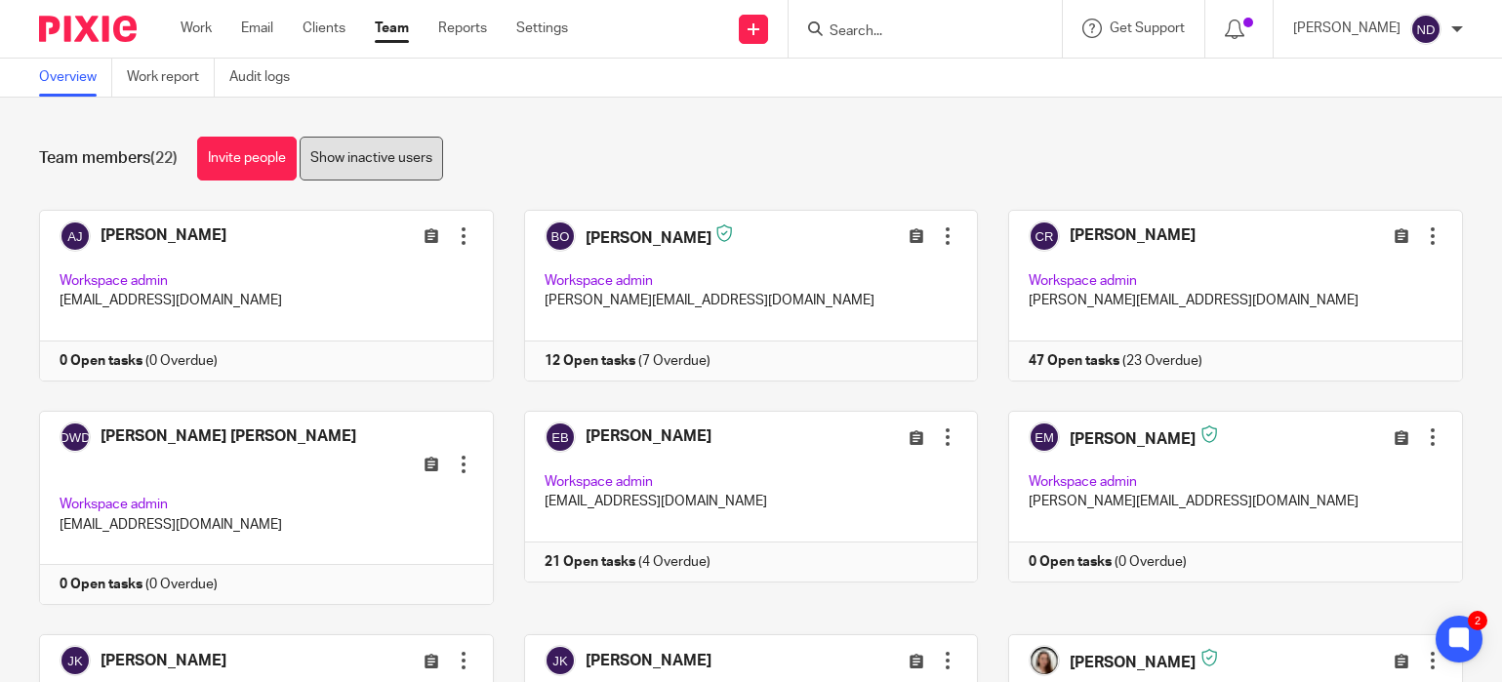
click at [378, 161] on link "Show inactive users" at bounding box center [371, 159] width 143 height 44
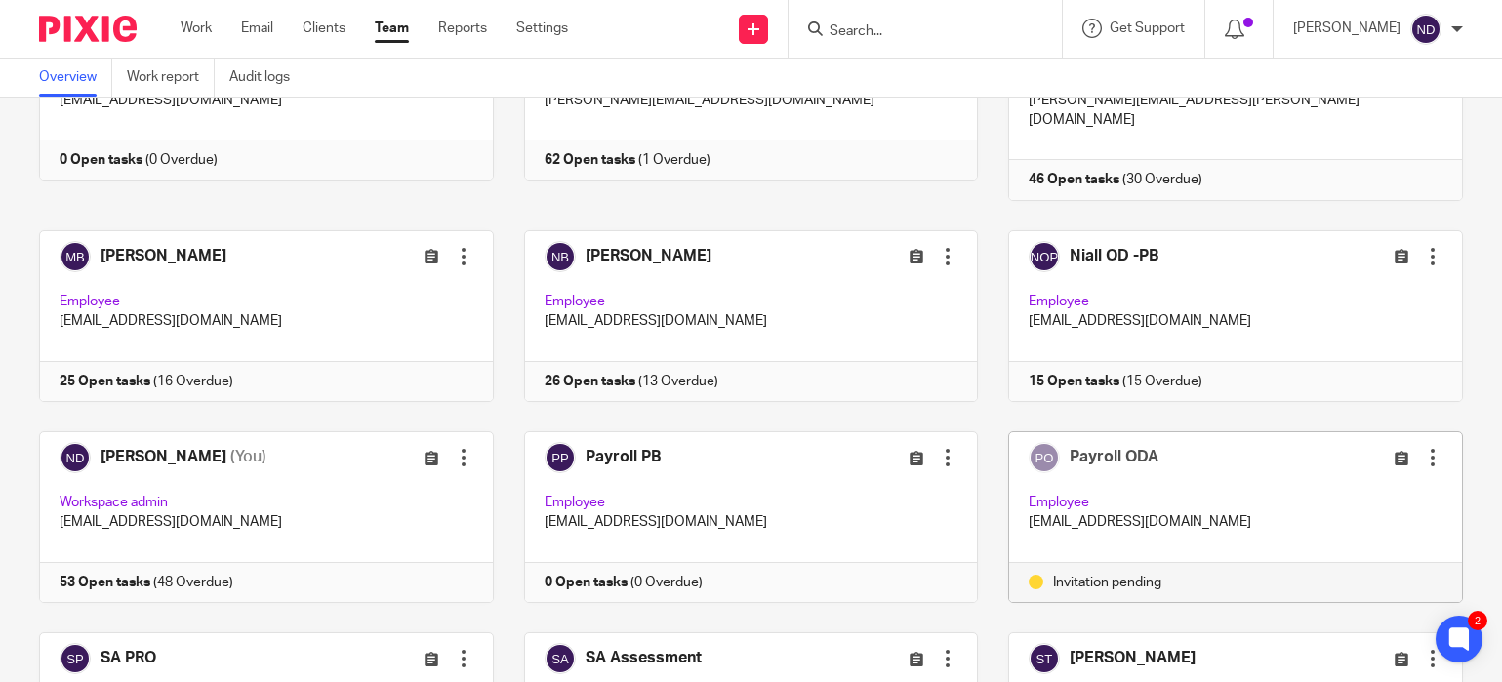
scroll to position [659, 0]
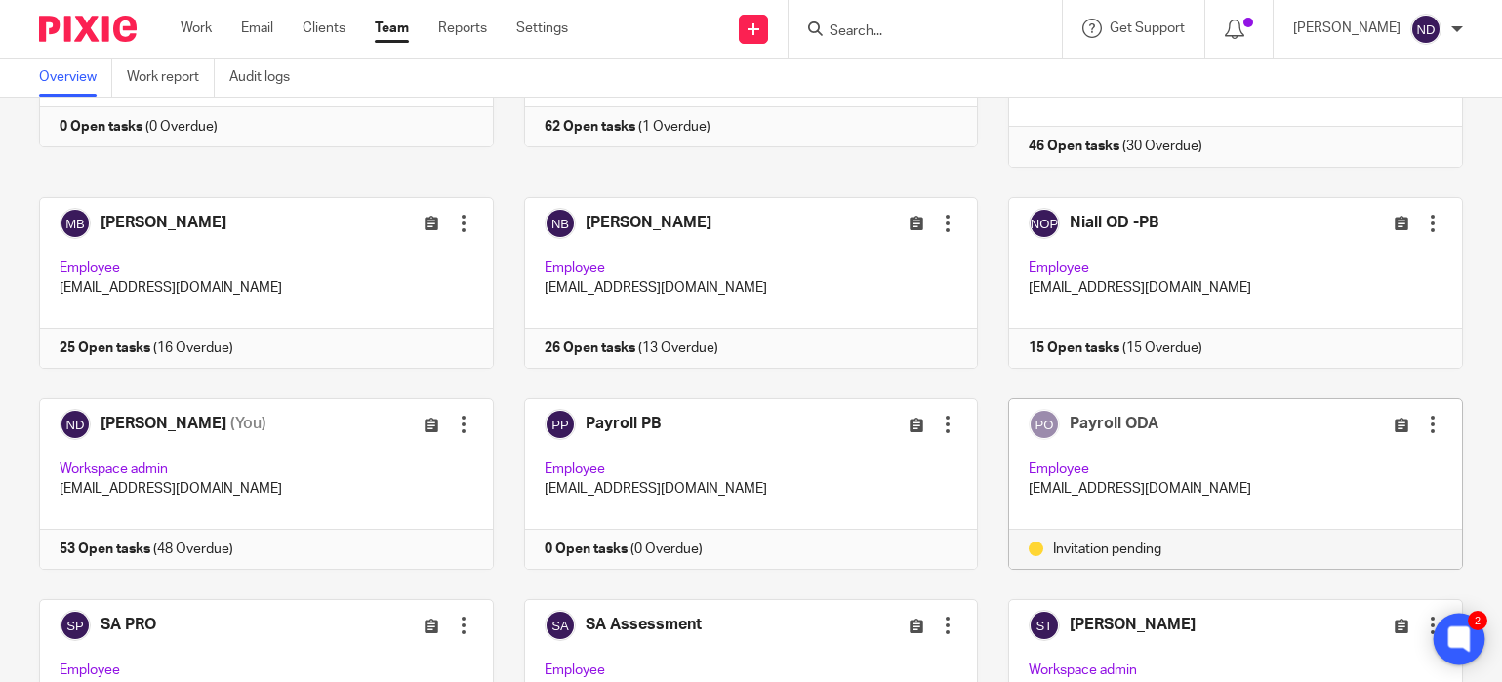
click at [1462, 634] on icon at bounding box center [1458, 638] width 15 height 15
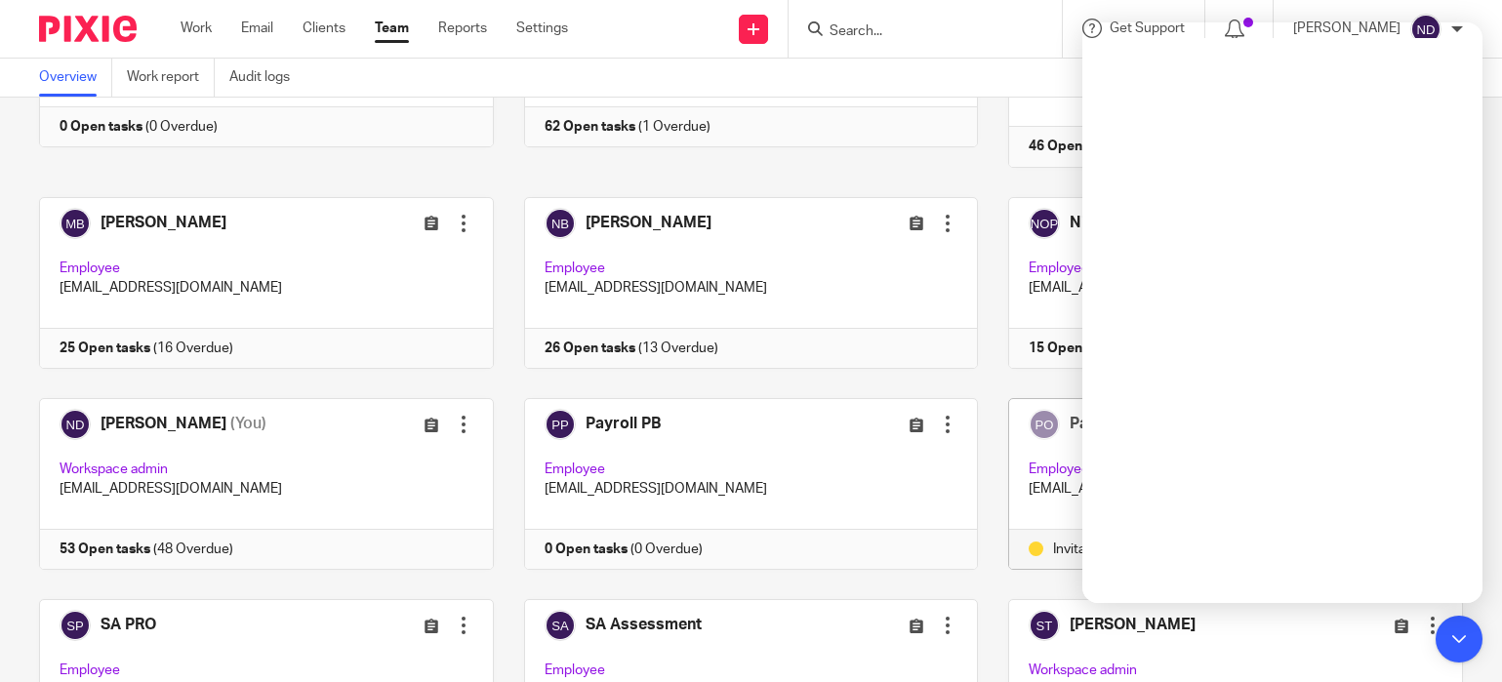
click at [864, 79] on div "Overview Work report Audit logs" at bounding box center [751, 78] width 1502 height 39
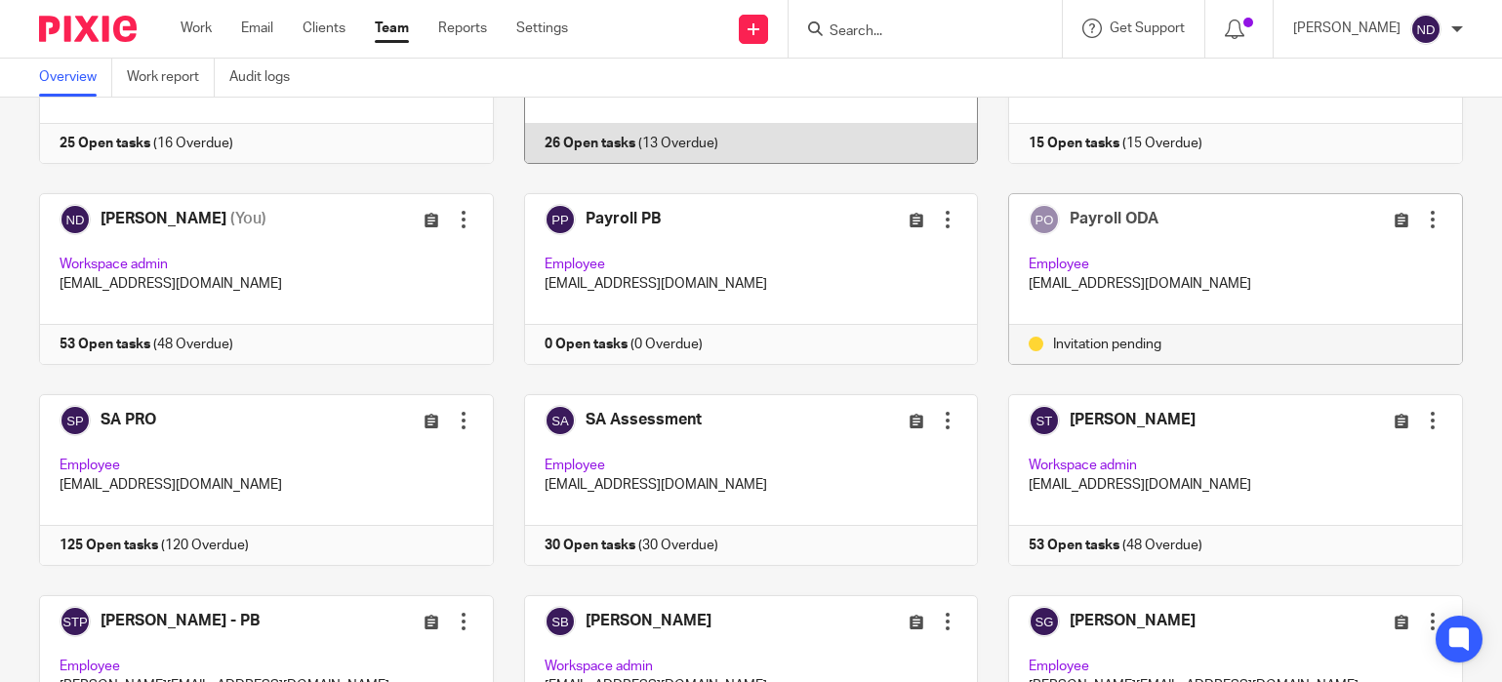
scroll to position [866, 0]
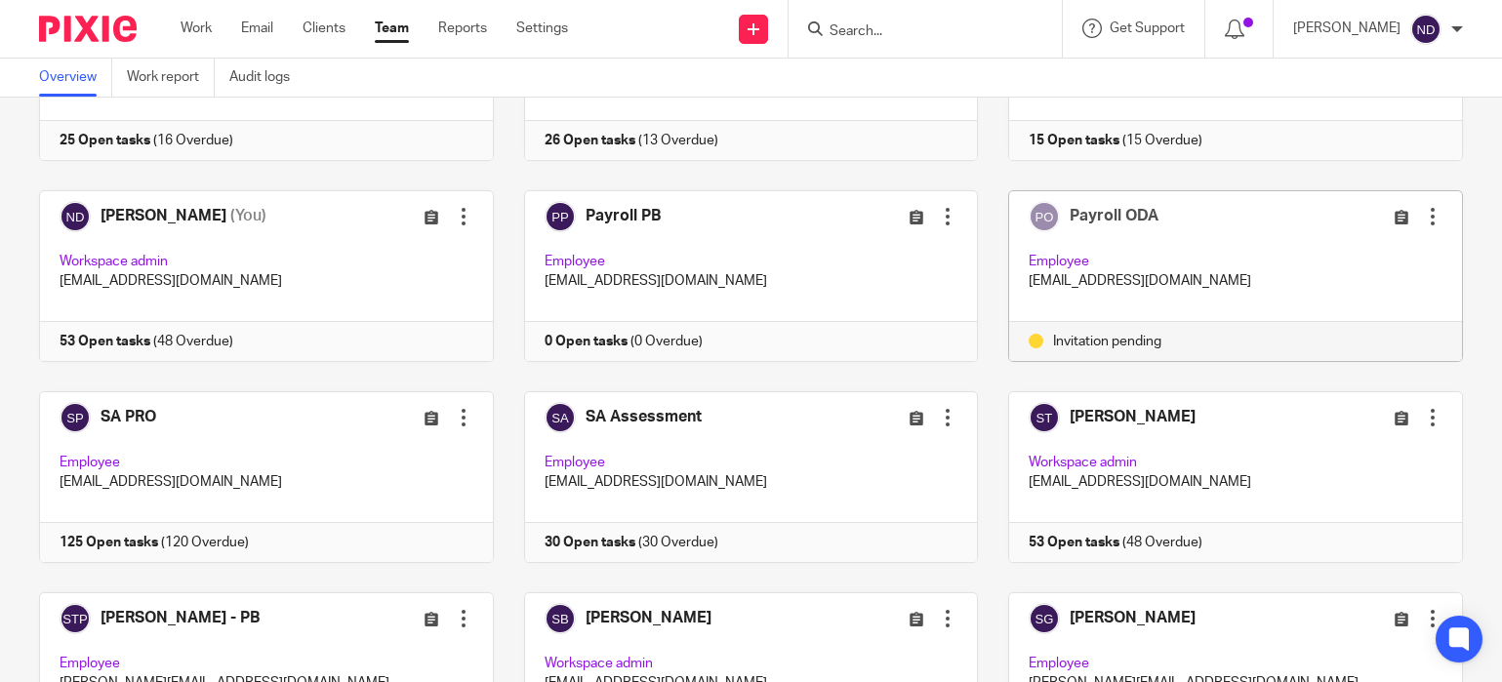
click at [897, 78] on div "Overview Work report Audit logs" at bounding box center [751, 78] width 1502 height 39
click at [1453, 639] on icon at bounding box center [1458, 638] width 15 height 15
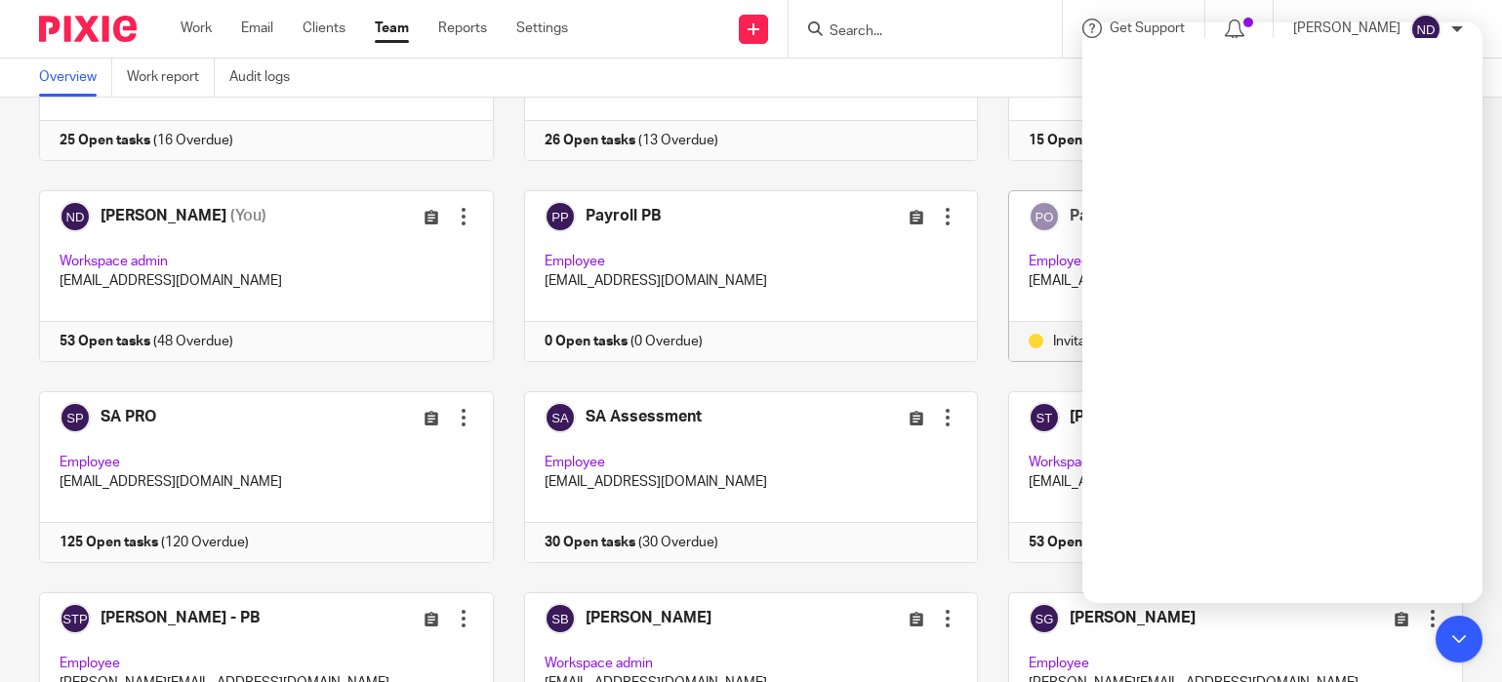
click at [889, 82] on div "Overview Work report Audit logs" at bounding box center [751, 78] width 1502 height 39
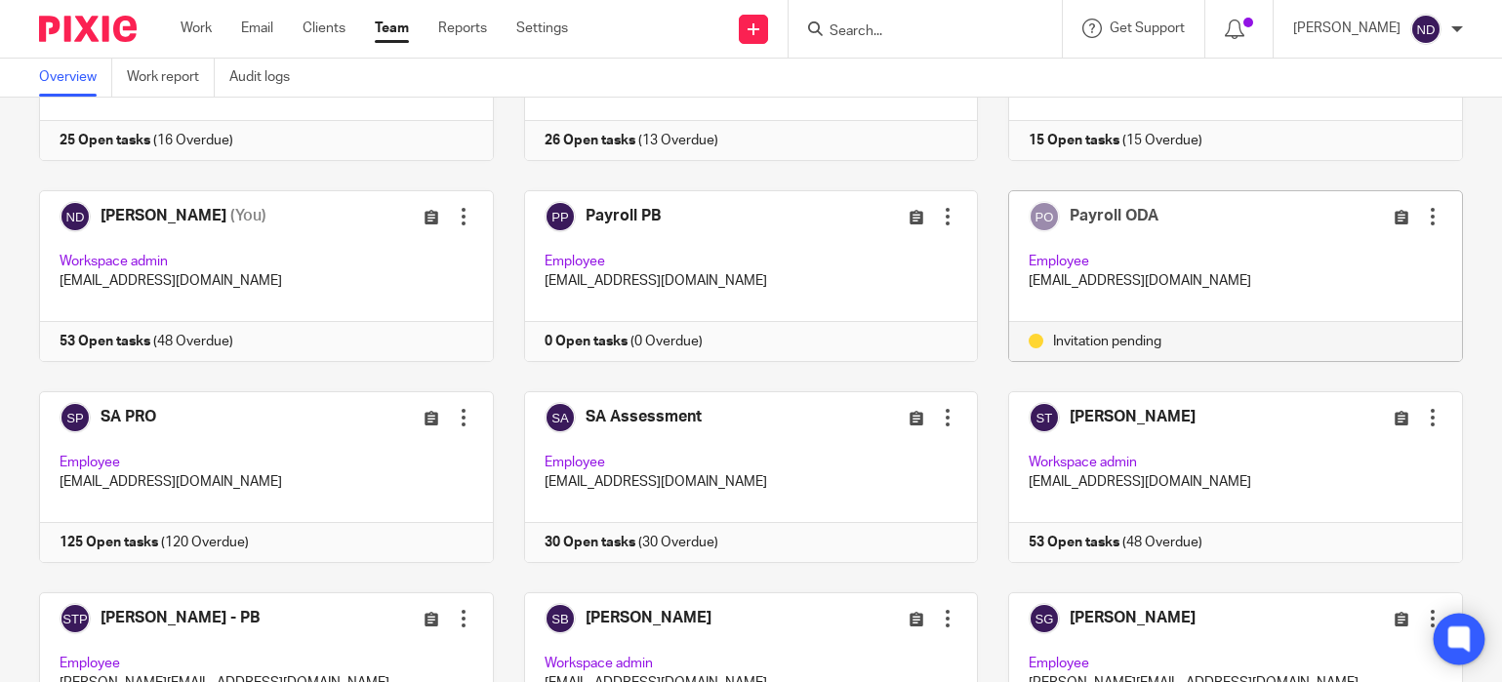
click at [1451, 644] on icon at bounding box center [1458, 638] width 15 height 15
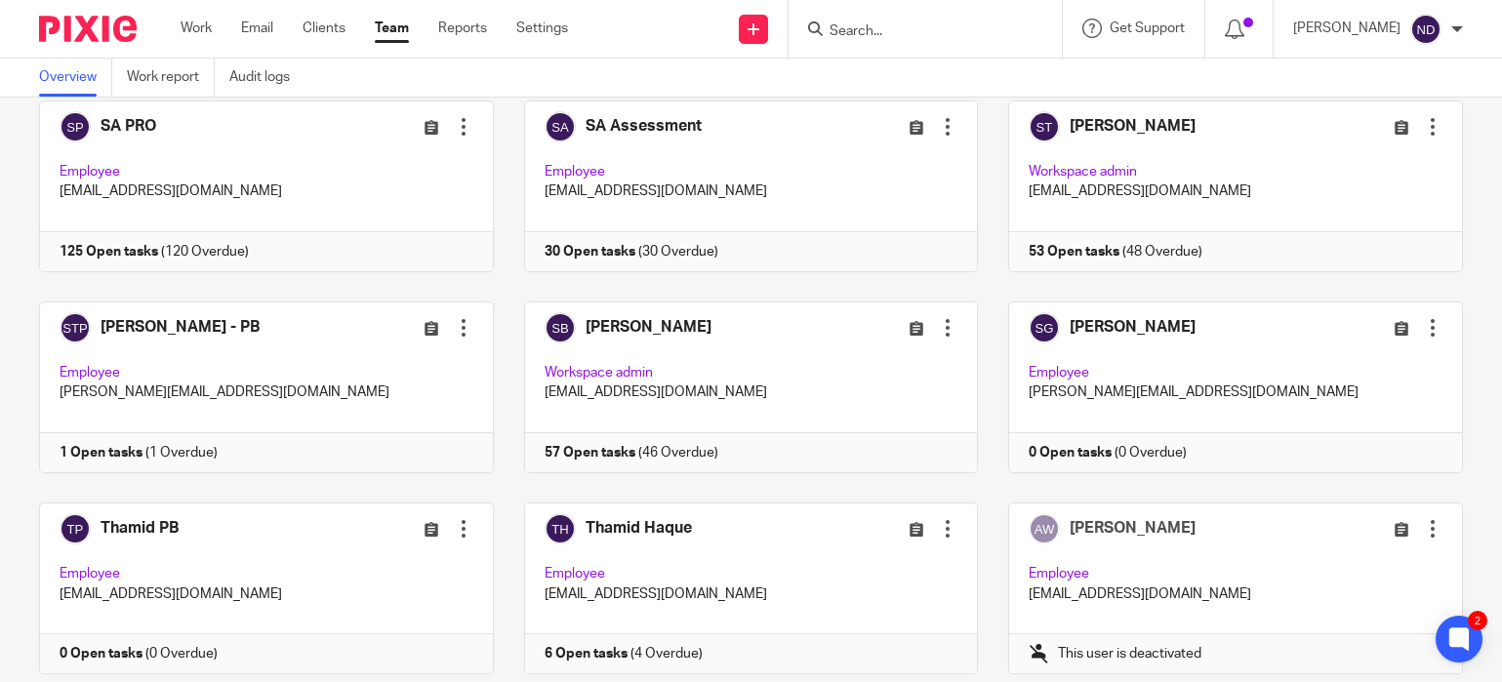
scroll to position [0, 0]
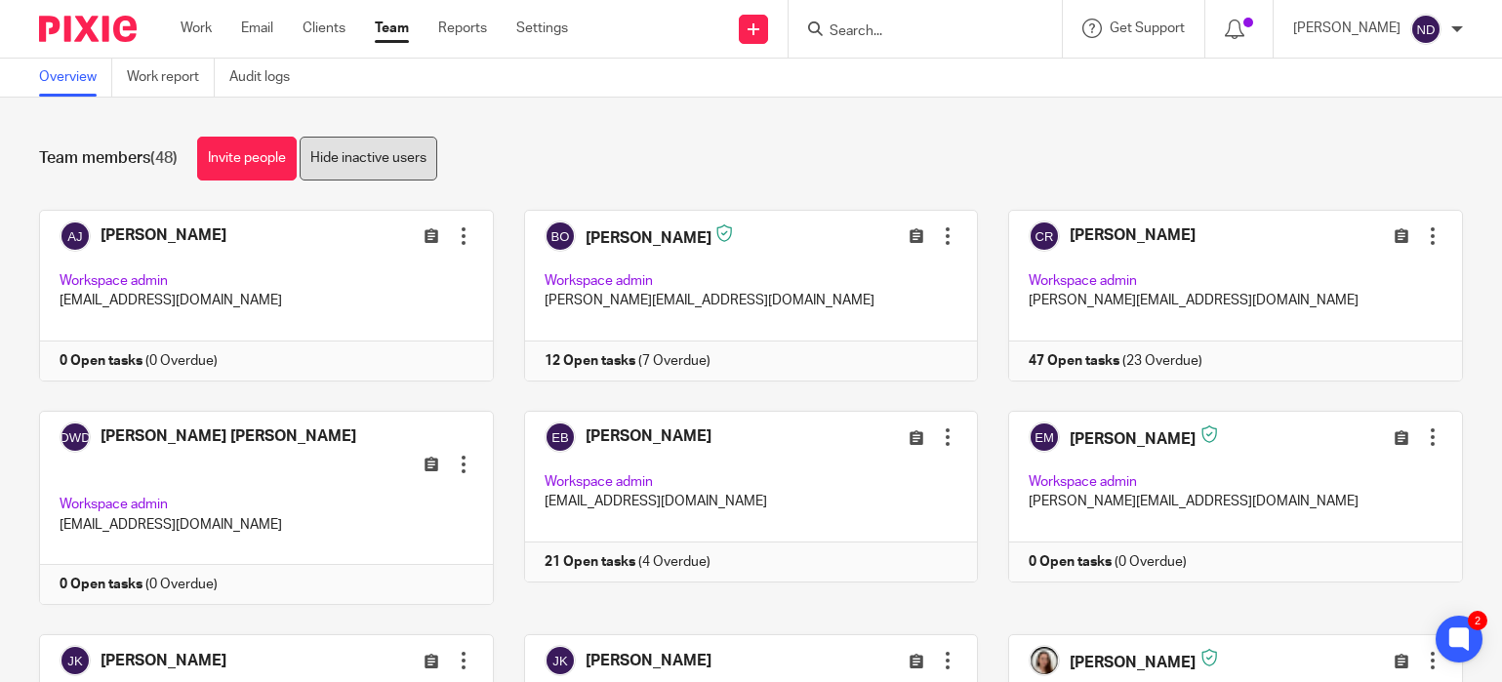
click at [378, 158] on link "Hide inactive users" at bounding box center [369, 159] width 138 height 44
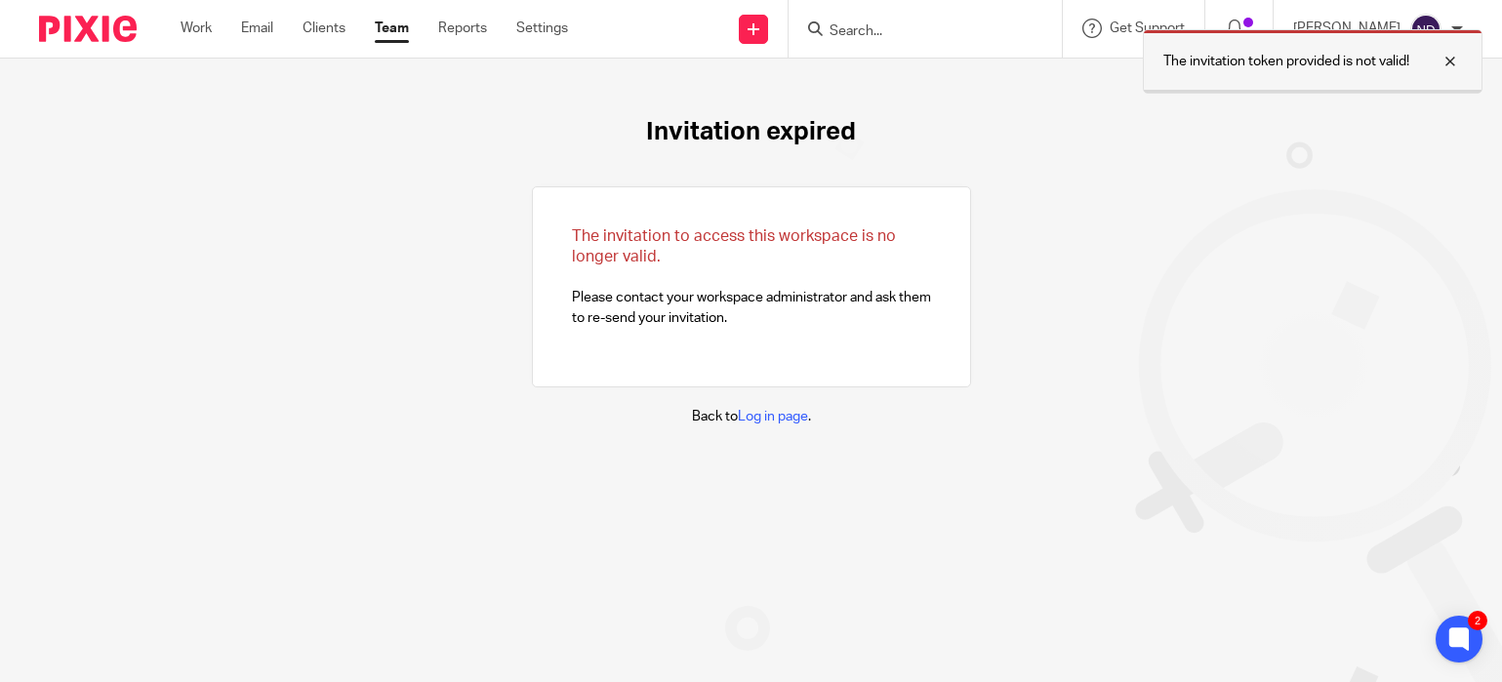
click at [1448, 60] on div at bounding box center [1435, 61] width 53 height 23
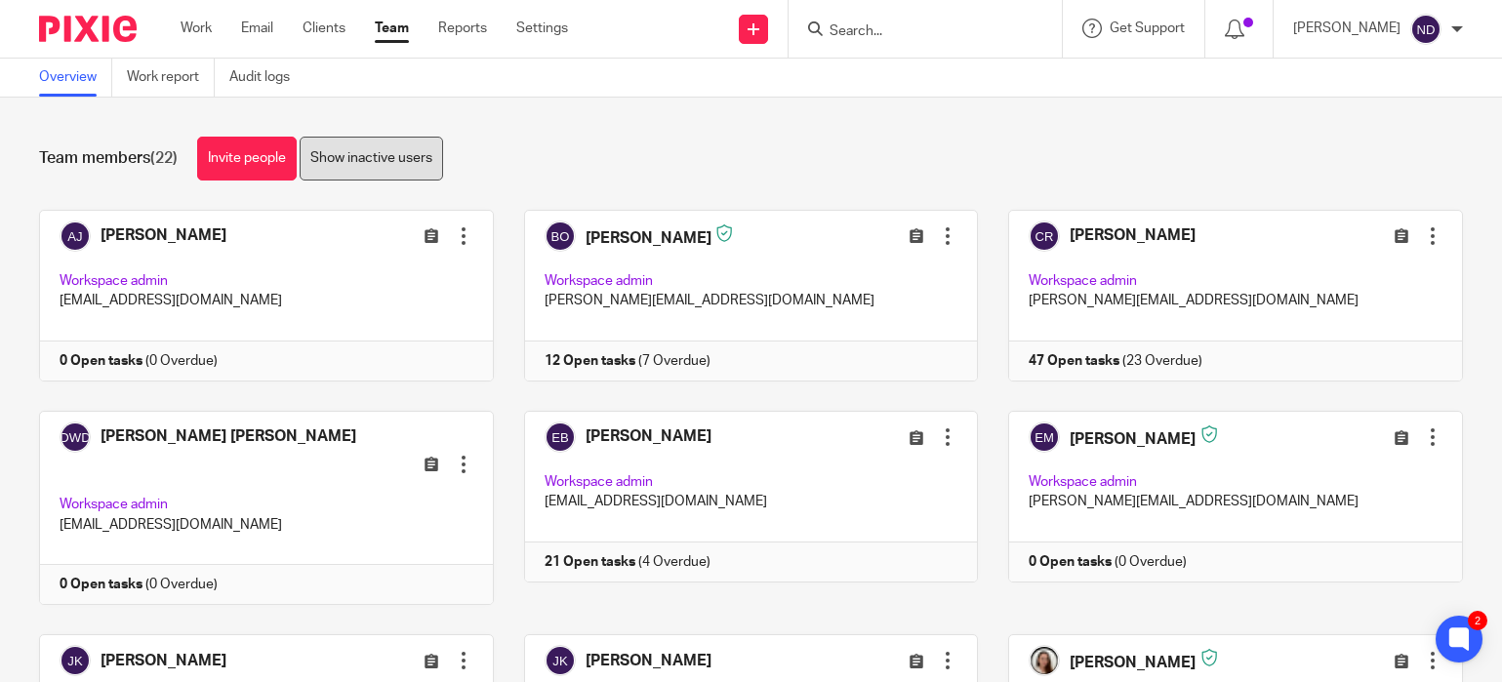
click at [378, 150] on link "Show inactive users" at bounding box center [371, 159] width 143 height 44
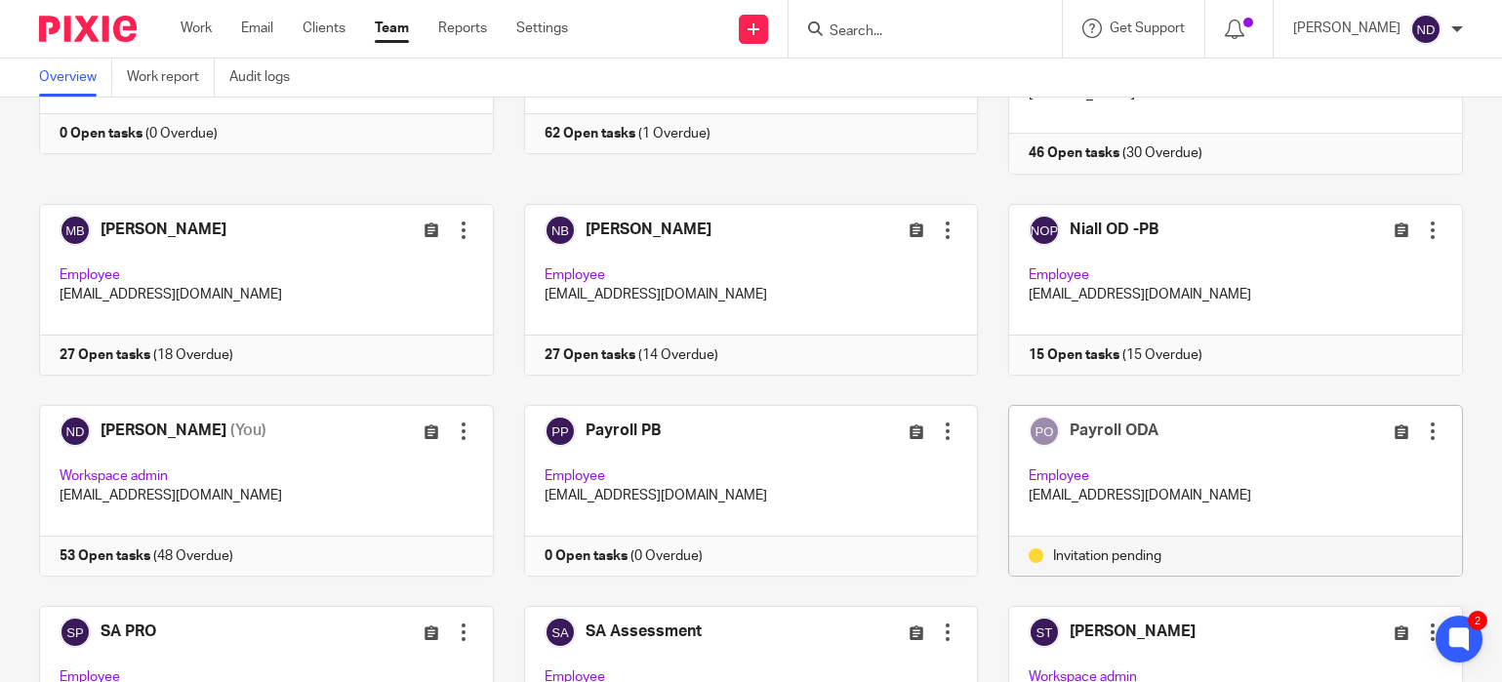
scroll to position [657, 0]
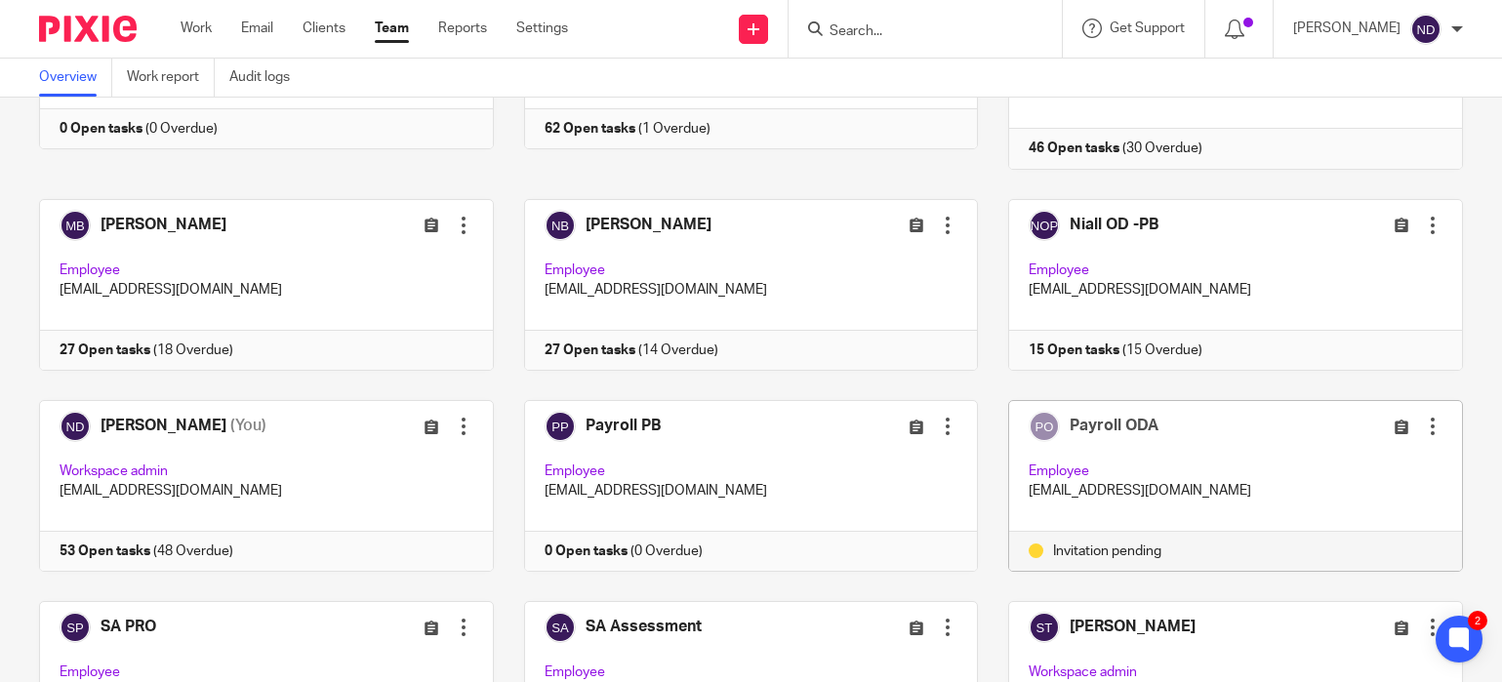
click at [1435, 417] on div at bounding box center [1433, 427] width 20 height 20
click at [1360, 462] on span "Resend invitation" at bounding box center [1387, 461] width 105 height 14
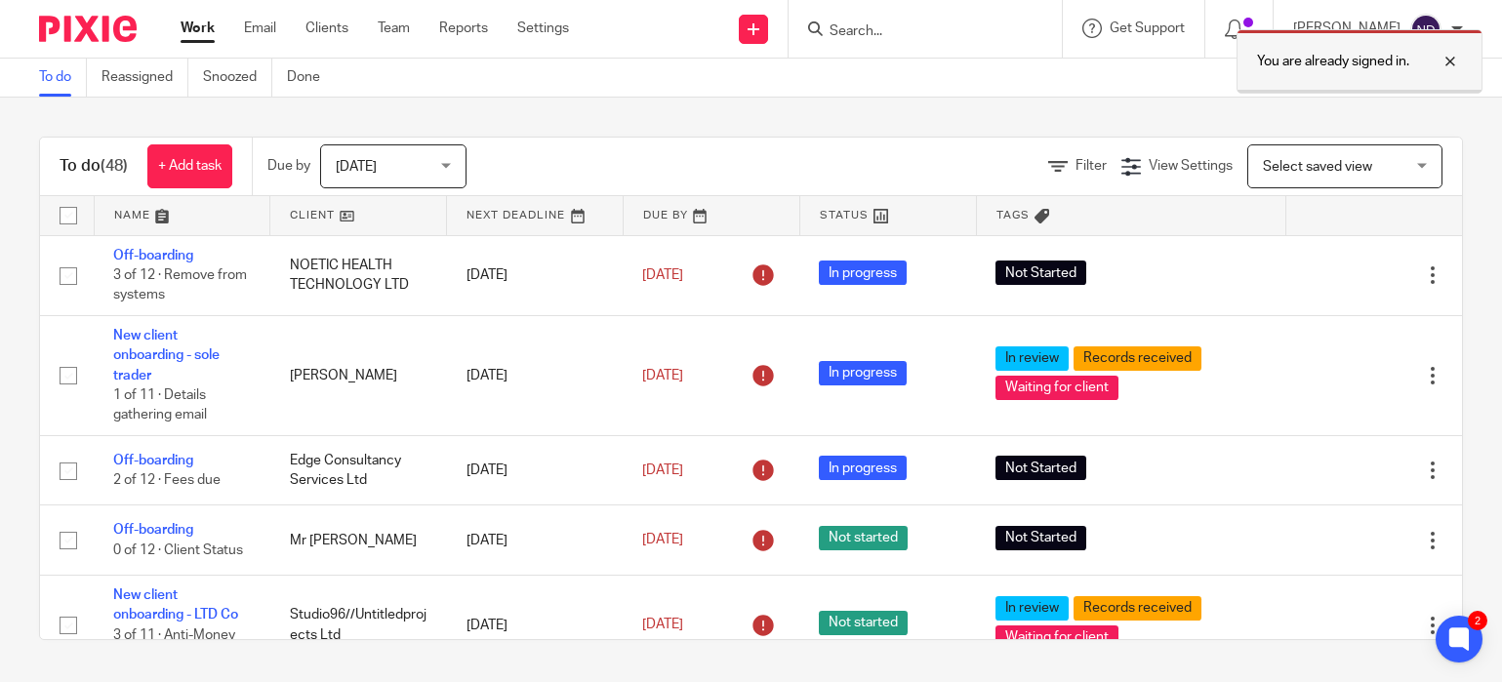
click at [1449, 60] on div at bounding box center [1435, 61] width 53 height 23
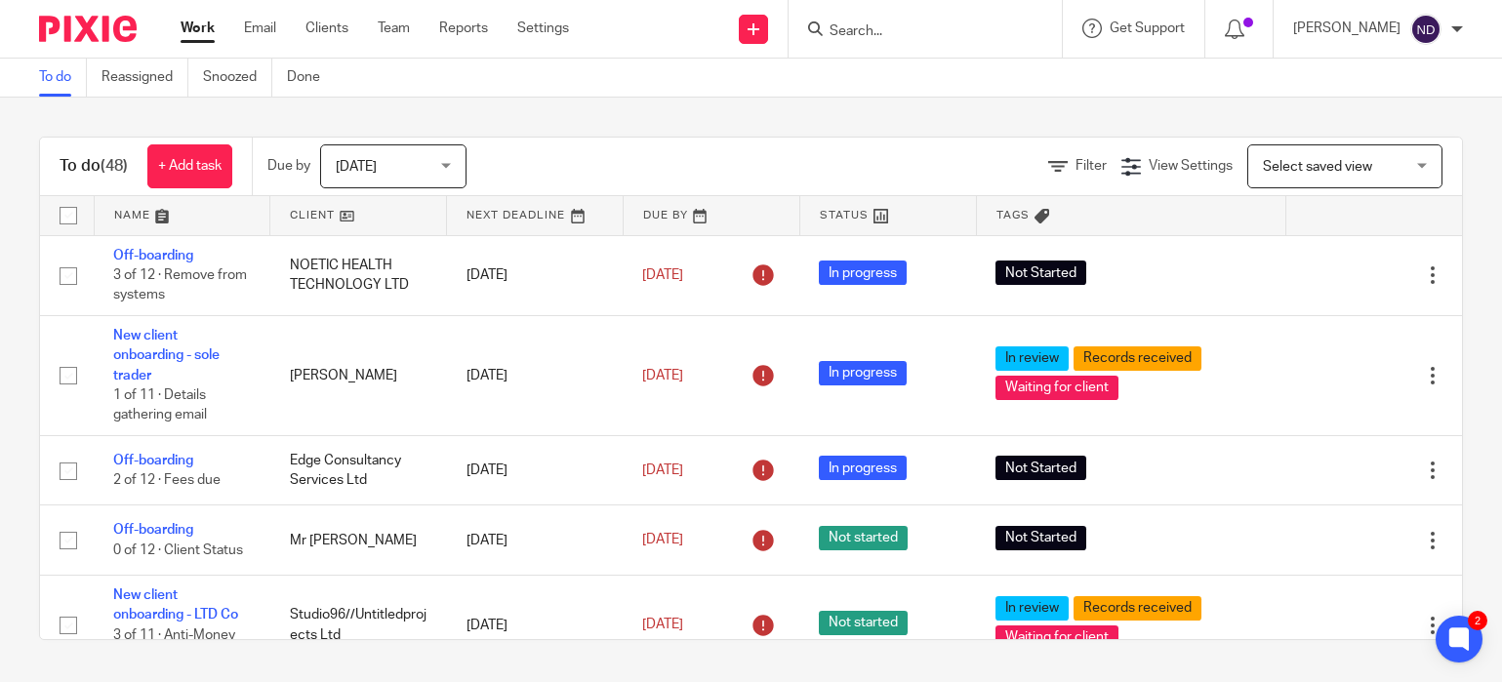
click at [1457, 23] on div at bounding box center [1457, 29] width 12 height 12
click at [1364, 136] on span "Logout" at bounding box center [1372, 136] width 44 height 14
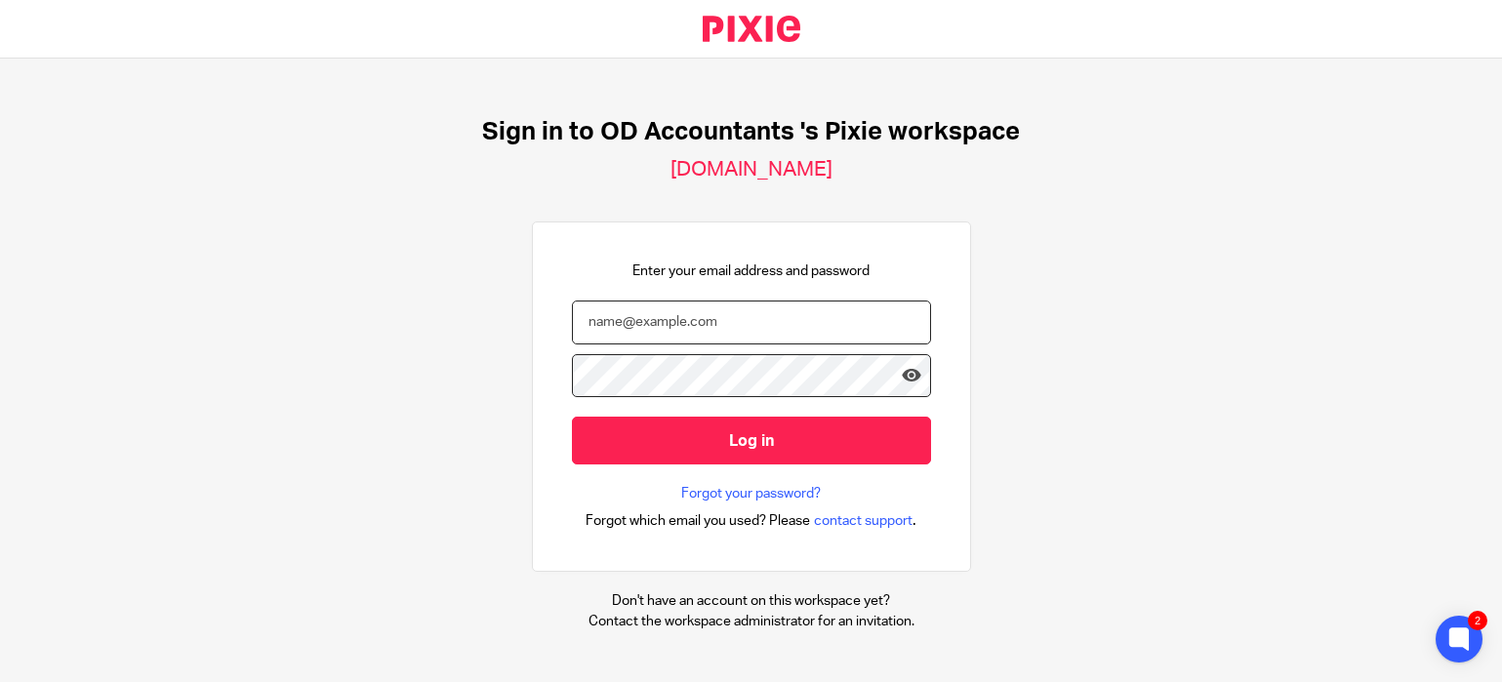
click at [627, 324] on input "email" at bounding box center [751, 323] width 359 height 44
type input "[EMAIL_ADDRESS][DOMAIN_NAME]"
click at [572, 417] on input "Log in" at bounding box center [751, 441] width 359 height 48
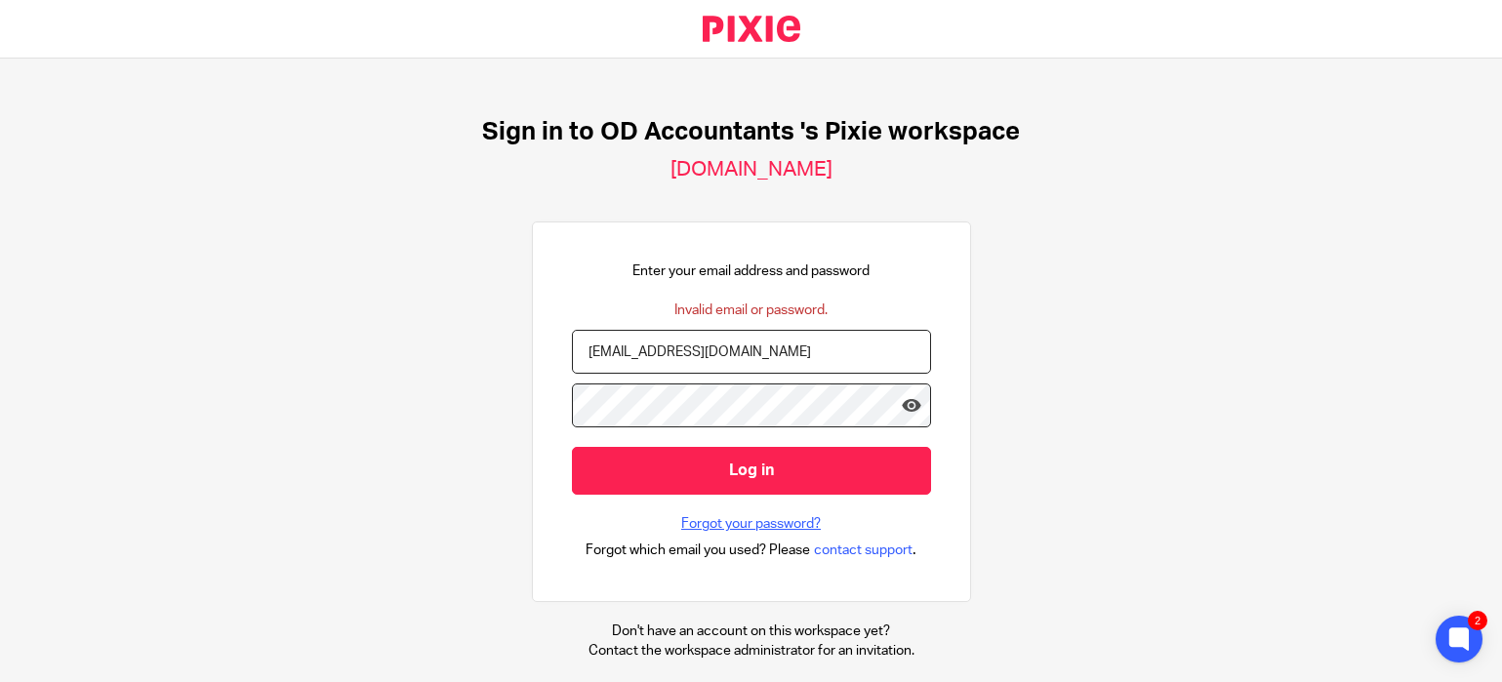
click at [738, 524] on link "Forgot your password?" at bounding box center [751, 524] width 140 height 20
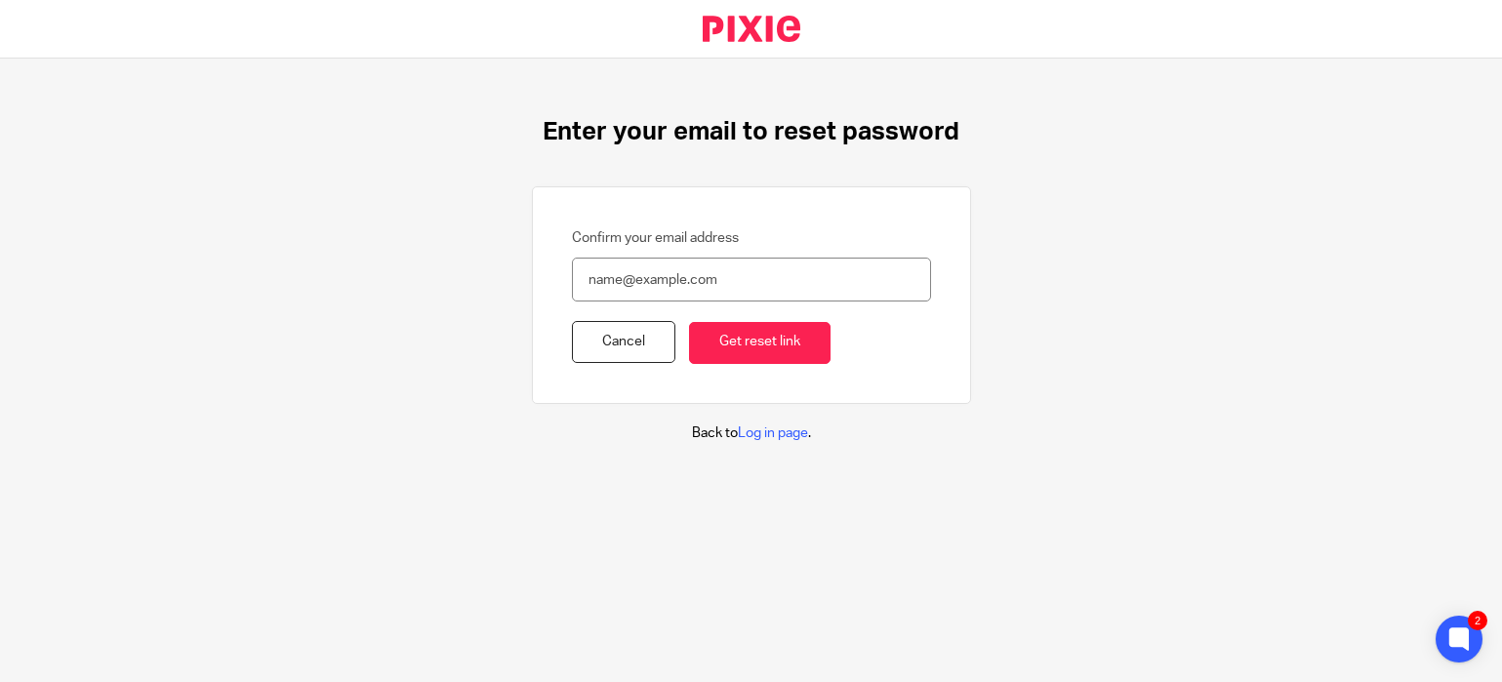
click at [605, 272] on input "Confirm your email address" at bounding box center [751, 280] width 359 height 44
type input "[EMAIL_ADDRESS][DOMAIN_NAME]"
click at [770, 341] on input "Get reset link" at bounding box center [759, 343] width 141 height 42
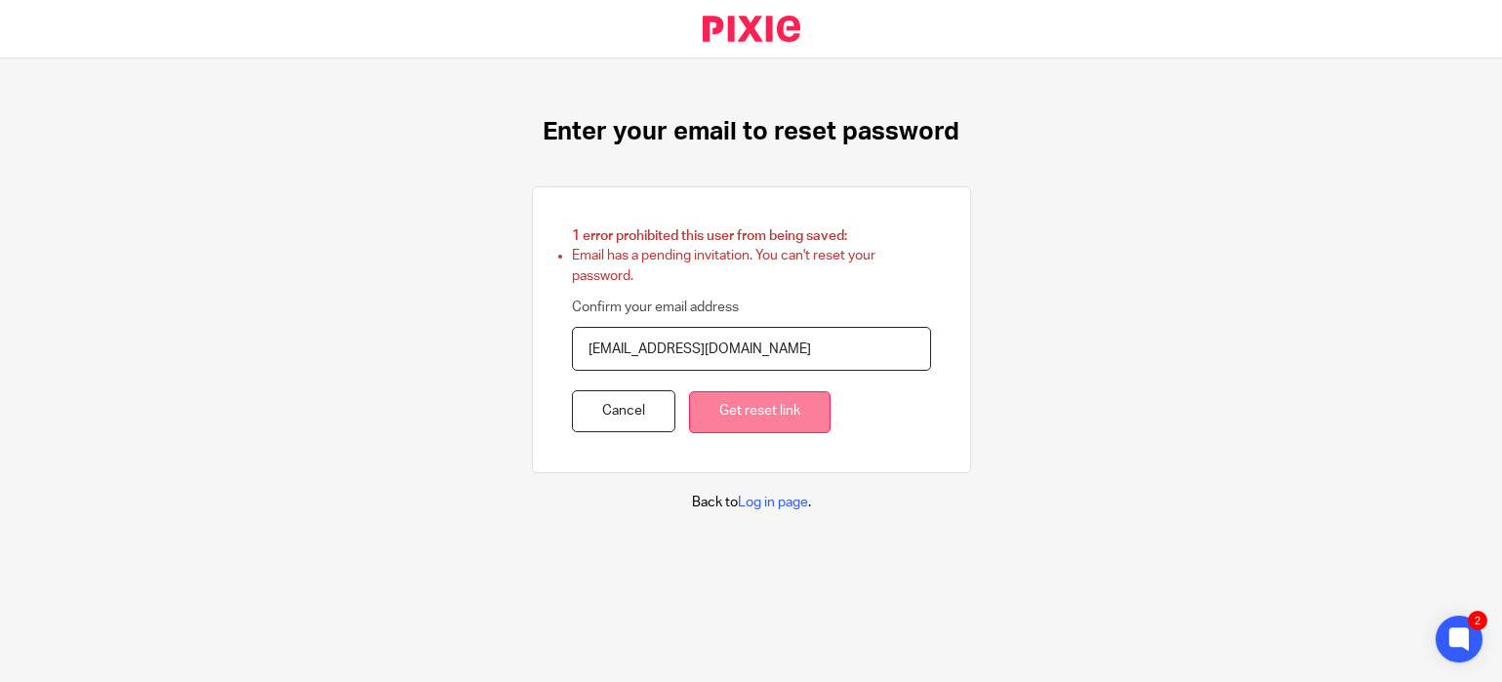
click at [741, 410] on input "Get reset link" at bounding box center [759, 412] width 141 height 42
click at [635, 410] on link "Cancel" at bounding box center [623, 411] width 103 height 42
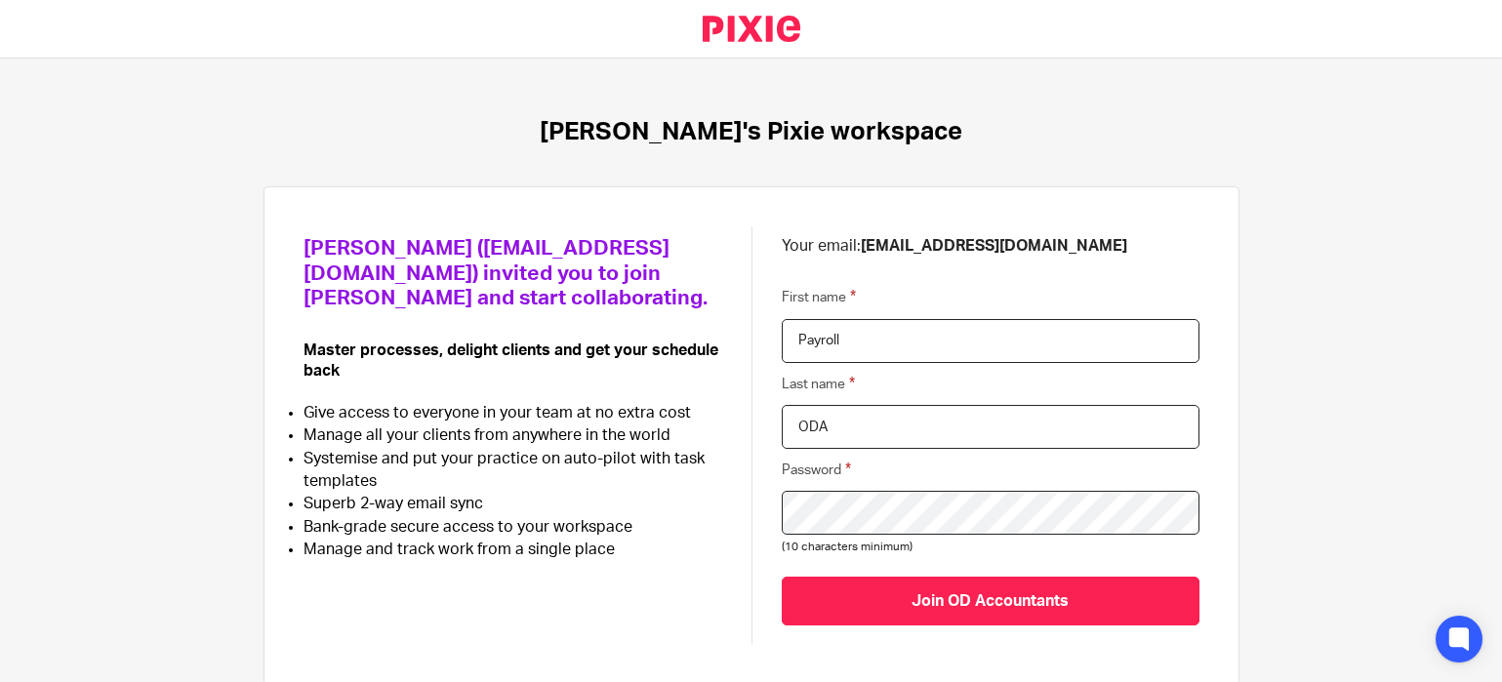
scroll to position [80, 0]
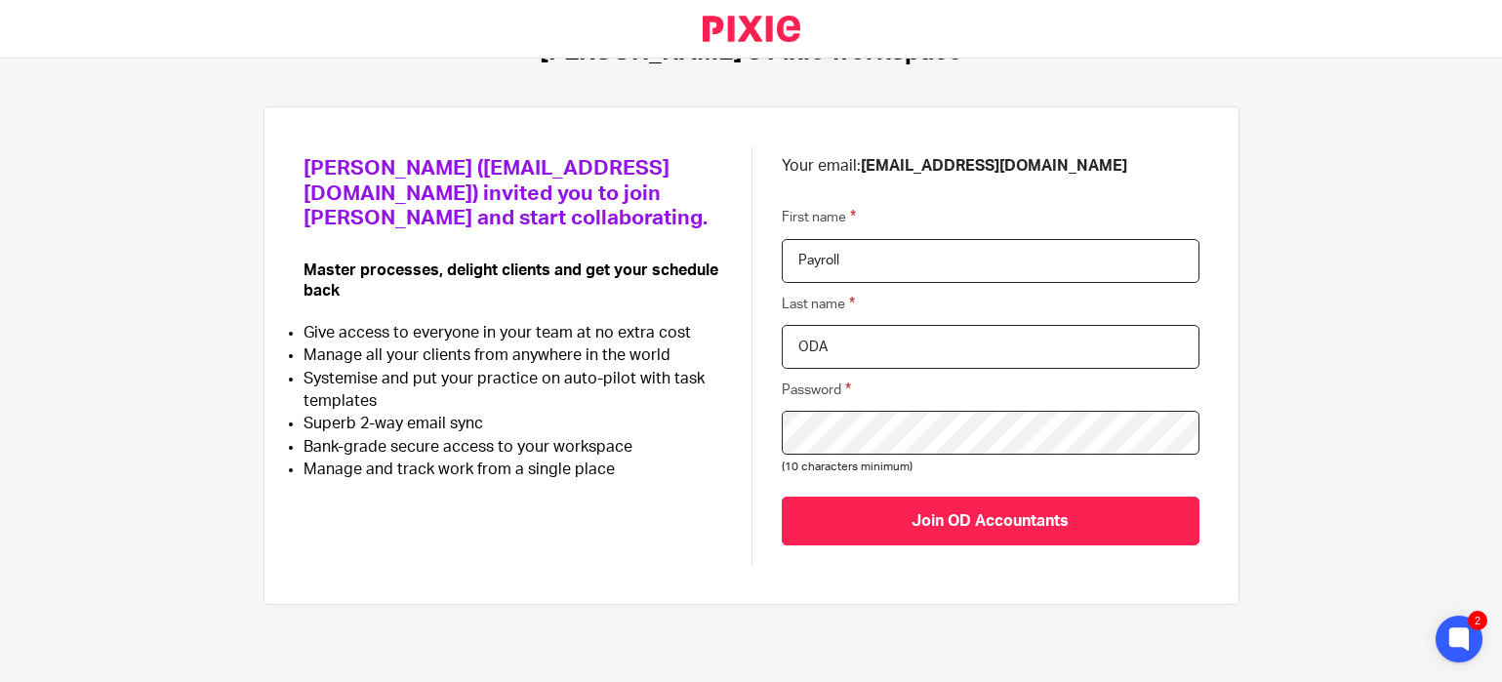
click at [735, 554] on div "[PERSON_NAME] ([EMAIL_ADDRESS][DOMAIN_NAME]) invited you to join [PERSON_NAME] …" at bounding box center [751, 355] width 896 height 419
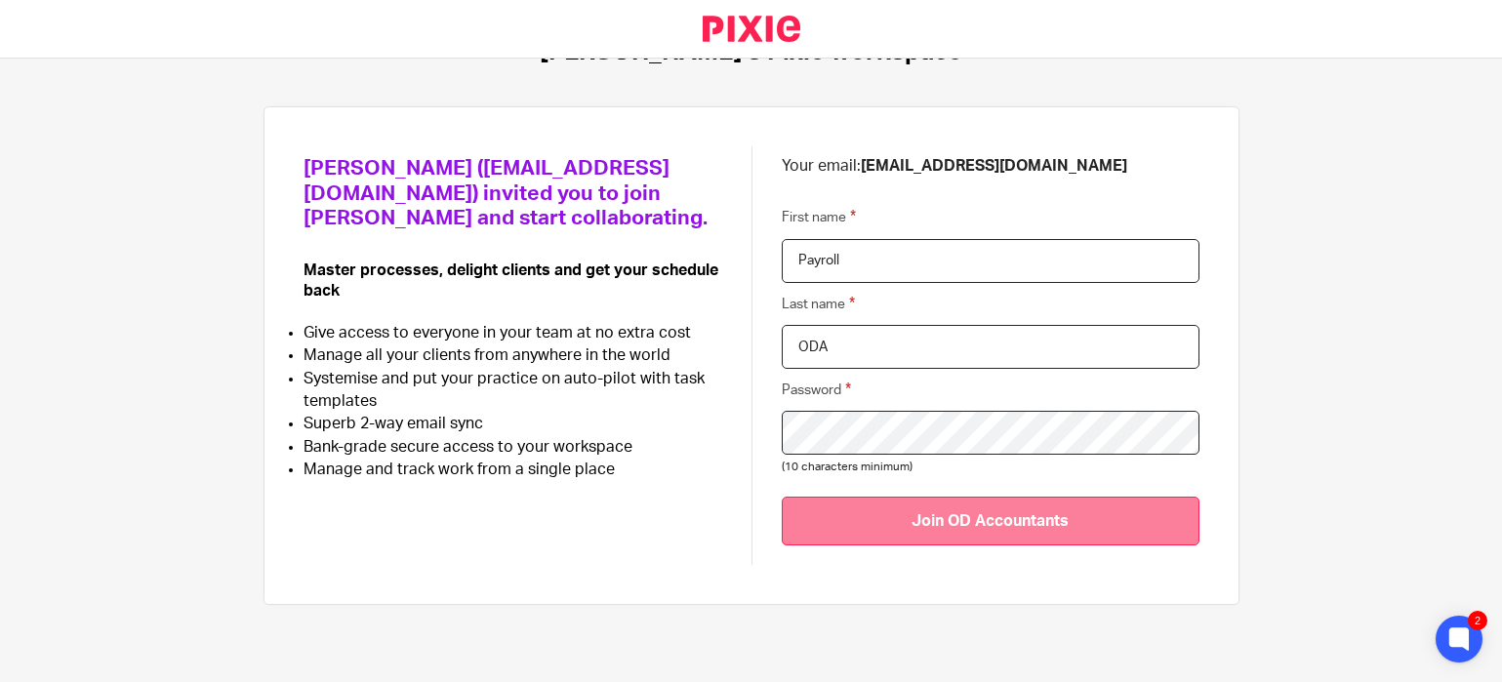
click at [1000, 511] on input "Join OD Accountants" at bounding box center [991, 521] width 418 height 48
